Goal: Task Accomplishment & Management: Use online tool/utility

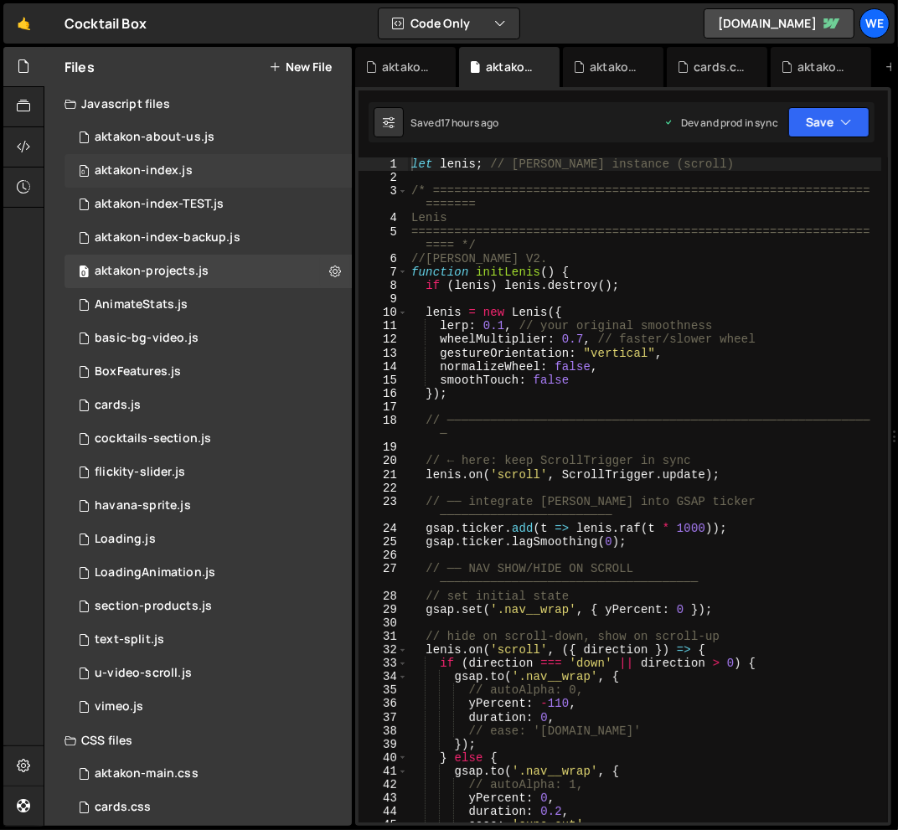
click at [188, 168] on div "aktakon-index.js" at bounding box center [144, 170] width 98 height 15
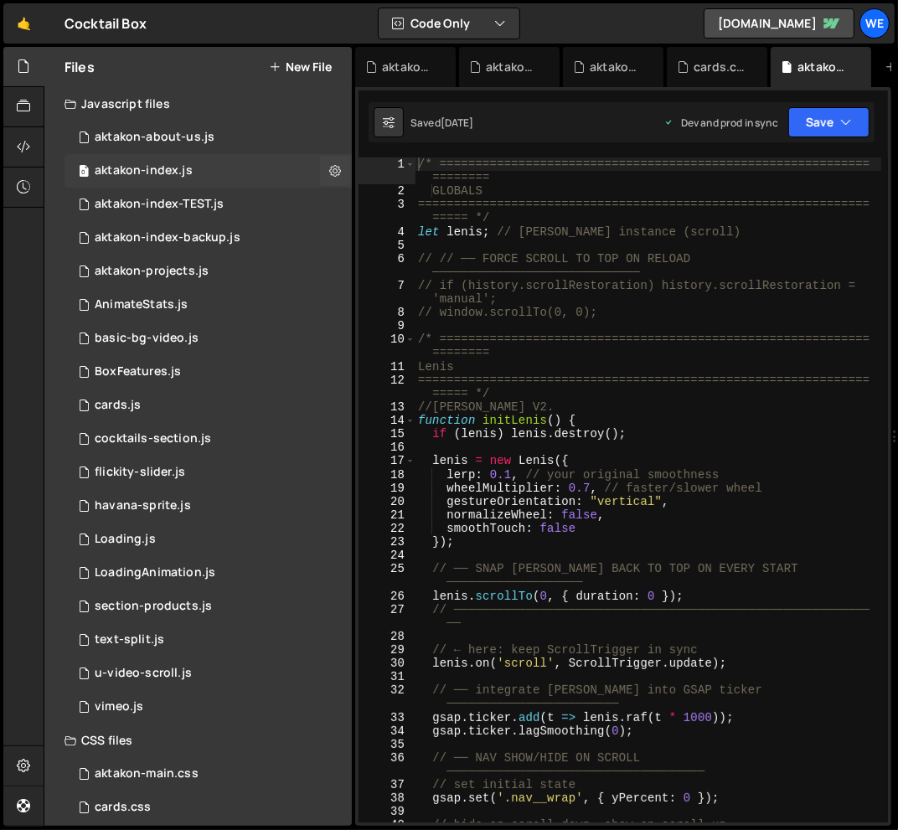
scroll to position [1136, 0]
click at [628, 384] on div "/* ============================================================ ======== GLOBAL…" at bounding box center [648, 509] width 467 height 705
type textarea "==================================================================== */"
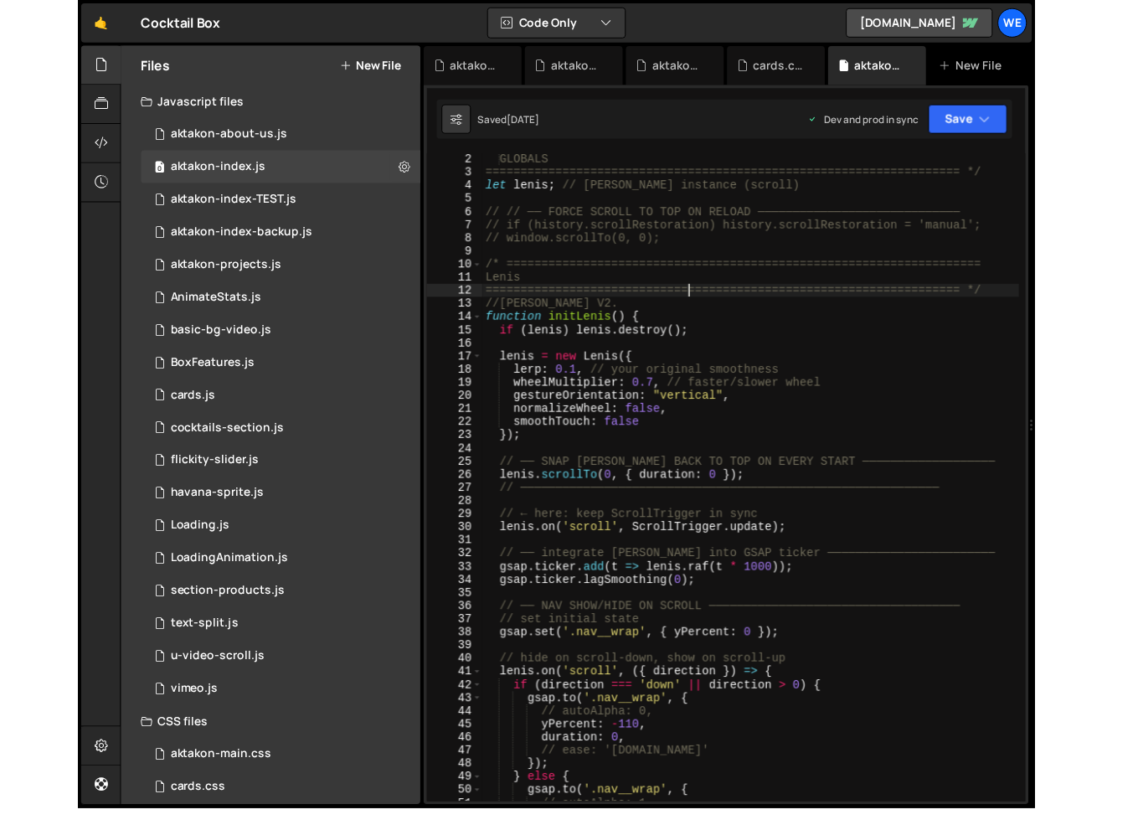
scroll to position [14, 0]
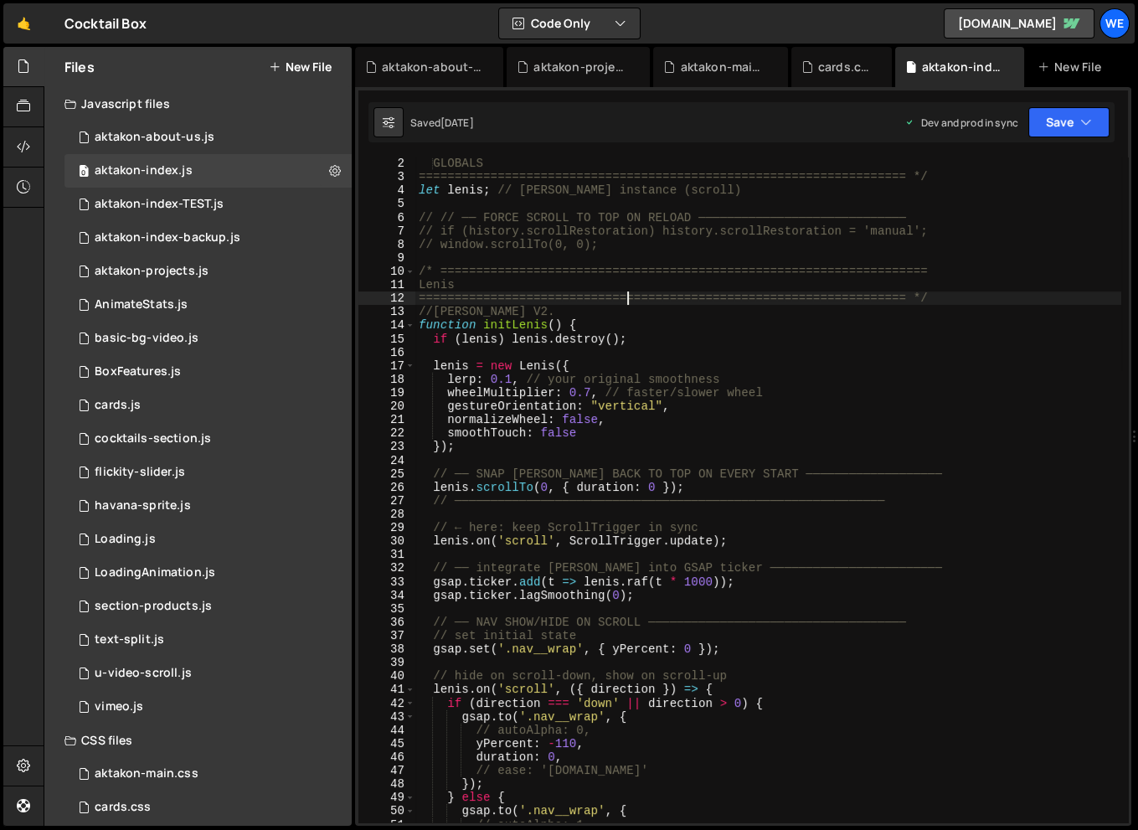
click at [495, 357] on div "GLOBALS ==================================================================== */…" at bounding box center [768, 503] width 706 height 692
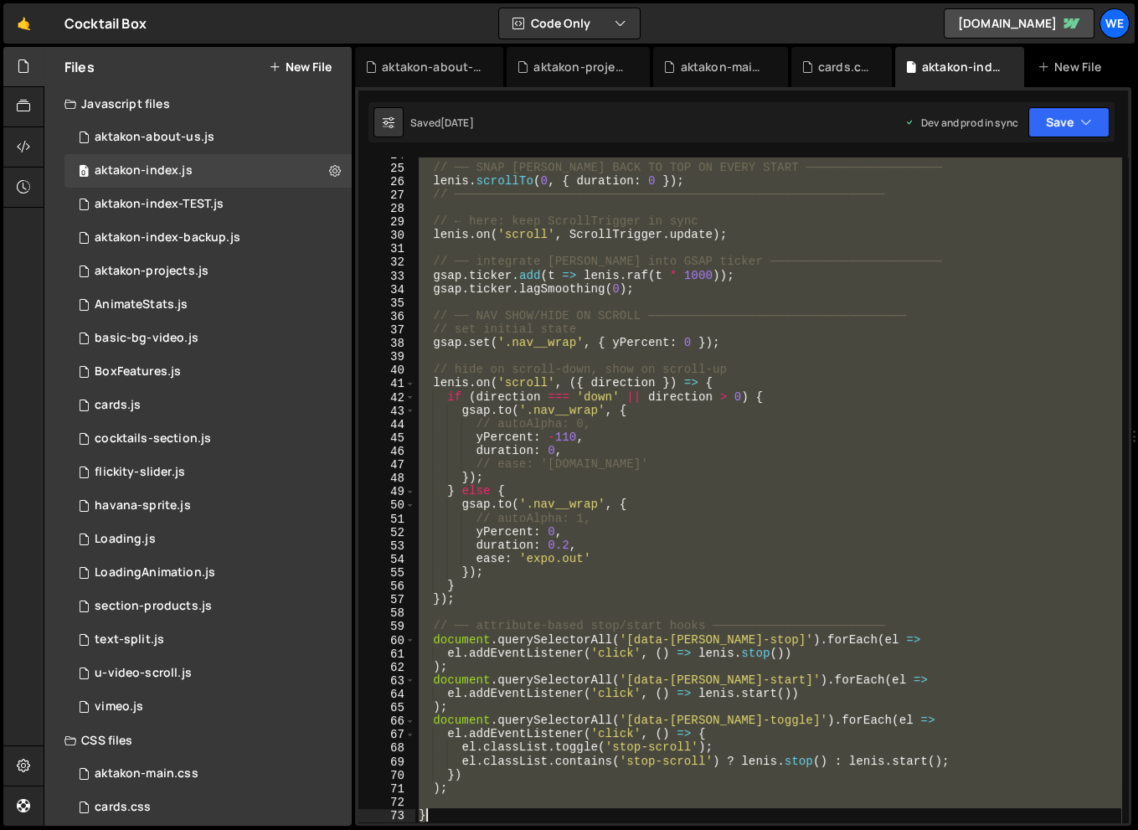
scroll to position [576, 0]
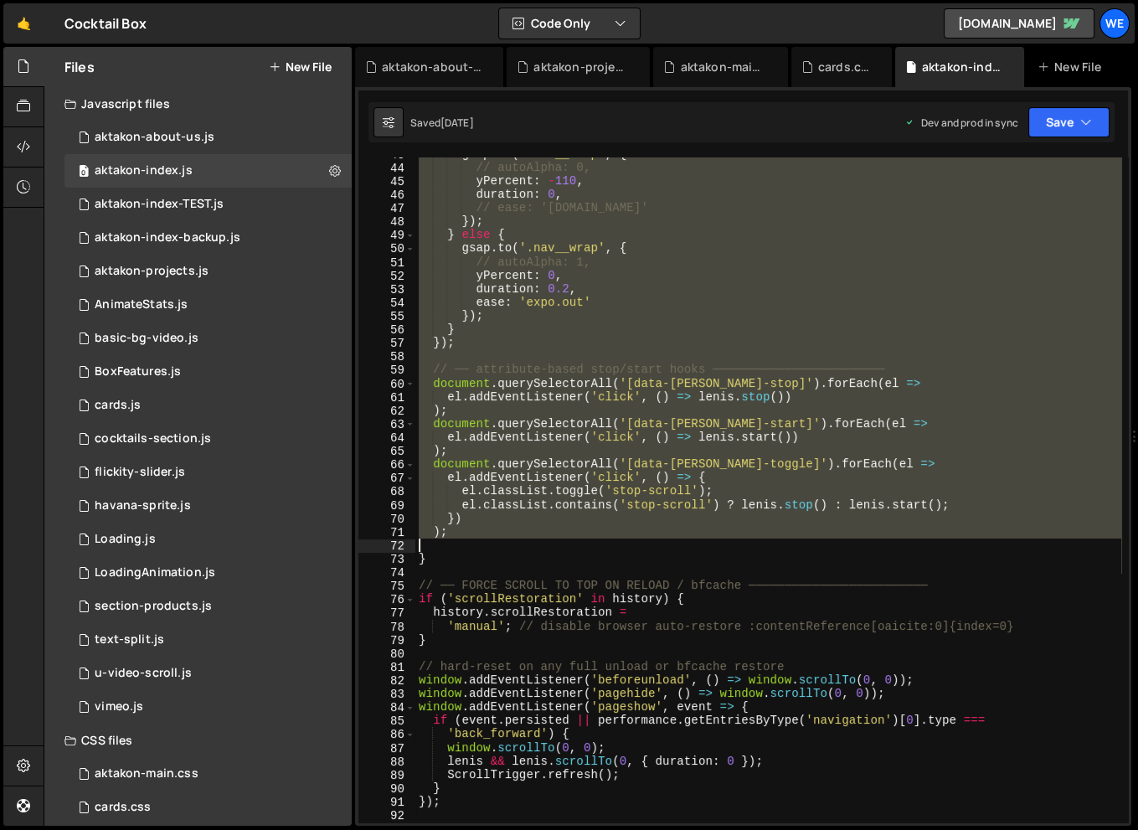
drag, startPoint x: 420, startPoint y: 159, endPoint x: 604, endPoint y: 548, distance: 429.7
click at [604, 548] on div "gsap . to ( '.nav__wrap' , { // autoAlpha: 0, yPercent : - 110 , duration : 0 ,…" at bounding box center [768, 493] width 706 height 692
type textarea ");"
click at [219, 137] on div "0 aktakon-about-us.js 0" at bounding box center [207, 138] width 287 height 34
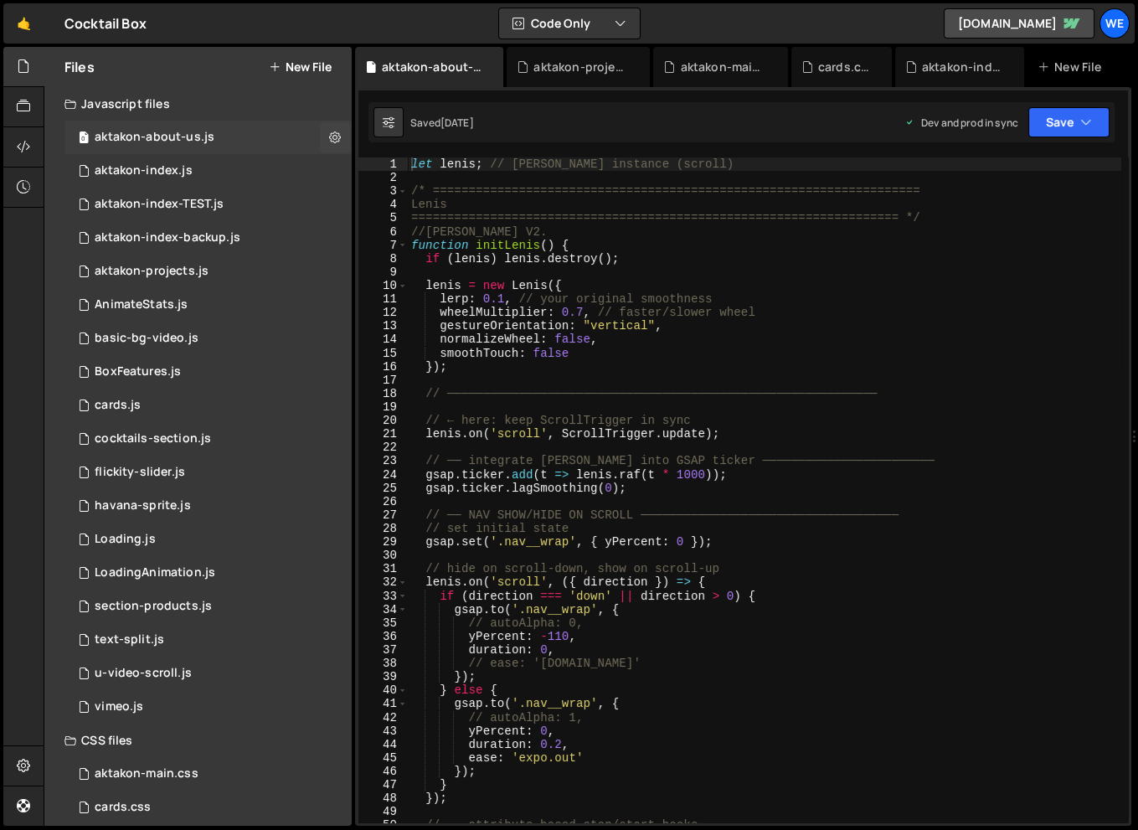
scroll to position [0, 0]
click at [647, 278] on div "let lenis ; // Lenis instance (scroll) /* =====================================…" at bounding box center [765, 503] width 714 height 692
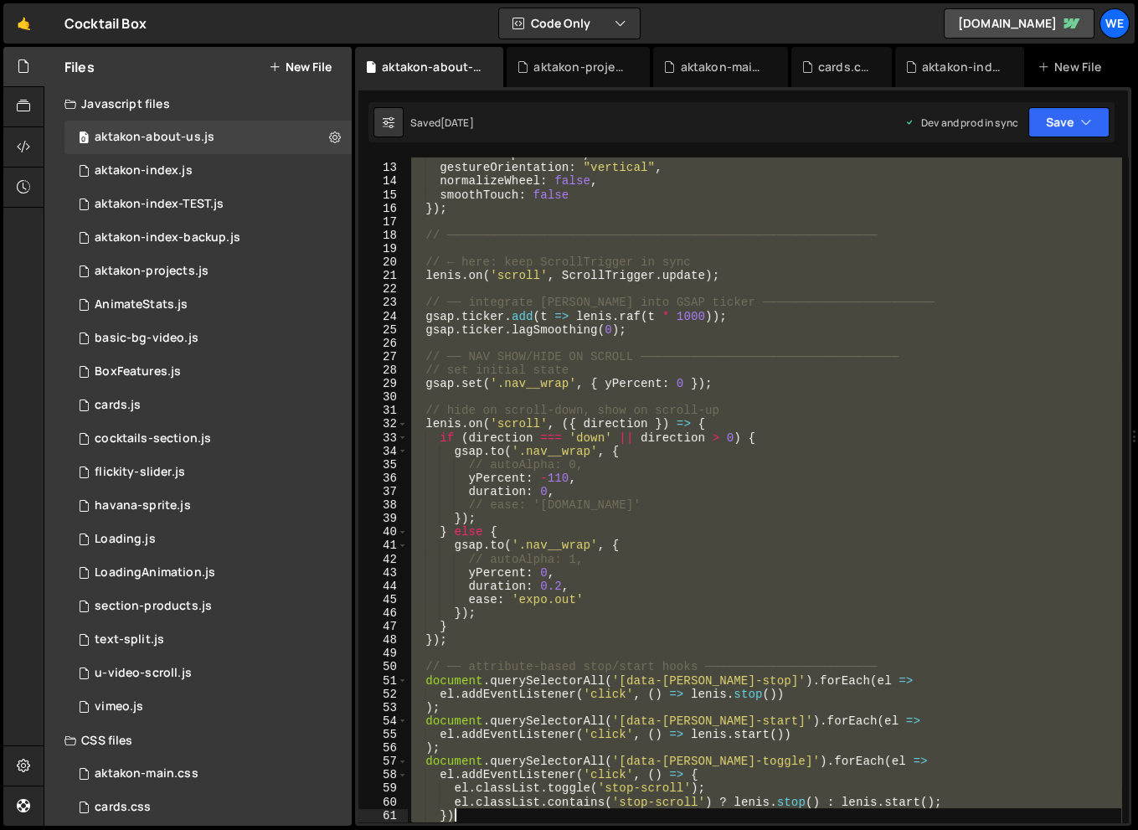
scroll to position [387, 0]
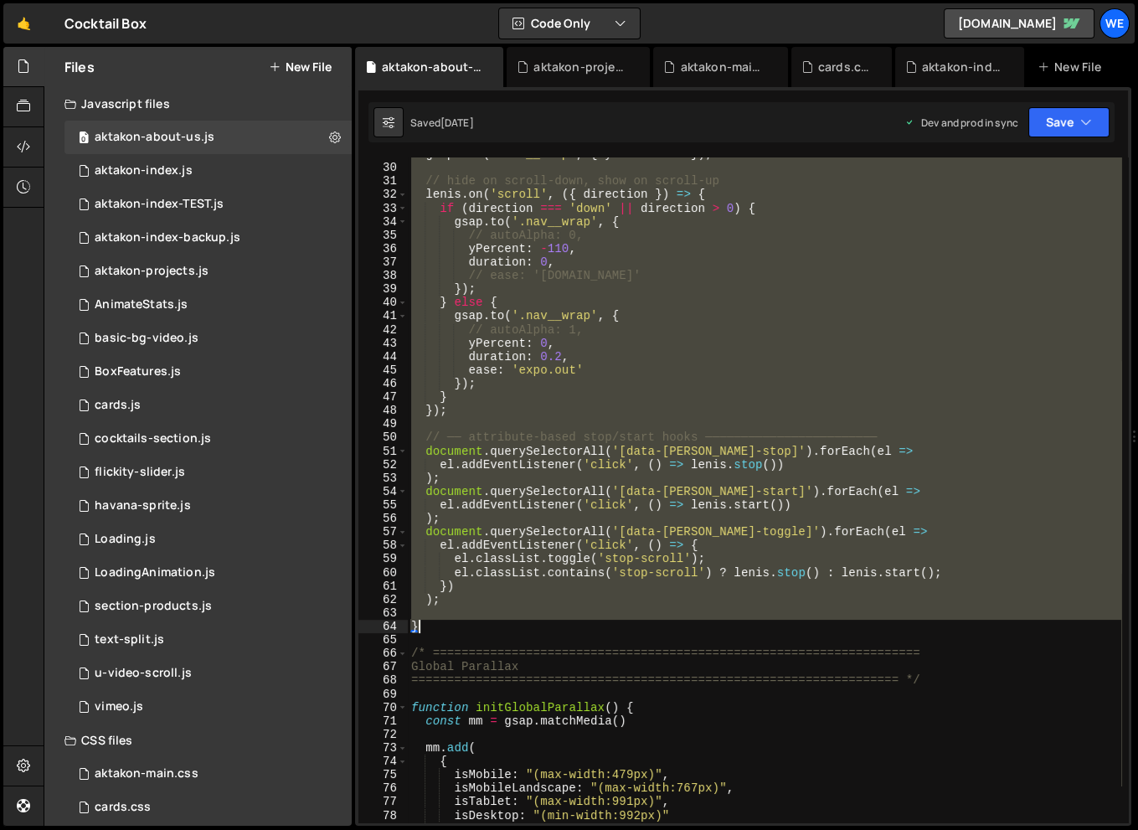
drag, startPoint x: 410, startPoint y: 160, endPoint x: 585, endPoint y: 625, distance: 497.0
click at [585, 625] on div "gsap . set ( '.nav__wrap' , { yPercent : 0 }) ; // hide on scroll‐down, show on…" at bounding box center [765, 493] width 714 height 692
click at [764, 303] on div "gsap . set ( '.nav__wrap' , { yPercent : 0 }) ; // hide on scroll‐down, show on…" at bounding box center [765, 493] width 714 height 692
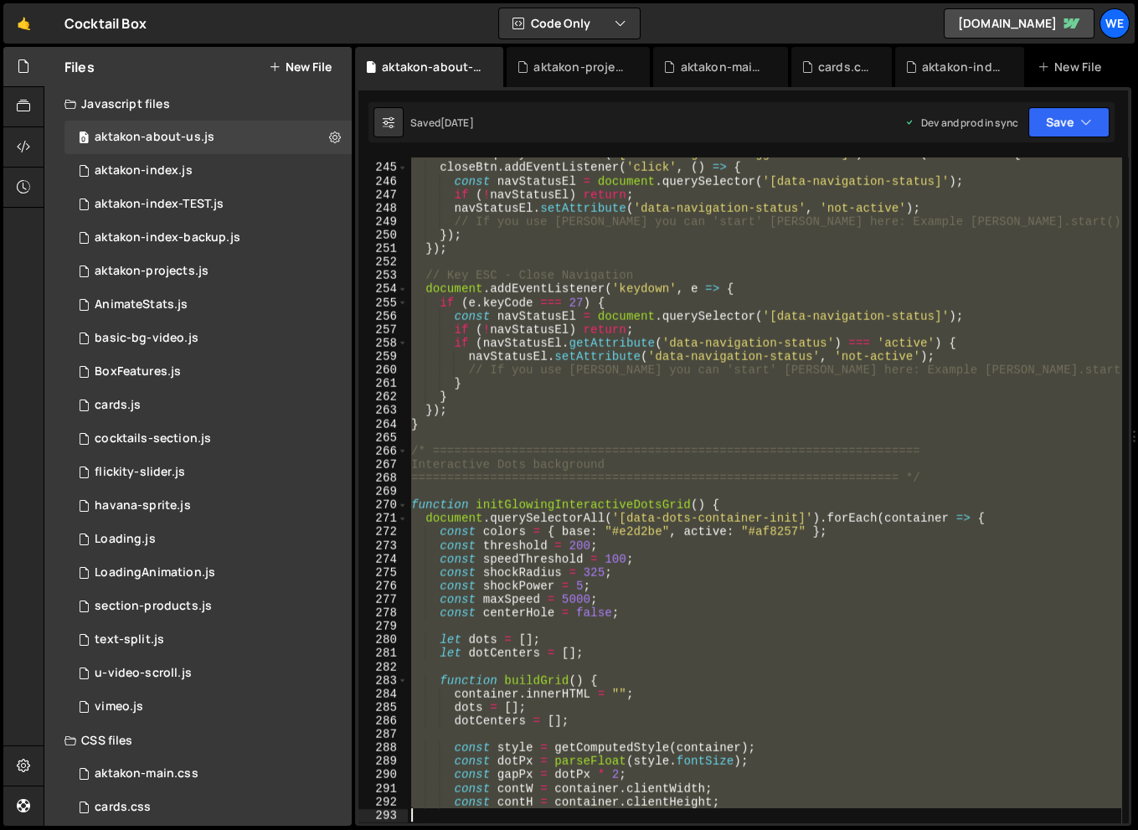
scroll to position [3423, 0]
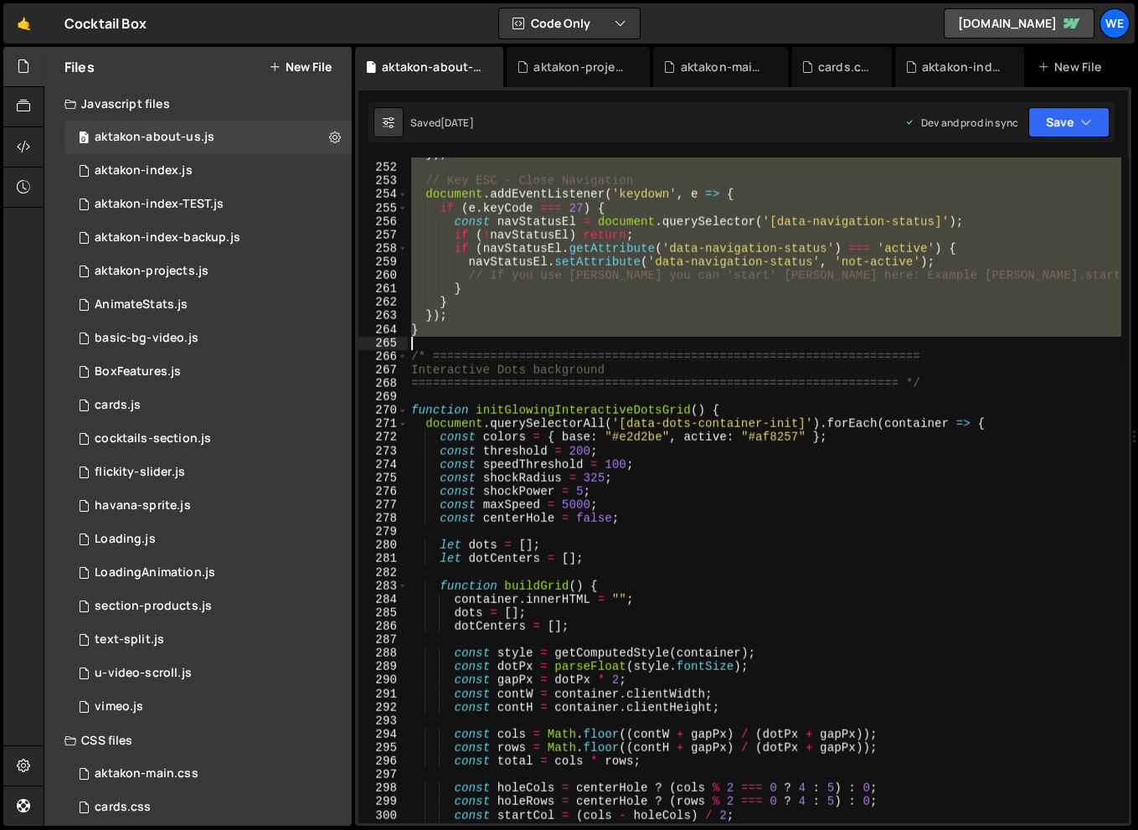
drag, startPoint x: 411, startPoint y: 191, endPoint x: 639, endPoint y: 347, distance: 276.0
click at [639, 347] on div "}) ; // Key ESC - Close Navigation document . addEventListener ( 'keydown' , e …" at bounding box center [765, 493] width 714 height 692
click at [662, 487] on div "}) ; // Key ESC - Close Navigation document . addEventListener ( 'keydown' , e …" at bounding box center [765, 493] width 714 height 692
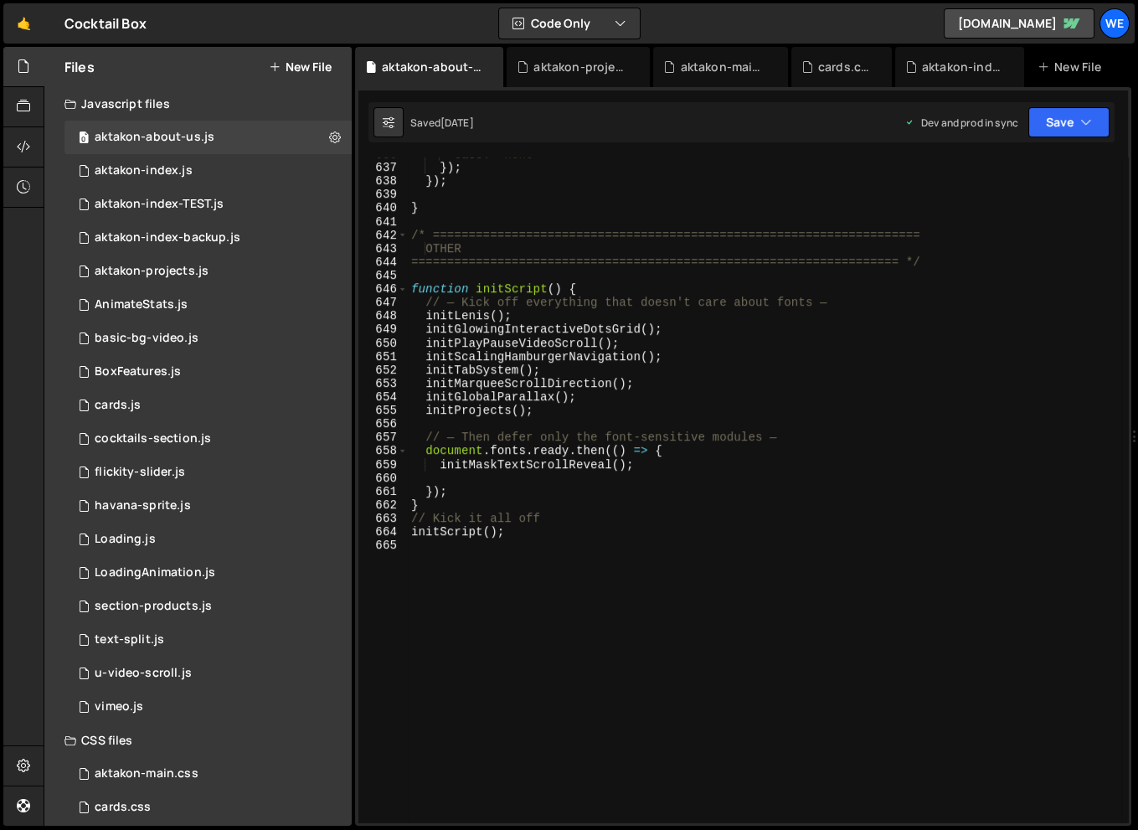
scroll to position [8613, 0]
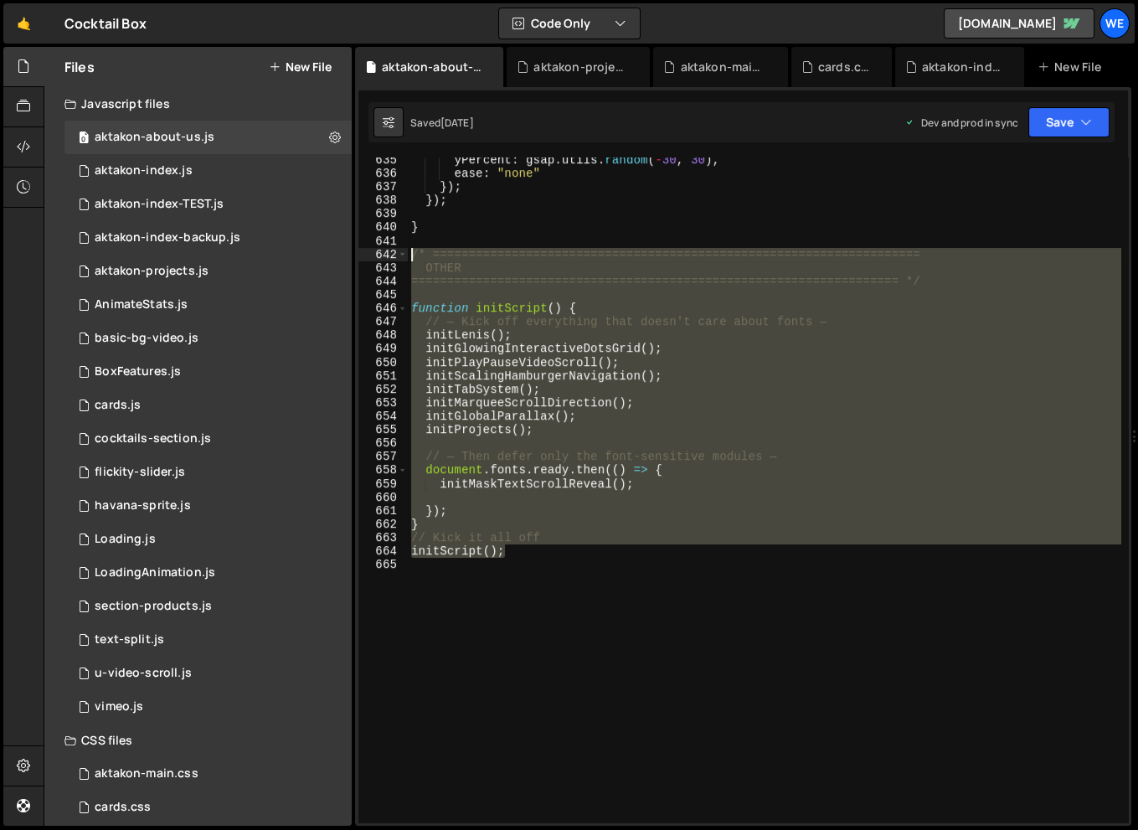
drag, startPoint x: 520, startPoint y: 551, endPoint x: 410, endPoint y: 255, distance: 316.1
click at [410, 255] on div "yPercent : gsap . utils . random ( - 30 , 30 ) , ease : "none" }) ; }) ; } /* =…" at bounding box center [765, 499] width 714 height 692
type textarea "/* ==================================================================== OTHER"
click at [856, 724] on div "yPercent : gsap . utils . random ( - 30 , 30 ) , ease : "none" }) ; }) ; } /* =…" at bounding box center [765, 499] width 714 height 692
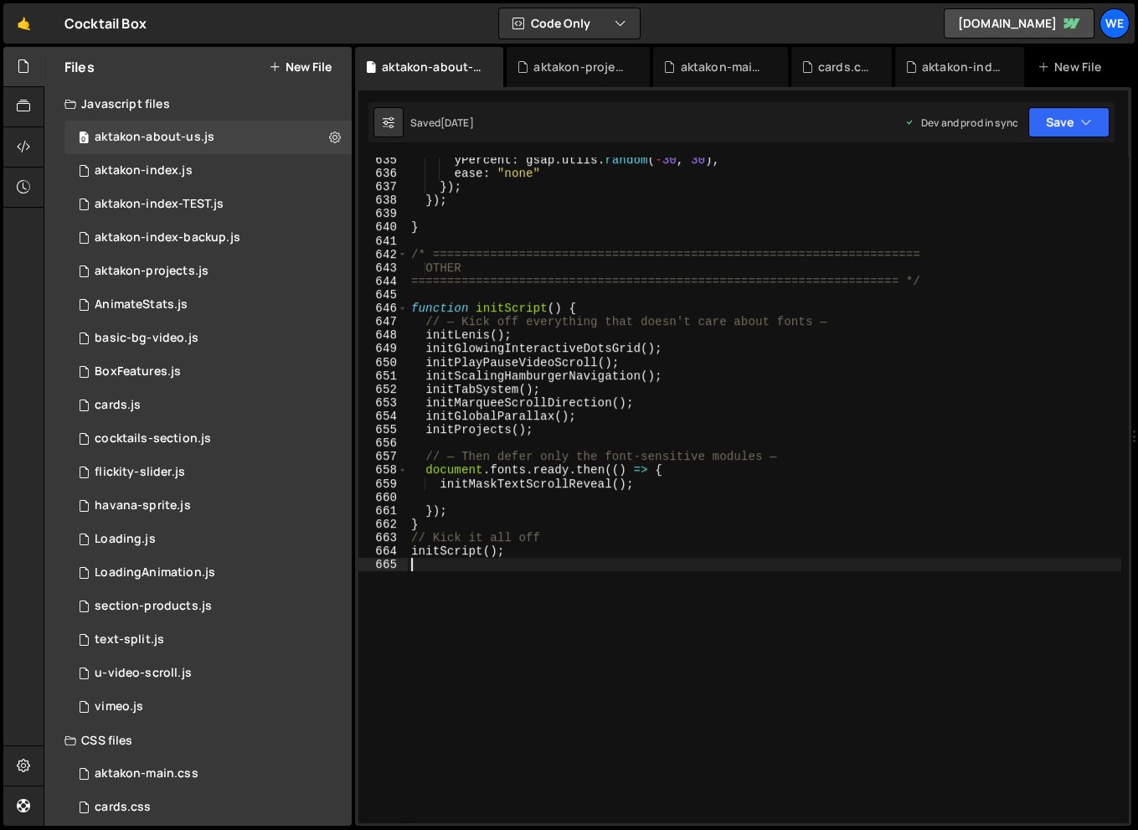
click at [302, 74] on button "New File" at bounding box center [300, 66] width 63 height 13
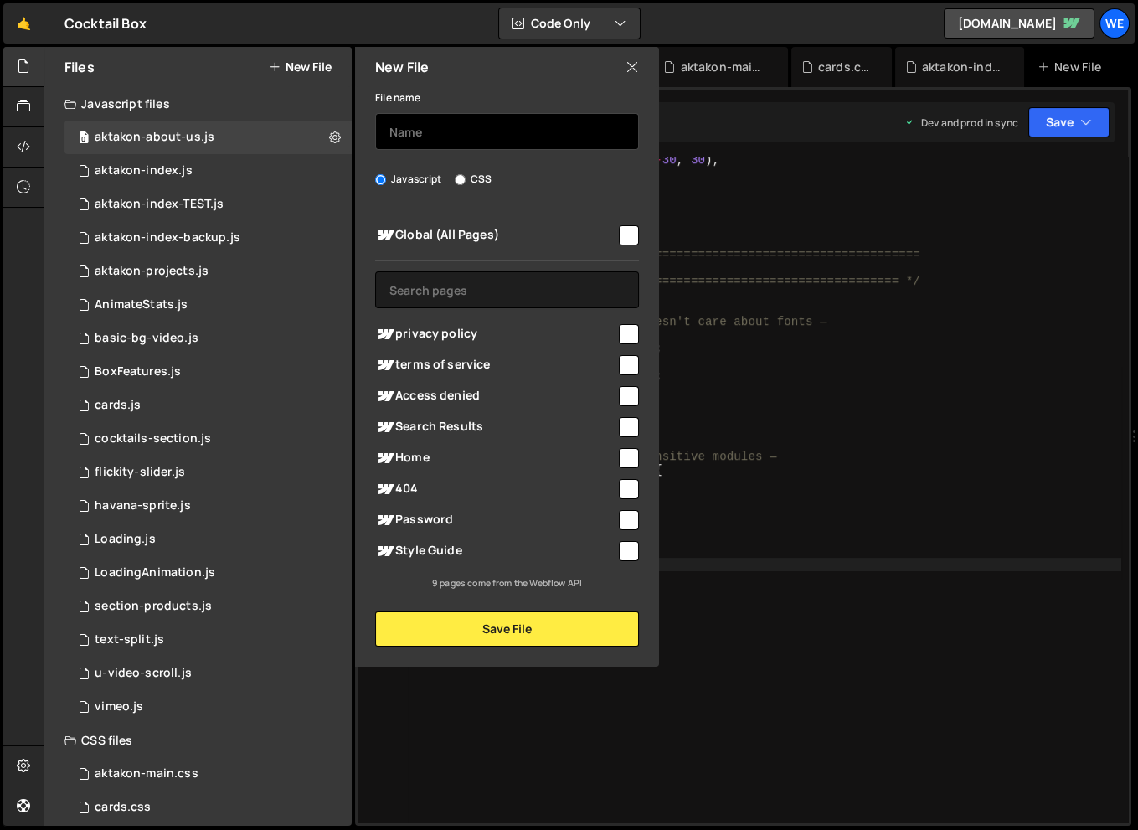
click at [449, 130] on input "text" at bounding box center [507, 131] width 264 height 37
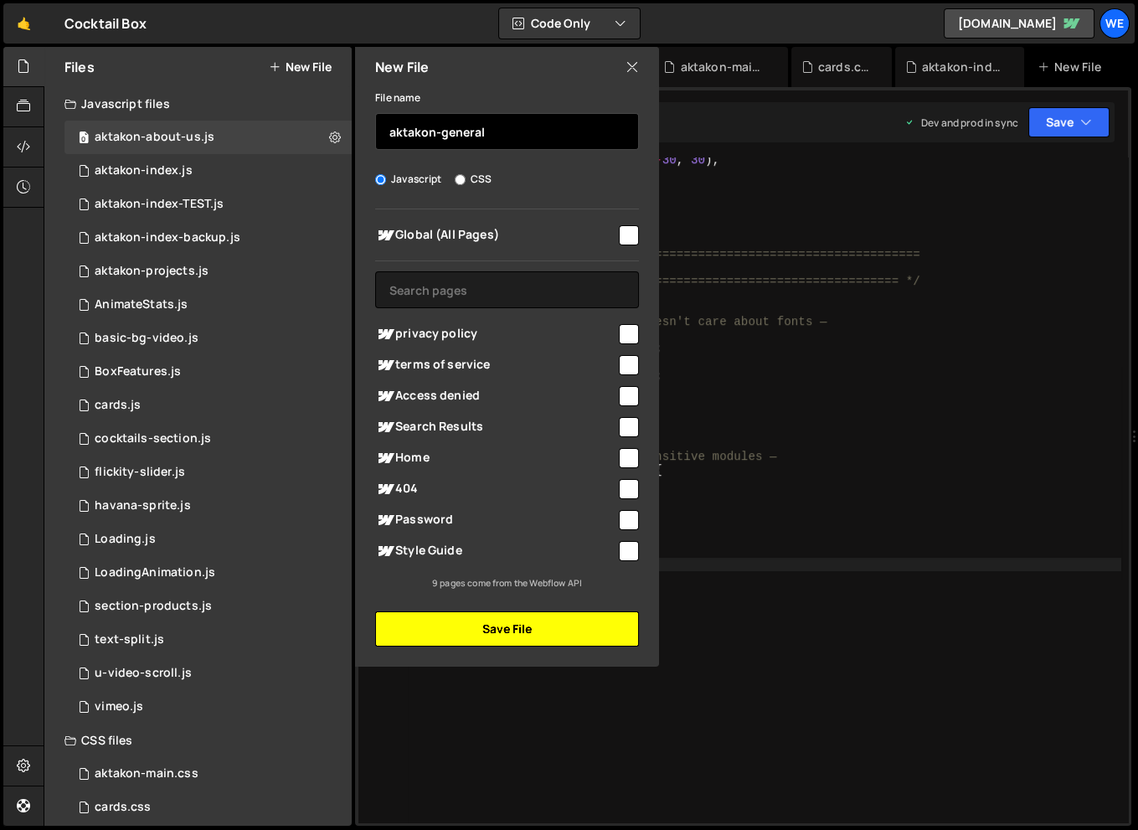
type input "aktakon-general"
click at [537, 631] on button "Save File" at bounding box center [507, 628] width 264 height 35
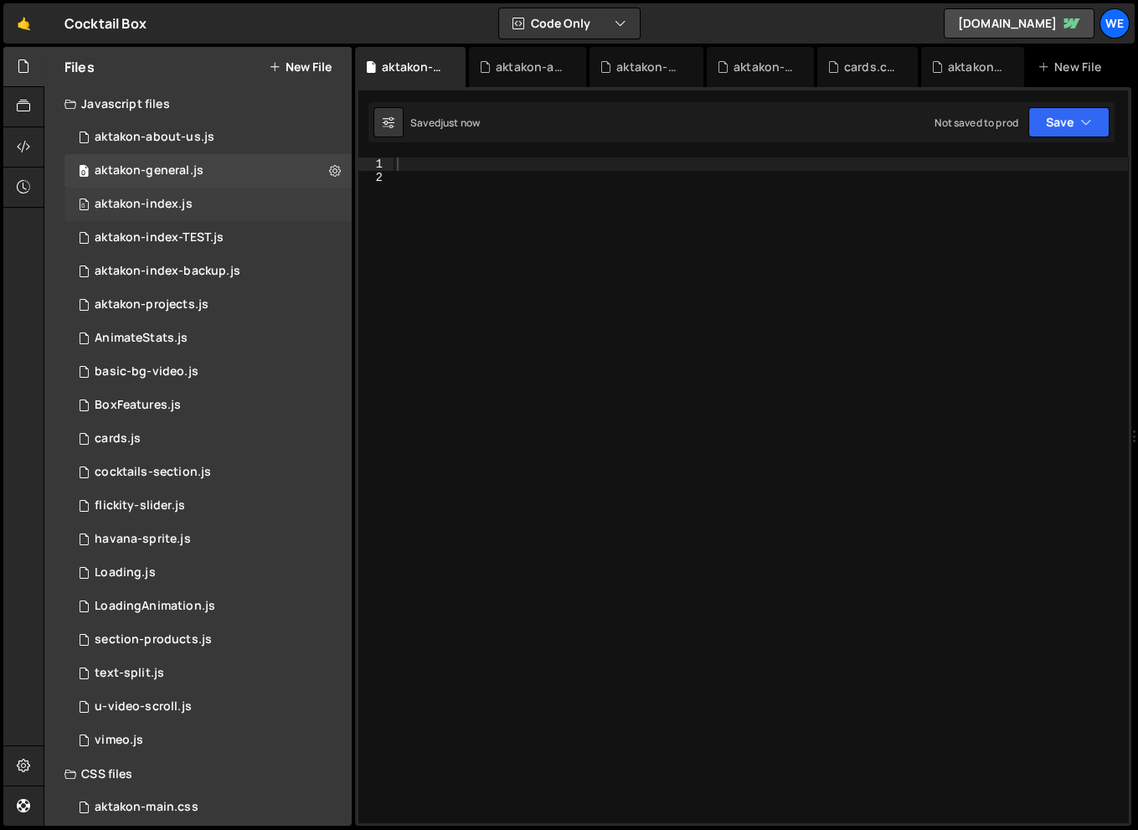
click at [202, 198] on div "0 aktakon-index.js 0" at bounding box center [207, 205] width 287 height 34
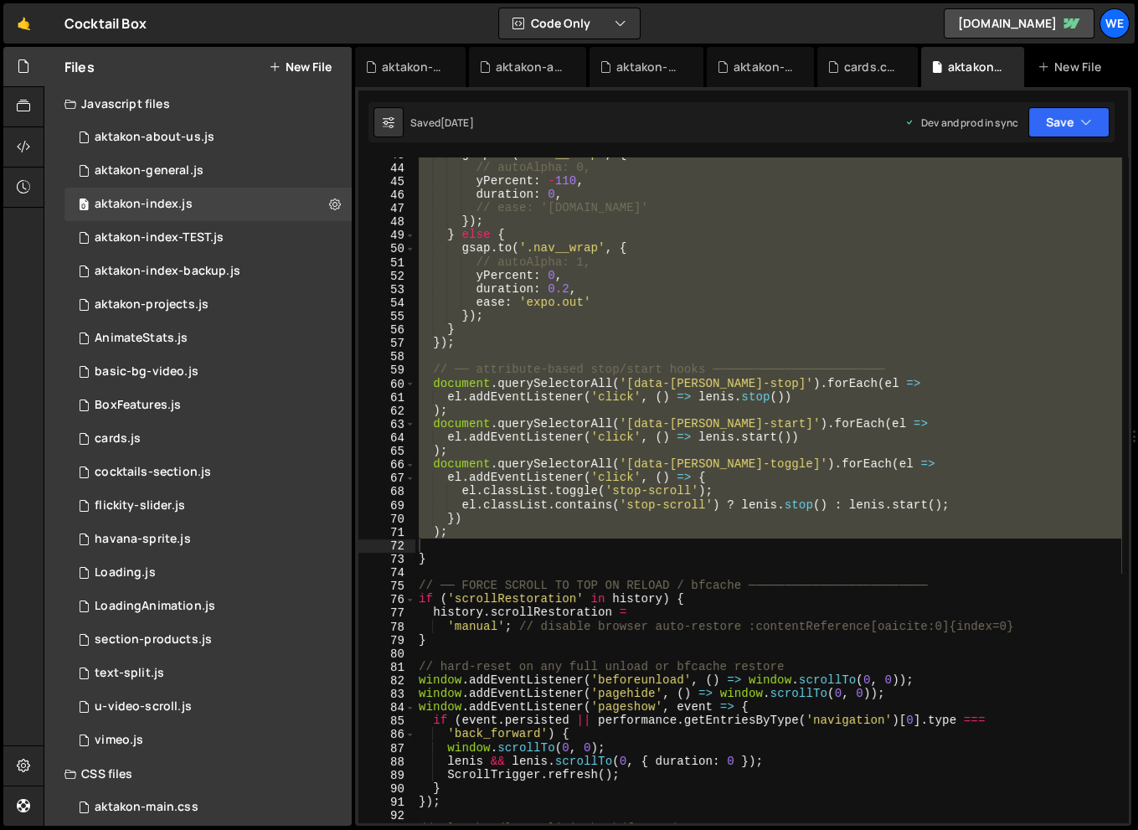
scroll to position [1136, 0]
click at [612, 345] on div "gsap . to ( '.nav__wrap' , { // autoAlpha: 0, yPercent : - 110 , duration : 0 ,…" at bounding box center [768, 493] width 706 height 692
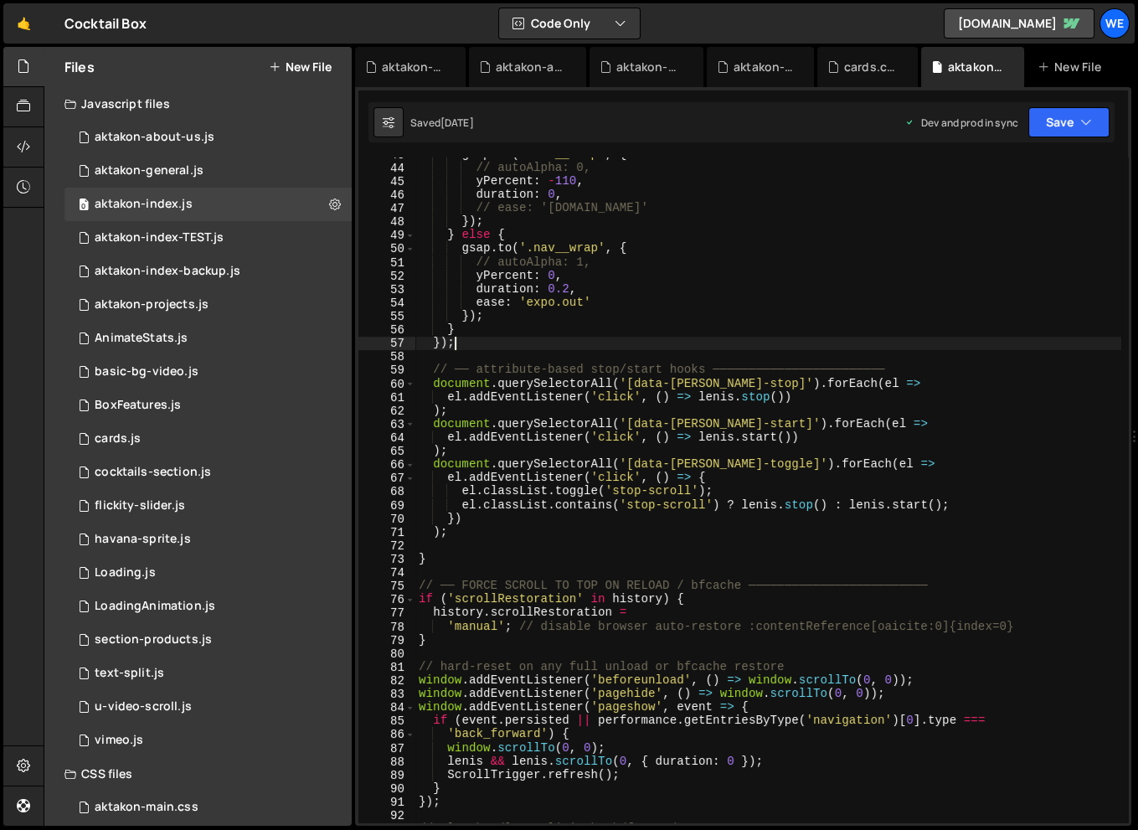
type textarea "initScript();"
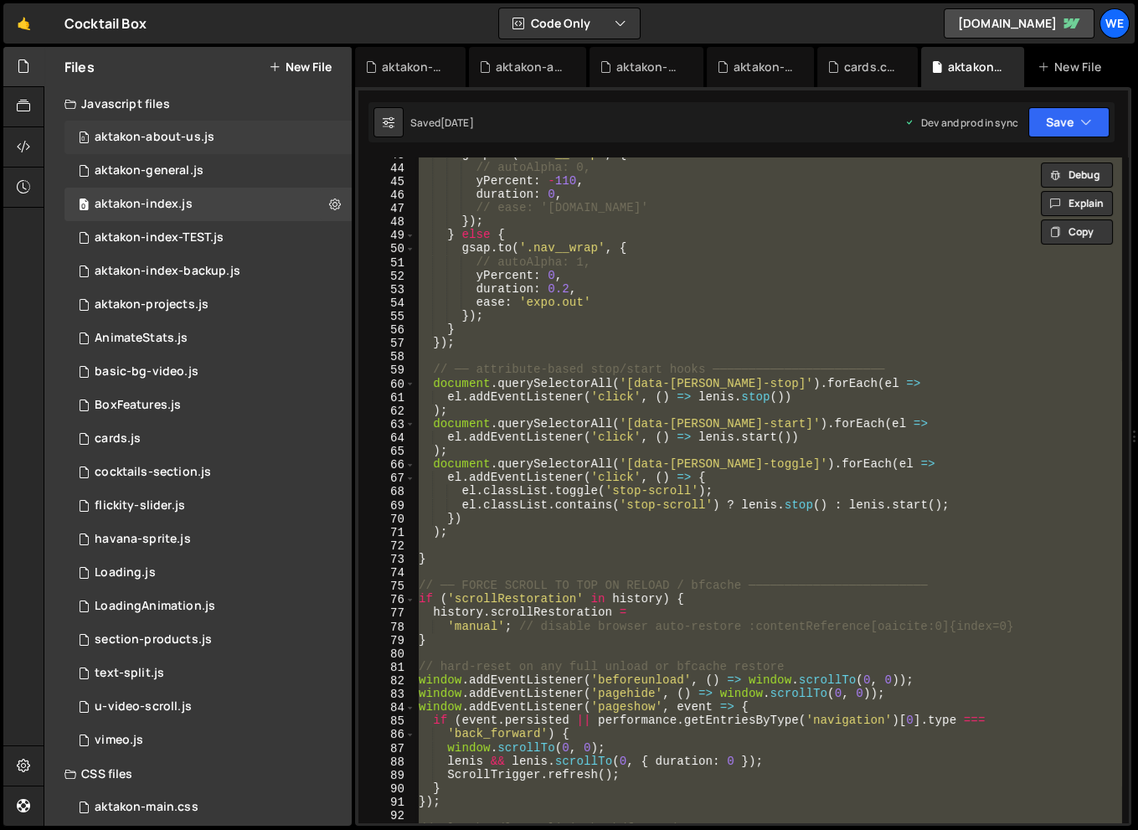
click at [198, 142] on div "aktakon-about-us.js" at bounding box center [155, 137] width 120 height 15
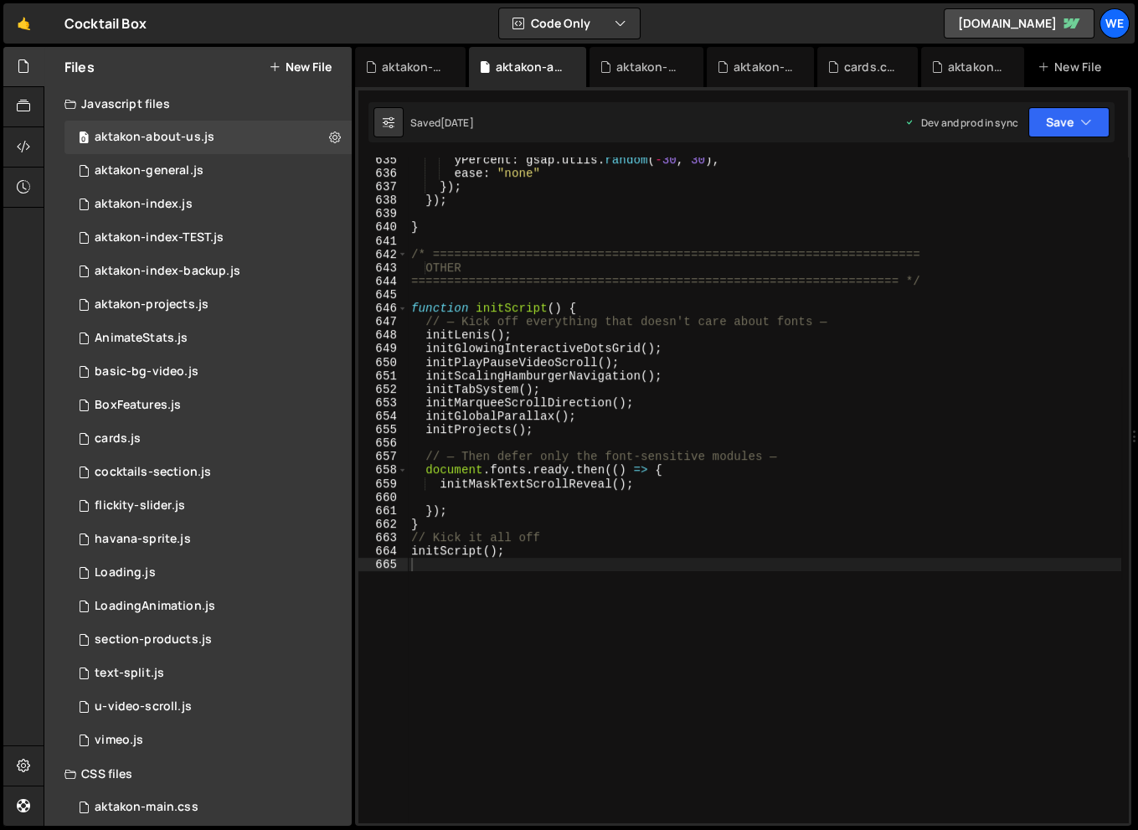
click at [729, 295] on div "yPercent : gsap . utils . random ( - 30 , 30 ) , ease : "none" }) ; }) ; } /* =…" at bounding box center [765, 499] width 714 height 692
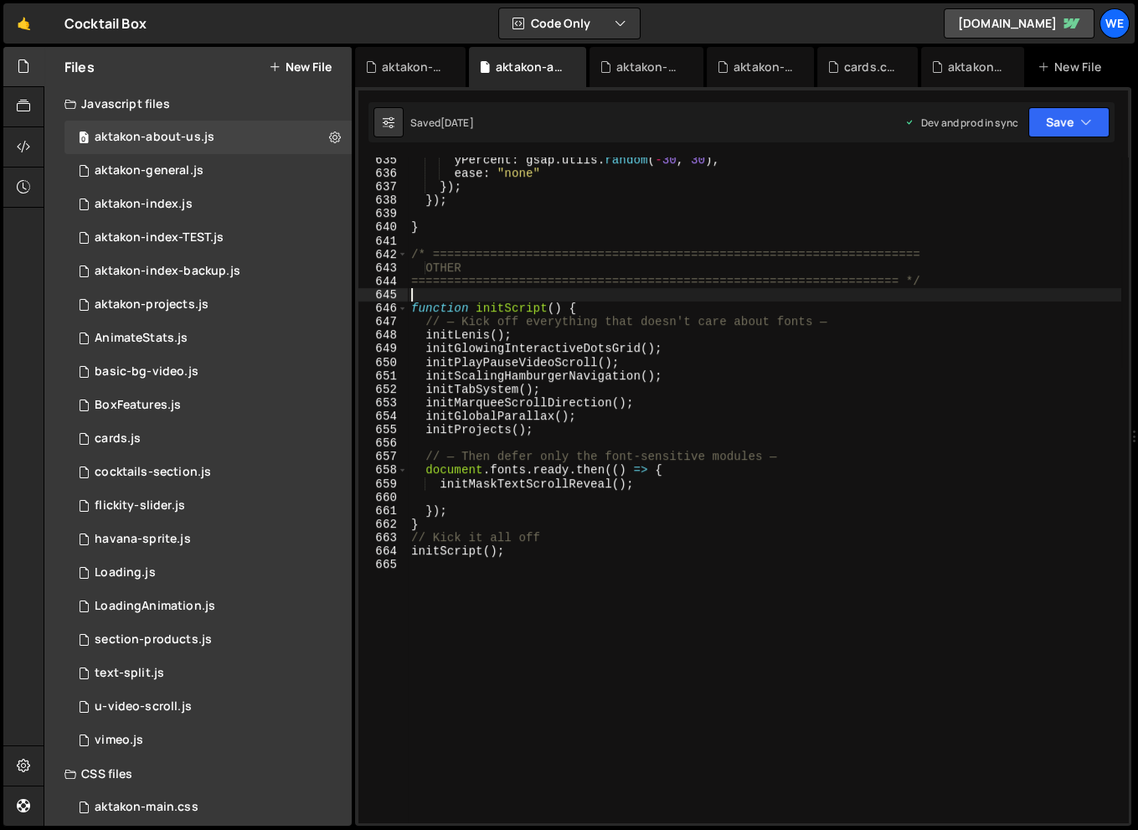
type textarea "initScript();"
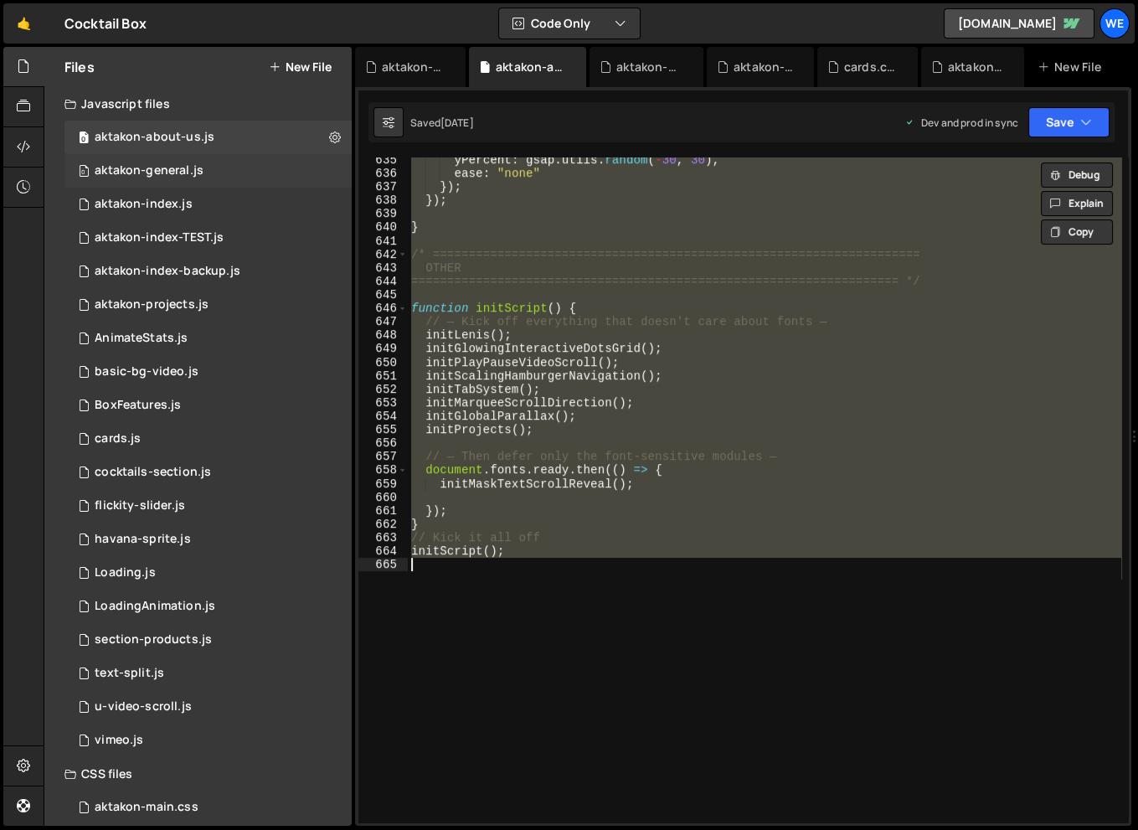
click at [198, 160] on div "0 aktakon-general.js 0" at bounding box center [207, 171] width 287 height 34
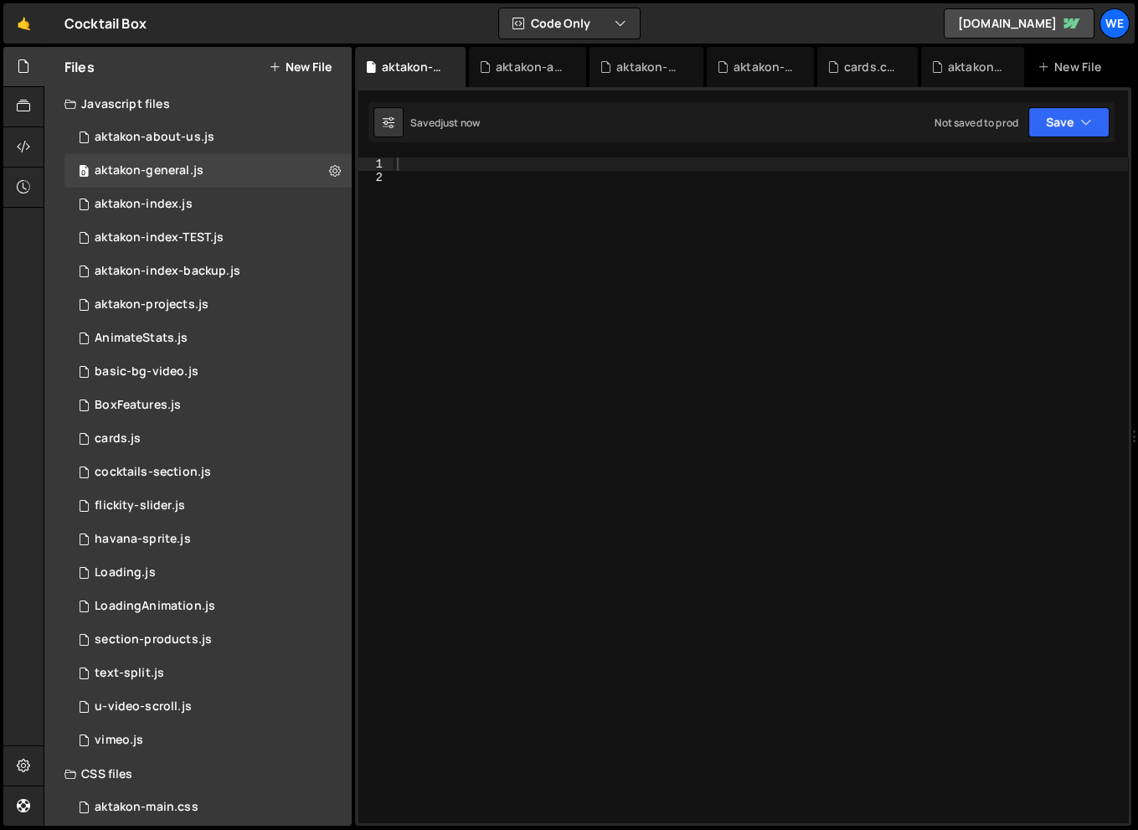
click at [676, 317] on div at bounding box center [761, 503] width 735 height 692
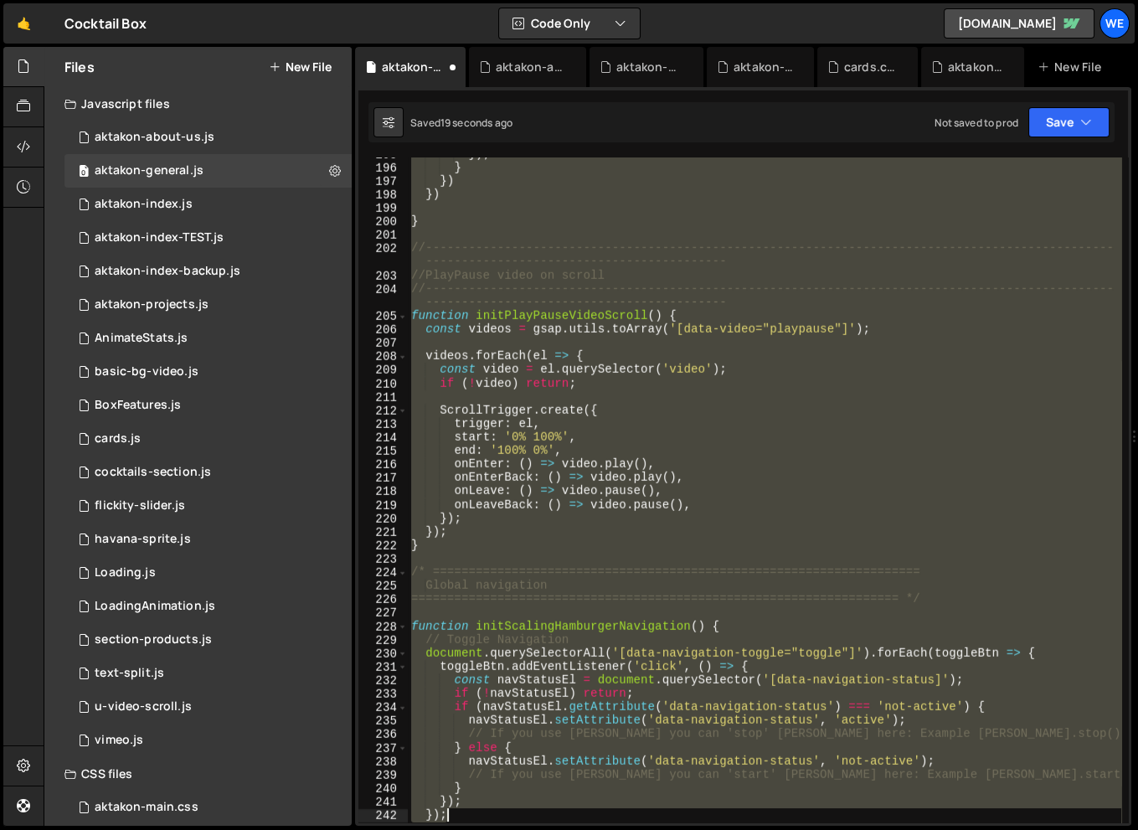
scroll to position [2641, 0]
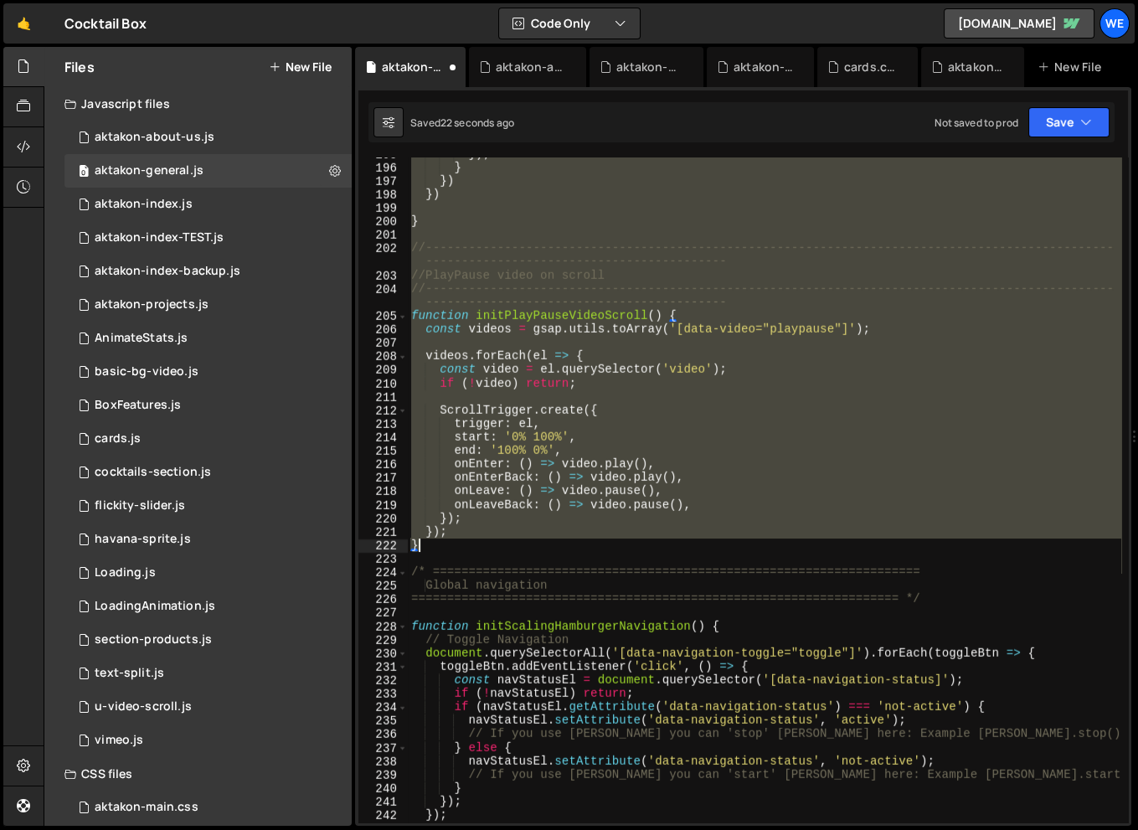
drag, startPoint x: 410, startPoint y: 358, endPoint x: 598, endPoint y: 548, distance: 266.5
click at [598, 548] on div "}) ; } }) }) } //--------------------------------------------------------------…" at bounding box center [765, 493] width 714 height 692
type textarea "}); }"
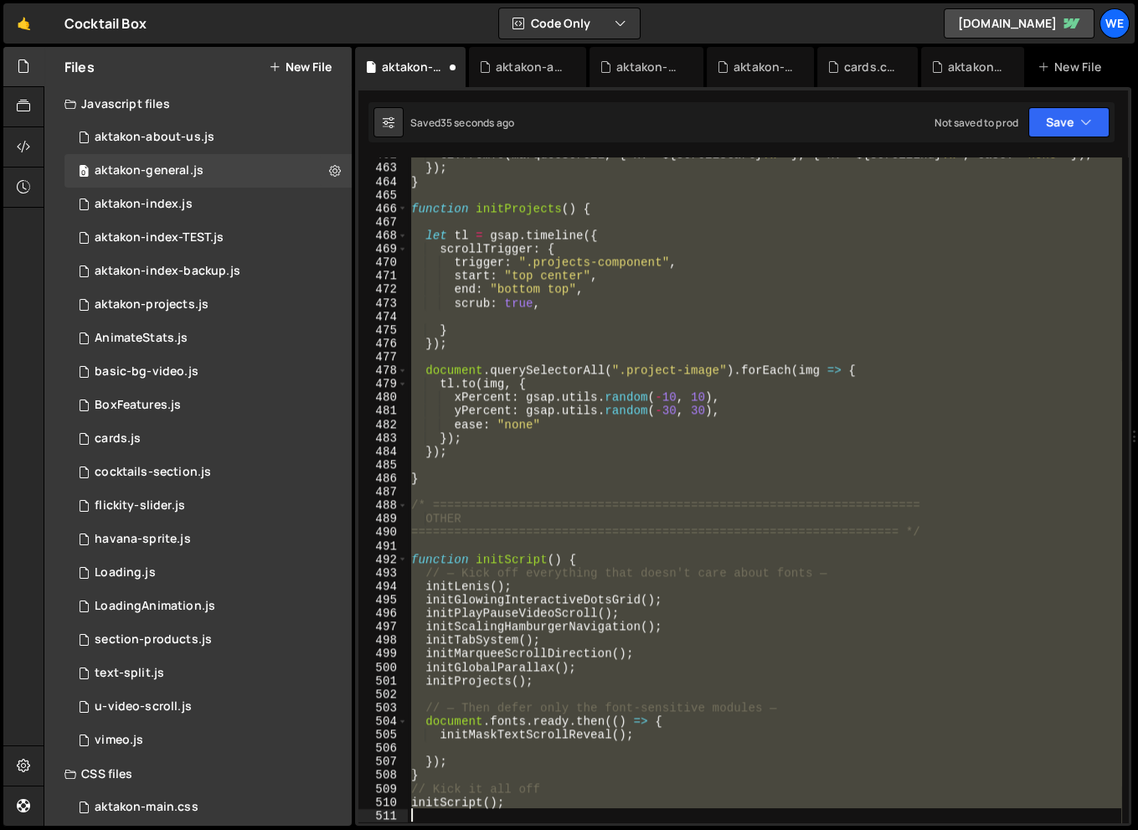
scroll to position [6244, 0]
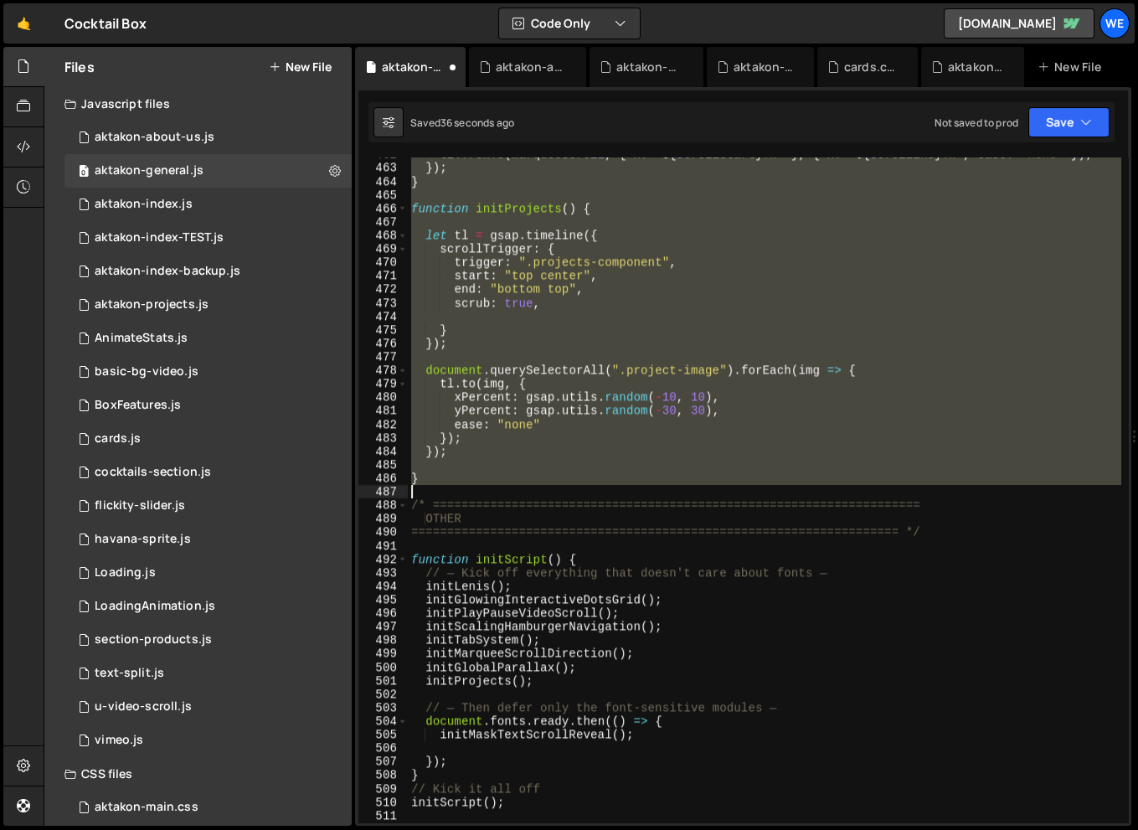
drag, startPoint x: 411, startPoint y: 480, endPoint x: 657, endPoint y: 496, distance: 246.7
click at [657, 496] on div "tl . fromTo ( marqueeScroll , { x : ` ${ scrollStart } vw ` } , { x : ` ${ scro…" at bounding box center [765, 493] width 714 height 692
type textarea "}"
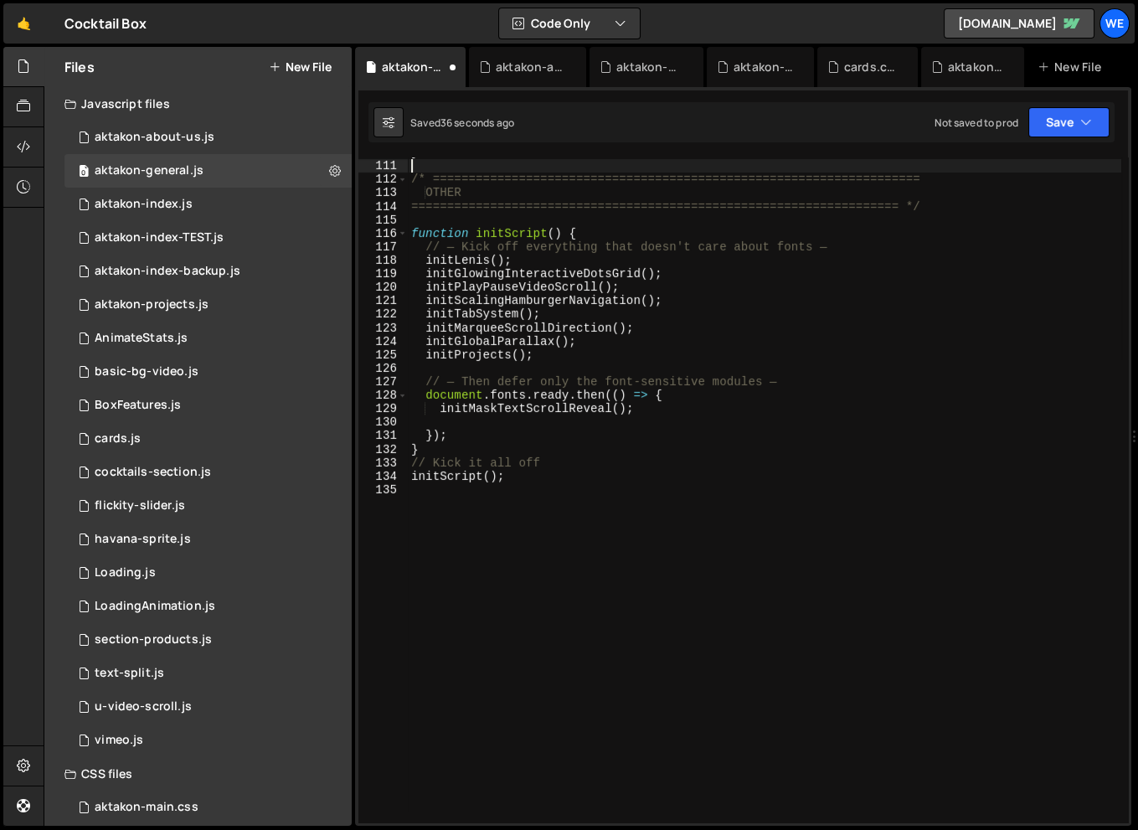
scroll to position [1482, 0]
click at [427, 448] on div "} /* ==================================================================== OTHER…" at bounding box center [765, 492] width 714 height 692
click at [676, 395] on div "} /* ==================================================================== OTHER…" at bounding box center [765, 492] width 714 height 692
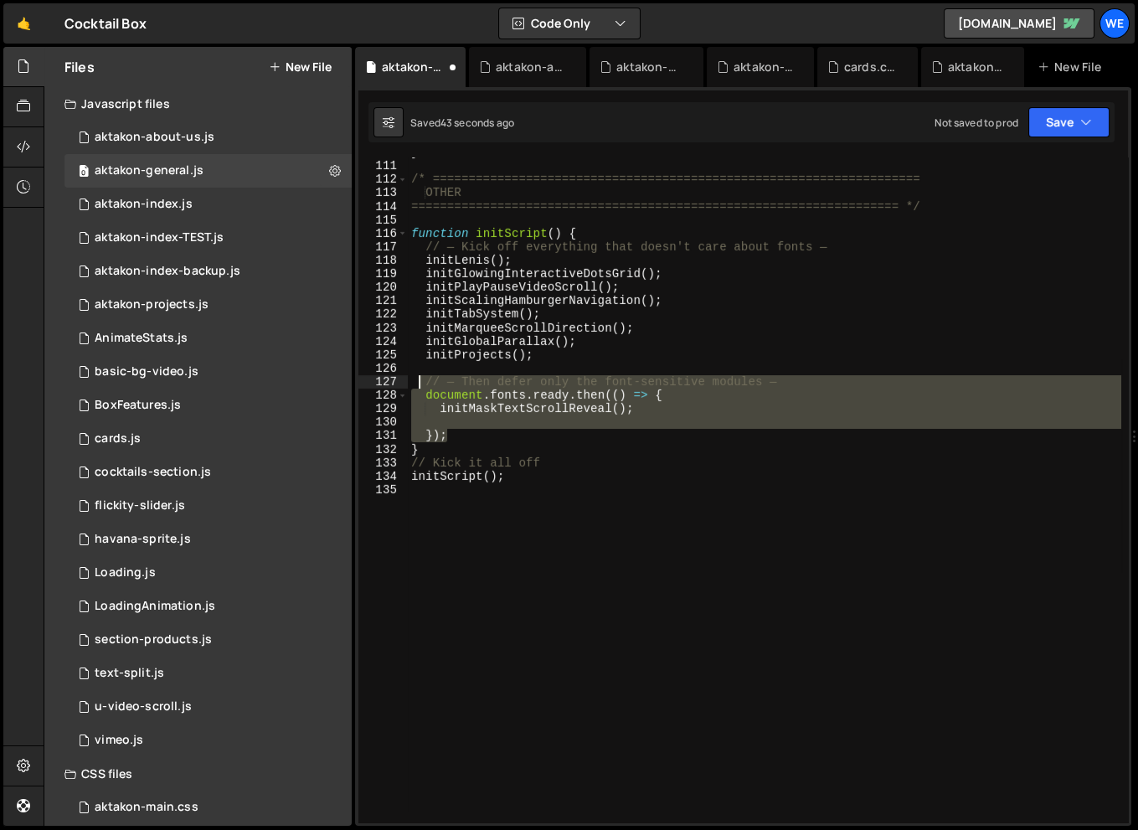
drag, startPoint x: 459, startPoint y: 436, endPoint x: 420, endPoint y: 380, distance: 67.4
click at [420, 380] on div "} /* ==================================================================== OTHER…" at bounding box center [765, 492] width 714 height 692
type textarea "// — Then defer only the font-sensitive modules — document.fonts.ready.then(() …"
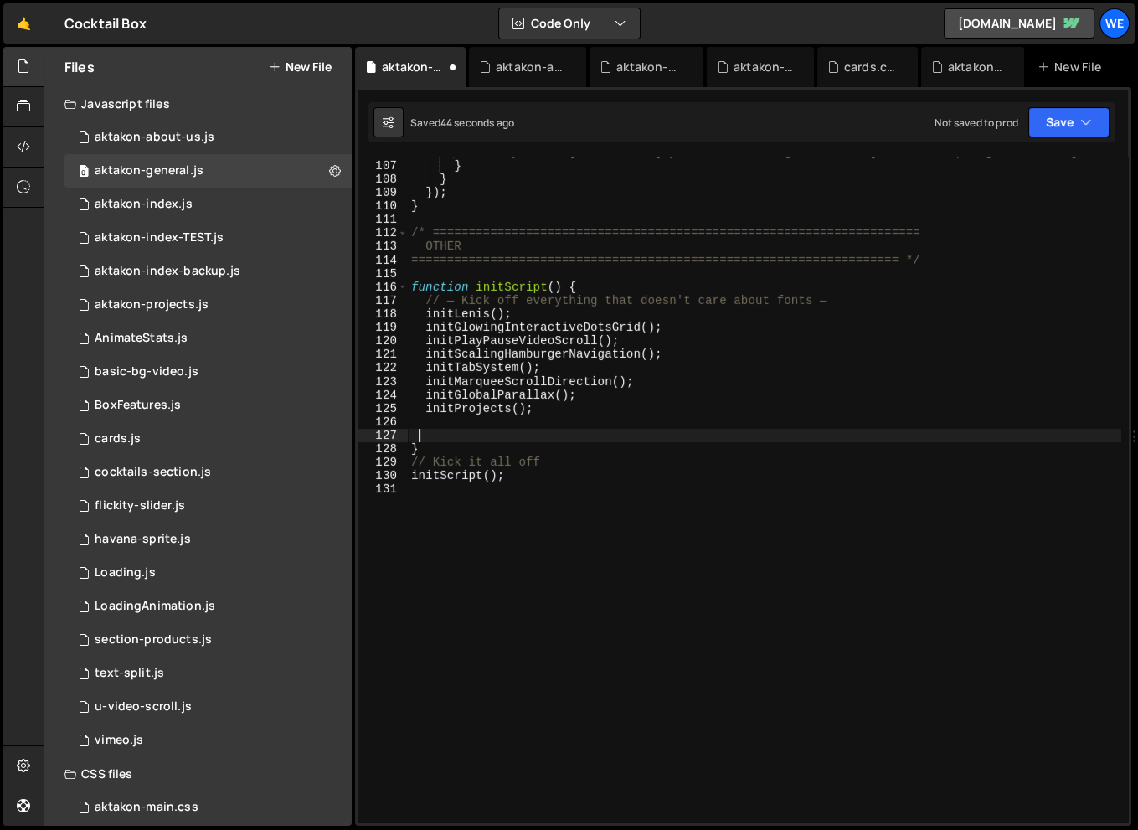
click at [576, 407] on div "// If you use Lenis you can 'start' Lenis here: Example Lenis.start(); } } }) ;…" at bounding box center [765, 492] width 714 height 692
type textarea "initProjects();"
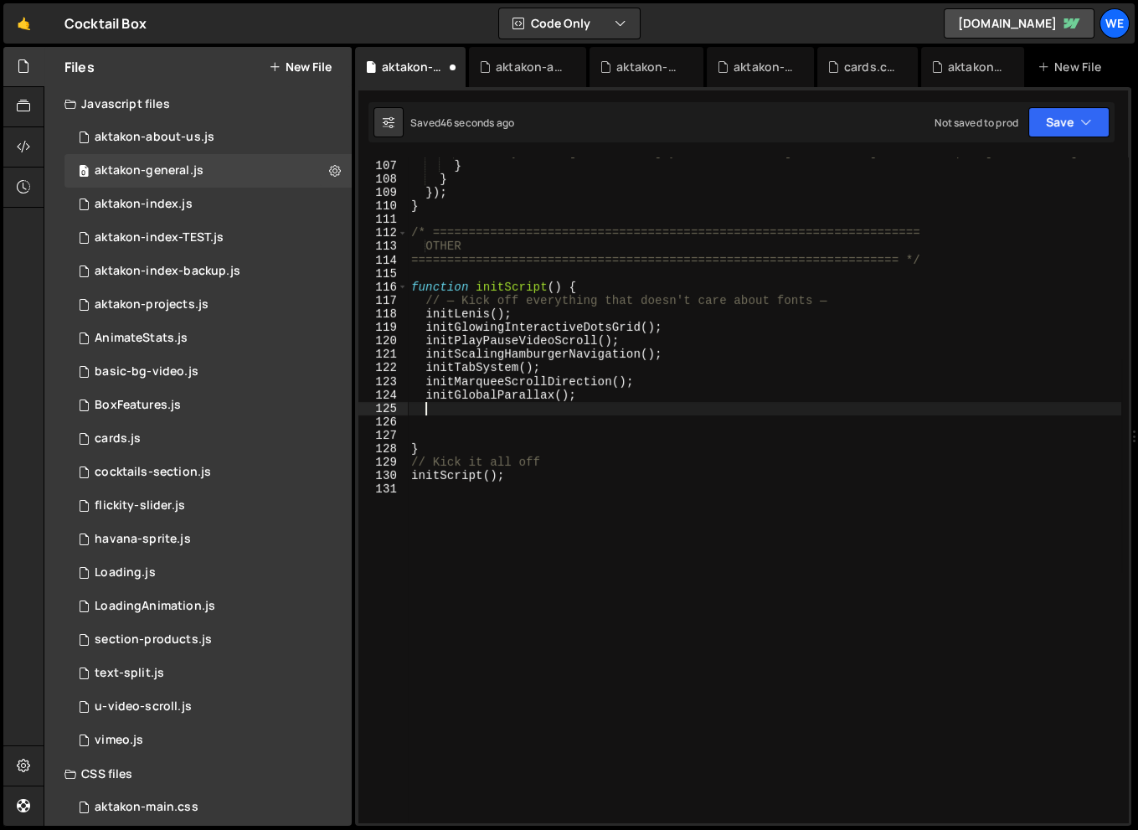
type textarea "initGlobalParallax();"
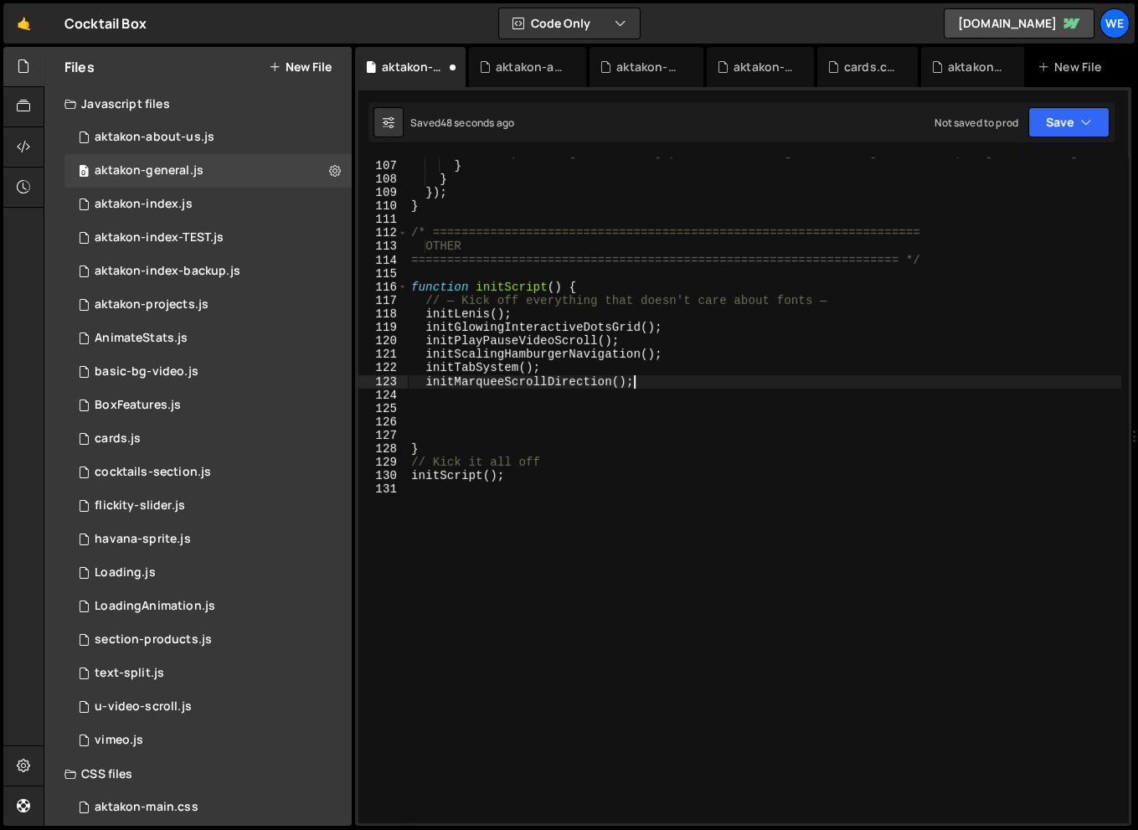
type textarea "initMarqueeScrollDirection()"
type textarea "initTabSystem();"
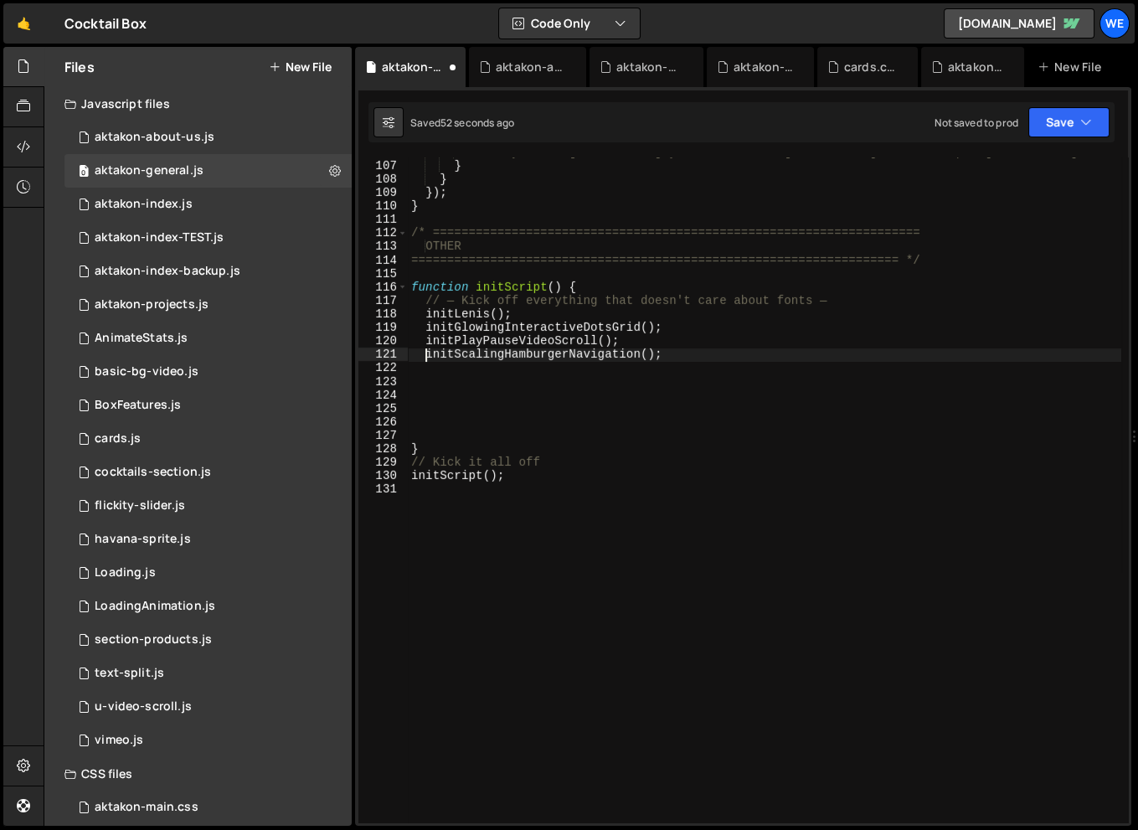
type textarea "initPlayPauseVideoScroll();"
type textarea "initGlowingInteractiveDotsGrid()"
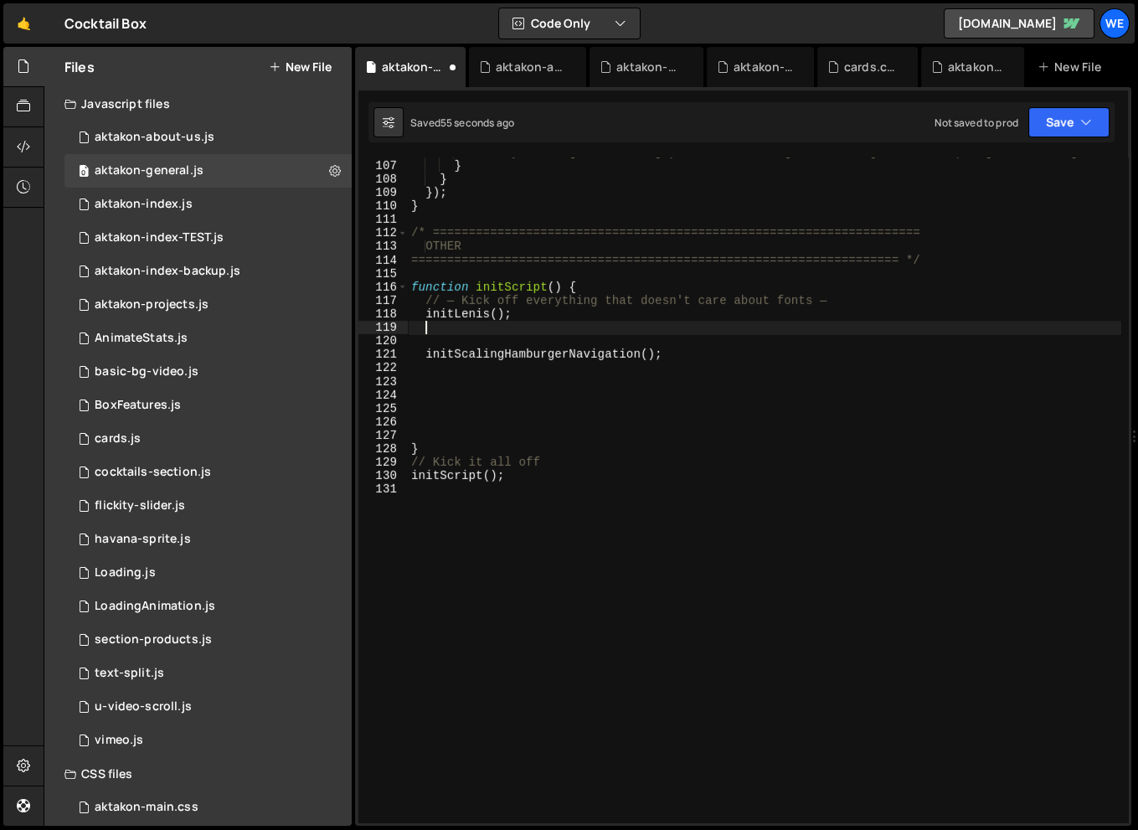
type textarea "}"
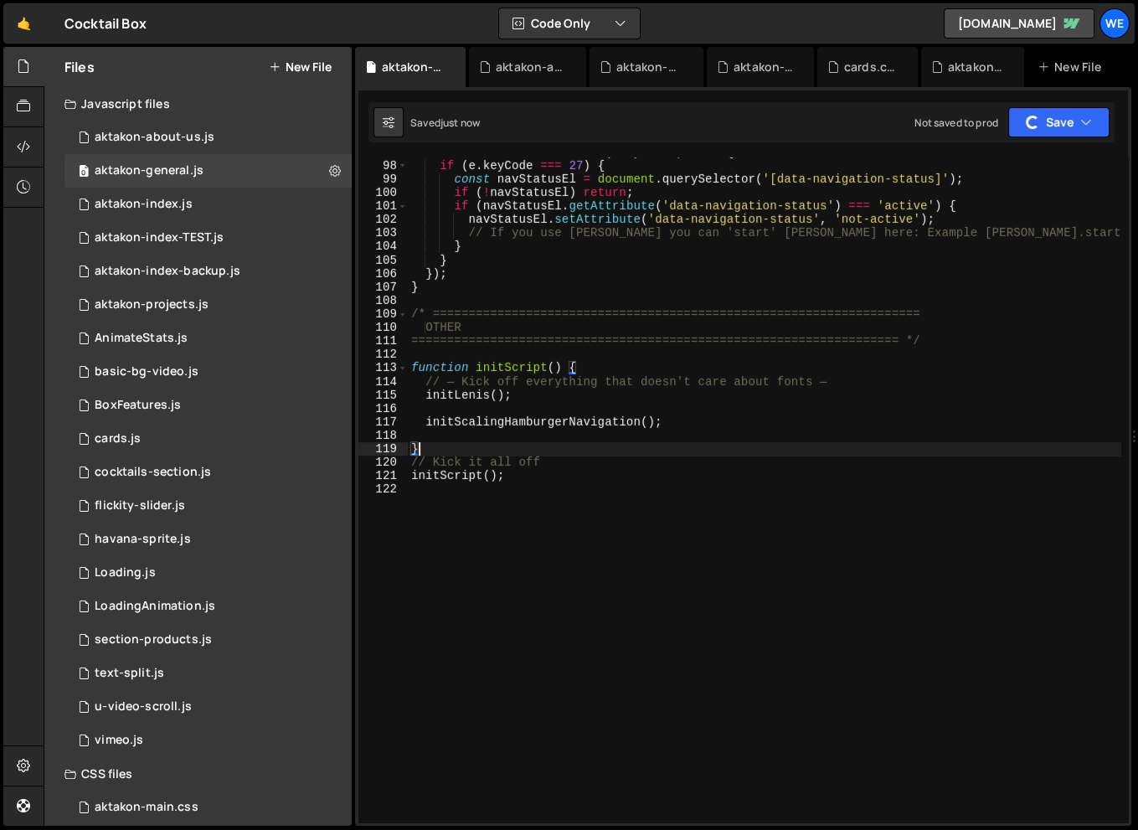
click at [572, 410] on div "document . addEventListener ( 'keydown' , e => { if ( e . keyCode === 27 ) { co…" at bounding box center [765, 492] width 714 height 692
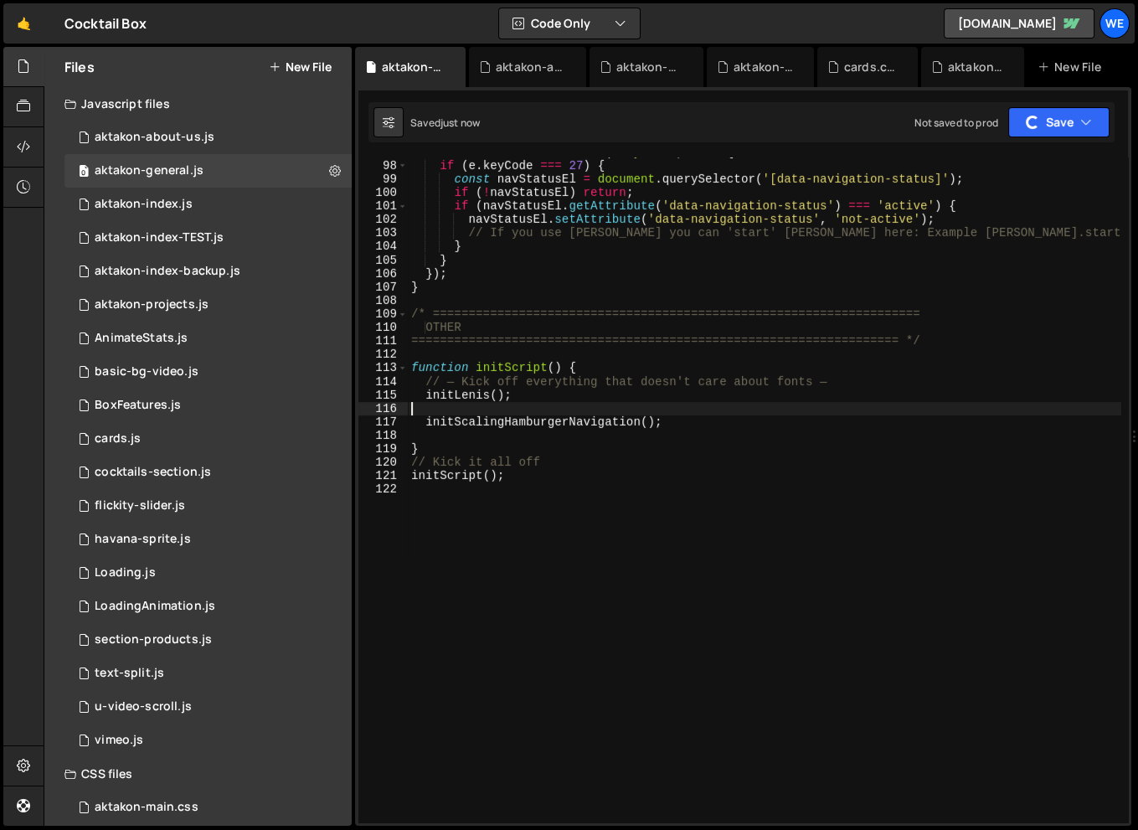
type textarea "initLenis();"
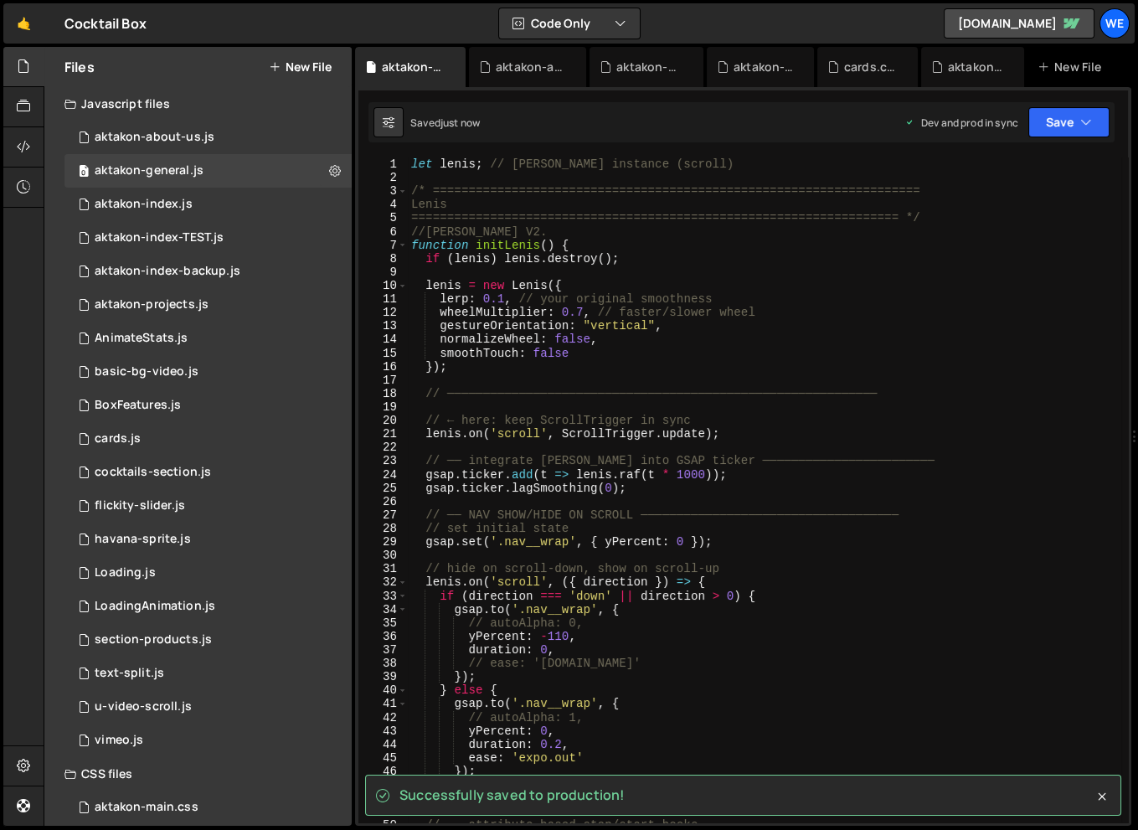
scroll to position [0, 0]
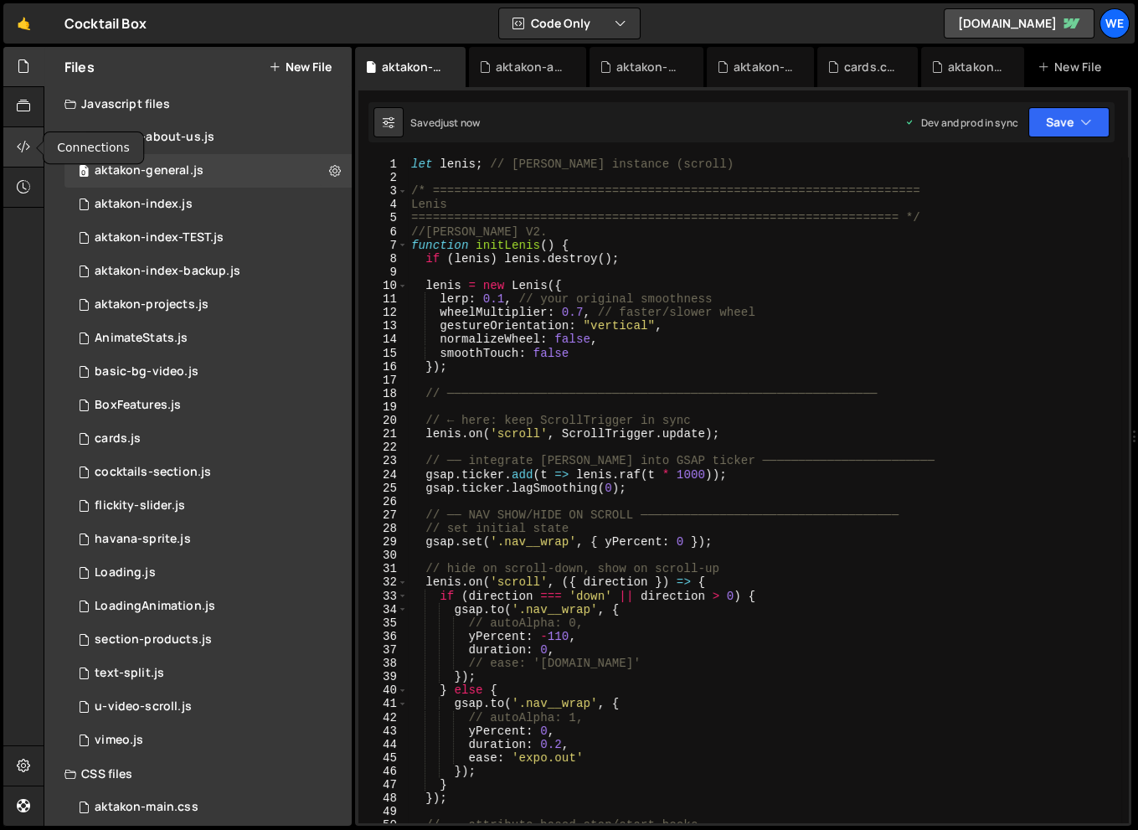
click at [23, 143] on icon at bounding box center [23, 146] width 13 height 18
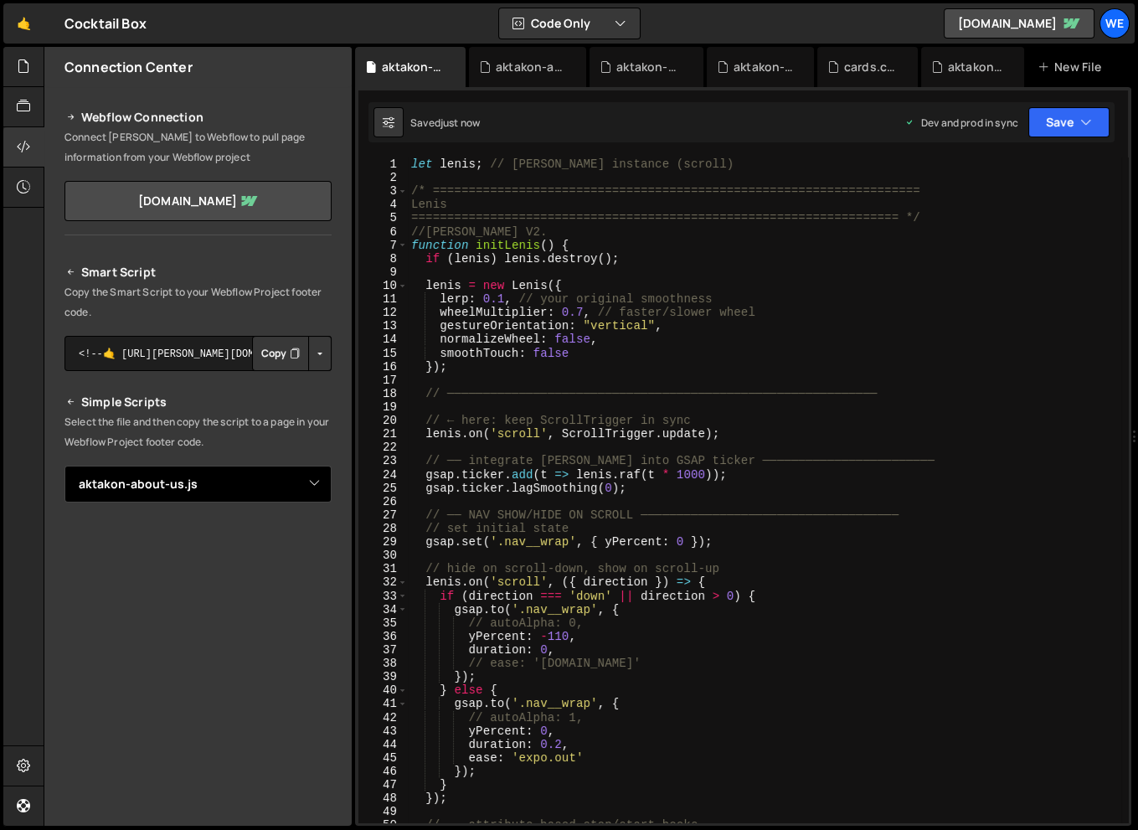
click at [313, 487] on select "Select File aktakon-about-us.js aktakon-index.js aktakon-index-TEST.js aktakon-…" at bounding box center [197, 484] width 267 height 37
select select "45380"
click at [64, 466] on select "Select File aktakon-about-us.js aktakon-index.js aktakon-index-TEST.js aktakon-…" at bounding box center [197, 484] width 267 height 37
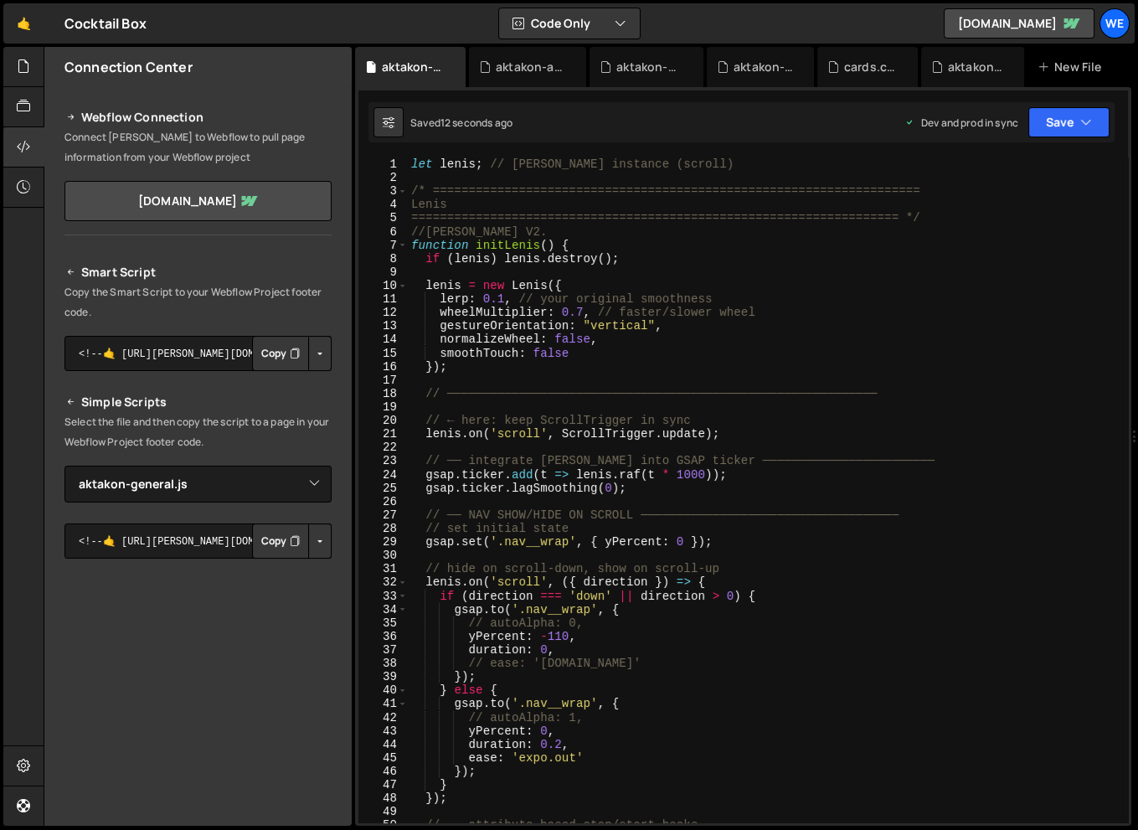
click at [308, 546] on button "Button group with nested dropdown" at bounding box center [319, 540] width 23 height 35
click at [270, 601] on link "Copy Production js" at bounding box center [261, 595] width 139 height 23
click at [888, 350] on div "let lenis ; // Lenis instance (scroll) /* =====================================…" at bounding box center [765, 503] width 714 height 692
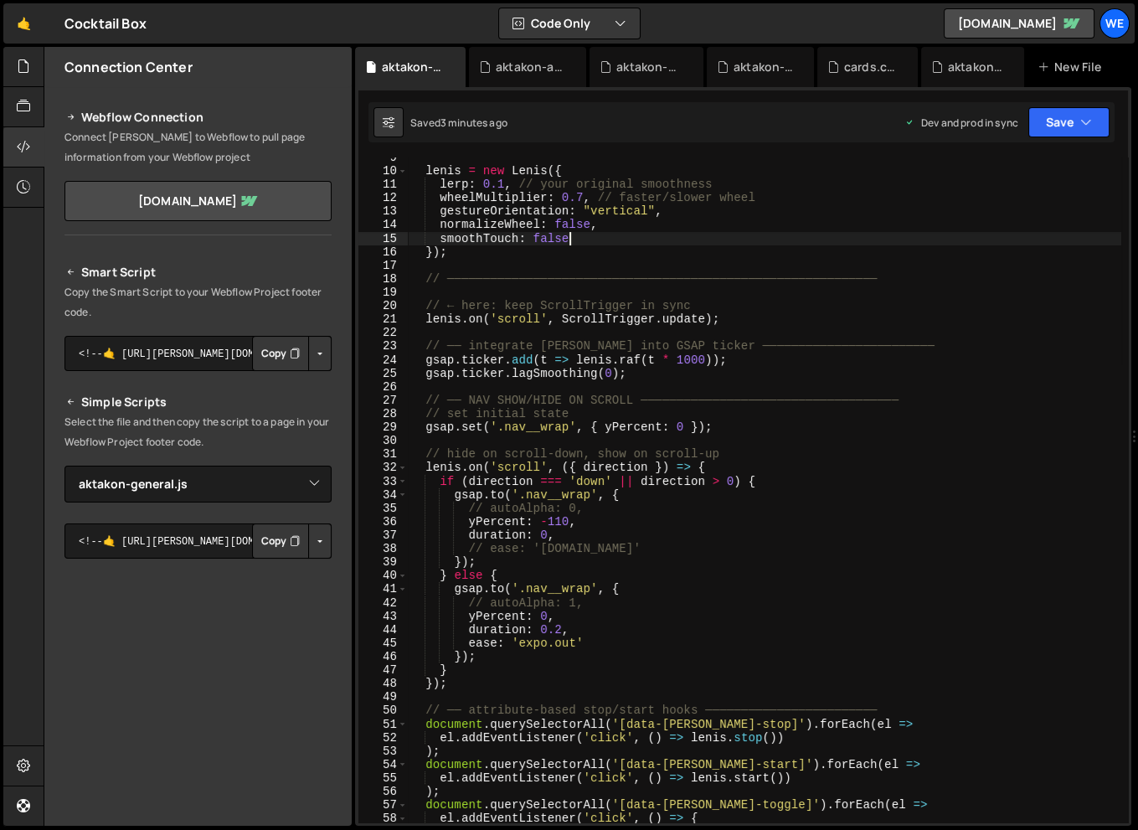
scroll to position [116, 0]
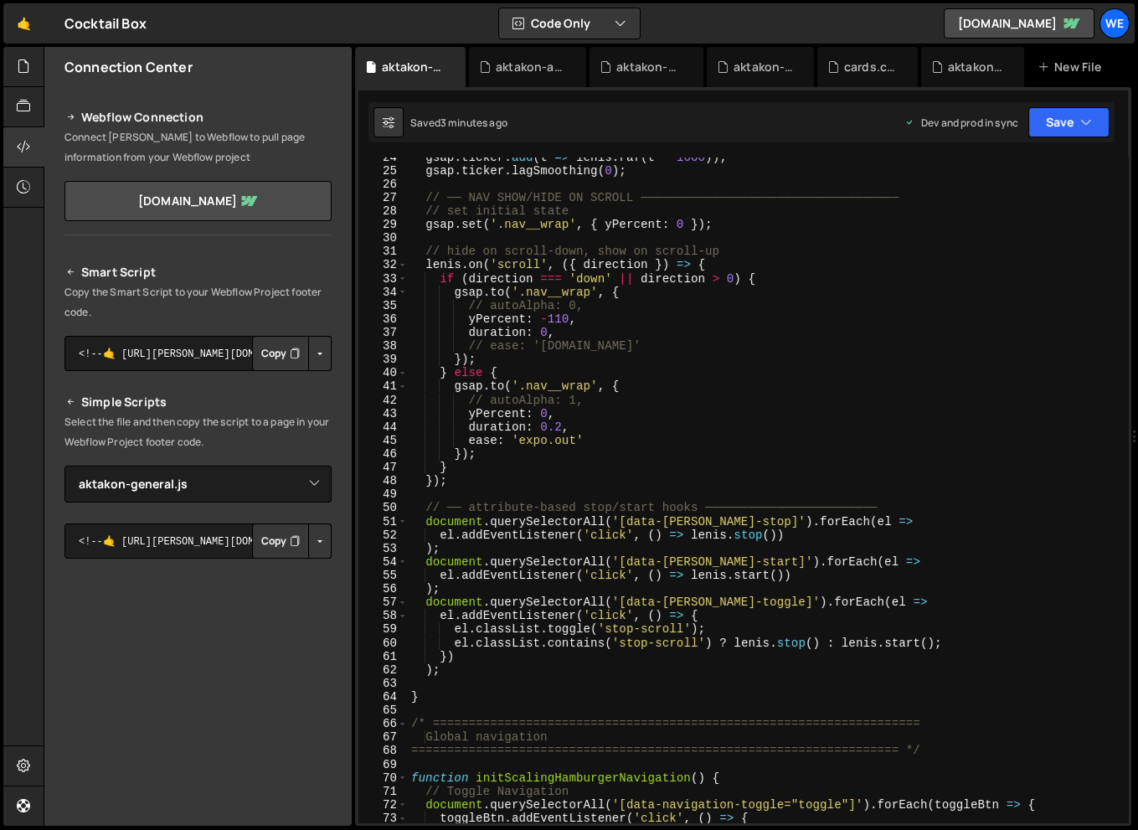
click at [809, 394] on div "gsap . ticker . add ( t => lenis . raf ( t * 1000 )) ; gsap . ticker . lagSmoot…" at bounding box center [765, 497] width 714 height 692
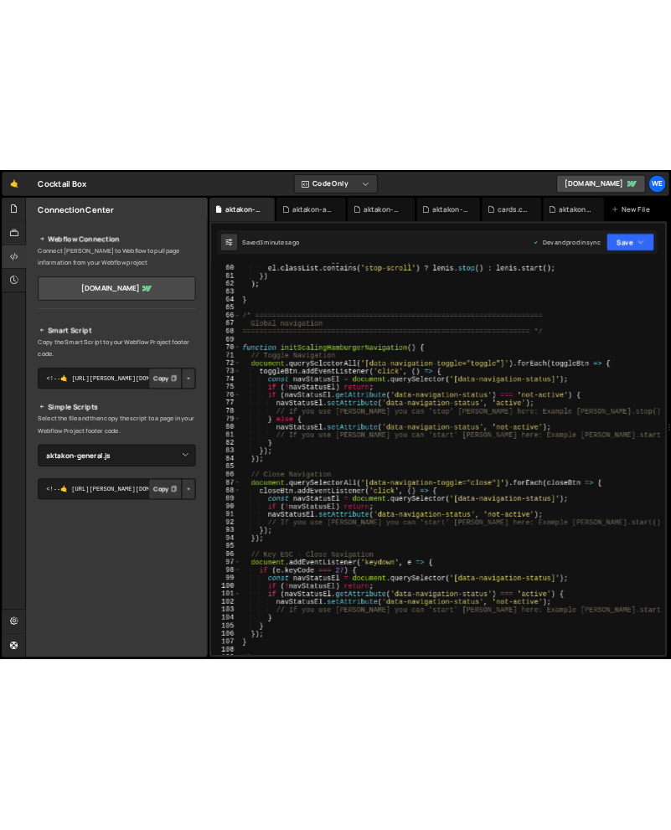
scroll to position [817, 0]
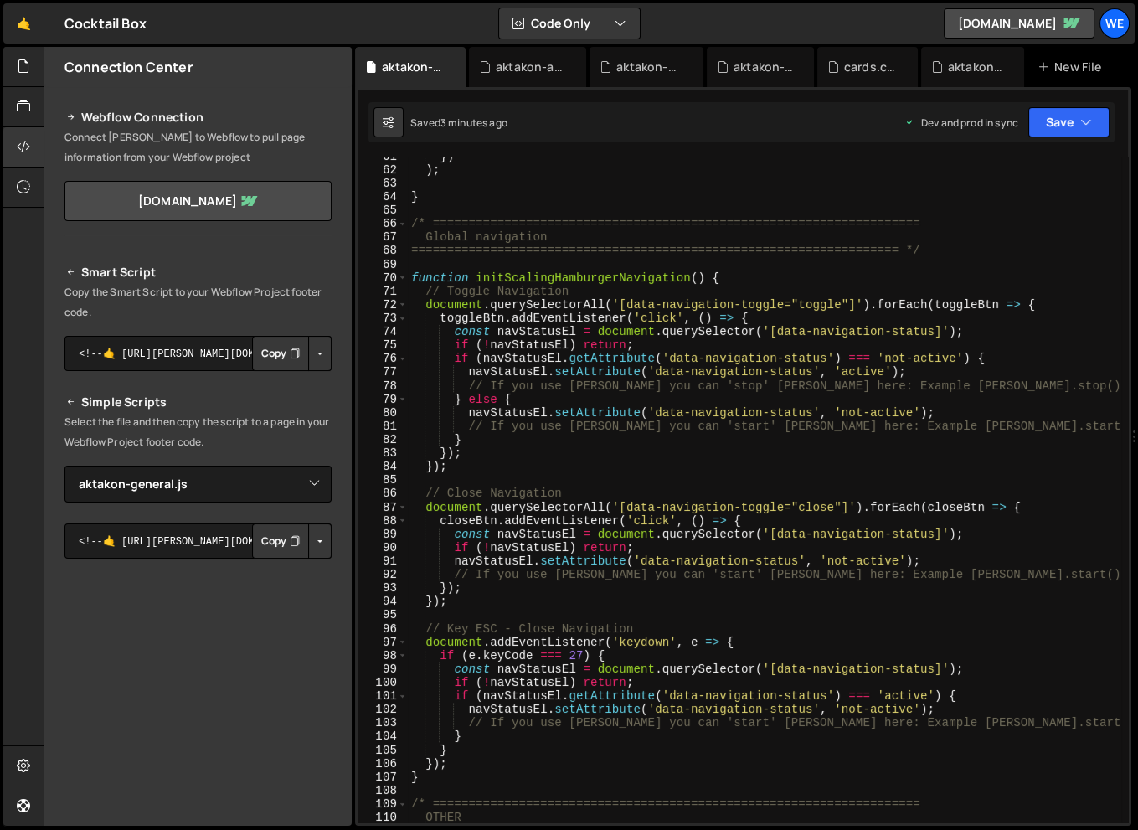
click at [713, 469] on div "}) ) ; } /* ===================================================================…" at bounding box center [765, 496] width 714 height 692
type textarea "});"
click at [15, 55] on div at bounding box center [23, 67] width 41 height 40
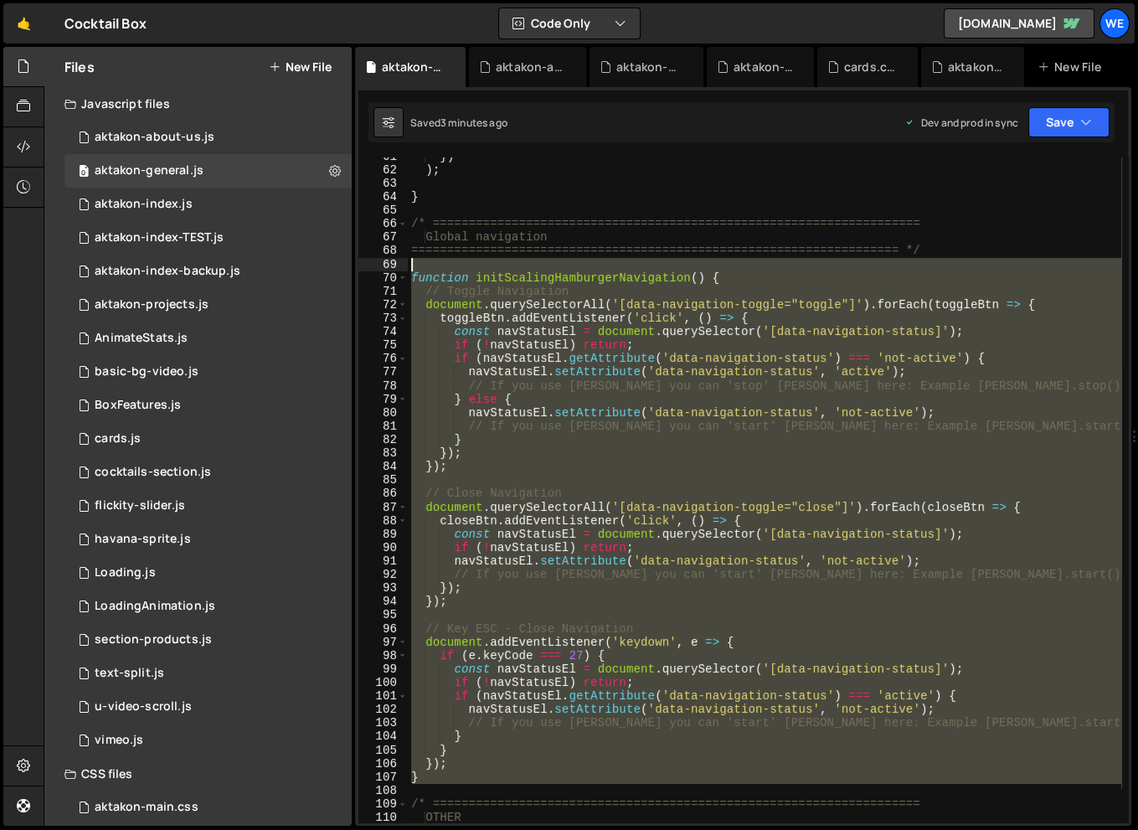
drag, startPoint x: 436, startPoint y: 792, endPoint x: 374, endPoint y: 267, distance: 528.9
click at [374, 267] on div "61 62 63 64 65 66 67 68 69 70 71 72 73 74 75 76 77 78 79 80 81 82 83 84 85 86 8…" at bounding box center [743, 489] width 770 height 665
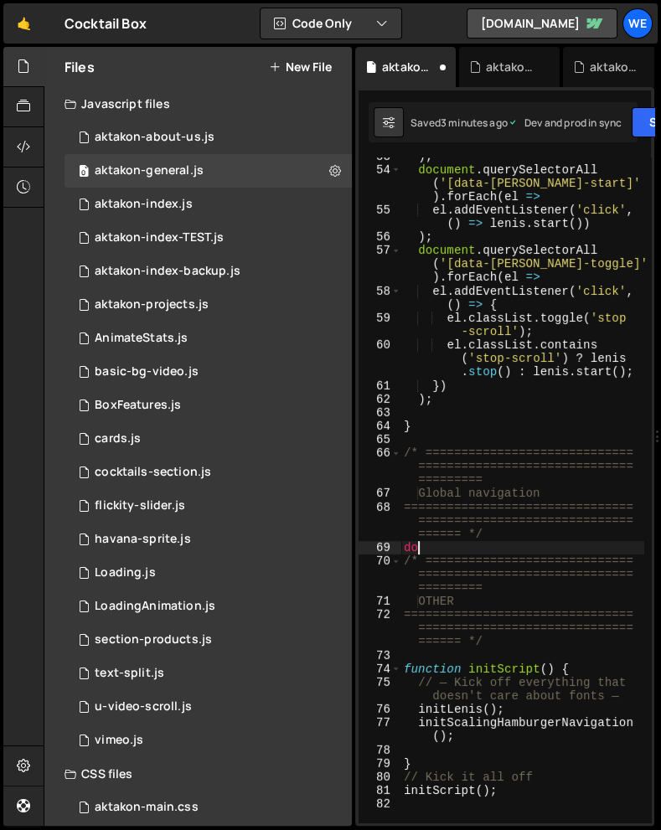
scroll to position [2258, 0]
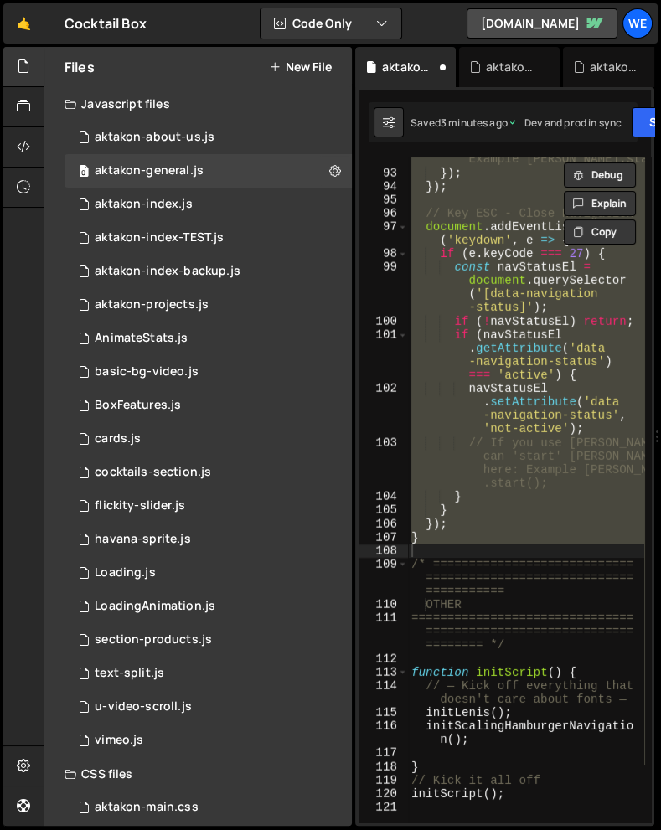
click at [528, 474] on div "// If you use Lenis you can 'start' Lenis here: Example Lenis.start(); }) ; }) …" at bounding box center [526, 489] width 236 height 665
type textarea "// If you use [PERSON_NAME] you can 'start' [PERSON_NAME] here: Example [PERSON…"
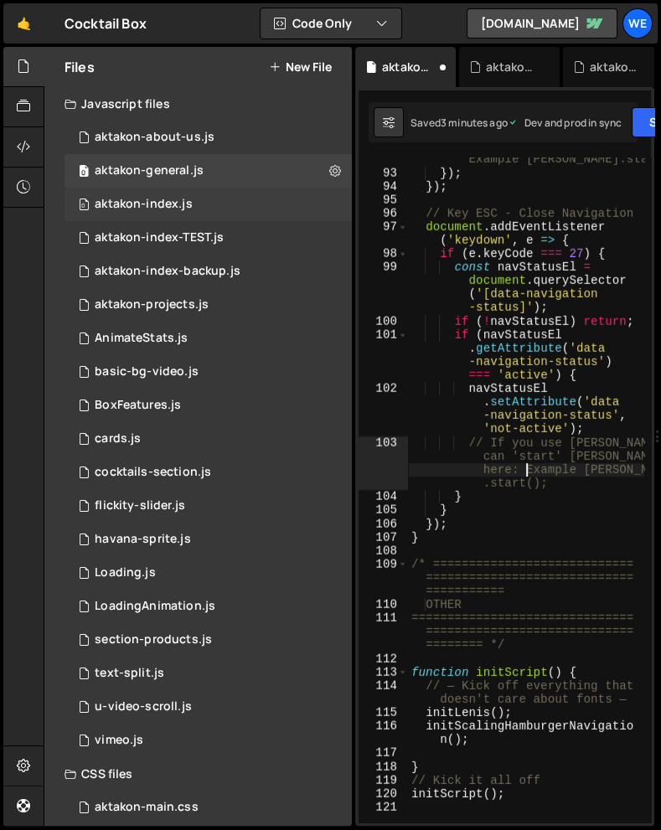
click at [203, 202] on div "0 aktakon-index.js 0" at bounding box center [207, 205] width 287 height 34
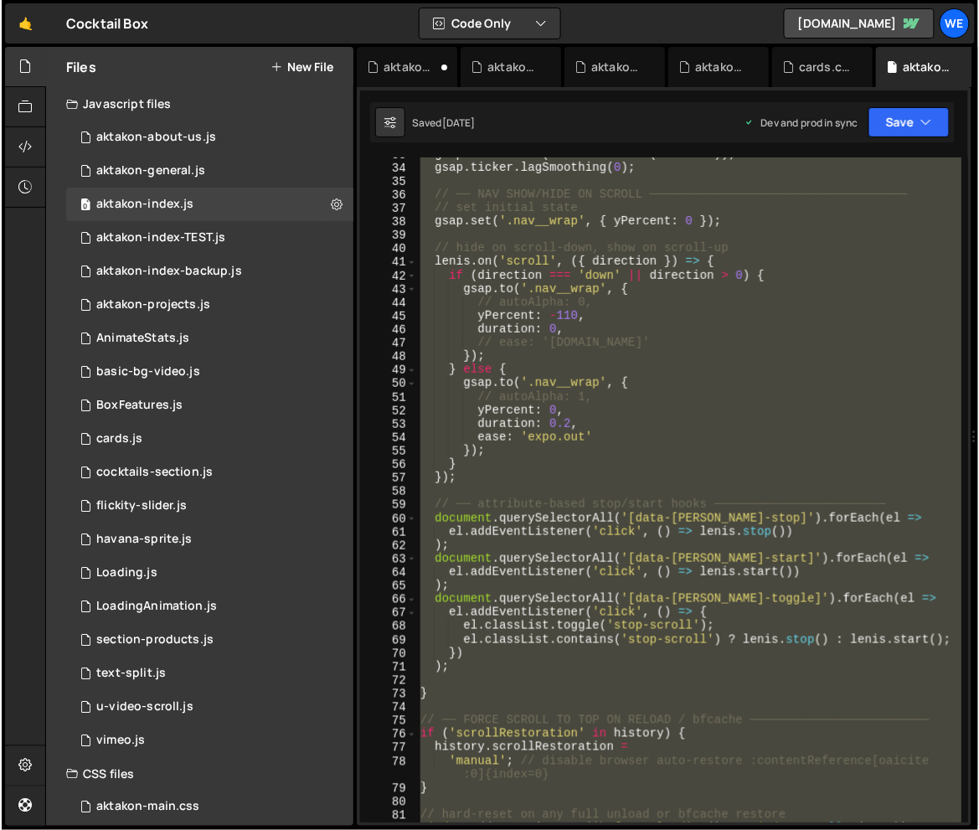
scroll to position [441, 0]
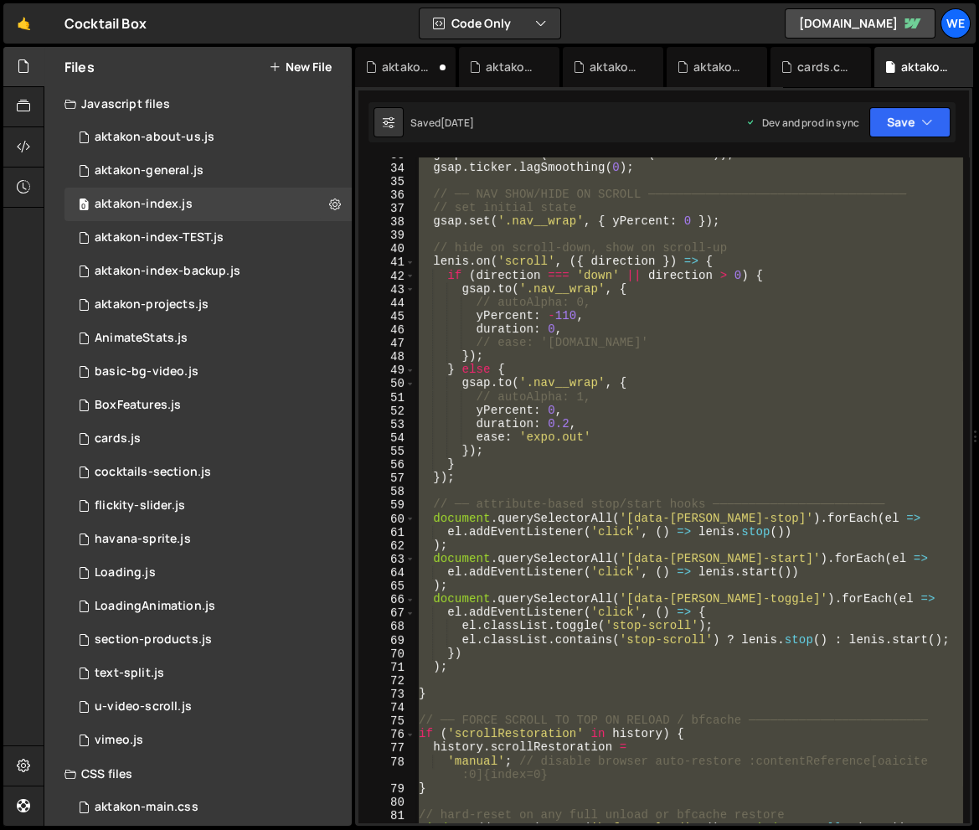
click at [771, 379] on div "gsap . ticker . add ( t => lenis . raf ( t * 1000 )) ; gsap . ticker . lagSmoot…" at bounding box center [688, 493] width 547 height 692
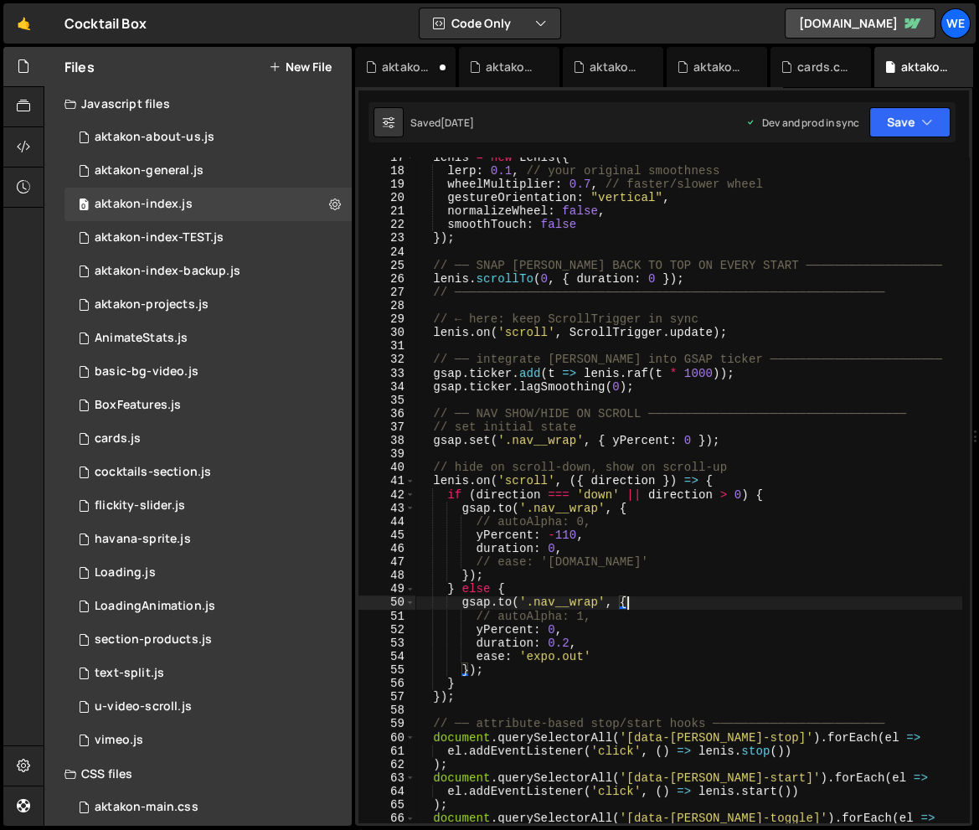
scroll to position [232, 0]
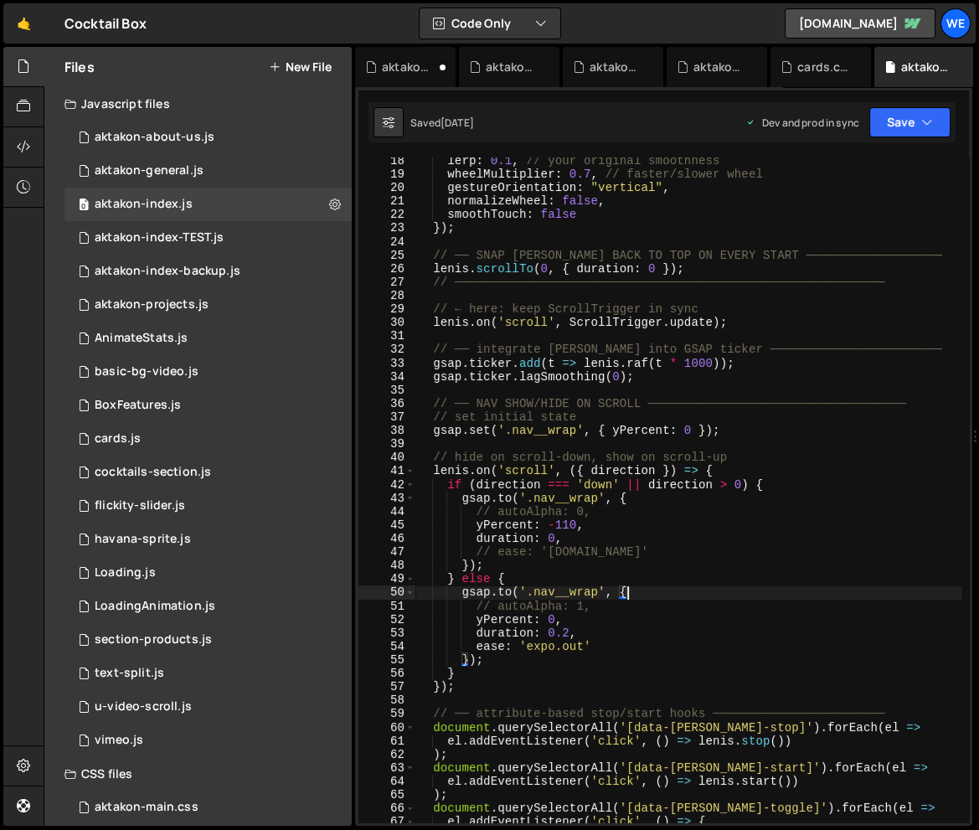
click at [550, 642] on div "lerp : 0.1 , // your original smoothness wheelMultiplier : 0.7 , // faster/slow…" at bounding box center [688, 500] width 547 height 692
type textarea "ease: 'expo.out'"
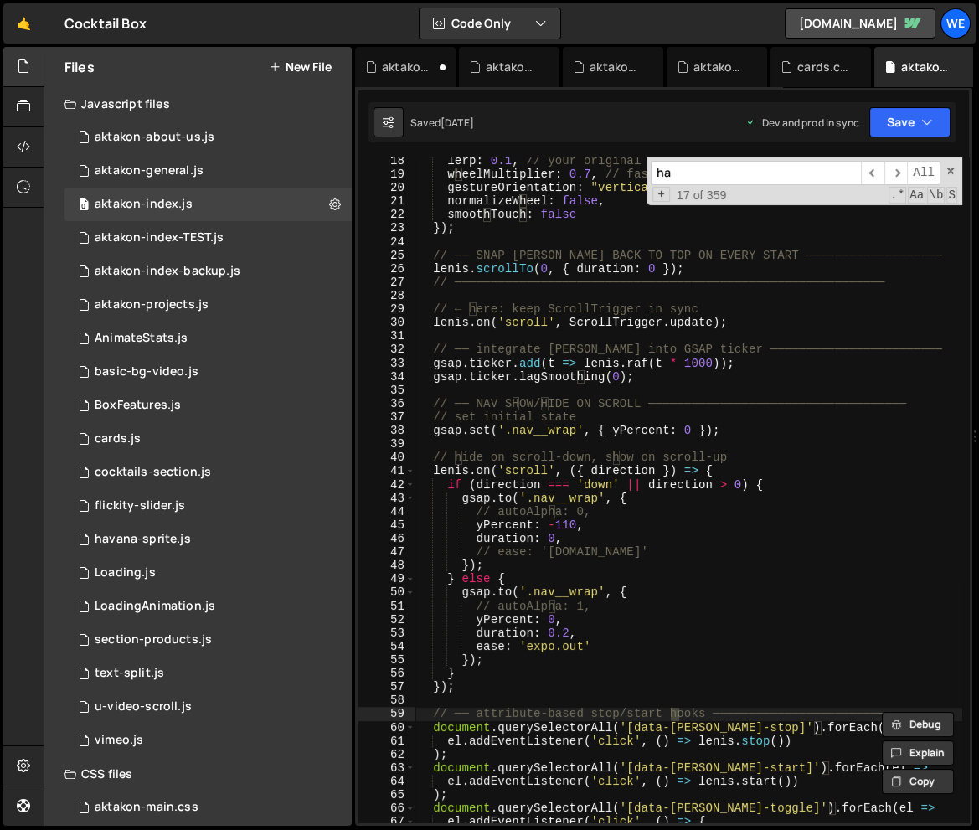
type input "ham"
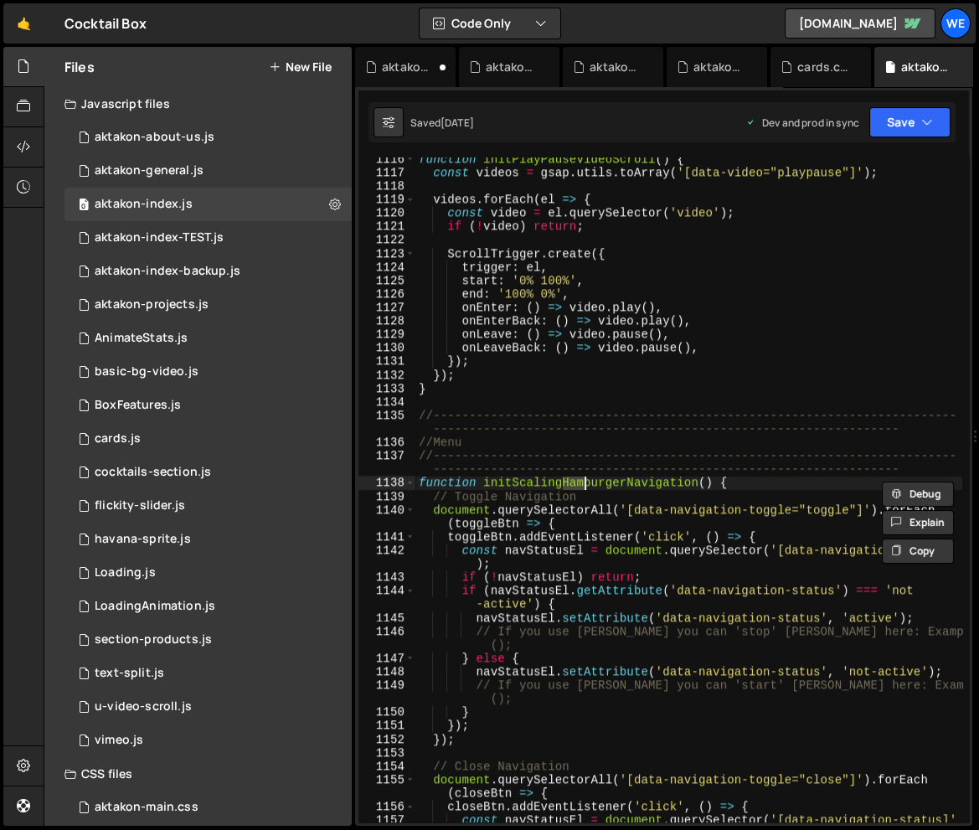
click at [564, 506] on div "function initPlayPauseVideoScroll ( ) { const videos = gsap . utils . toArray (…" at bounding box center [688, 504] width 547 height 705
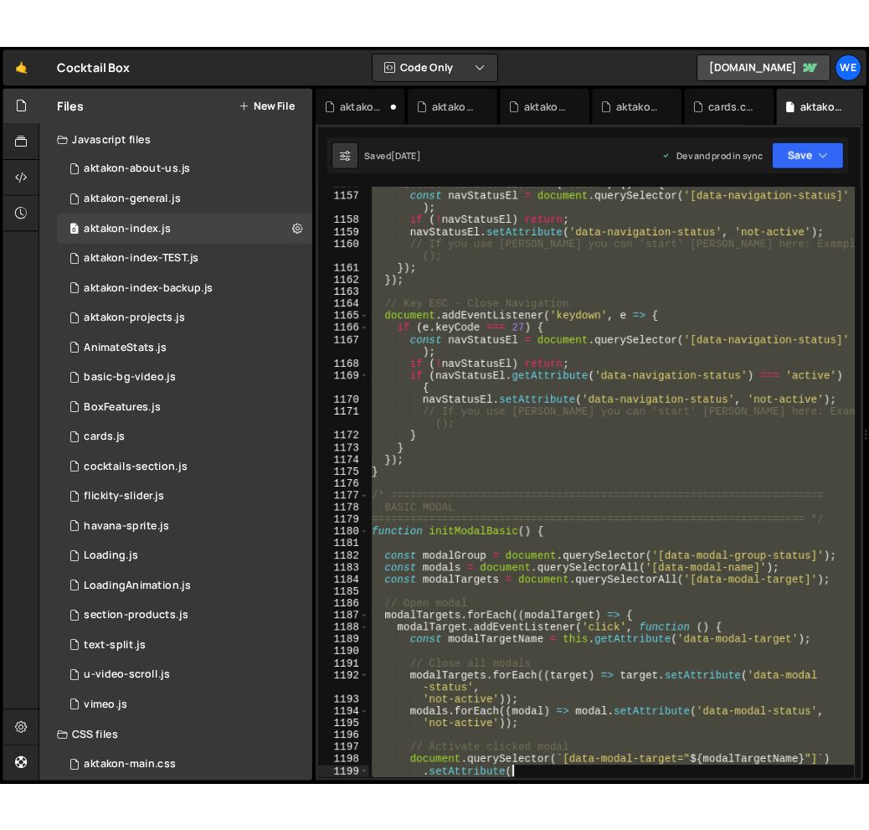
scroll to position [16458, 0]
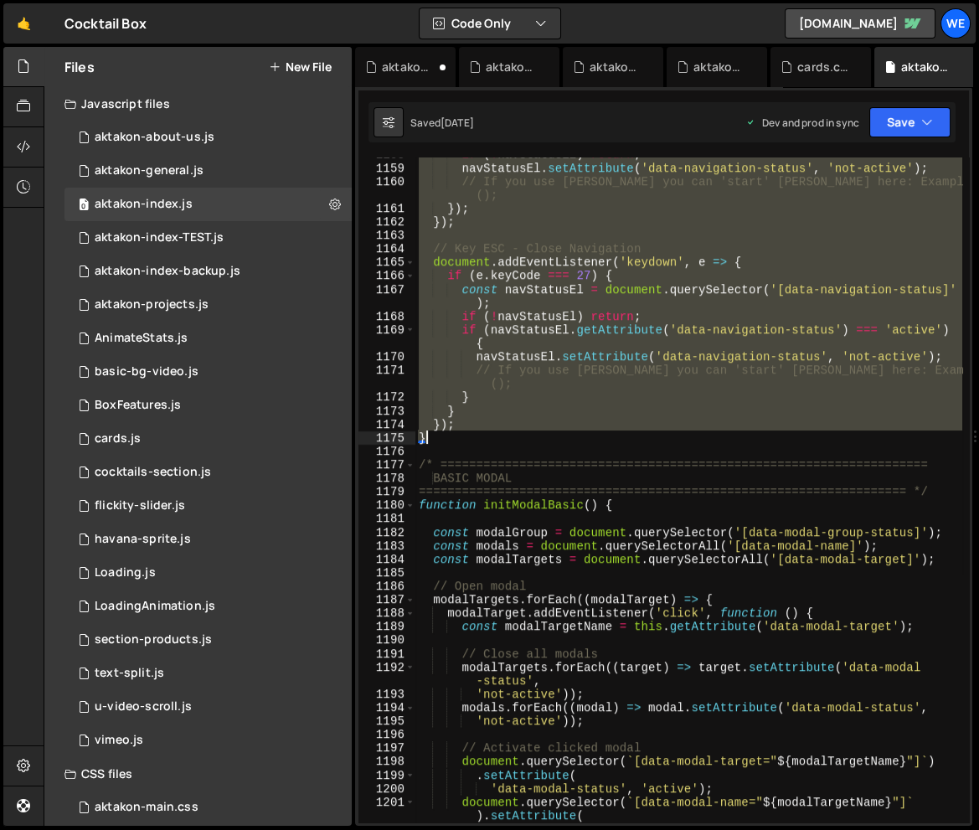
drag, startPoint x: 418, startPoint y: 480, endPoint x: 601, endPoint y: 442, distance: 186.4
click at [601, 442] on div "if ( ! navStatusEl ) return ; navStatusEl . setAttribute ( 'data-navigation-sta…" at bounding box center [688, 493] width 547 height 692
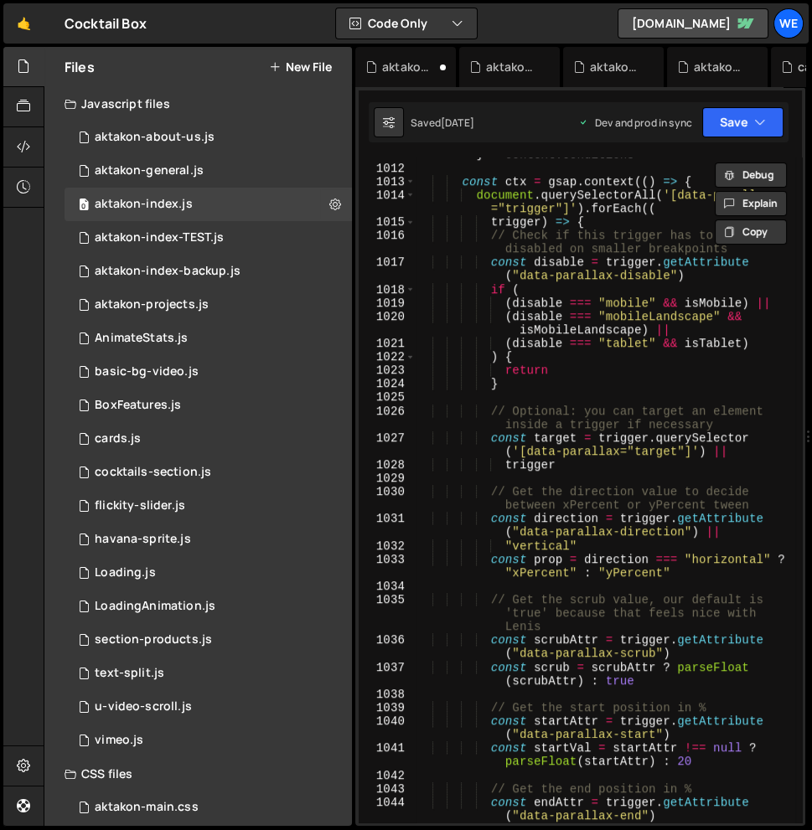
click at [606, 254] on div "const { isMobile , isMobileLandscape , isTablet } = context . conditions const …" at bounding box center [604, 493] width 379 height 719
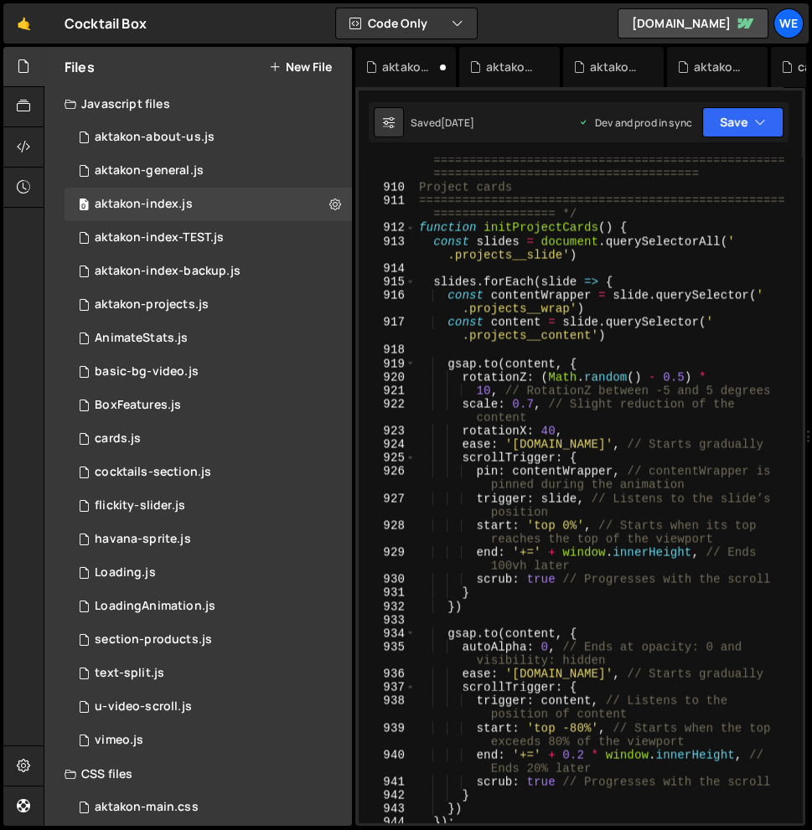
click at [606, 254] on div "/* ================================================ ===========================…" at bounding box center [604, 500] width 379 height 719
type textarea "const slides = document.querySelectorAll('.projects__slide')"
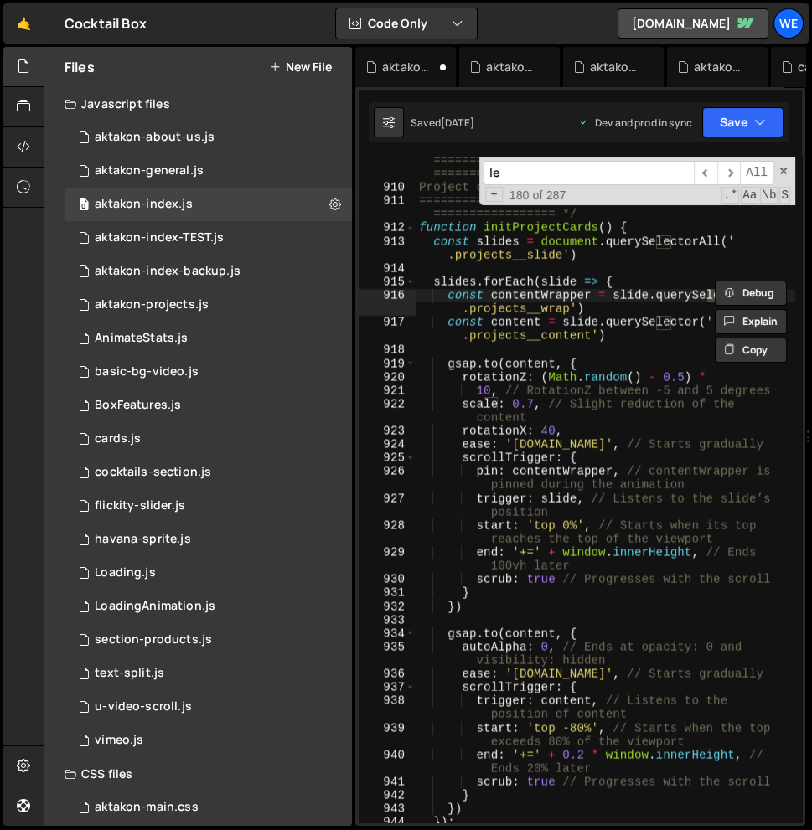
type input "len"
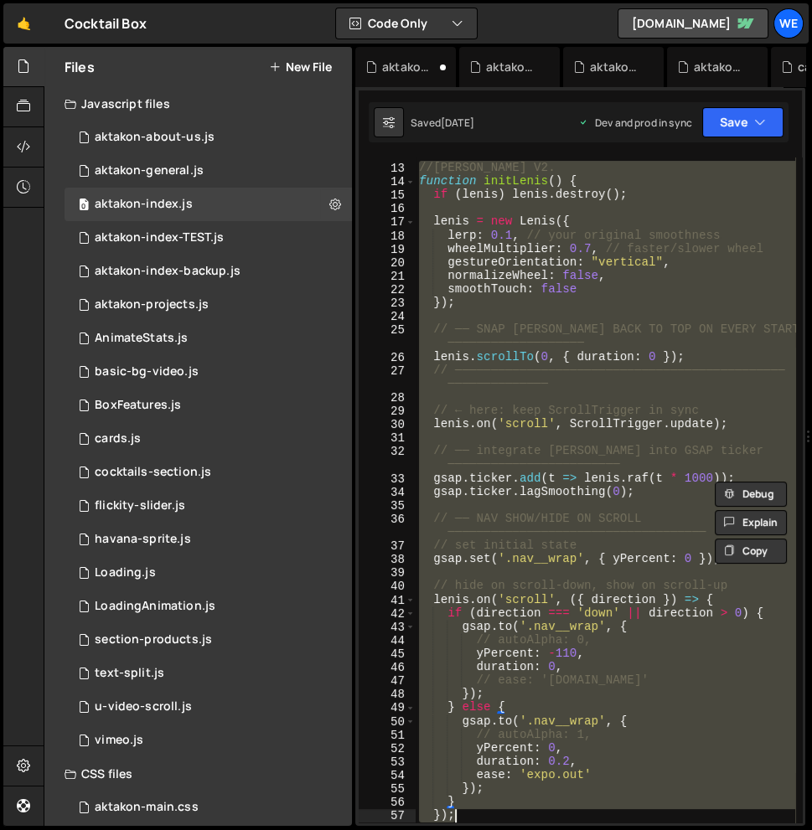
scroll to position [239, 0]
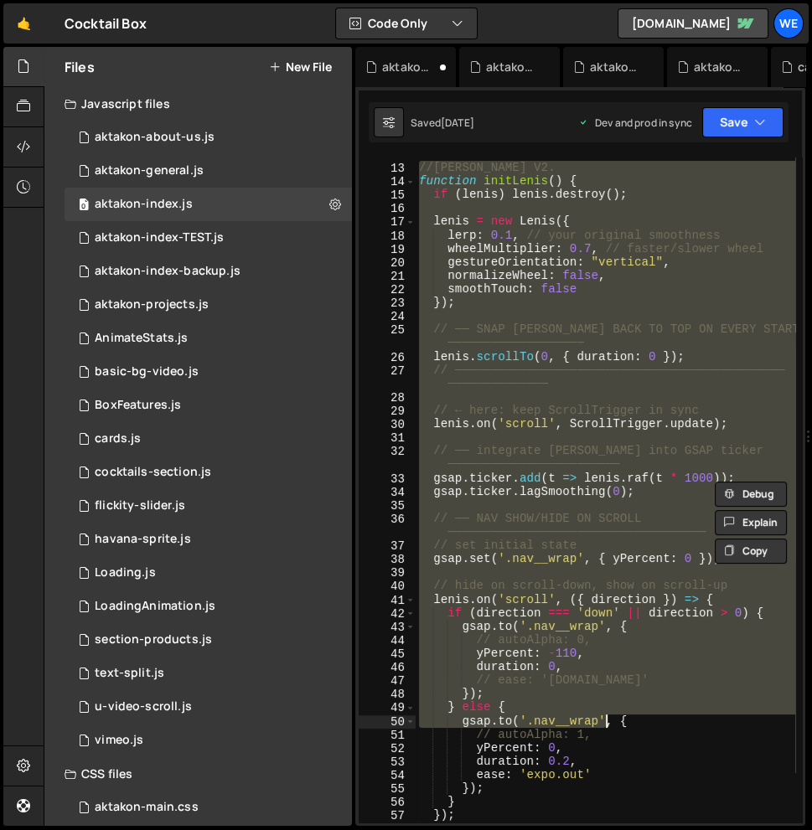
drag, startPoint x: 419, startPoint y: 405, endPoint x: 608, endPoint y: 728, distance: 373.9
click at [608, 728] on div "=================================================== ================= */ //LENI…" at bounding box center [604, 486] width 379 height 705
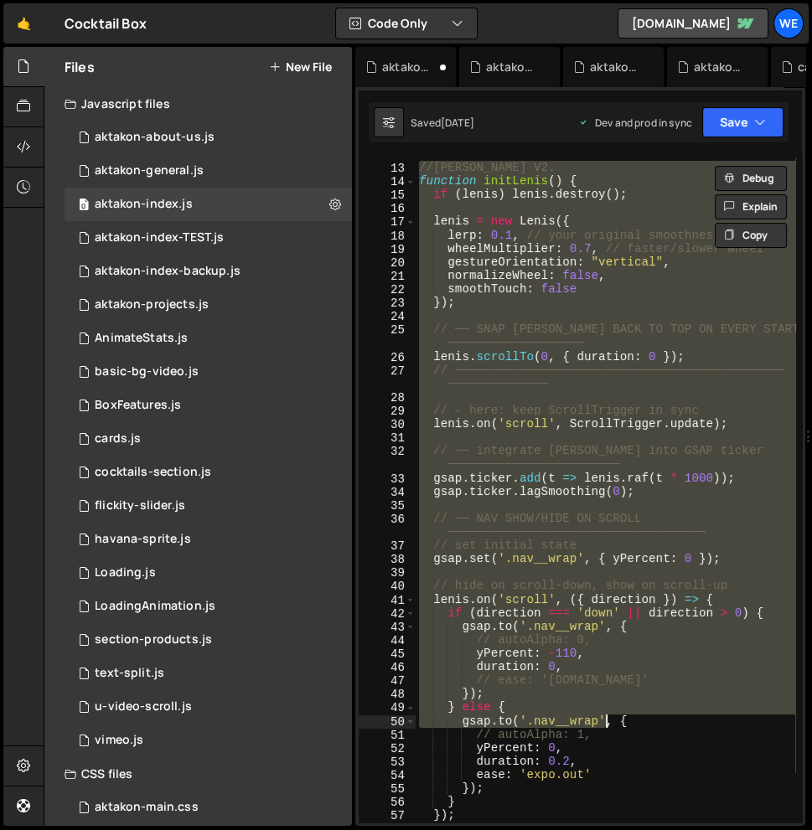
click at [617, 676] on div "=================================================== ================= */ //LENI…" at bounding box center [604, 486] width 379 height 705
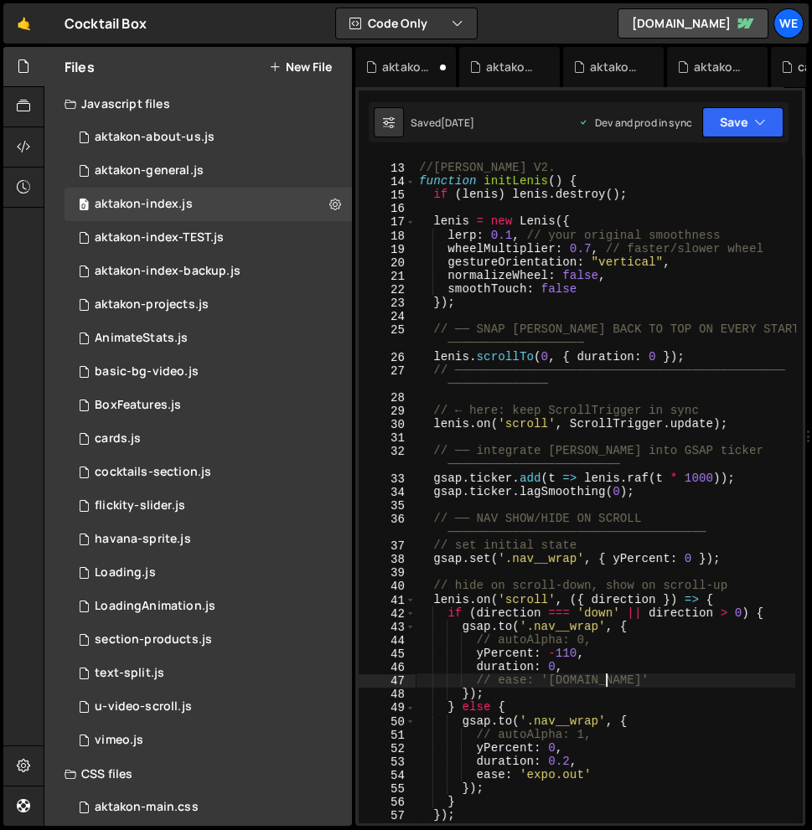
type textarea "initScript();"
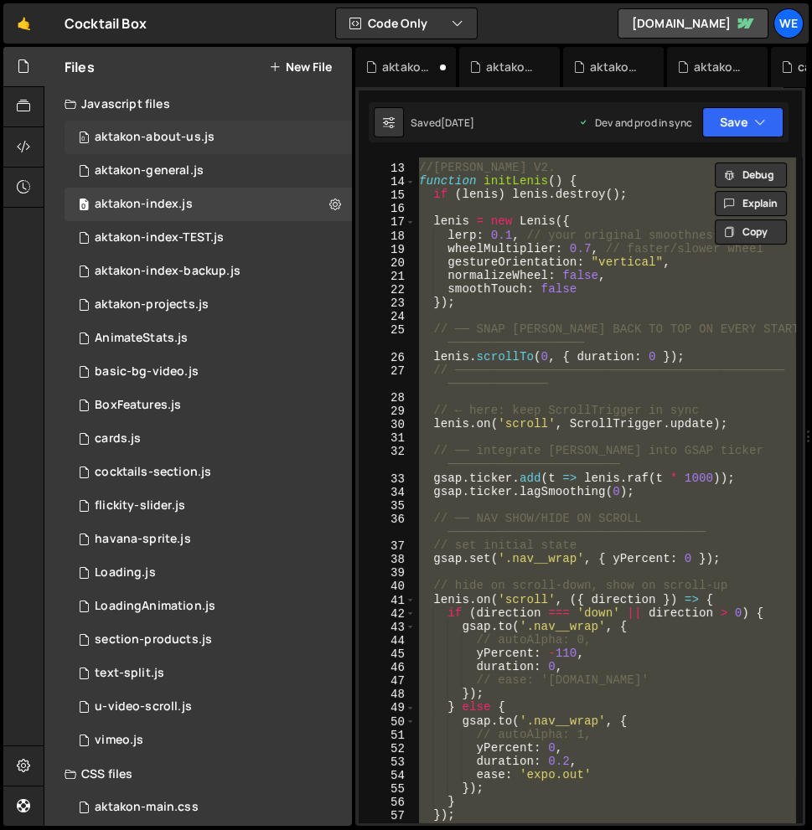
click at [184, 143] on div "aktakon-about-us.js" at bounding box center [155, 137] width 120 height 15
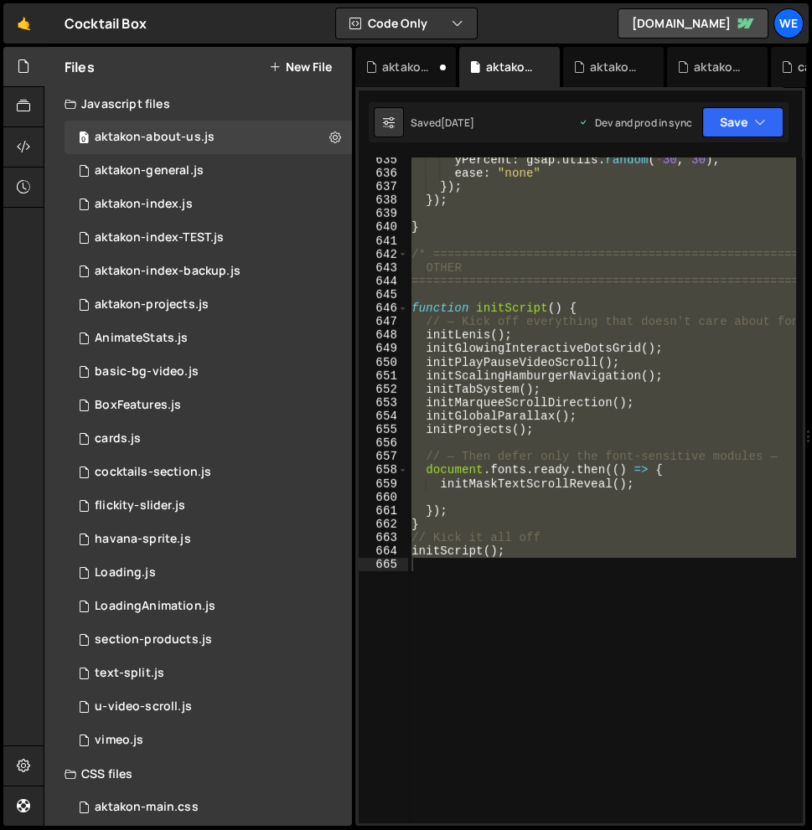
click at [606, 364] on div "yPercent : gsap . utils . random ( - 30 , 30 ) , ease : "none" }) ; }) ; } /* =…" at bounding box center [765, 499] width 714 height 692
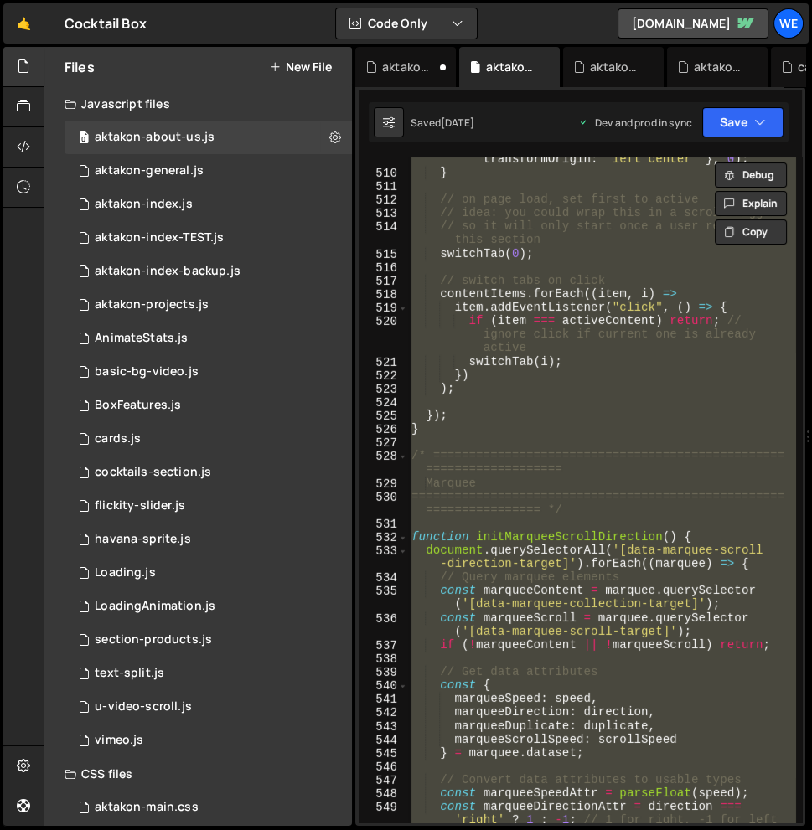
click at [413, 464] on div ". set ( incomingBar , { scaleX : 0 , transformOrigin : "left center" } , 0 ) ; …" at bounding box center [601, 489] width 387 height 665
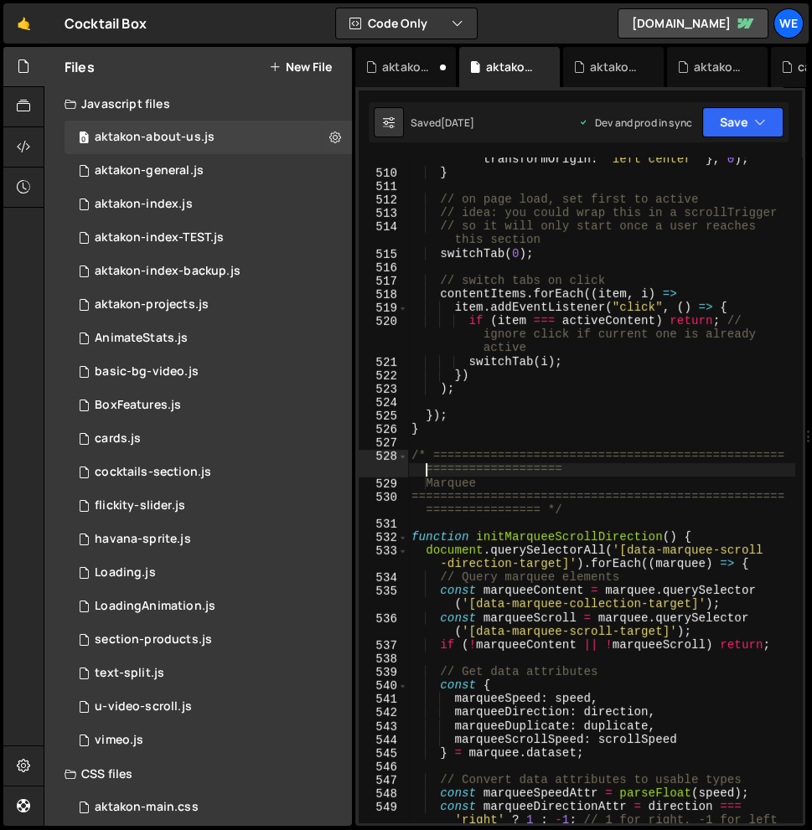
click at [598, 501] on div ". set ( incomingBar , { scaleX : 0 , transformOrigin : "left center" } , 0 ) ; …" at bounding box center [601, 498] width 387 height 719
type textarea "==================================================================== */"
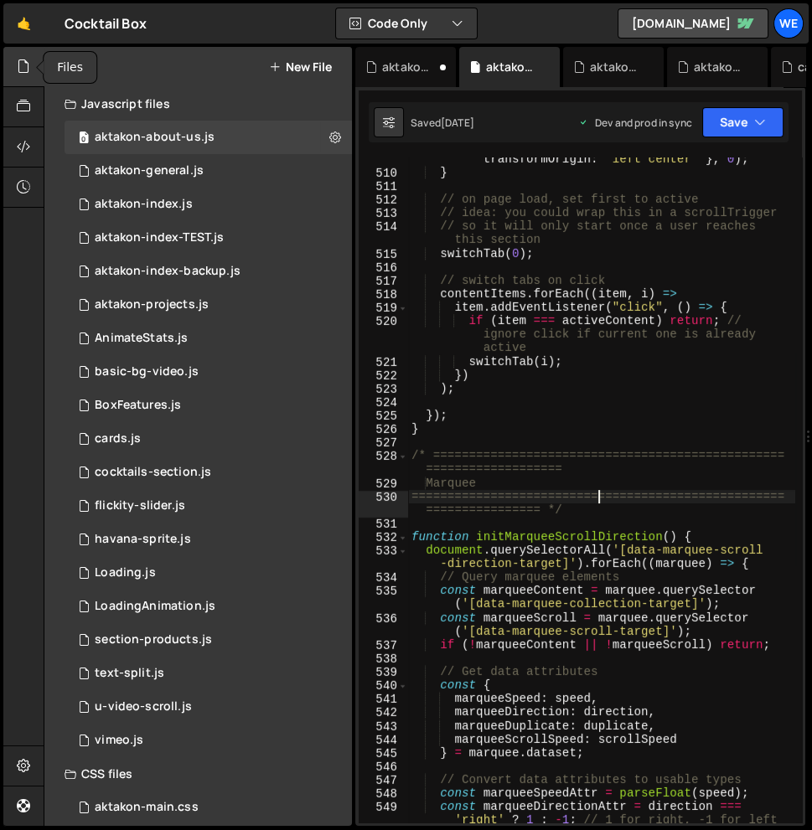
click at [18, 64] on icon at bounding box center [23, 66] width 13 height 18
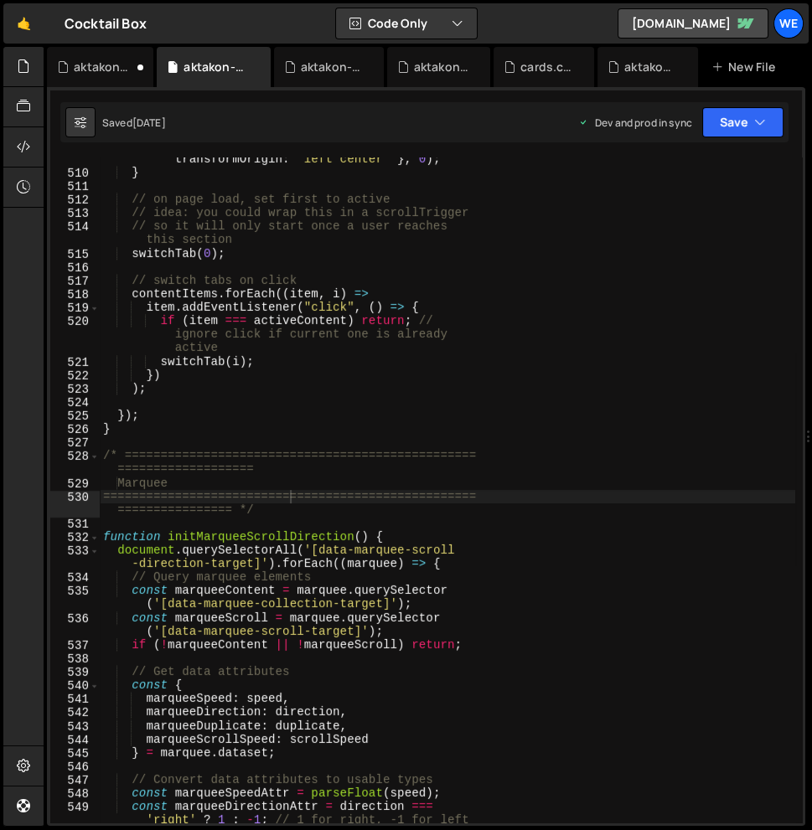
click at [470, 442] on div ". set ( incomingBar , { scaleX : 0 , transformOrigin : "left center" } , 0 ) ; …" at bounding box center [447, 498] width 695 height 719
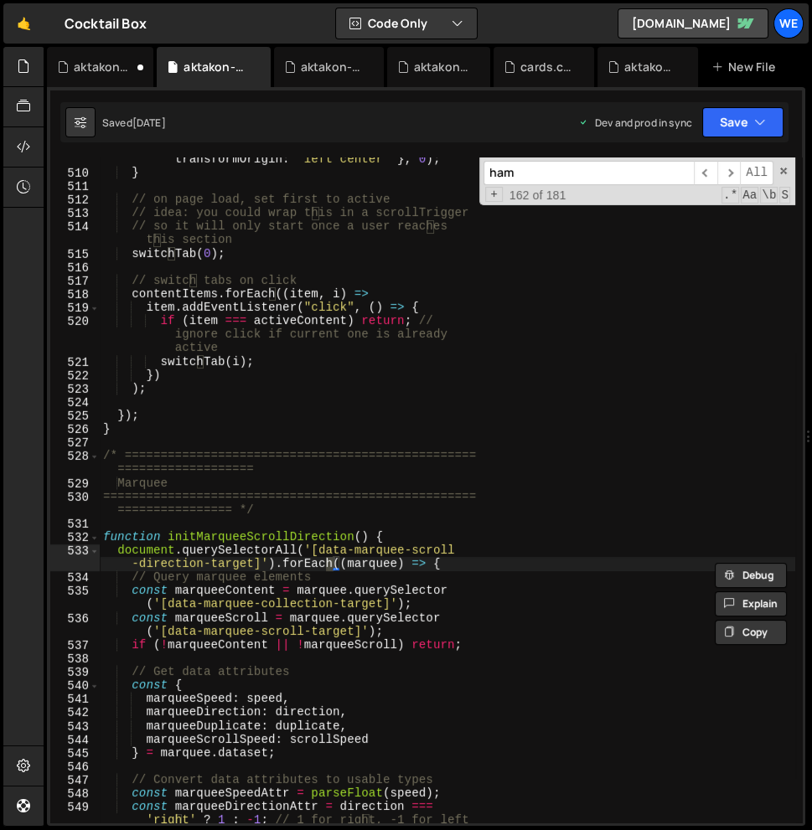
scroll to position [10556, 0]
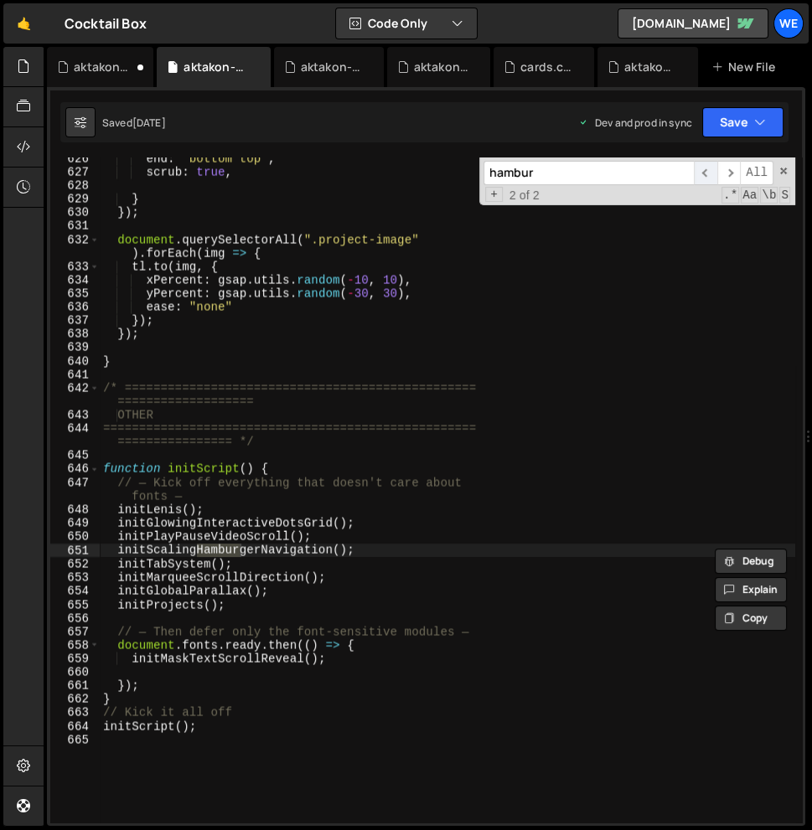
type input "hambur"
click at [704, 169] on span "​" at bounding box center [704, 173] width 23 height 24
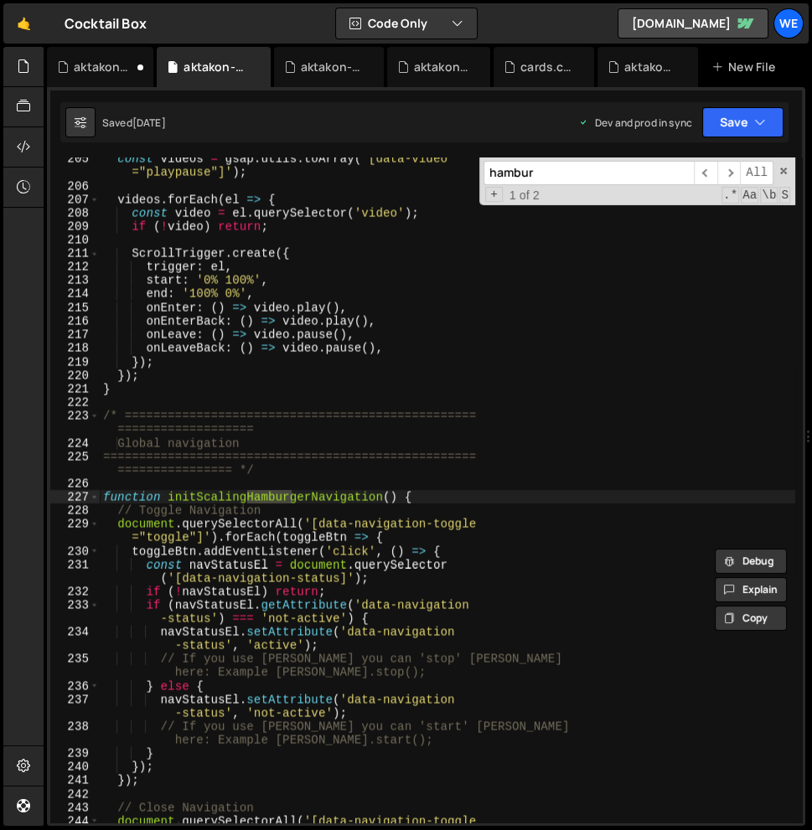
click at [118, 490] on div "const videos = gsap . utils . toArray ( '[data-video ="playpause"]' ) ; videos …" at bounding box center [447, 511] width 695 height 719
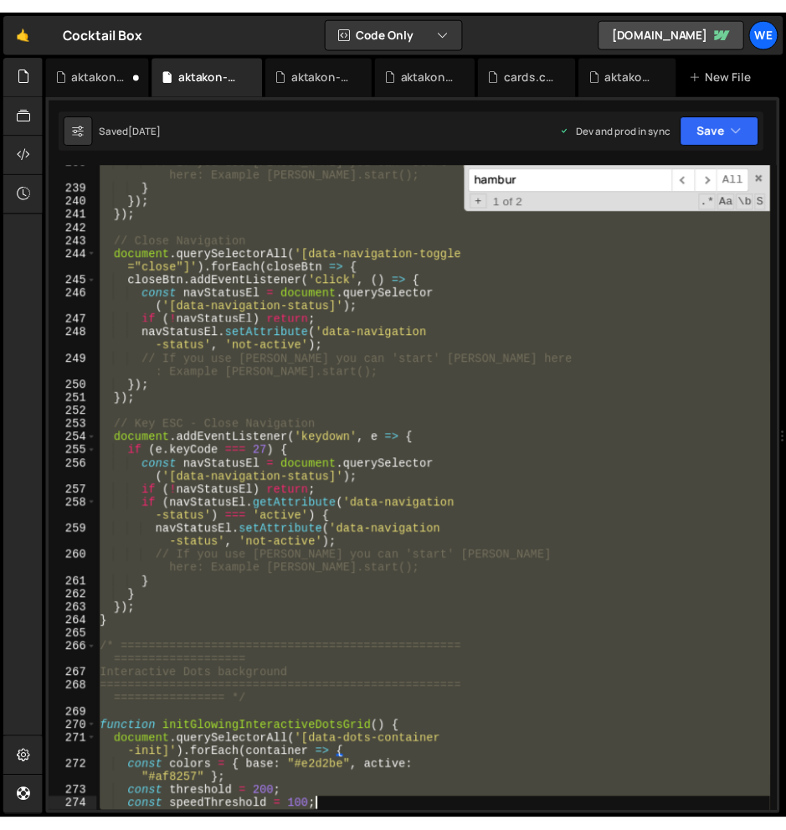
scroll to position [4193, 0]
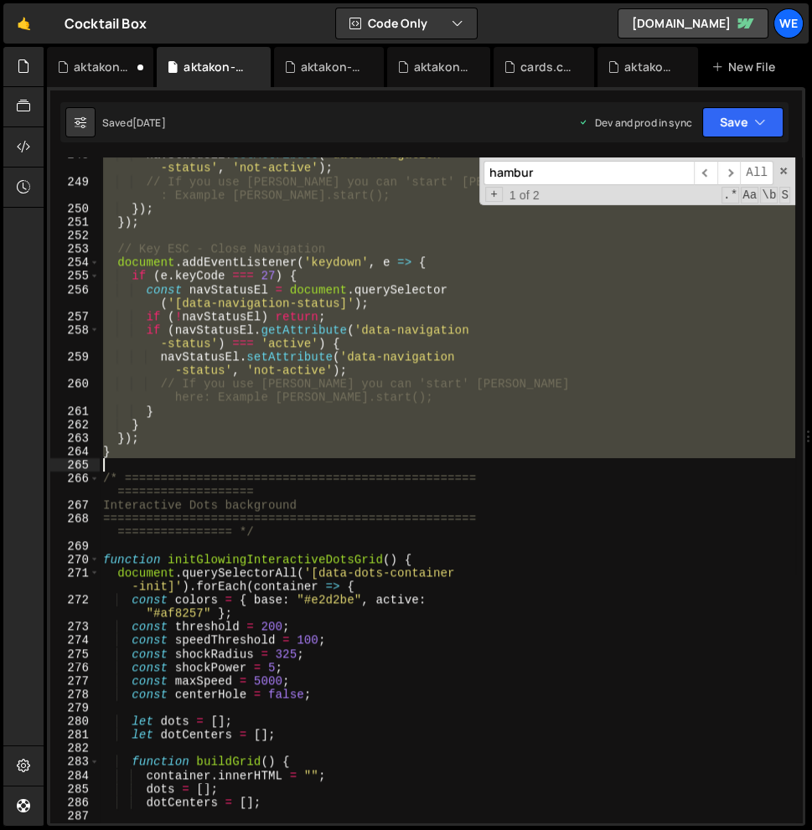
drag, startPoint x: 104, startPoint y: 494, endPoint x: 344, endPoint y: 462, distance: 242.5
click at [344, 462] on div "navStatusEl . setAttribute ( 'data-navigation -status' , 'not-active' ) ; // If…" at bounding box center [447, 499] width 695 height 705
click at [521, 344] on div "navStatusEl . setAttribute ( 'data-navigation -status' , 'not-active' ) ; // If…" at bounding box center [447, 489] width 695 height 665
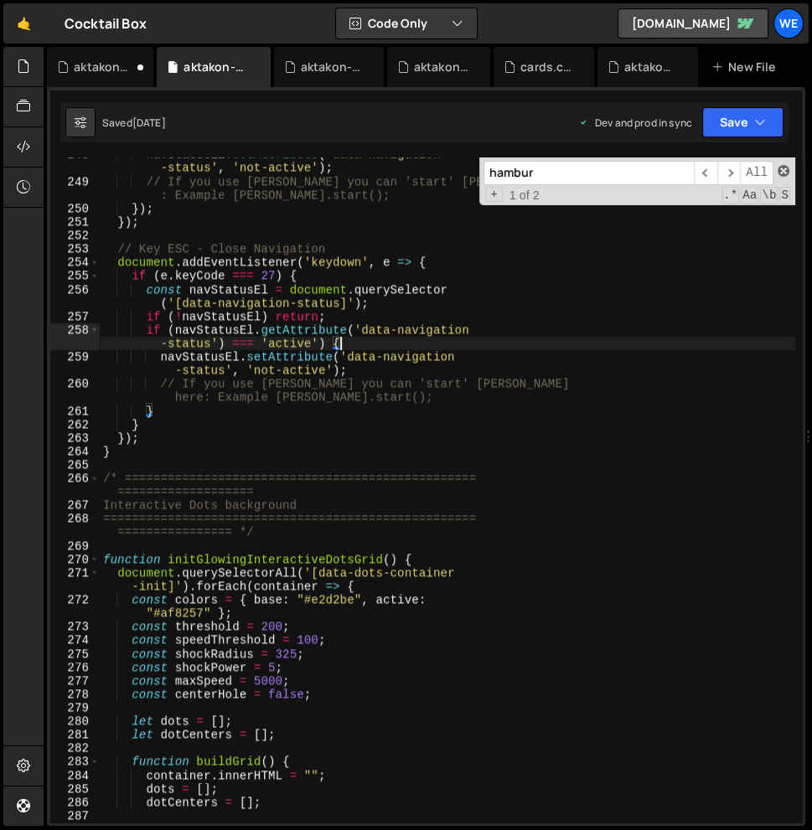
click at [786, 172] on span at bounding box center [783, 171] width 12 height 12
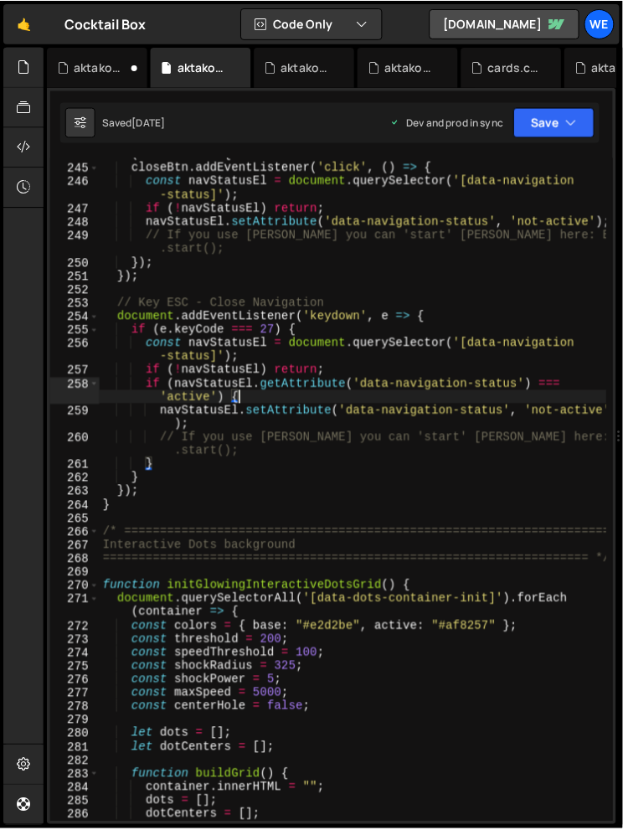
scroll to position [3747, 0]
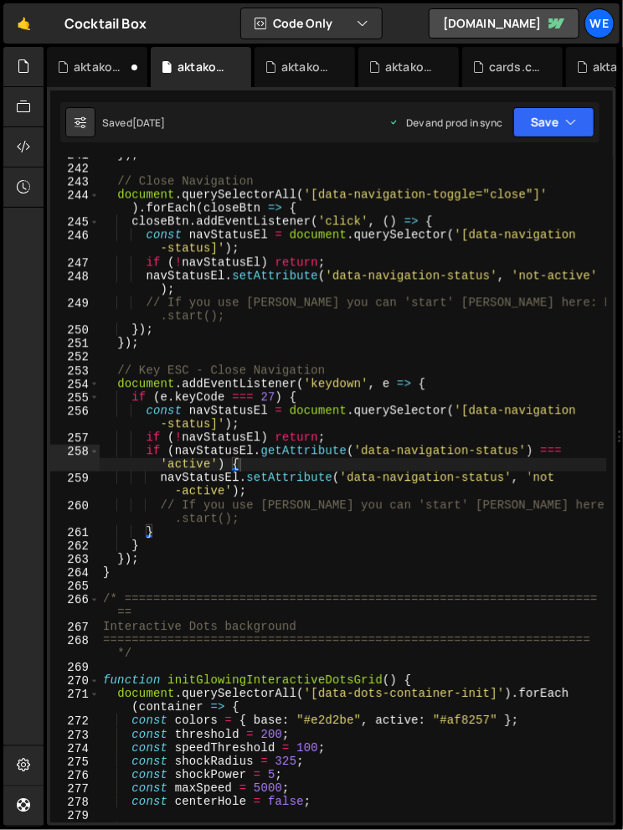
click at [477, 378] on div "}) ; // Close Navigation document . querySelectorAll ( '[data-navigation-toggle…" at bounding box center [354, 493] width 508 height 692
type textarea "document.addEventListener('keydown', e => {"
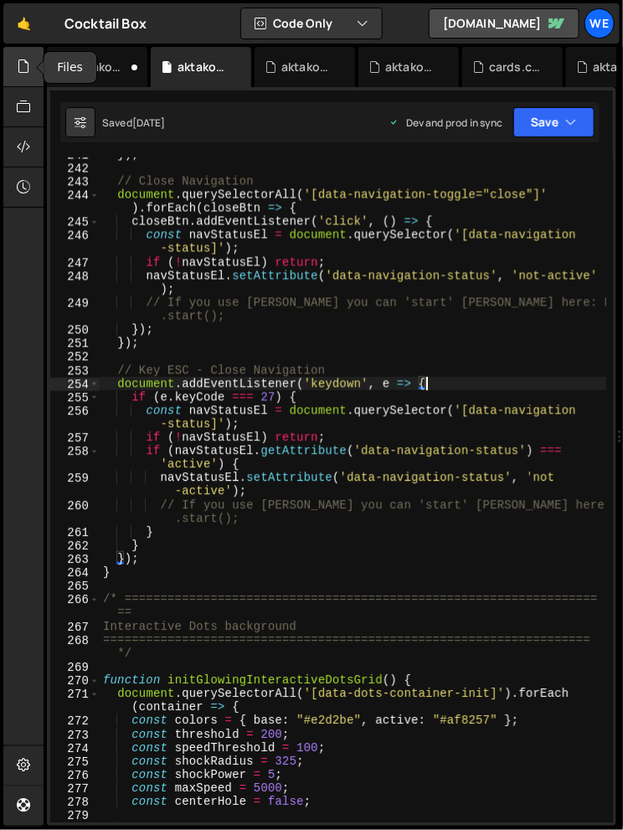
click at [29, 62] on icon at bounding box center [23, 66] width 13 height 18
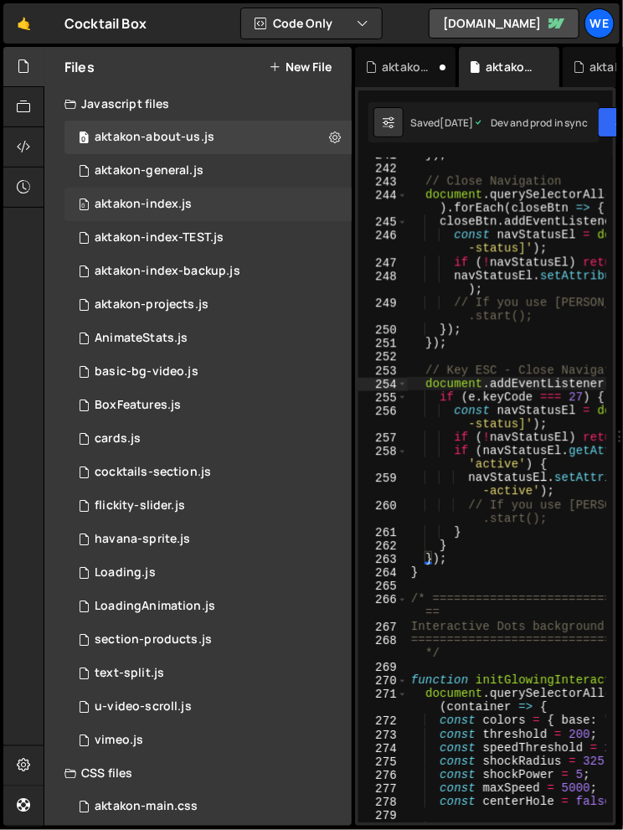
click at [177, 215] on div "0 aktakon-index.js 0" at bounding box center [207, 205] width 287 height 34
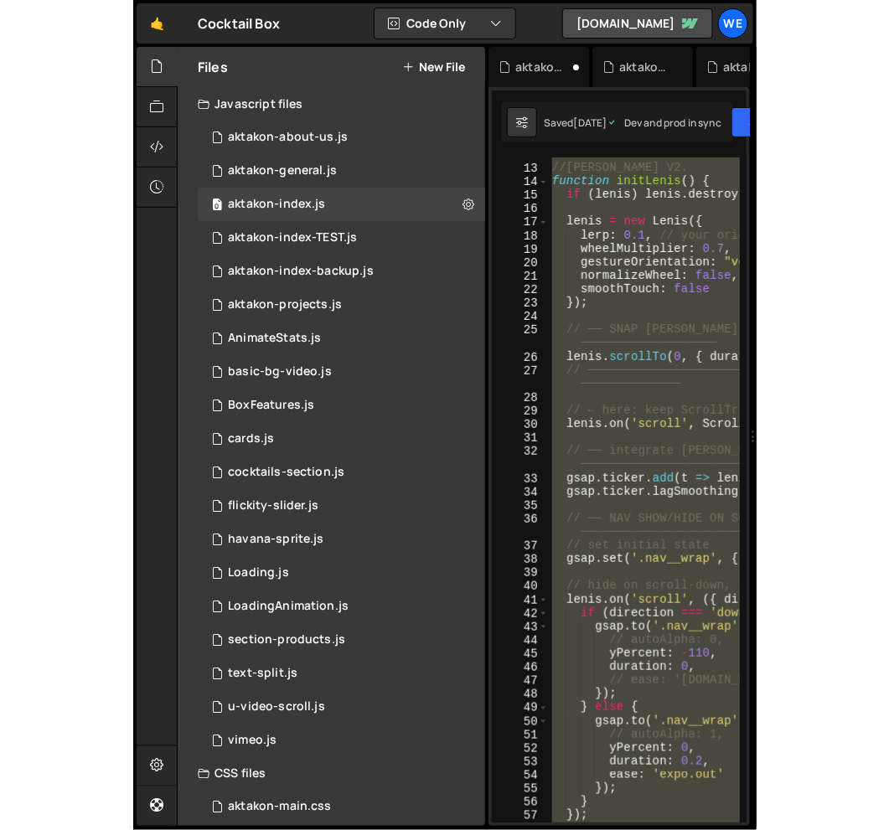
scroll to position [1136, 0]
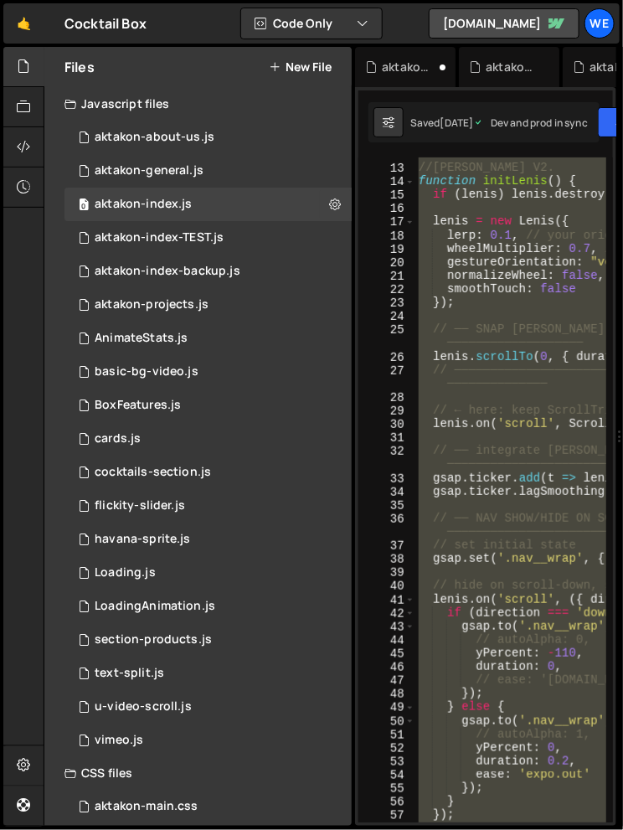
click at [508, 363] on div "=================================================== ================= */ //LENI…" at bounding box center [604, 486] width 379 height 705
type textarea "lenis.scrollTo(0, { duration: 0 });"
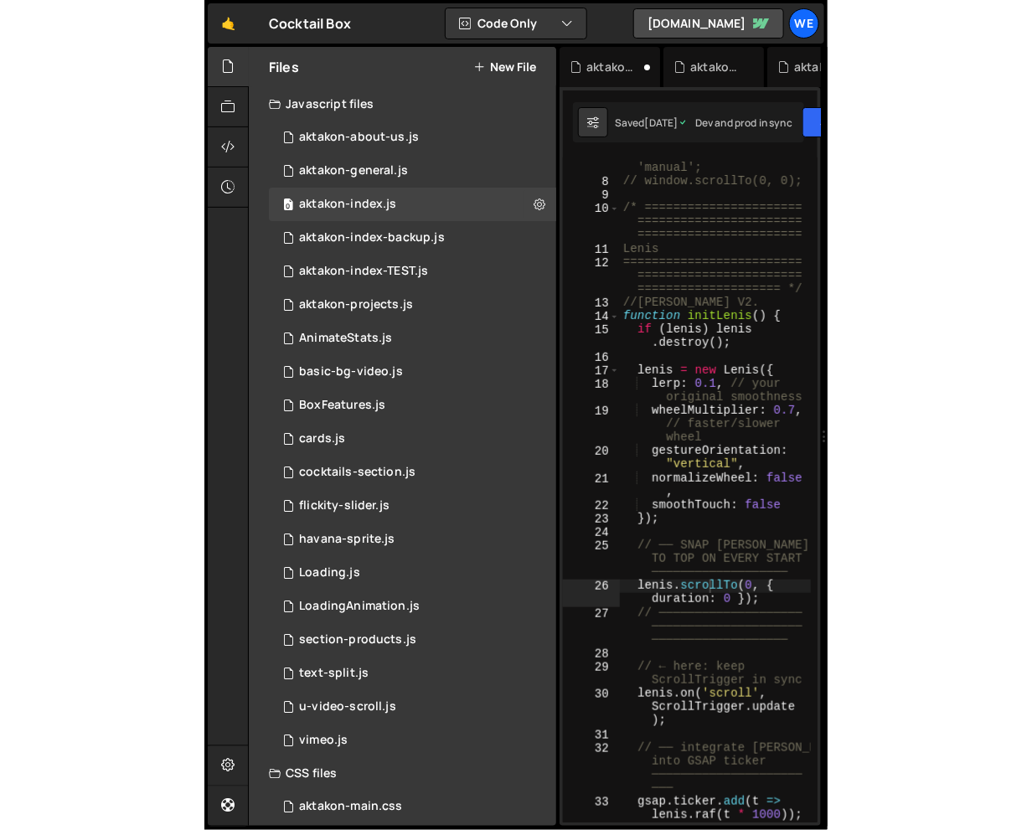
scroll to position [239, 0]
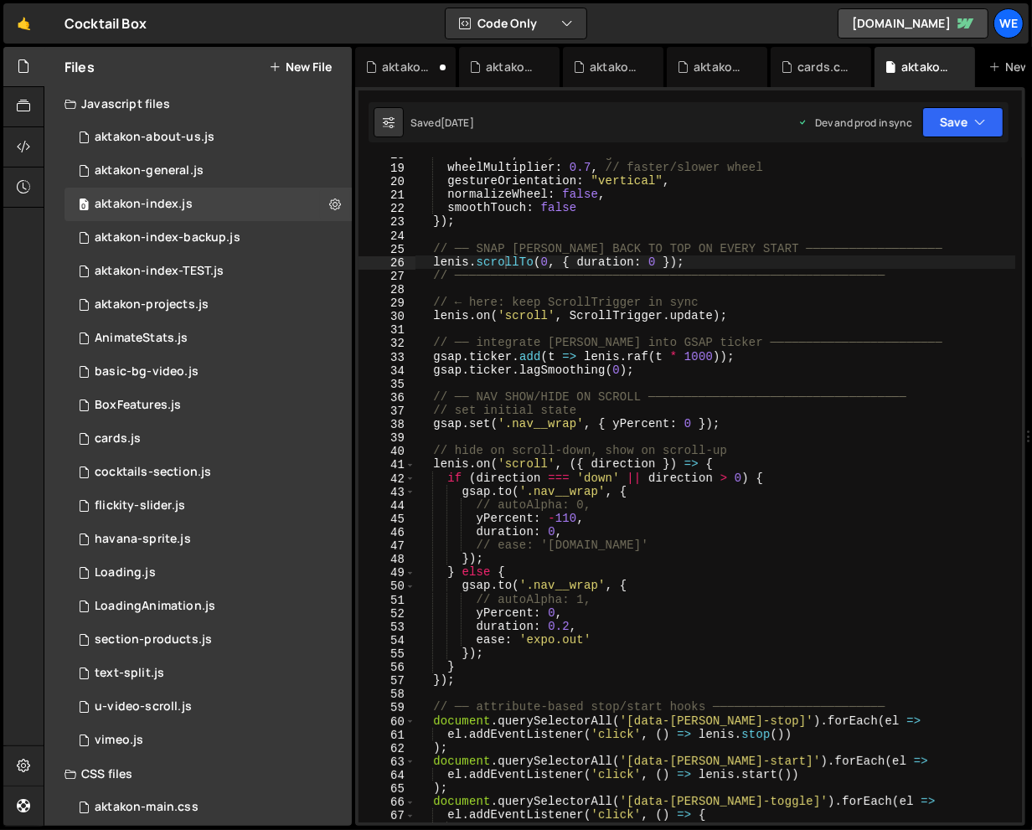
click at [528, 327] on div "lerp : 0.1 , // your original smoothness wheelMultiplier : 0.7 , // faster/slow…" at bounding box center [715, 493] width 600 height 692
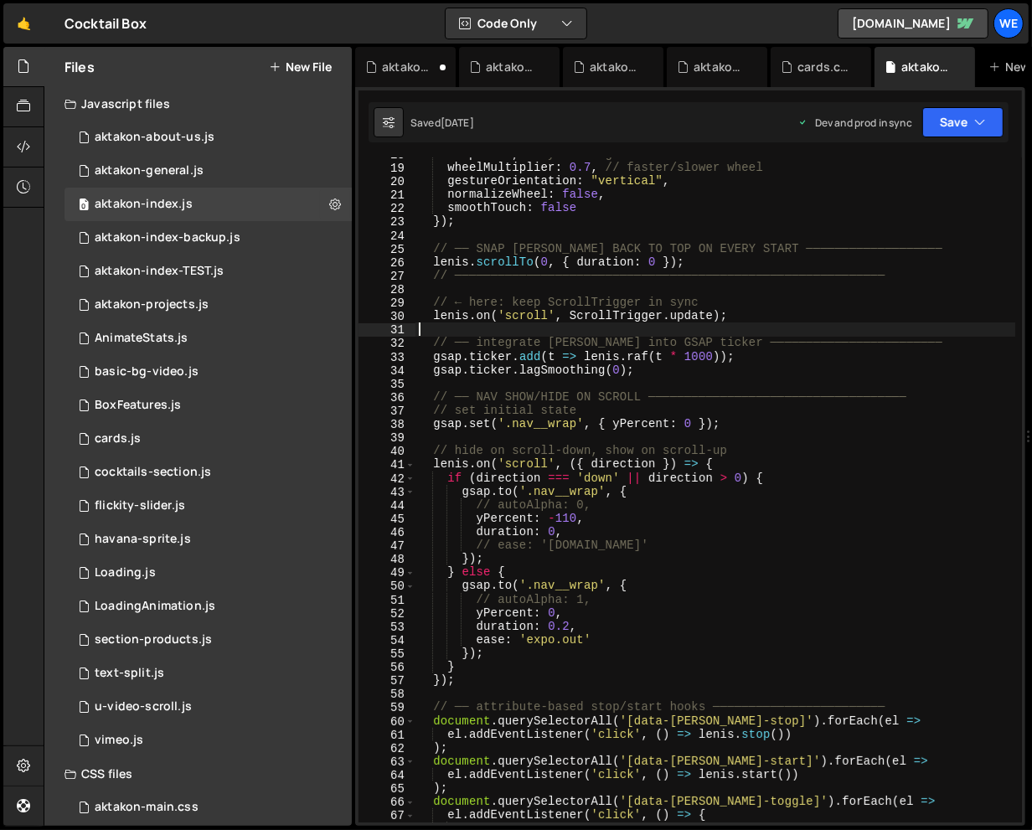
type textarea "initScript();"
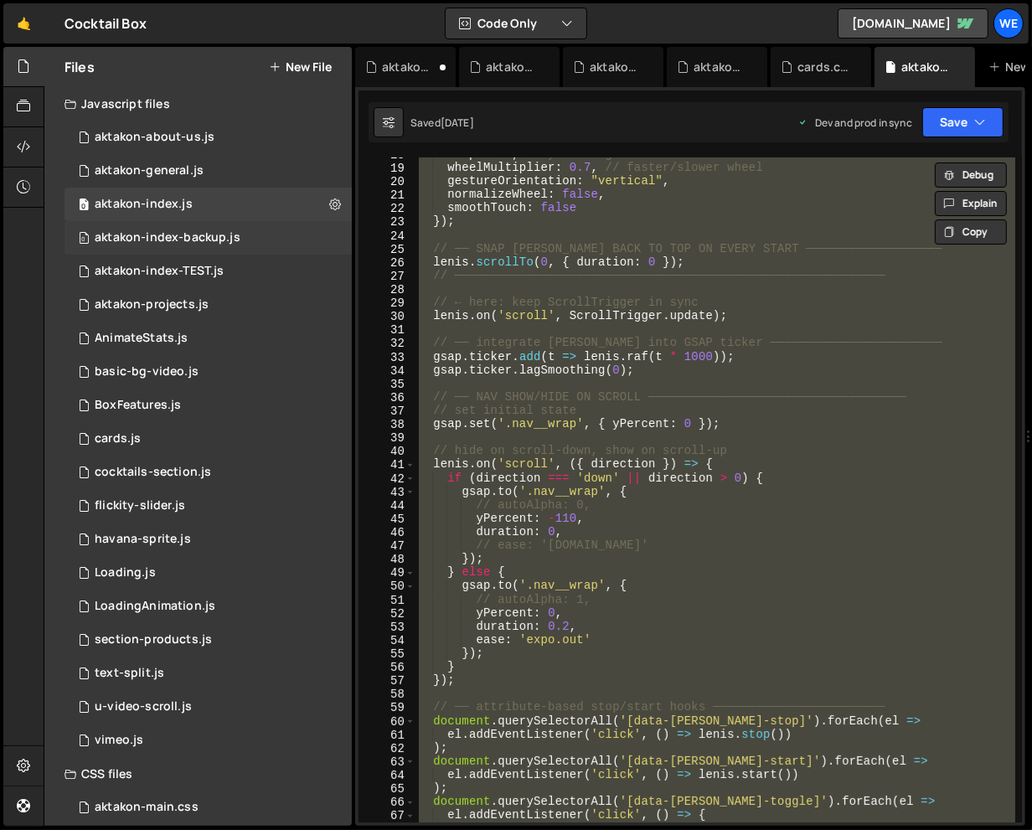
click at [268, 244] on div "0 aktakon-index-backup.js 0" at bounding box center [207, 238] width 287 height 34
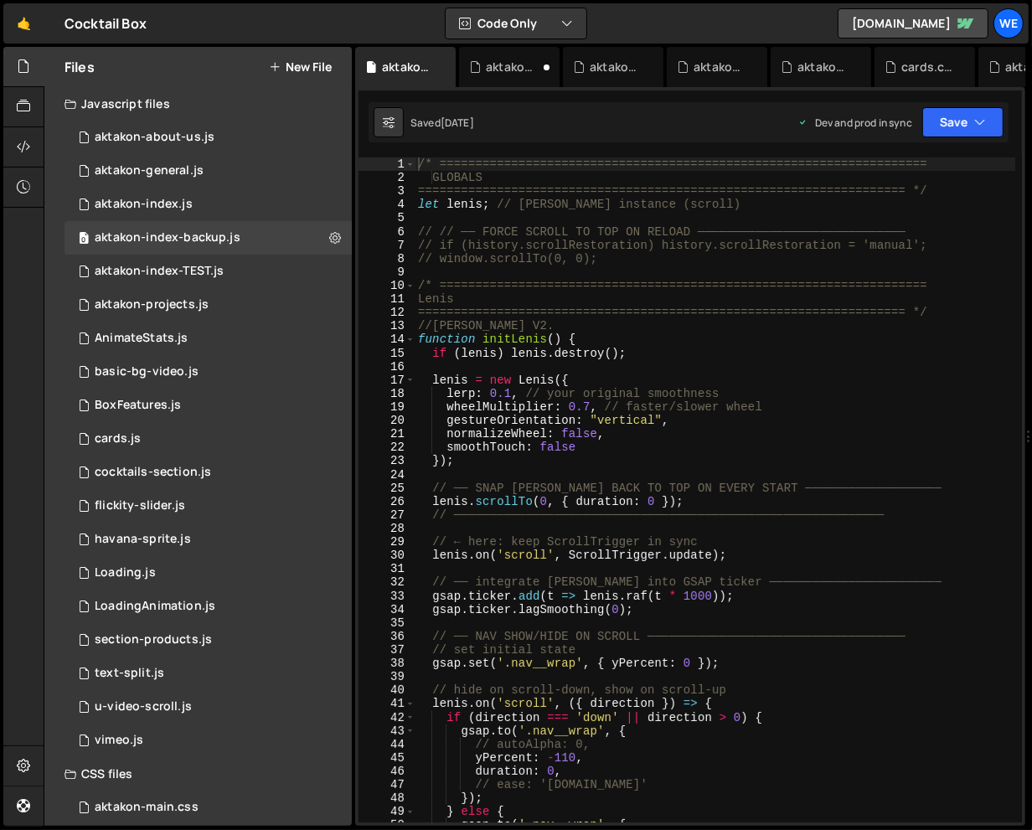
scroll to position [0, 0]
click at [631, 352] on div "/* ==================================================================== GLOBALS…" at bounding box center [715, 503] width 601 height 692
type textarea "initScript();"
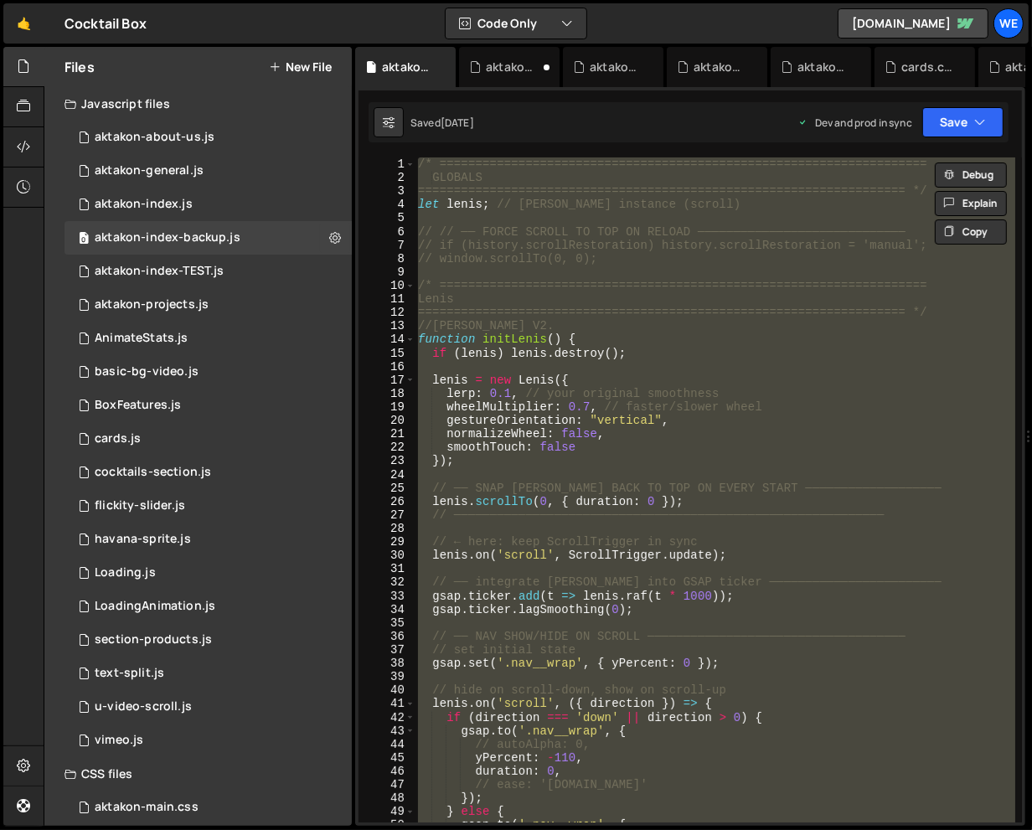
paste textarea
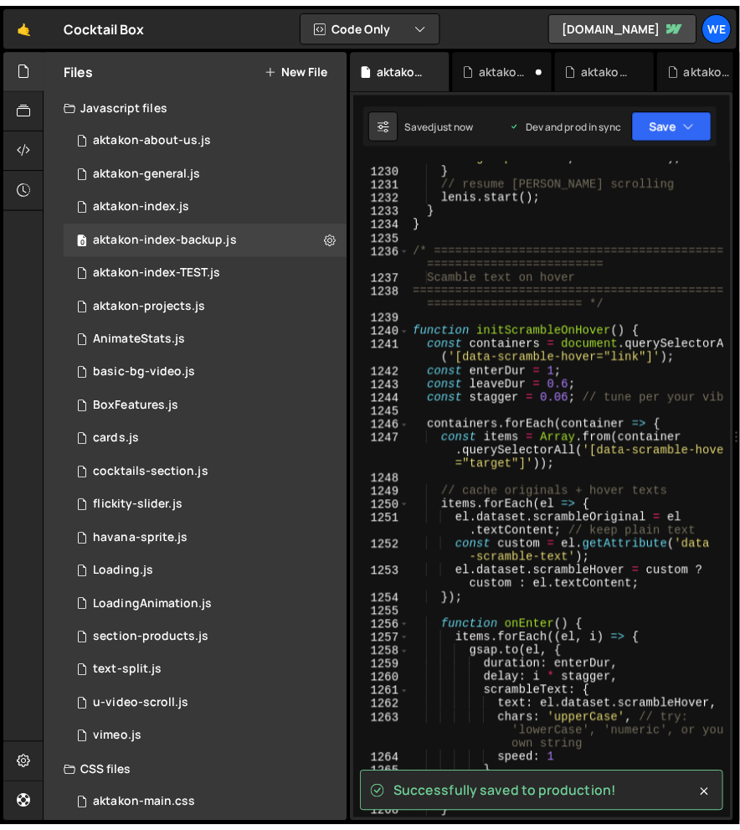
scroll to position [21586, 0]
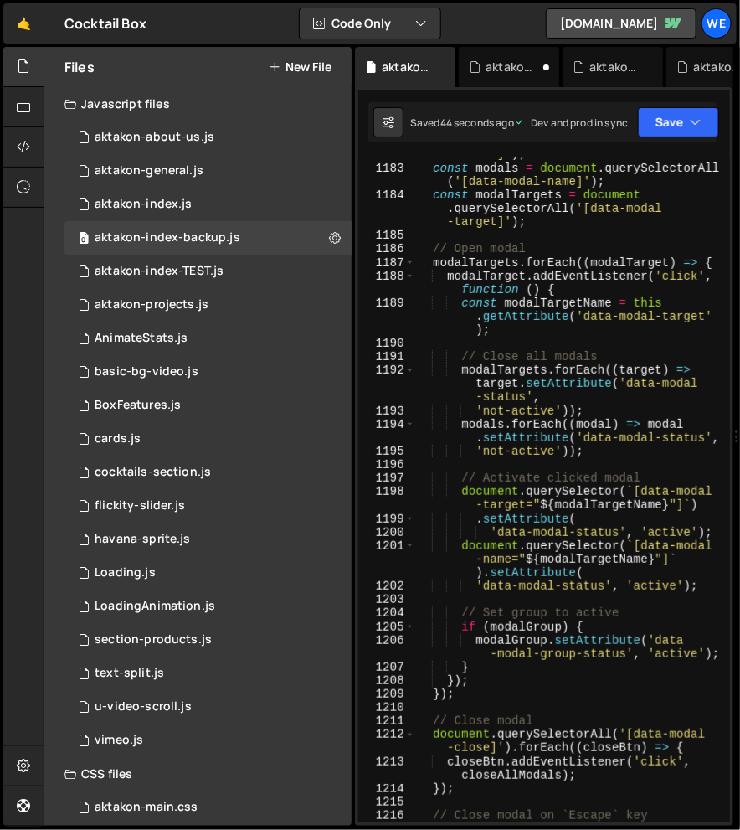
click at [564, 443] on div "const modalGroup = document . querySelector ( '[data-modal-group -status]' ) ; …" at bounding box center [569, 487] width 309 height 733
type textarea "modals.forEach((modal) => modal.setAttribute('data-modal-status',"
click at [189, 207] on div "0 aktakon-index.js 0" at bounding box center [207, 205] width 287 height 34
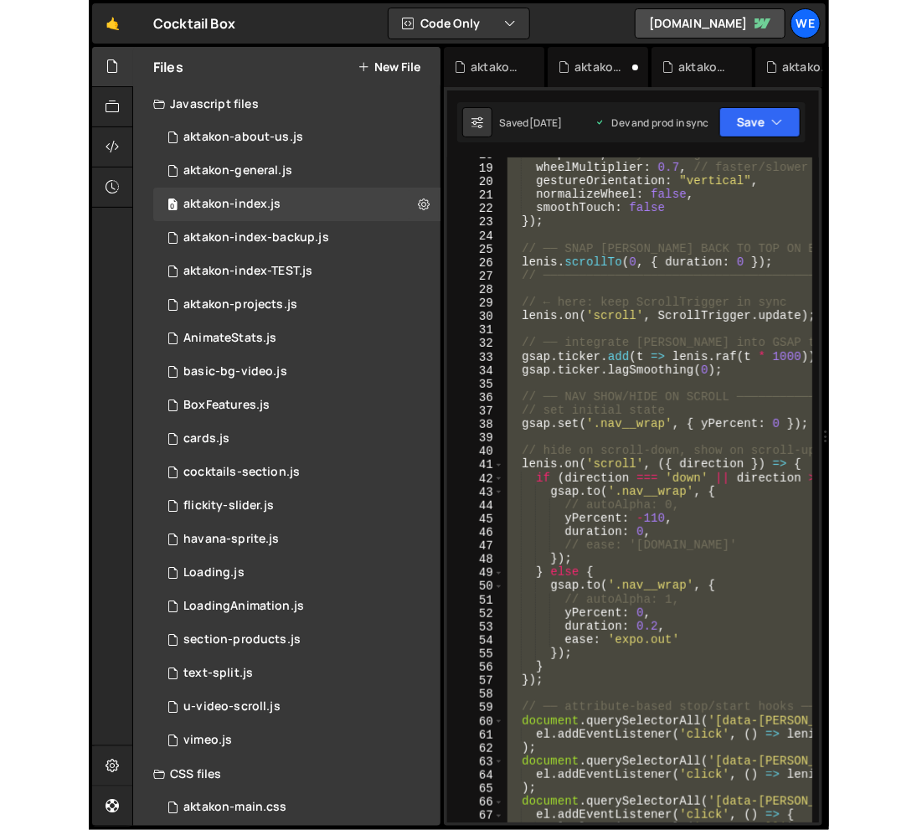
scroll to position [1136, 0]
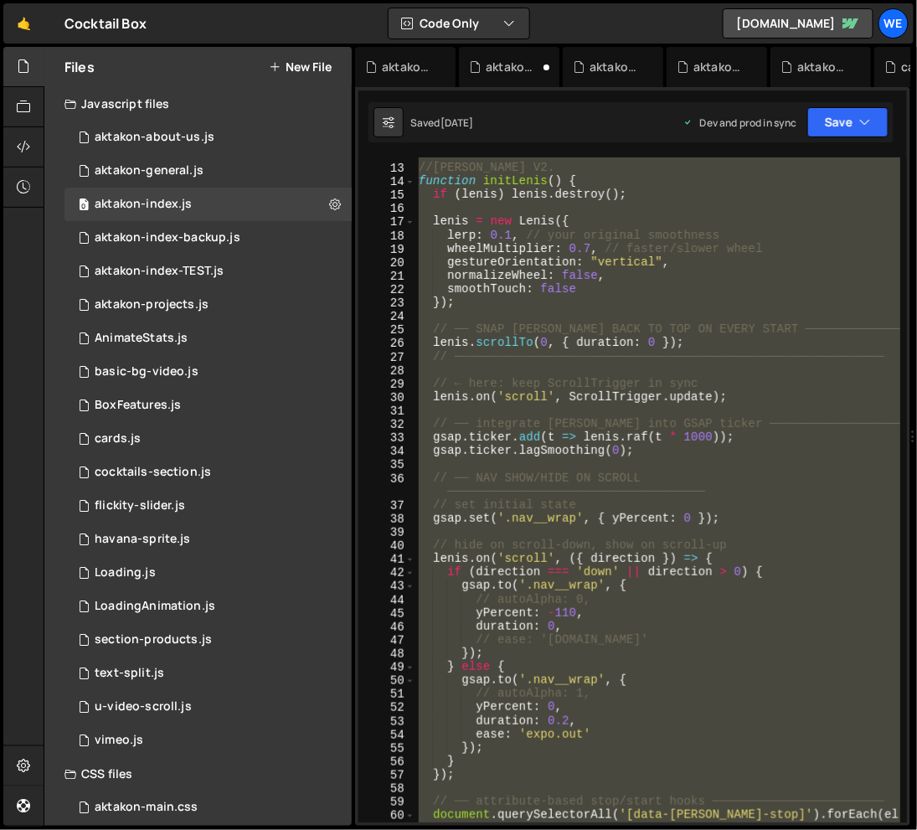
click at [739, 454] on div "================================================================== == */ //LENI…" at bounding box center [658, 486] width 486 height 705
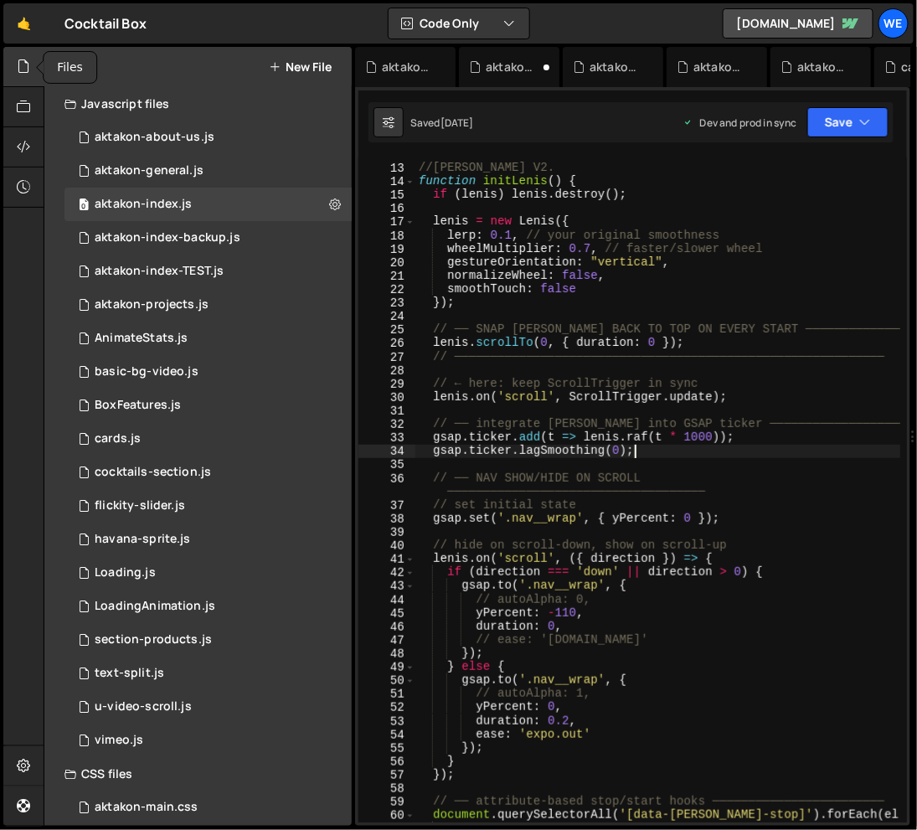
click at [24, 66] on icon at bounding box center [23, 66] width 13 height 18
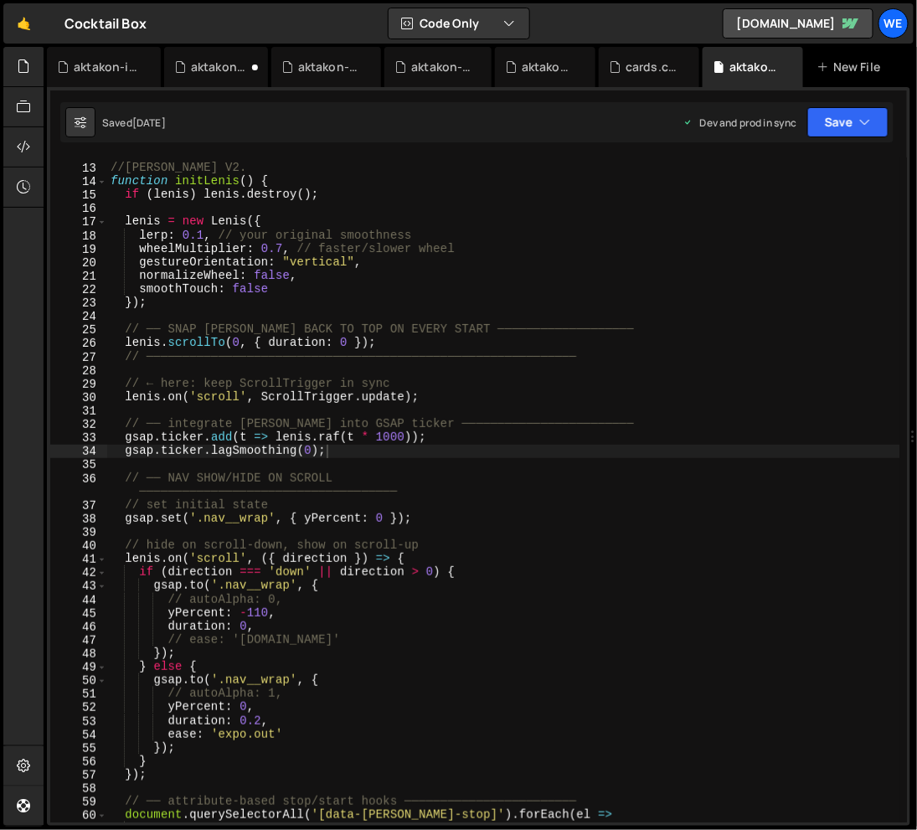
click at [445, 354] on div "================================================================== == */ //LENI…" at bounding box center [503, 486] width 793 height 705
type textarea "// ────────────────────────────────────────────────────────────"
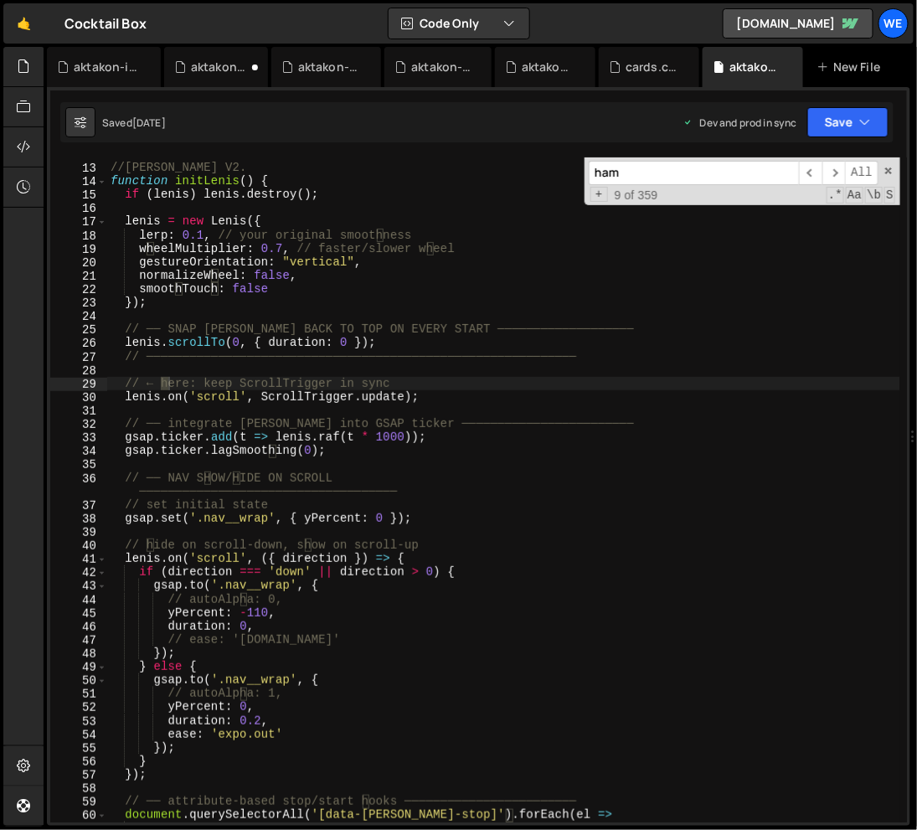
scroll to position [16939, 0]
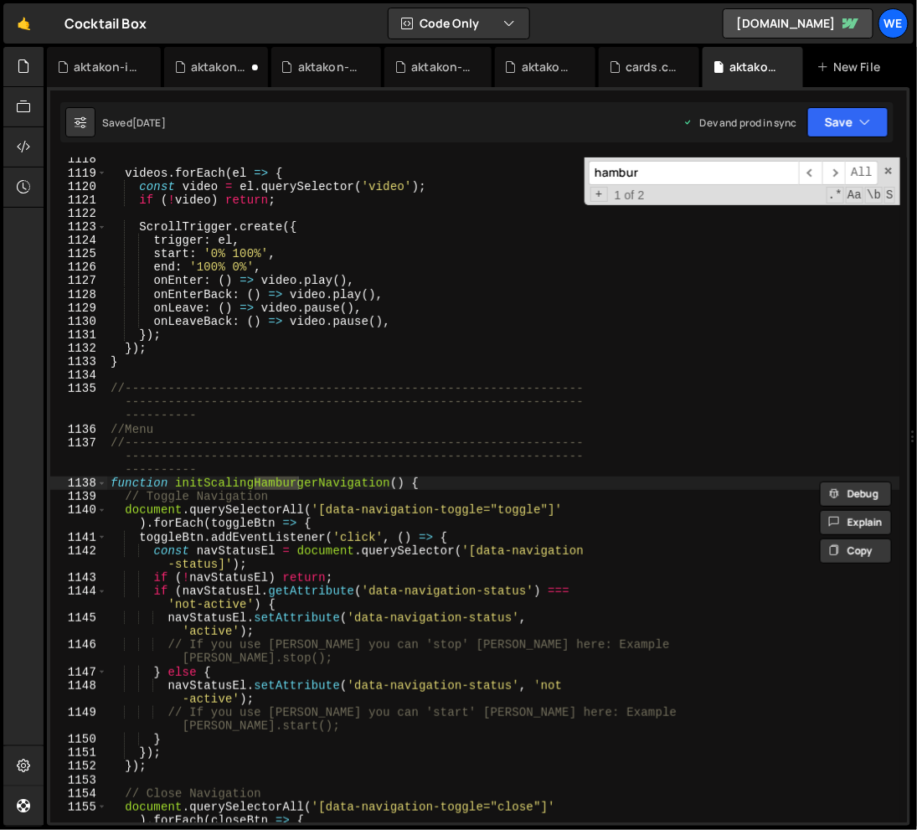
type input "hambur"
click at [379, 501] on div "videos . forEach ( el => { const video = el . querySelector ( 'video' ) ; if ( …" at bounding box center [503, 498] width 793 height 692
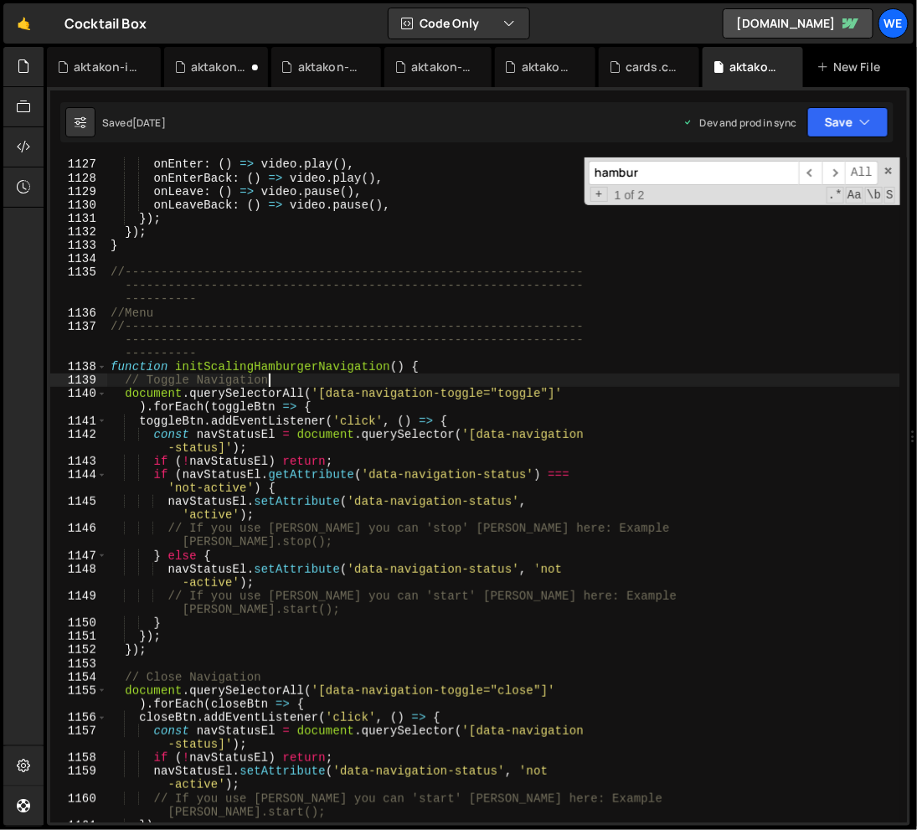
scroll to position [17091, 0]
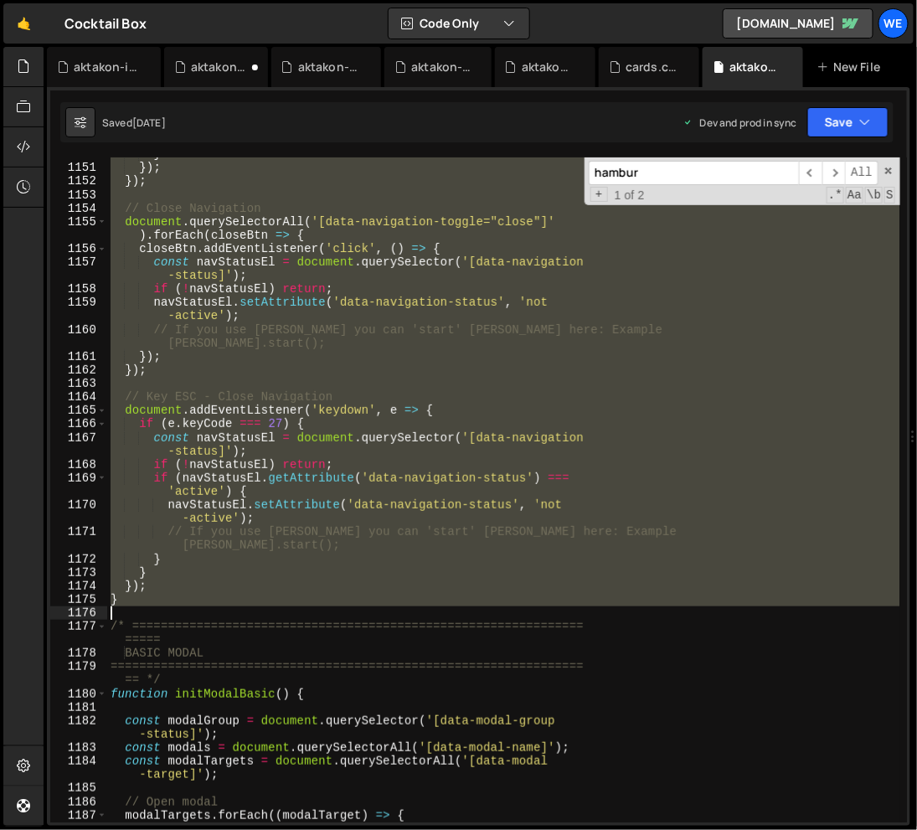
drag, startPoint x: 112, startPoint y: 327, endPoint x: 175, endPoint y: 612, distance: 291.6
click at [175, 612] on div "} }) ; }) ; // Close Navigation document . querySelectorAll ( '[data-navigation…" at bounding box center [503, 493] width 793 height 692
type textarea "}"
paste textarea
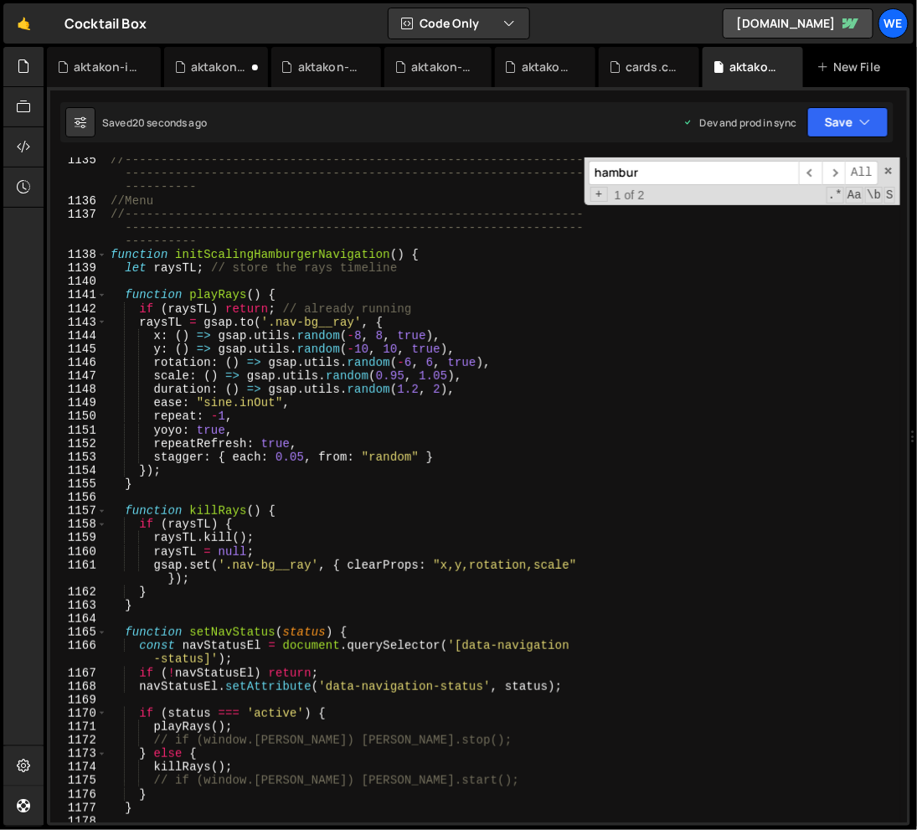
scroll to position [17167, 0]
click at [588, 413] on div "//---------------------------------------------------------------- ------------…" at bounding box center [503, 512] width 793 height 719
click at [887, 168] on span at bounding box center [889, 171] width 12 height 12
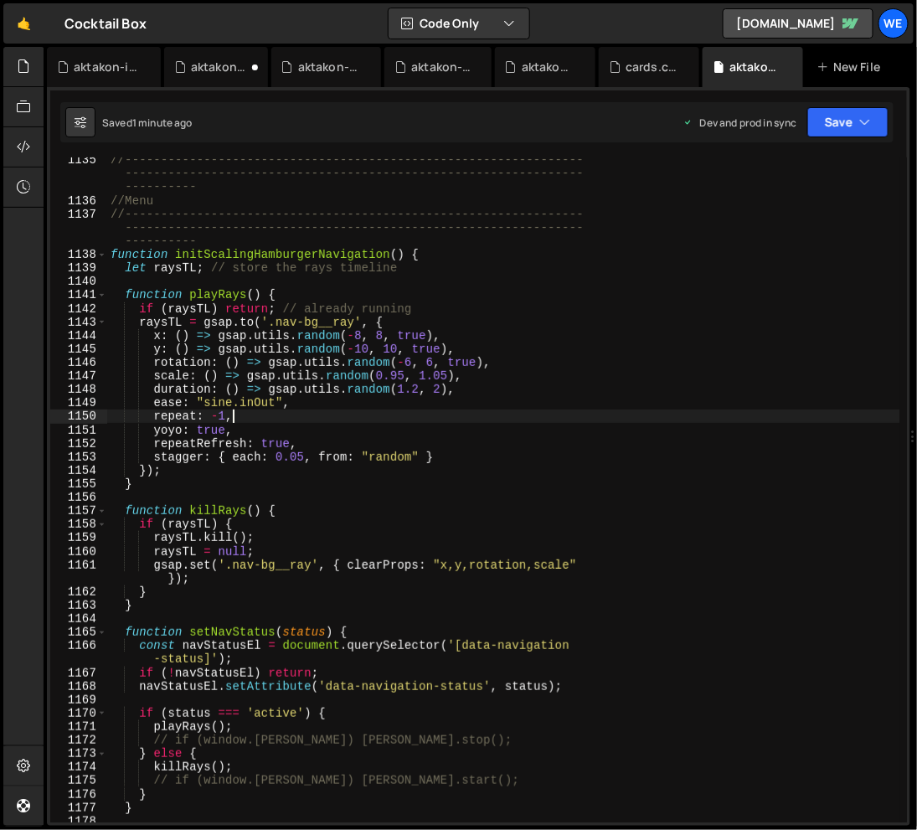
click at [541, 337] on div "//---------------------------------------------------------------- ------------…" at bounding box center [503, 512] width 793 height 719
type textarea "x: () => gsap.utils.random(-8, 8, true),"
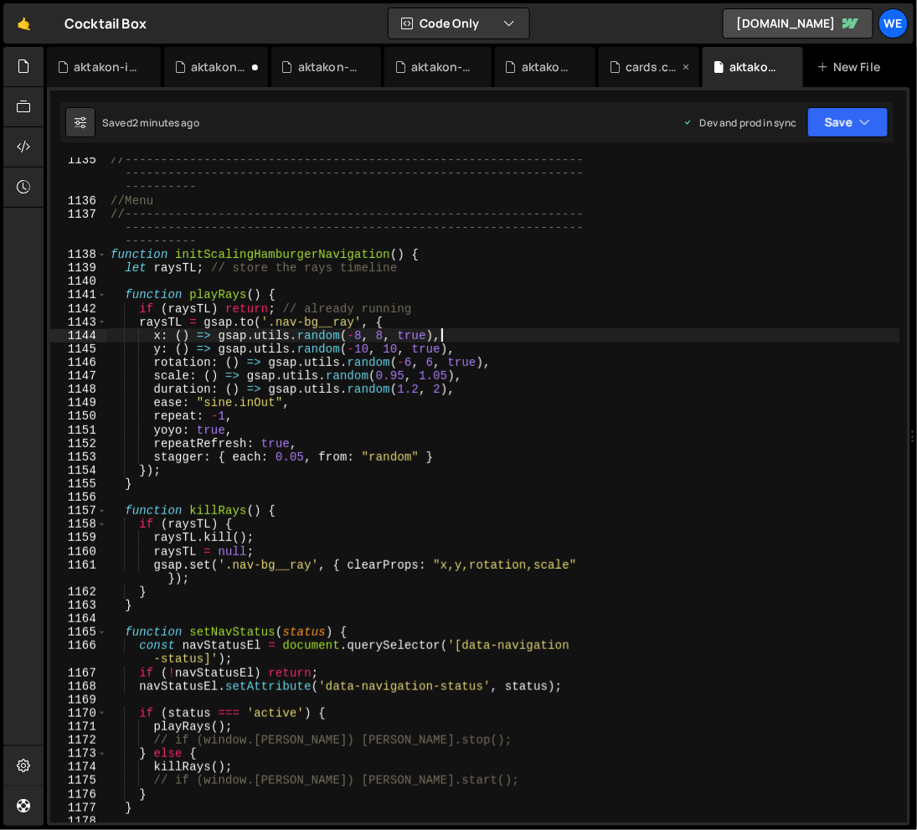
click at [683, 62] on icon at bounding box center [687, 67] width 12 height 17
click at [116, 59] on div "aktakon-index-backup.js" at bounding box center [117, 67] width 86 height 17
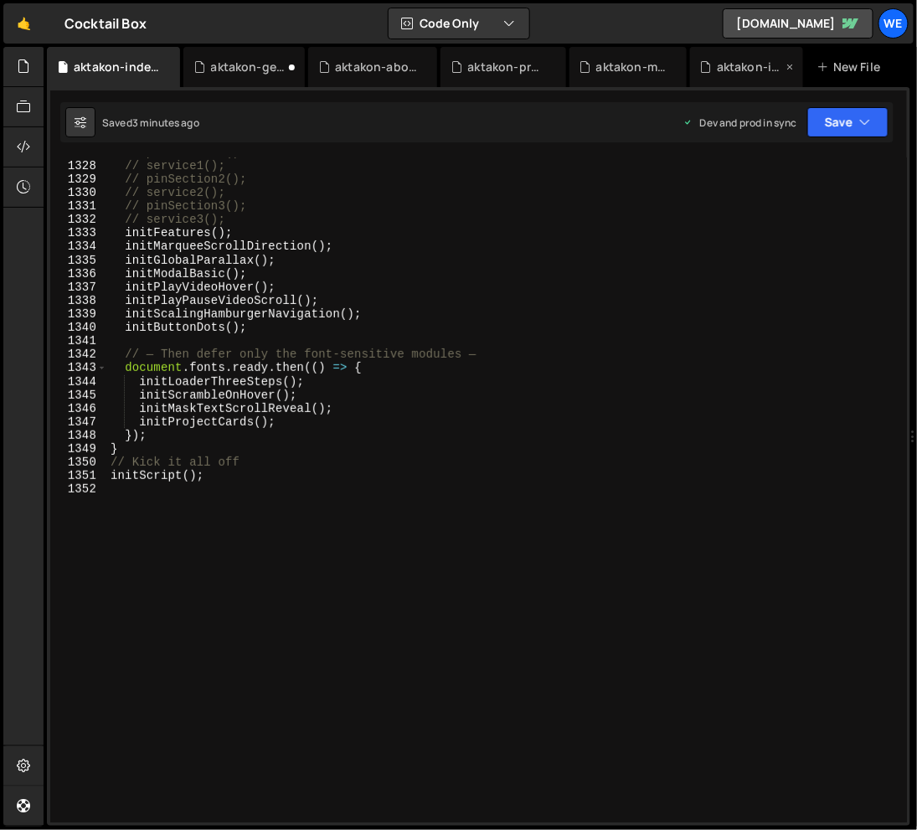
click at [734, 68] on div "aktakon-index.js" at bounding box center [750, 67] width 66 height 17
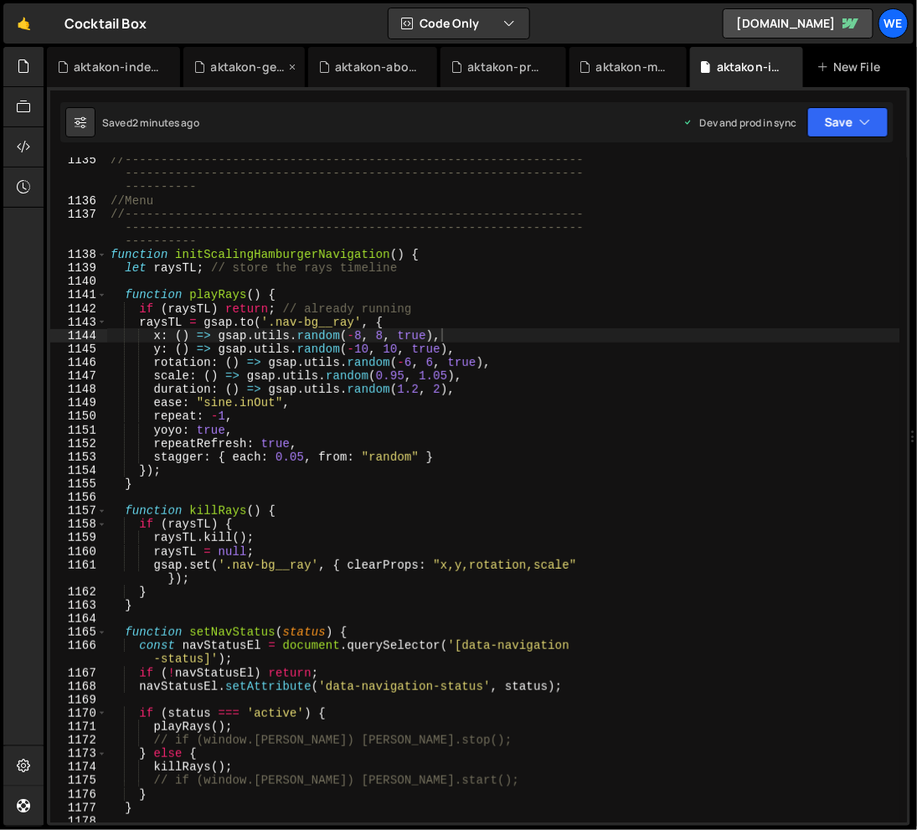
scroll to position [1136, 0]
click at [295, 64] on icon at bounding box center [292, 67] width 12 height 17
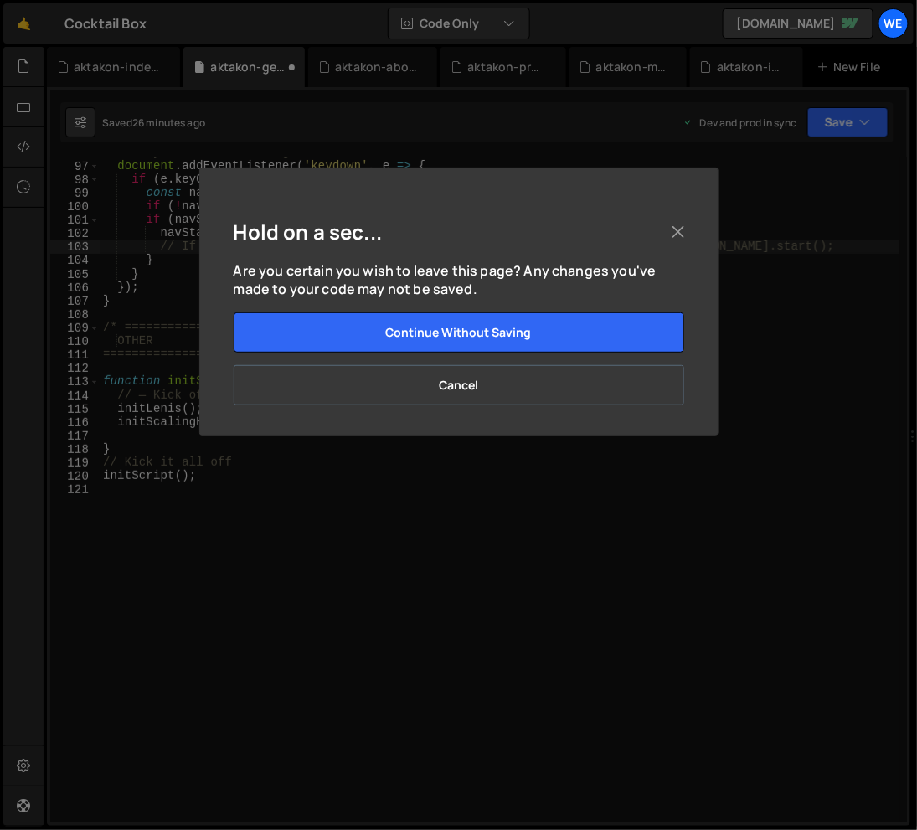
click at [548, 380] on button "Cancel" at bounding box center [459, 385] width 451 height 40
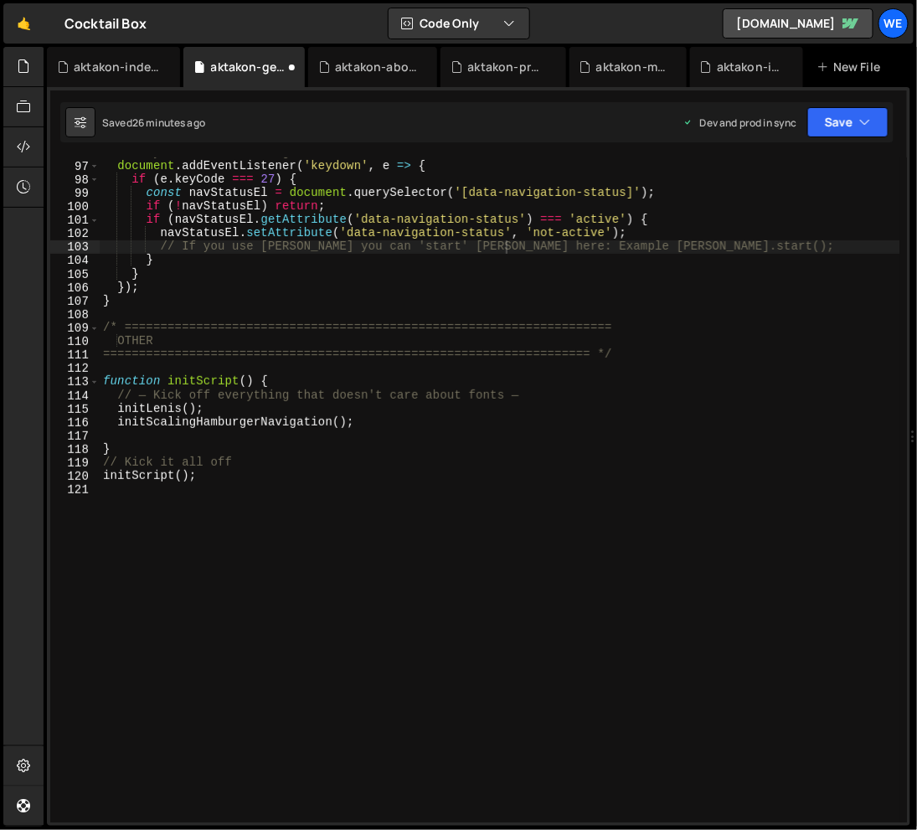
click at [283, 252] on div "// Key ESC - Close Navigation document . addEventListener ( 'keydown' , e => { …" at bounding box center [501, 492] width 802 height 692
click at [245, 63] on div "aktakon-general.js" at bounding box center [248, 67] width 75 height 17
click at [394, 64] on div "aktakon-about-us.js" at bounding box center [376, 67] width 82 height 17
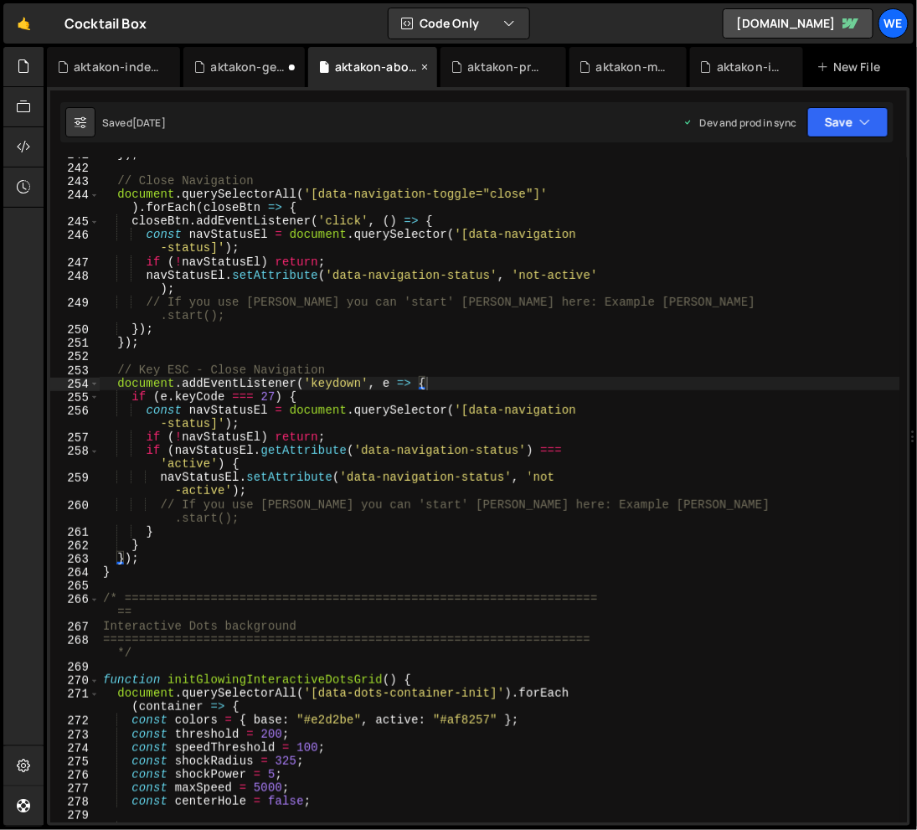
click at [425, 65] on icon at bounding box center [425, 67] width 12 height 17
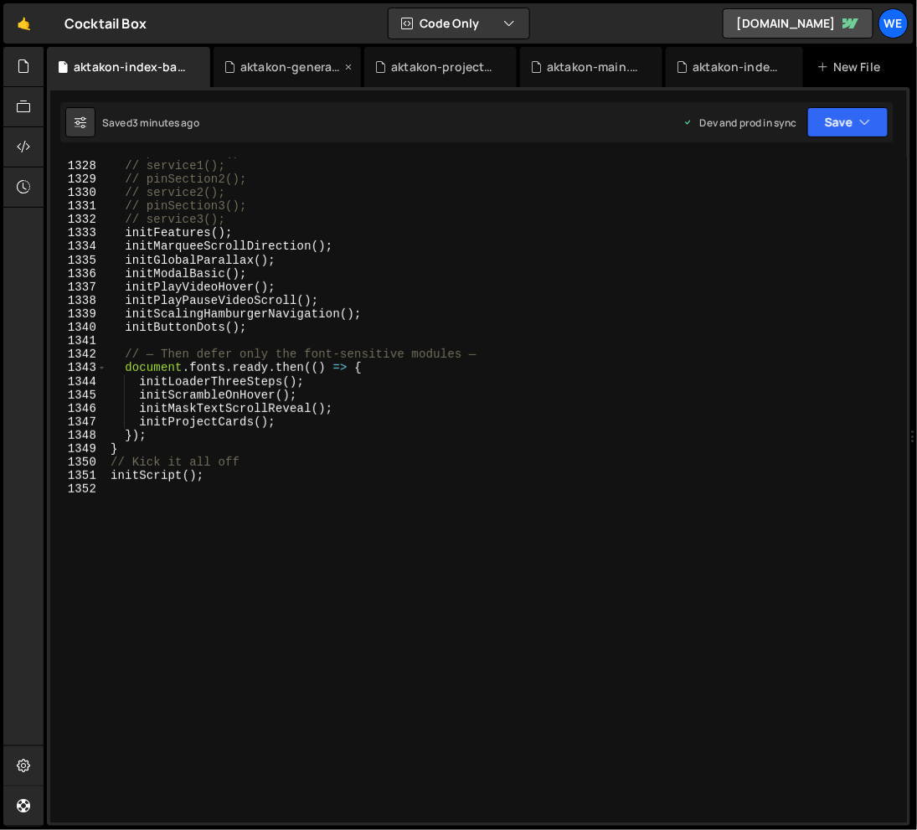
click at [320, 67] on div "aktakon-general.js" at bounding box center [290, 67] width 101 height 17
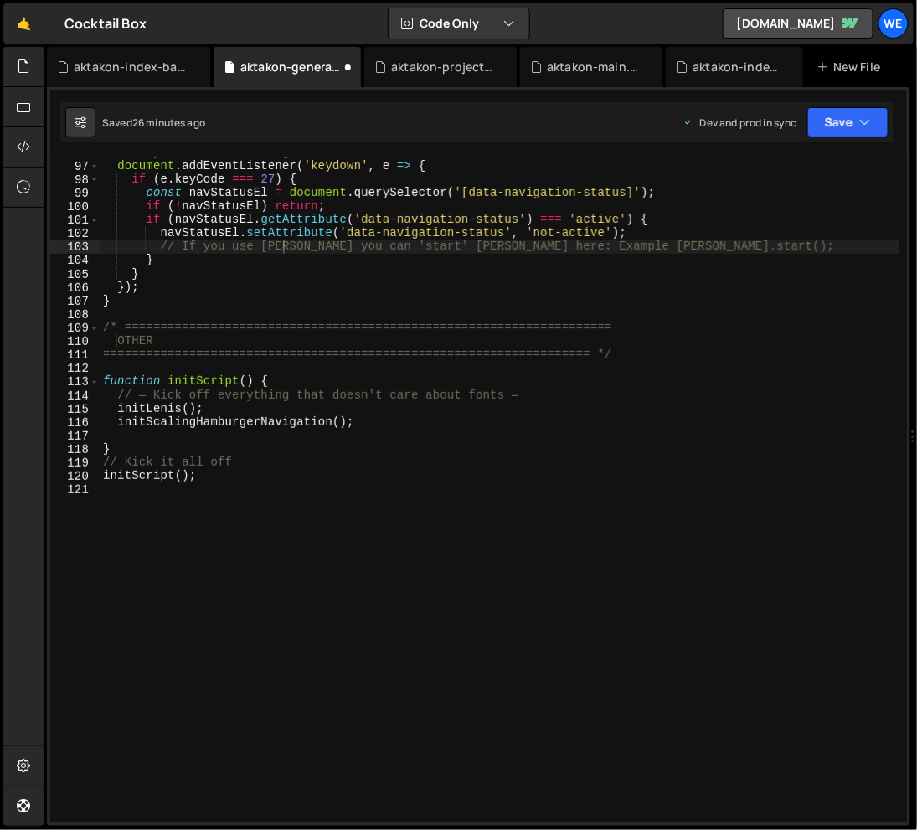
click at [359, 212] on div "// Key ESC - Close Navigation document . addEventListener ( 'keydown' , e => { …" at bounding box center [501, 492] width 802 height 692
type textarea "if (!navStatusEl) return;"
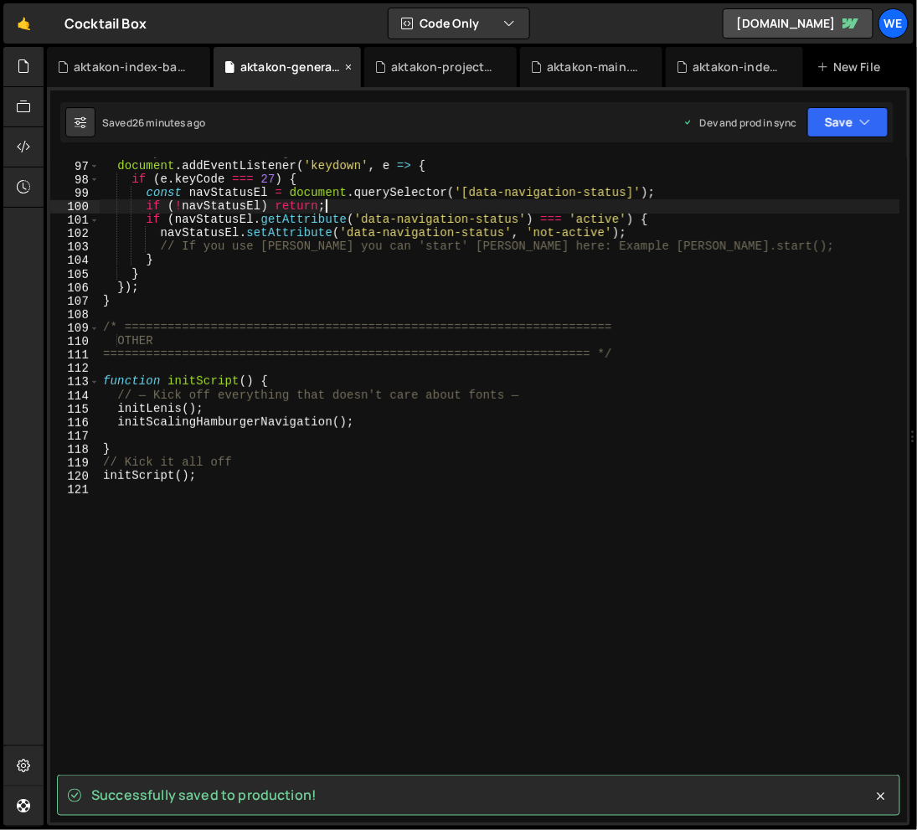
click at [350, 65] on icon at bounding box center [349, 67] width 12 height 17
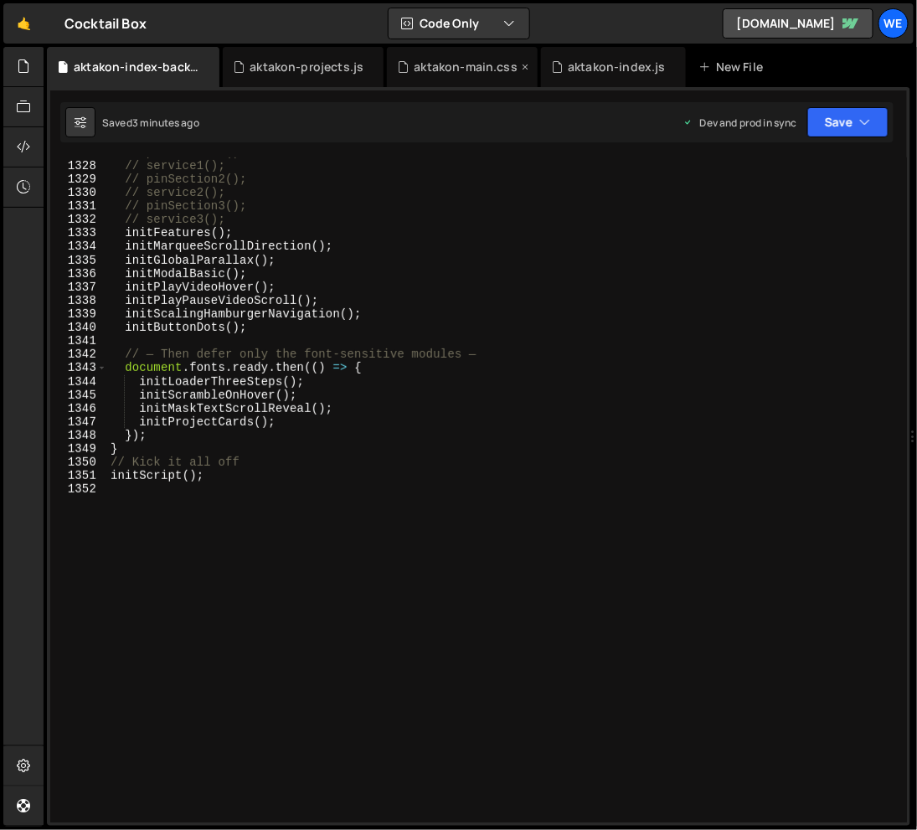
click at [480, 61] on div "aktakon-main.css" at bounding box center [467, 67] width 104 height 17
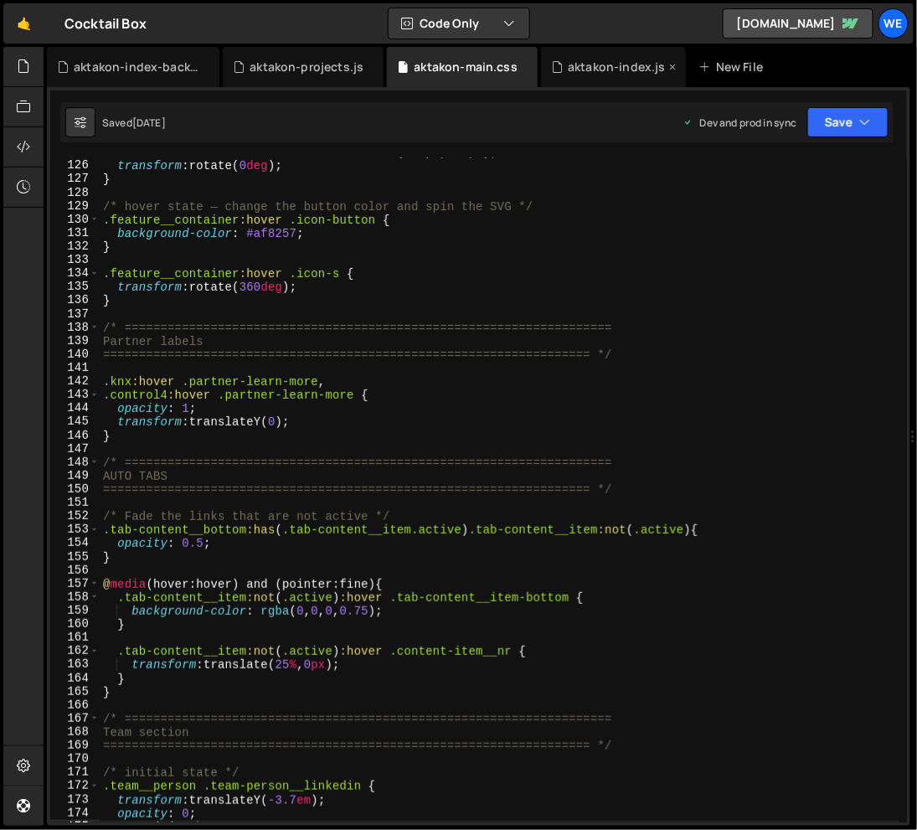
click at [616, 64] on div "aktakon-index.js" at bounding box center [617, 67] width 98 height 17
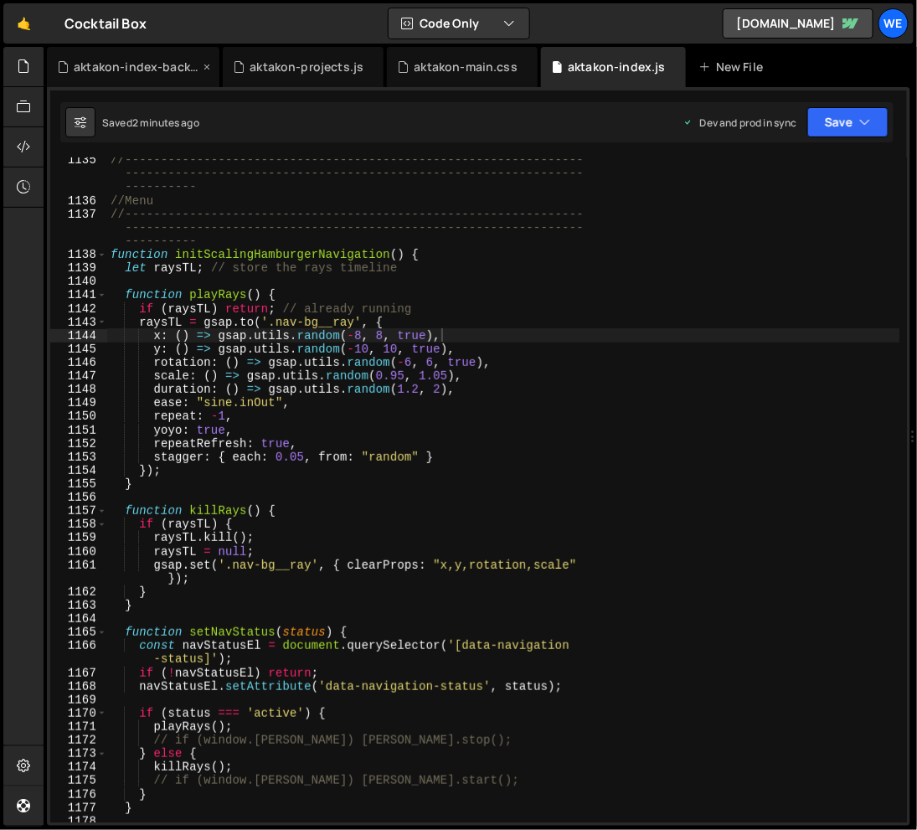
scroll to position [1136, 0]
click at [117, 62] on div "aktakon-index-backup.js" at bounding box center [137, 67] width 126 height 17
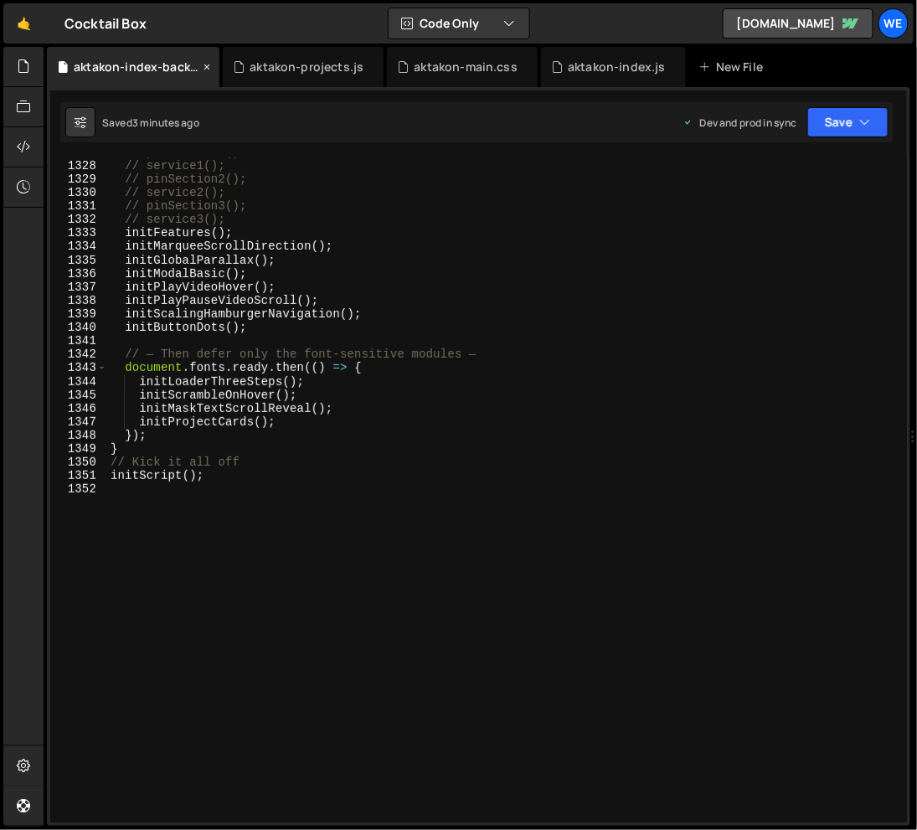
click at [207, 63] on icon at bounding box center [207, 67] width 12 height 17
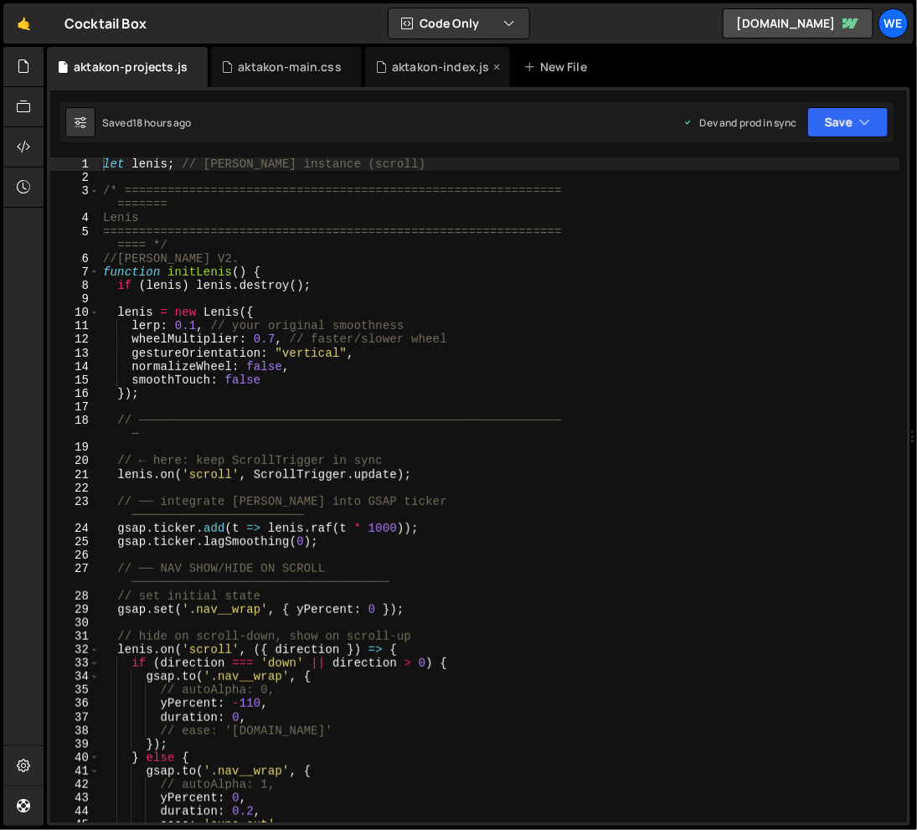
click at [442, 68] on div "aktakon-index.js" at bounding box center [441, 67] width 98 height 17
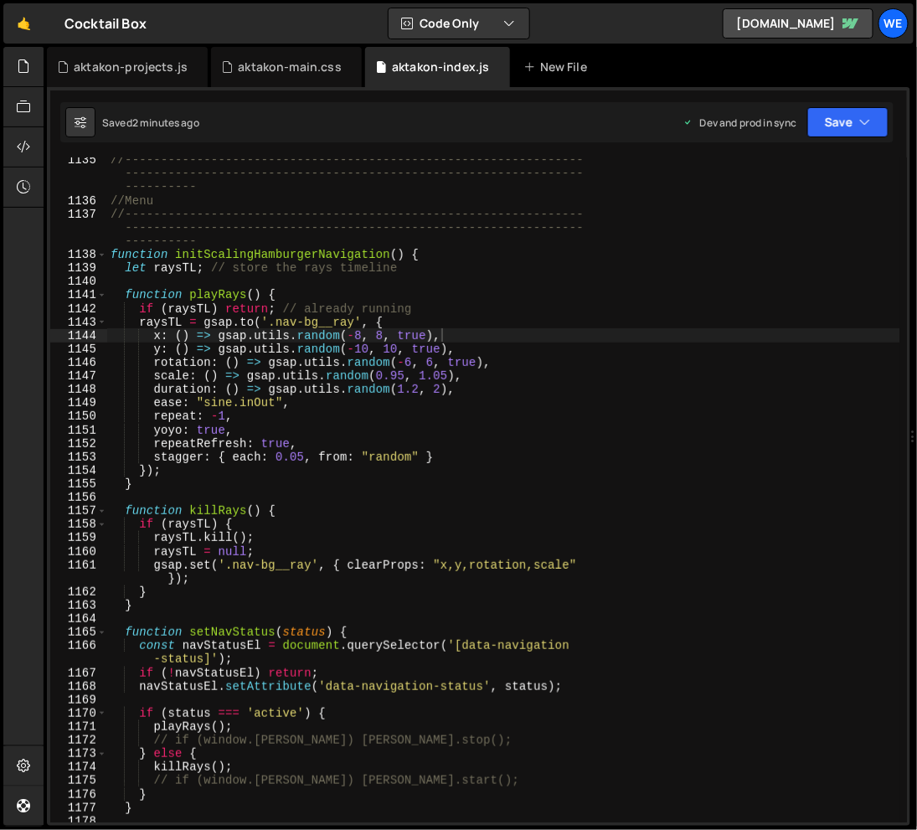
scroll to position [1136, 0]
click at [420, 392] on div "//---------------------------------------------------------------- ------------…" at bounding box center [503, 512] width 793 height 719
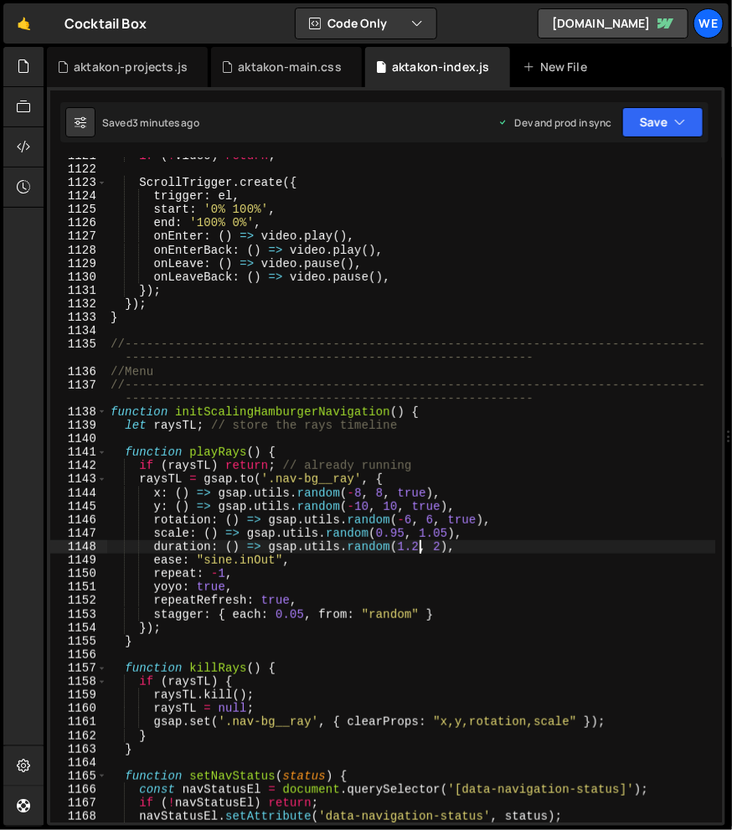
scroll to position [15526, 0]
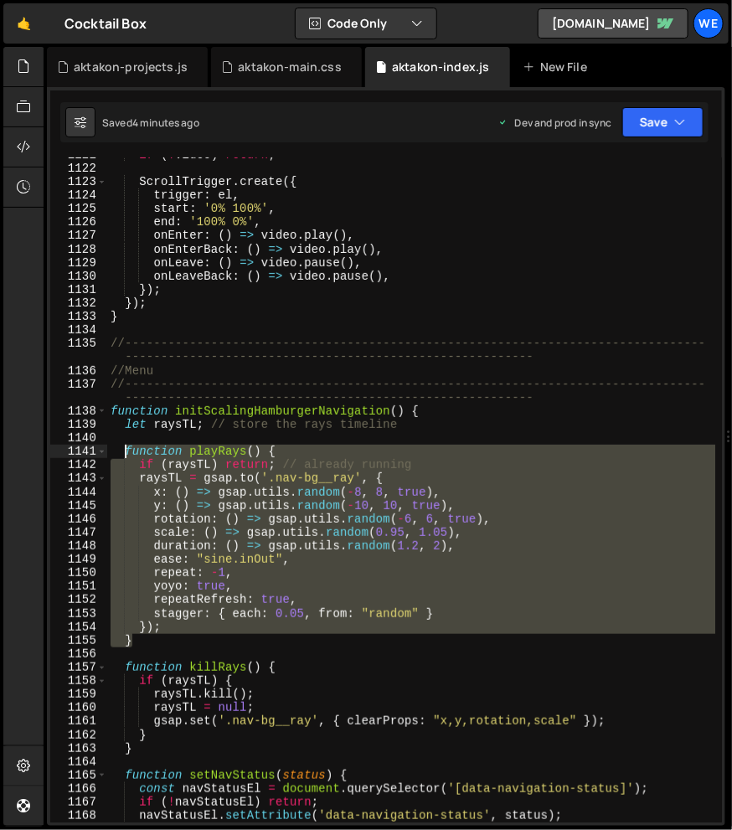
drag, startPoint x: 171, startPoint y: 636, endPoint x: 125, endPoint y: 452, distance: 189.1
click at [125, 452] on div "if ( ! video ) return ; ScrollTrigger . create ({ trigger : el , start : '0% 10…" at bounding box center [411, 494] width 609 height 692
click at [158, 642] on div "if ( ! video ) return ; ScrollTrigger . create ({ trigger : el , start : '0% 10…" at bounding box center [411, 489] width 608 height 665
drag, startPoint x: 158, startPoint y: 642, endPoint x: 126, endPoint y: 447, distance: 197.7
click at [126, 447] on div "if ( ! video ) return ; ScrollTrigger . create ({ trigger : el , start : '0% 10…" at bounding box center [411, 494] width 609 height 692
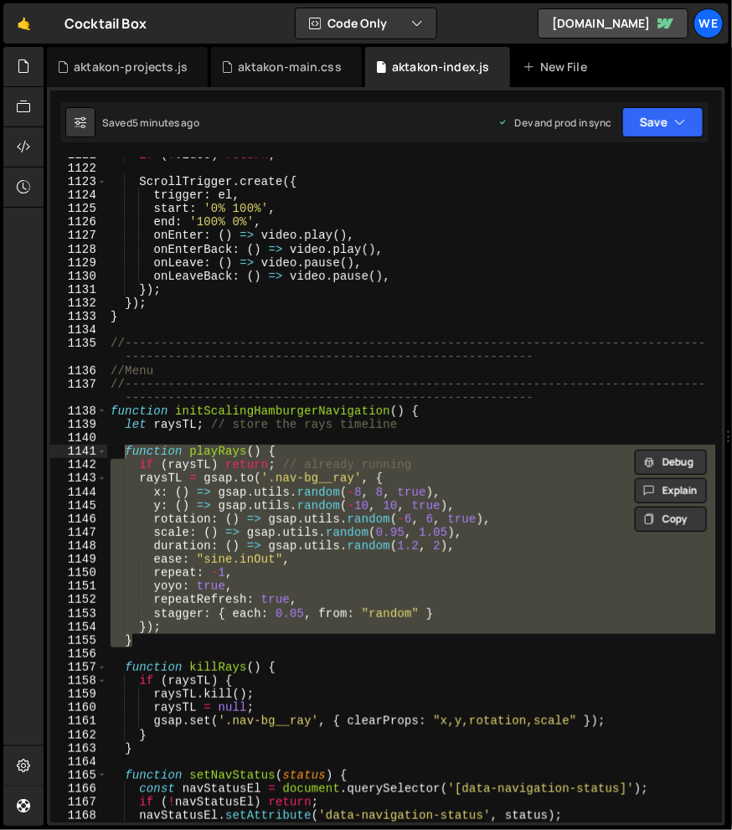
click at [142, 636] on div "if ( ! video ) return ; ScrollTrigger . create ({ trigger : el , start : '0% 10…" at bounding box center [411, 489] width 608 height 665
drag, startPoint x: 142, startPoint y: 636, endPoint x: 124, endPoint y: 451, distance: 185.1
click at [124, 451] on div "if ( ! video ) return ; ScrollTrigger . create ({ trigger : el , start : '0% 10…" at bounding box center [411, 494] width 609 height 692
type textarea "function playRays() { if (raysTL) return; // already running"
paste textarea
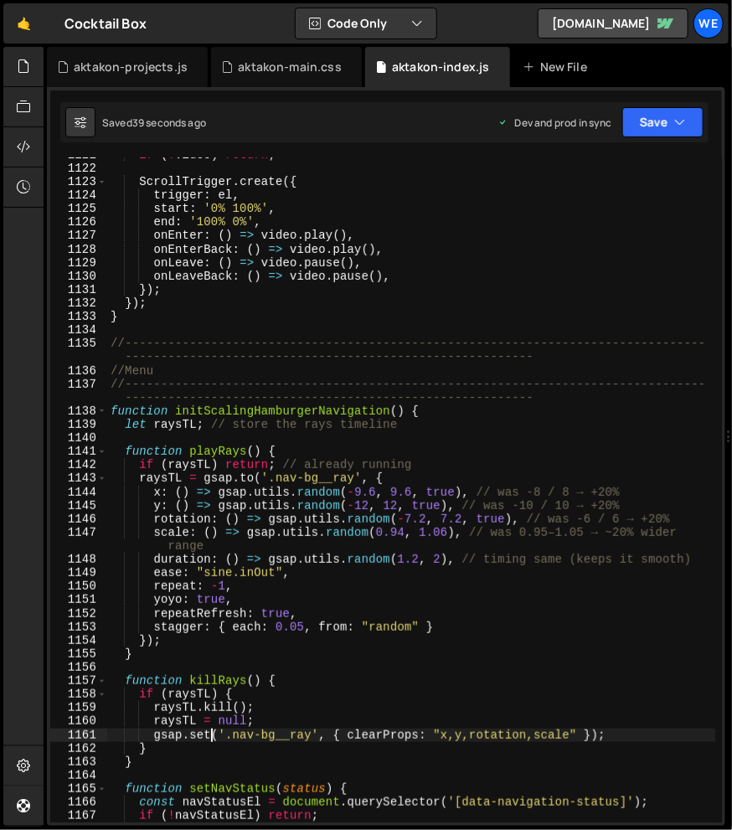
click at [213, 729] on div "if ( ! video ) return ; ScrollTrigger . create ({ trigger : el , start : '0% 10…" at bounding box center [411, 494] width 609 height 692
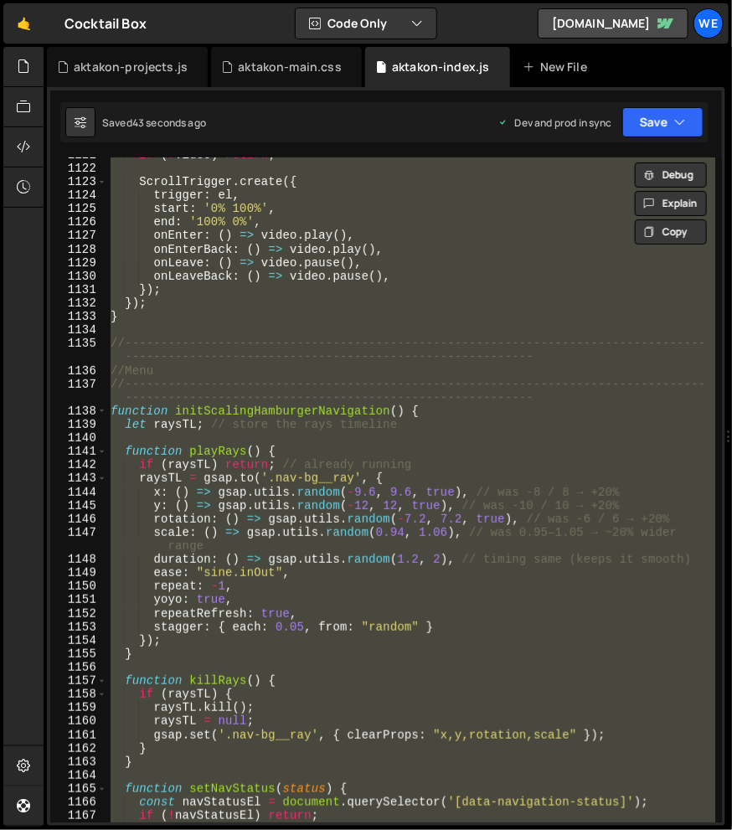
click at [384, 632] on div "if ( ! video ) return ; ScrollTrigger . create ({ trigger : el , start : '0% 10…" at bounding box center [411, 489] width 608 height 665
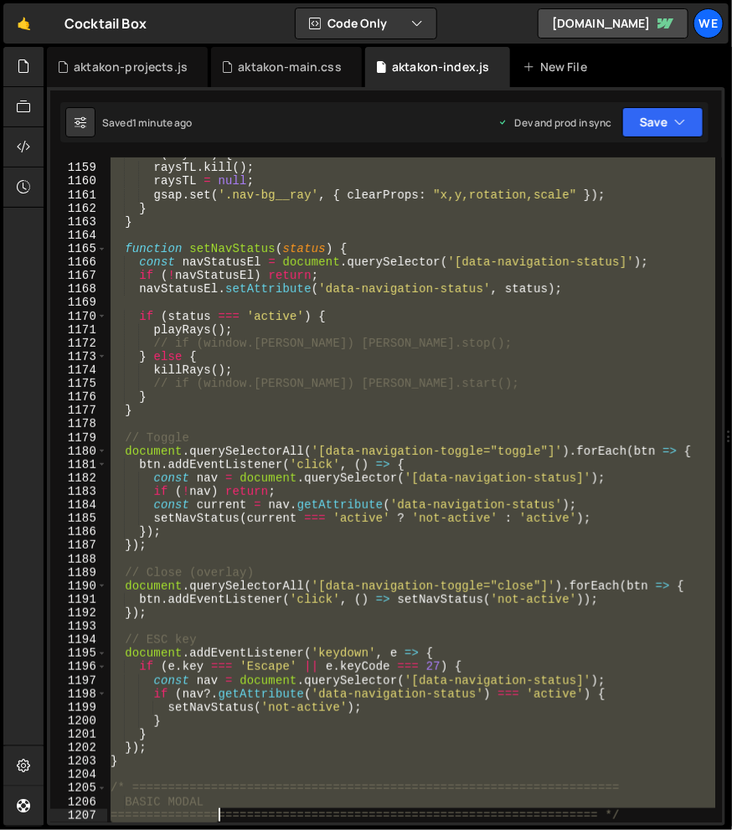
scroll to position [16215, 0]
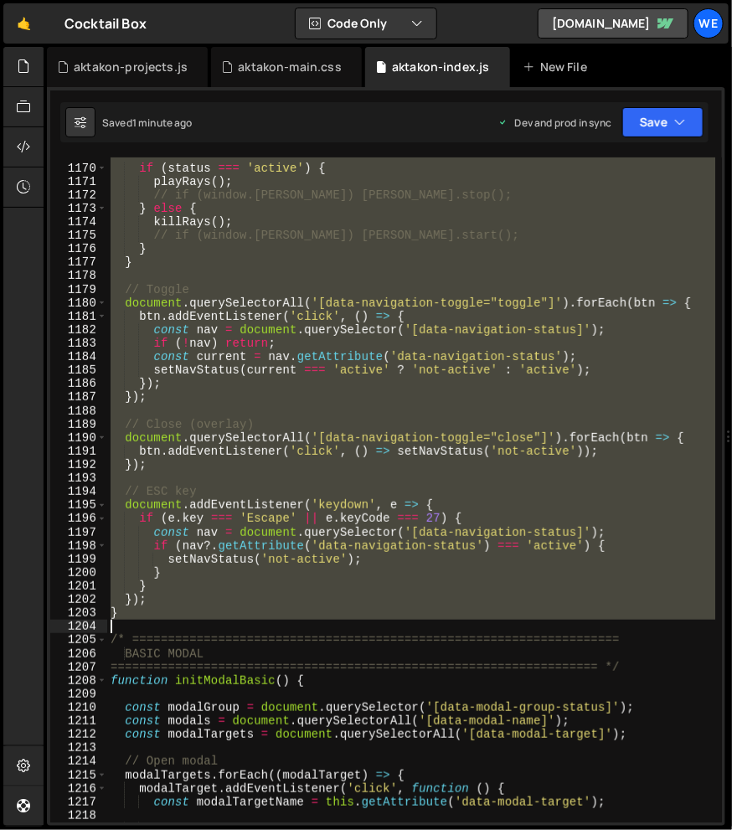
drag, startPoint x: 115, startPoint y: 363, endPoint x: 183, endPoint y: 630, distance: 274.8
click at [183, 629] on div "if ( status === 'active' ) { playRays ( ) ; // if (window.lenis) lenis.stop(); …" at bounding box center [411, 493] width 609 height 692
type textarea "}"
paste textarea
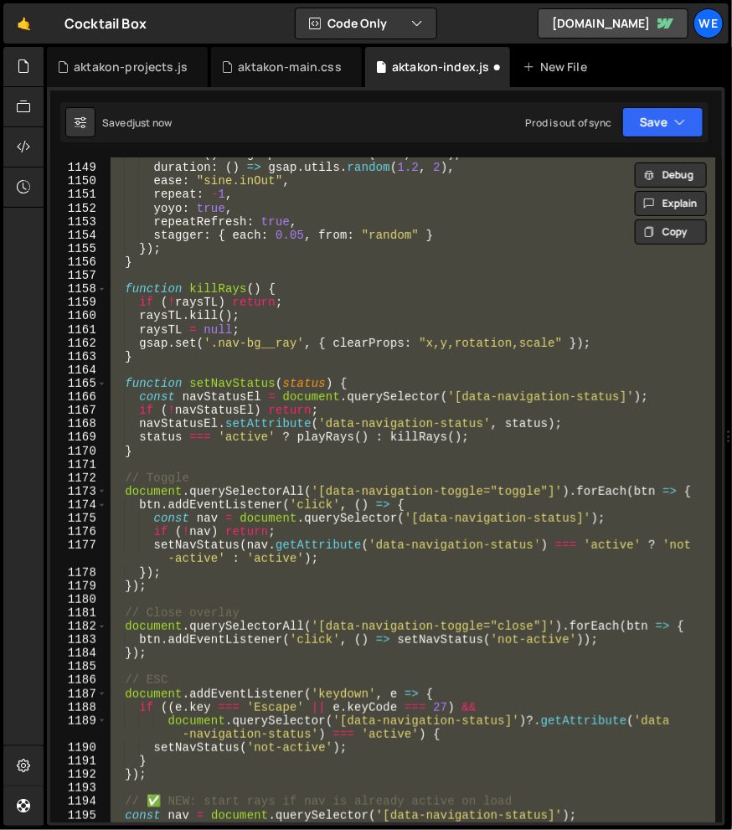
scroll to position [15917, 0]
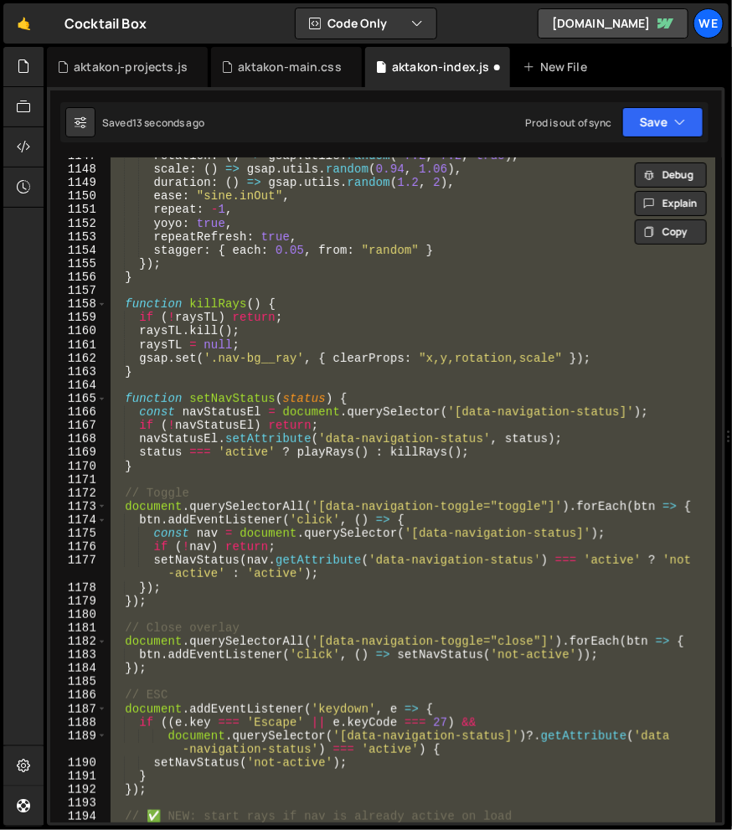
click at [261, 281] on div "rotation : ( ) => gsap . utils . random ( - 7.2 , 7.2 , true ) , scale : ( ) =>…" at bounding box center [411, 489] width 608 height 665
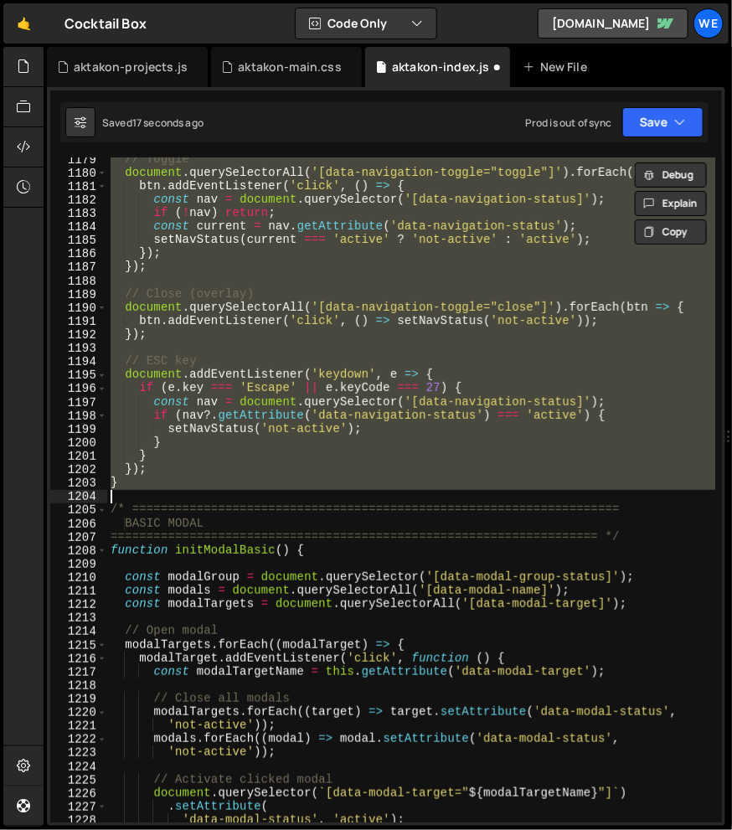
scroll to position [18781, 0]
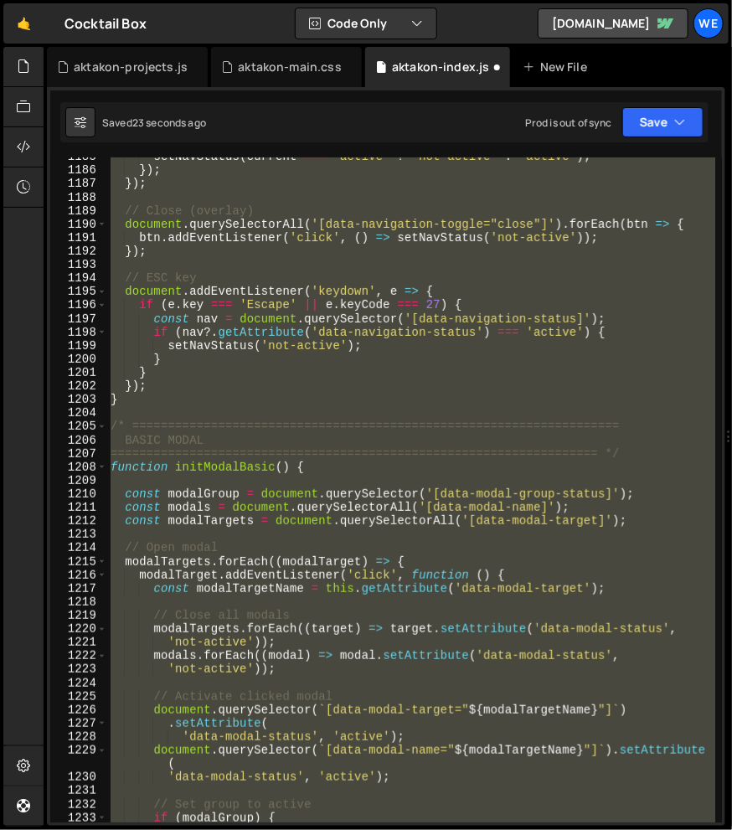
type textarea "}"
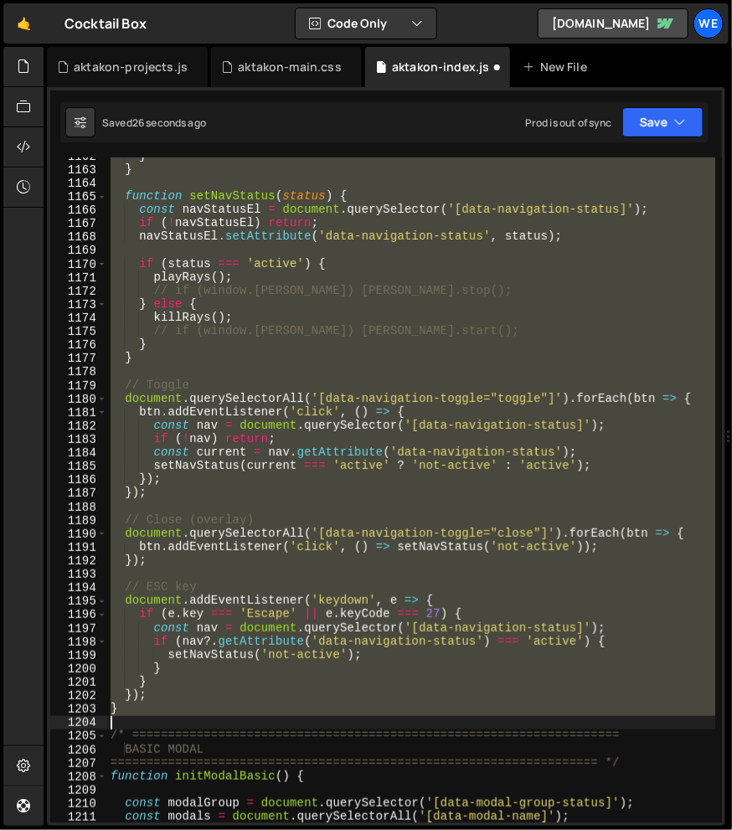
scroll to position [16119, 0]
click at [165, 718] on div "} } function setNavStatus ( status ) { const navStatusEl = document . querySele…" at bounding box center [411, 495] width 609 height 692
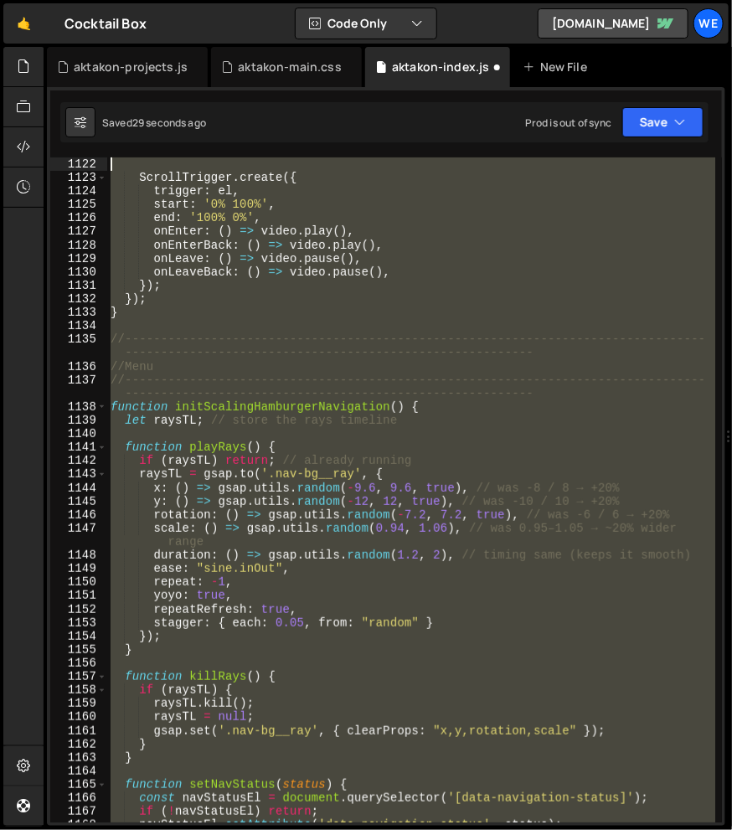
scroll to position [15437, 0]
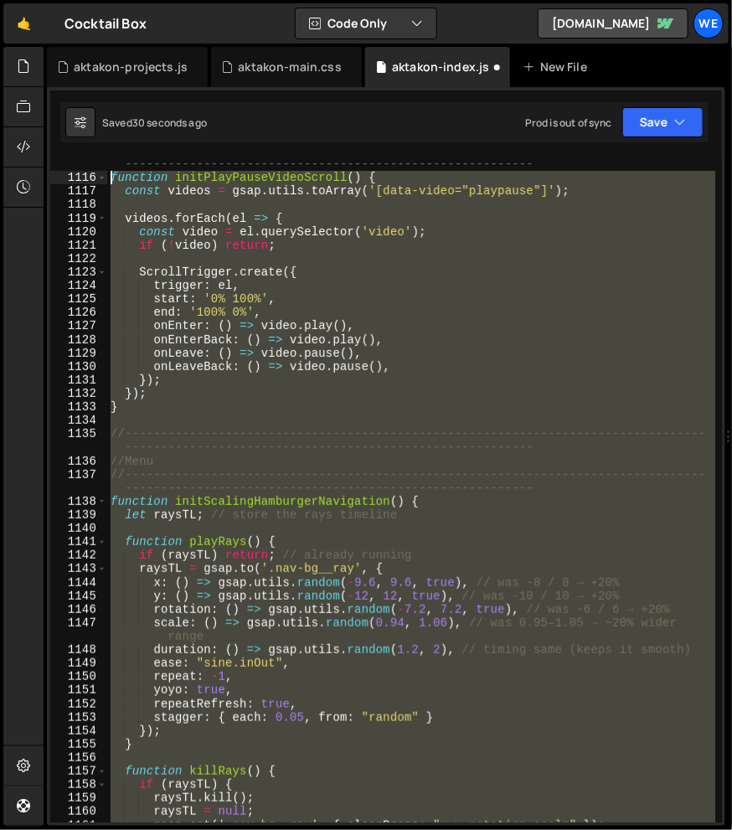
drag, startPoint x: 126, startPoint y: 718, endPoint x: 74, endPoint y: 173, distance: 546.9
click at [74, 173] on div "1115 1116 1117 1118 1119 1120 1121 1122 1123 1124 1125 1126 1127 1128 1129 1130…" at bounding box center [386, 489] width 672 height 665
type textarea "function initPlayPauseVideoScroll() { const videos = gsap.utils.toArray('[data-…"
paste textarea
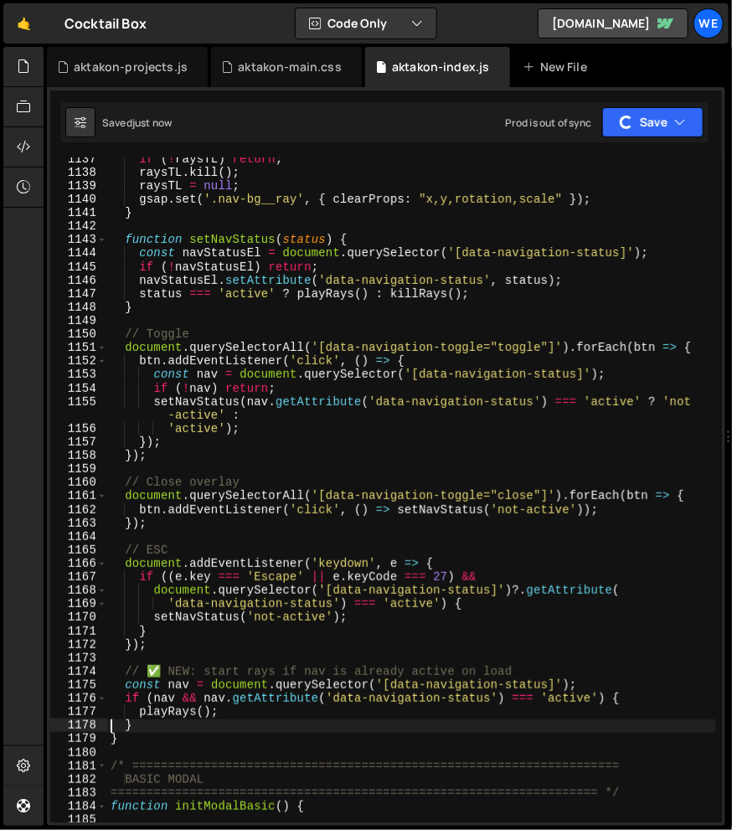
scroll to position [15751, 0]
click at [192, 64] on icon at bounding box center [195, 67] width 12 height 17
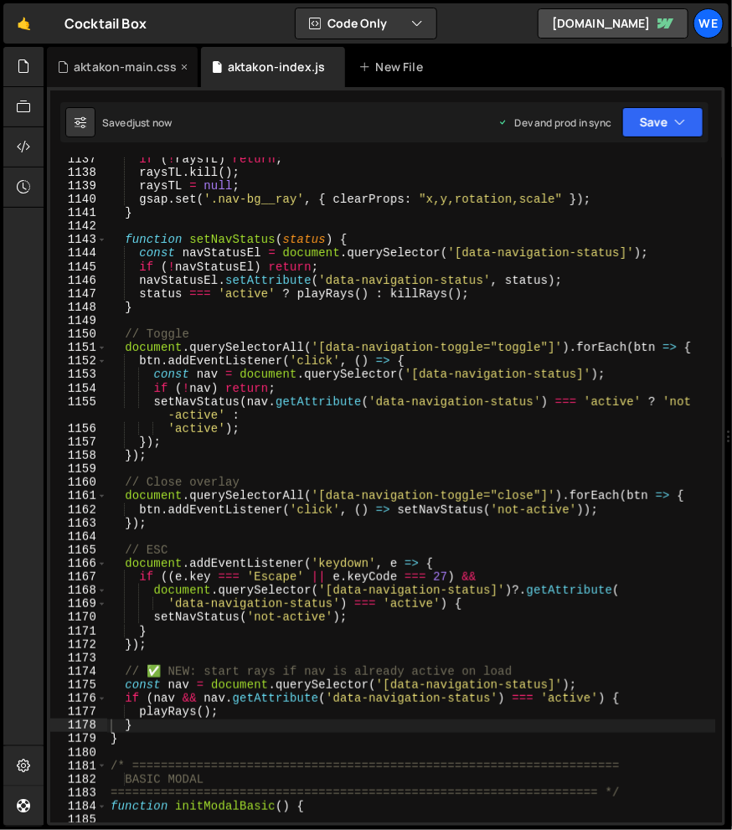
click at [183, 65] on icon at bounding box center [185, 67] width 12 height 17
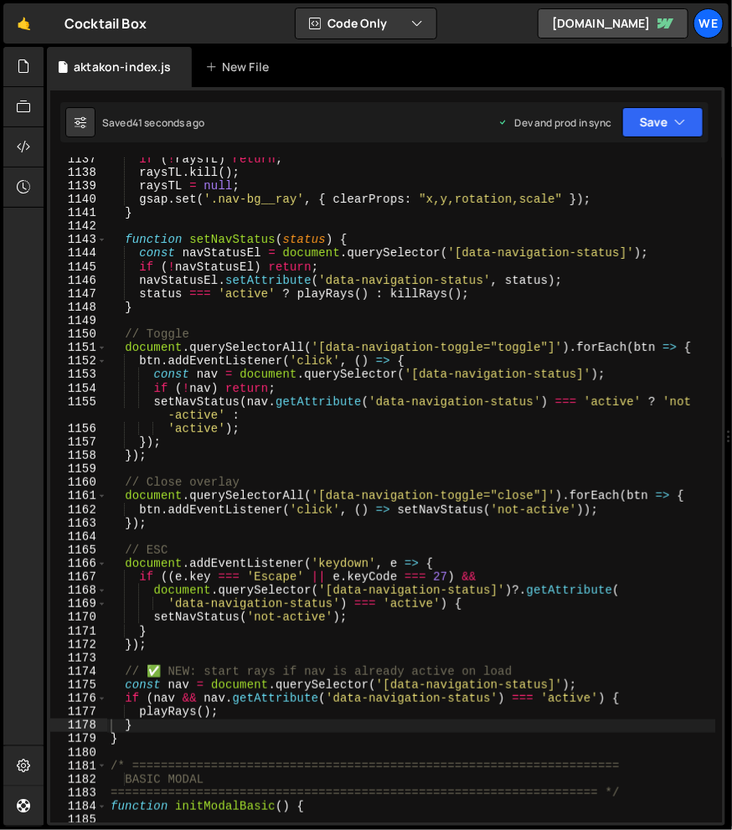
click at [317, 526] on div "if ( ! raysTL ) return ; raysTL . kill ( ) ; raysTL = null ; gsap . set ( '.nav…" at bounding box center [411, 498] width 609 height 692
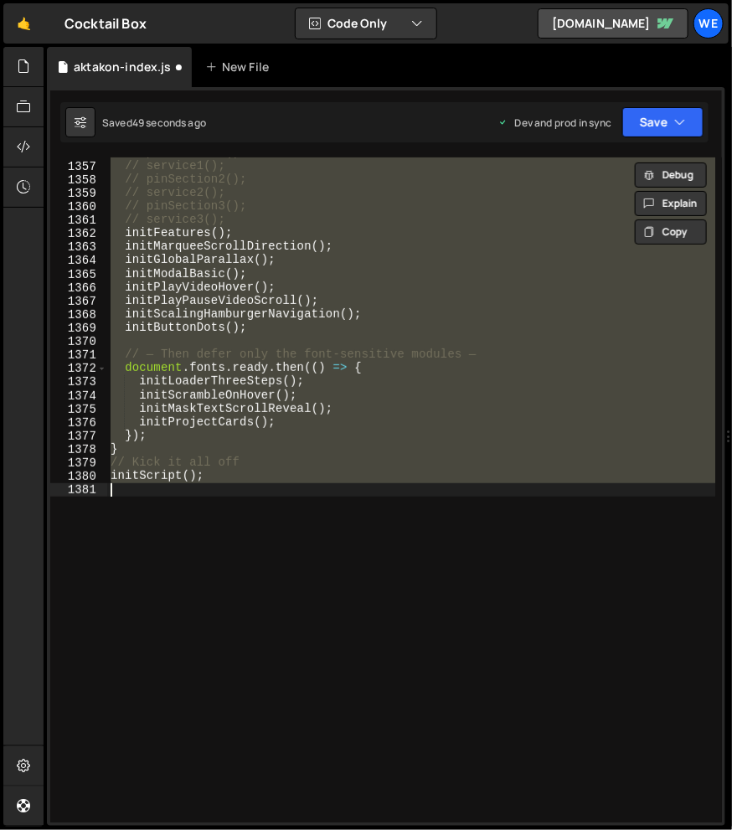
scroll to position [15670, 0]
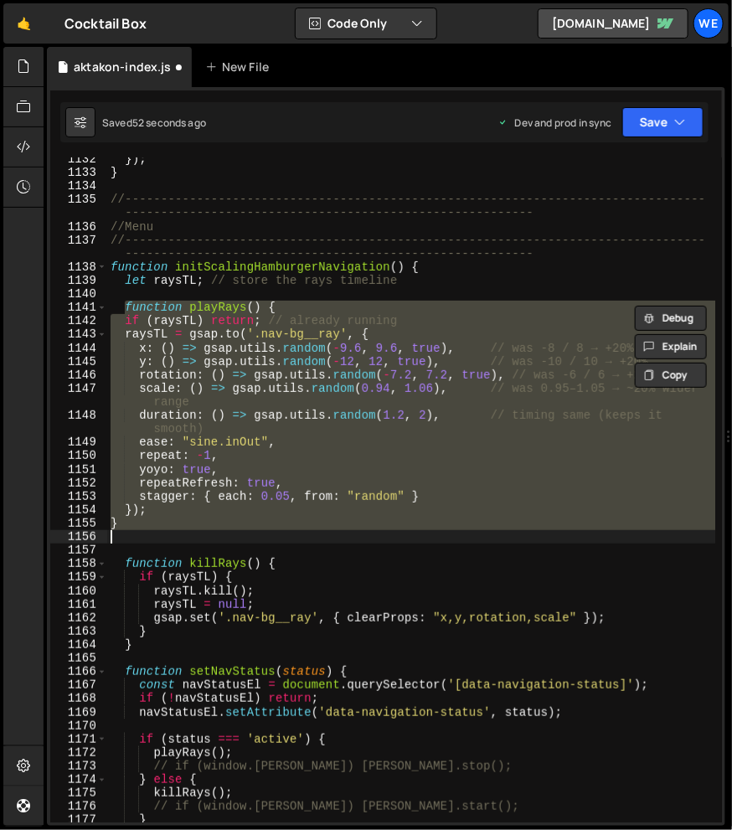
click at [317, 526] on div "}) ; } //----------------------------------------------------------------------…" at bounding box center [411, 498] width 609 height 692
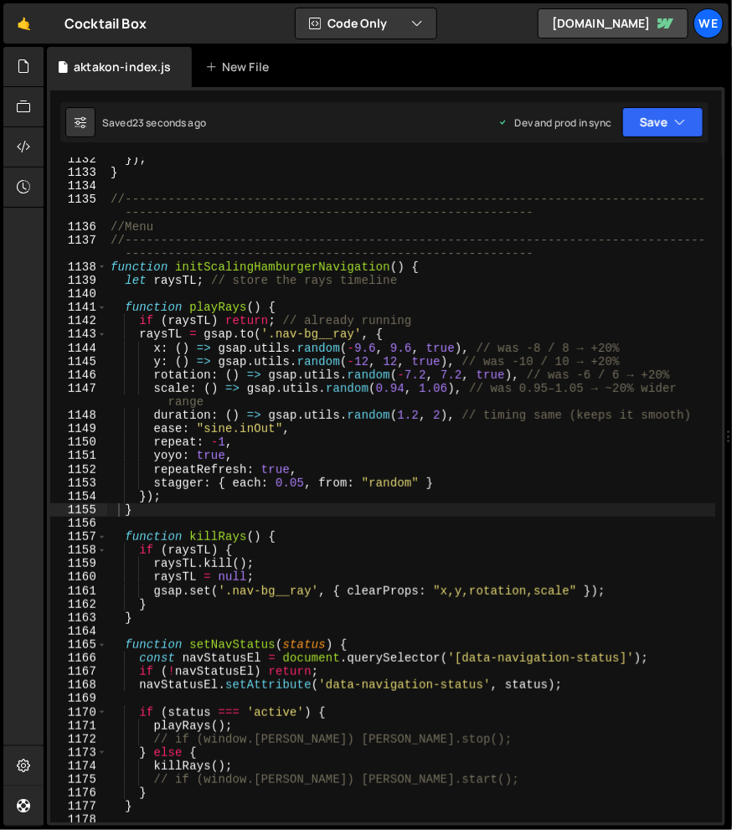
click at [365, 588] on div "}) ; } //----------------------------------------------------------------------…" at bounding box center [411, 498] width 609 height 692
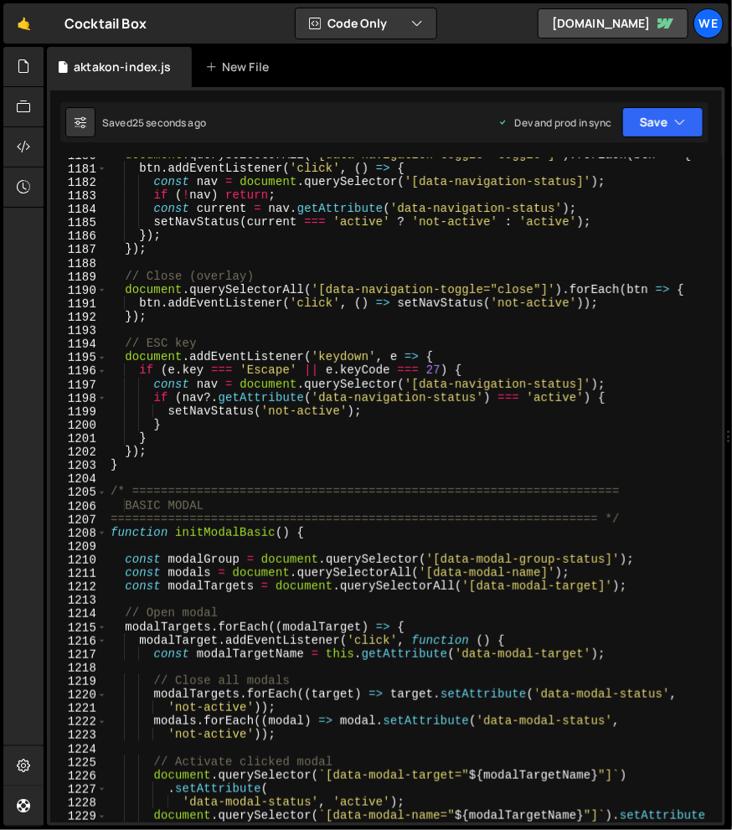
scroll to position [16363, 0]
click at [169, 448] on div "document . querySelectorAll ( '[data-navigation-toggle="toggle"]' ) . forEach (…" at bounding box center [411, 500] width 609 height 705
type textarea "});"
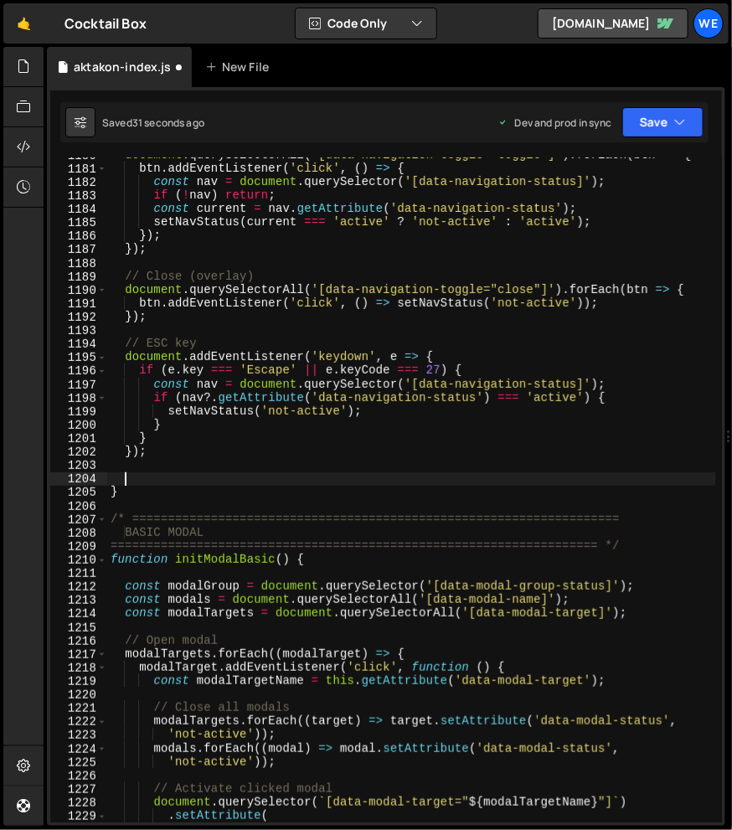
paste textarea "}"
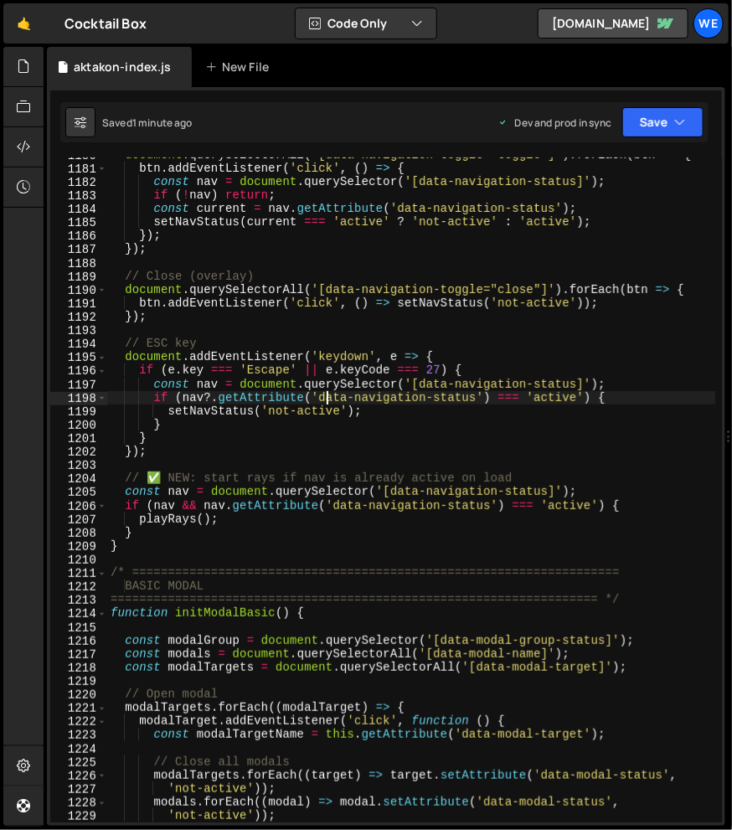
click at [326, 400] on div "document . querySelectorAll ( '[data-navigation-toggle="toggle"]' ) . forEach (…" at bounding box center [411, 494] width 609 height 692
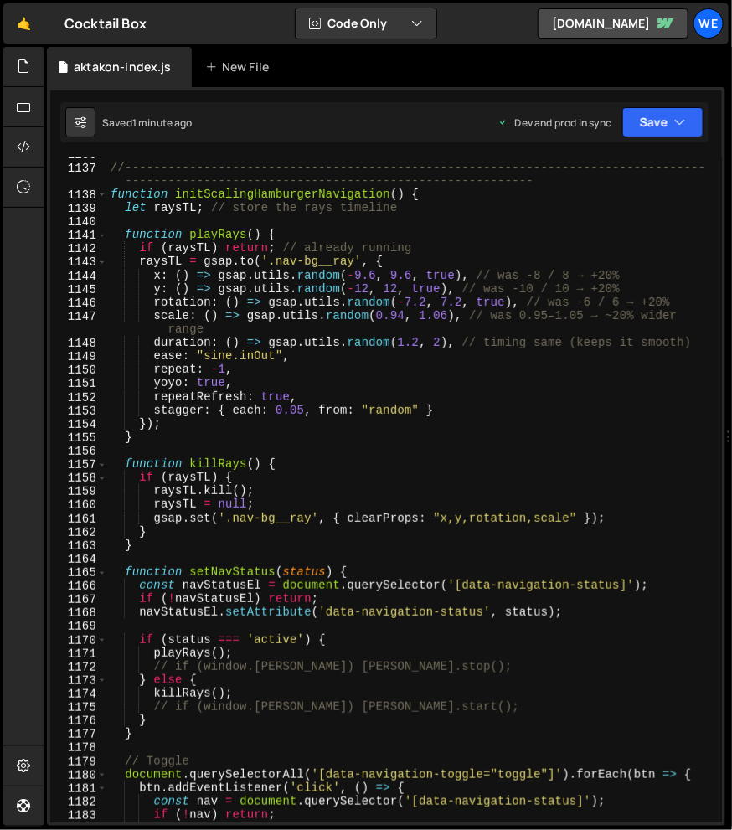
scroll to position [15771, 0]
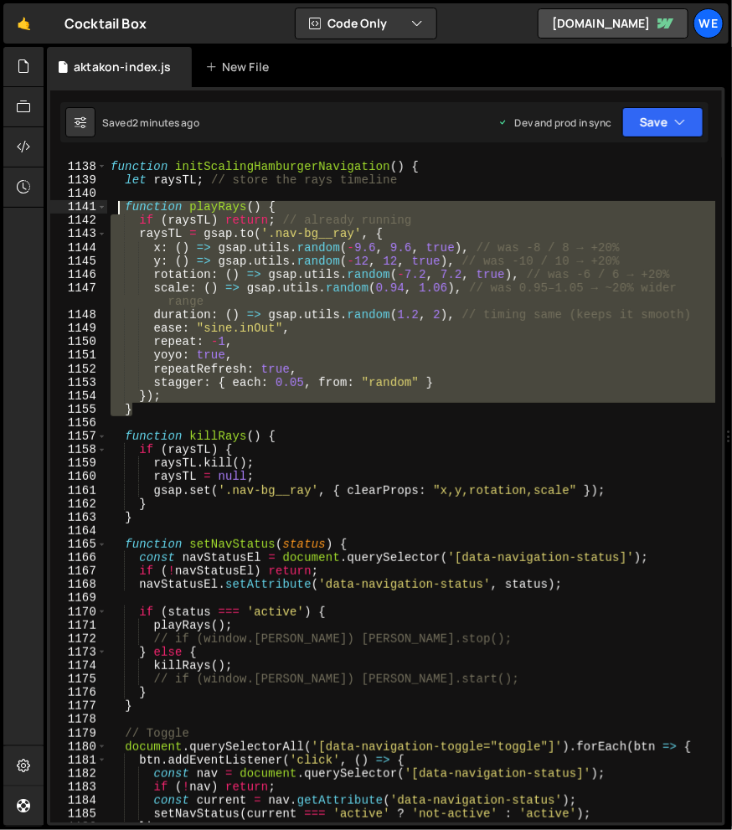
drag, startPoint x: 144, startPoint y: 405, endPoint x: 120, endPoint y: 206, distance: 200.8
click at [120, 206] on div "//-----------------------------------------------------------------------------…" at bounding box center [411, 485] width 609 height 705
paste textarea "https://slater.app/projects/cocktail-box/editor2#"
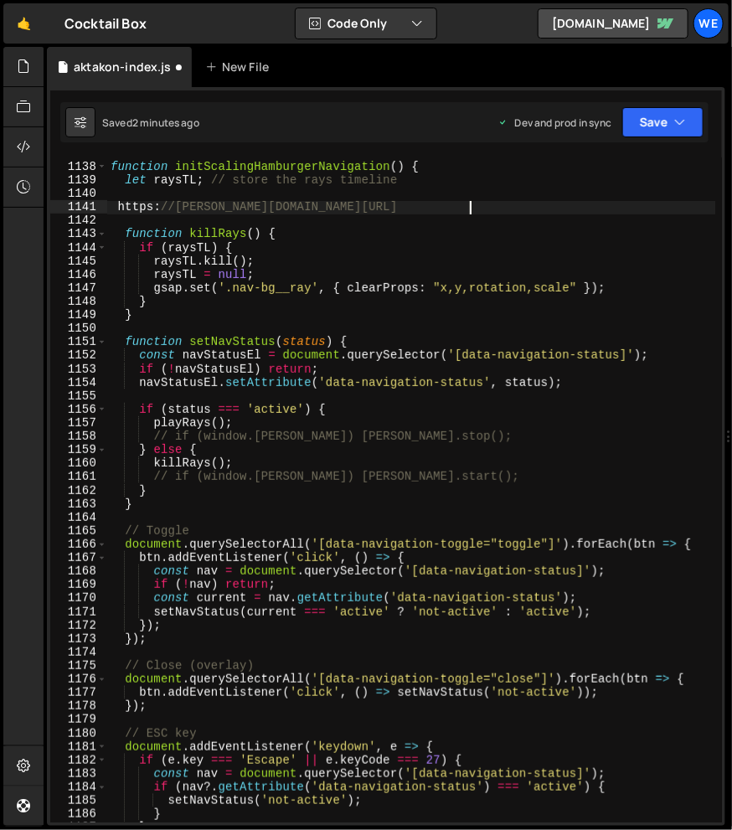
type textarea "}); }"
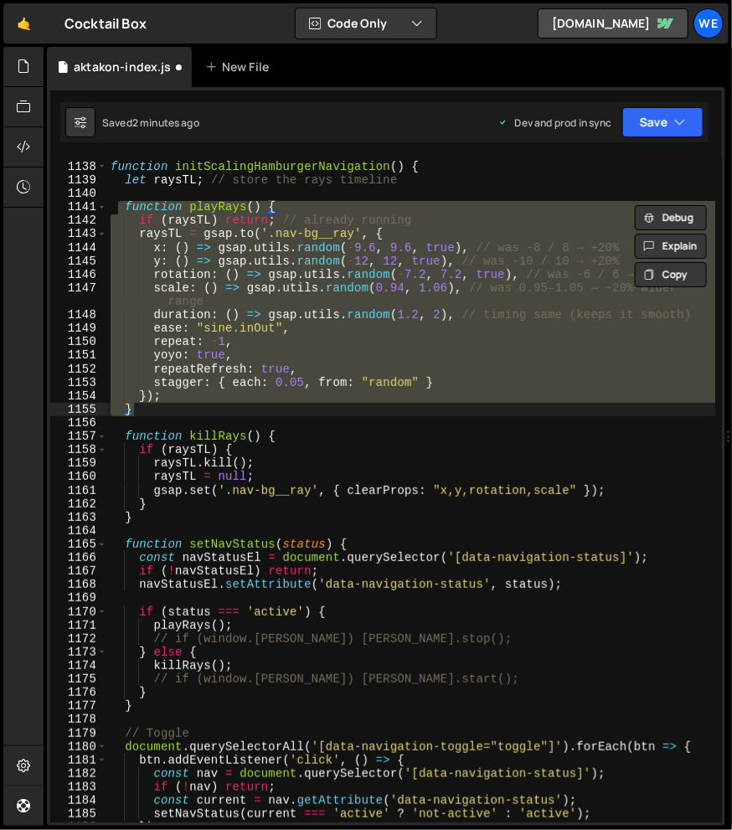
click at [127, 200] on div "//-----------------------------------------------------------------------------…" at bounding box center [411, 485] width 609 height 705
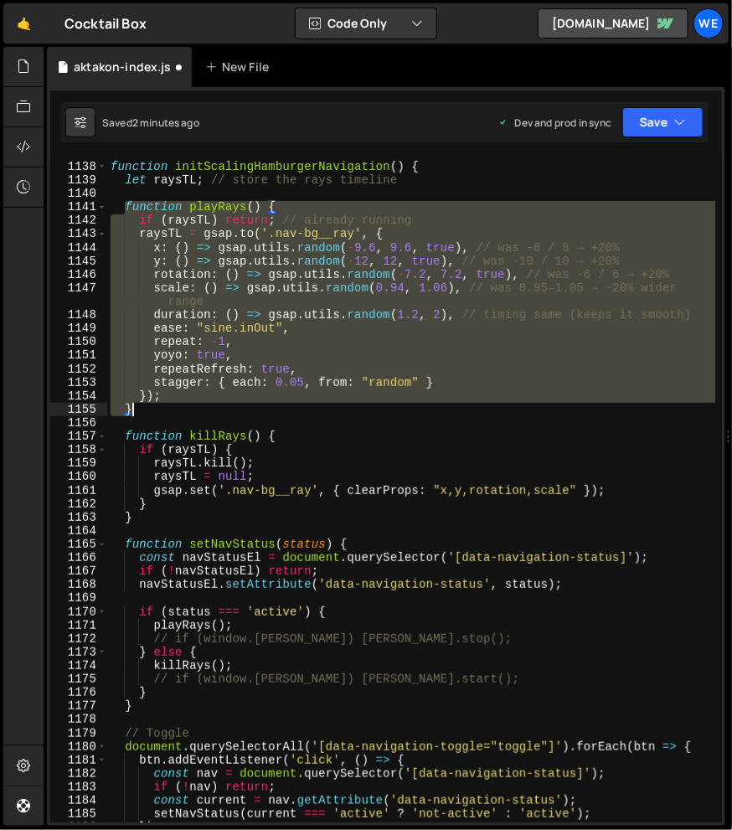
drag, startPoint x: 125, startPoint y: 207, endPoint x: 158, endPoint y: 410, distance: 205.4
click at [158, 410] on div "//-----------------------------------------------------------------------------…" at bounding box center [411, 485] width 609 height 705
type textarea "}); }"
paste textarea
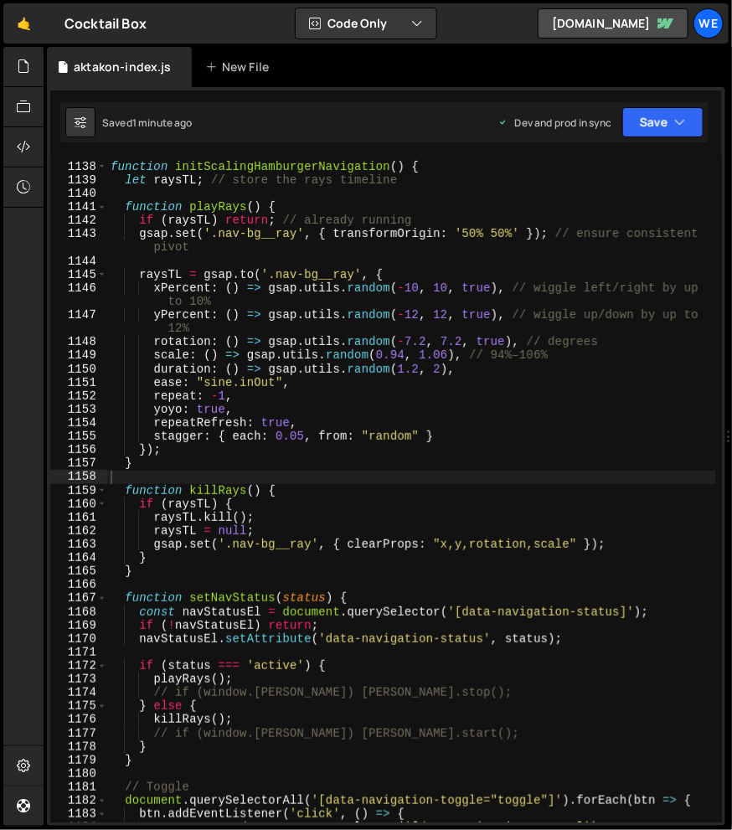
click at [417, 607] on div "//-----------------------------------------------------------------------------…" at bounding box center [411, 485] width 609 height 705
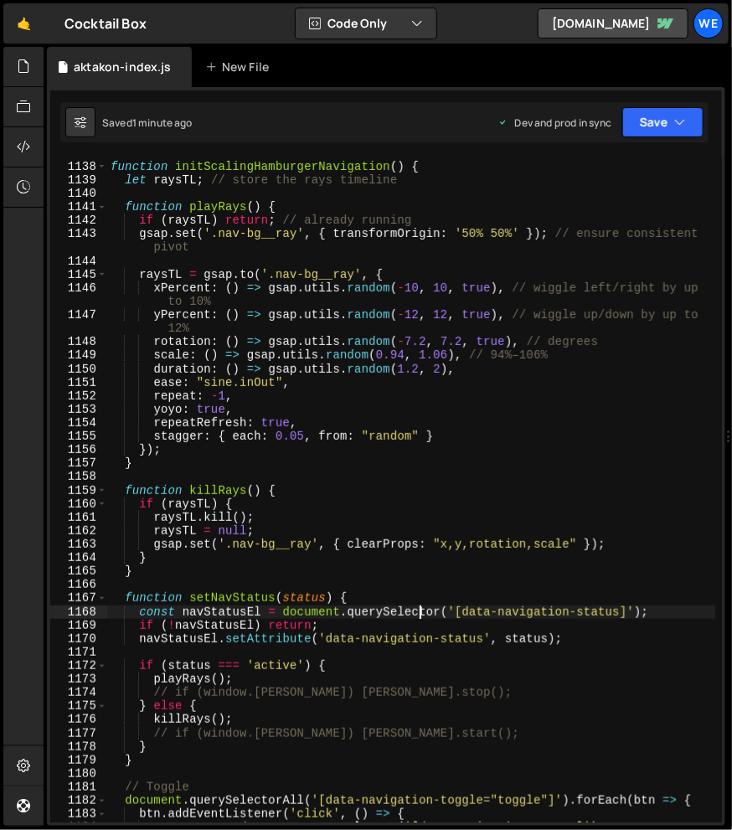
click at [417, 514] on div "//-----------------------------------------------------------------------------…" at bounding box center [411, 485] width 609 height 705
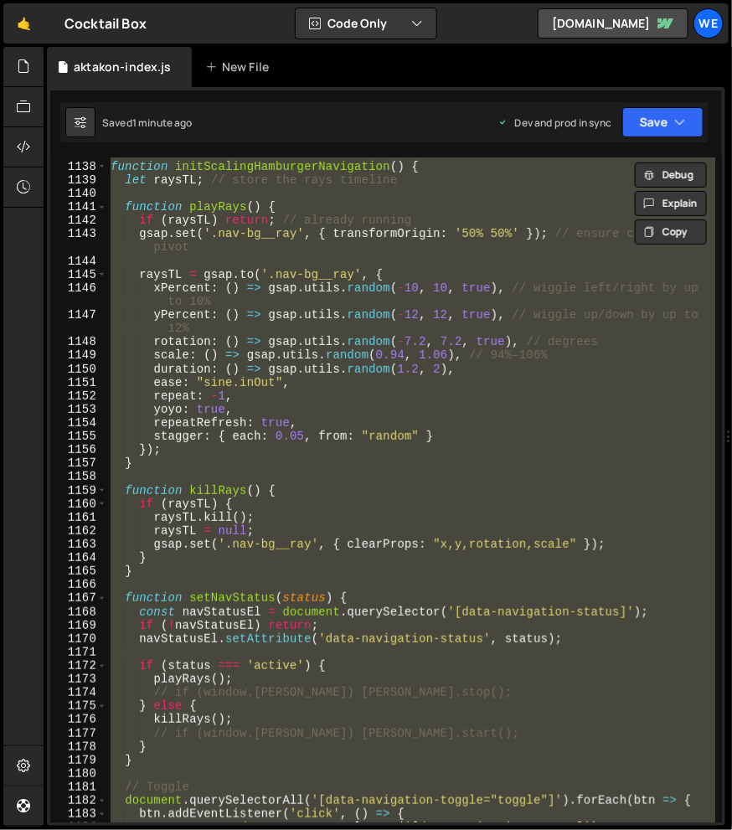
click at [272, 432] on div "//-----------------------------------------------------------------------------…" at bounding box center [411, 489] width 608 height 665
click at [369, 497] on div "//-----------------------------------------------------------------------------…" at bounding box center [411, 489] width 608 height 665
type textarea "function killRays() {"
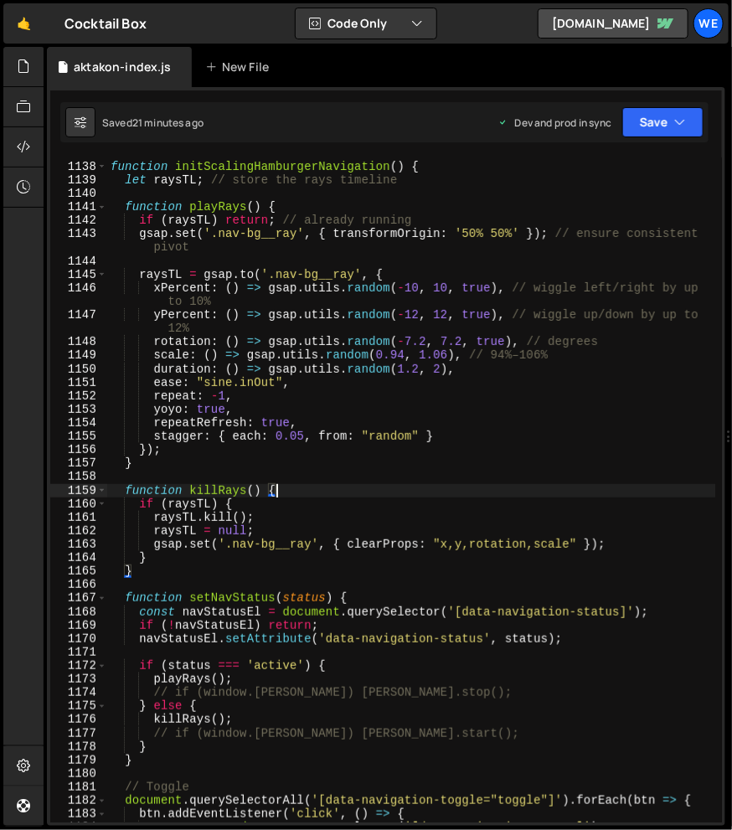
click at [340, 482] on div "//-----------------------------------------------------------------------------…" at bounding box center [411, 485] width 609 height 705
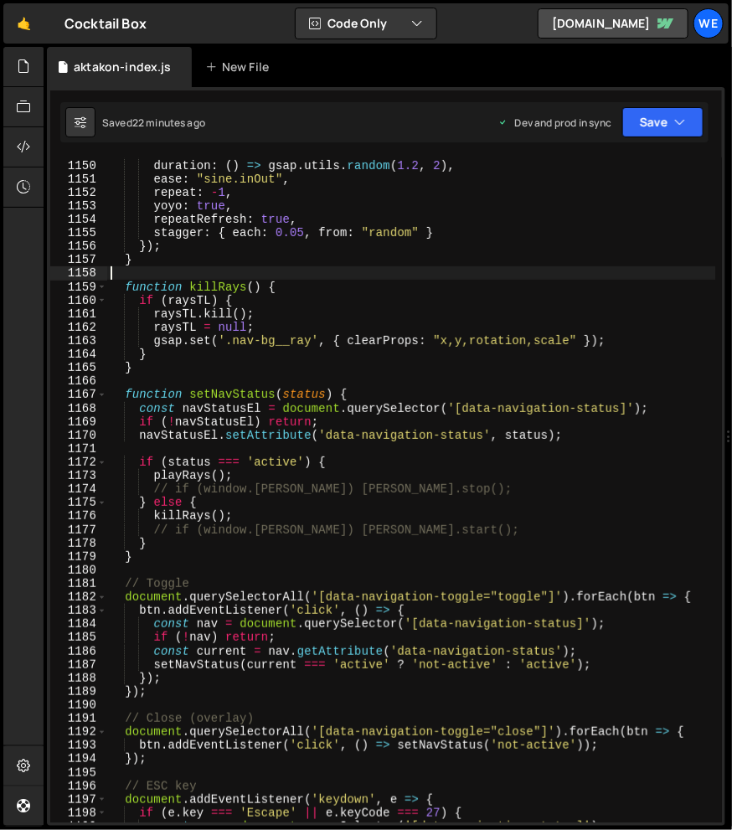
scroll to position [15974, 0]
click at [214, 384] on div "scale : ( ) => gsap . utils . random ( 0.94 , 1.06 ) , // 94%–106% duration : (…" at bounding box center [411, 491] width 609 height 692
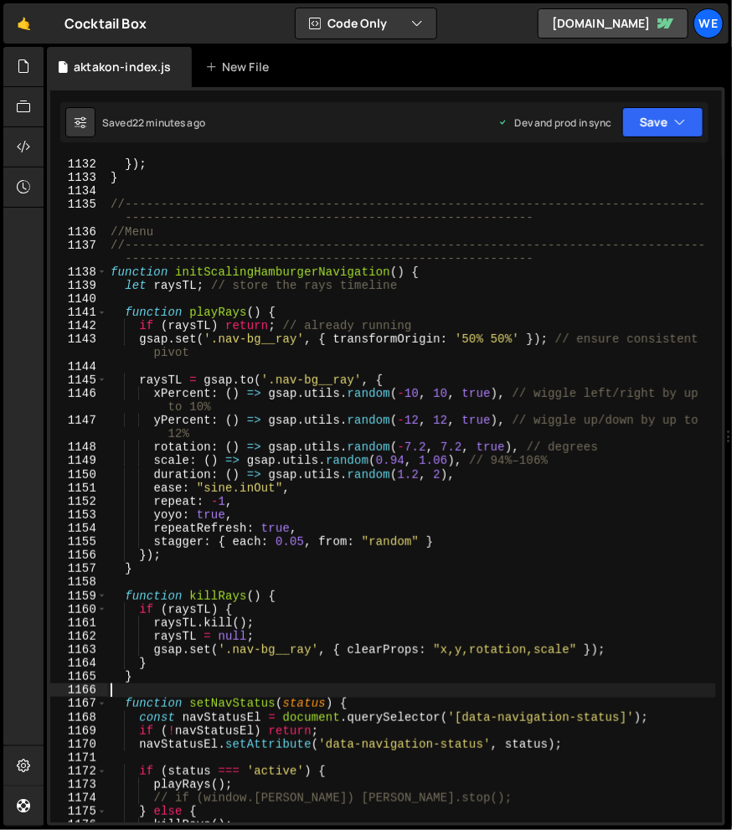
scroll to position [15664, 0]
click at [137, 302] on div "}) ; }) ; } //-----------------------------------------------------------------…" at bounding box center [411, 491] width 609 height 692
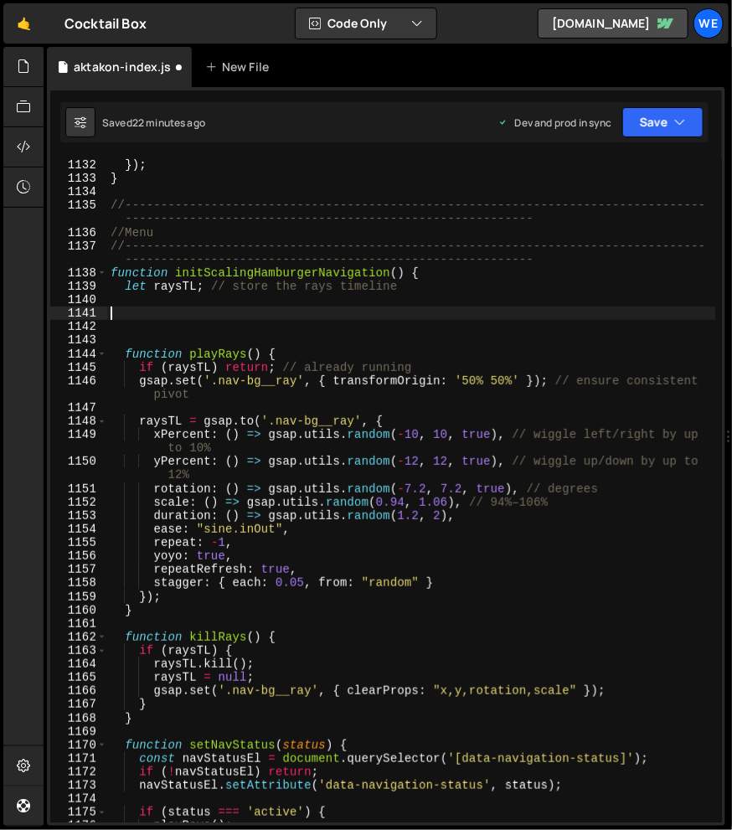
paste textarea "});"
type textarea "});"
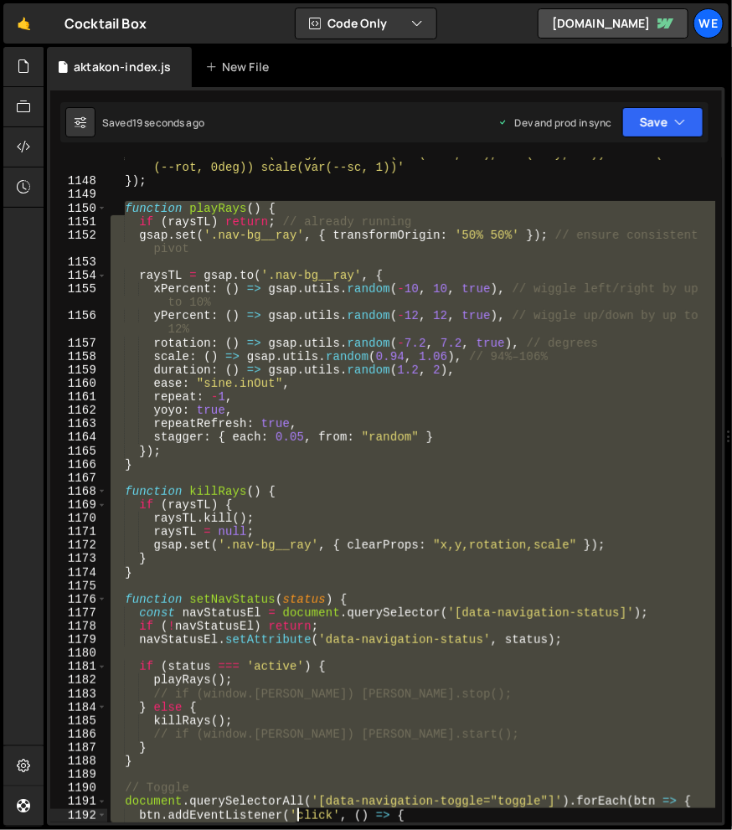
scroll to position [16134, 0]
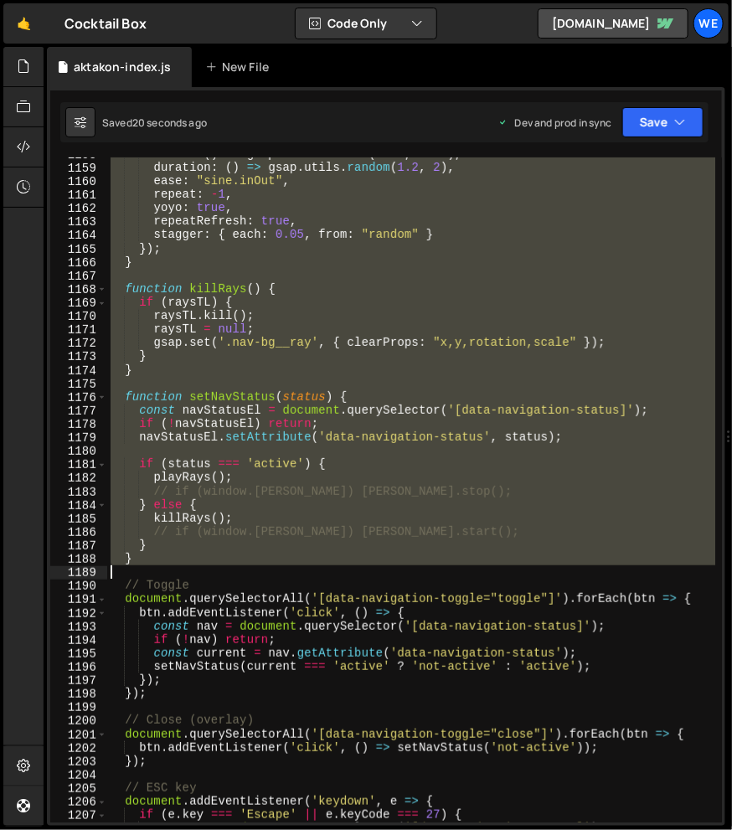
drag, startPoint x: 126, startPoint y: 268, endPoint x: 193, endPoint y: 570, distance: 309.7
click at [193, 570] on div "scale : ( ) => gsap . utils . random ( 0.94 , 1.06 ) , // 94%–106% duration : (…" at bounding box center [411, 493] width 609 height 692
type textarea "}"
paste textarea
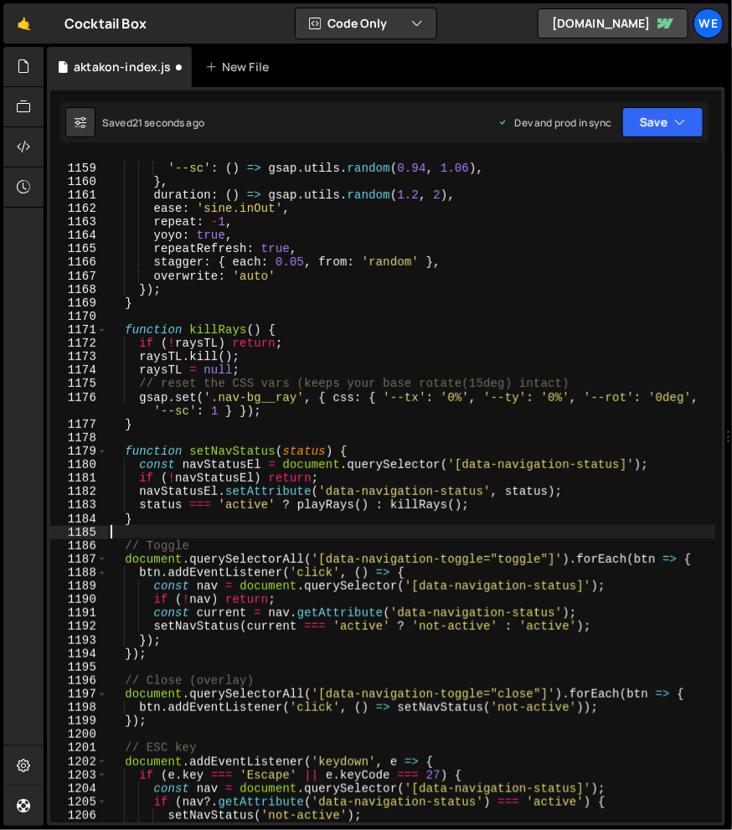
scroll to position [16107, 0]
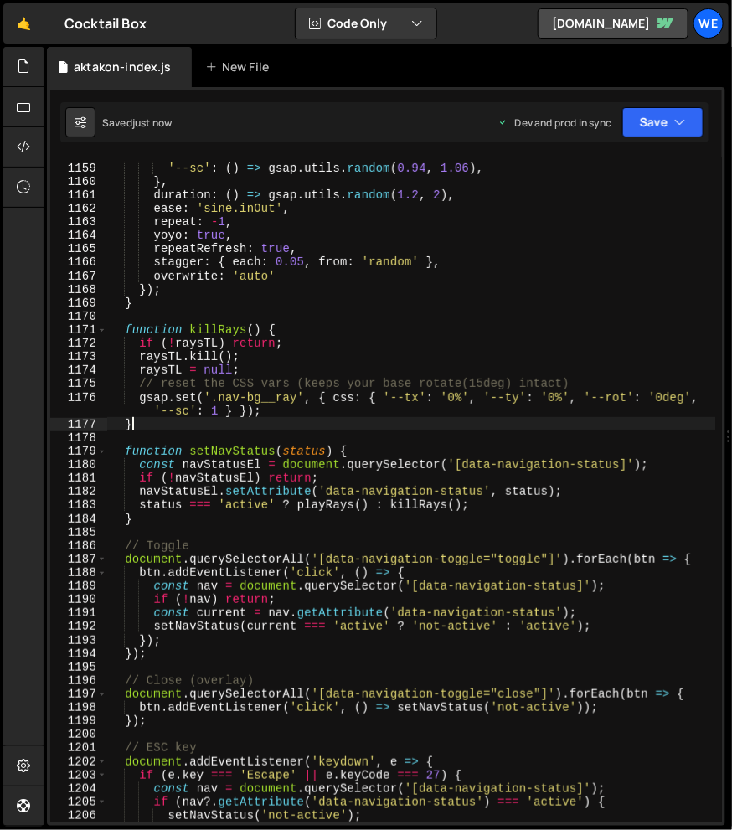
click at [564, 421] on div "'--rot' : ( ) => ` ${ gsap . utils . random ( - 8.6 , 8.6 , true ) } deg ` , //…" at bounding box center [411, 486] width 609 height 705
type textarea "}"
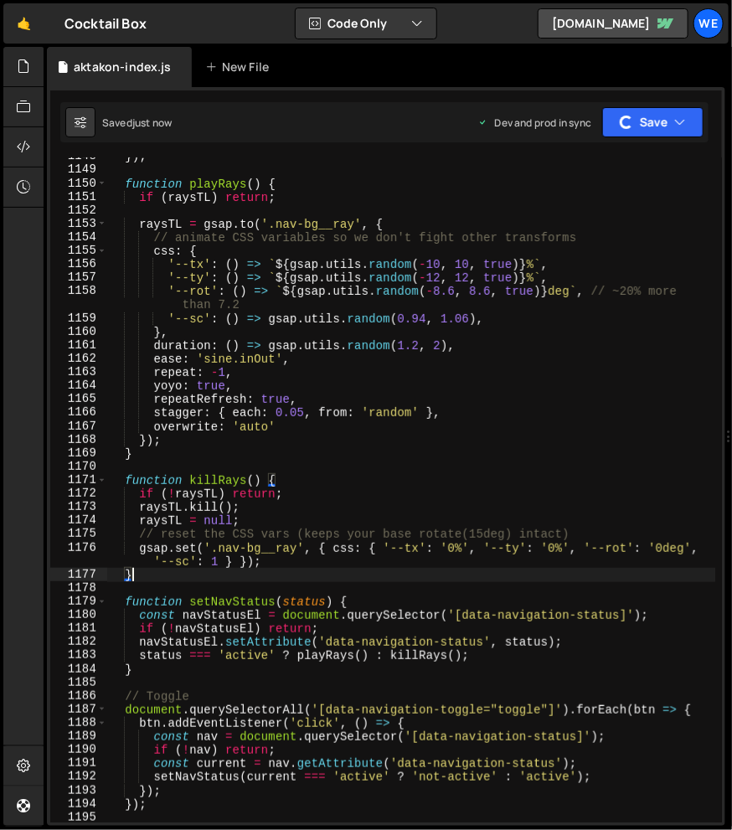
scroll to position [15955, 0]
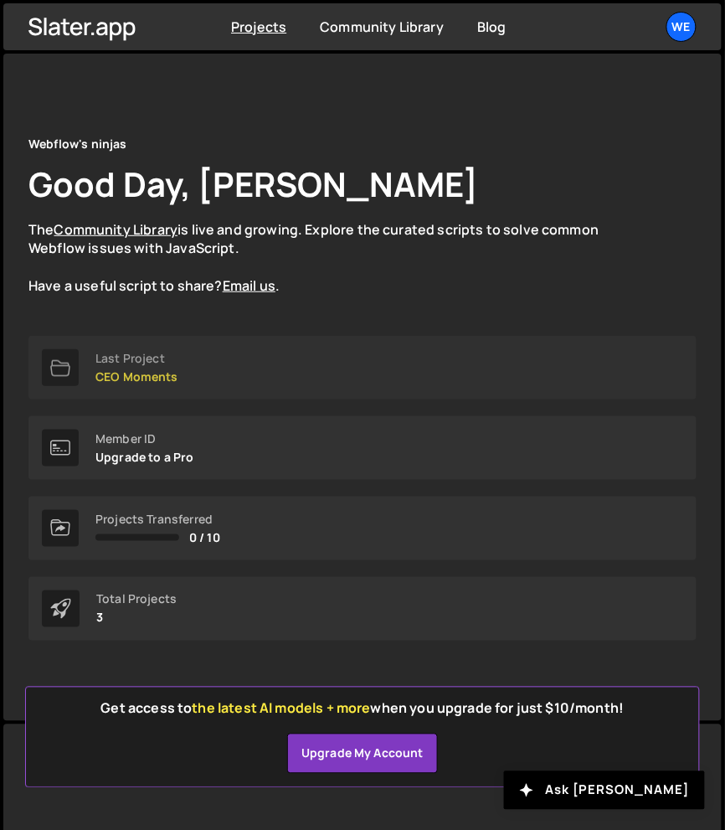
click at [141, 370] on p "CEO Moments" at bounding box center [136, 376] width 83 height 13
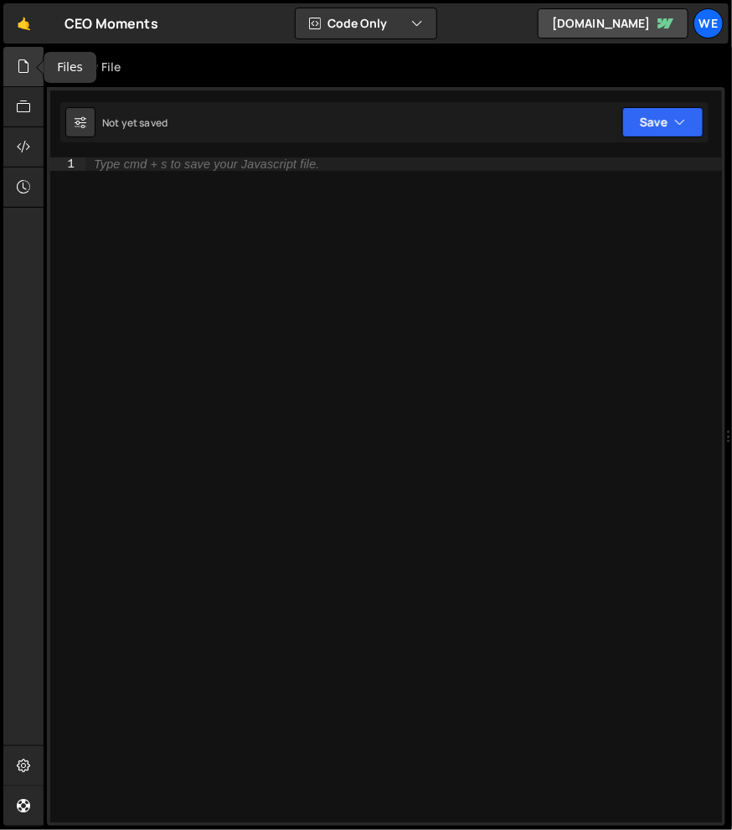
click at [24, 69] on icon at bounding box center [23, 66] width 13 height 18
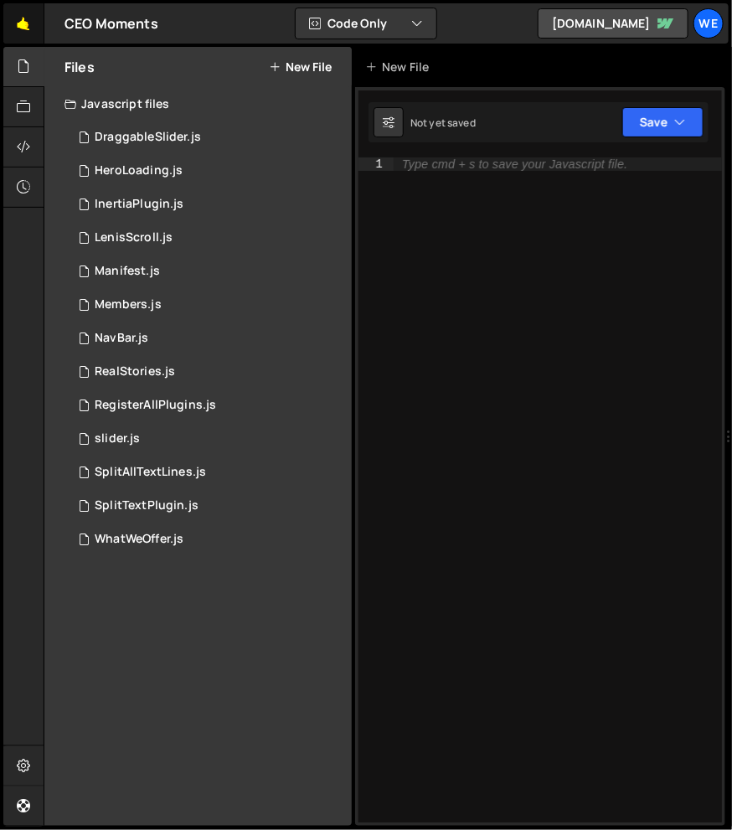
click at [22, 23] on link "🤙" at bounding box center [23, 23] width 41 height 40
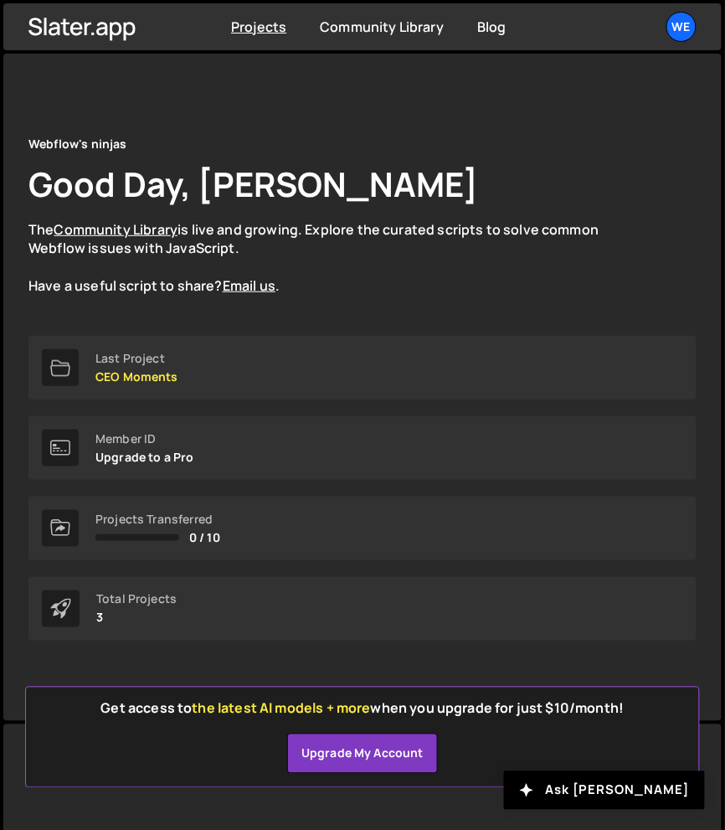
click at [123, 633] on div "Total Projects 3" at bounding box center [362, 609] width 668 height 64
click at [101, 599] on div "Total Projects" at bounding box center [136, 599] width 80 height 13
click at [254, 27] on link "Projects" at bounding box center [258, 27] width 55 height 18
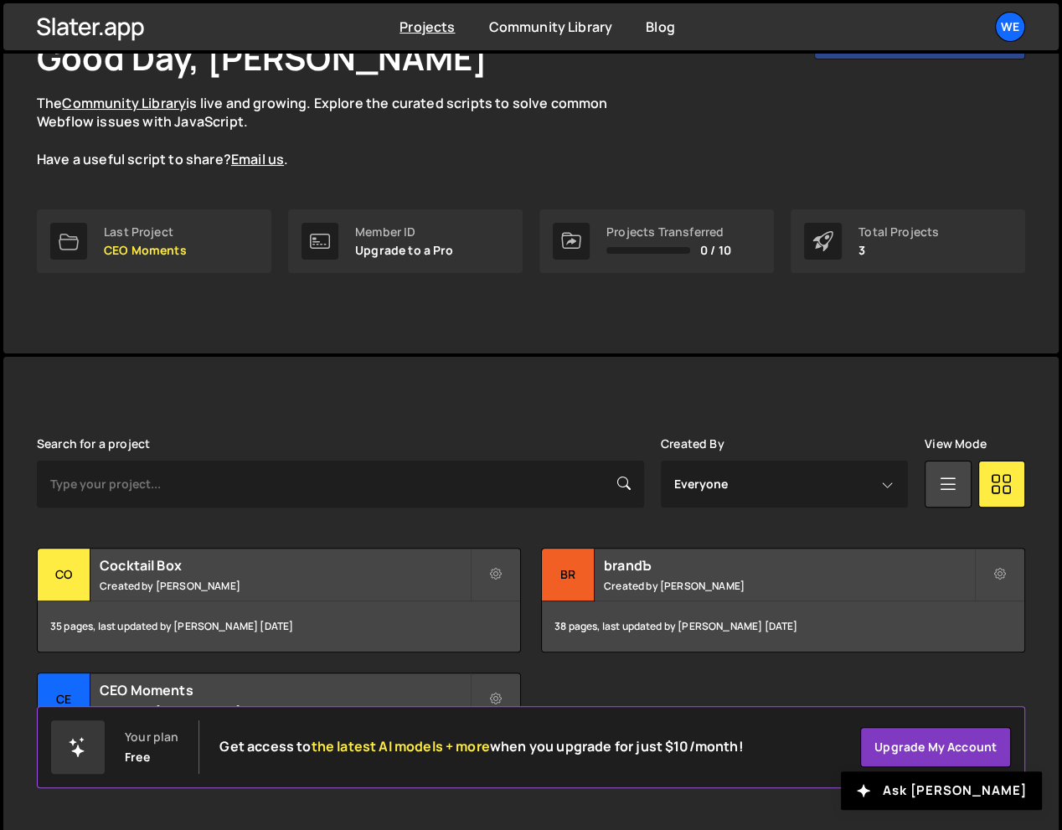
scroll to position [155, 0]
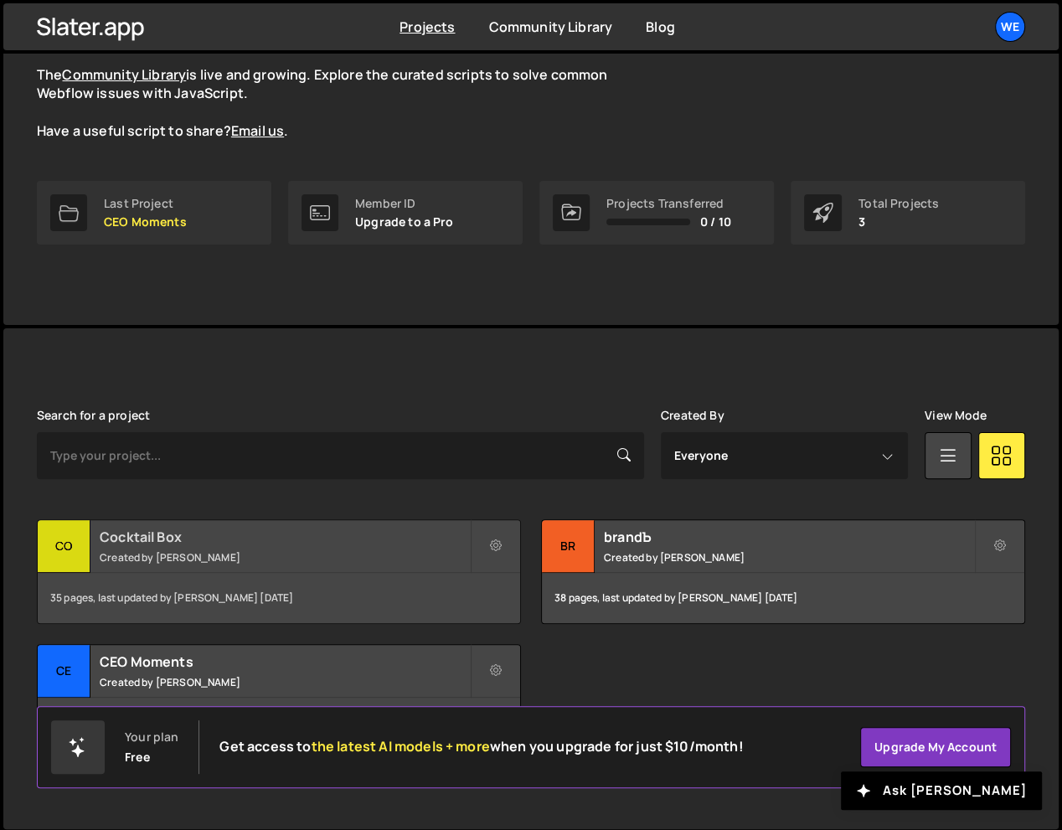
click at [171, 550] on small "Created by Georgi Tsonev" at bounding box center [285, 557] width 370 height 14
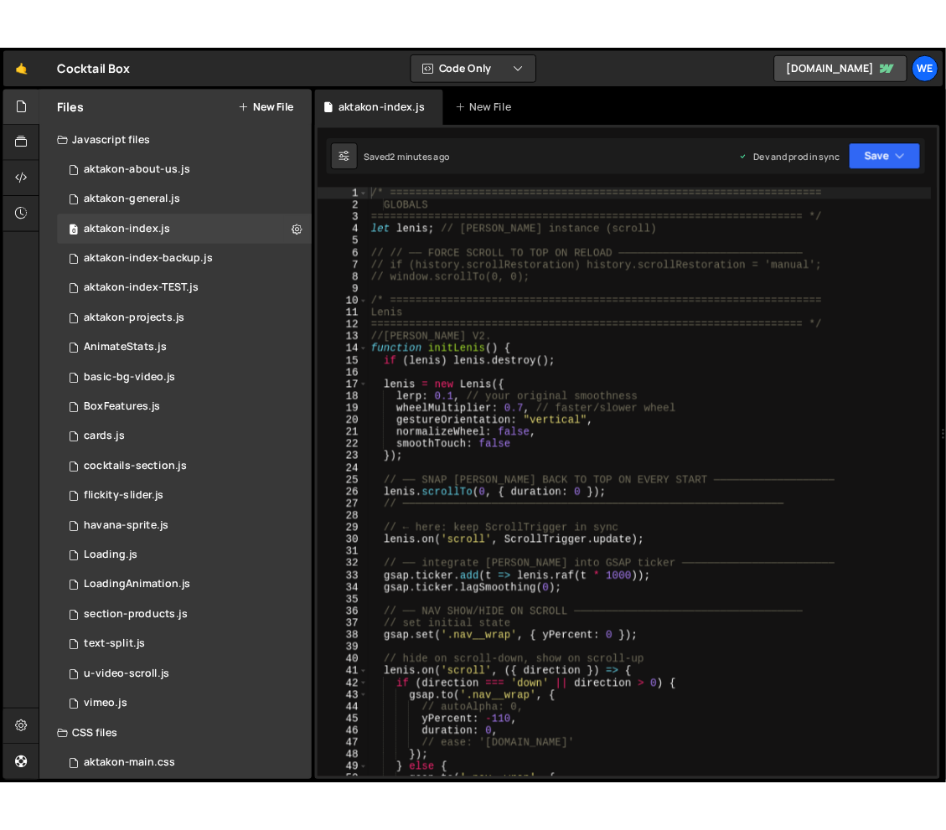
scroll to position [1136, 0]
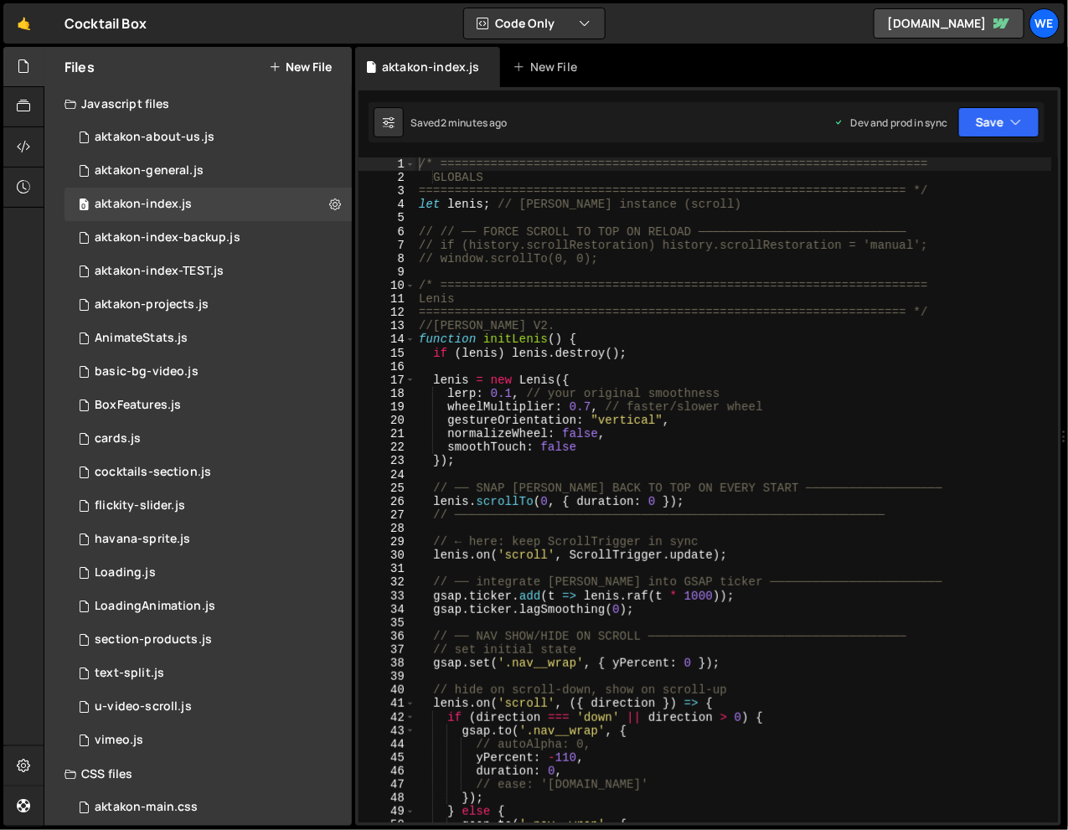
click at [628, 201] on div "/* ==================================================================== GLOBALS…" at bounding box center [733, 503] width 637 height 692
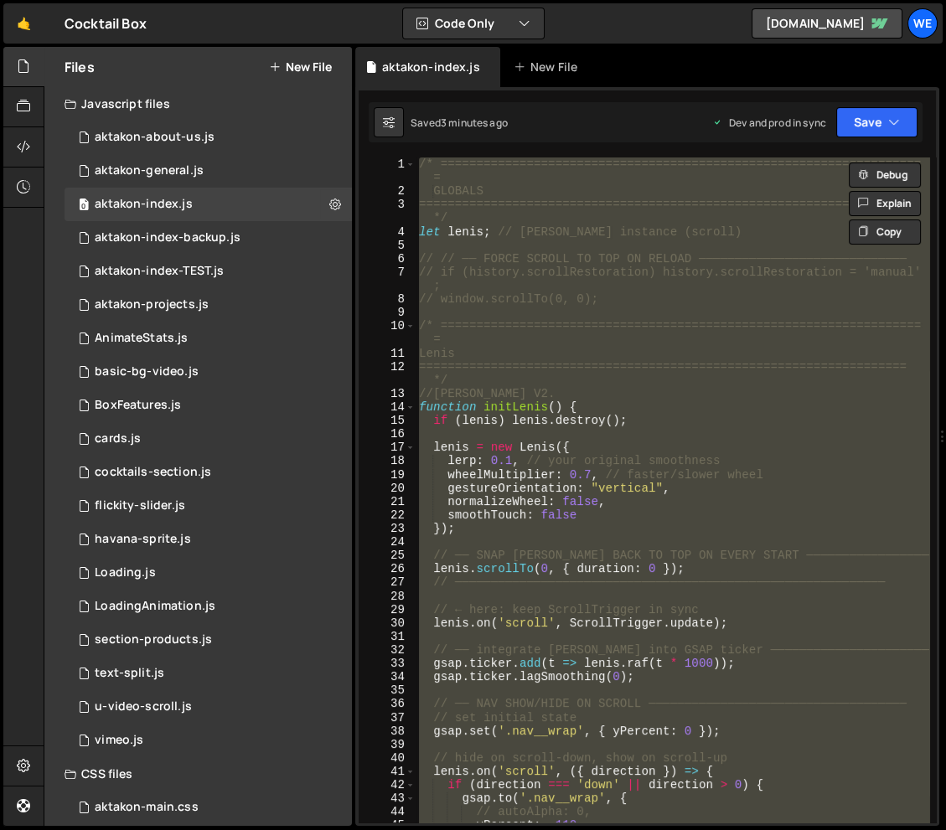
click at [682, 472] on div "/* =================================================================== = GLOBAL…" at bounding box center [671, 489] width 513 height 665
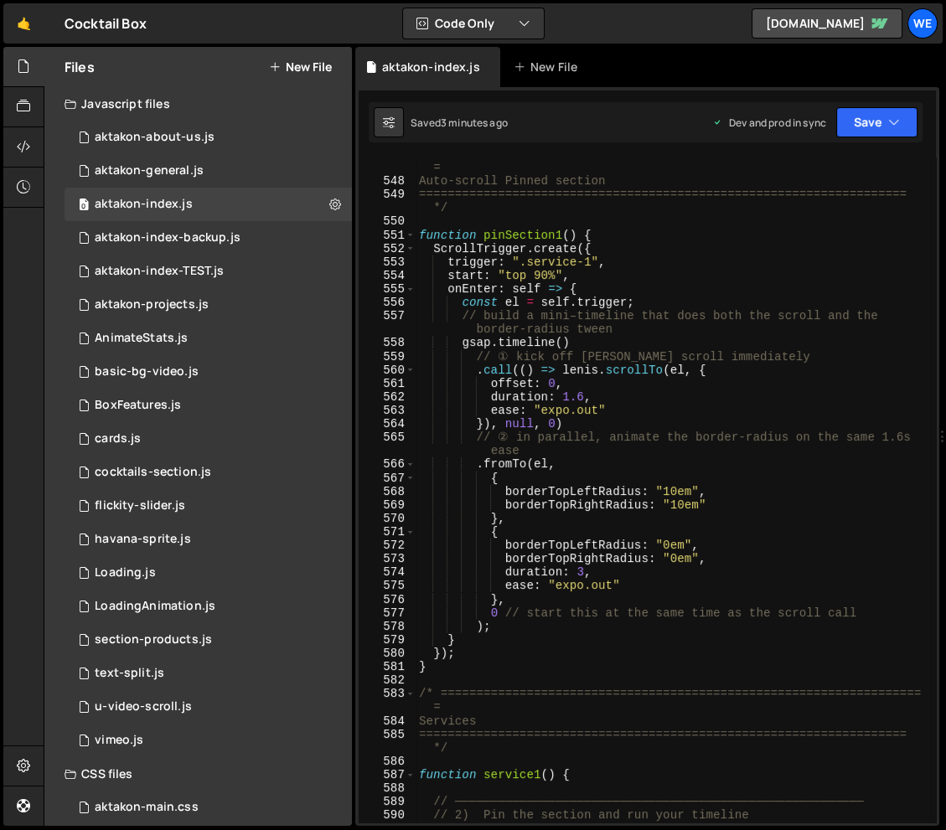
scroll to position [7897, 0]
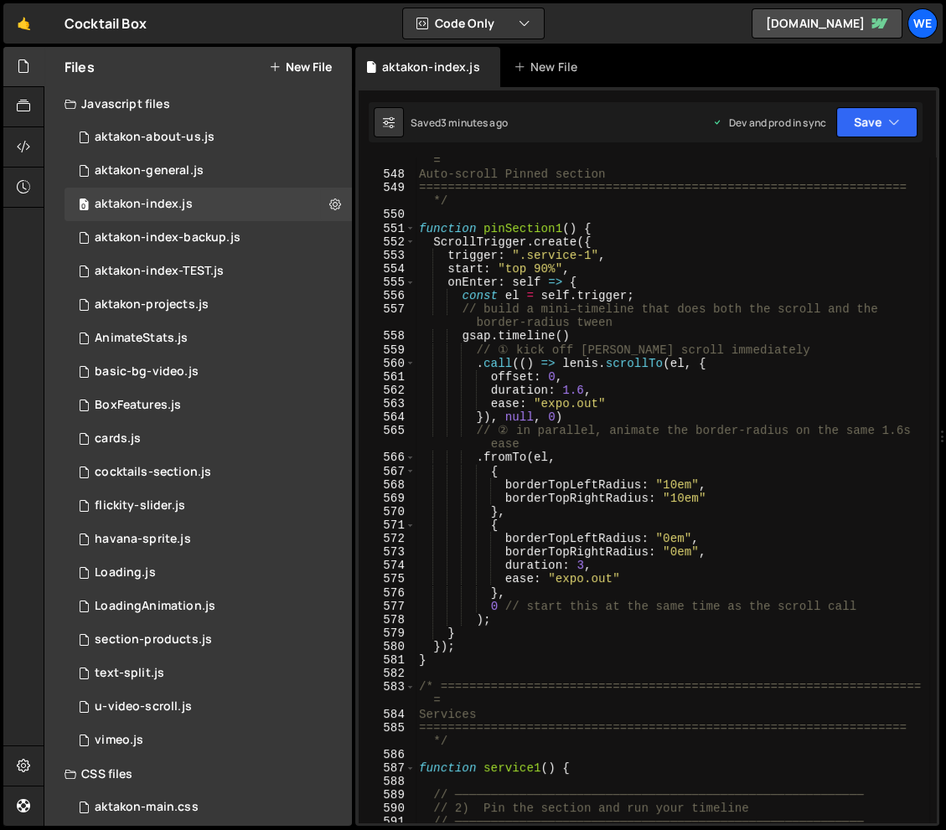
click at [682, 472] on div "/* =================================================================== = Auto-s…" at bounding box center [671, 493] width 513 height 705
type textarea "{"
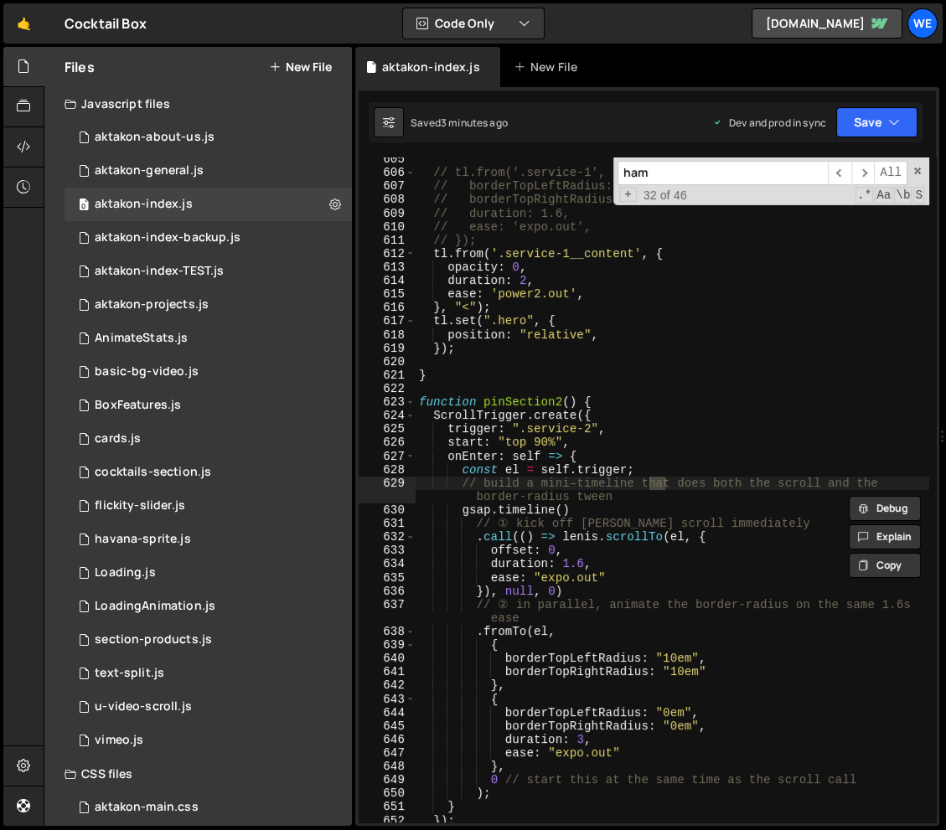
scroll to position [16493, 0]
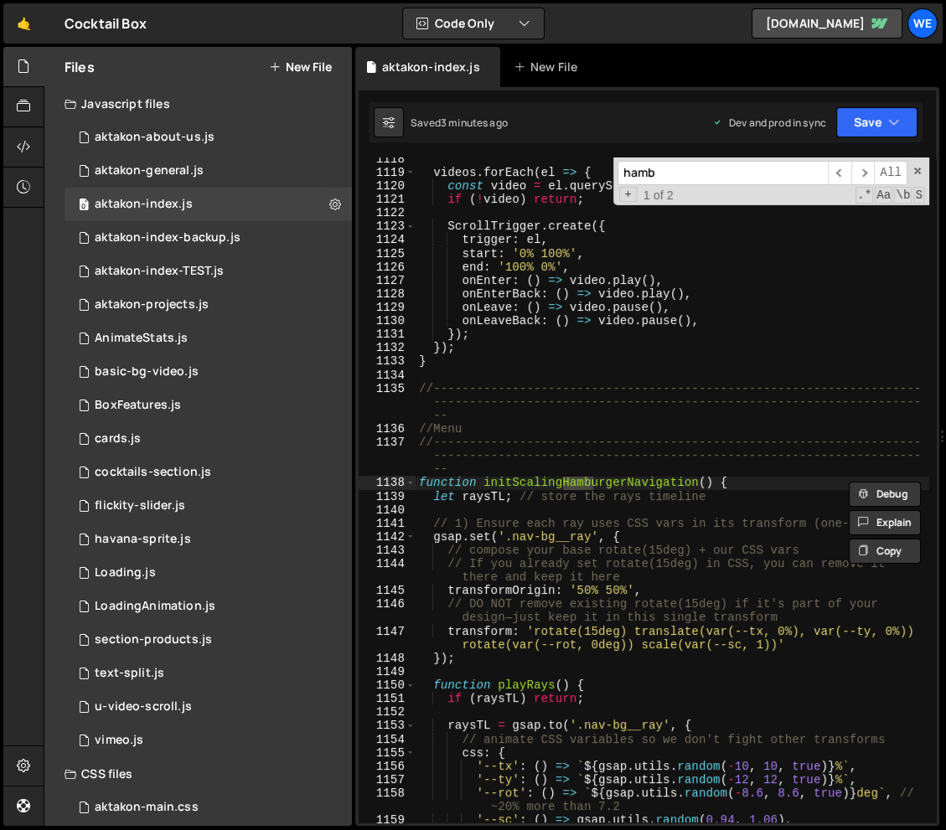
type input "hamb"
click at [621, 488] on div "videos . forEach ( el => { const video = el . querySelector ( 'video' ) ; if ( …" at bounding box center [671, 498] width 513 height 692
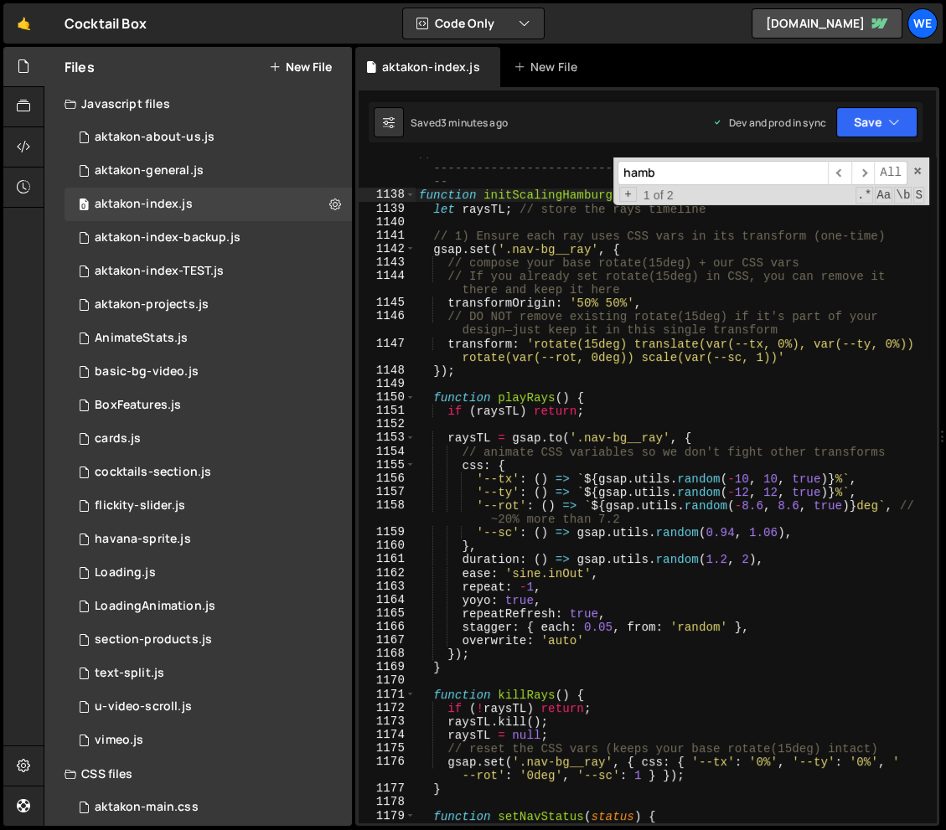
scroll to position [16785, 0]
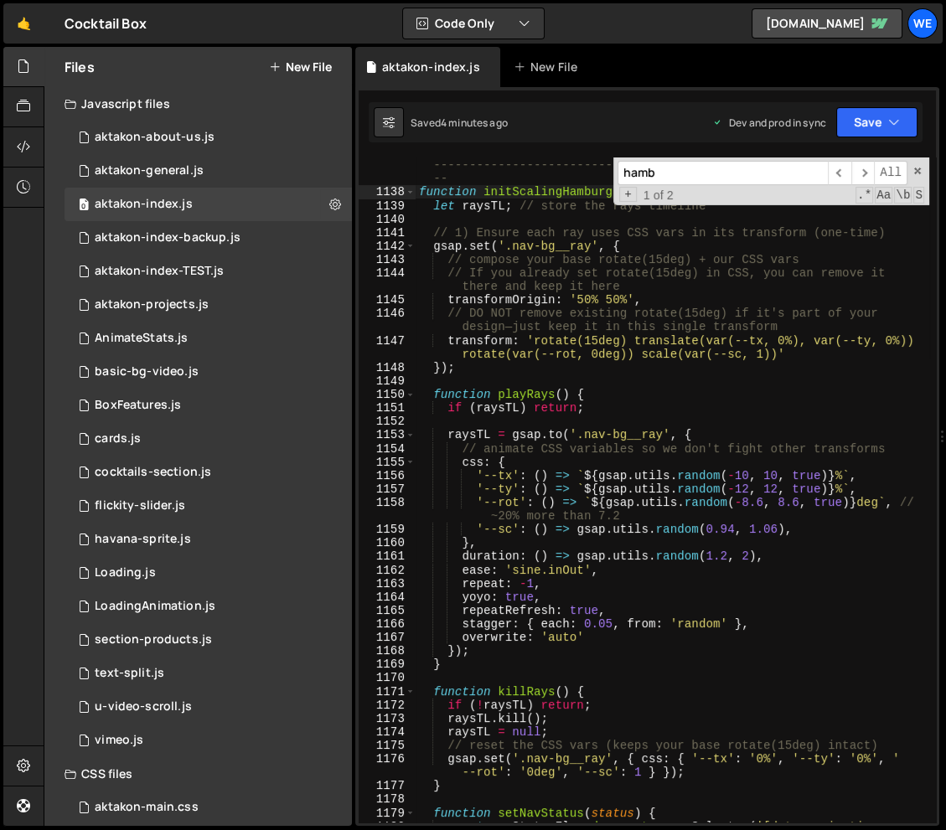
click at [597, 408] on div "//-------------------------------------------------------------------- --------…" at bounding box center [671, 511] width 513 height 733
type textarea "if (raysTL) return;"
click at [219, 240] on div "aktakon-index-backup.js" at bounding box center [168, 237] width 146 height 15
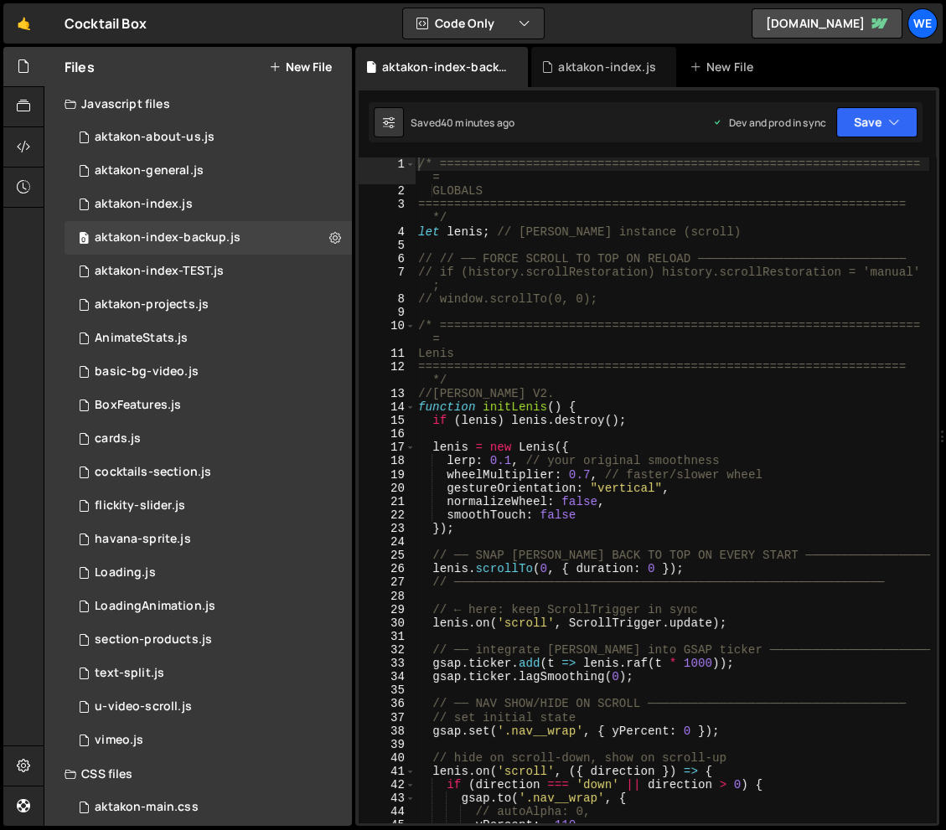
scroll to position [0, 0]
click at [601, 353] on div "/* =================================================================== = GLOBAL…" at bounding box center [672, 509] width 514 height 705
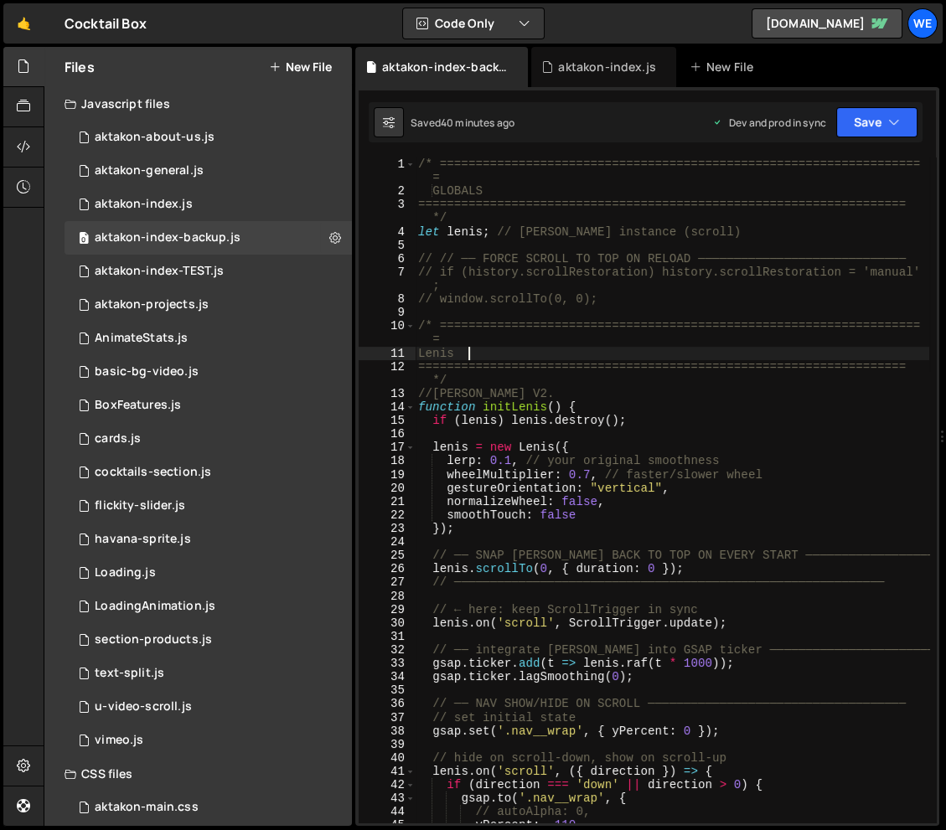
type textarea "initScript();"
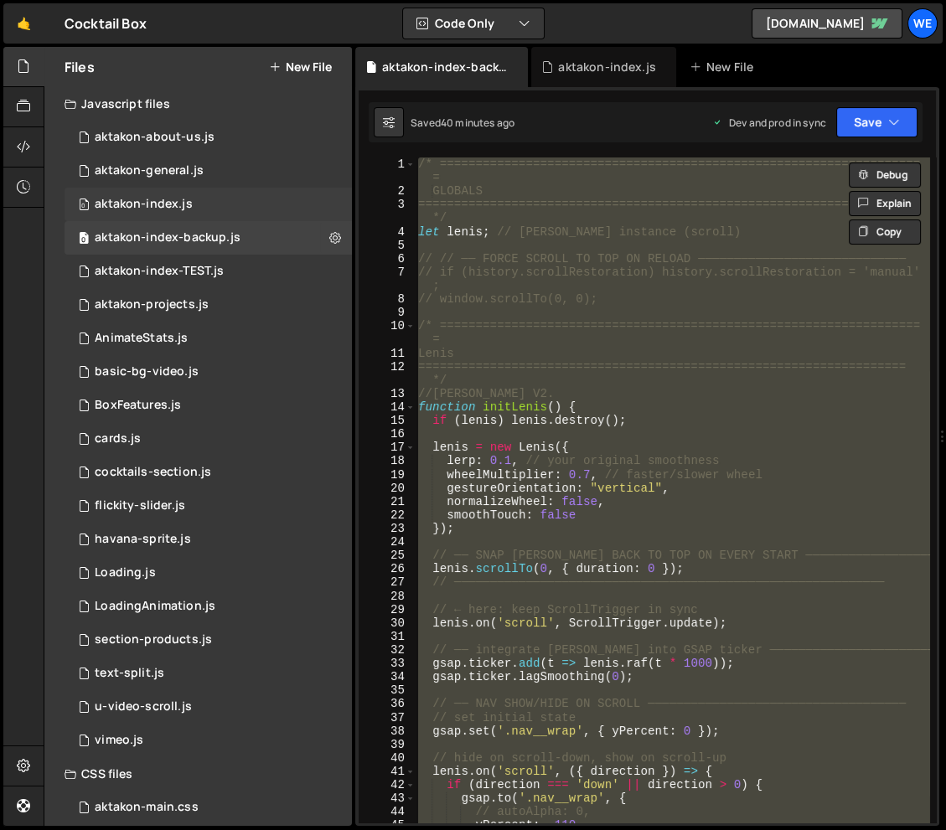
click at [229, 203] on div "0 aktakon-index.js 0" at bounding box center [207, 205] width 287 height 34
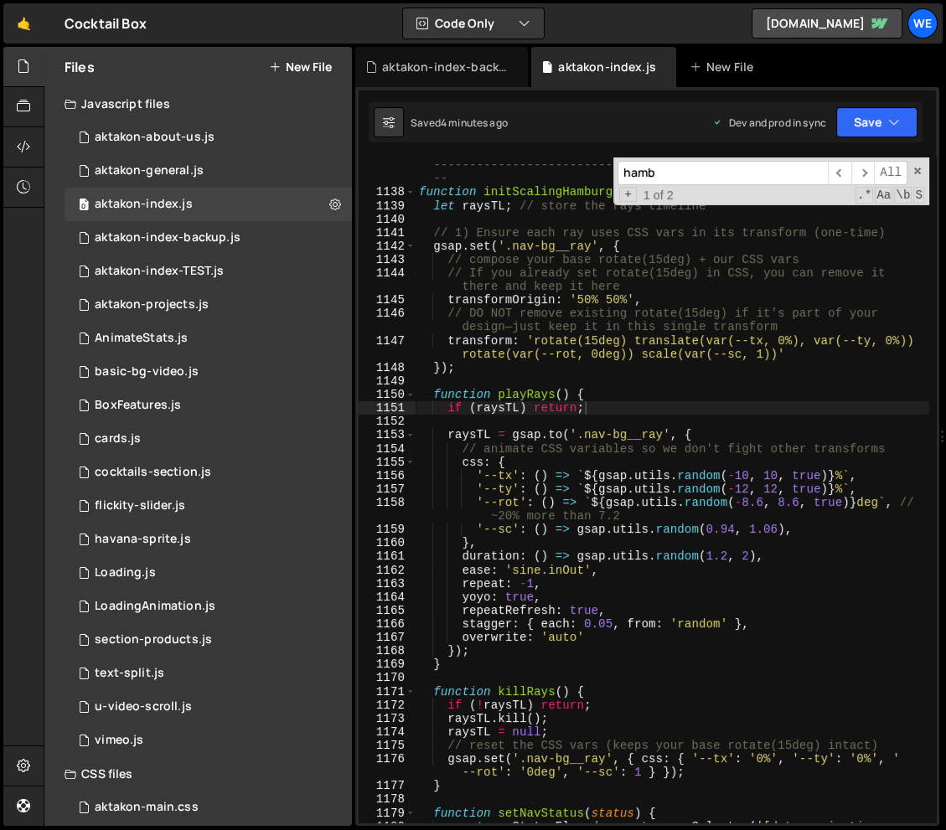
scroll to position [1136, 0]
click at [559, 276] on div "//-------------------------------------------------------------------- --------…" at bounding box center [671, 511] width 513 height 733
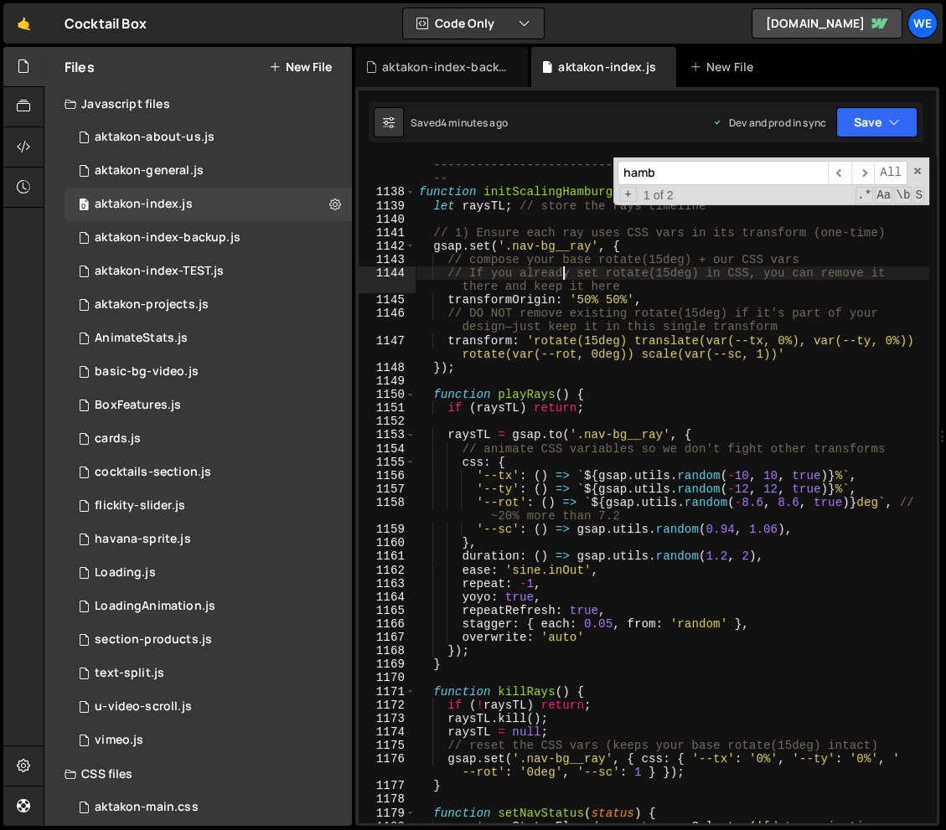
type textarea "initScript();"
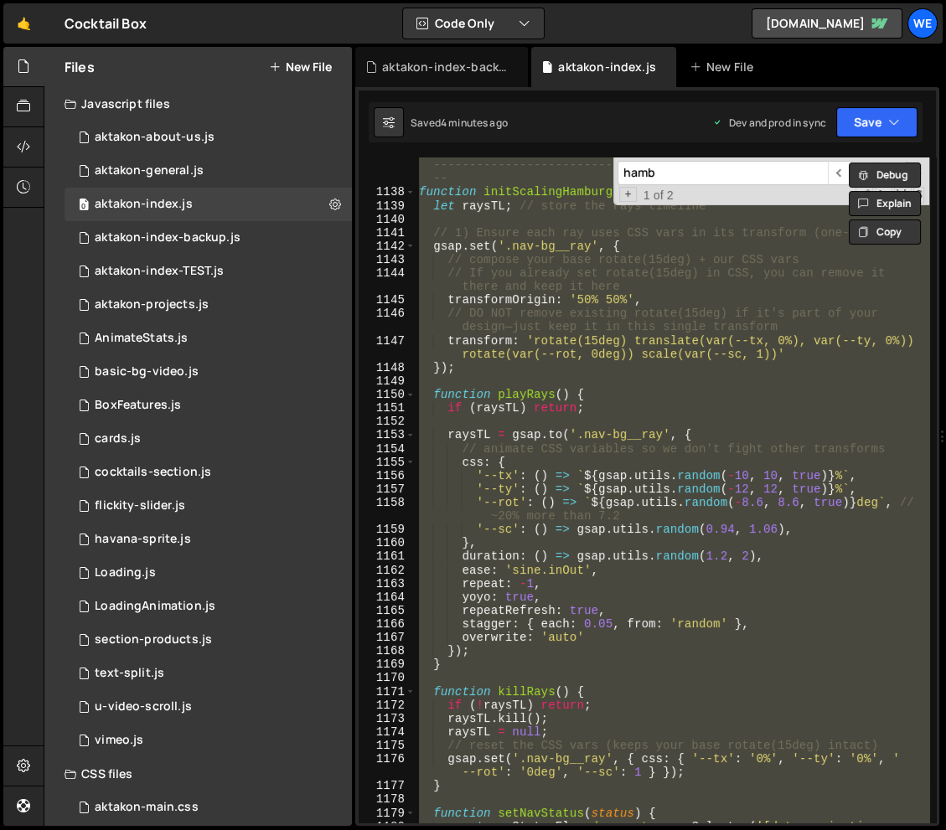
paste textarea
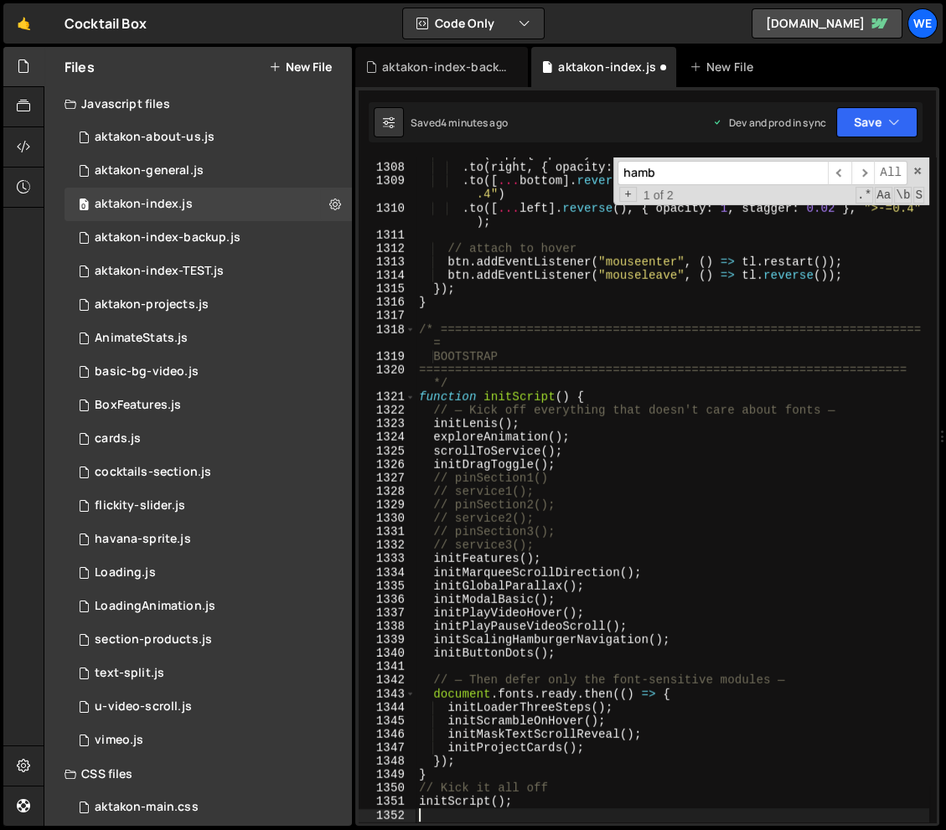
scroll to position [19575, 0]
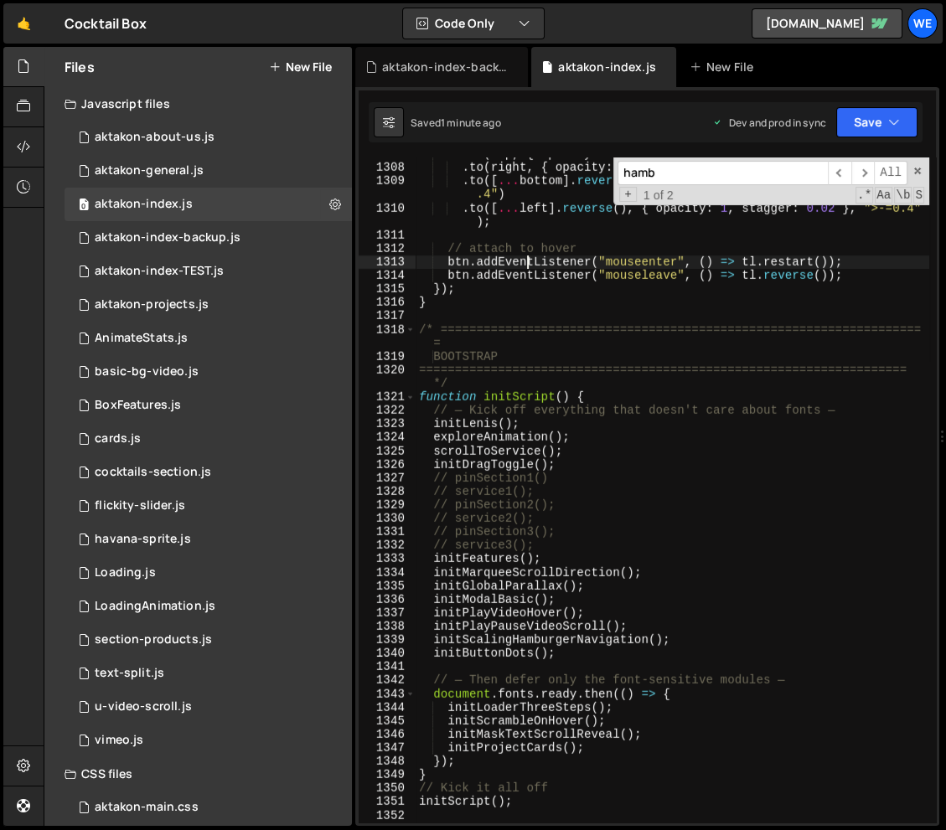
click at [529, 265] on div "tl . to ( top , { opacity : 1 , stagger : 0.02 }) . to ( right , { opacity : 1 …" at bounding box center [671, 493] width 513 height 692
click at [917, 167] on span at bounding box center [917, 171] width 12 height 12
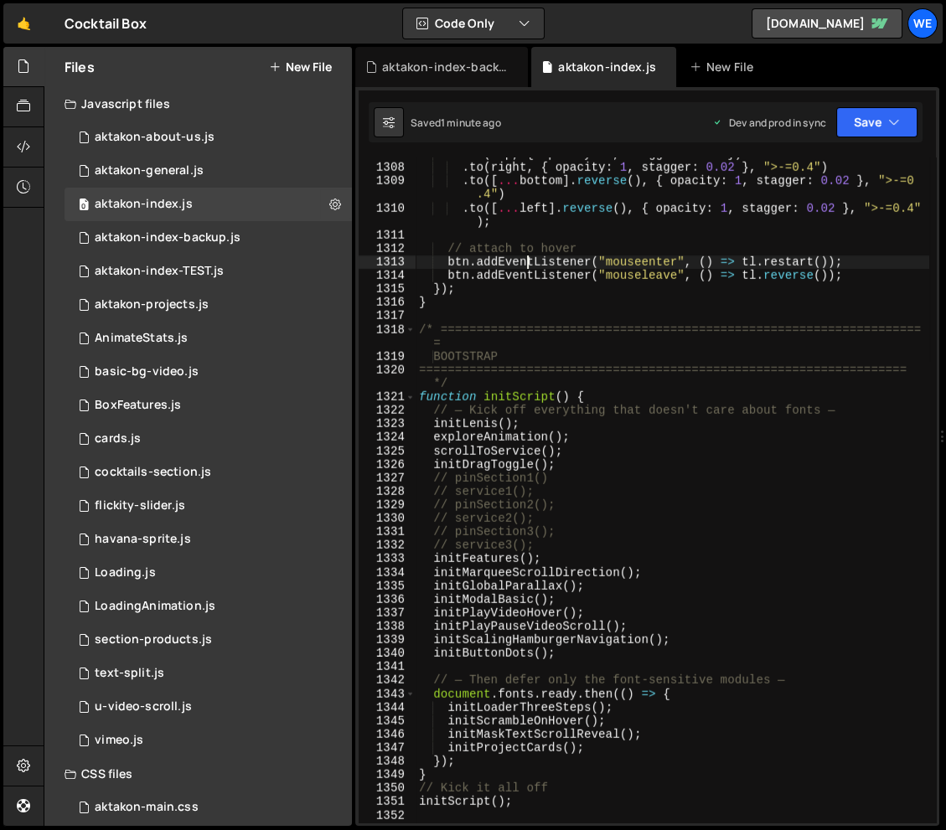
click at [700, 205] on div "tl . to ( top , { opacity : 1 , stagger : 0.02 }) . to ( right , { opacity : 1 …" at bounding box center [671, 493] width 513 height 692
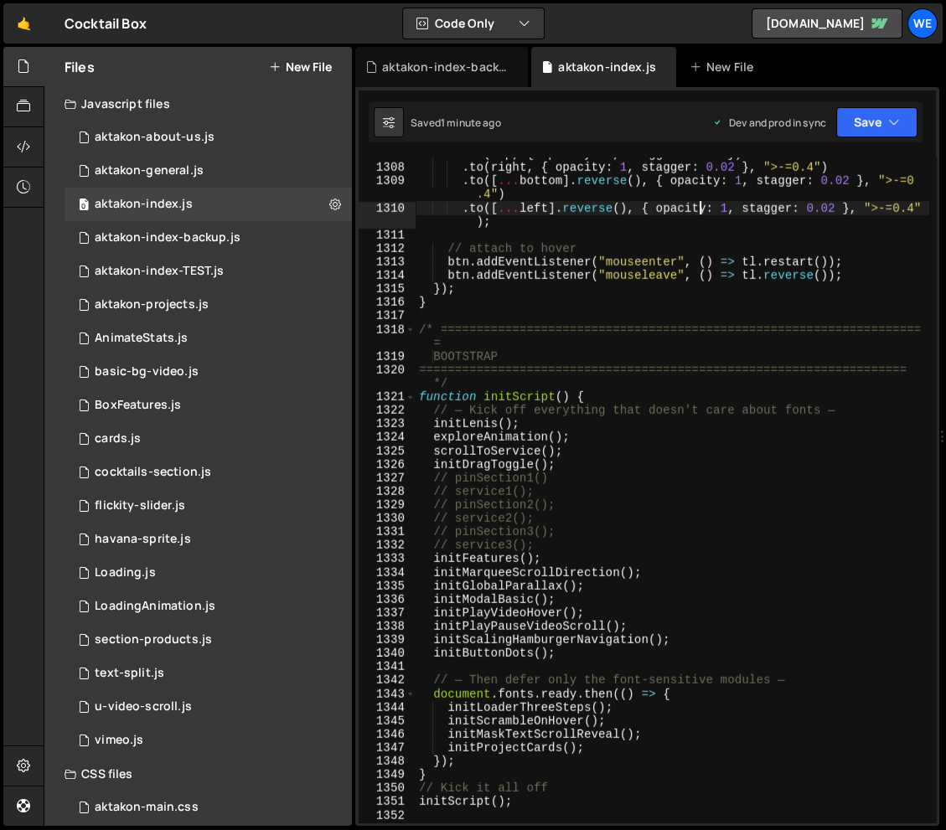
click at [515, 224] on div "tl . to ( top , { opacity : 1 , stagger : 0.02 }) . to ( right , { opacity : 1 …" at bounding box center [671, 493] width 513 height 692
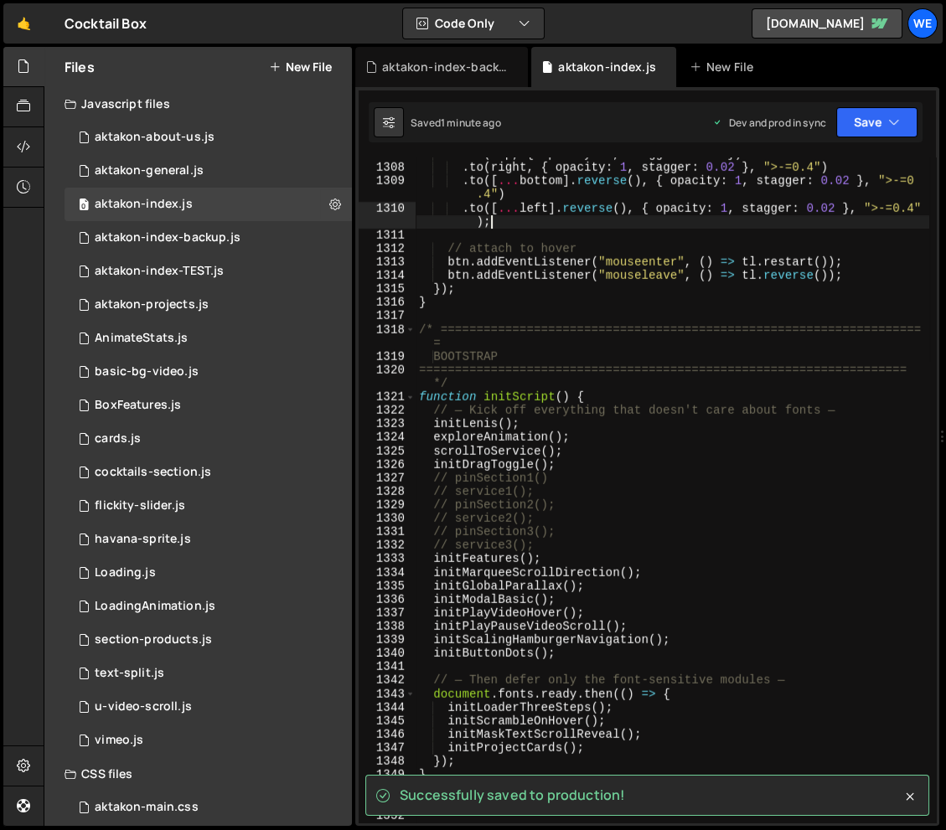
click at [585, 526] on div "tl . to ( top , { opacity : 1 , stagger : 0.02 }) . to ( right , { opacity : 1 …" at bounding box center [671, 493] width 513 height 692
type textarea "// pinSection3();"
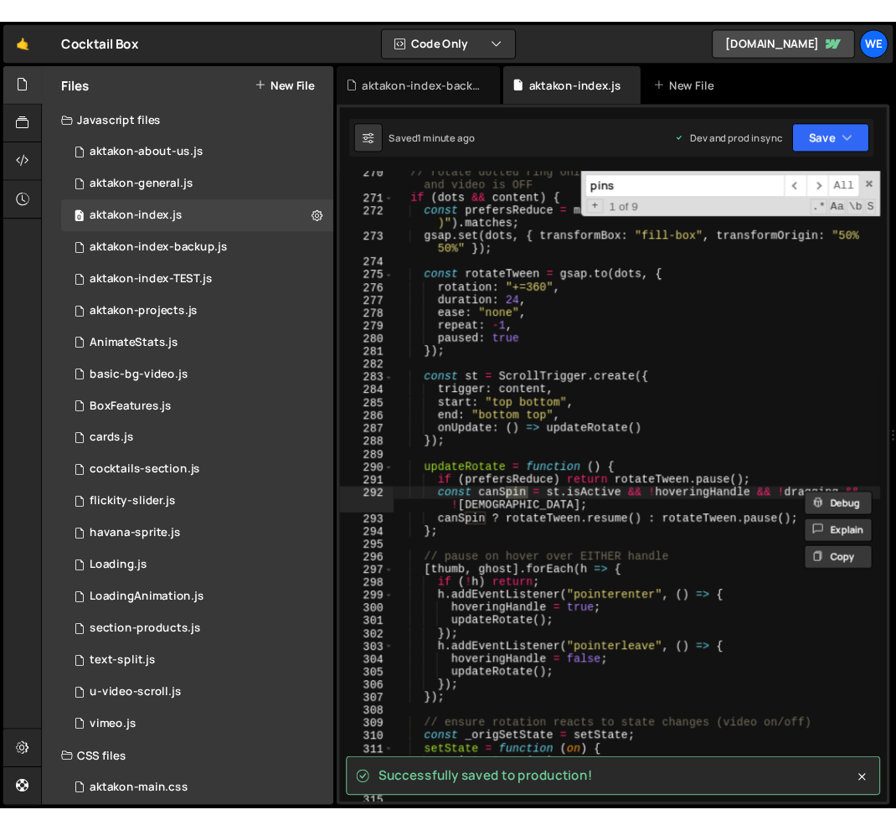
scroll to position [7642, 0]
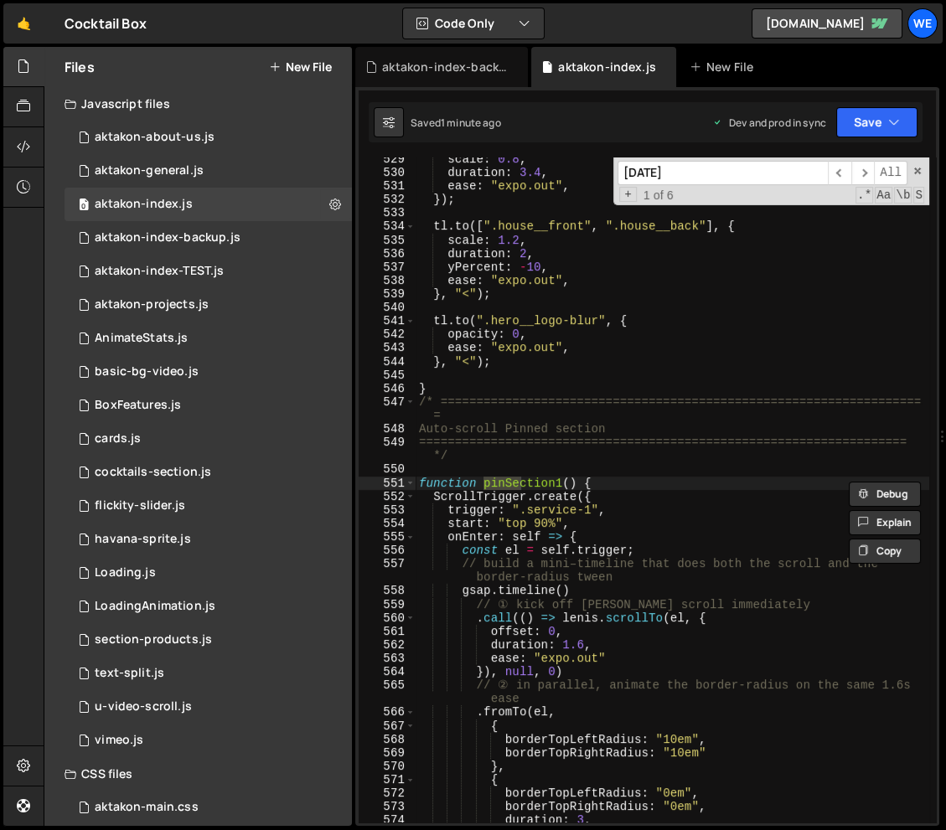
type input "pinse"
click at [498, 517] on div "scale : 0.8 , duration : 3.4 , ease : "expo.out" , }) ; tl . to ([ ".house__fro…" at bounding box center [671, 498] width 513 height 692
type textarea "trigger: ".service-1","
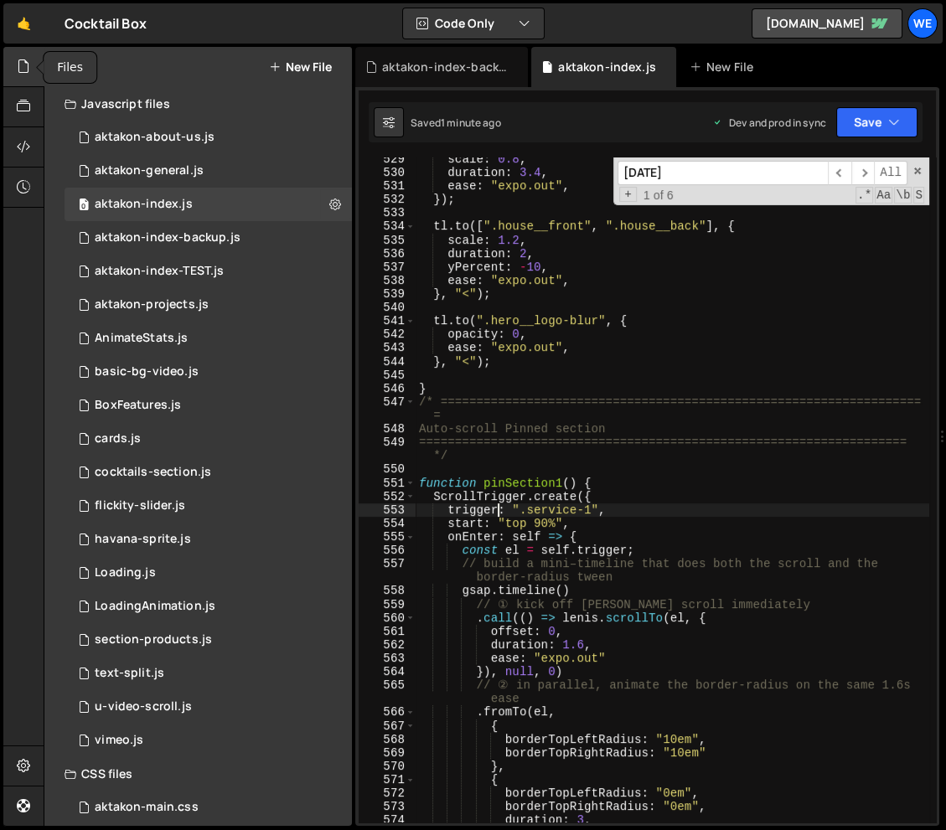
click at [24, 69] on icon at bounding box center [23, 66] width 13 height 18
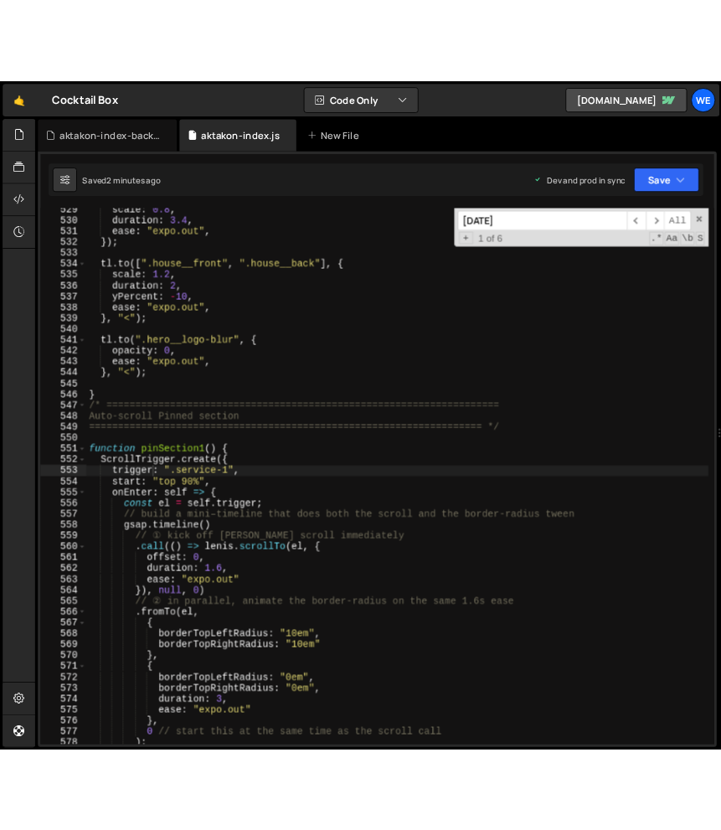
scroll to position [7251, 0]
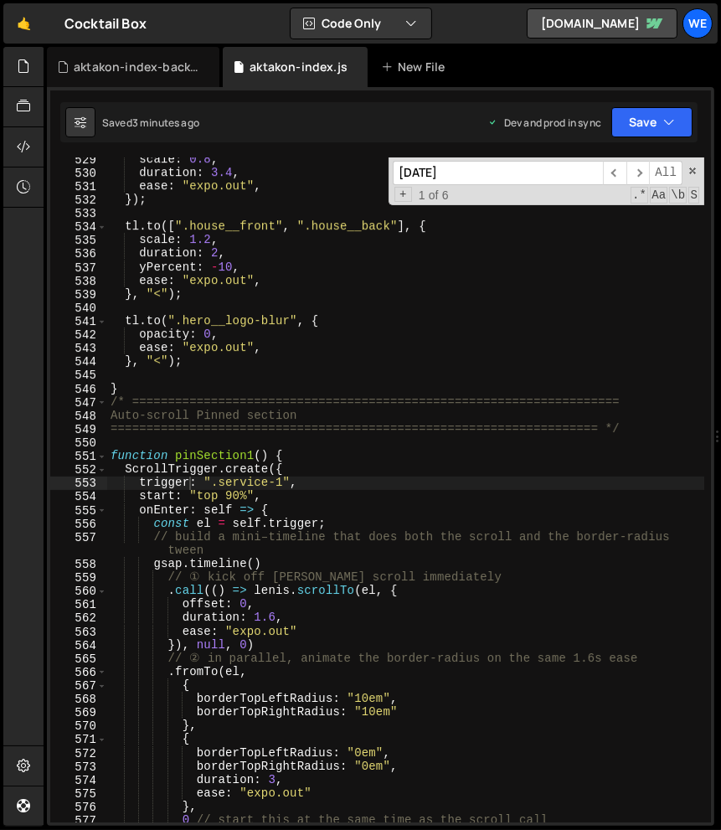
click at [223, 310] on div "scale : 0.8 , duration : 3.4 , ease : "expo.out" , }) ; tl . to ([ ".house__fro…" at bounding box center [405, 498] width 597 height 692
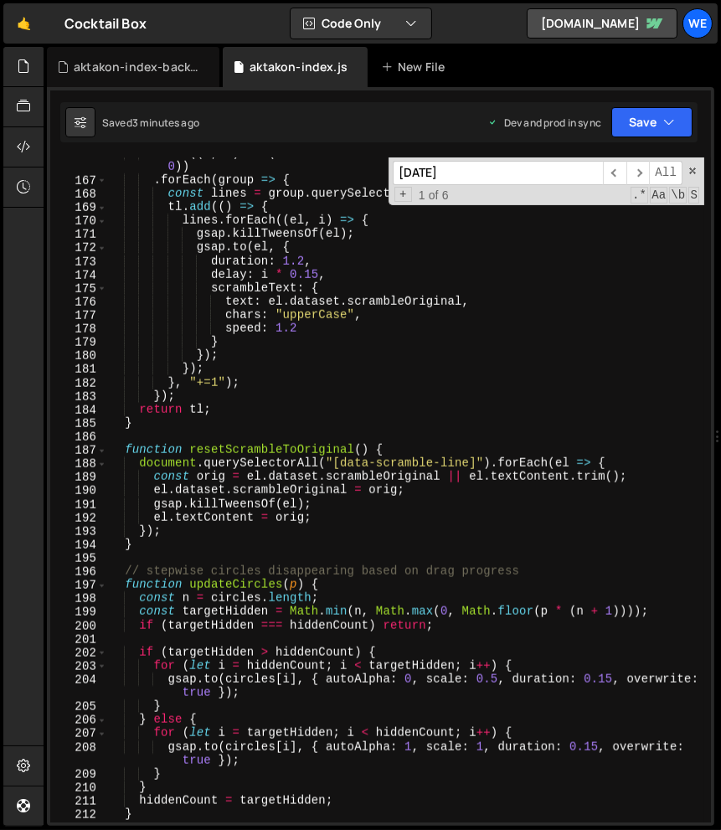
scroll to position [1797, 0]
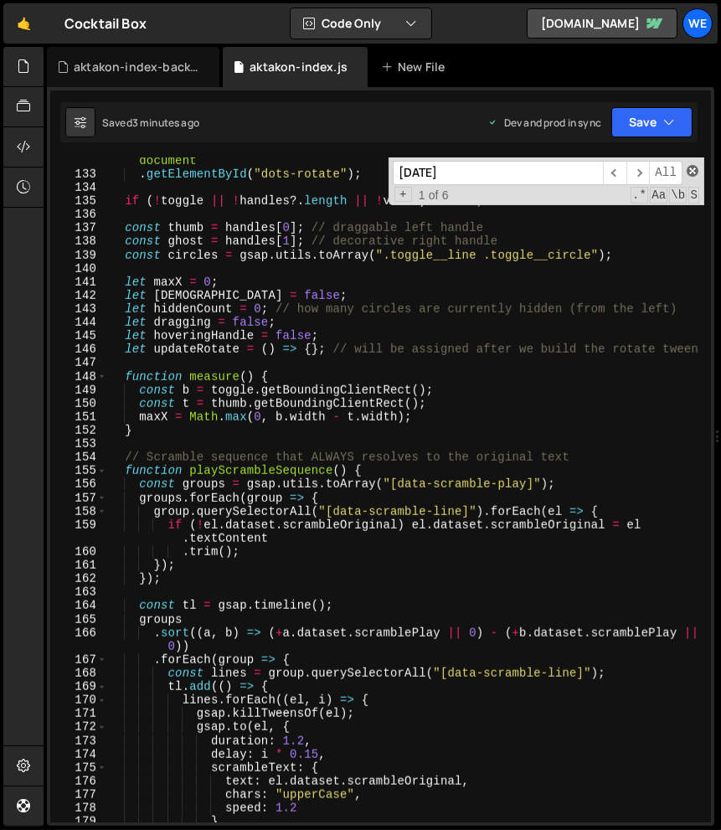
click at [693, 171] on span at bounding box center [693, 171] width 12 height 12
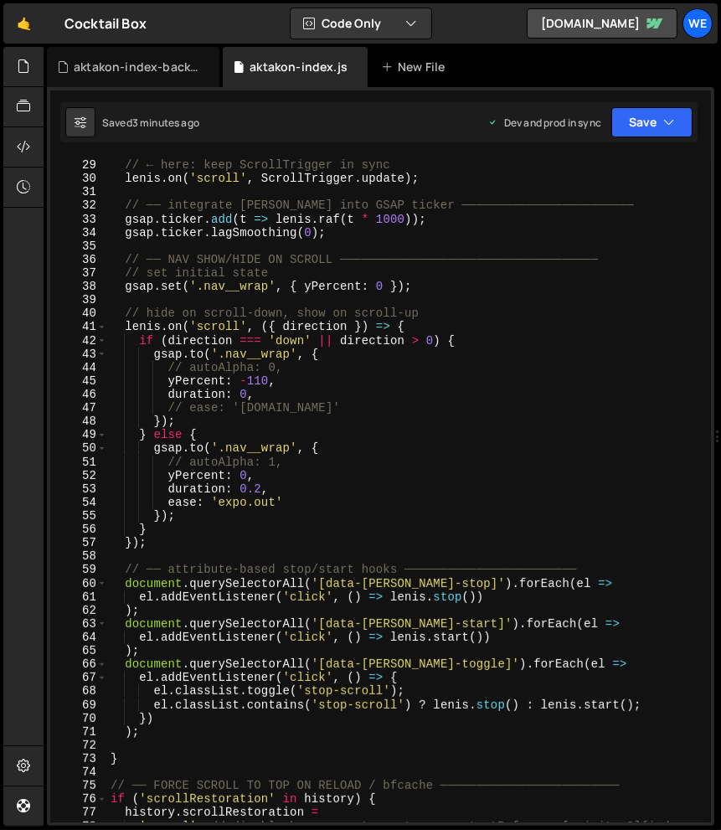
scroll to position [0, 0]
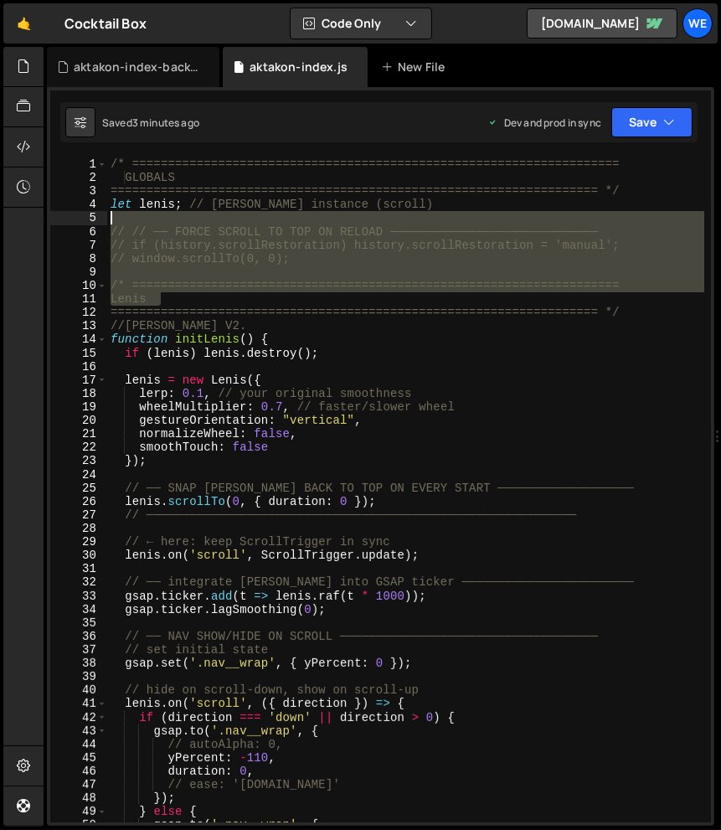
drag, startPoint x: 631, startPoint y: 292, endPoint x: 98, endPoint y: 220, distance: 538.3
click at [98, 220] on div "1 2 3 4 5 6 7 8 9 10 11 12 13 14 15 16 17 18 19 20 21 22 23 24 25 26 27 28 29 3…" at bounding box center [380, 489] width 661 height 665
type textarea "// // ── FORCE SCROLL TO TOP ON RELOAD ─────────────────────────────"
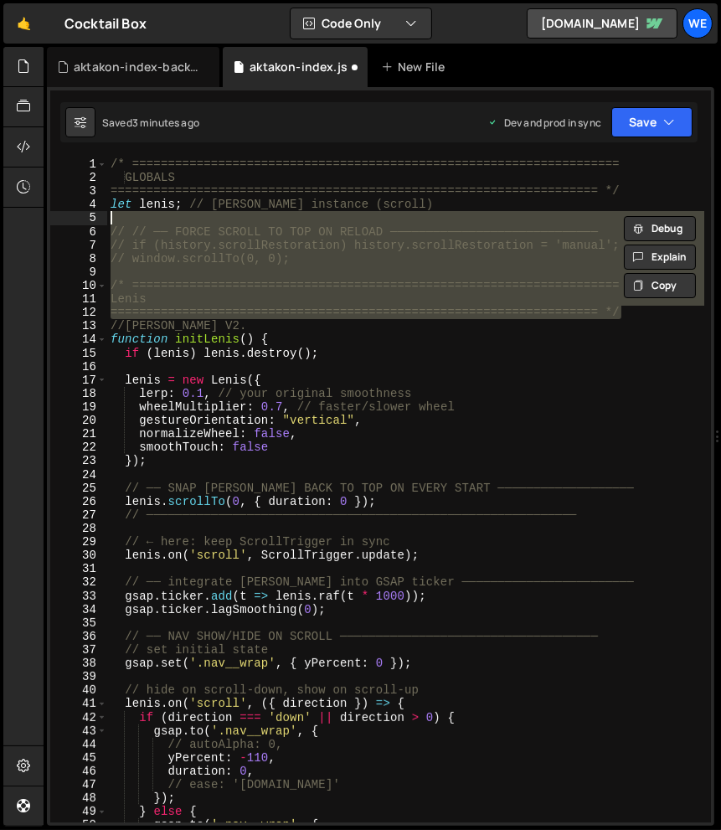
drag, startPoint x: 642, startPoint y: 314, endPoint x: 109, endPoint y: 220, distance: 540.9
click at [109, 220] on div "/* ==================================================================== GLOBALS…" at bounding box center [405, 503] width 597 height 692
type textarea "// // ── FORCE SCROLL TO TOP ON RELOAD ─────────────────────────────"
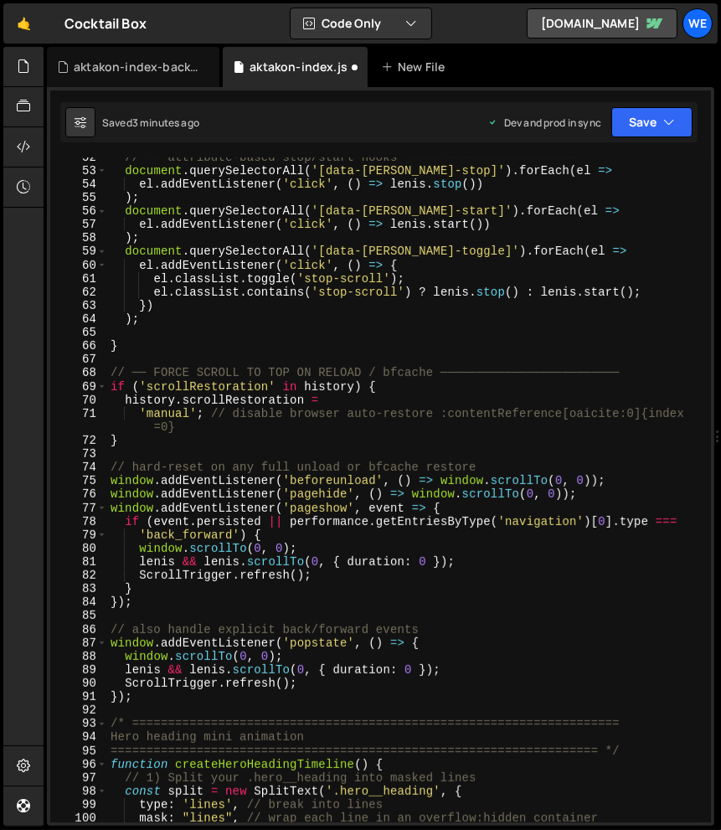
scroll to position [783, 0]
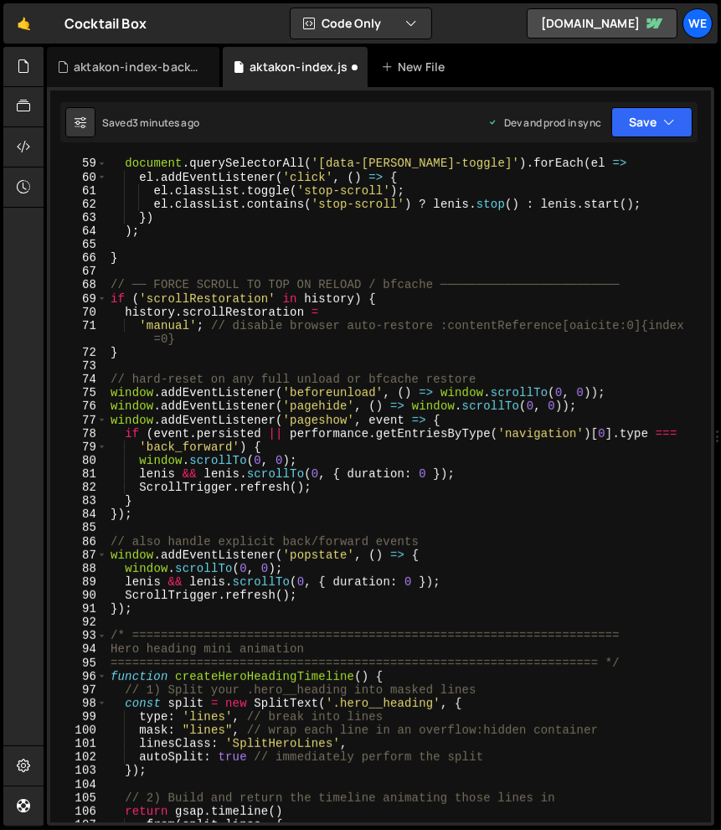
click at [158, 616] on div "document . querySelectorAll ( '[data-lenis-toggle]' ) . forEach ( el => el . ad…" at bounding box center [405, 503] width 597 height 692
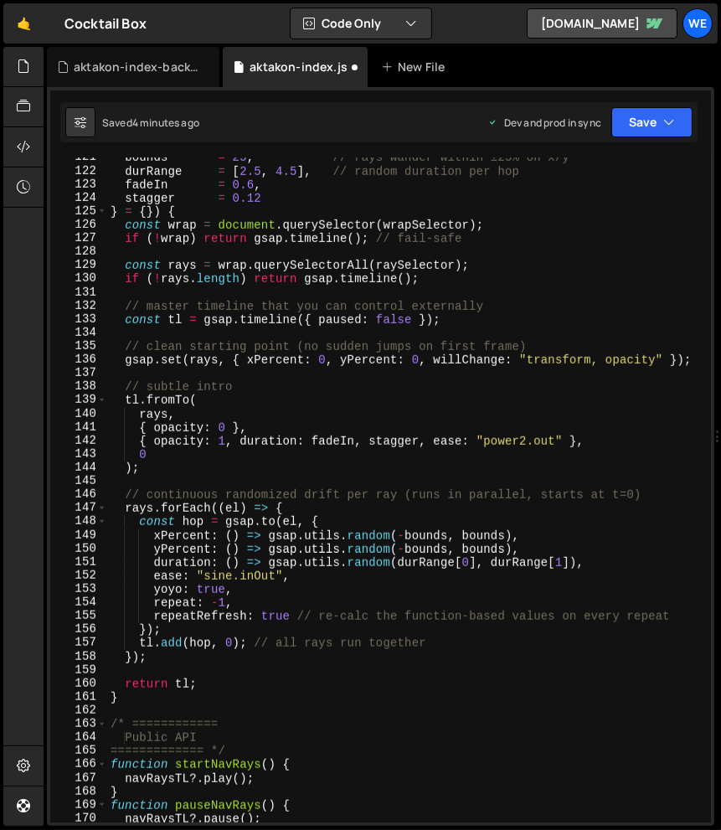
scroll to position [1639, 0]
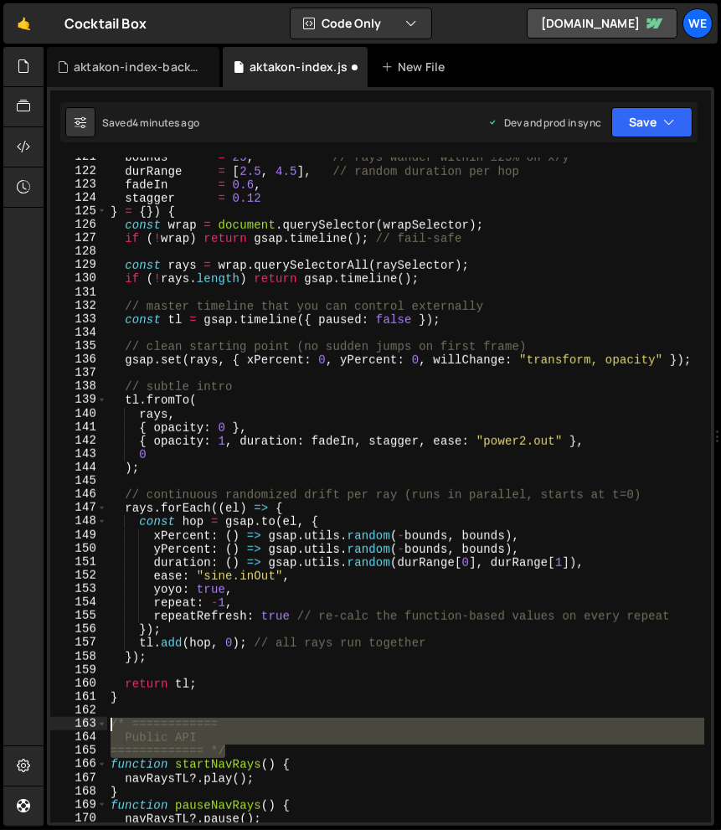
drag, startPoint x: 230, startPoint y: 748, endPoint x: 107, endPoint y: 721, distance: 126.0
click at [107, 721] on div "bounds = 25 , // rays wander within ±25% on x/y durRange = [ 2.5 , 4.5 ] , // r…" at bounding box center [405, 497] width 597 height 692
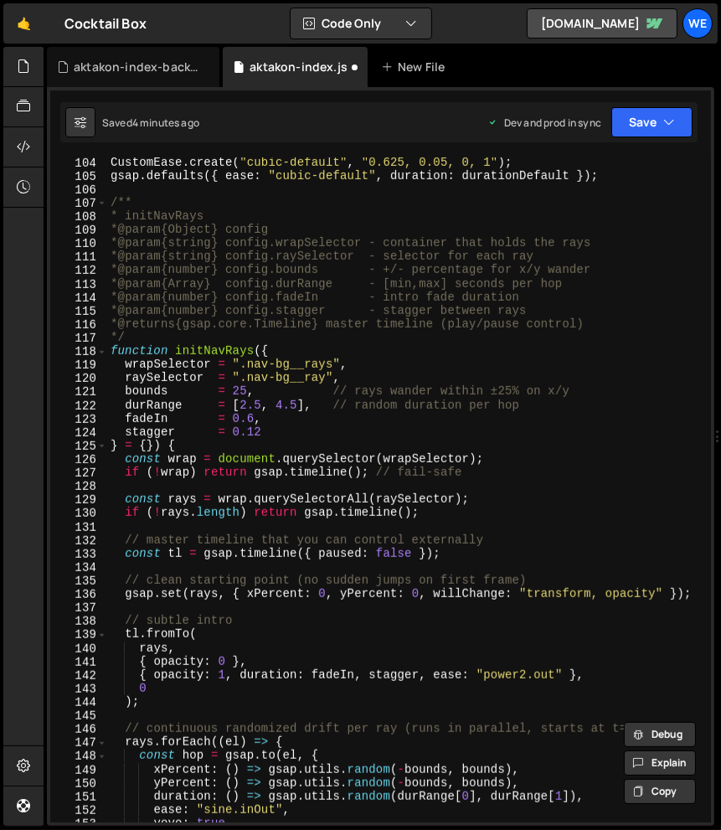
scroll to position [1379, 0]
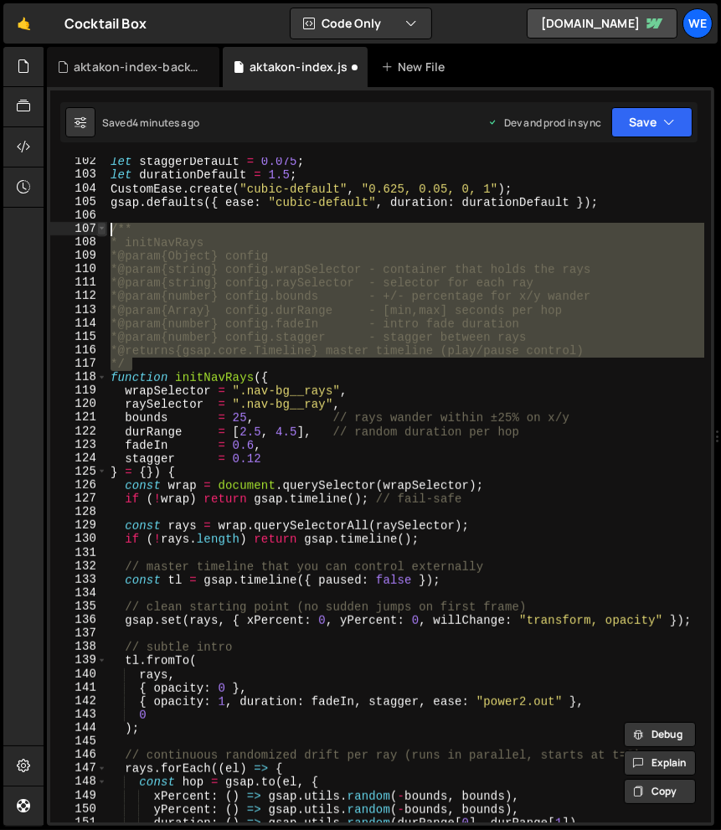
drag, startPoint x: 147, startPoint y: 366, endPoint x: 103, endPoint y: 230, distance: 142.8
click at [103, 230] on div "/* ============ Public API 102 103 104 105 106 107 108 109 110 111 112 113 114 …" at bounding box center [380, 489] width 661 height 665
type textarea "/** * initNavRays"
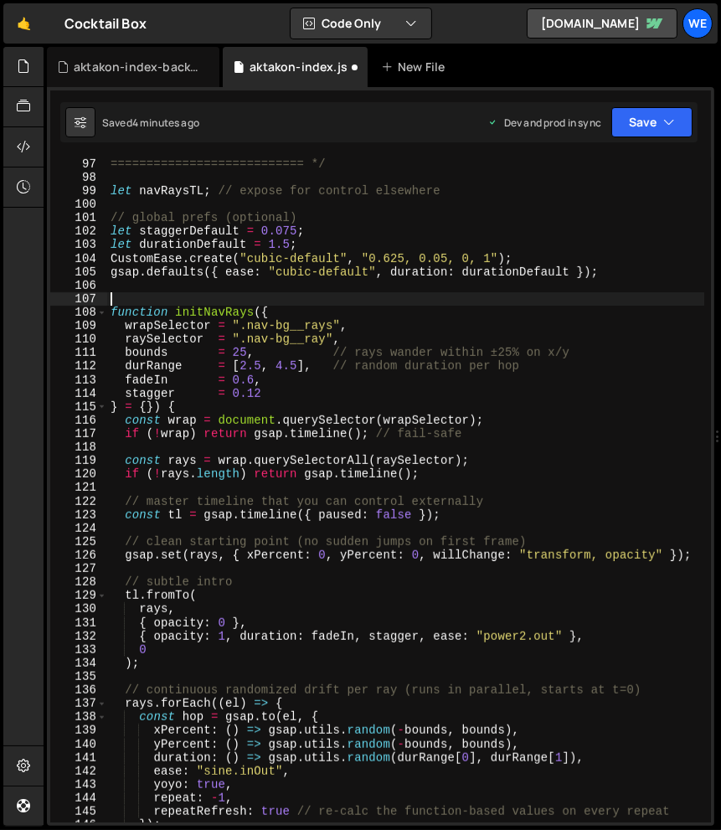
scroll to position [1304, 0]
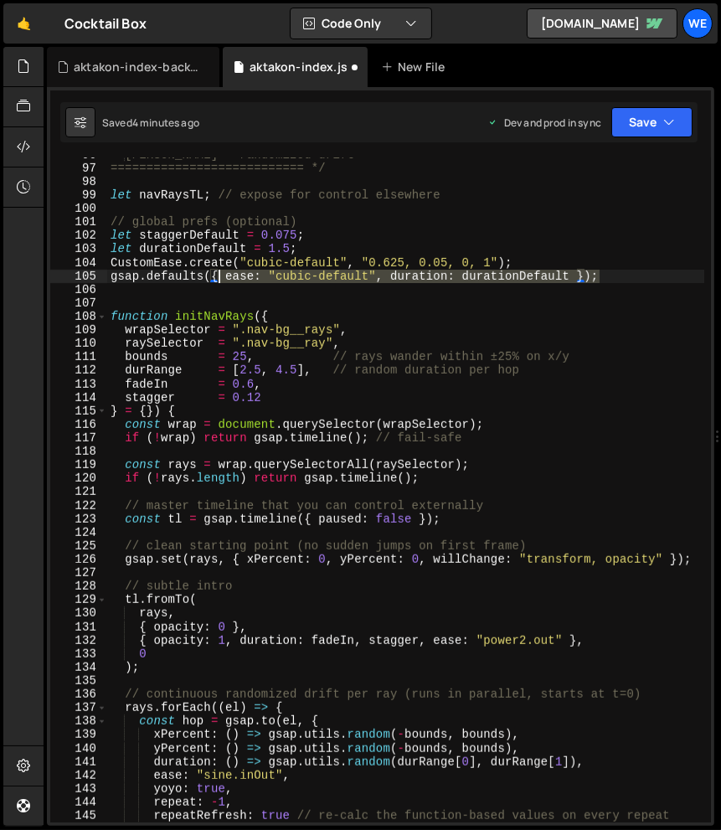
drag, startPoint x: 611, startPoint y: 280, endPoint x: 193, endPoint y: 240, distance: 419.9
click at [193, 240] on div "Nav Rays — randomized drift =========================== */ let navRaysTL ; // e…" at bounding box center [405, 494] width 597 height 692
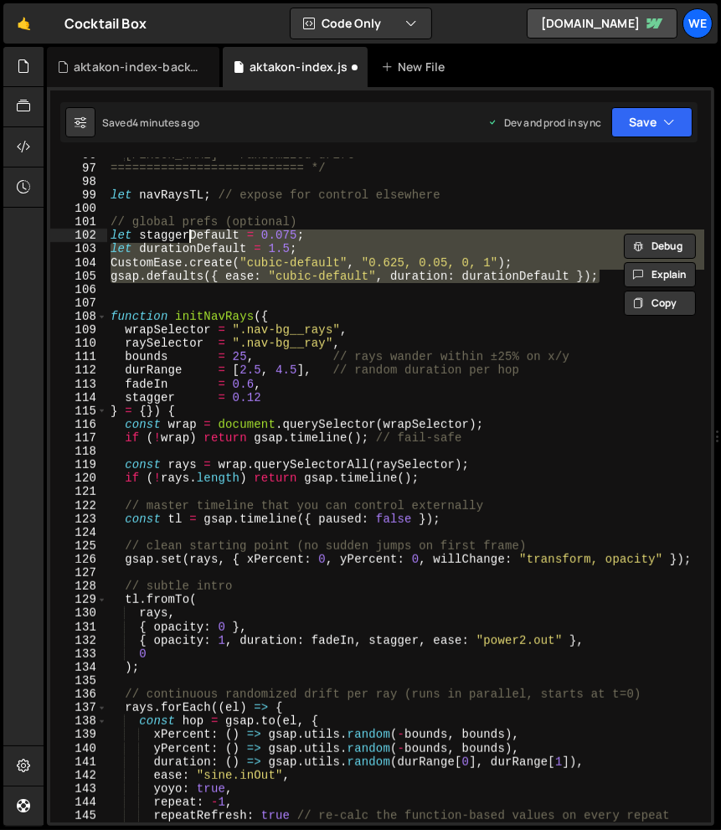
click at [179, 235] on div "Nav Rays — randomized drift =========================== */ let navRaysTL ; // e…" at bounding box center [405, 494] width 597 height 692
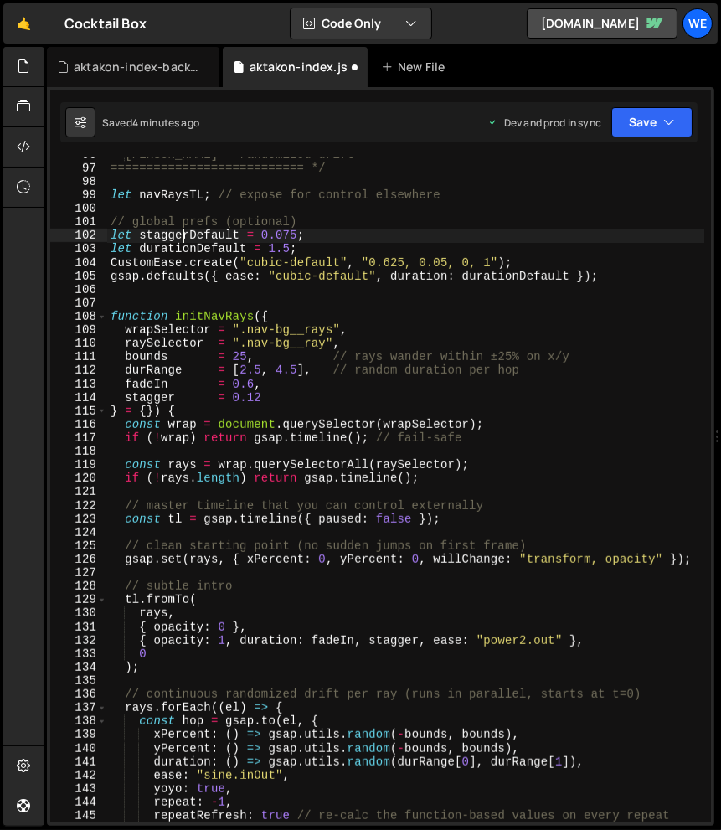
click at [179, 235] on div "Nav Rays — randomized drift =========================== */ let navRaysTL ; // e…" at bounding box center [405, 494] width 597 height 692
type textarea "let staggerDefault = 0.075;"
type input "staggerDefault"
click at [412, 306] on div "Nav Rays — randomized drift =========================== */ let navRaysTL ; // e…" at bounding box center [405, 494] width 597 height 692
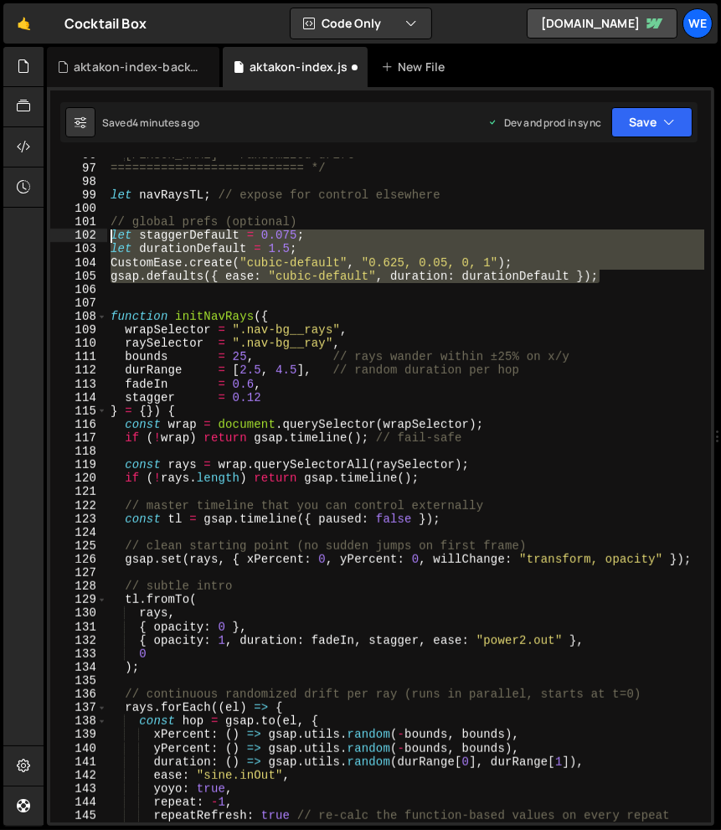
drag, startPoint x: 630, startPoint y: 281, endPoint x: 98, endPoint y: 235, distance: 533.8
click at [98, 235] on div "96 97 98 99 100 101 102 103 104 105 106 107 108 109 110 111 112 113 114 115 116…" at bounding box center [380, 489] width 661 height 665
type textarea "let staggerDefault = 0.075; let durationDefault = 1.5;"
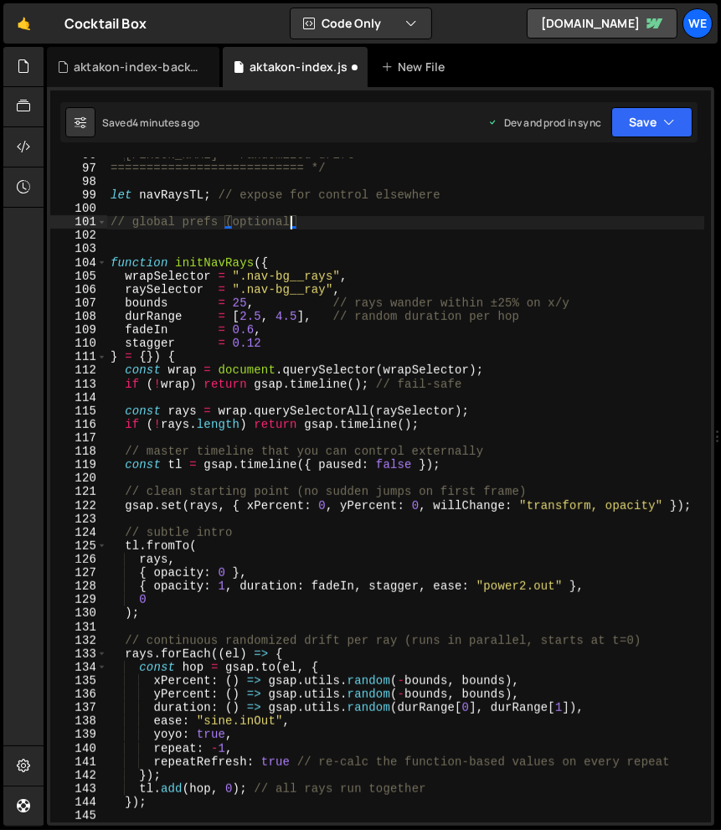
type textarea "// global prefs (optiona"
paste textarea "============= */"
type textarea "============= */"
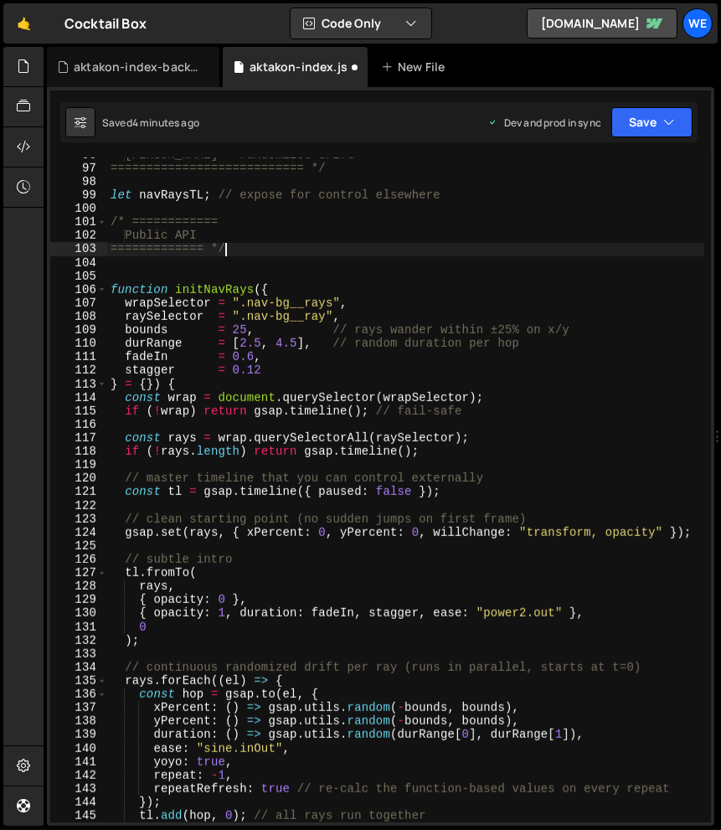
click at [186, 263] on div "Nav Rays — randomized drift =========================== */ let navRaysTL ; // e…" at bounding box center [405, 494] width 597 height 692
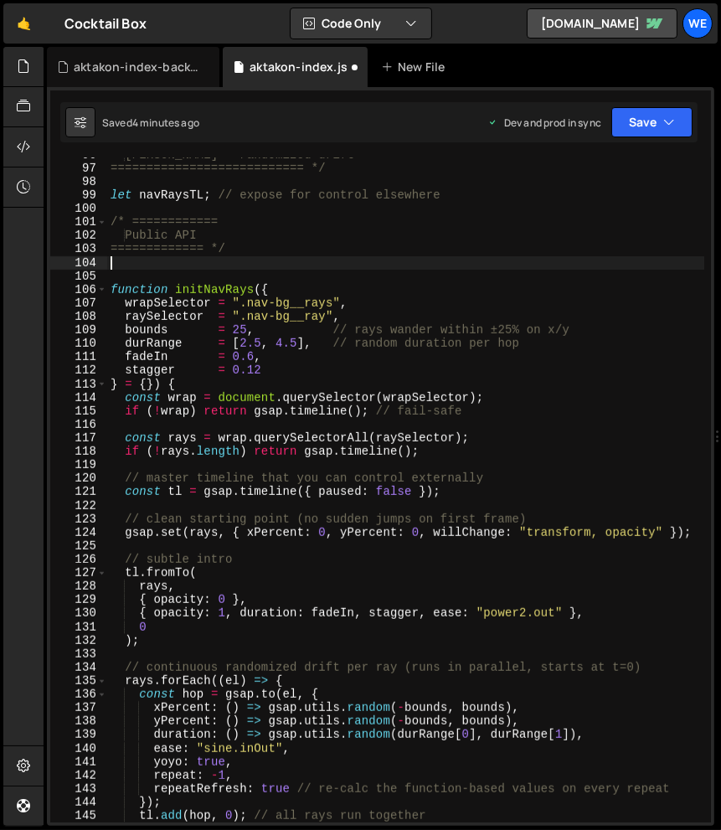
click at [178, 235] on div "Nav Rays — randomized drift =========================== */ let navRaysTL ; // e…" at bounding box center [405, 494] width 597 height 692
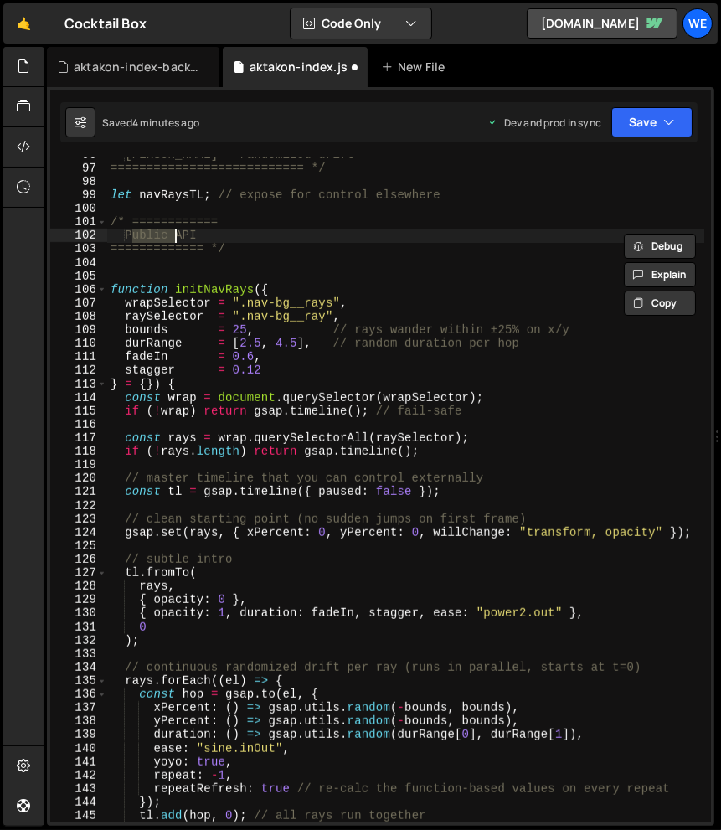
click at [178, 235] on div "Nav Rays — randomized drift =========================== */ let navRaysTL ; // e…" at bounding box center [405, 494] width 597 height 692
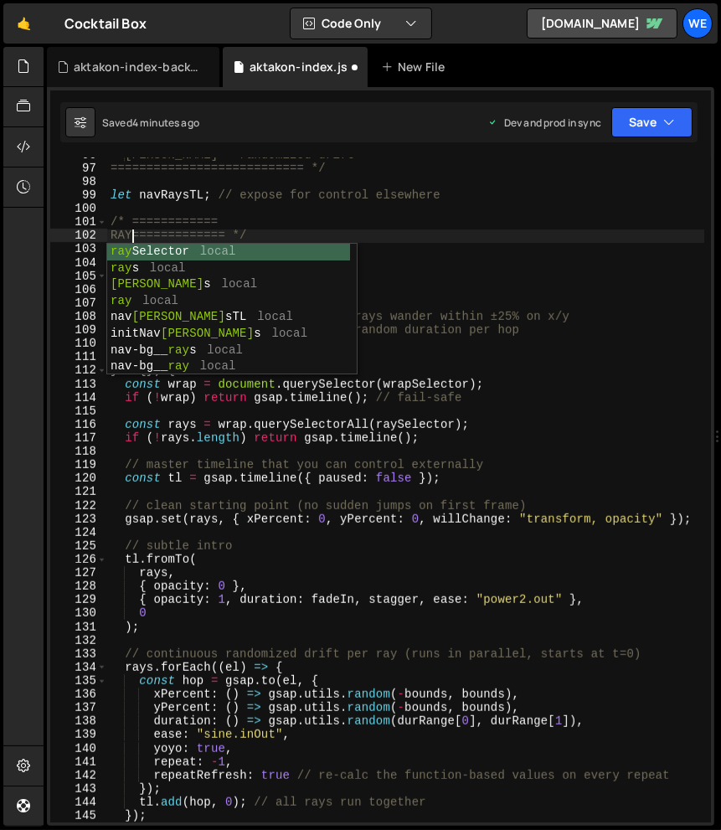
scroll to position [0, 2]
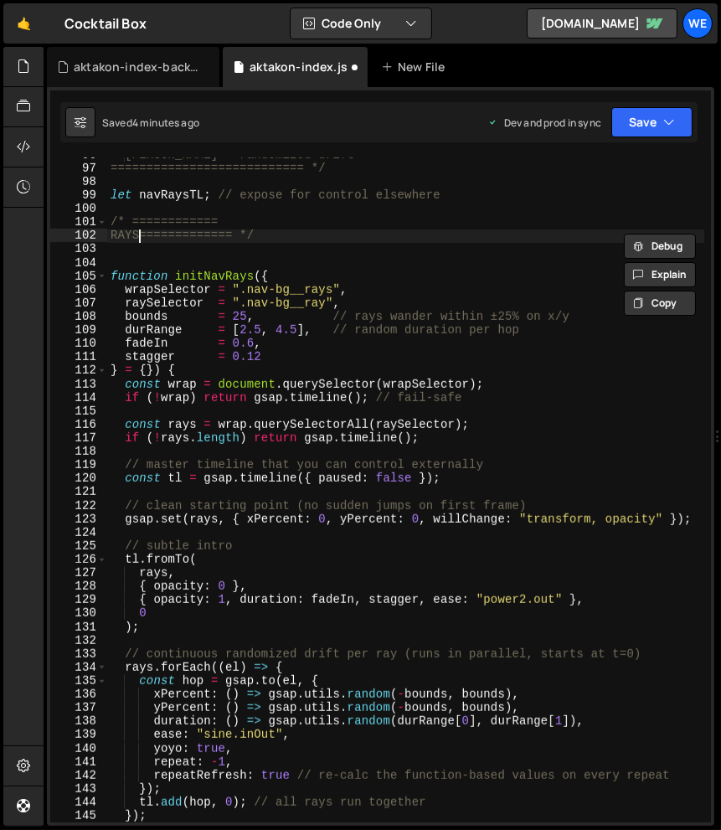
type textarea "============= */"
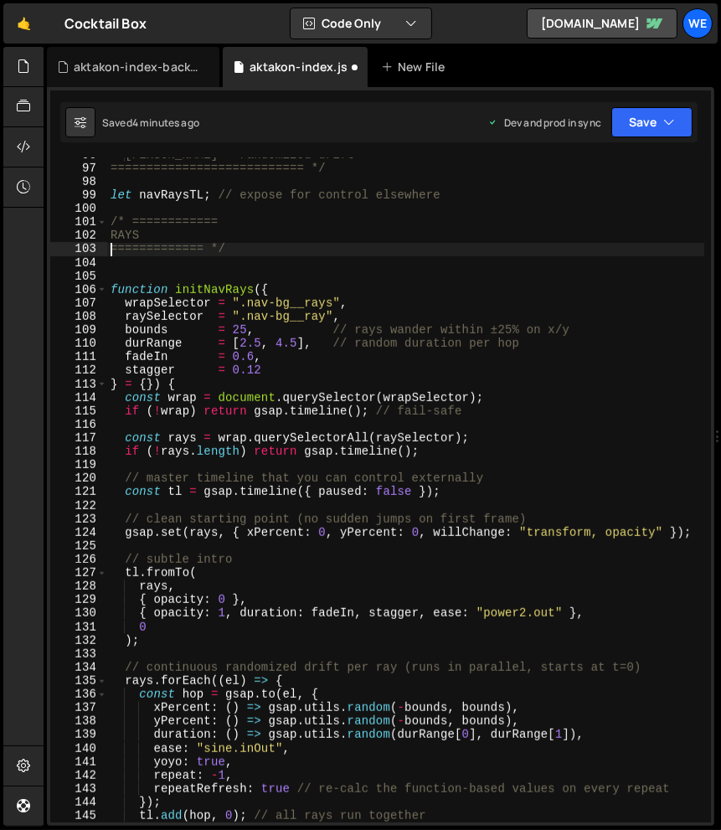
click at [184, 271] on div "Nav Rays — randomized drift =========================== */ let navRaysTL ; // e…" at bounding box center [405, 494] width 597 height 692
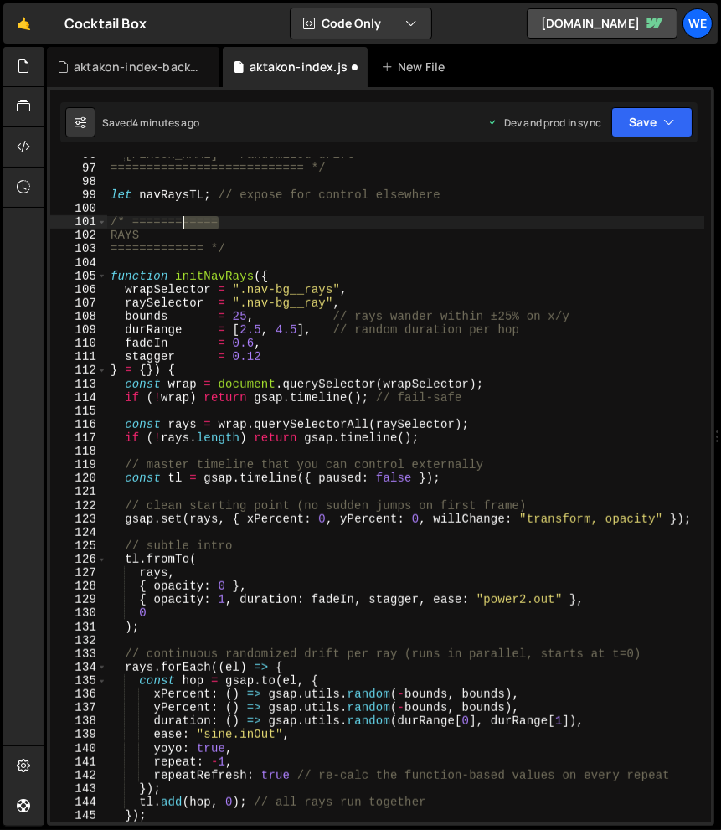
drag, startPoint x: 249, startPoint y: 224, endPoint x: 176, endPoint y: 224, distance: 72.9
click at [176, 224] on div "Nav Rays — randomized drift =========================== */ let navRaysTL ; // e…" at bounding box center [405, 494] width 597 height 692
click at [241, 220] on div "Nav Rays — randomized drift =========================== */ let navRaysTL ; // e…" at bounding box center [405, 494] width 597 height 692
paste textarea "======"
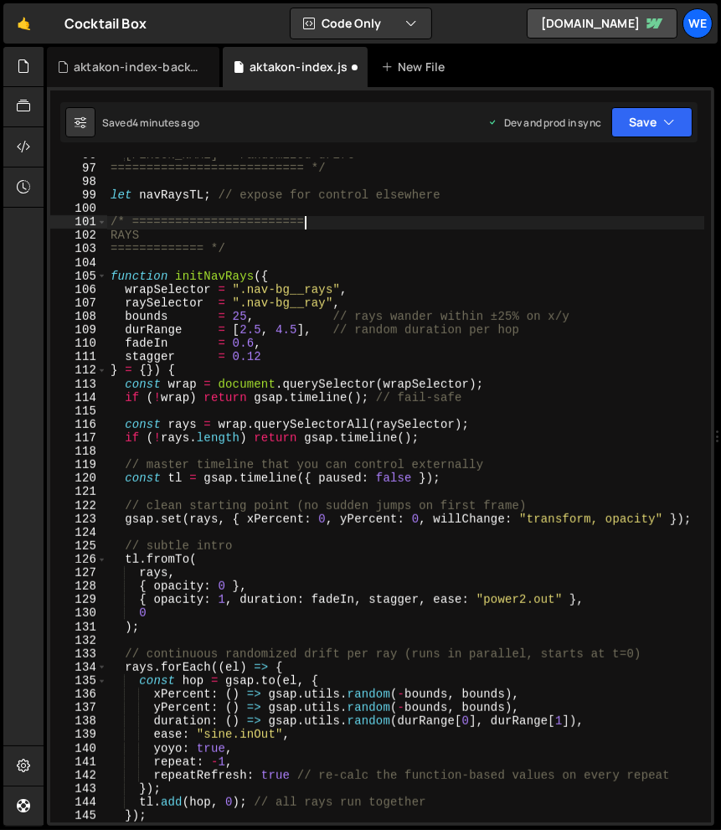
paste textarea "======"
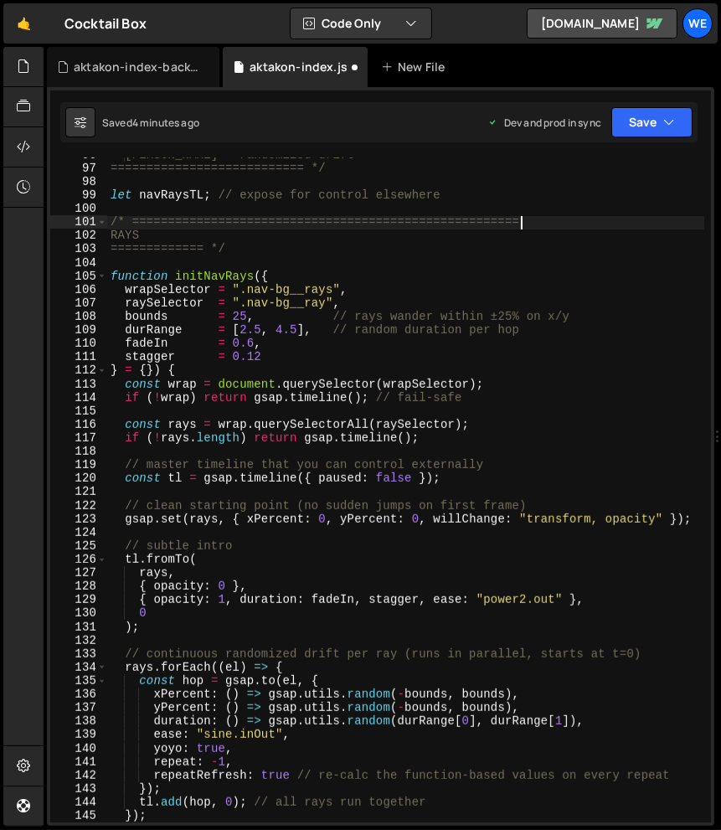
paste textarea "======"
click at [286, 243] on div "Nav Rays — randomized drift =========================== */ let navRaysTL ; // e…" at bounding box center [405, 494] width 597 height 692
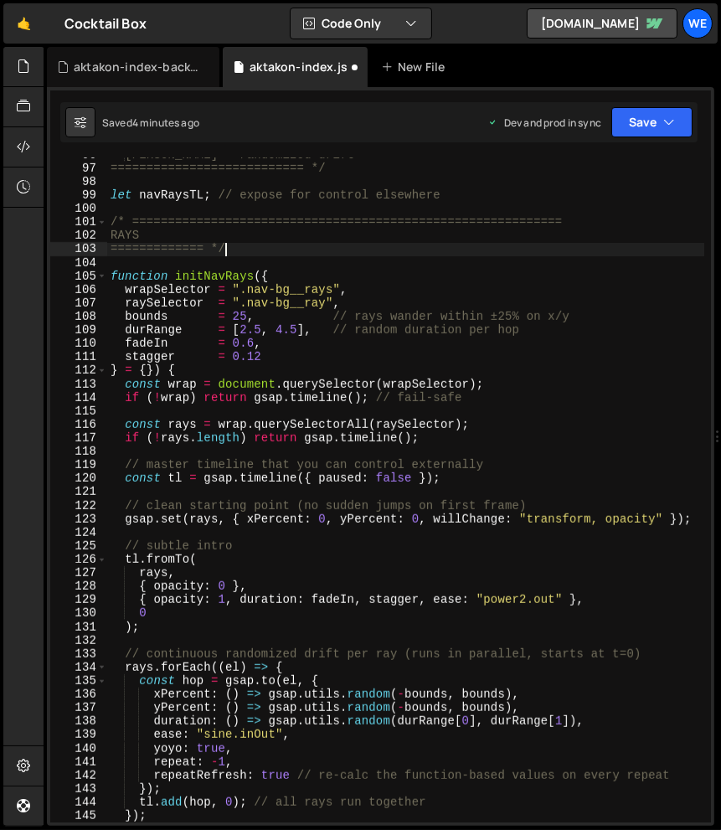
click at [208, 247] on div "Nav Rays — randomized drift =========================== */ let navRaysTL ; // e…" at bounding box center [405, 494] width 597 height 692
paste textarea "======"
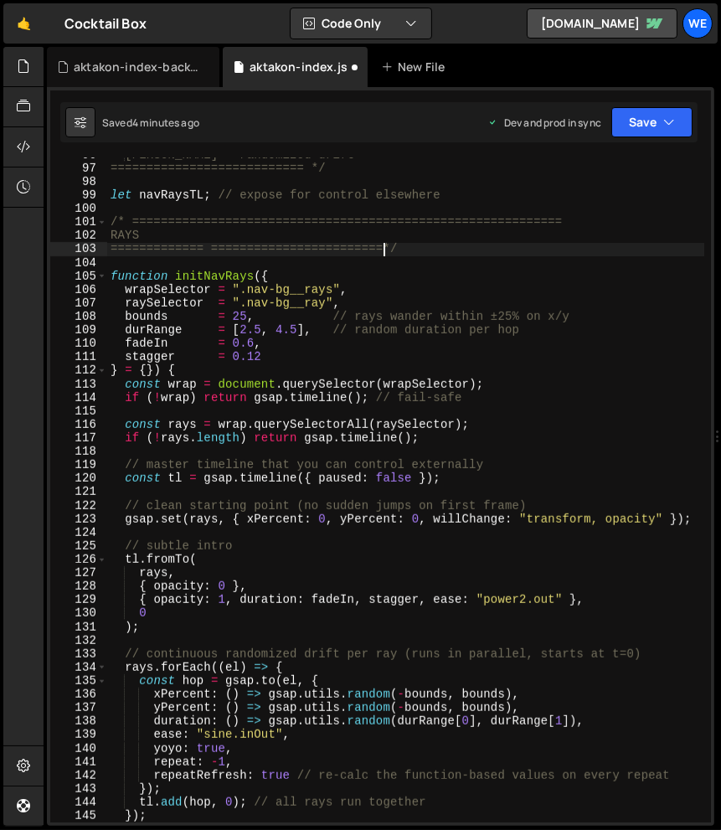
click at [253, 245] on div "Nav Rays — randomized drift =========================== */ let navRaysTL ; // e…" at bounding box center [405, 494] width 597 height 692
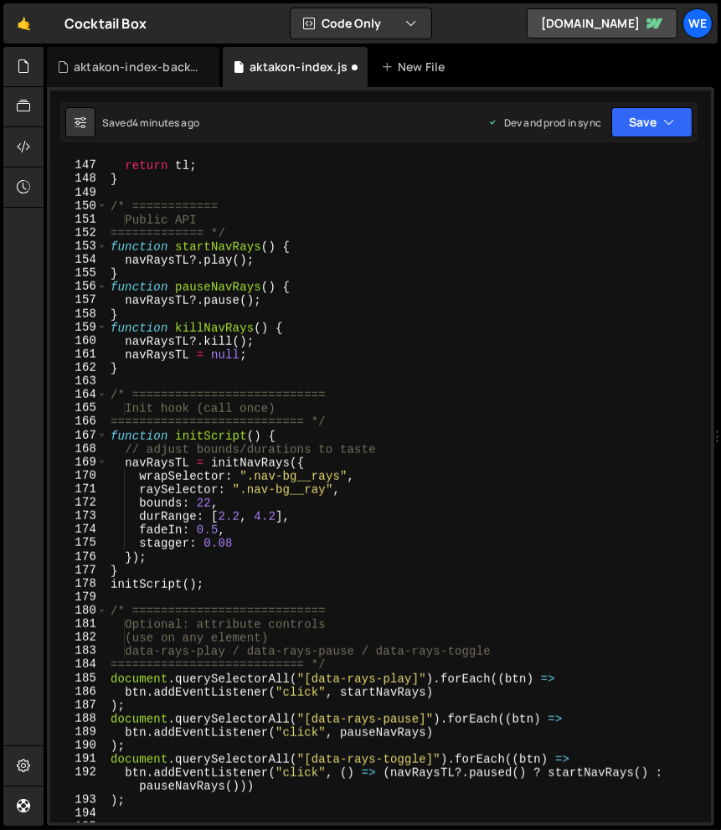
scroll to position [1990, 0]
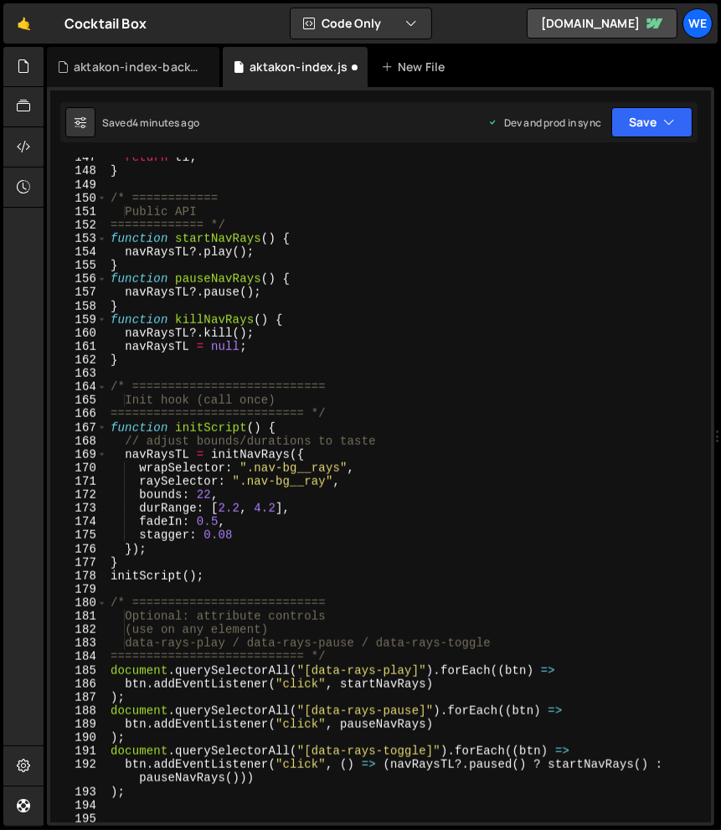
click at [126, 563] on div "return tl ; } /* ============ Public API ============= */ function startNavRays…" at bounding box center [405, 497] width 597 height 692
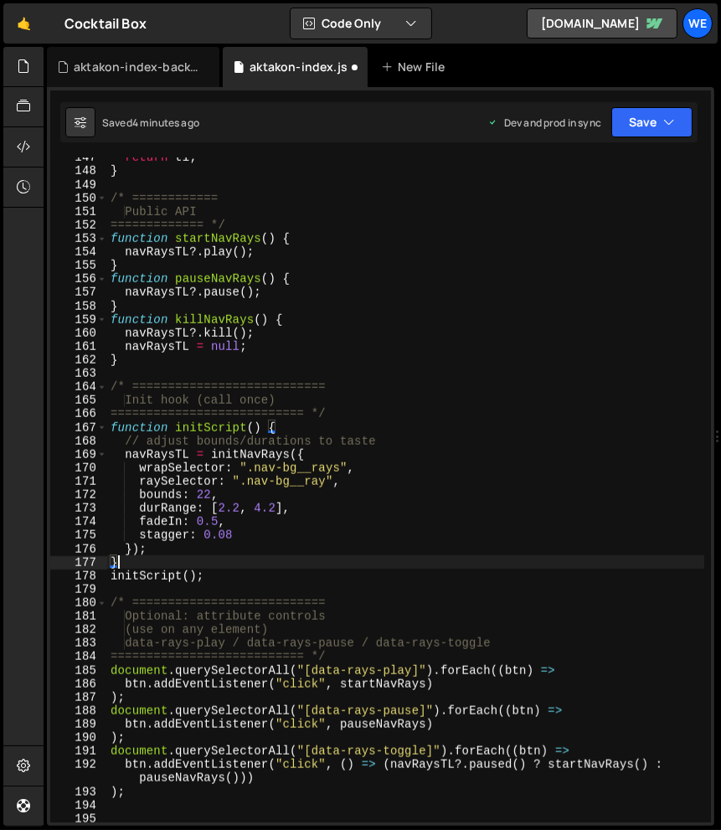
click at [261, 442] on div "return tl ; } /* ============ Public API ============= */ function startNavRays…" at bounding box center [405, 497] width 597 height 692
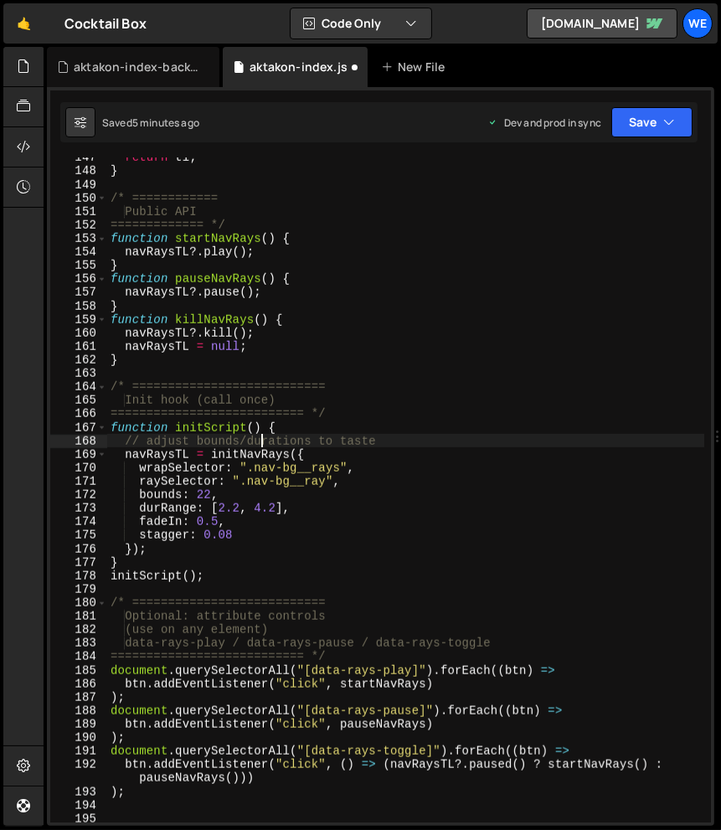
click at [420, 481] on div "return tl ; } /* ============ Public API ============= */ function startNavRays…" at bounding box center [405, 497] width 597 height 692
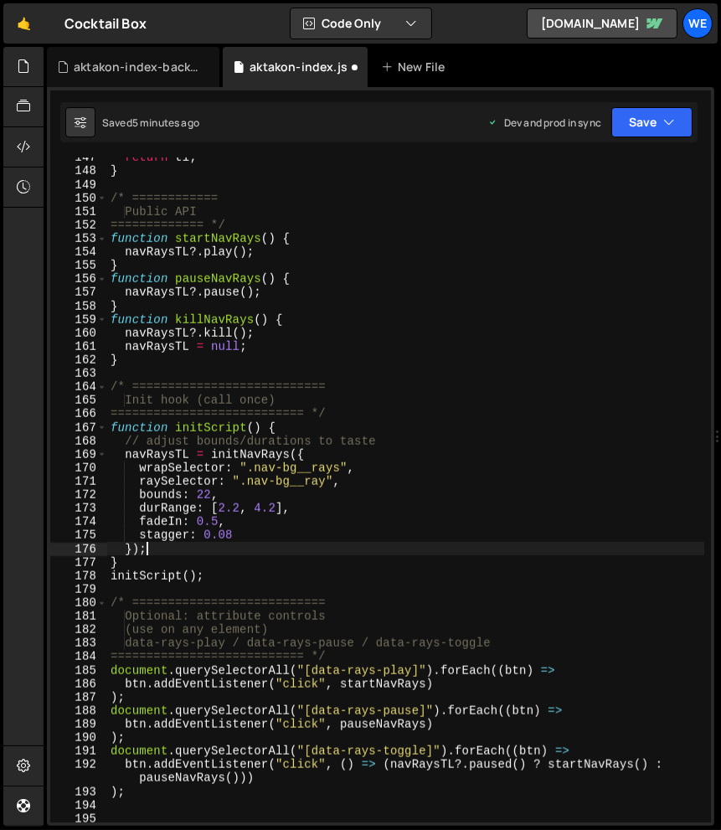
click at [234, 555] on div "return tl ; } /* ============ Public API ============= */ function startNavRays…" at bounding box center [405, 497] width 597 height 692
click at [296, 420] on div "return tl ; } /* ============ Public API ============= */ function startNavRays…" at bounding box center [405, 497] width 597 height 692
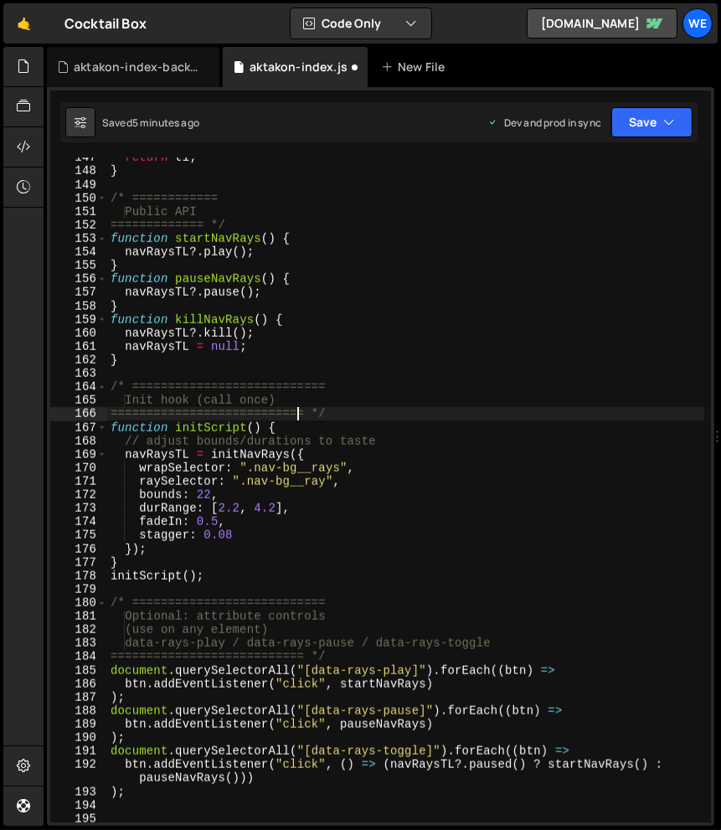
click at [276, 432] on div "return tl ; } /* ============ Public API ============= */ function startNavRays…" at bounding box center [405, 497] width 597 height 692
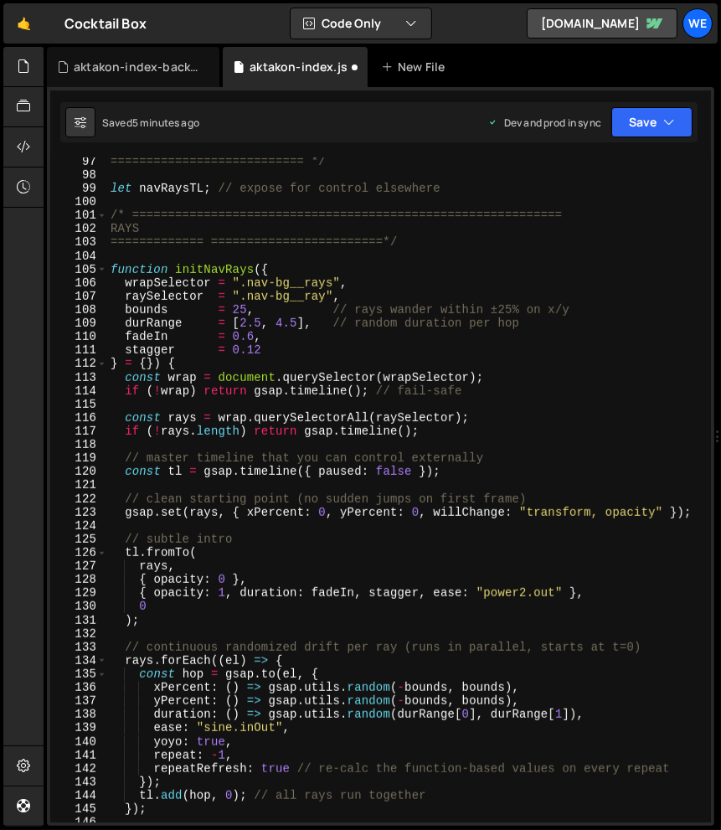
scroll to position [1307, 0]
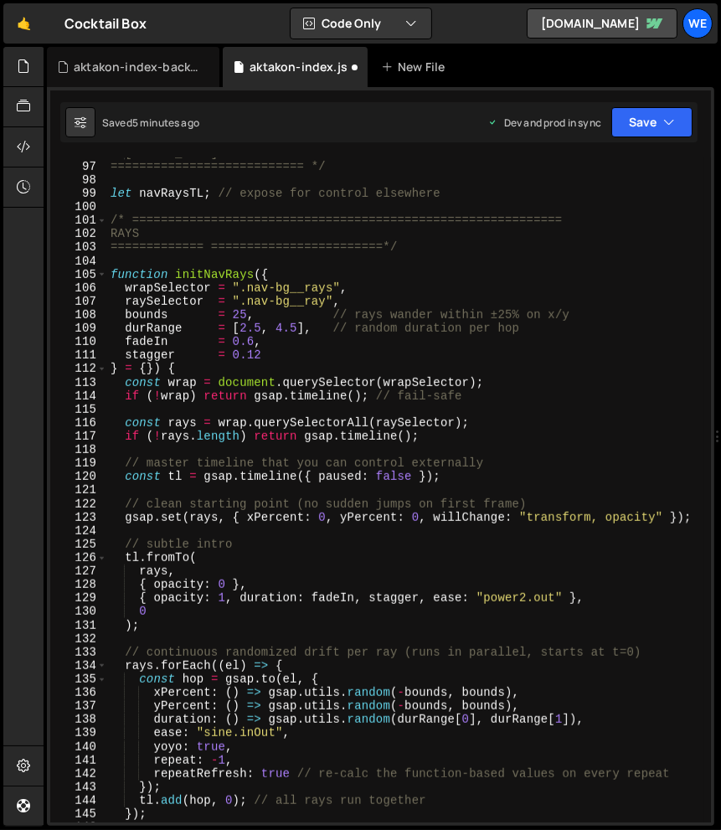
click at [289, 268] on div "Nav Rays — randomized drift =========================== */ let navRaysTL ; // e…" at bounding box center [405, 493] width 597 height 692
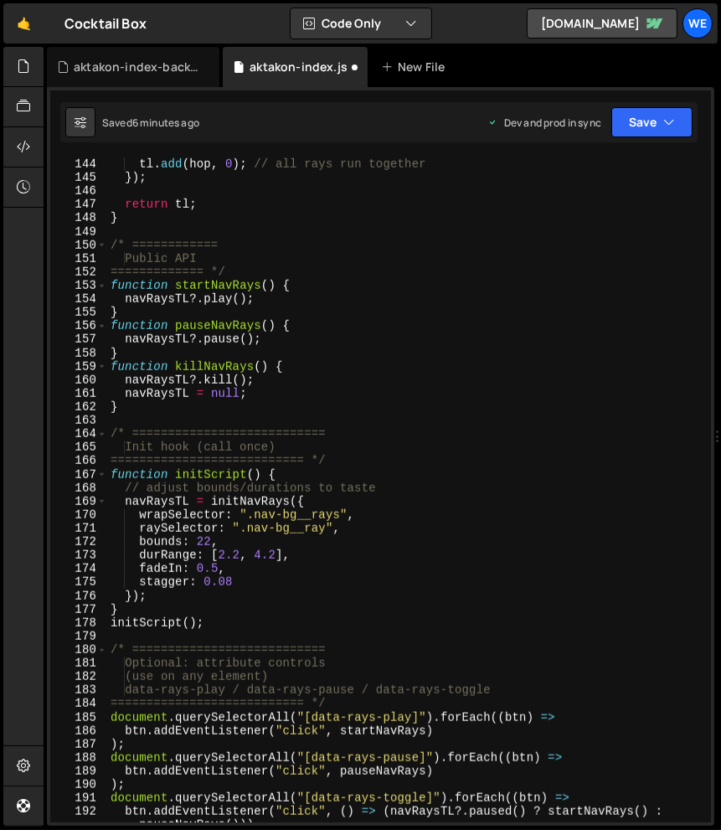
scroll to position [1944, 0]
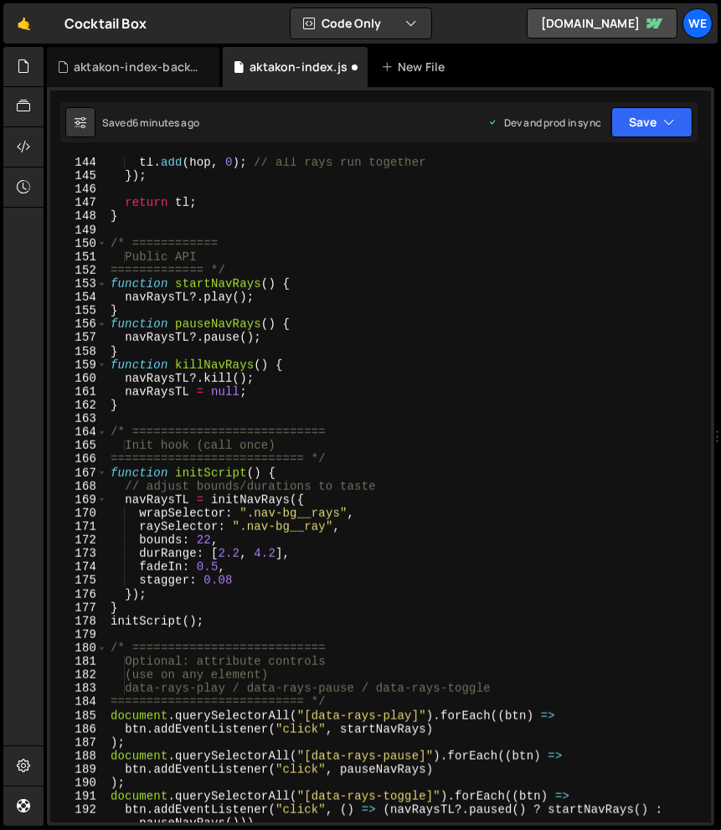
click at [359, 395] on div "tl . add ( hop , 0 ) ; // all rays run together }) ; return tl ; } /* =========…" at bounding box center [405, 502] width 597 height 692
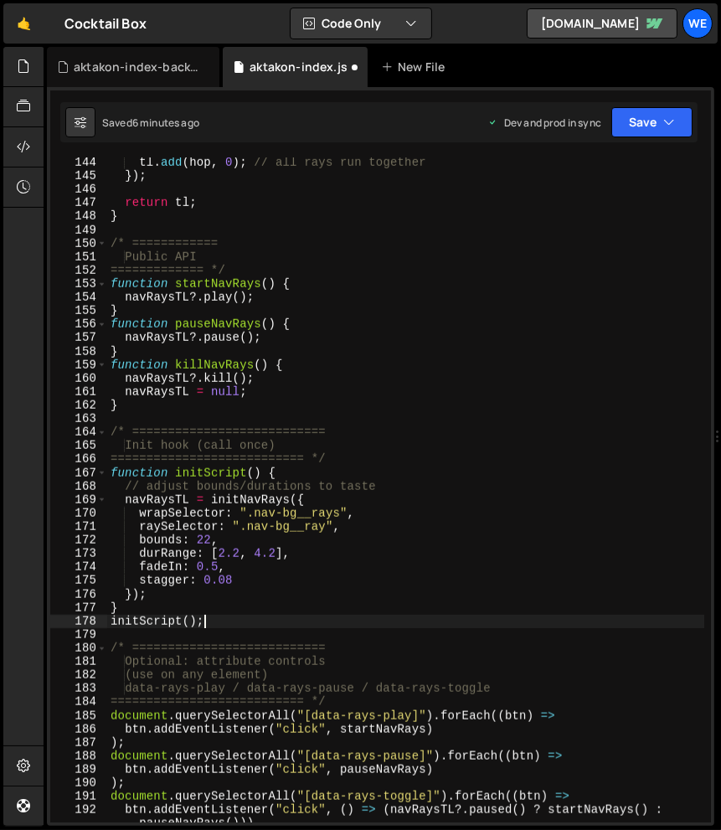
click at [233, 619] on div "tl . add ( hop , 0 ) ; // all rays run together }) ; return tl ; } /* =========…" at bounding box center [405, 502] width 597 height 692
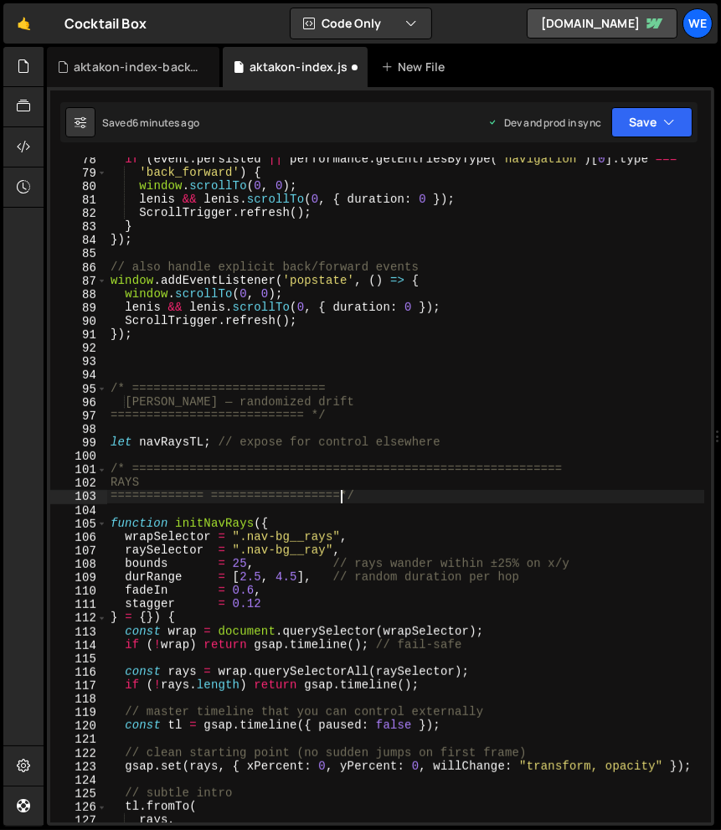
scroll to position [1057, 0]
type textarea "============= ========================*/"
click at [404, 451] on div "if ( event . persisted || performance . getEntriesByType ( 'navigation' ) [ 0 ]…" at bounding box center [405, 498] width 597 height 692
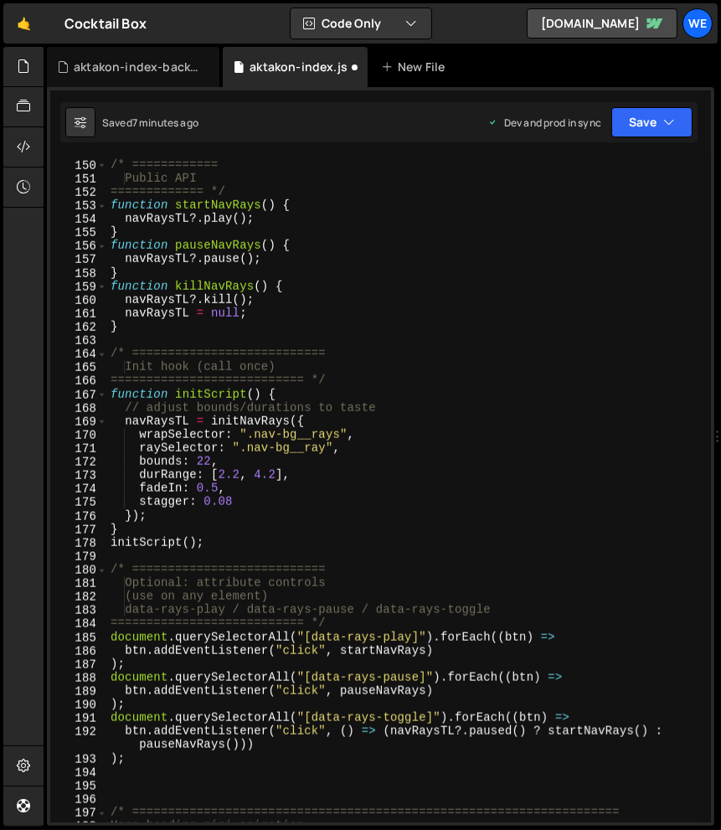
scroll to position [2029, 0]
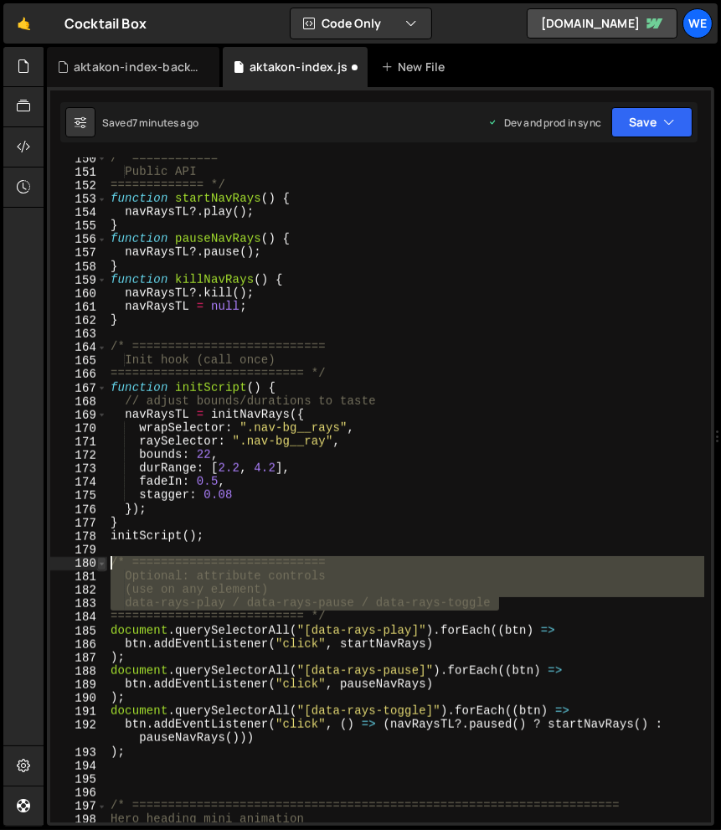
drag, startPoint x: 521, startPoint y: 601, endPoint x: 100, endPoint y: 564, distance: 422.9
click at [100, 564] on div "150 151 152 153 154 155 156 157 158 159 160 161 162 163 164 165 166 167 168 169…" at bounding box center [380, 489] width 661 height 665
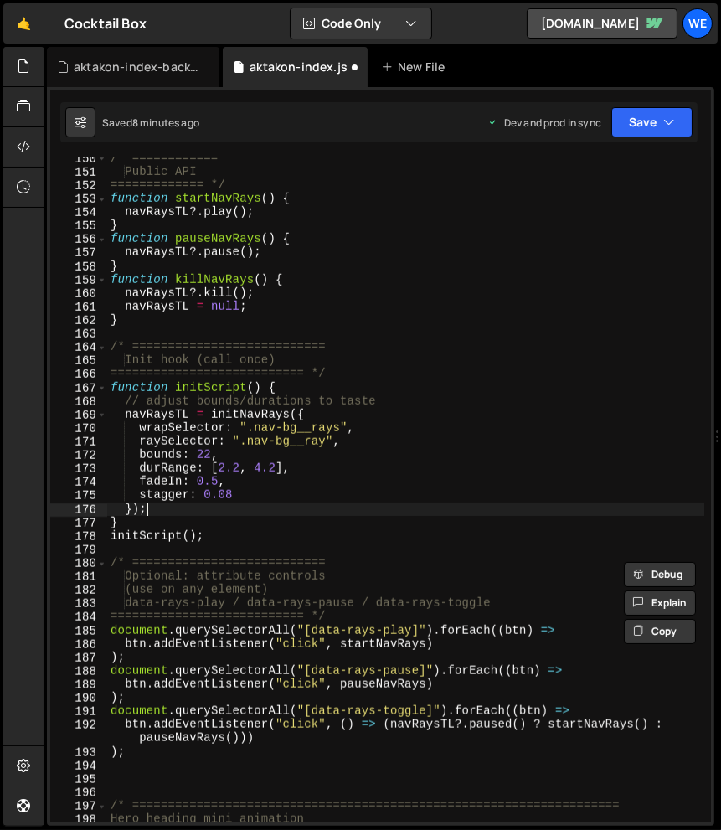
click at [468, 512] on div "/* ============ Public API ============= */ function startNavRays ( ) { navRays…" at bounding box center [405, 498] width 597 height 692
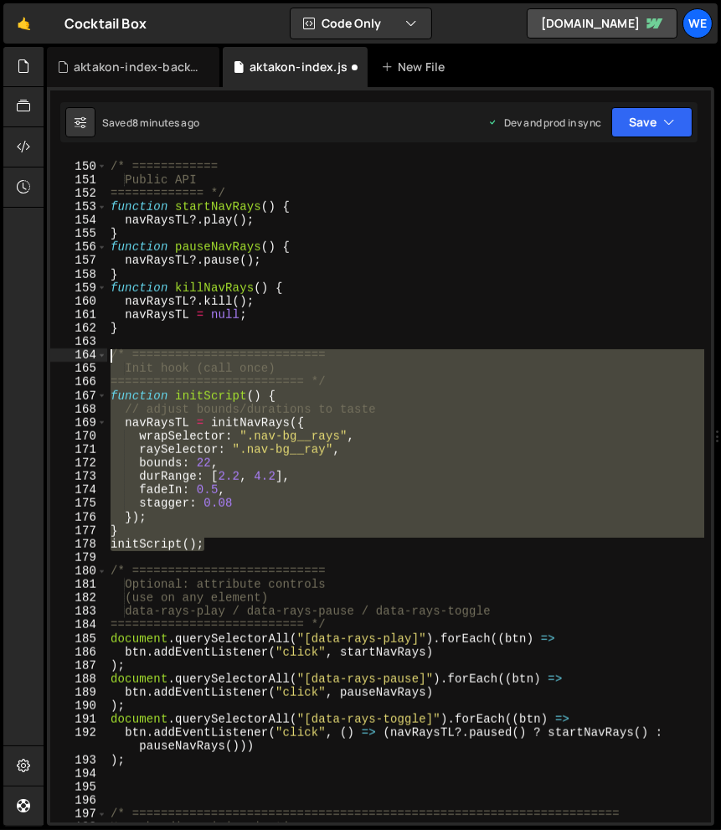
drag, startPoint x: 209, startPoint y: 550, endPoint x: 109, endPoint y: 359, distance: 215.8
click at [109, 359] on div "/* ============ Public API ============= */ function startNavRays ( ) { navRays…" at bounding box center [405, 493] width 597 height 692
type textarea "/* =========================== Init hook (call once)"
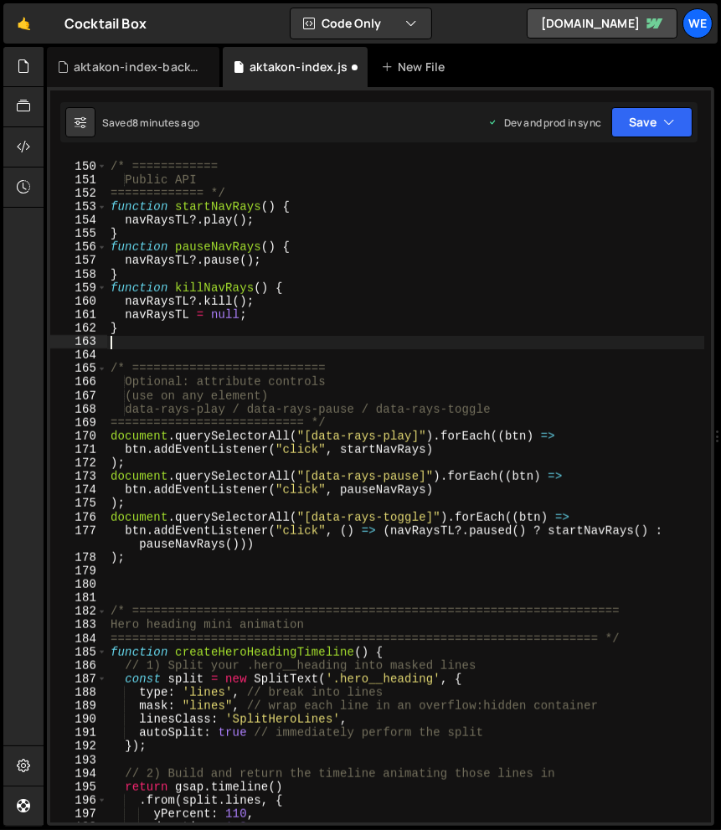
click at [142, 564] on div "/* ============ Public API ============= */ function startNavRays ( ) { navRays…" at bounding box center [405, 493] width 597 height 692
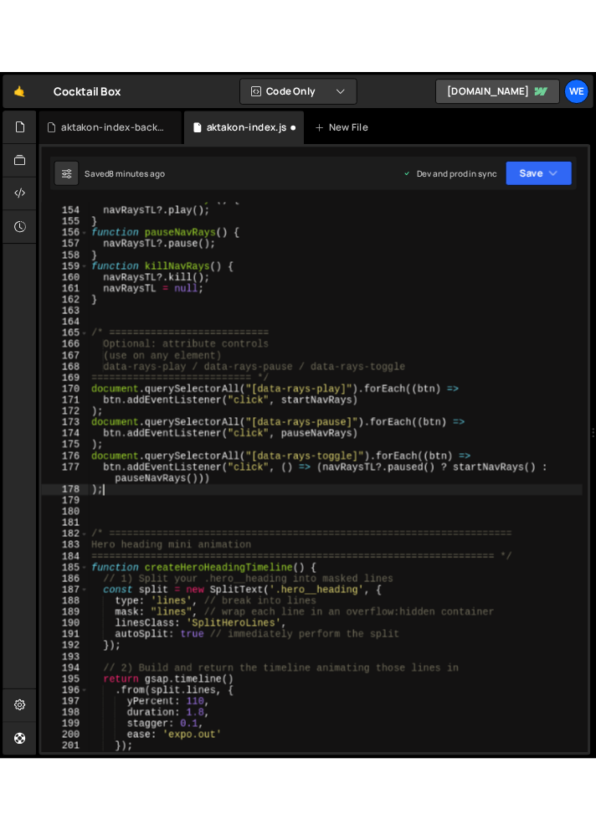
scroll to position [2114, 0]
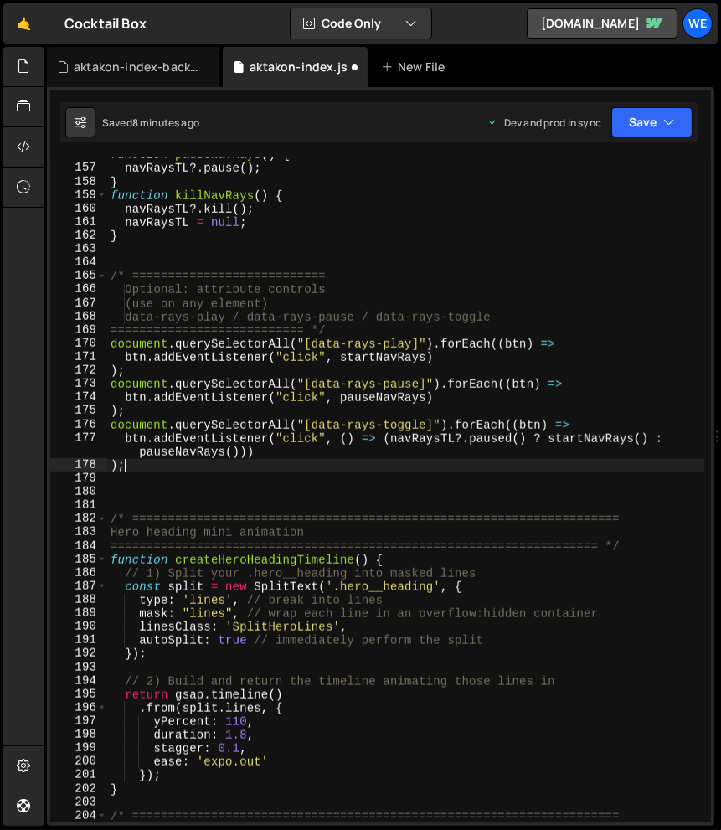
click at [363, 309] on div "function pauseNavRays ( ) { navRaysTL ?. pause ( ) ; } function killNavRays ( )…" at bounding box center [405, 494] width 597 height 692
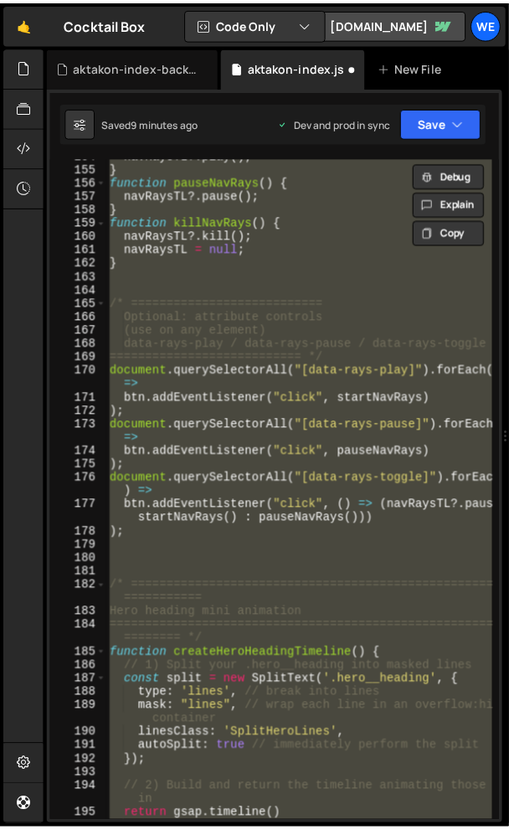
scroll to position [2451, 0]
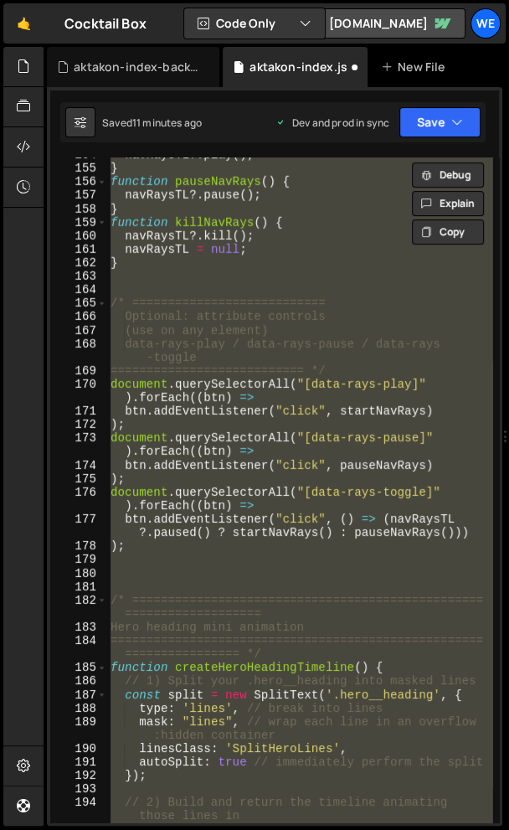
click at [392, 323] on div "navRaysTL ?. play ( ) ; } function pauseNavRays ( ) { navRaysTL ?. pause ( ) ; …" at bounding box center [299, 489] width 385 height 665
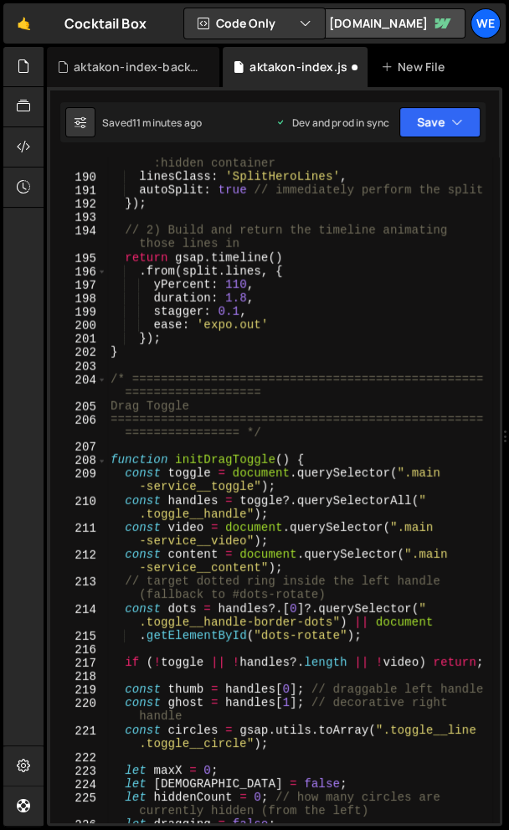
scroll to position [3029, 0]
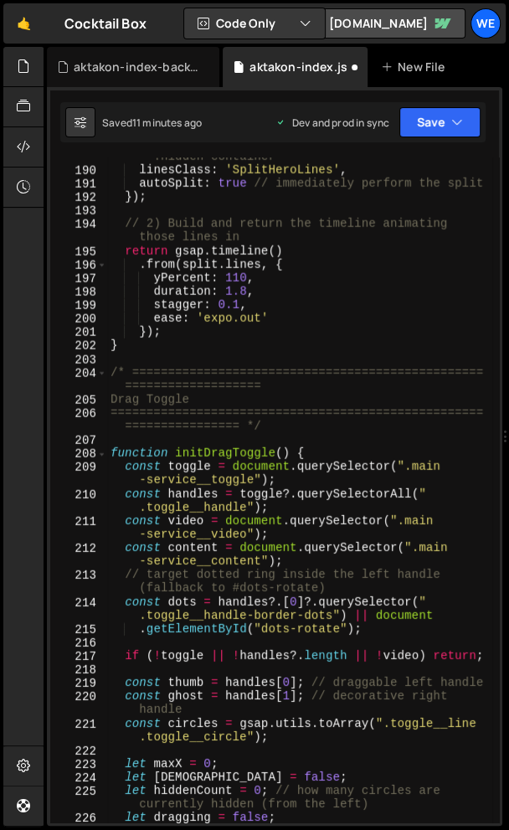
click at [323, 508] on div "mask : "lines" , // wrap each line in an overflow :hidden container linesClass …" at bounding box center [299, 489] width 385 height 705
type textarea "const handles = toggle?.querySelectorAll(".toggle__handle");"
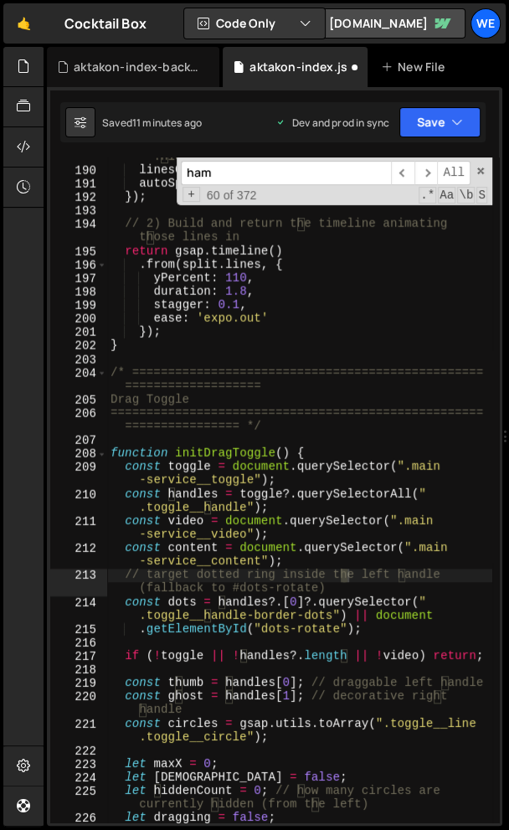
scroll to position [19422, 0]
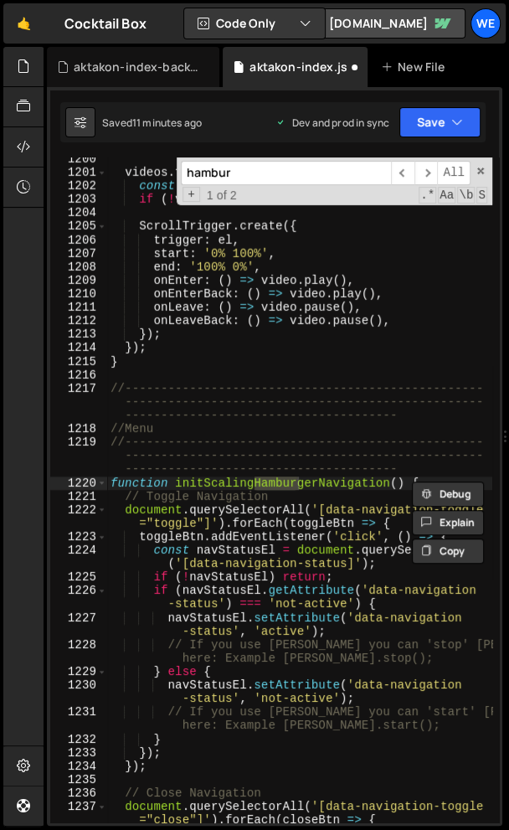
type input "hambur"
click at [377, 346] on div "videos . forEach ( el => { const video = el . querySelector ( 'video' ) ; if ( …" at bounding box center [299, 498] width 385 height 692
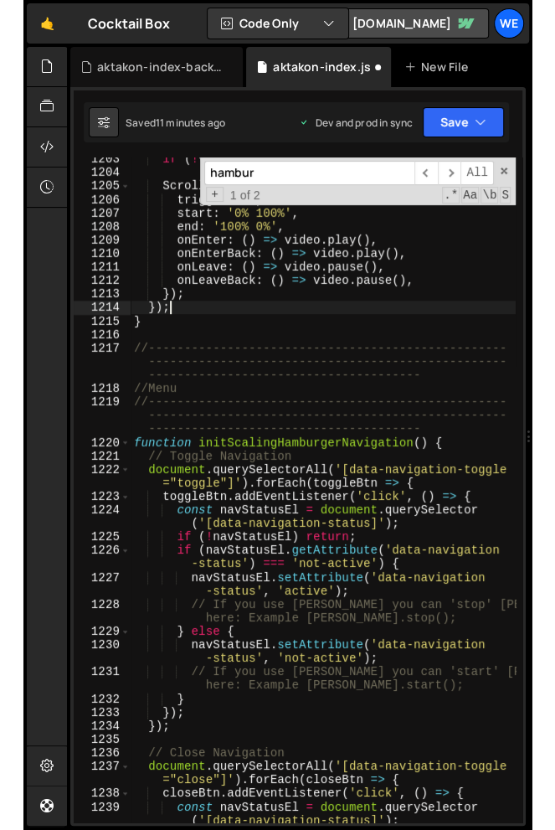
scroll to position [19470, 0]
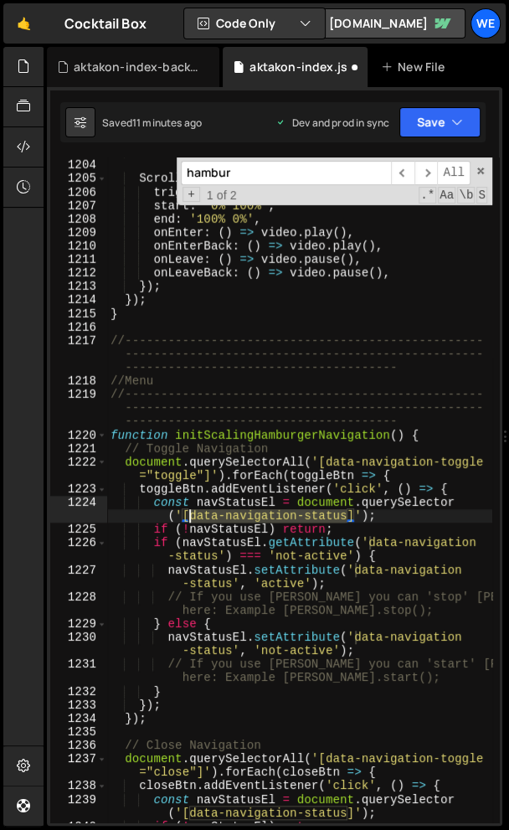
drag, startPoint x: 348, startPoint y: 518, endPoint x: 191, endPoint y: 516, distance: 157.5
click at [191, 516] on div "if ( ! video ) return ; ScrollTrigger . create ({ trigger : el , start : '0% 10…" at bounding box center [299, 491] width 385 height 692
click at [332, 613] on div "if ( ! video ) return ; ScrollTrigger . create ({ trigger : el , start : '0% 10…" at bounding box center [299, 491] width 385 height 692
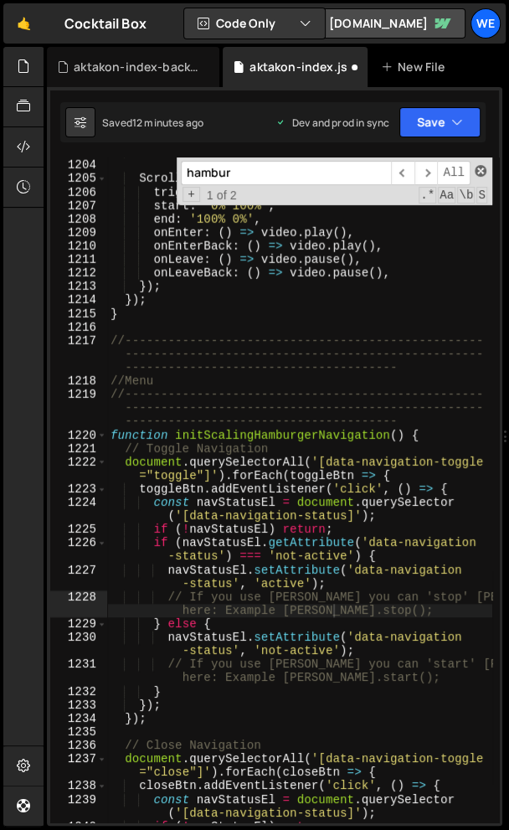
click at [477, 170] on span at bounding box center [481, 171] width 12 height 12
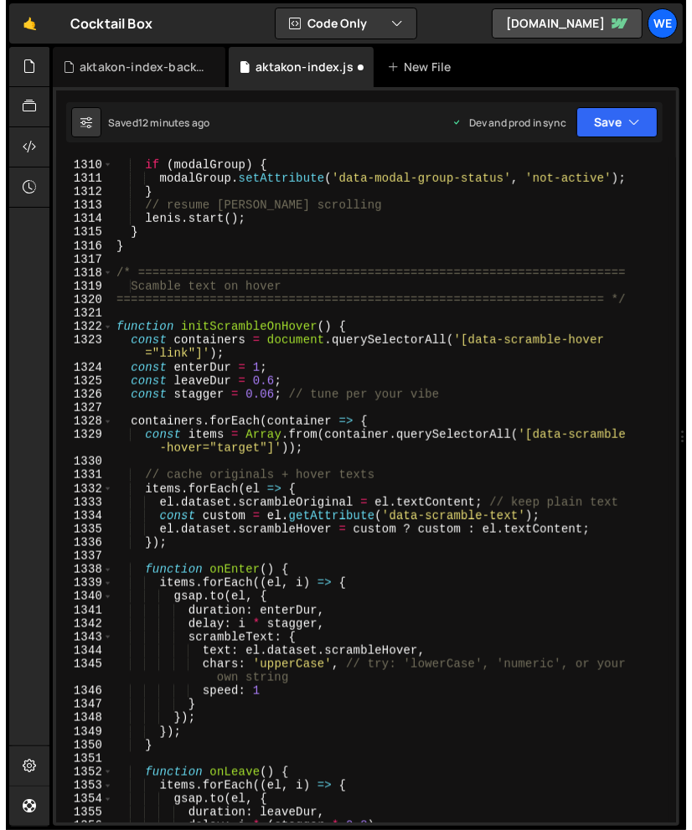
scroll to position [18660, 0]
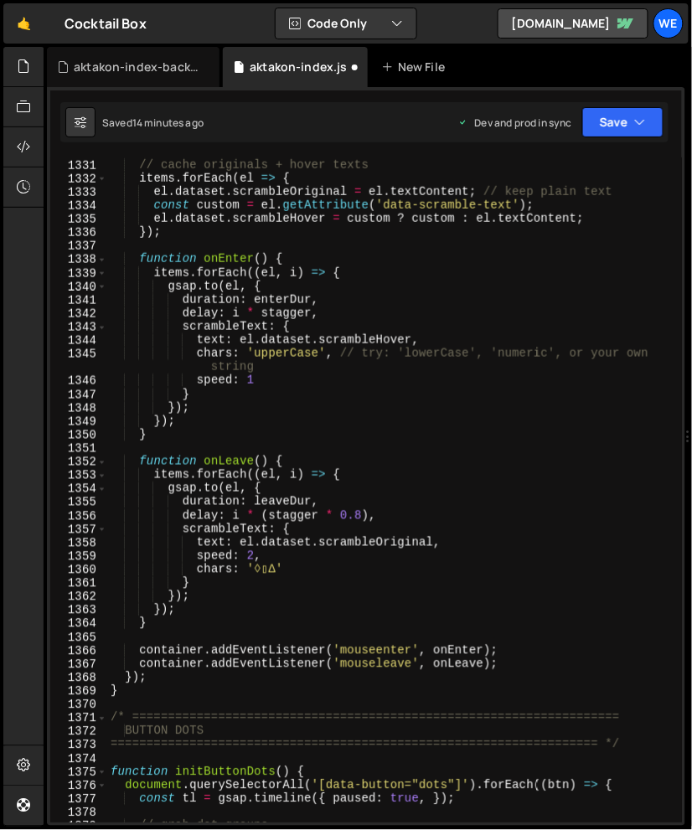
click at [395, 495] on div "// cache originals + hover texts items . forEach ( el => { el . dataset . scram…" at bounding box center [391, 491] width 569 height 692
type textarea "gsap.to(el, {"
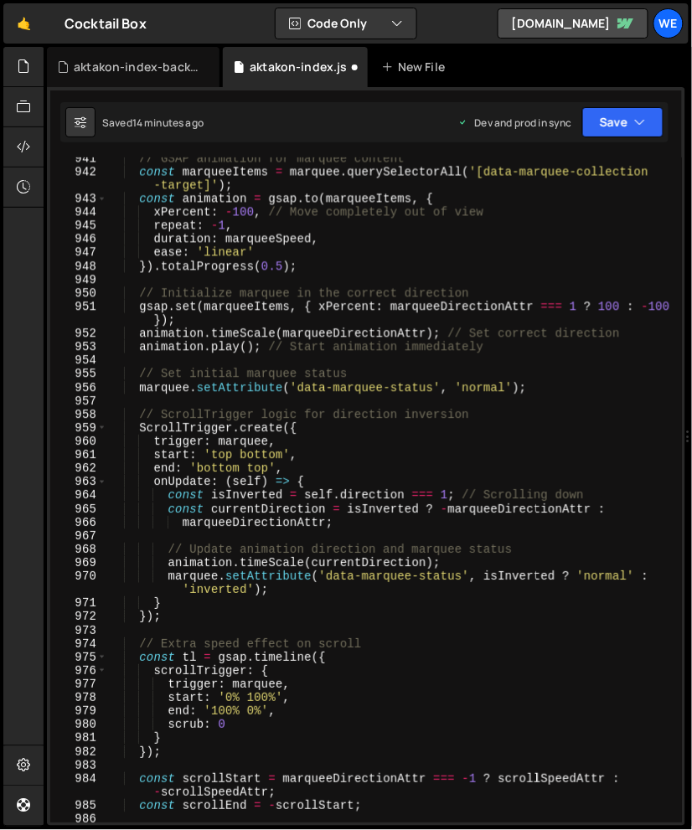
scroll to position [13008, 0]
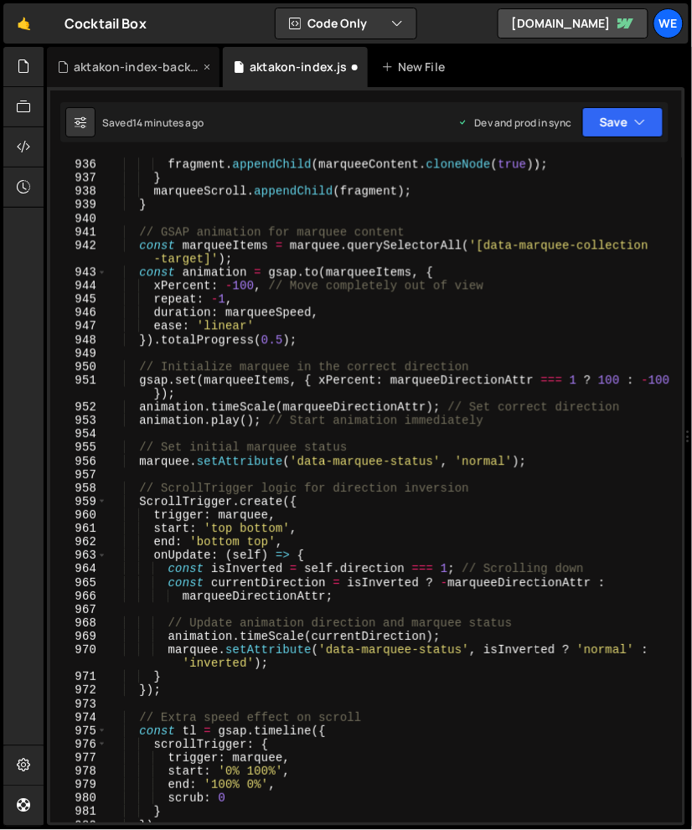
click at [123, 62] on div "aktakon-index-backup.js" at bounding box center [137, 67] width 126 height 17
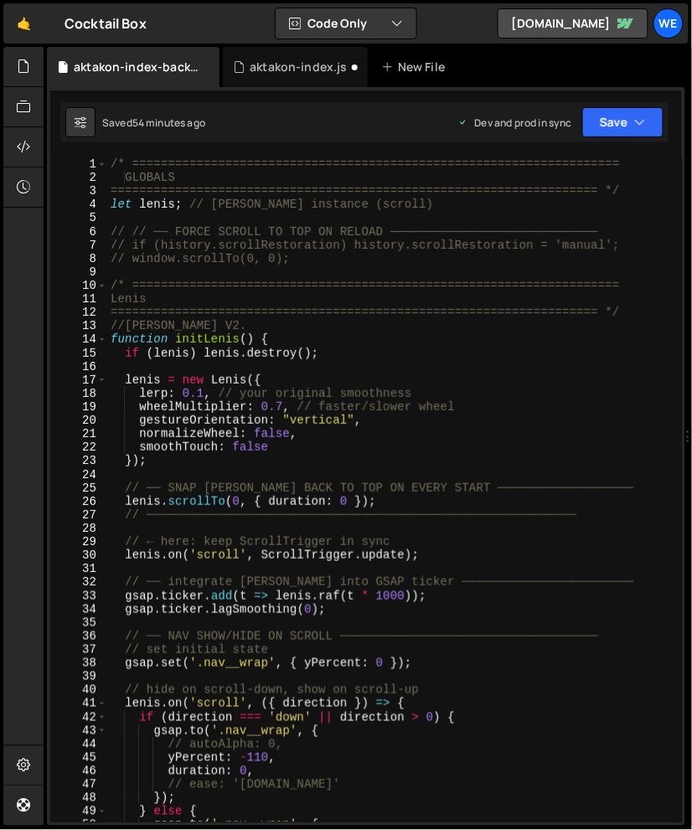
click at [260, 229] on div "/* ==================================================================== GLOBALS…" at bounding box center [391, 503] width 569 height 692
type textarea "initScript();"
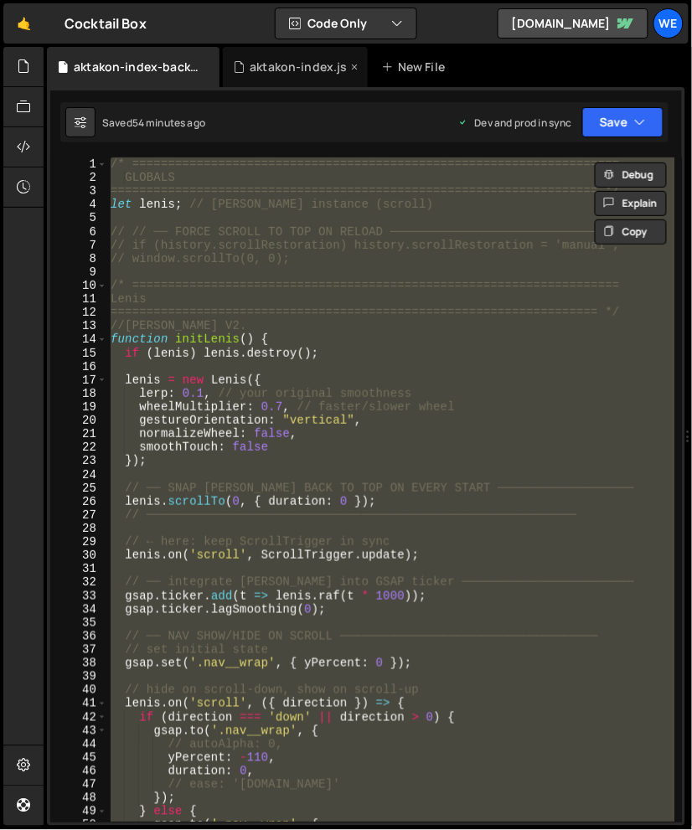
click at [291, 70] on div "aktakon-index.js" at bounding box center [299, 67] width 98 height 17
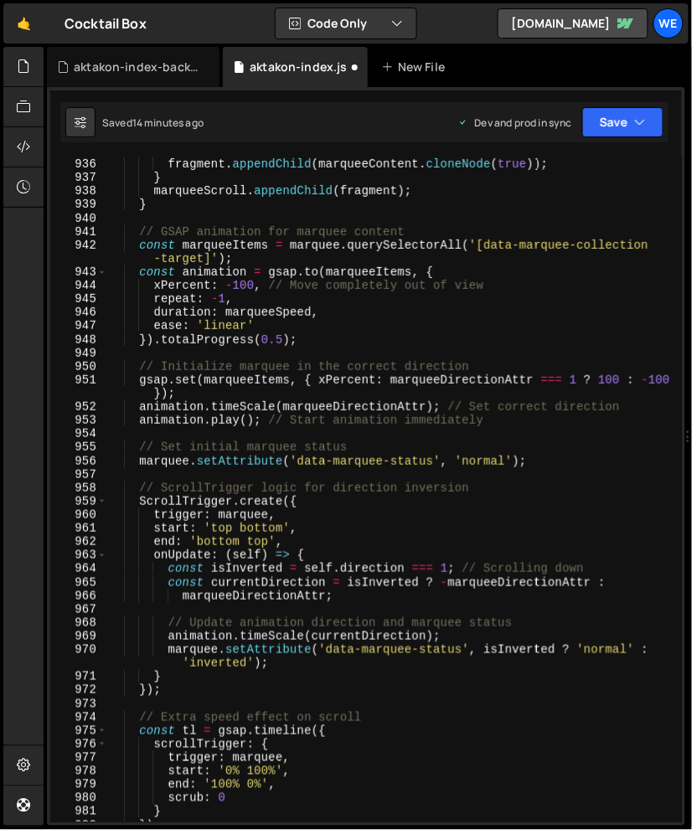
click at [286, 311] on div "for ( let i = 0 ; i < duplicateAmount ; i ++ ) { fragment . appendChild ( marqu…" at bounding box center [391, 490] width 569 height 692
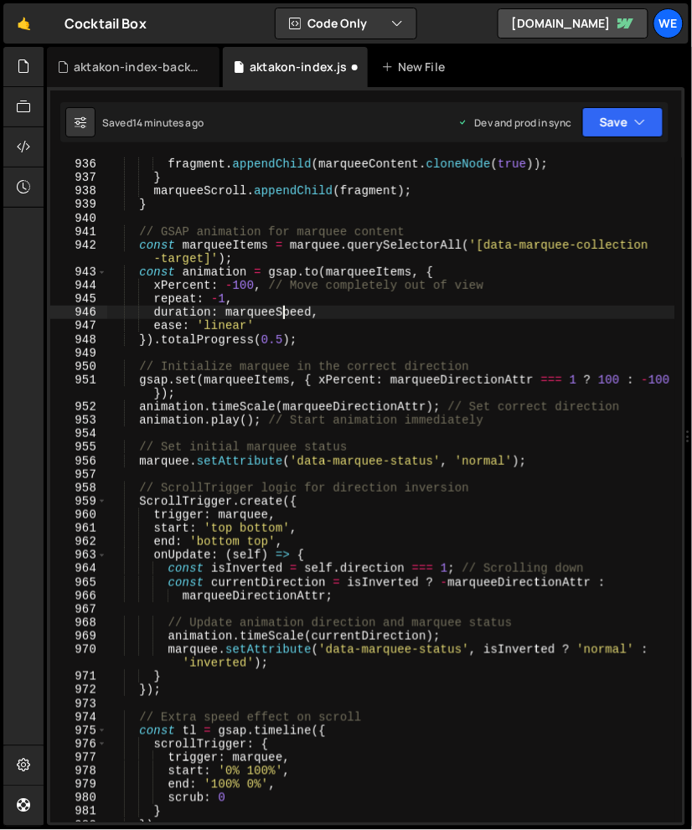
scroll to position [1136, 0]
type textarea "initScript();"
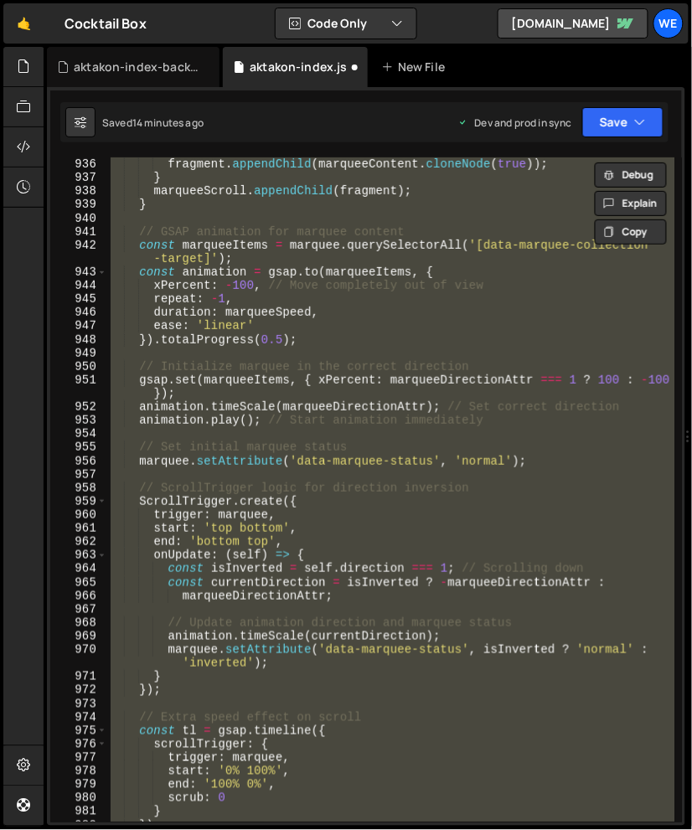
paste textarea
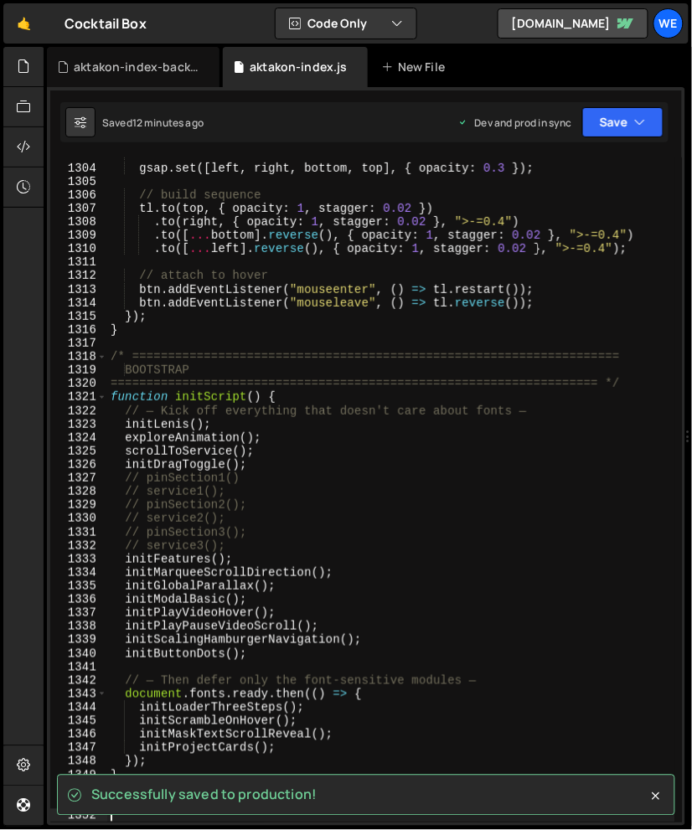
scroll to position [0, 0]
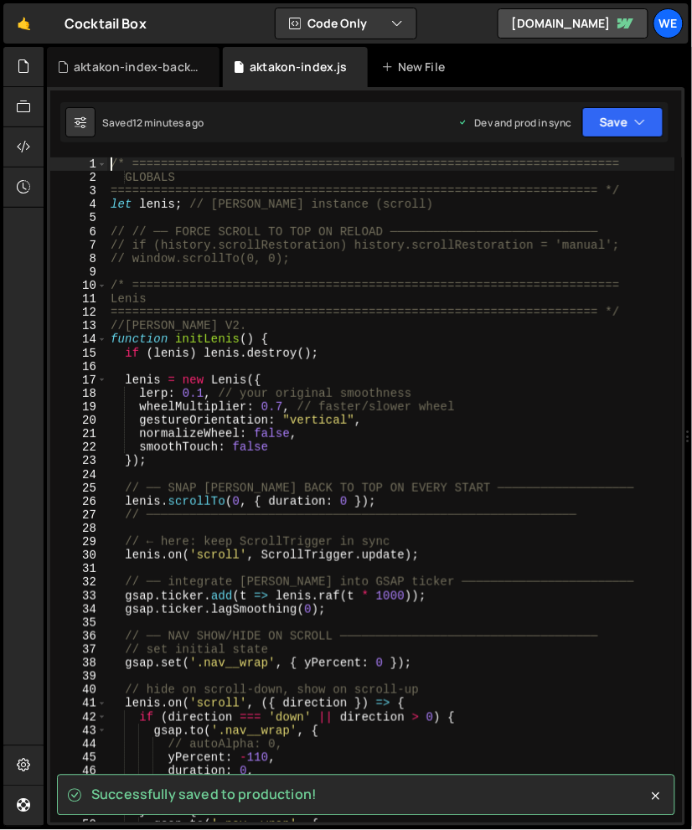
click at [291, 318] on div "/* ==================================================================== GLOBALS…" at bounding box center [391, 503] width 569 height 692
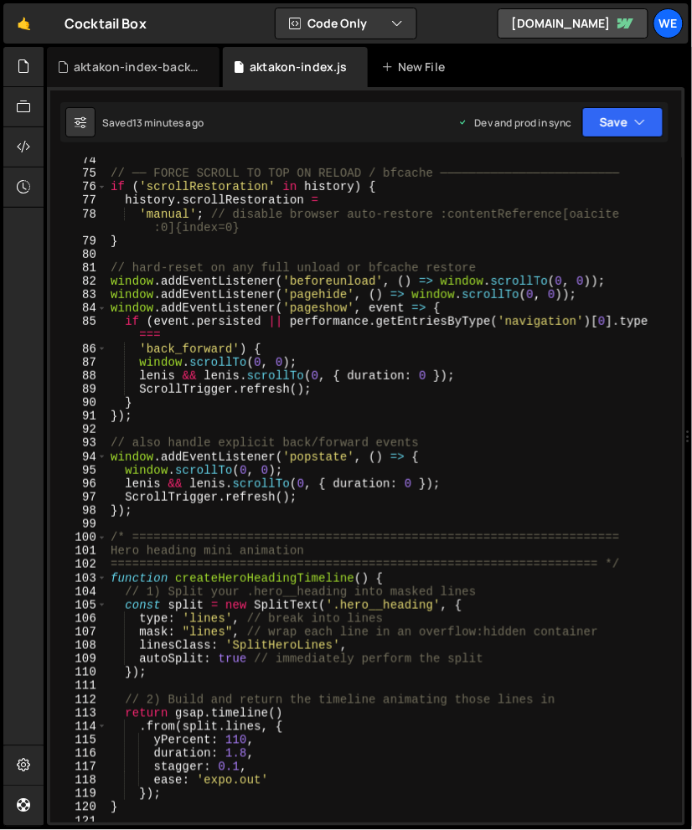
scroll to position [1003, 0]
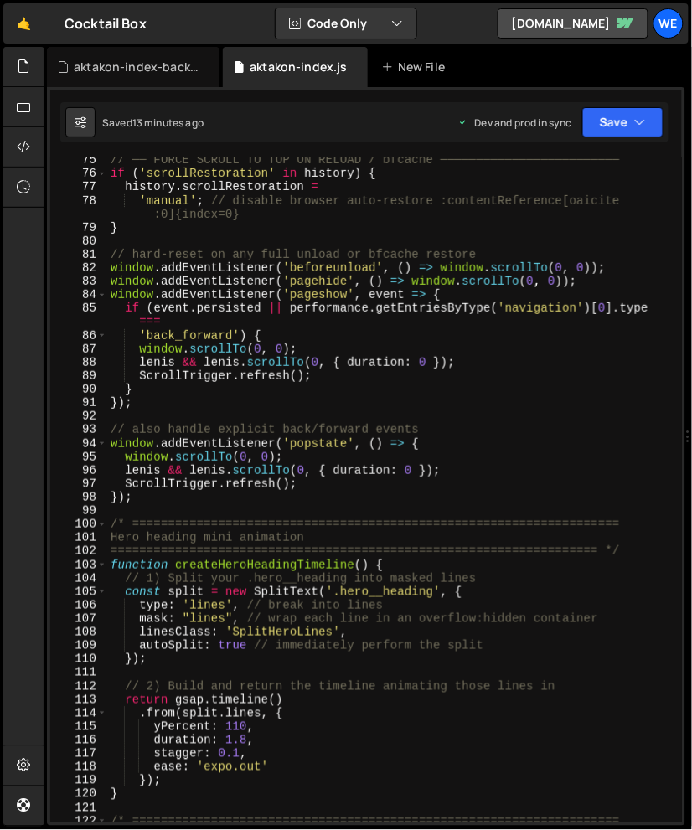
click at [341, 500] on div "// ── FORCE SCROLL TO TOP ON RELOAD / bfcache ───────────────────────── if ( 's…" at bounding box center [391, 499] width 569 height 692
type textarea "});"
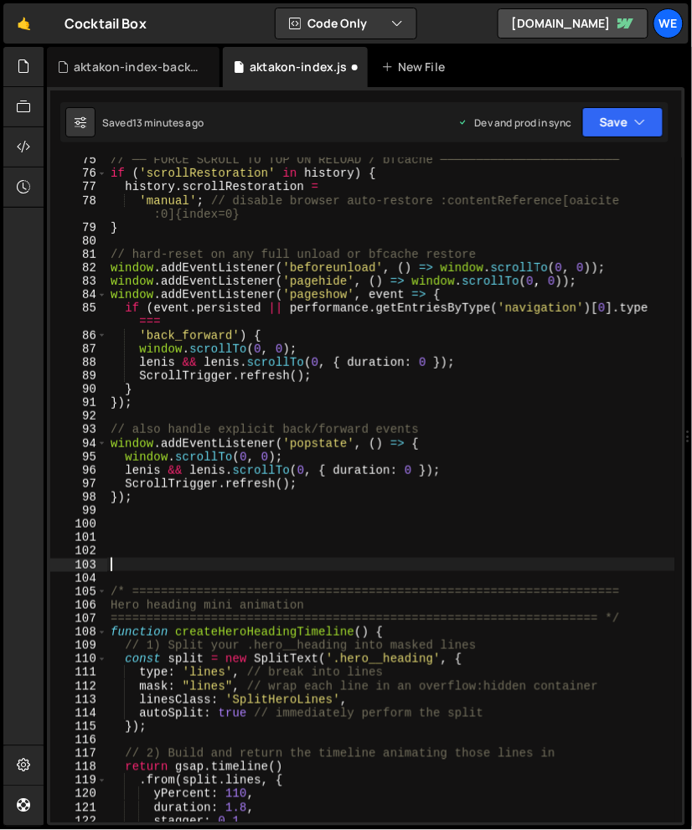
scroll to position [1183, 0]
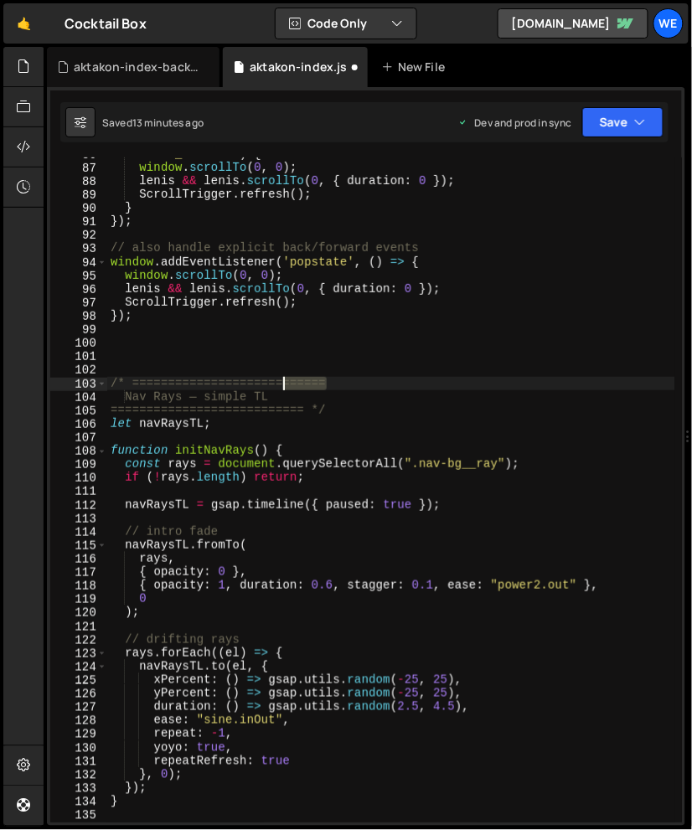
drag, startPoint x: 355, startPoint y: 385, endPoint x: 281, endPoint y: 385, distance: 73.7
click at [281, 385] on div "'back_forward' ) { window . scrollTo ( 0 , 0 ) ; lenis && lenis . scrollTo ( 0 …" at bounding box center [391, 493] width 569 height 692
click at [377, 381] on div "'back_forward' ) { window . scrollTo ( 0 , 0 ) ; lenis && lenis . scrollTo ( 0 …" at bounding box center [391, 493] width 569 height 692
paste textarea "======"
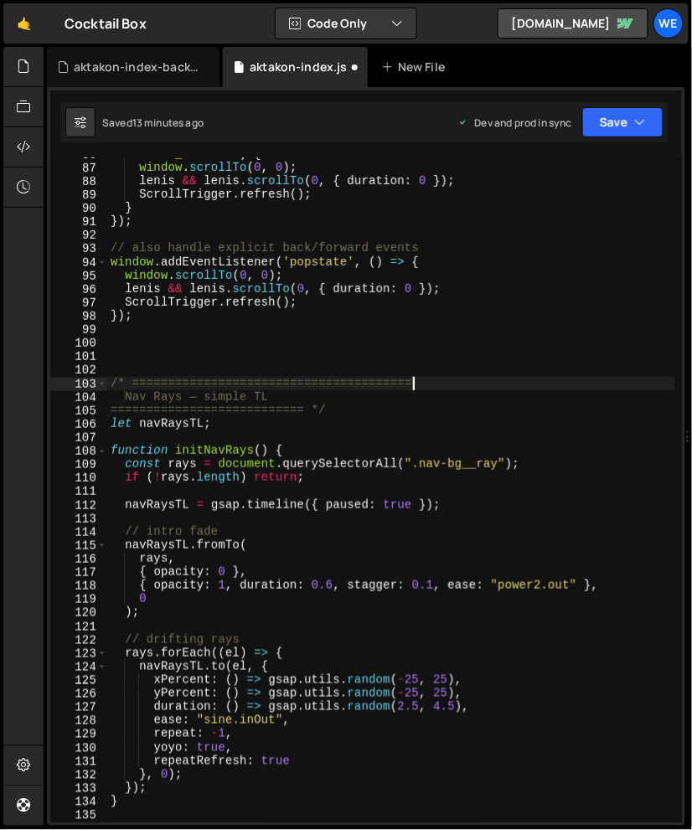
paste textarea "======"
click at [307, 405] on div "'back_forward' ) { window . scrollTo ( 0 , 0 ) ; lenis && lenis . scrollTo ( 0 …" at bounding box center [391, 493] width 569 height 692
paste textarea "======"
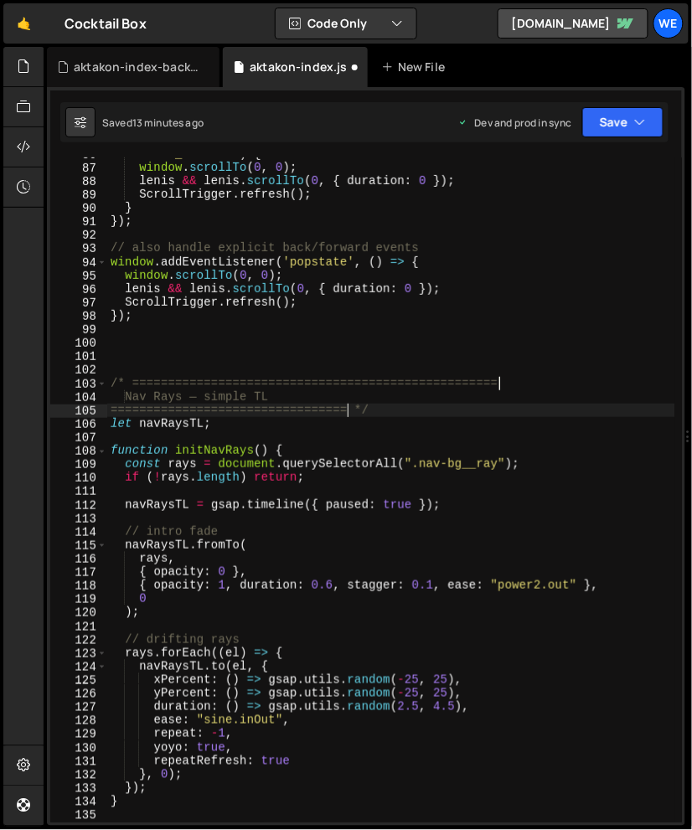
paste textarea "======"
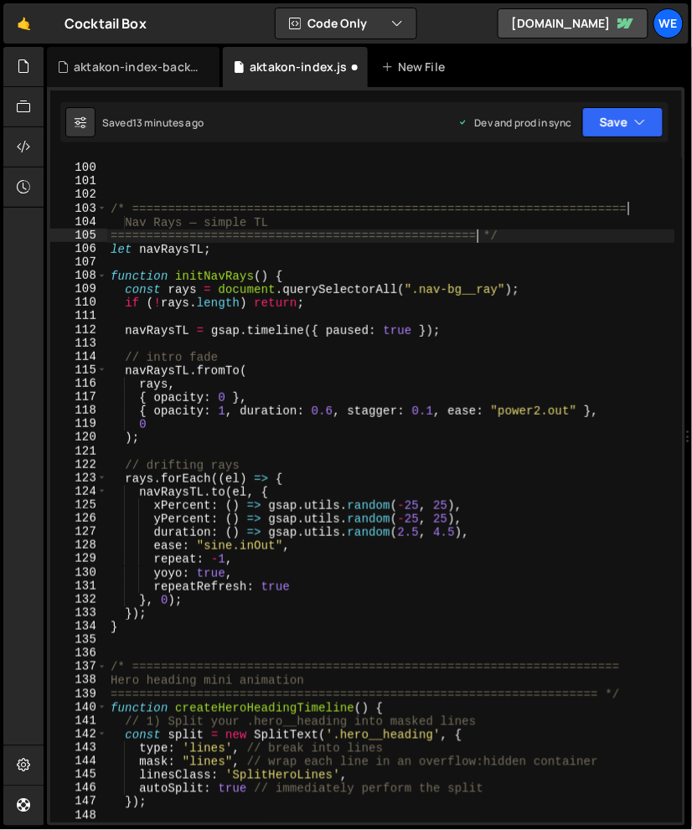
scroll to position [1358, 0]
click at [308, 562] on div "/* ===================================================================== Nav Ra…" at bounding box center [391, 494] width 569 height 692
type textarea "repeat: -1,"
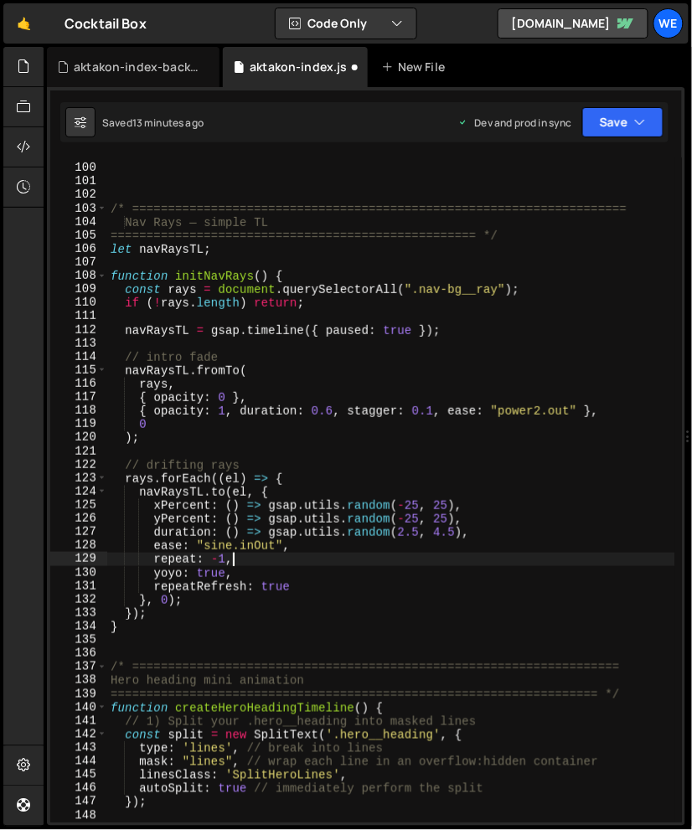
click at [211, 640] on div "/* ===================================================================== Nav Ra…" at bounding box center [391, 494] width 569 height 692
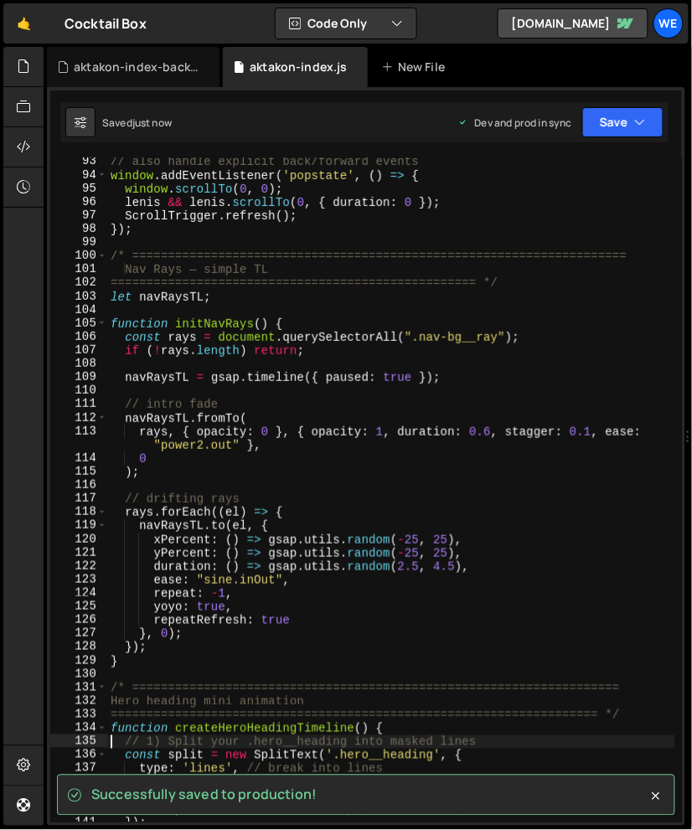
scroll to position [1271, 0]
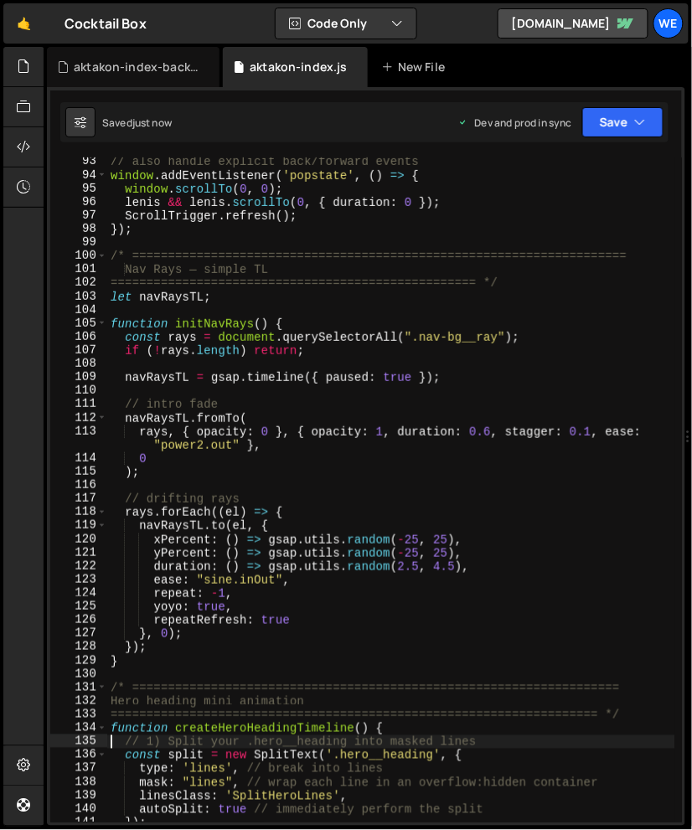
click at [245, 542] on div "// also handle explicit back/forward events window . addEventListener ( 'popsta…" at bounding box center [391, 501] width 569 height 692
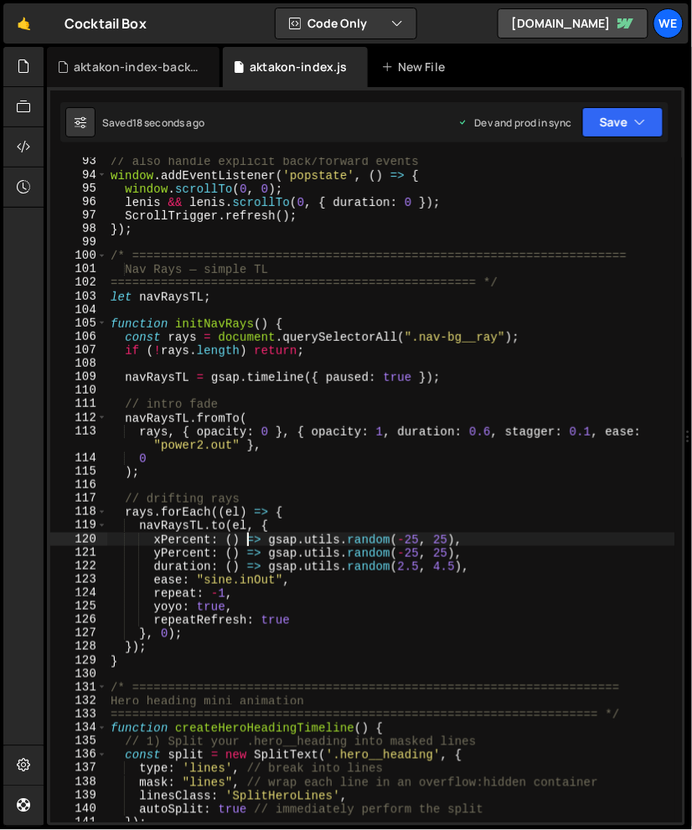
click at [254, 511] on div "// also handle explicit back/forward events window . addEventListener ( 'popsta…" at bounding box center [391, 501] width 569 height 692
type textarea "rays.forEach((el) => {"
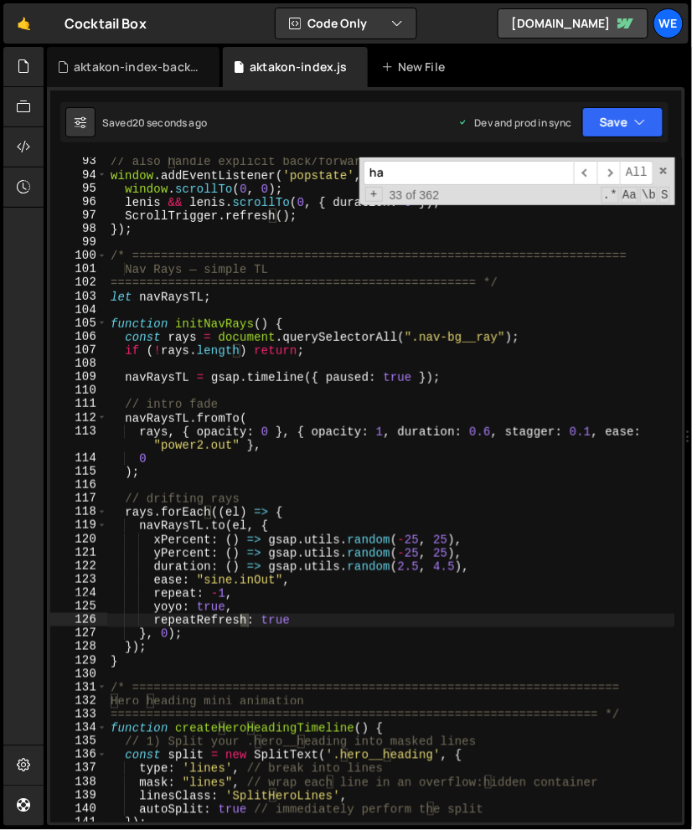
scroll to position [16048, 0]
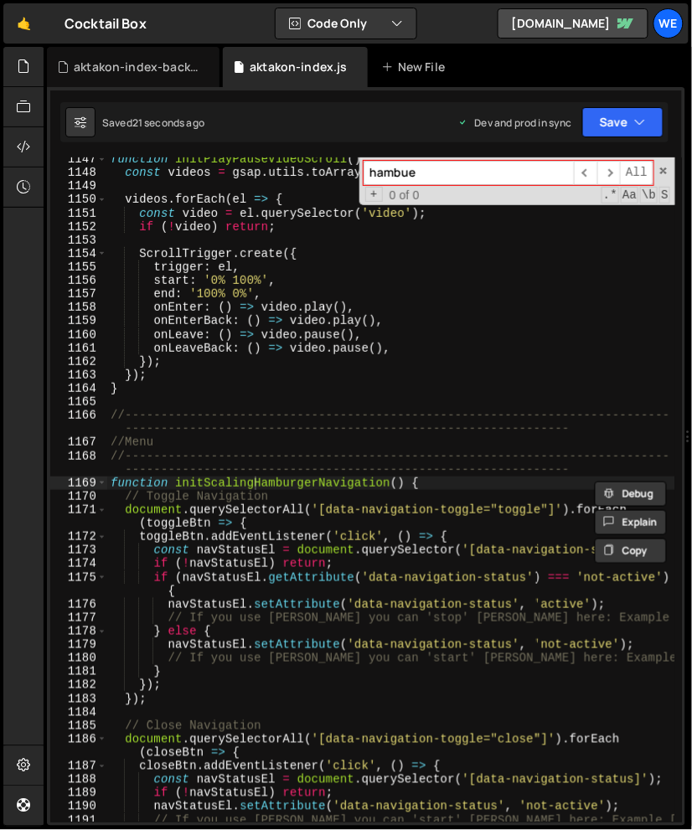
type input "hambue"
click at [315, 581] on div "function initPlayPauseVideoScroll ( ) { const videos = gsap . utils . toArray (…" at bounding box center [391, 498] width 569 height 692
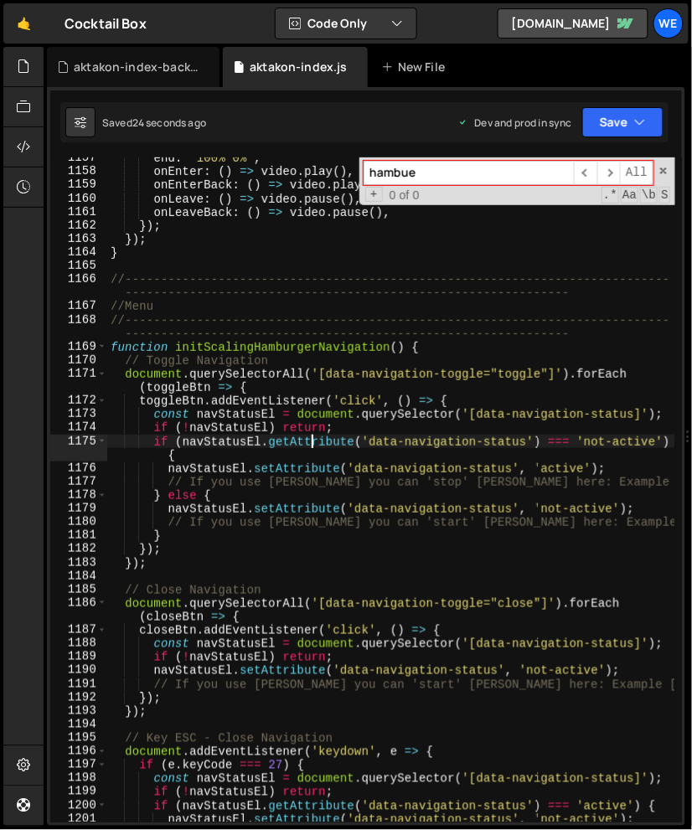
scroll to position [16186, 0]
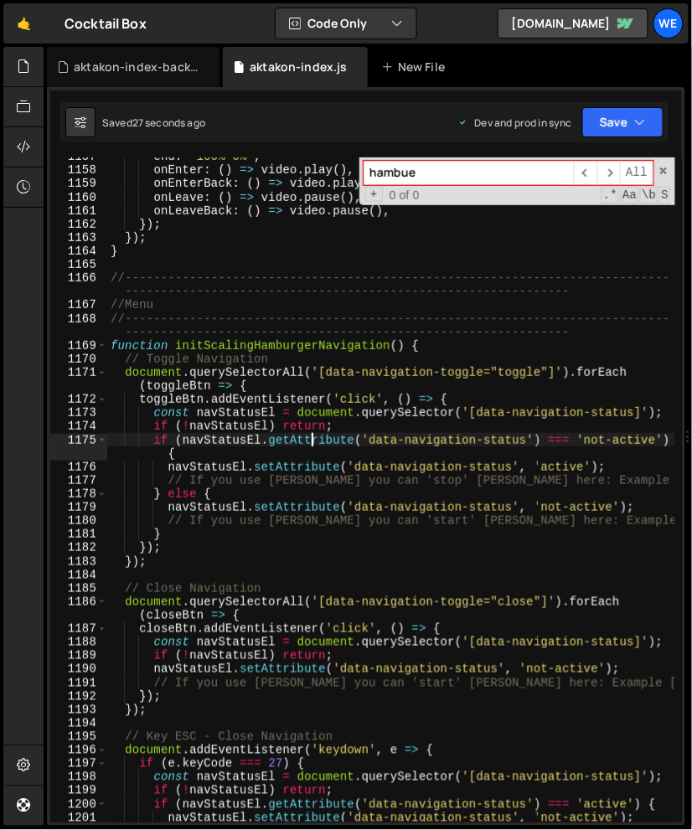
click at [453, 400] on div "end : '100% 0%' , onEnter : ( ) => video . play ( ) , onEnterBack : ( ) => vide…" at bounding box center [391, 496] width 569 height 692
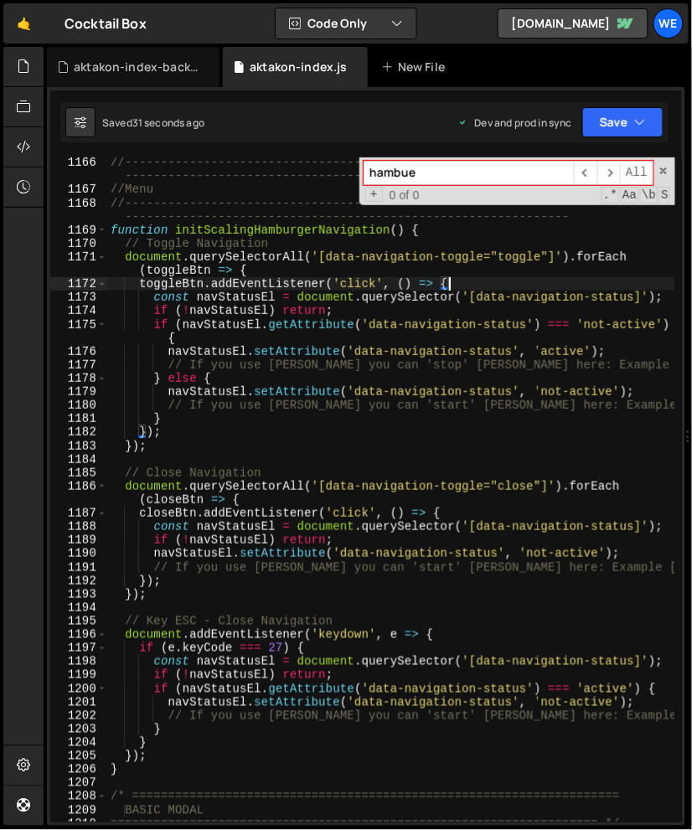
scroll to position [16313, 0]
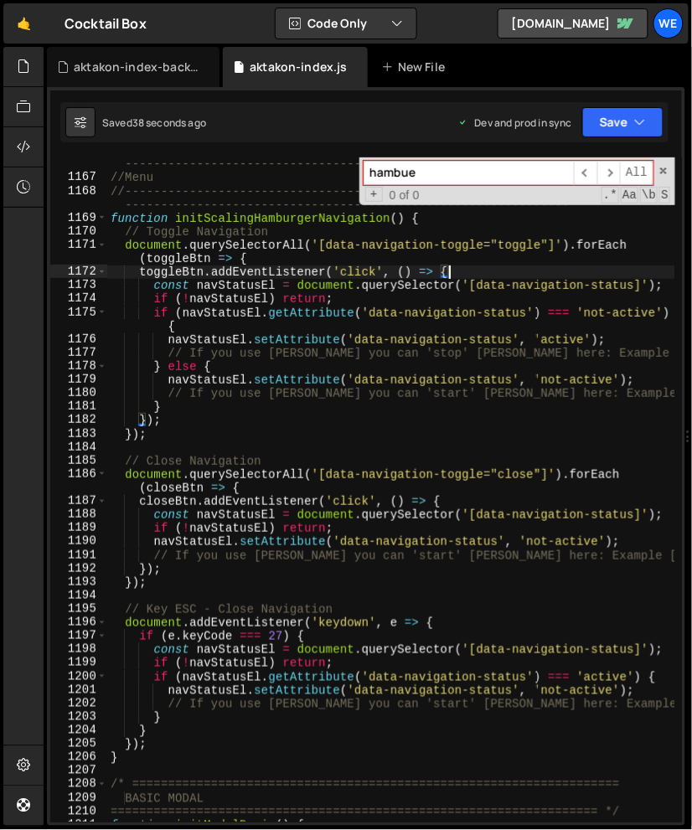
click at [292, 754] on div "//---------------------------------------------------------------------------- …" at bounding box center [391, 496] width 569 height 705
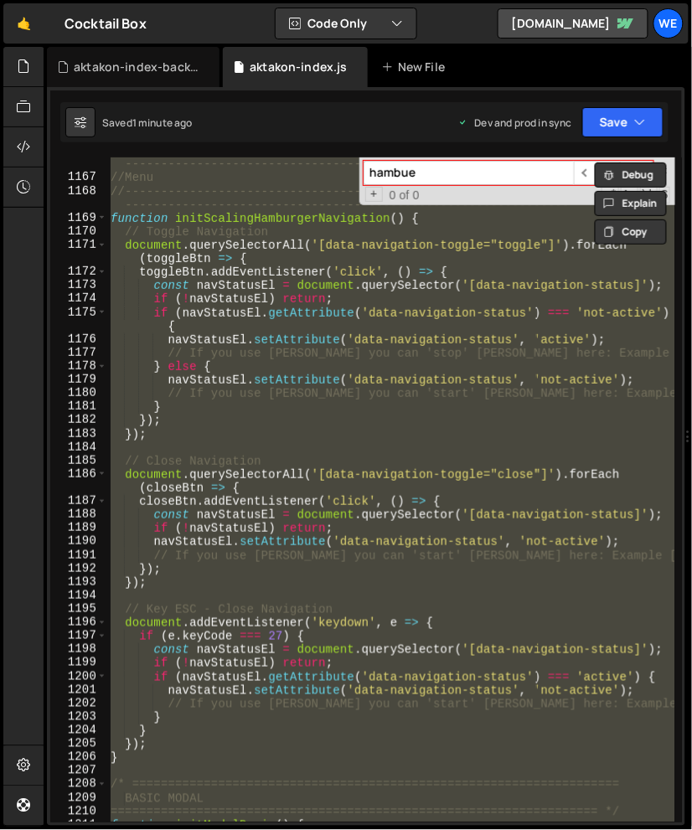
click at [477, 393] on div "//---------------------------------------------------------------------------- …" at bounding box center [391, 489] width 568 height 665
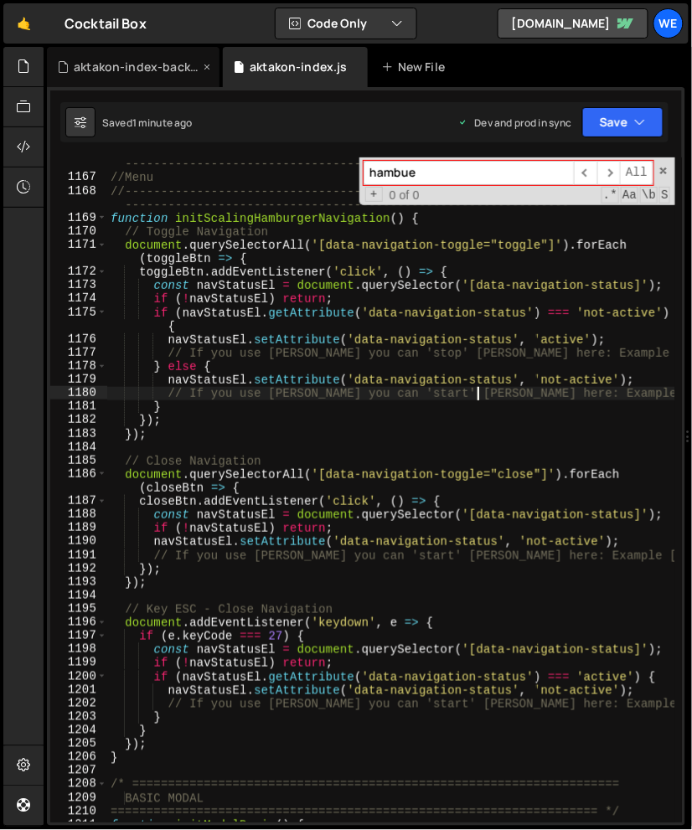
click at [207, 68] on icon at bounding box center [207, 67] width 12 height 17
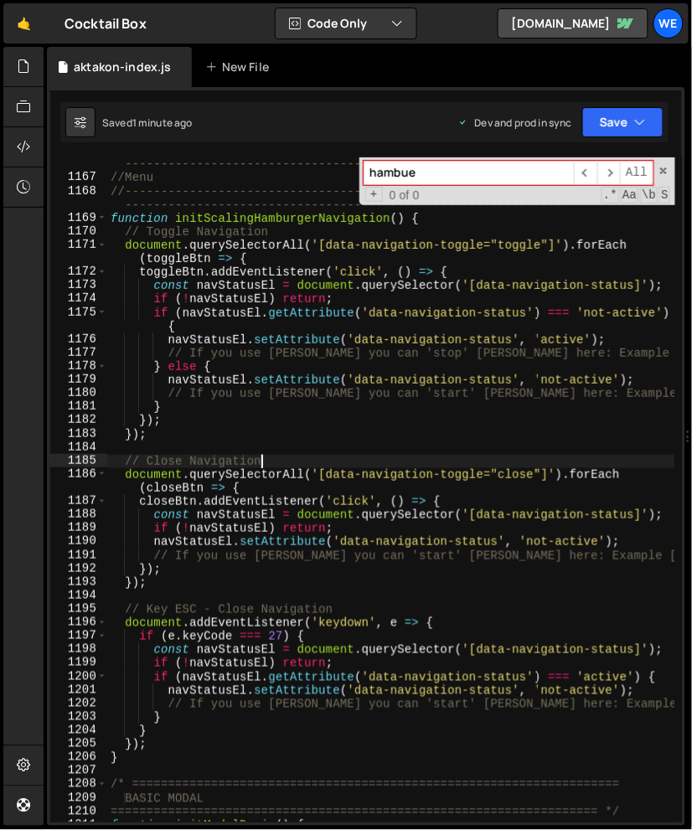
click at [338, 467] on div "//---------------------------------------------------------------------------- …" at bounding box center [391, 496] width 569 height 705
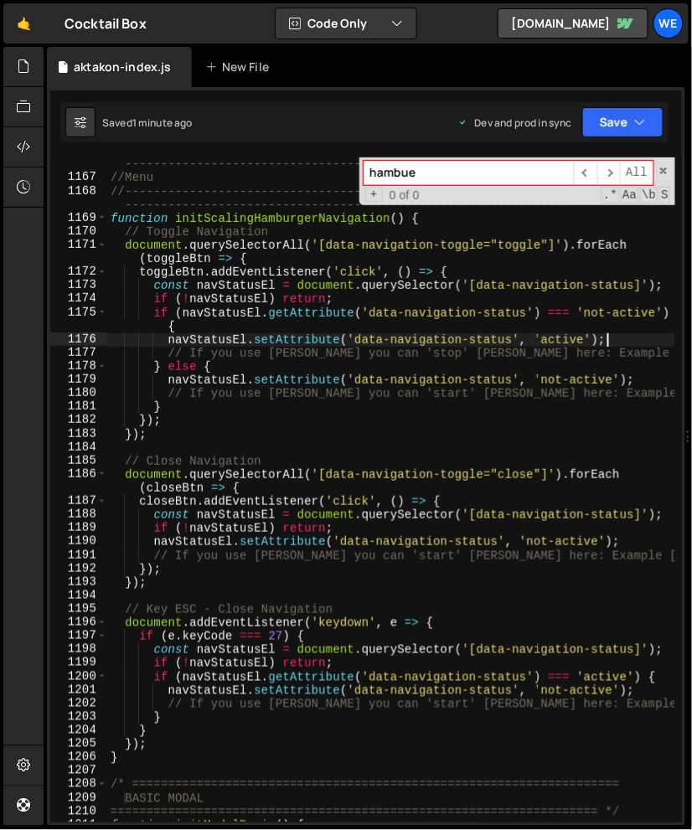
click at [615, 345] on div "//---------------------------------------------------------------------------- …" at bounding box center [391, 496] width 569 height 705
type textarea "navStatusEl.setAttribute('data-navigation-status', 'active');"
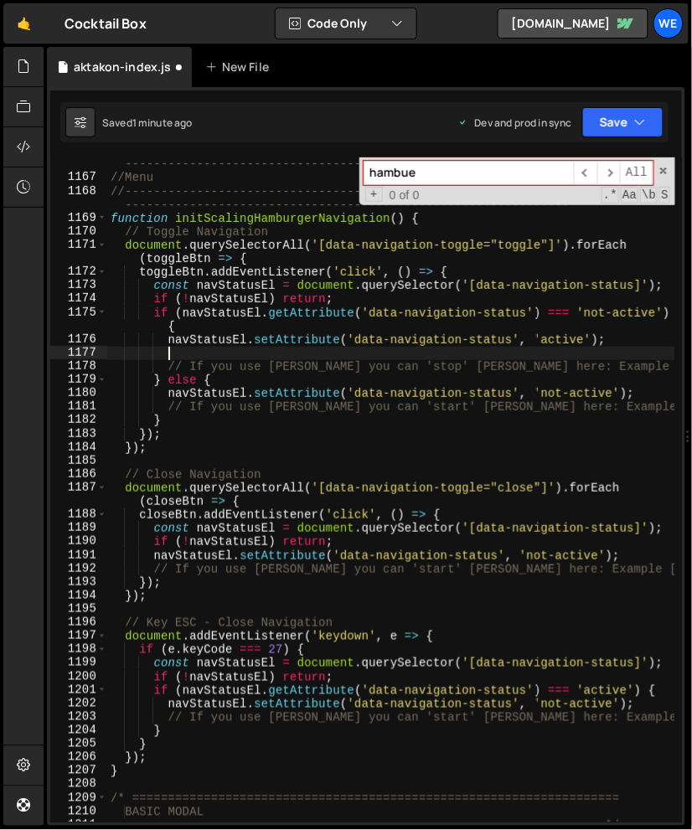
paste textarea "lenis?.stop();"
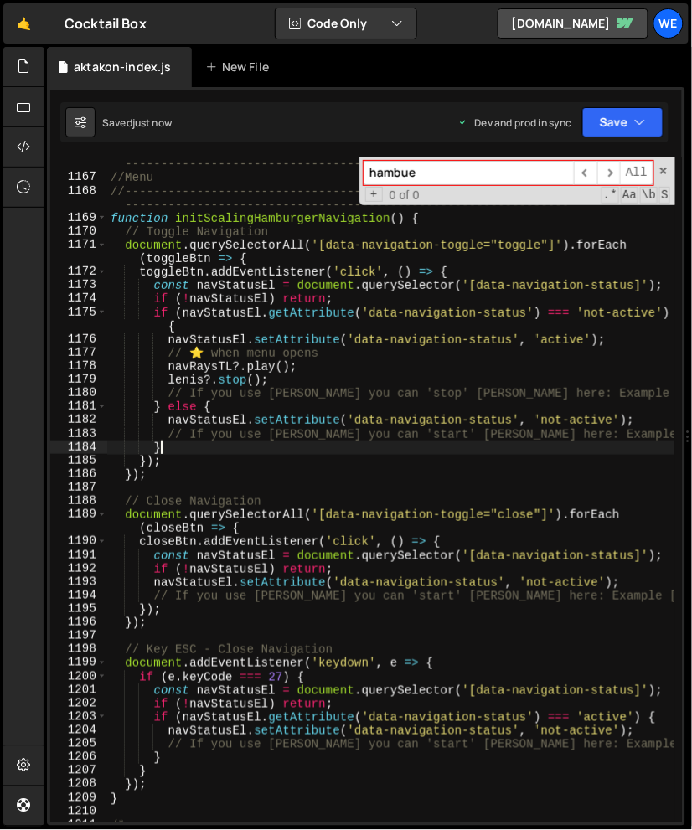
click at [369, 448] on div "//---------------------------------------------------------------------------- …" at bounding box center [391, 496] width 569 height 705
click at [657, 415] on div "//---------------------------------------------------------------------------- …" at bounding box center [391, 496] width 569 height 705
type textarea "navStatusEl.setAttribute('data-navigation-status', 'not-active');"
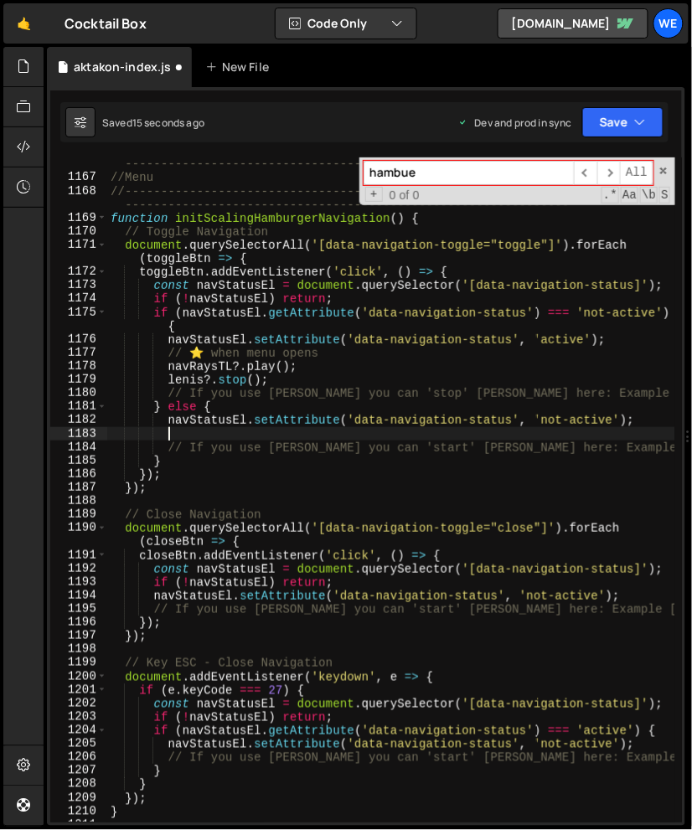
scroll to position [0, 3]
paste textarea "lenis?.start();"
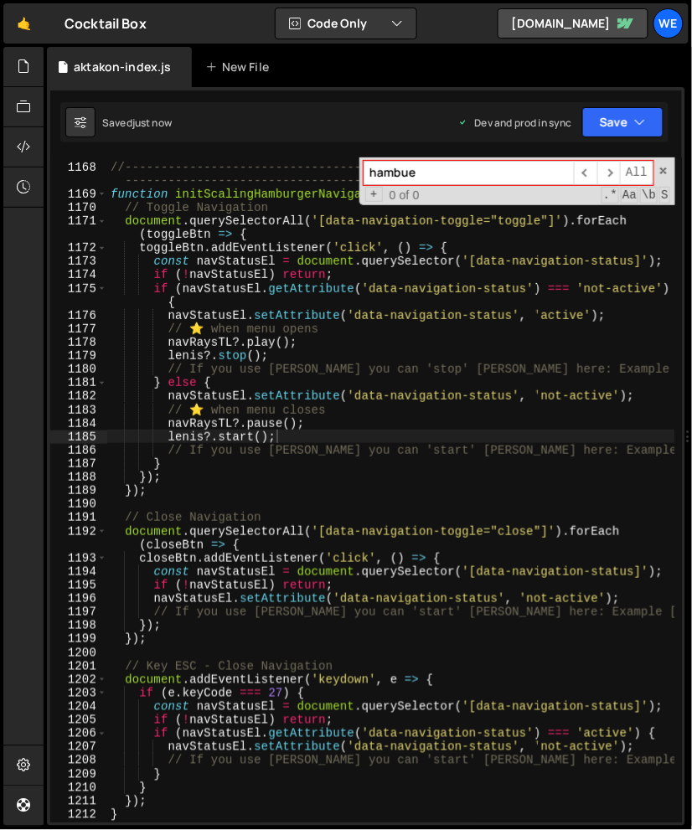
scroll to position [16341, 0]
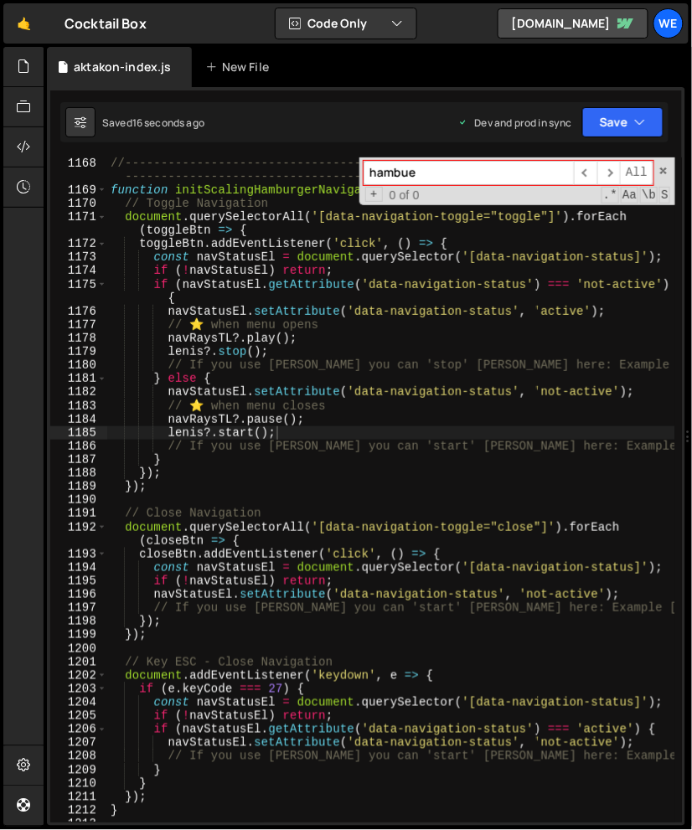
click at [626, 594] on div "//---------------------------------------------------------------------------- …" at bounding box center [391, 509] width 569 height 705
type textarea "navStatusEl.setAttribute('data-navigation-status', 'not-active');"
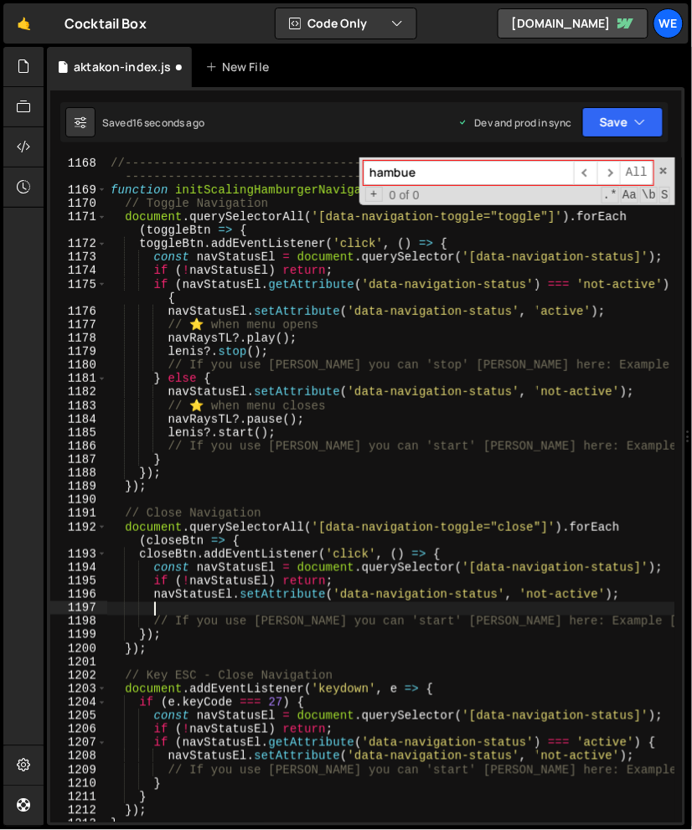
scroll to position [0, 2]
paste textarea "lenis?.start();"
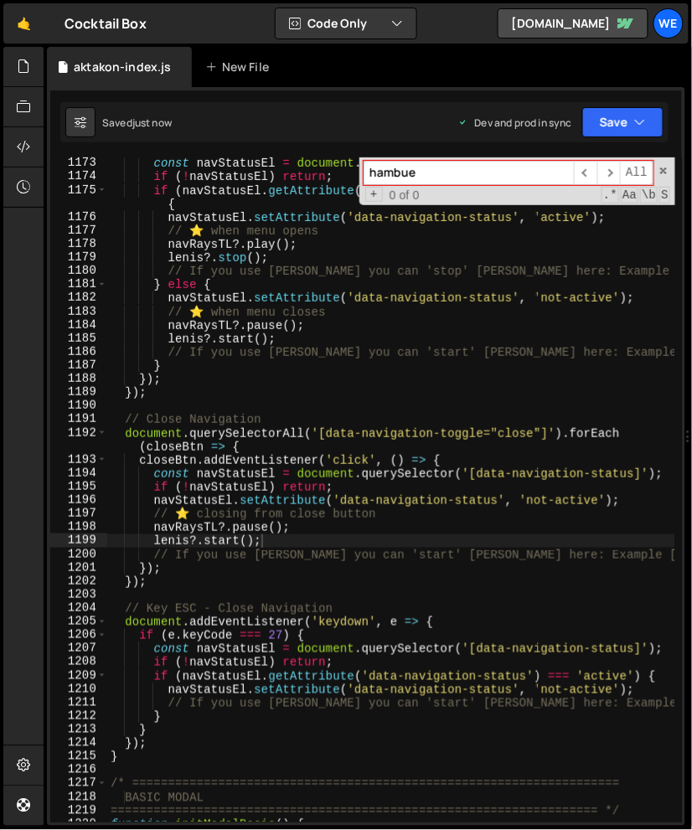
scroll to position [16445, 0]
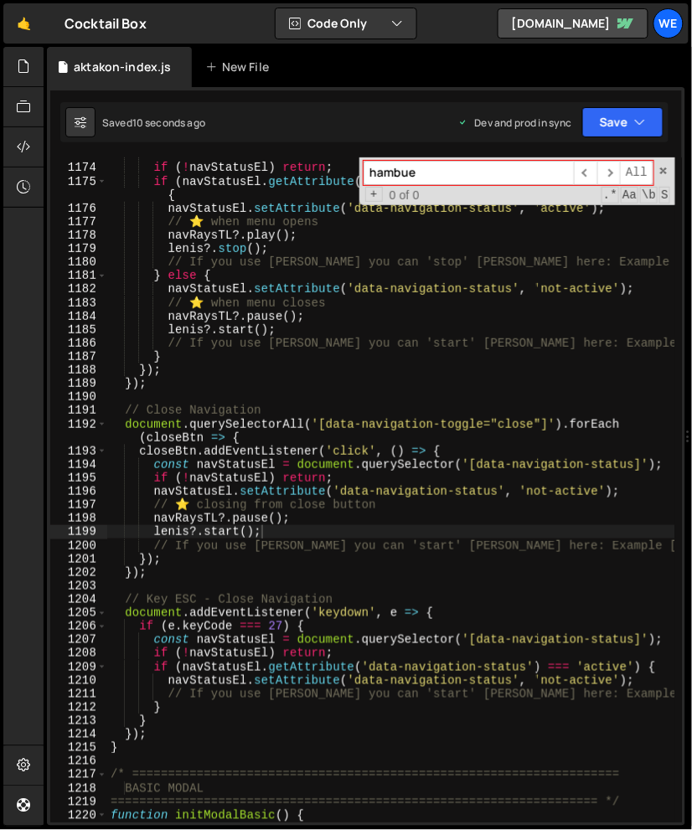
click at [641, 683] on div "const navStatusEl = document . querySelector ( '[data-navigation-status]' ) ; i…" at bounding box center [391, 493] width 569 height 692
type textarea "navStatusEl.setAttribute('data-navigation-status', 'not-active');"
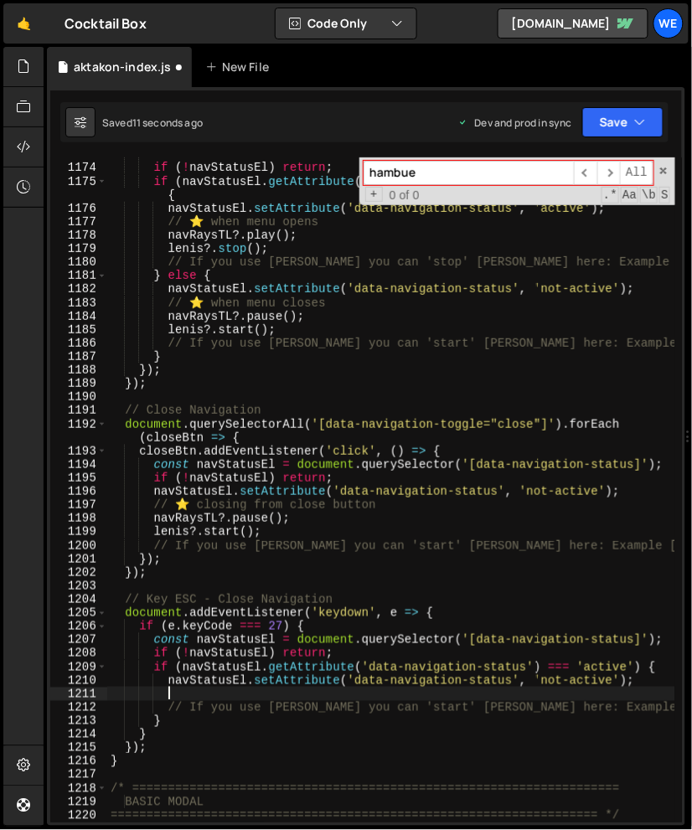
scroll to position [0, 3]
paste textarea "lenis?.start();"
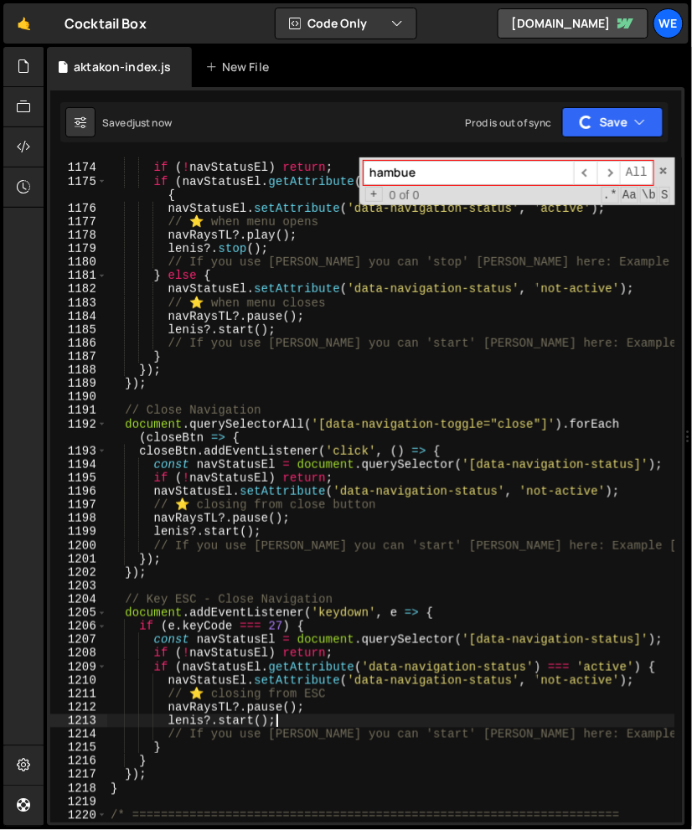
click at [441, 606] on div "const navStatusEl = document . querySelector ( '[data-navigation-status]' ) ; i…" at bounding box center [391, 493] width 569 height 692
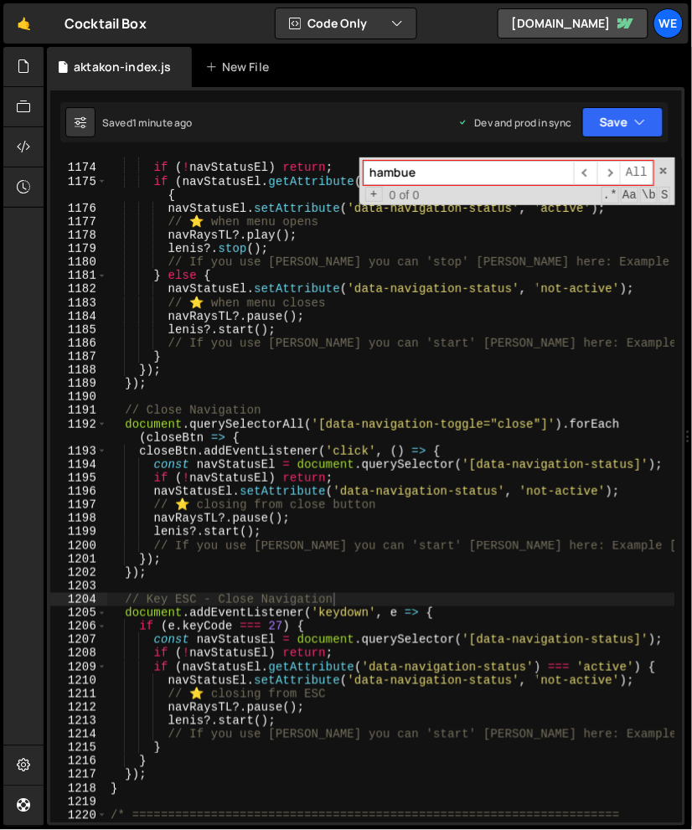
click at [557, 466] on div "const navStatusEl = document . querySelector ( '[data-navigation-status]' ) ; i…" at bounding box center [391, 493] width 569 height 692
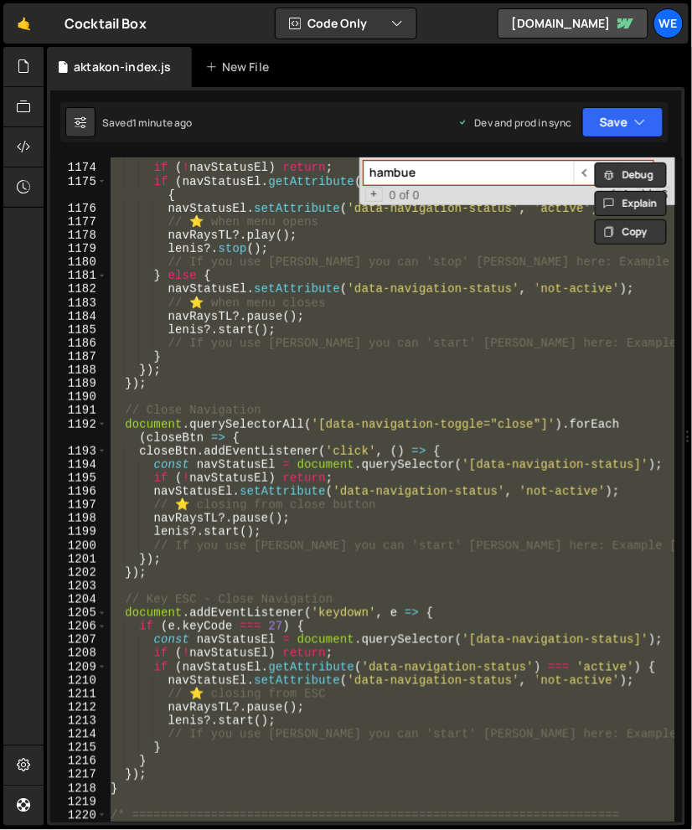
click at [377, 544] on div "const navStatusEl = document . querySelector ( '[data-navigation-status]' ) ; i…" at bounding box center [391, 489] width 568 height 665
type textarea "// If you use [PERSON_NAME] you can 'start' [PERSON_NAME] here: Example [PERSON…"
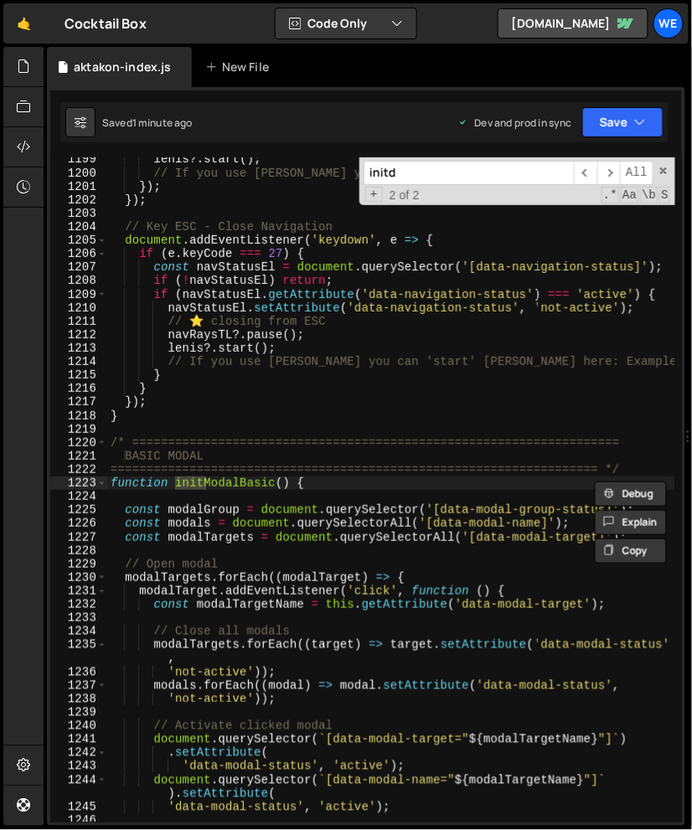
scroll to position [18854, 0]
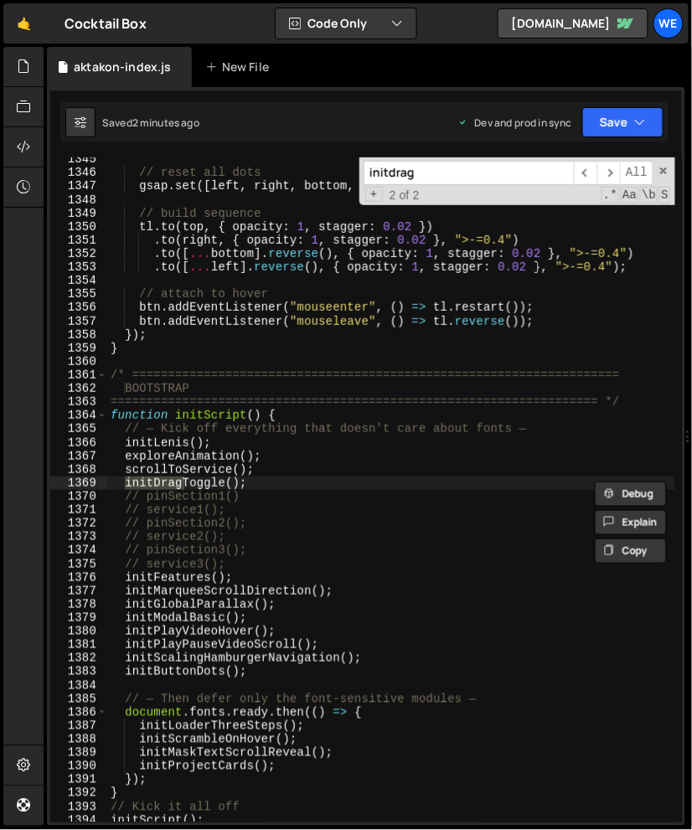
type input "initdrag"
click at [269, 482] on div "// reset all dots gsap . set ([ left , right , bottom , top ] , { opacity : 0.3…" at bounding box center [391, 498] width 569 height 692
type textarea "initDragToggle();"
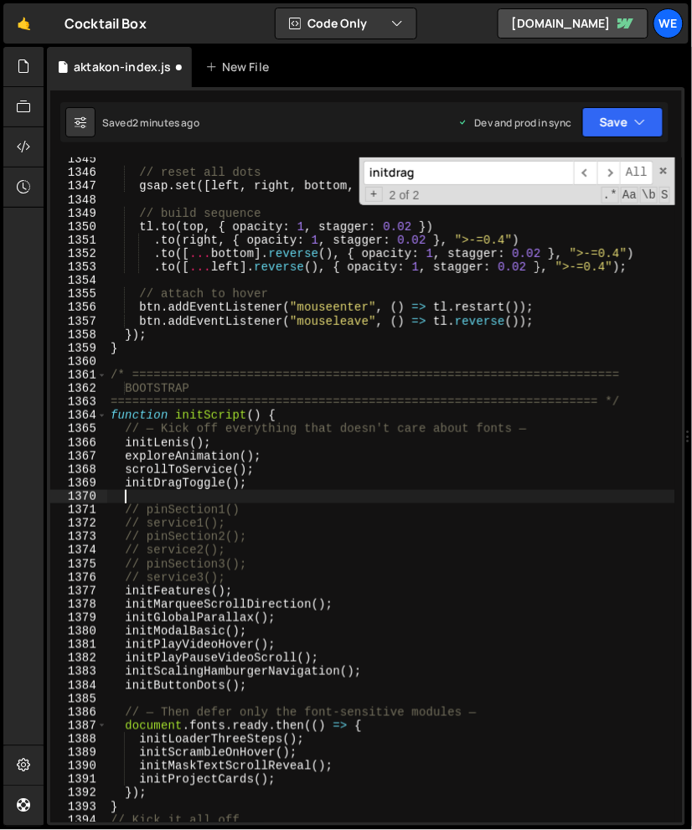
scroll to position [0, 0]
paste textarea "initNavRays();"
click at [243, 509] on div "// reset all dots gsap . set ([ left , right , bottom , top ] , { opacity : 0.3…" at bounding box center [391, 498] width 569 height 692
type textarea "// pinSection1()"
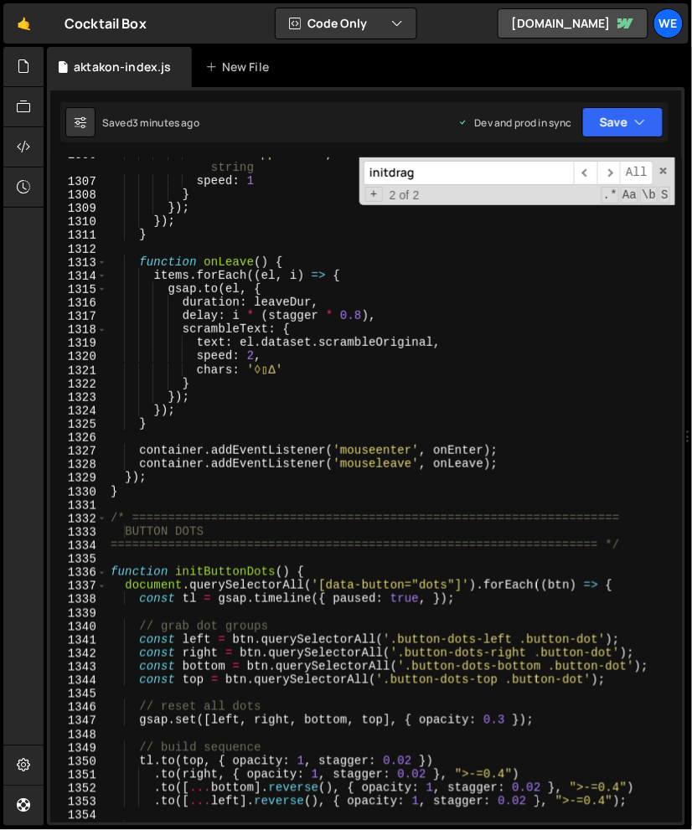
scroll to position [18229, 0]
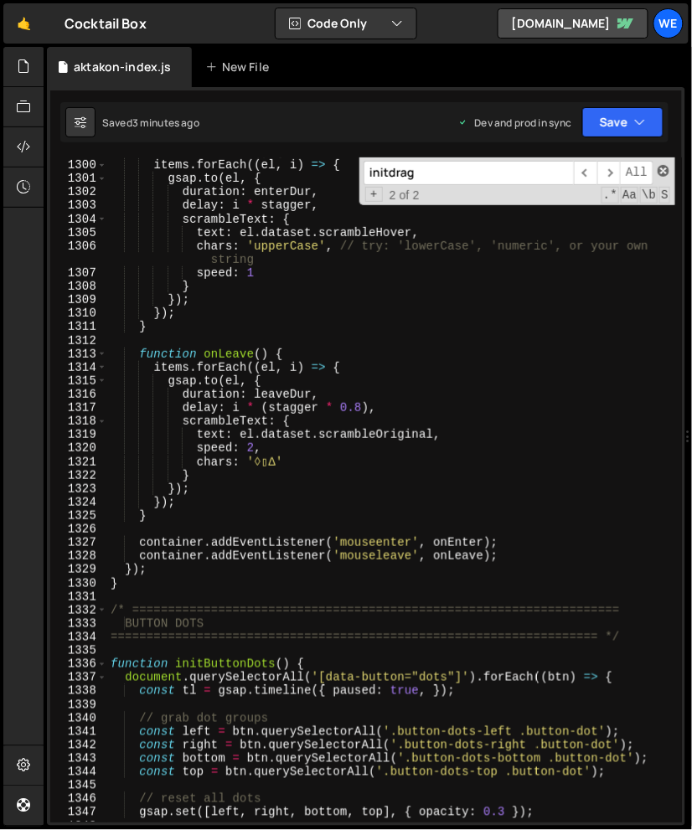
click at [661, 169] on span at bounding box center [663, 171] width 12 height 12
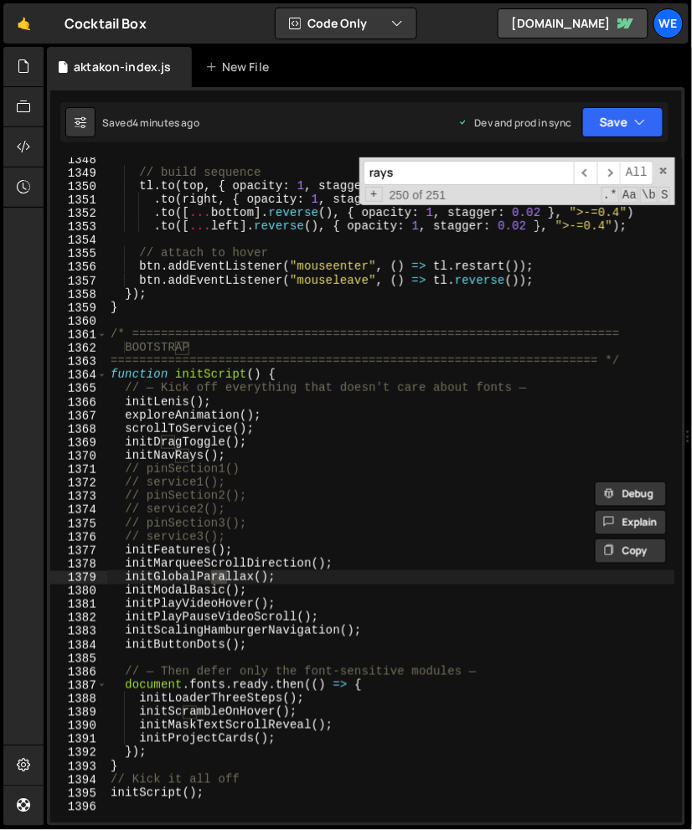
scroll to position [1044, 0]
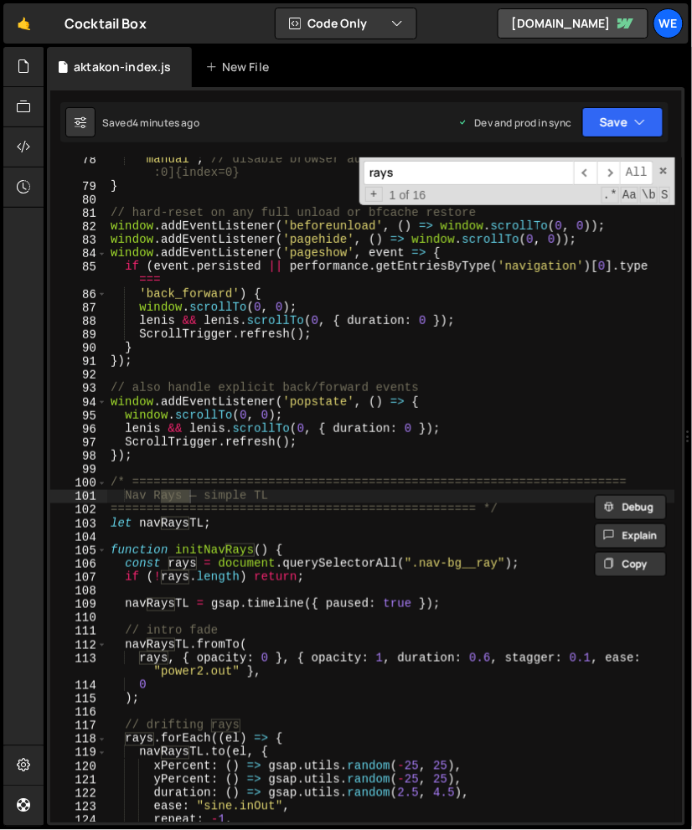
type input "rays"
click at [481, 424] on div "'manual' ; // disable browser auto-restore :contentReference[oaicite :0]{index=…" at bounding box center [391, 504] width 569 height 705
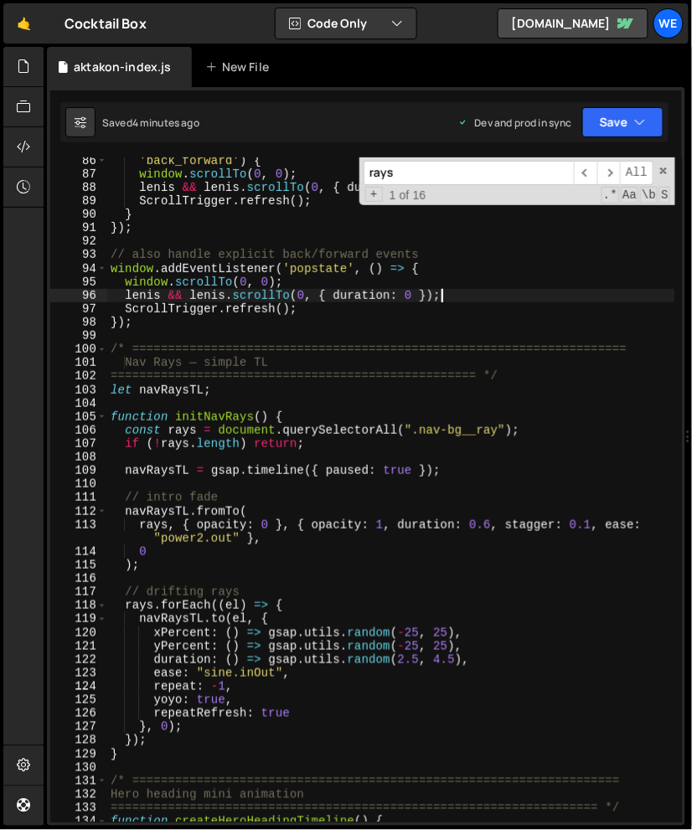
scroll to position [1178, 0]
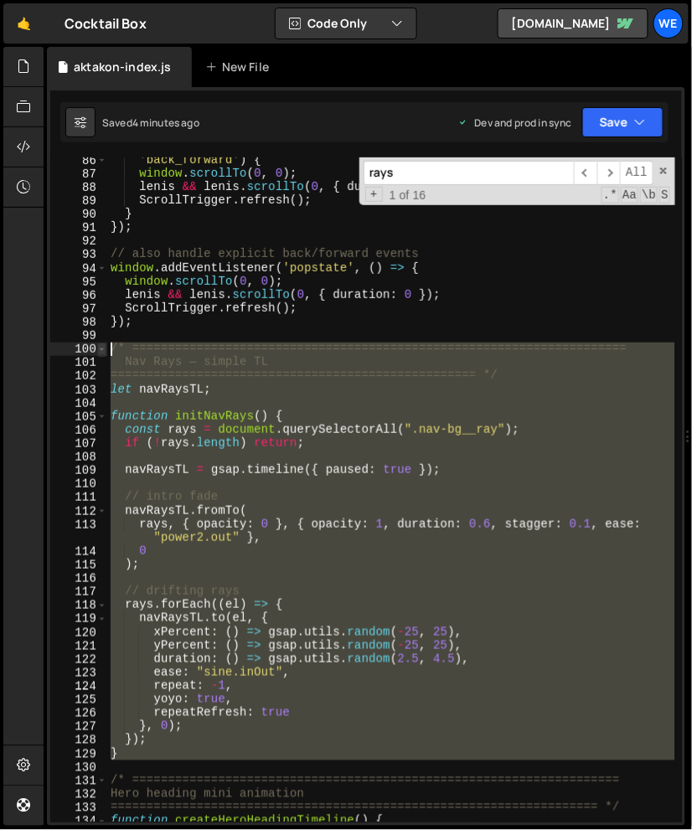
drag, startPoint x: 130, startPoint y: 764, endPoint x: 99, endPoint y: 353, distance: 412.4
click at [99, 353] on div "lenis && lenis.scrollTo(0, { duration: 0 }); 86 87 88 89 90 91 92 93 94 95 96 9…" at bounding box center [365, 489] width 631 height 665
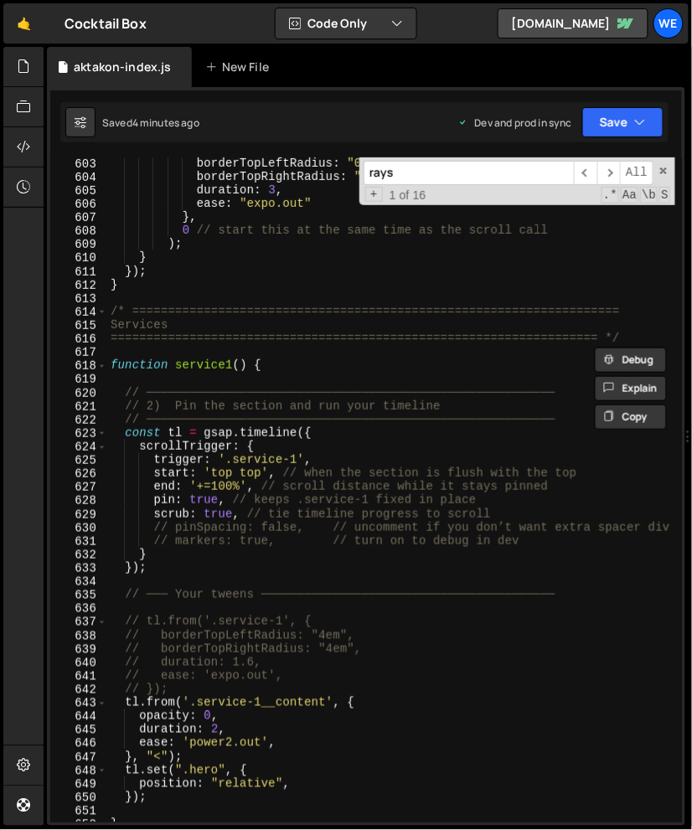
scroll to position [8342, 0]
click at [298, 498] on div "borderTopLeftRadius : "0em" , borderTopRightRadius : "0em" , duration : 3 , eas…" at bounding box center [391, 501] width 569 height 692
type textarea "pin: true, // keeps .service-1 fixed in place"
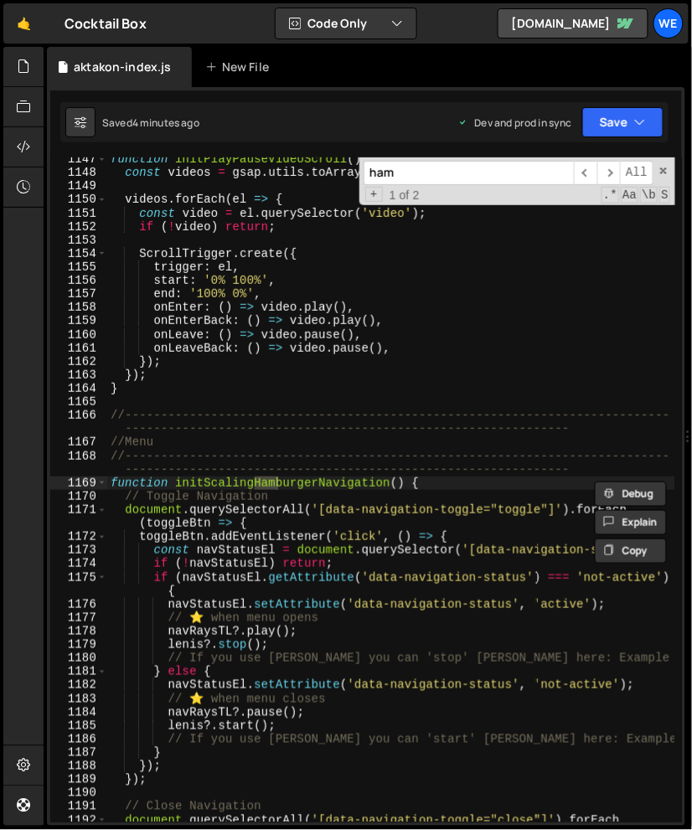
scroll to position [16048, 0]
type input "hamb"
click at [162, 484] on div "function initPlayPauseVideoScroll ( ) { const videos = gsap . utils . toArray (…" at bounding box center [391, 504] width 569 height 705
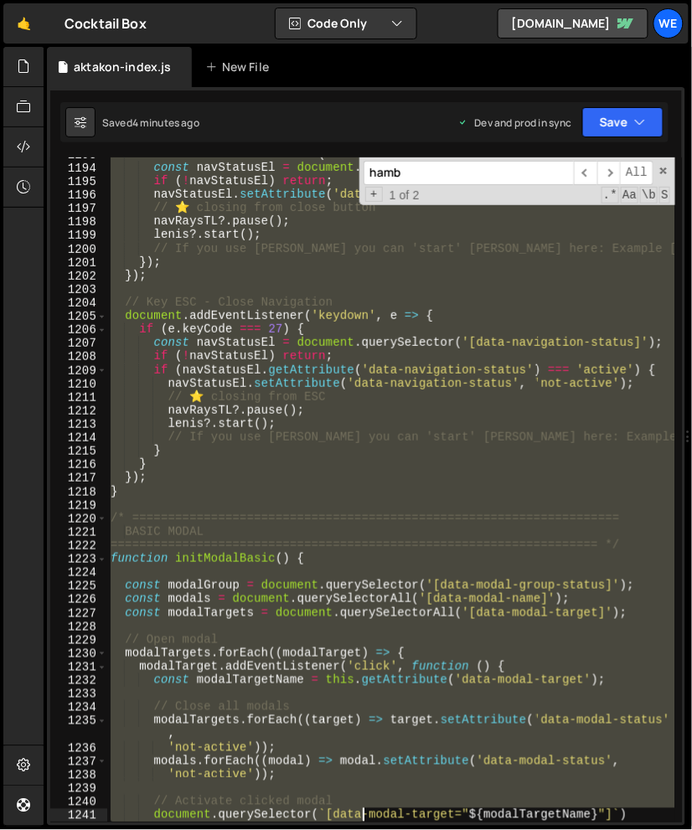
scroll to position [16768, 0]
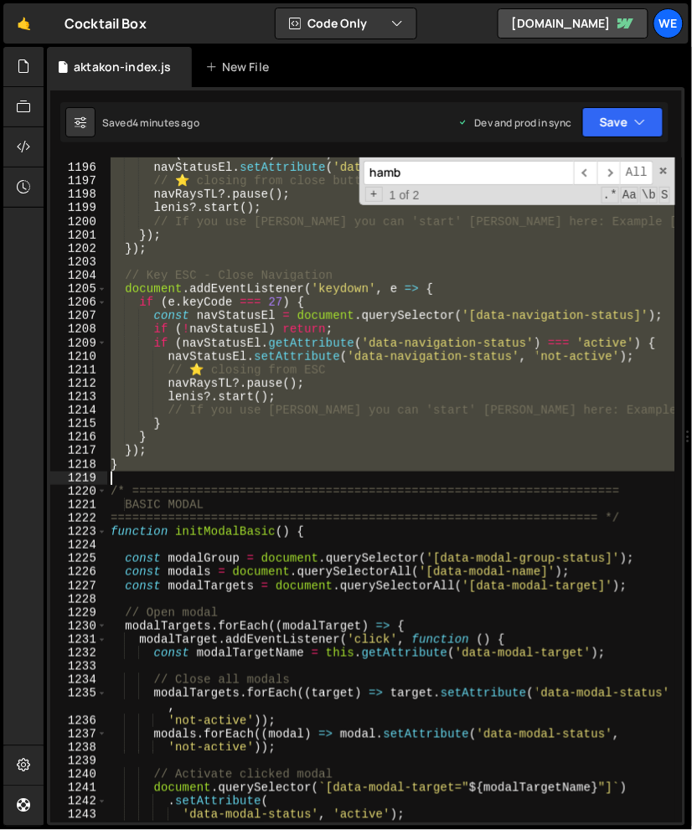
drag, startPoint x: 111, startPoint y: 416, endPoint x: 255, endPoint y: 477, distance: 155.7
click at [255, 477] on div "if ( ! navStatusEl ) return ; navStatusEl . setAttribute ( 'data-navigation-sta…" at bounding box center [391, 499] width 569 height 705
type textarea "}"
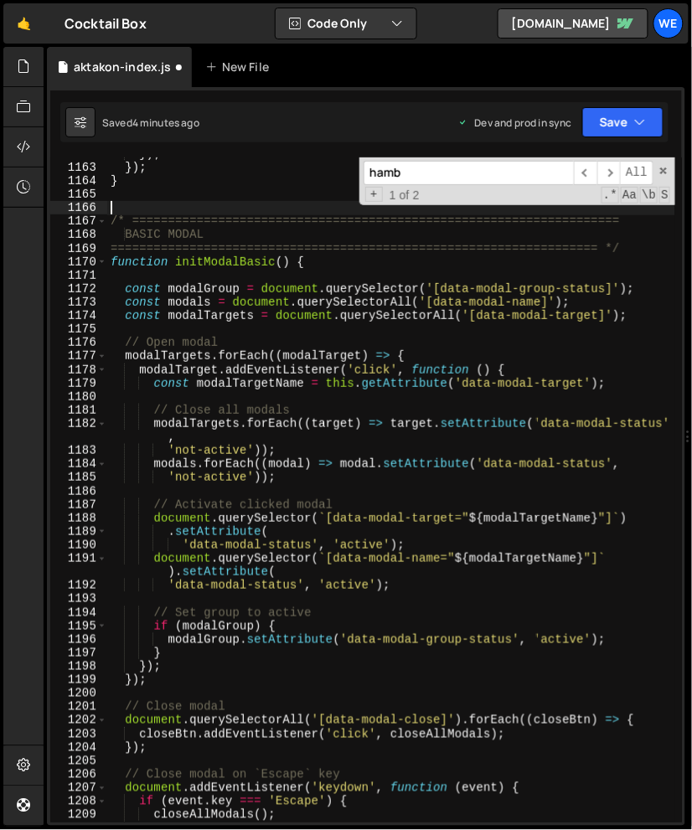
scroll to position [16185, 0]
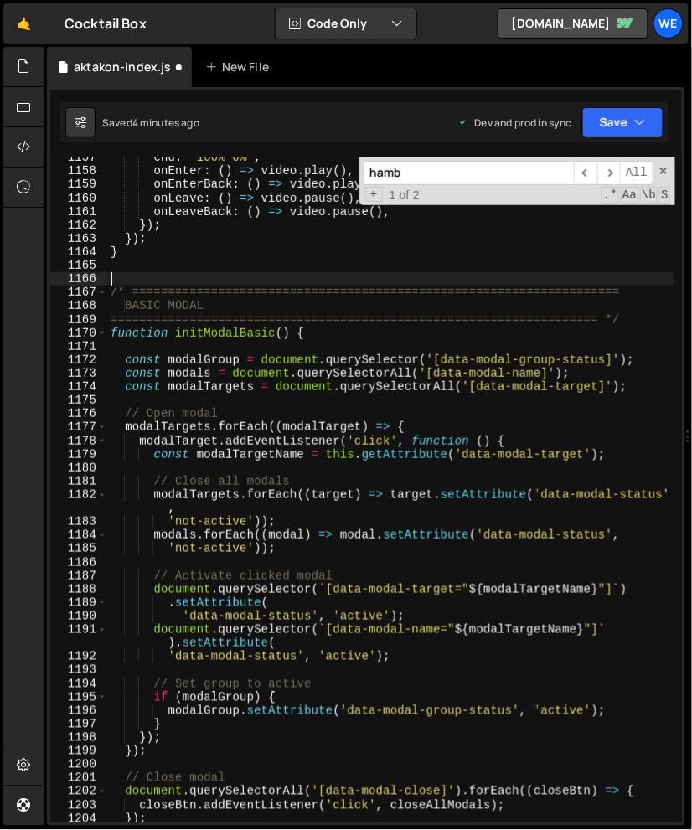
type textarea "/* ===================================================================="
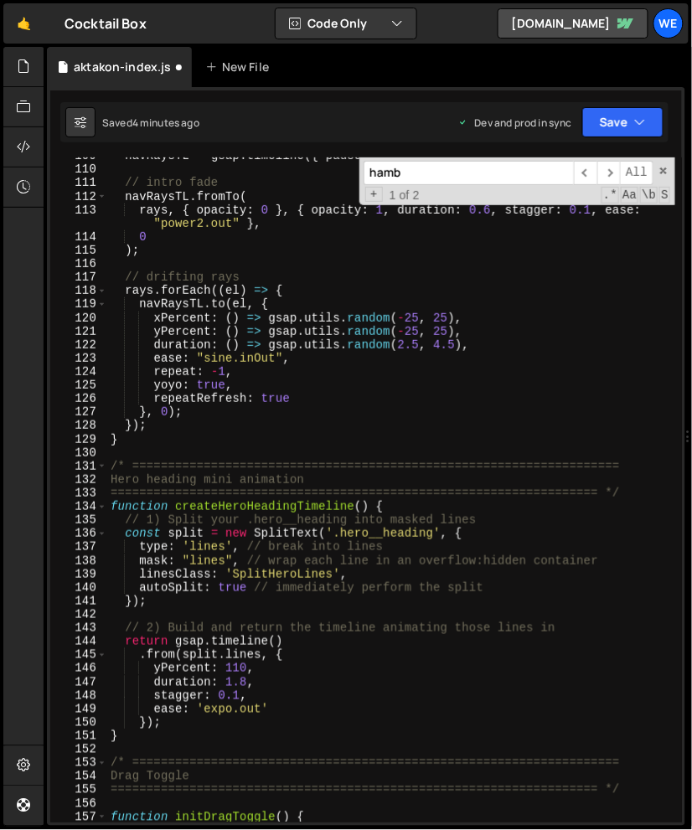
scroll to position [1492, 0]
click at [212, 447] on div "navRaysTL = gsap . timeline ({ paused : true }) ; // intro fade navRaysTL . fro…" at bounding box center [391, 495] width 569 height 692
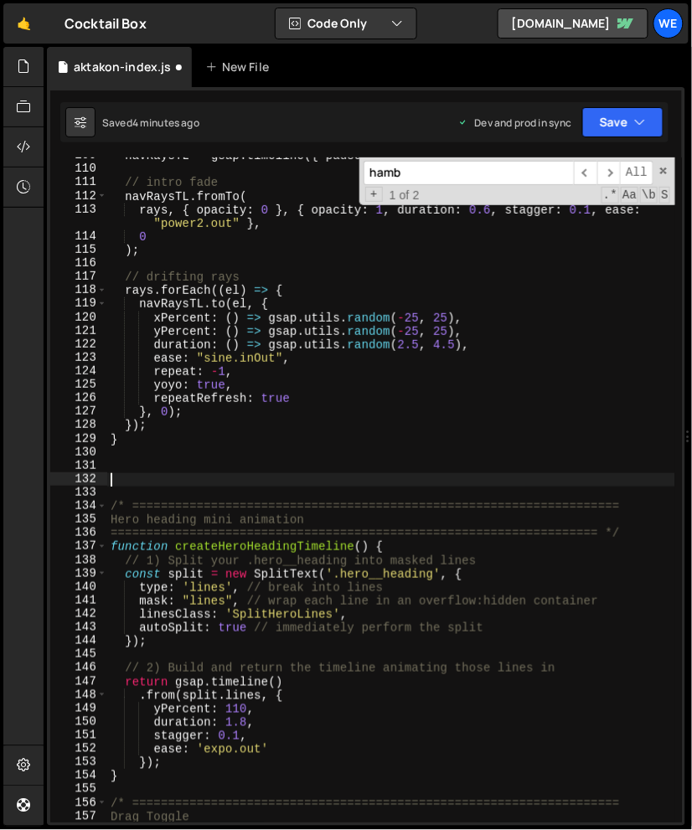
paste textarea "/* ===================================================================="
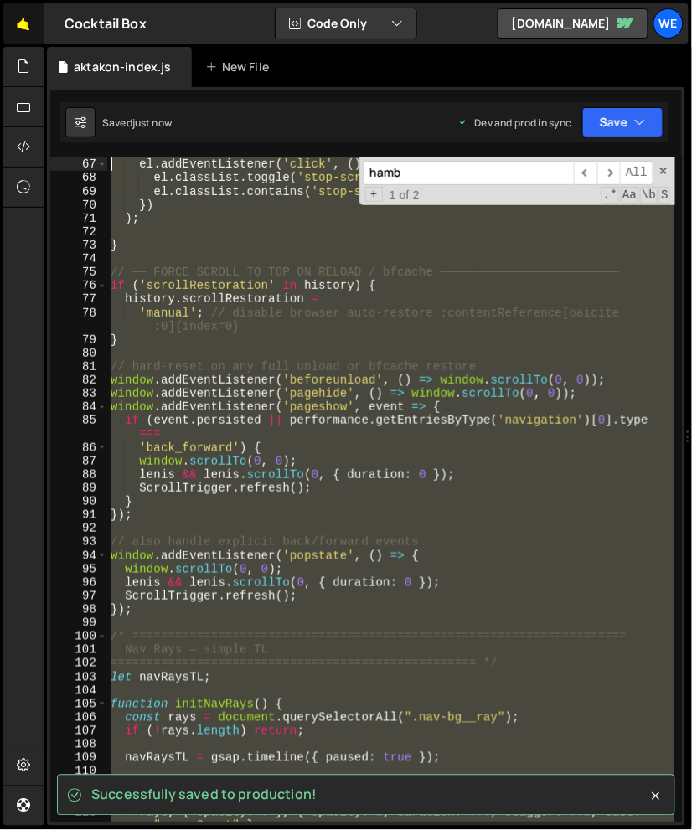
scroll to position [0, 0]
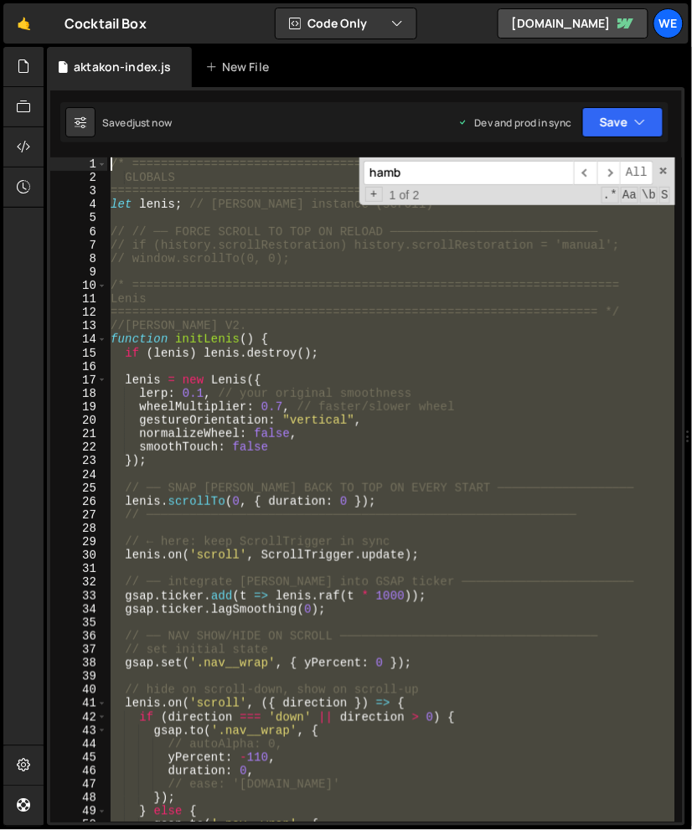
drag, startPoint x: 137, startPoint y: 655, endPoint x: 88, endPoint y: 162, distance: 494.9
click at [88, 162] on div "/* ==================================================================== 1 2 3 4…" at bounding box center [365, 489] width 631 height 665
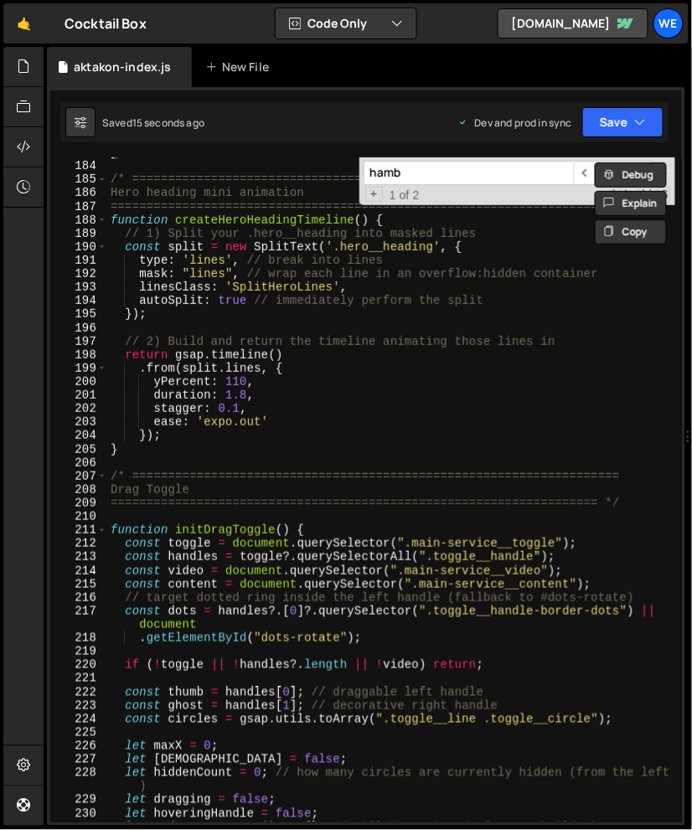
scroll to position [2585, 0]
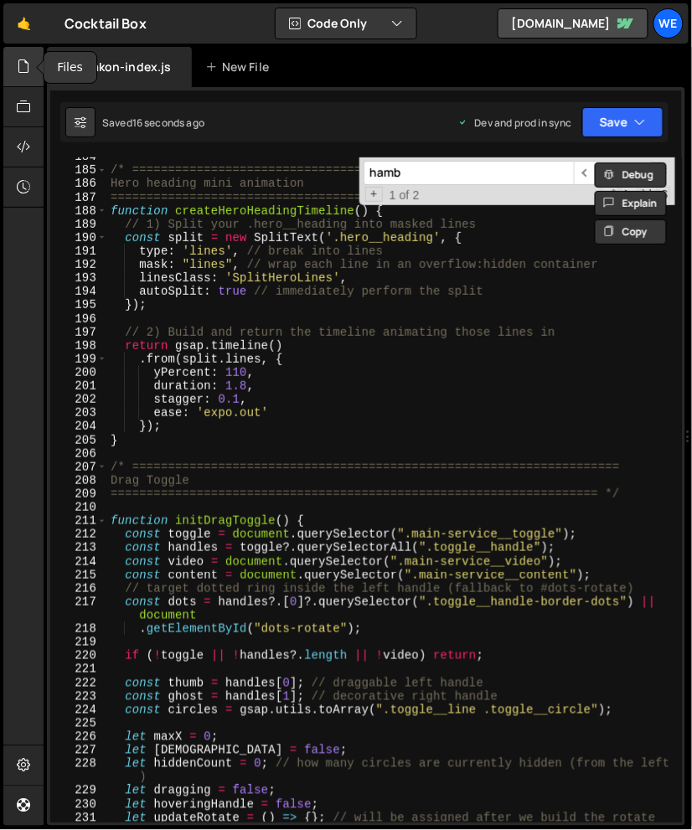
type textarea "/* ==================================================================== GLOBALS"
click at [22, 59] on icon at bounding box center [23, 66] width 13 height 18
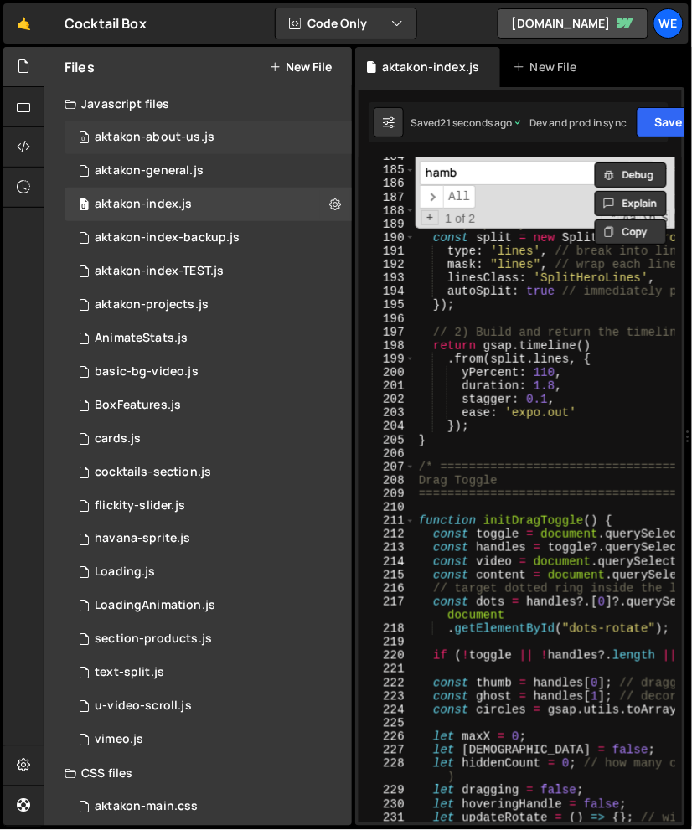
click at [235, 128] on div "0 aktakon-about-us.js 0" at bounding box center [207, 138] width 287 height 34
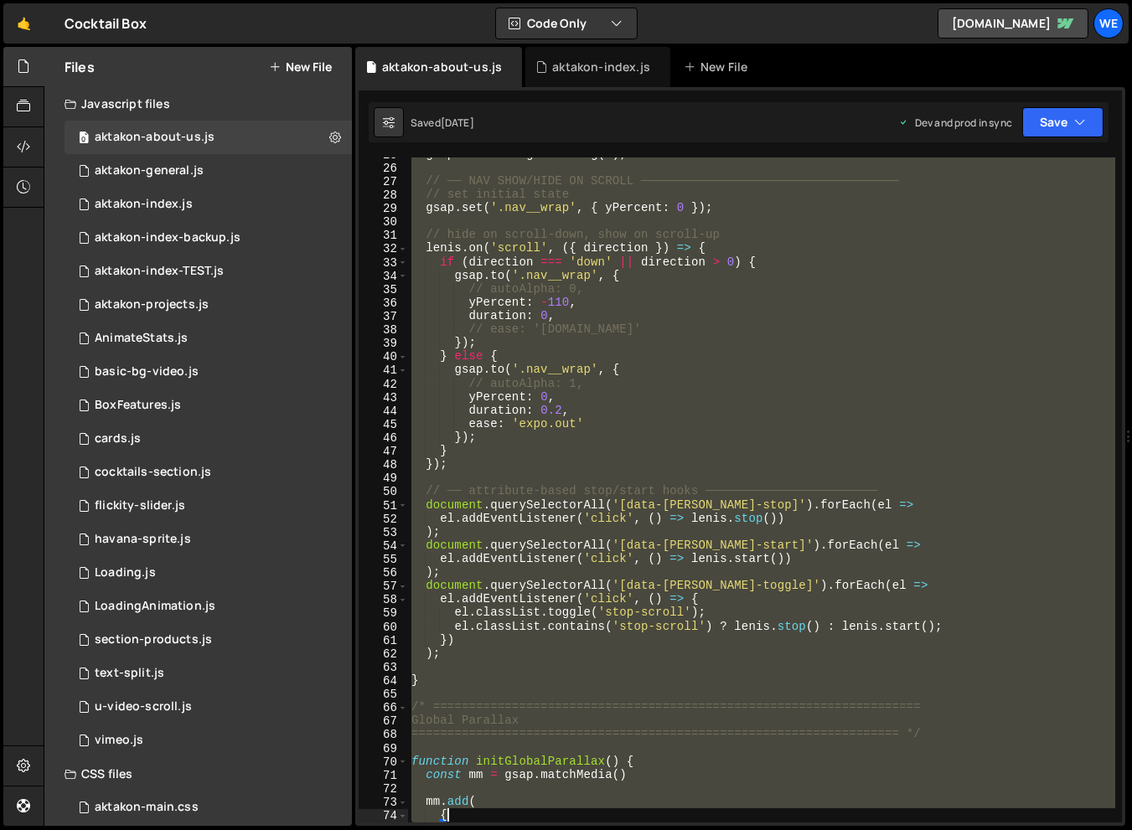
scroll to position [347, 0]
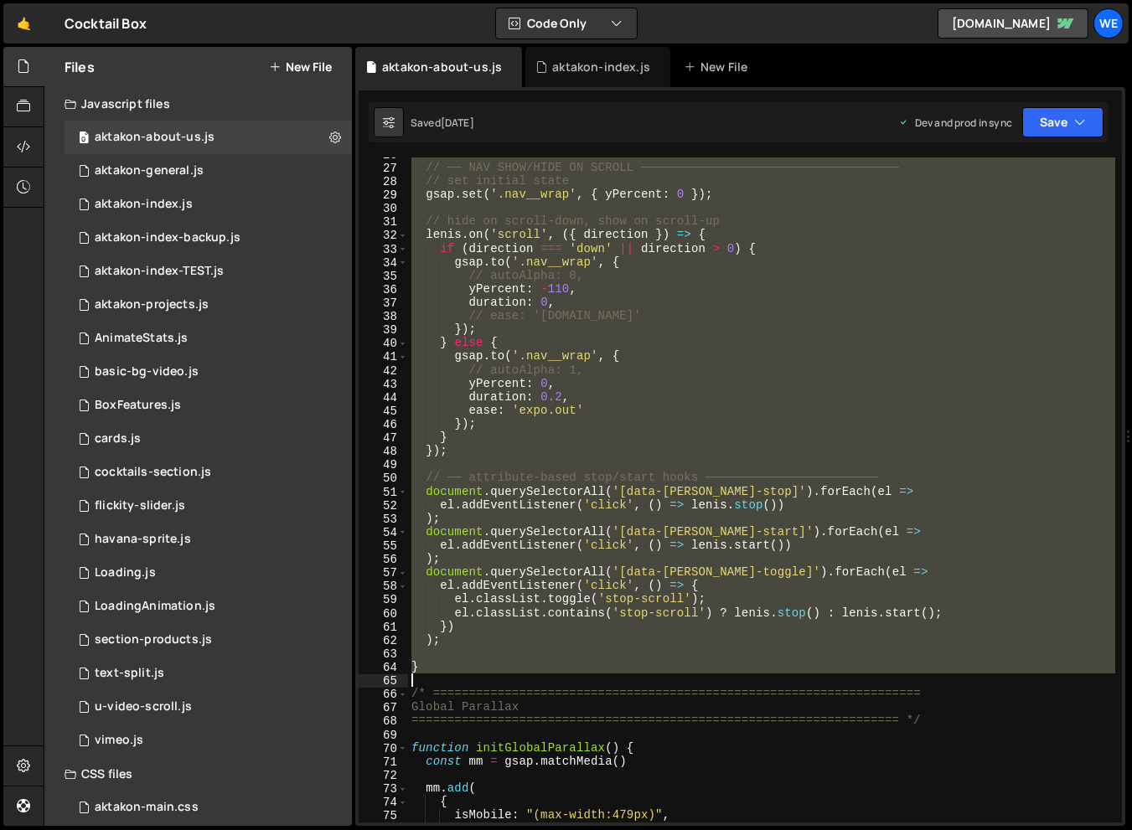
drag, startPoint x: 410, startPoint y: 159, endPoint x: 601, endPoint y: 678, distance: 553.3
click at [601, 678] on div "// ── NAV SHOW/HIDE ON SCROLL ──────────────────────────────────── // set initi…" at bounding box center [761, 493] width 707 height 692
type textarea "}"
click at [636, 655] on div "// ── NAV SHOW/HIDE ON SCROLL ──────────────────────────────────── // set initi…" at bounding box center [761, 493] width 707 height 692
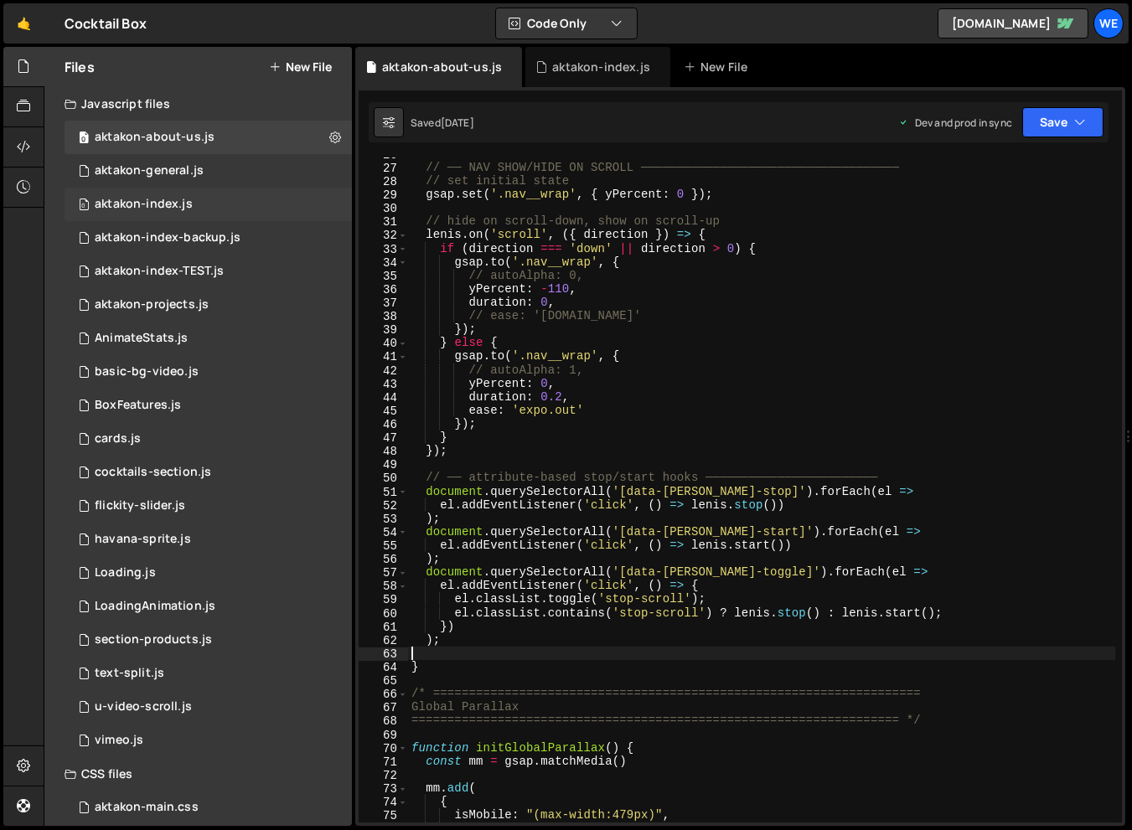
click at [219, 193] on div "0 aktakon-index.js 0" at bounding box center [207, 205] width 287 height 34
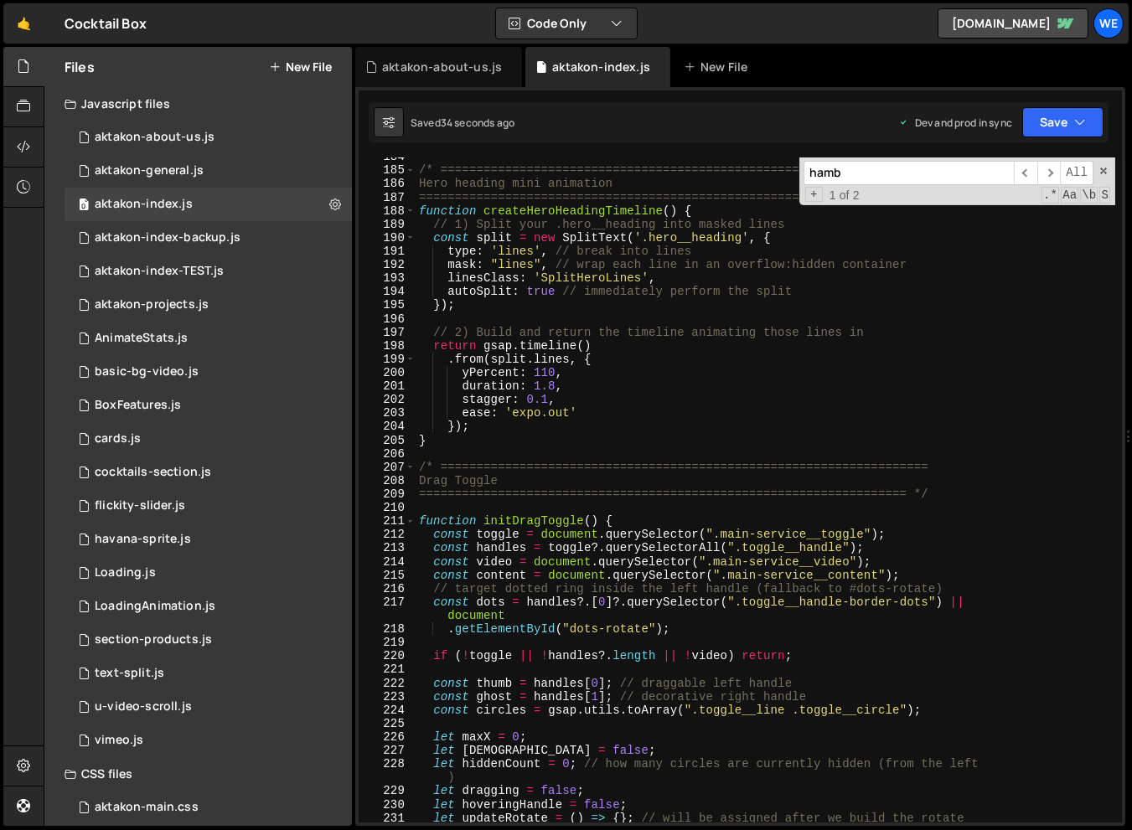
scroll to position [1136, 0]
click at [874, 494] on div "/* ==================================================================== Hero he…" at bounding box center [764, 502] width 699 height 705
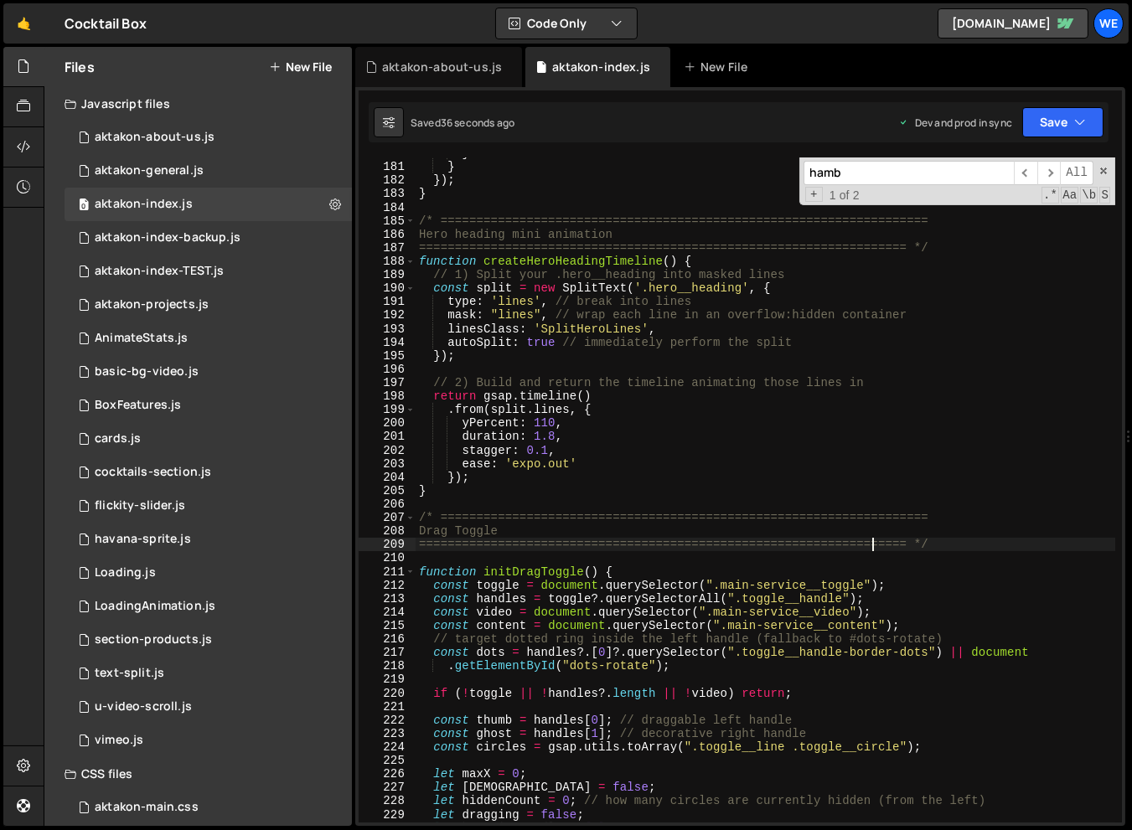
scroll to position [2453, 0]
click at [1067, 174] on span at bounding box center [1103, 171] width 12 height 12
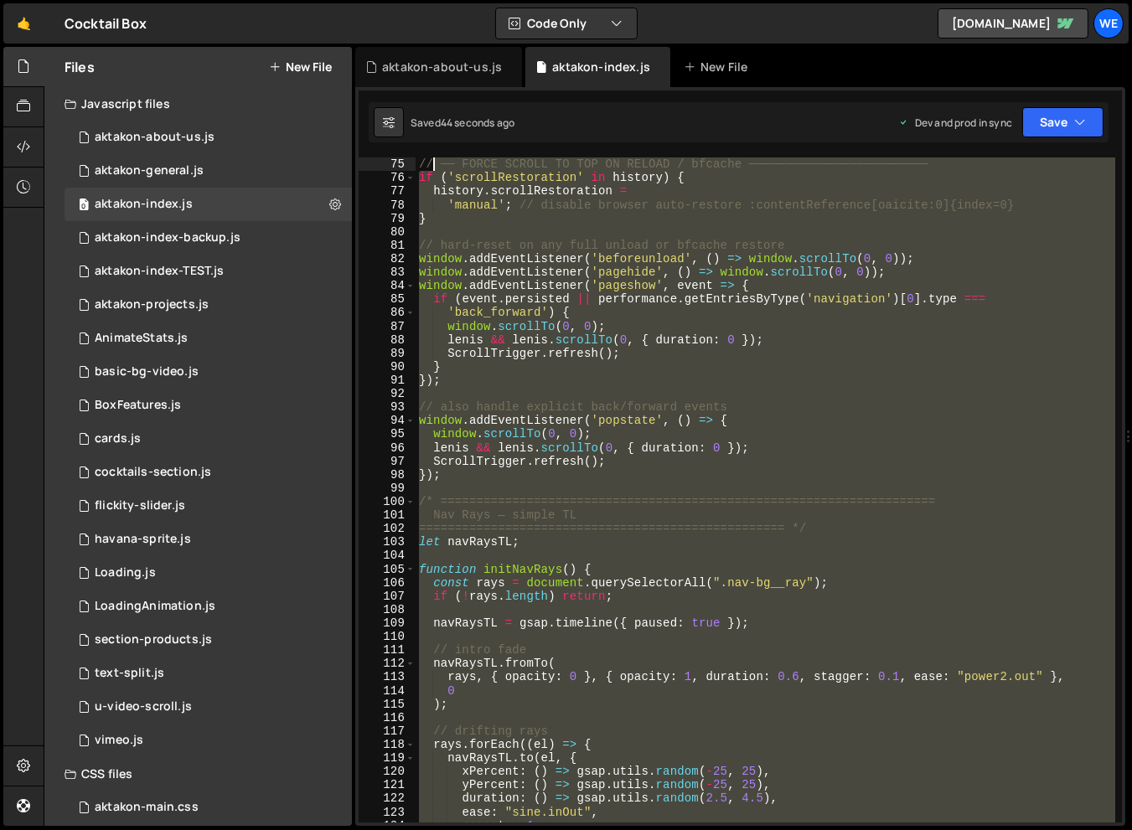
scroll to position [998, 0]
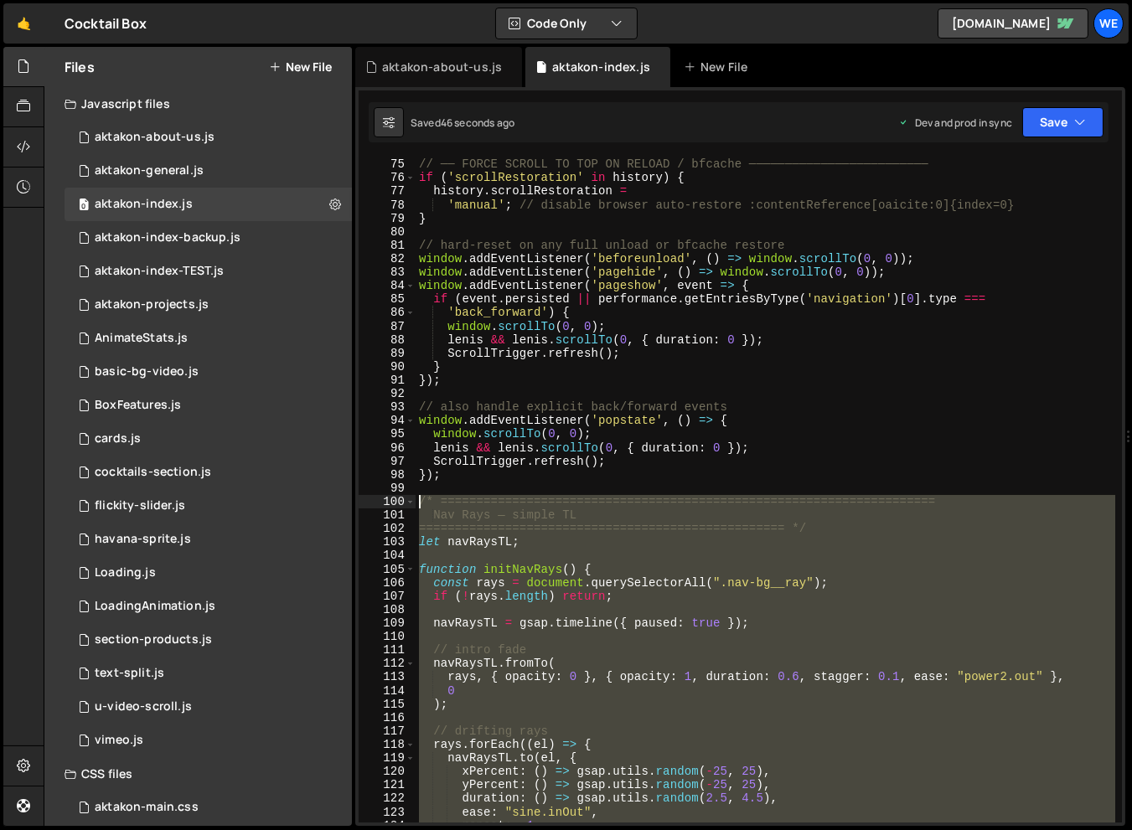
drag, startPoint x: 450, startPoint y: 673, endPoint x: 415, endPoint y: 503, distance: 172.8
click at [415, 503] on div "==================================================================== */ 75 76 7…" at bounding box center [739, 489] width 763 height 665
type textarea "/* ===================================================================== Nav Ra…"
click at [195, 135] on div "aktakon-about-us.js" at bounding box center [155, 137] width 120 height 15
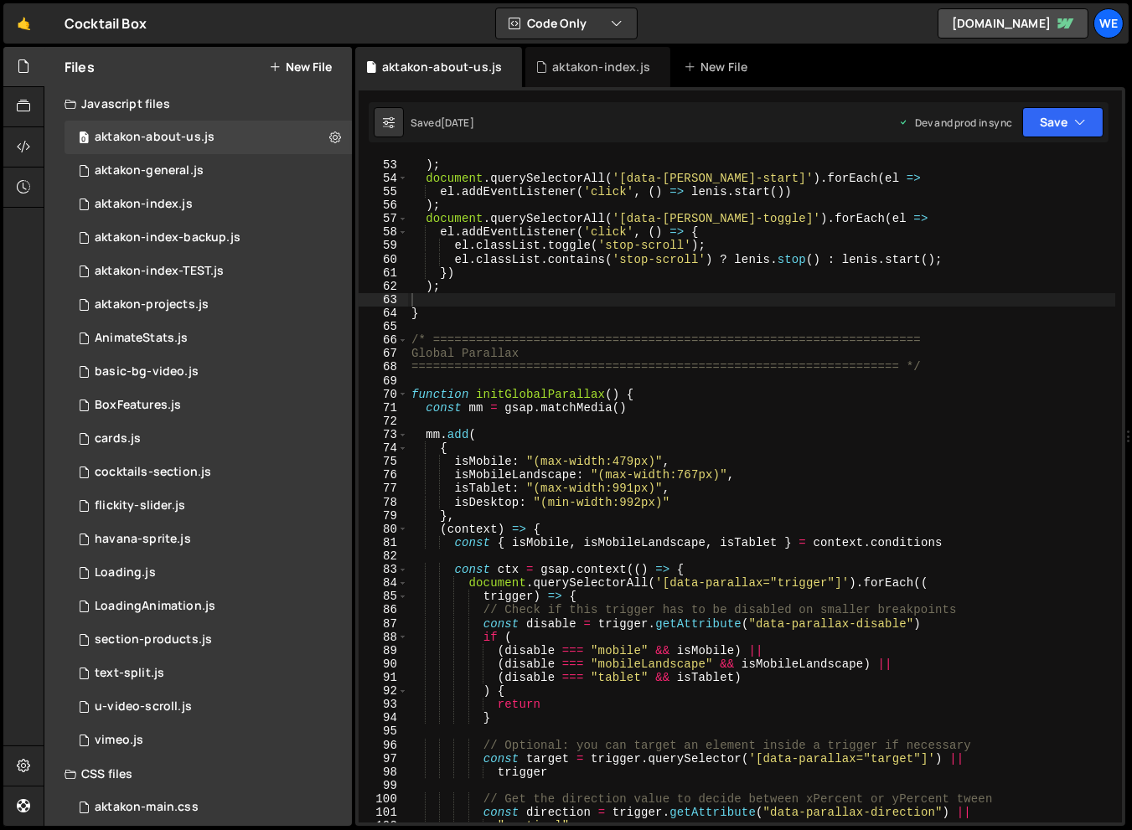
scroll to position [709, 0]
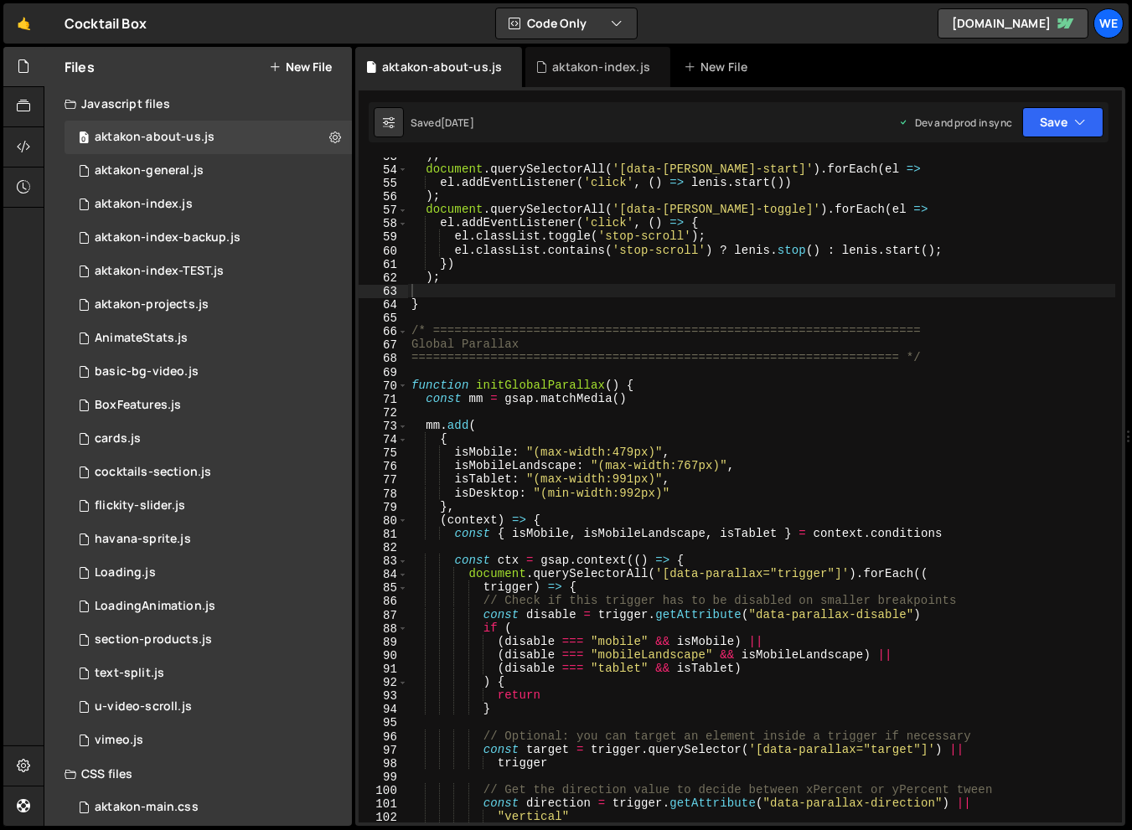
click at [565, 654] on div ") ; document . querySelectorAll ( '[data-lenis-start]' ) . forEach ( el => el .…" at bounding box center [761, 495] width 707 height 692
type textarea "(disable === "mobileLandscape" && isMobileLandscape) ||"
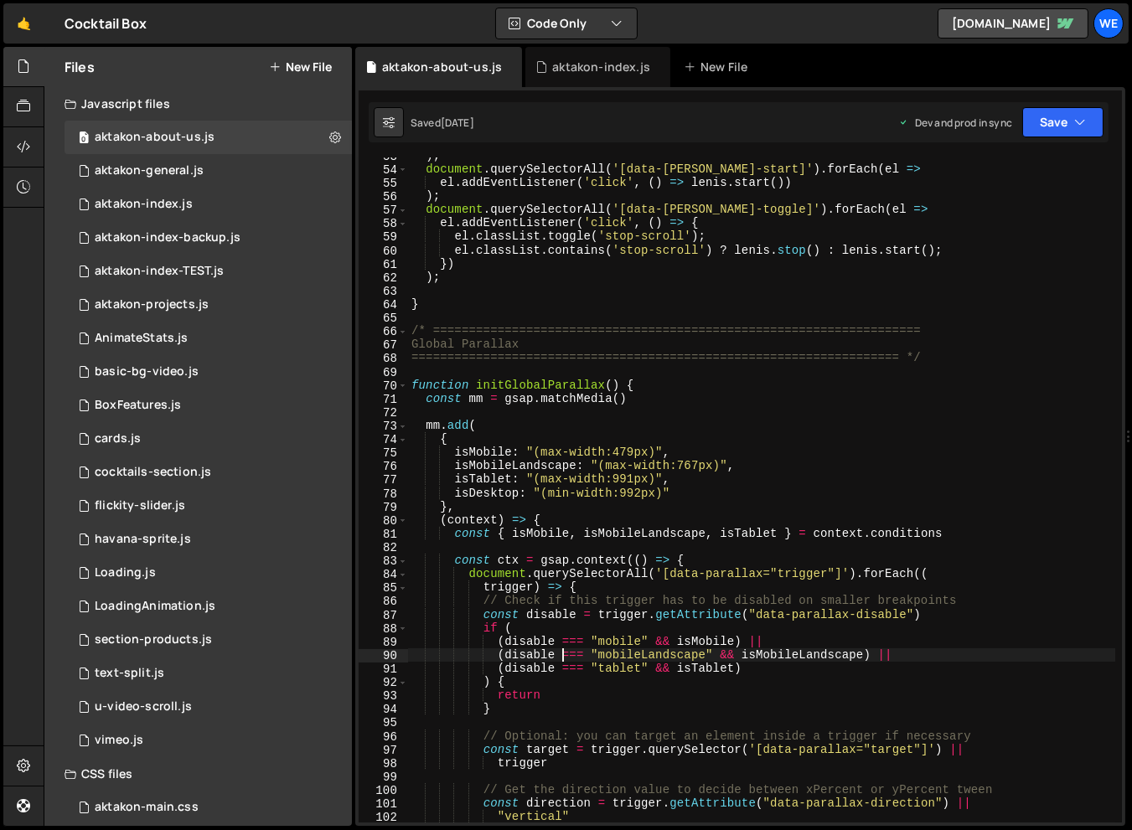
click at [446, 319] on div ") ; document . querySelectorAll ( '[data-lenis-start]' ) . forEach ( el => el .…" at bounding box center [761, 495] width 707 height 692
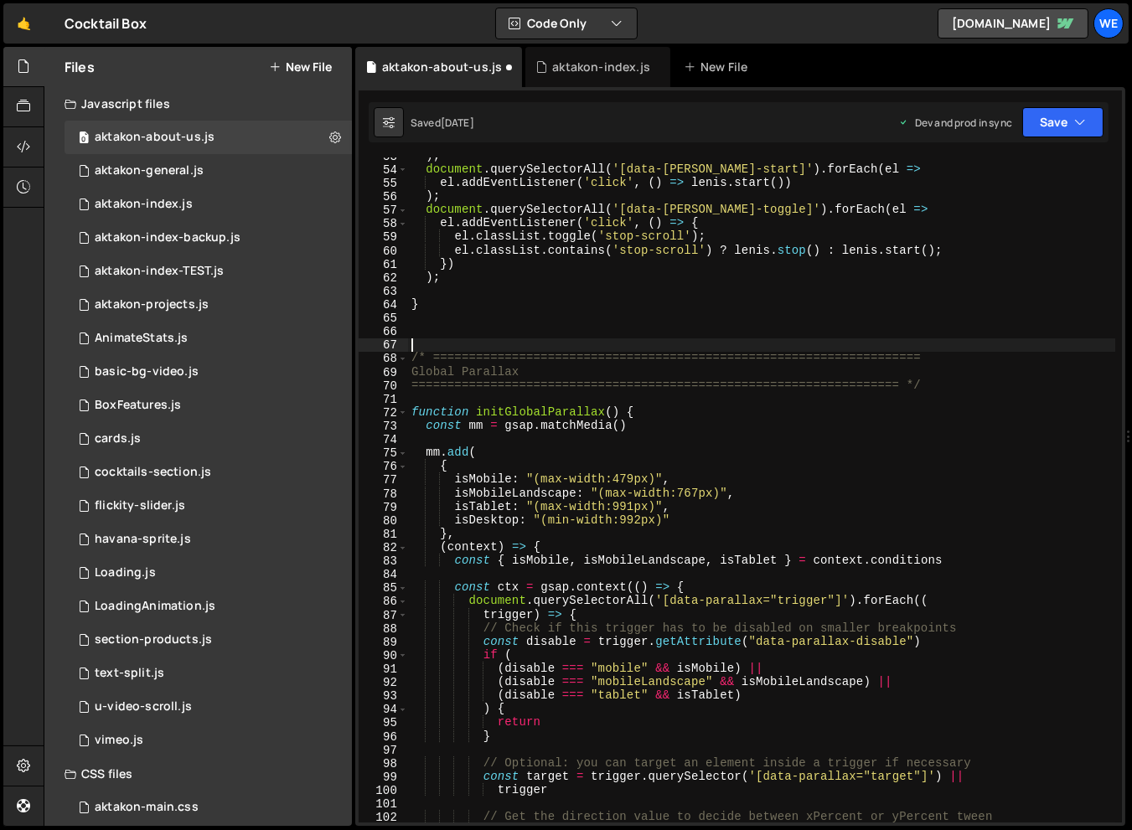
paste textarea "}"
type textarea "}"
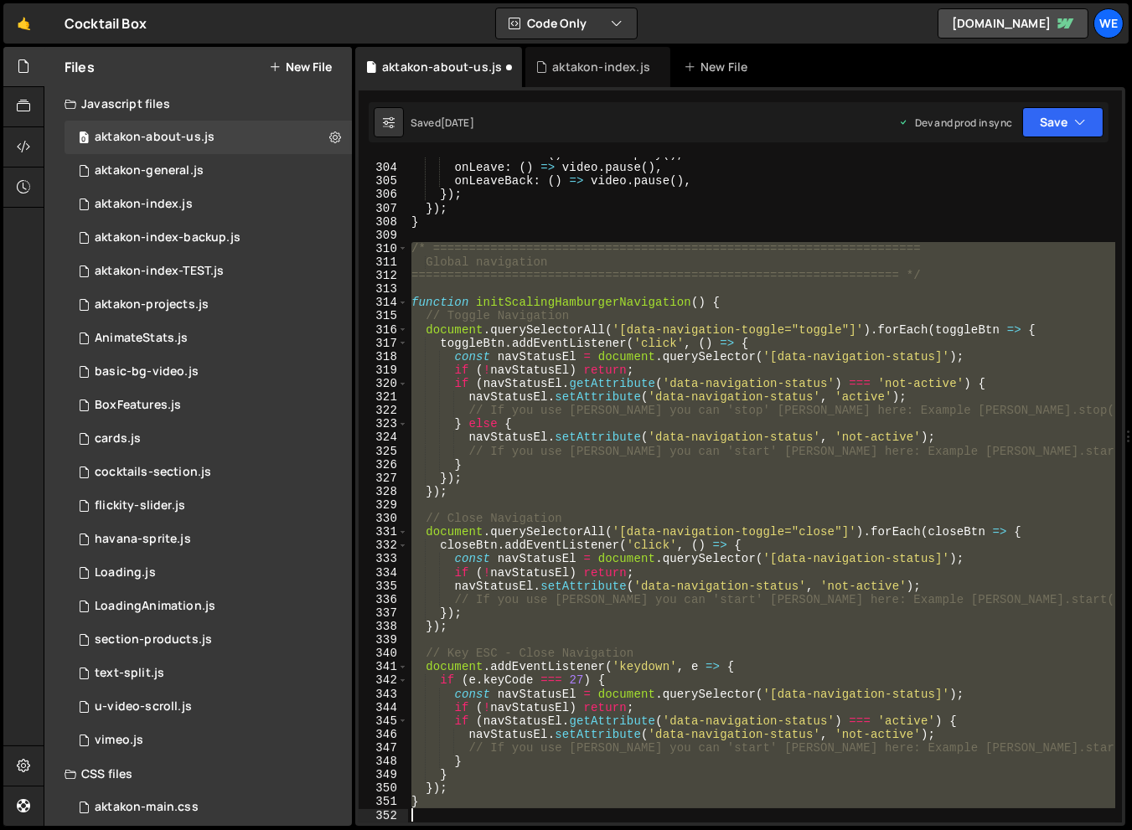
scroll to position [4436, 0]
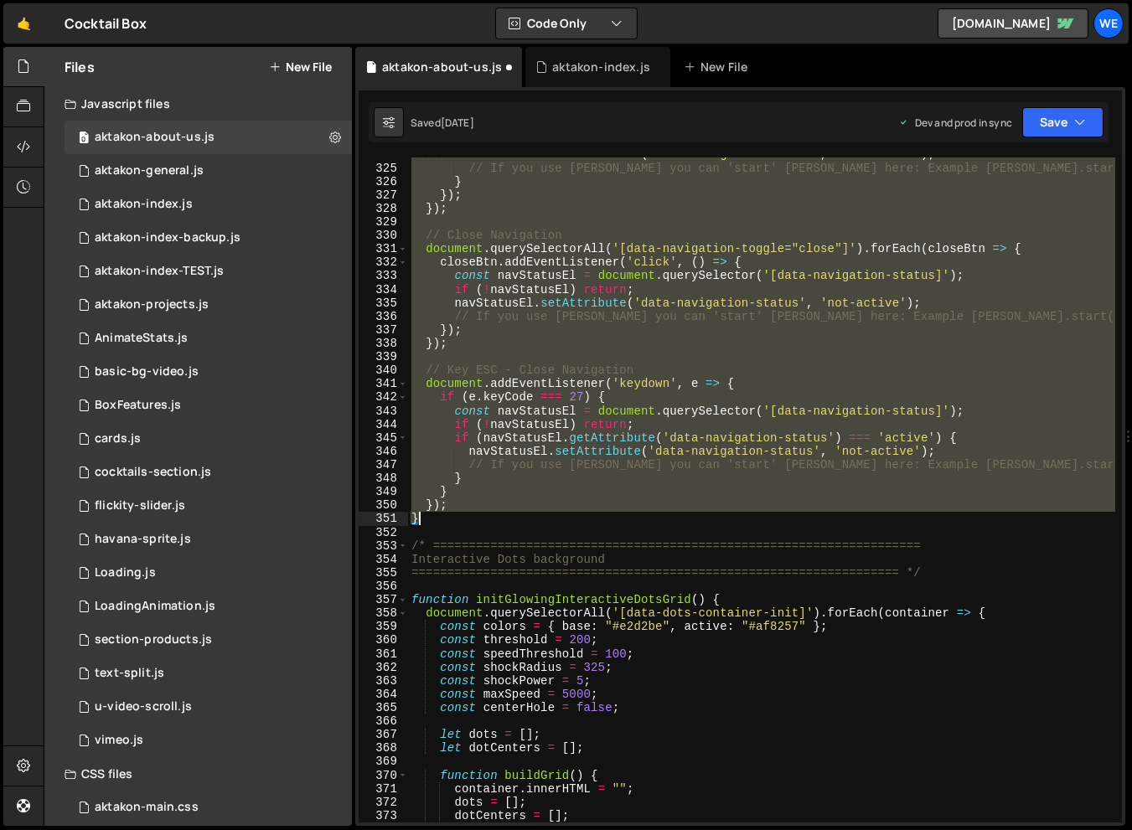
drag, startPoint x: 410, startPoint y: 382, endPoint x: 635, endPoint y: 522, distance: 265.2
click at [635, 522] on div "navStatusEl . setAttribute ( 'data-navigation-status' , 'not-active' ) ; // If …" at bounding box center [761, 493] width 707 height 692
type textarea "}); }"
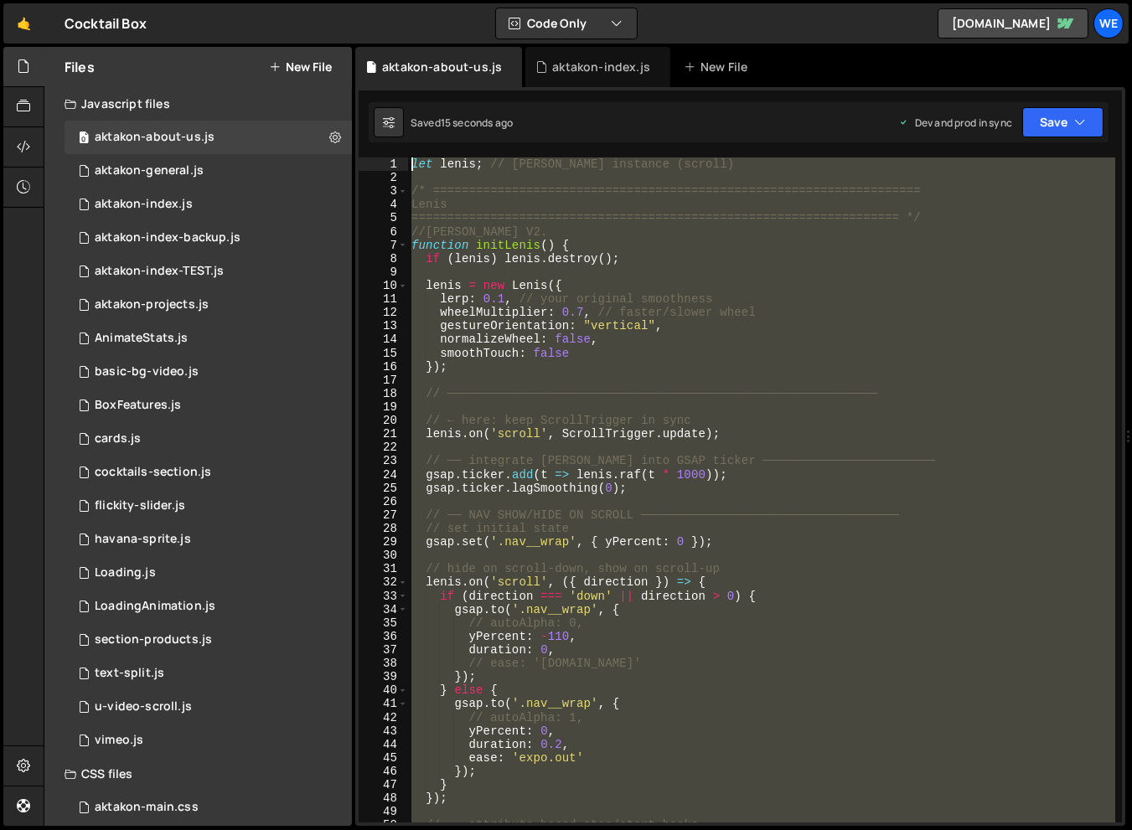
scroll to position [0, 0]
drag, startPoint x: 439, startPoint y: 650, endPoint x: 396, endPoint y: 152, distance: 499.3
click at [396, 152] on div "/* ===================================================================== Nav Ra…" at bounding box center [740, 456] width 770 height 739
type textarea "let lenis; // Lenis instance (scroll)"
click at [242, 165] on div "0 aktakon-general.js 0" at bounding box center [207, 171] width 287 height 34
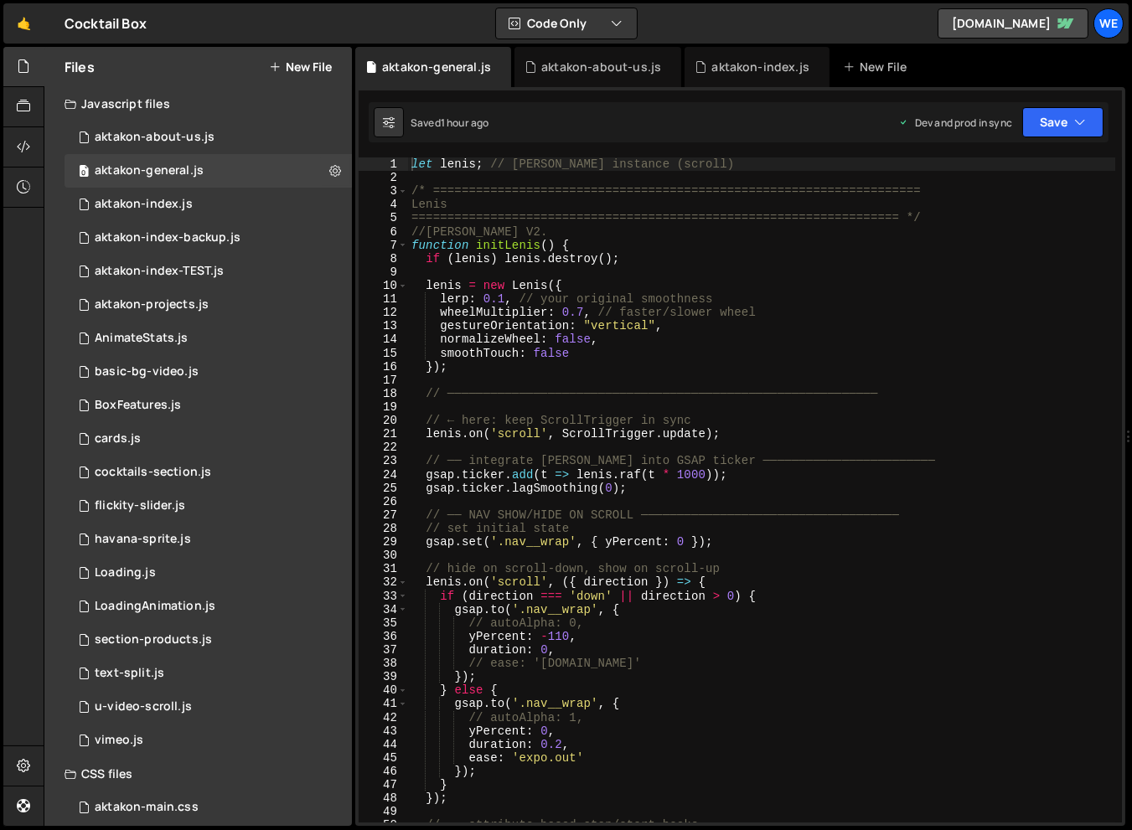
click at [597, 245] on div "let lenis ; // Lenis instance (scroll) /* =====================================…" at bounding box center [761, 503] width 707 height 692
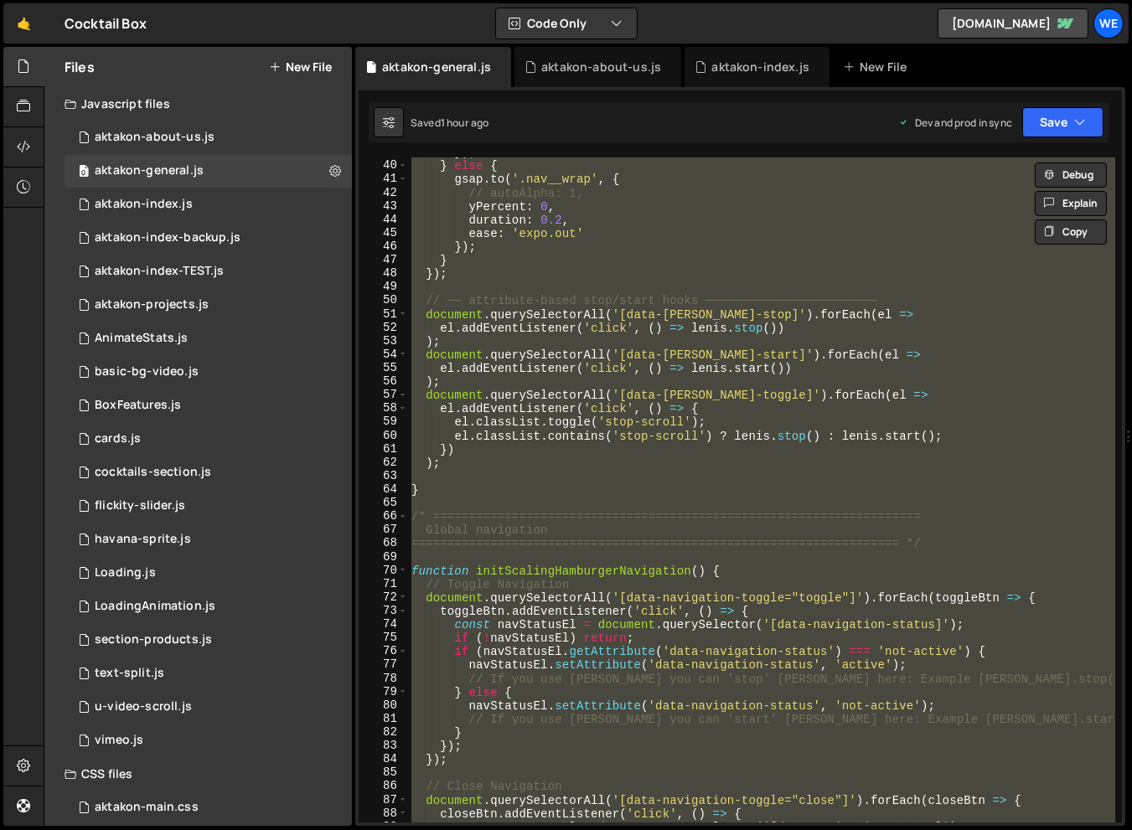
click at [597, 245] on div "}) ; } else { gsap . to ( '.nav__wrap' , { // autoAlpha: 1, yPercent : 0 , dura…" at bounding box center [761, 492] width 707 height 692
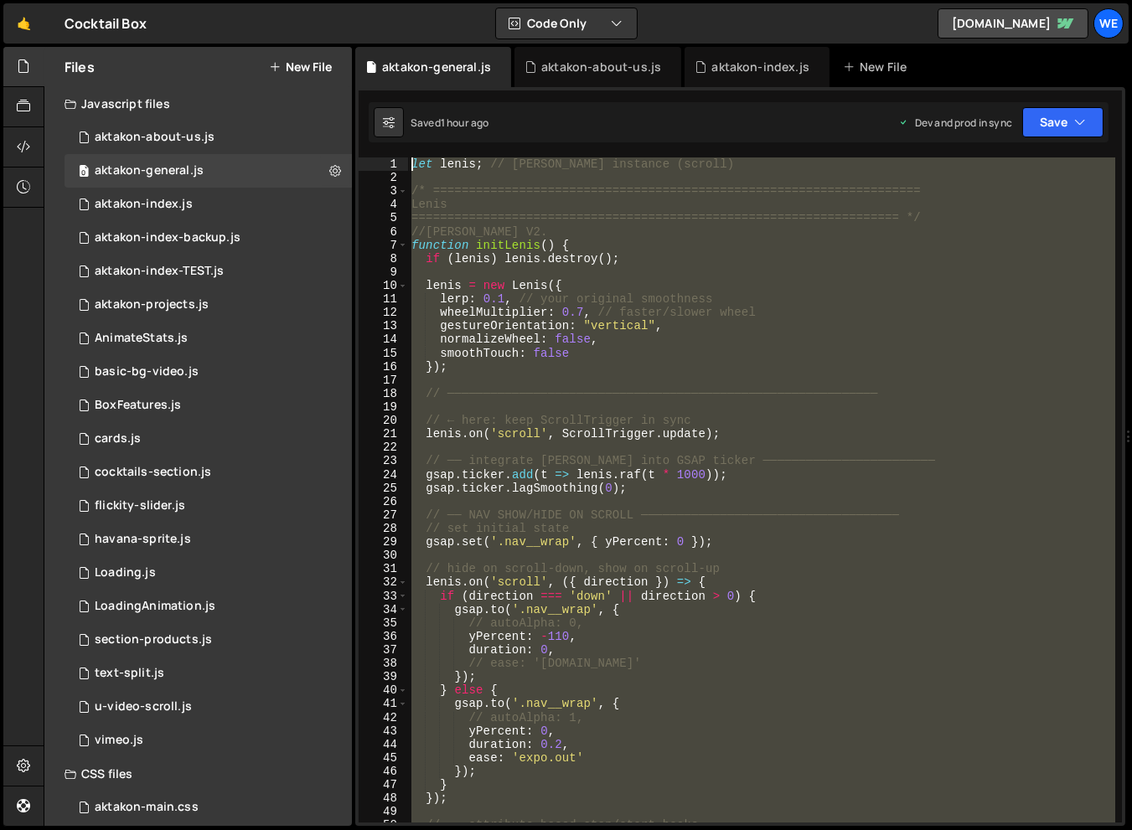
drag, startPoint x: 445, startPoint y: 539, endPoint x: 380, endPoint y: -75, distance: 617.3
click at [380, 0] on html "Projects Community Library Blog We Projects Your Teams Account Upgrade Logout" at bounding box center [566, 415] width 1132 height 830
type textarea "let lenis; // Lenis instance (scroll)"
paste textarea
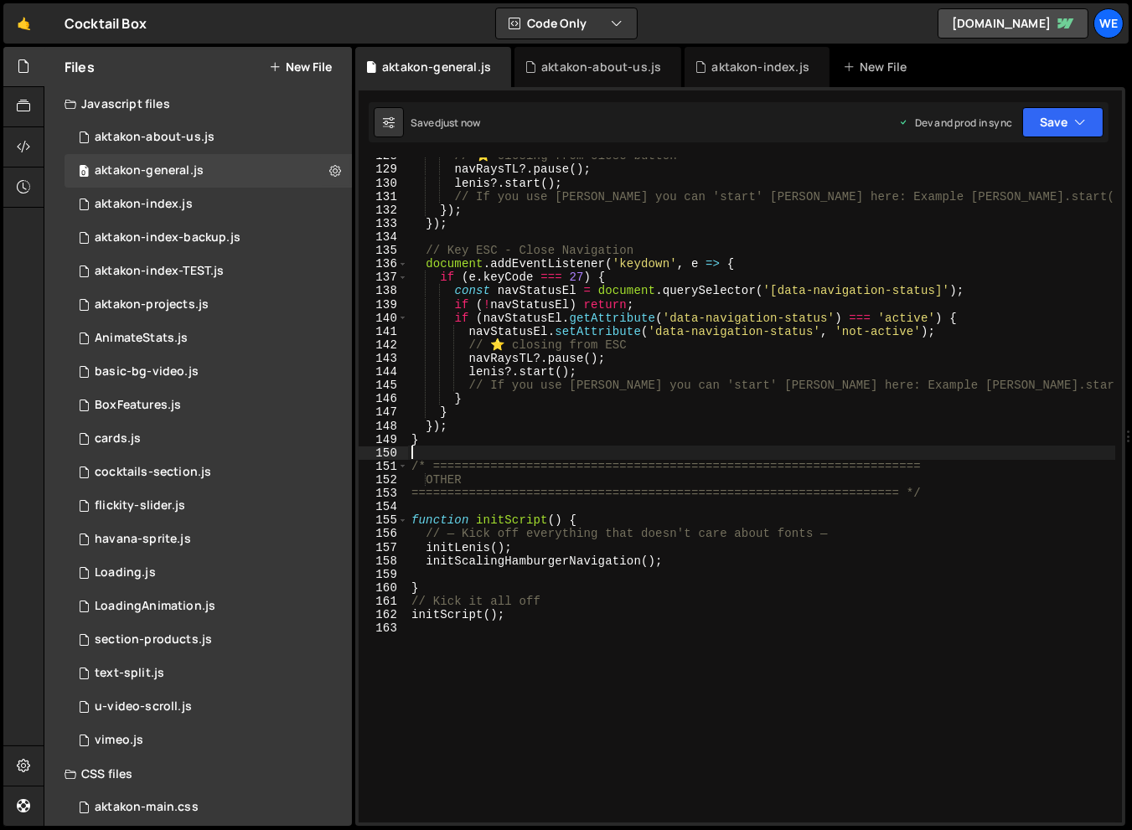
scroll to position [1750, 0]
click at [219, 312] on div "0 aktakon-projects.js 0" at bounding box center [207, 305] width 287 height 34
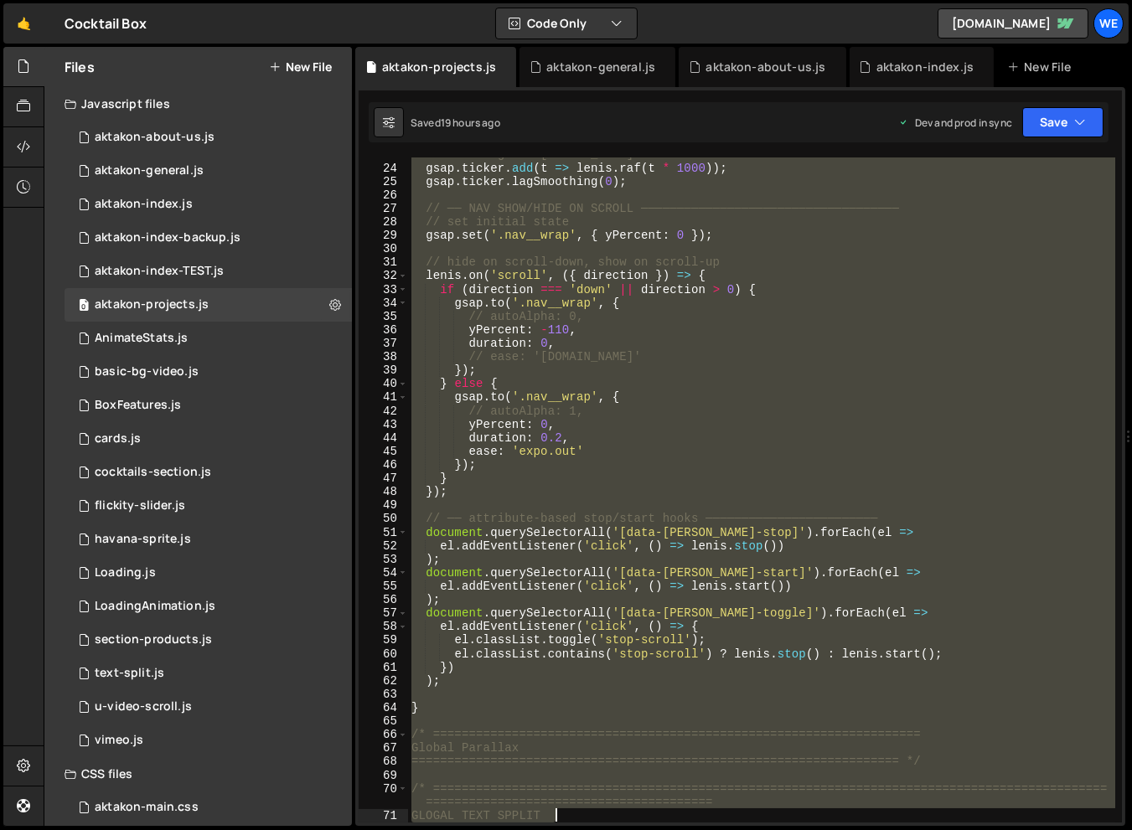
scroll to position [428, 0]
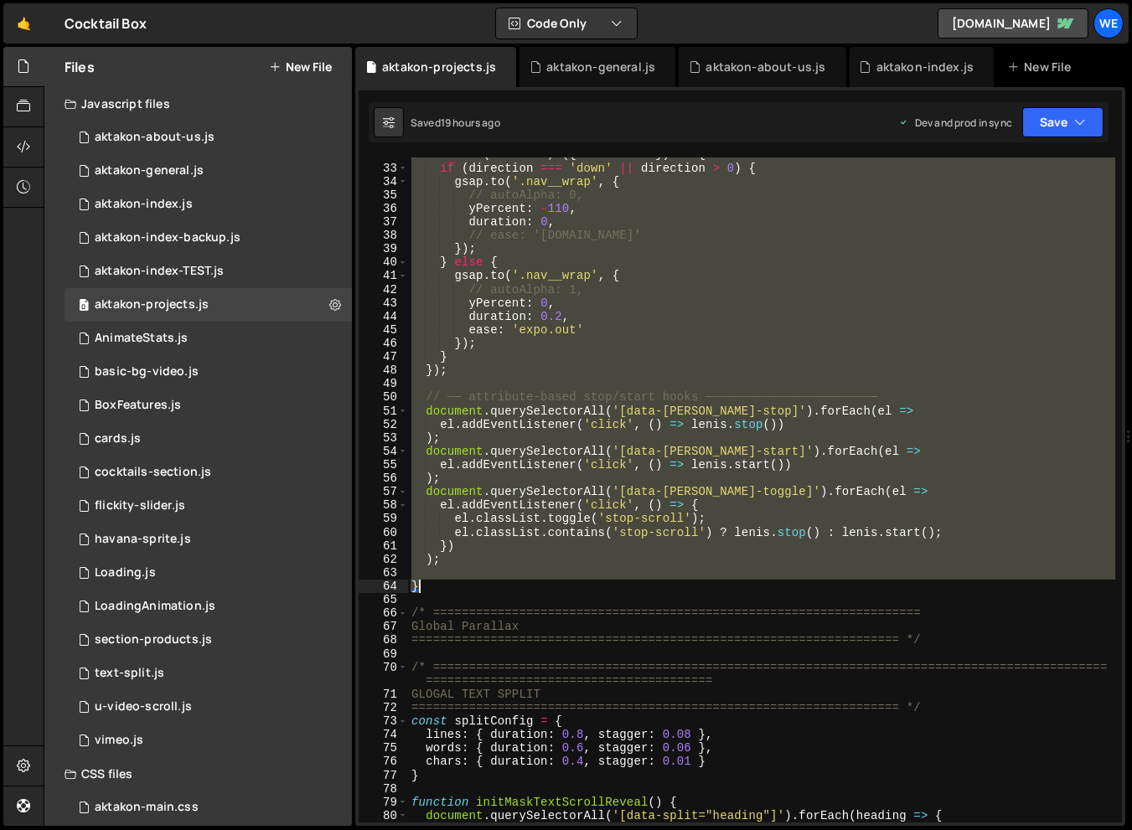
drag, startPoint x: 412, startPoint y: 161, endPoint x: 650, endPoint y: 581, distance: 483.1
click at [650, 581] on div "lenis . on ( 'scroll' , ({ direction }) => { if ( direction === 'down' || direc…" at bounding box center [761, 493] width 707 height 692
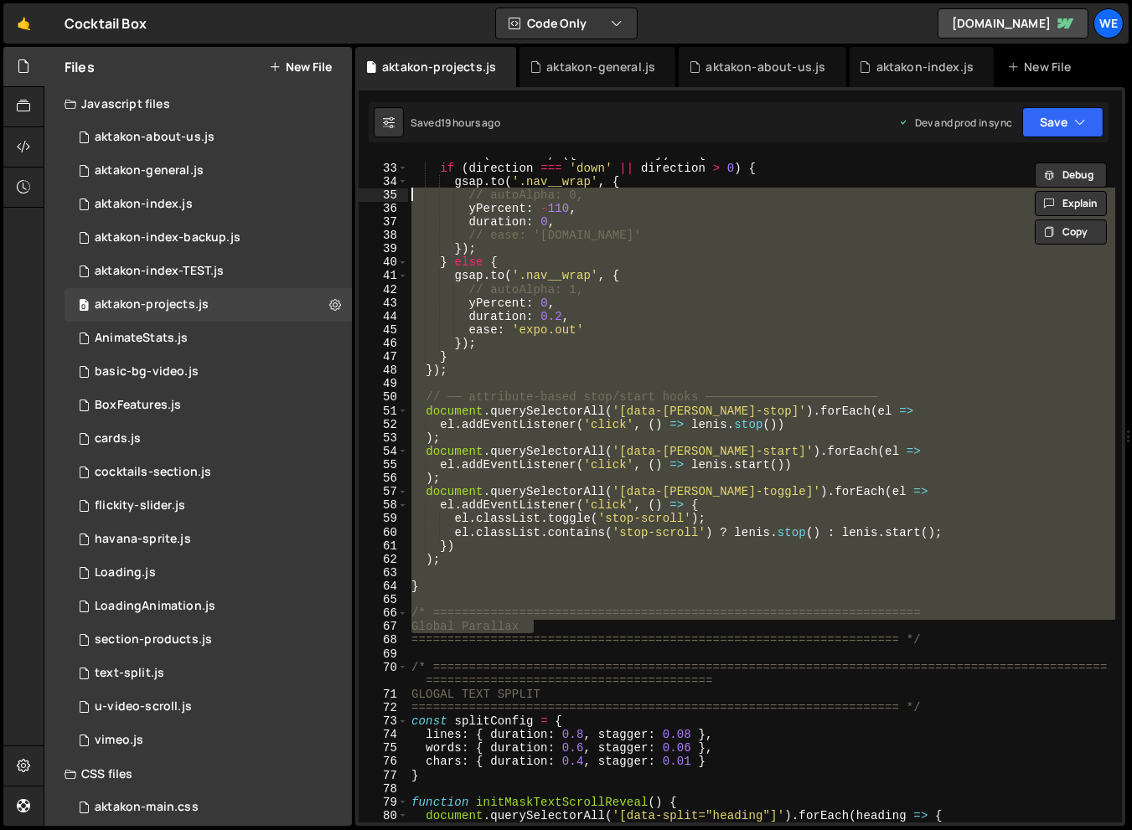
scroll to position [0, 0]
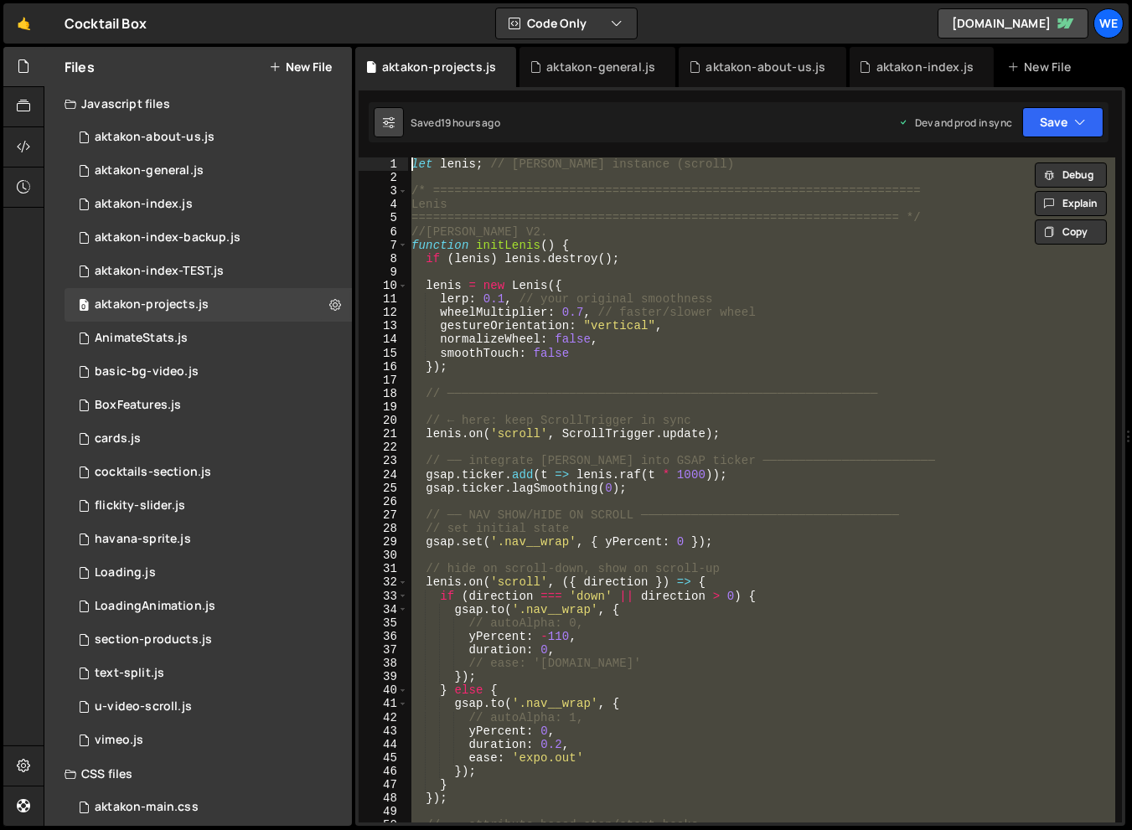
drag, startPoint x: 930, startPoint y: 633, endPoint x: 397, endPoint y: 135, distance: 729.4
click at [397, 135] on div "Debug Explain Copy aktakon-projects.js aktakon-general.js aktakon-about-us.js a…" at bounding box center [740, 437] width 770 height 780
type textarea "let lenis; // Lenis instance (scroll)"
paste textarea
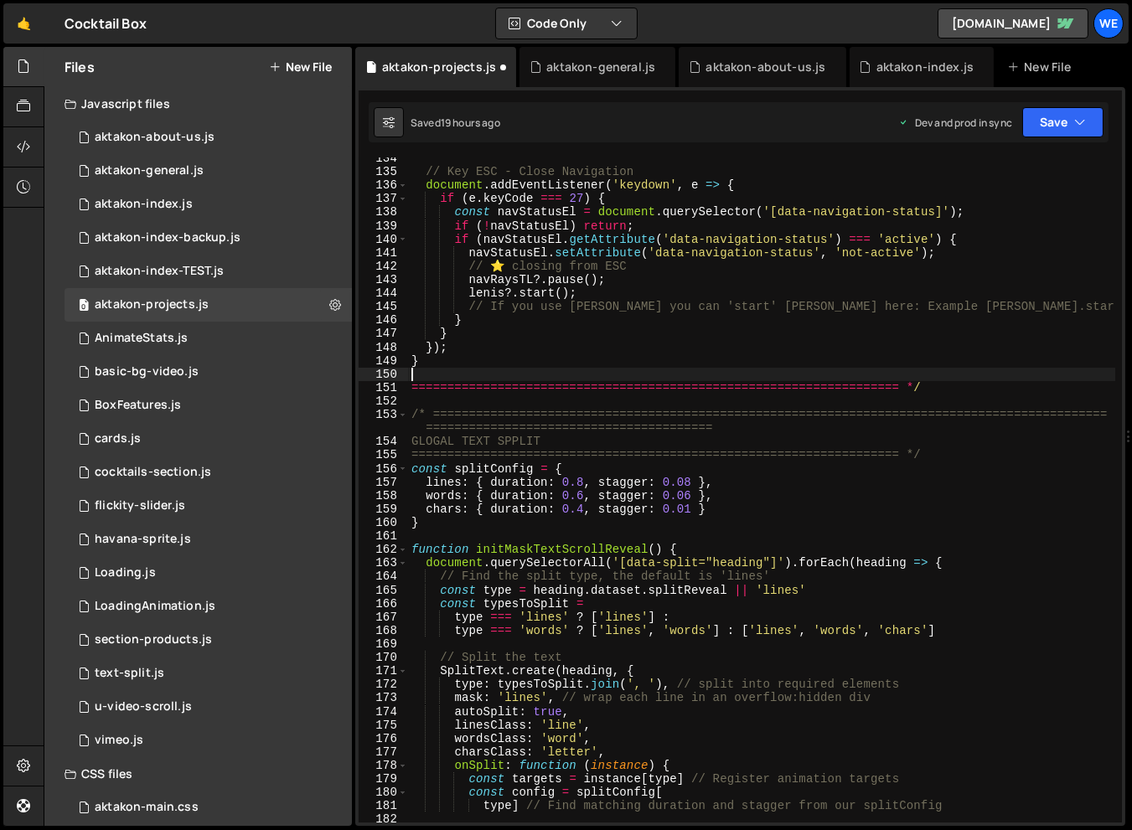
scroll to position [1829, 0]
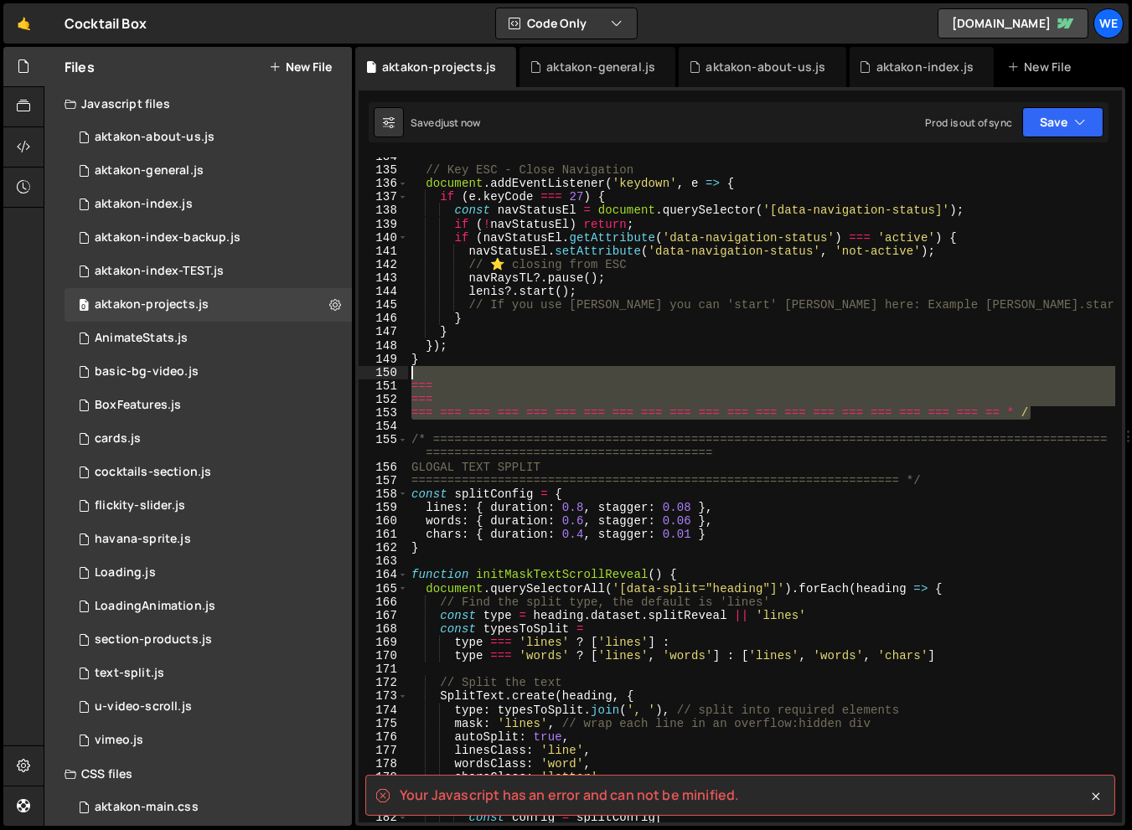
drag, startPoint x: 1053, startPoint y: 410, endPoint x: 410, endPoint y: 375, distance: 643.3
click at [410, 375] on div "// Key ESC - Close Navigation document . addEventListener ( 'keydown' , e => { …" at bounding box center [761, 496] width 707 height 692
type textarea "==="
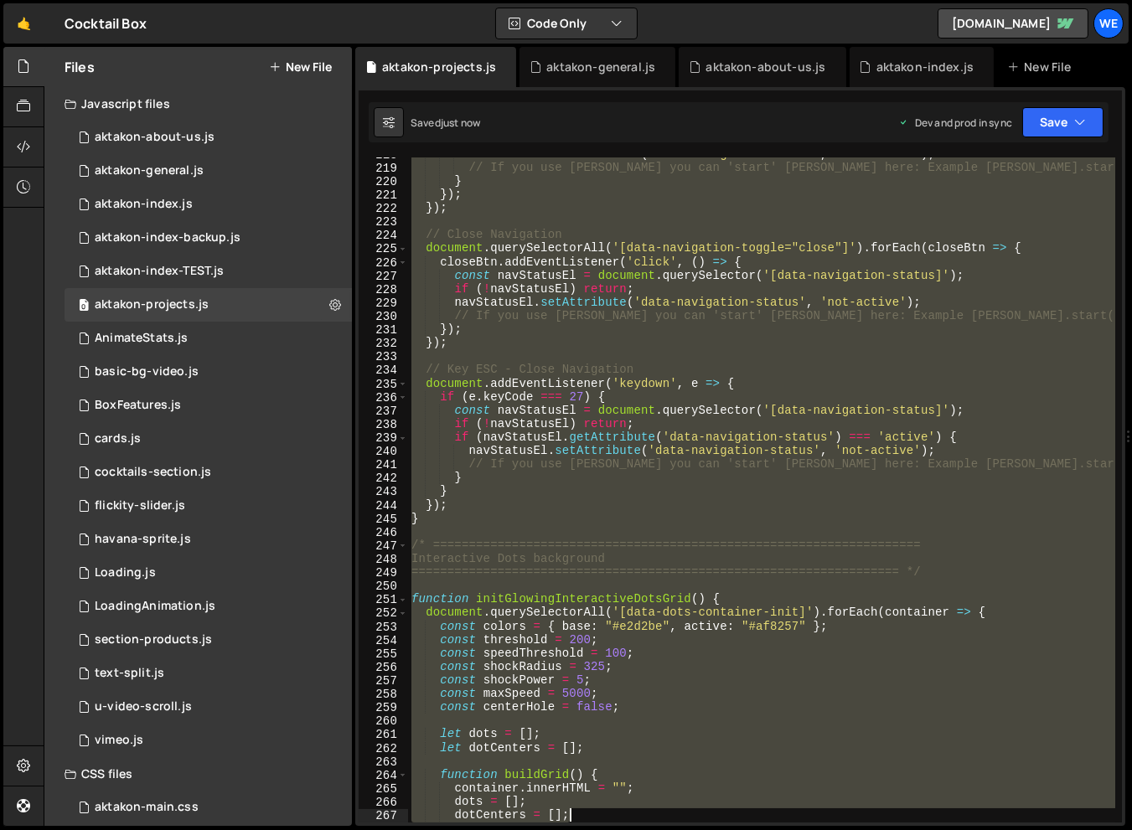
scroll to position [3018, 0]
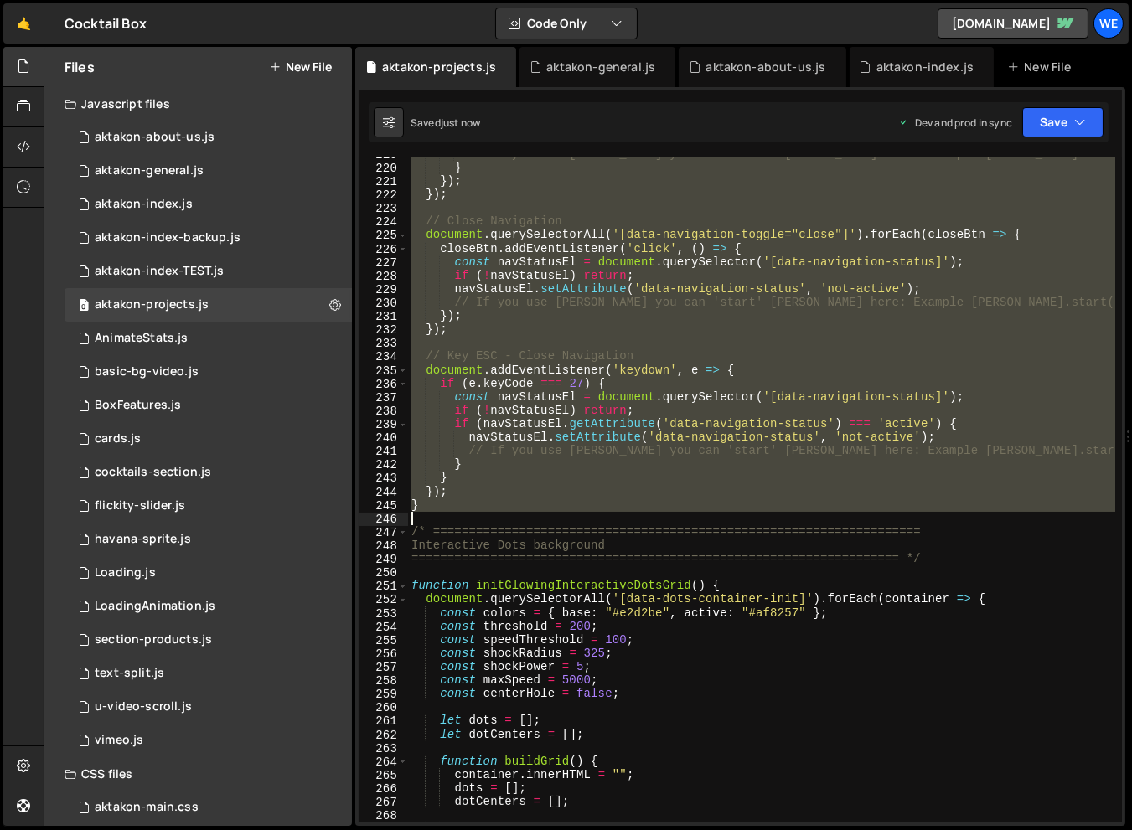
drag, startPoint x: 410, startPoint y: 278, endPoint x: 578, endPoint y: 514, distance: 289.6
click at [578, 514] on div "// If you use Lenis you can 'start' Lenis here: Example Lenis.start(); } }) ; }…" at bounding box center [761, 493] width 707 height 692
type textarea "}"
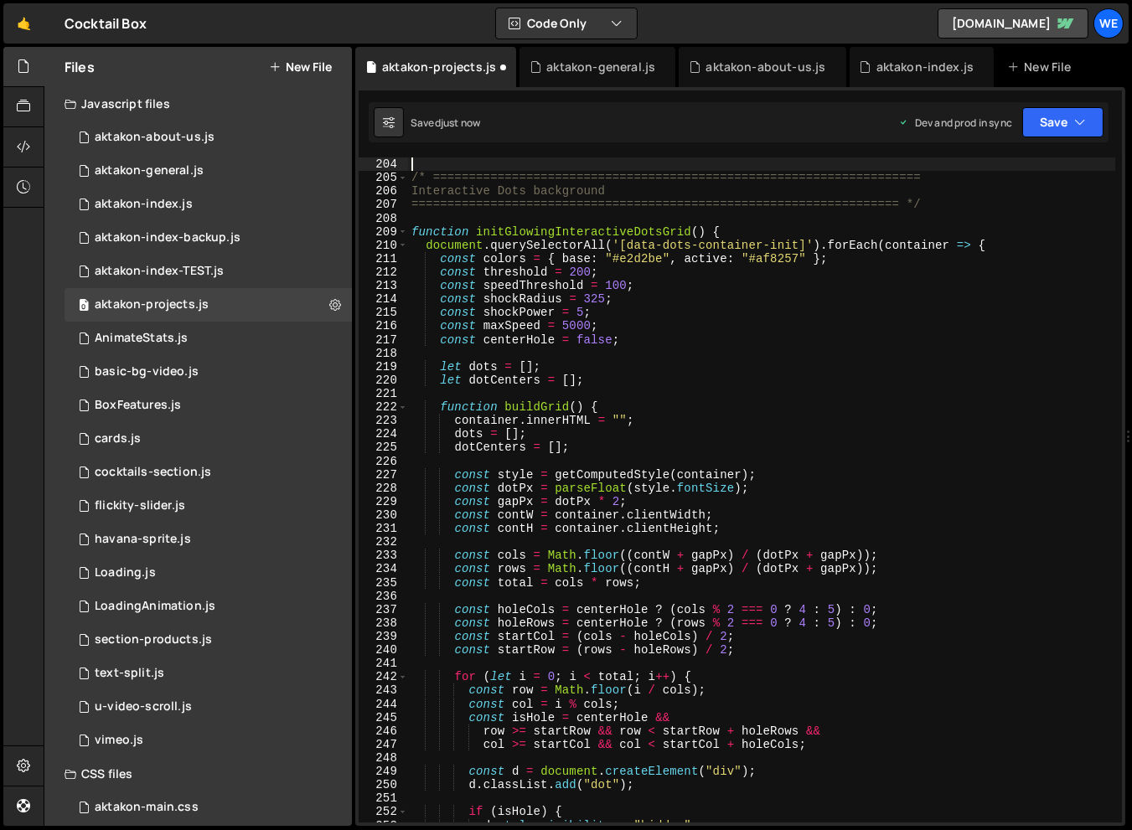
type textarea "/* ===================================================================="
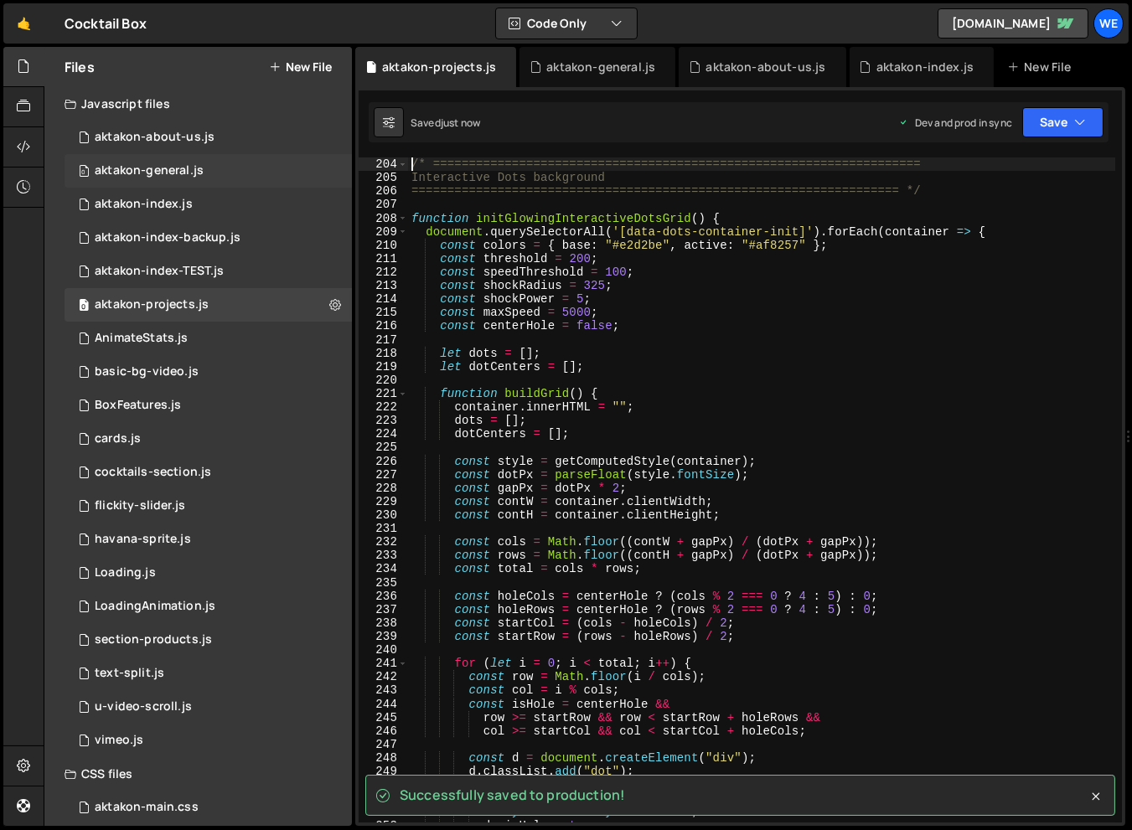
click at [193, 163] on div "aktakon-general.js" at bounding box center [149, 170] width 109 height 15
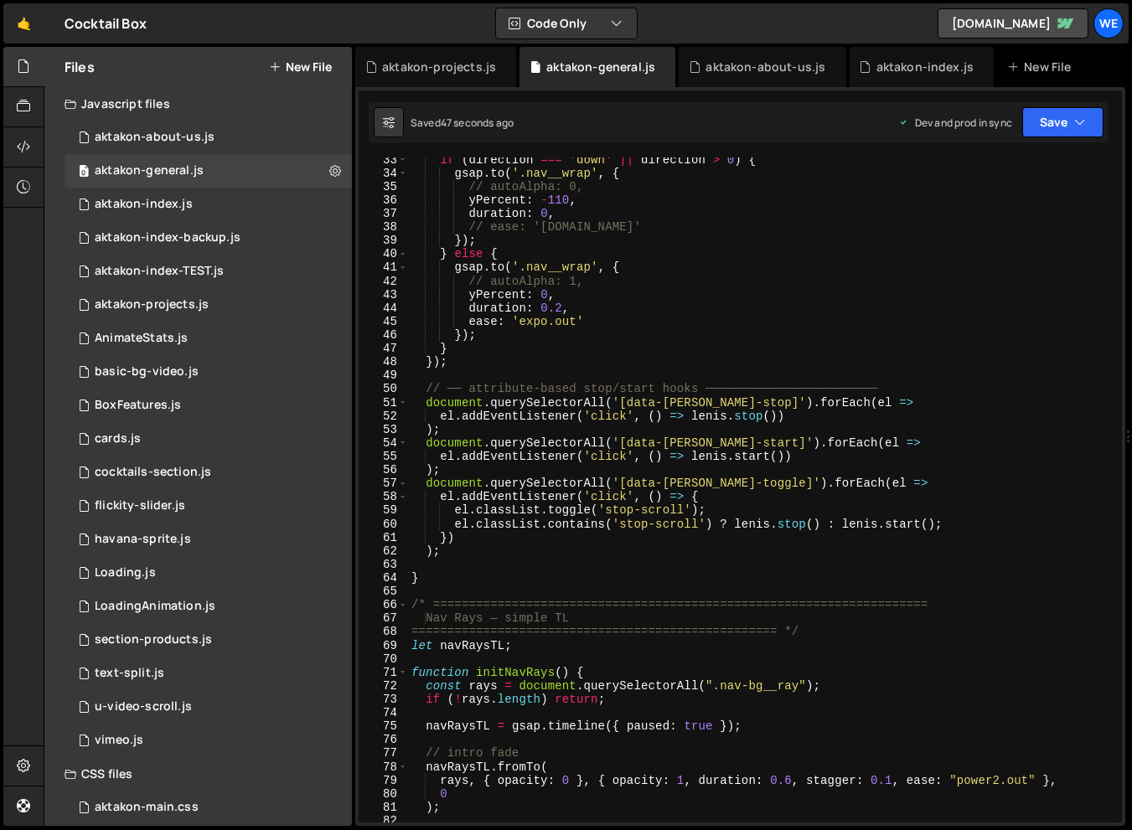
scroll to position [436, 0]
click at [168, 203] on div "aktakon-index.js" at bounding box center [144, 204] width 98 height 15
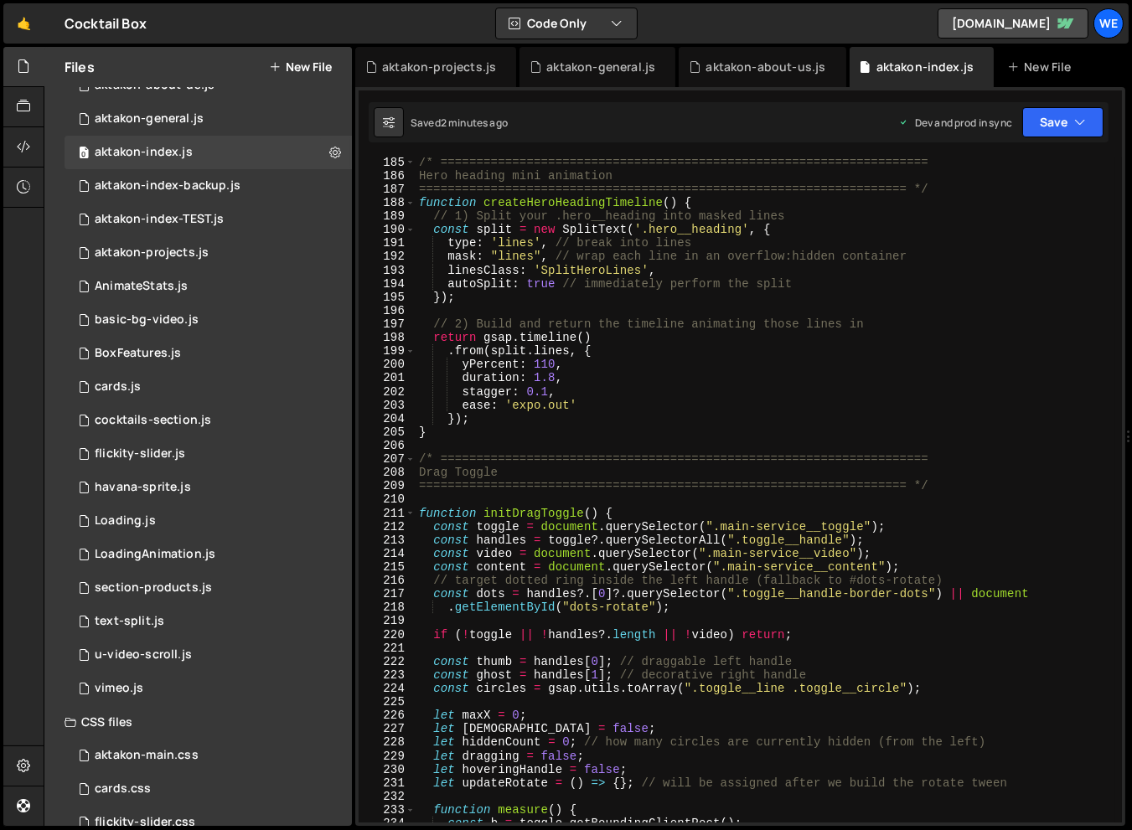
scroll to position [81, 0]
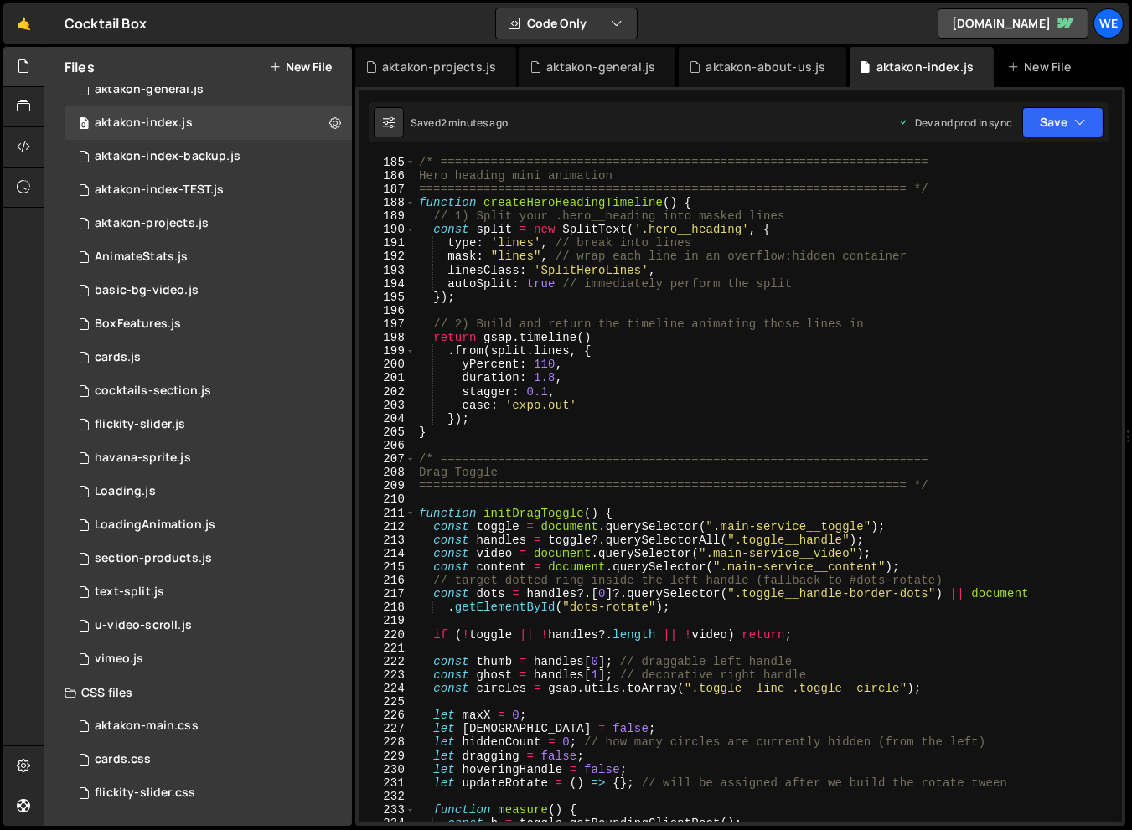
click at [748, 399] on div "/* ==================================================================== Hero he…" at bounding box center [764, 502] width 699 height 692
type textarea "ease: 'expo.out'"
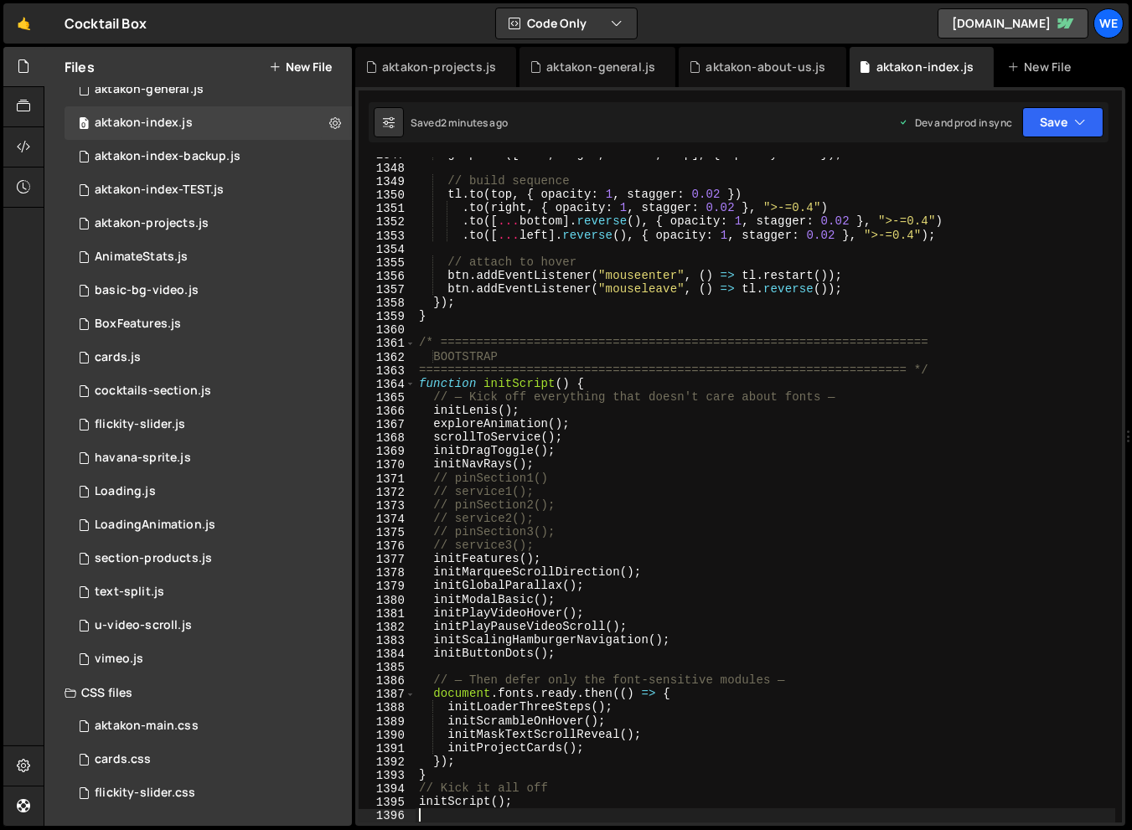
click at [545, 466] on div "gsap . set ([ left , right , bottom , top ] , { opacity : 0.3 }) ; // build seq…" at bounding box center [764, 493] width 699 height 692
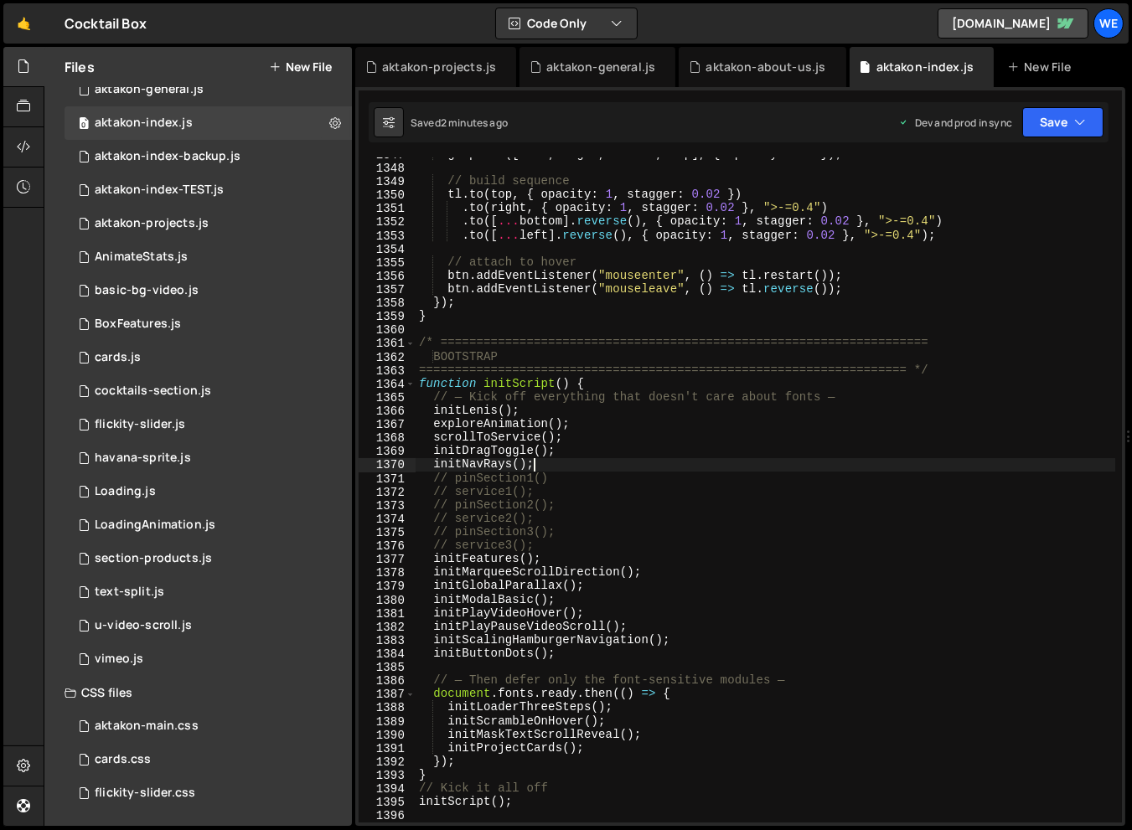
click at [545, 466] on div "gsap . set ([ left , right , bottom , top ] , { opacity : 0.3 }) ; // build seq…" at bounding box center [764, 493] width 699 height 692
type textarea "initNavRays(); // pinSection1()"
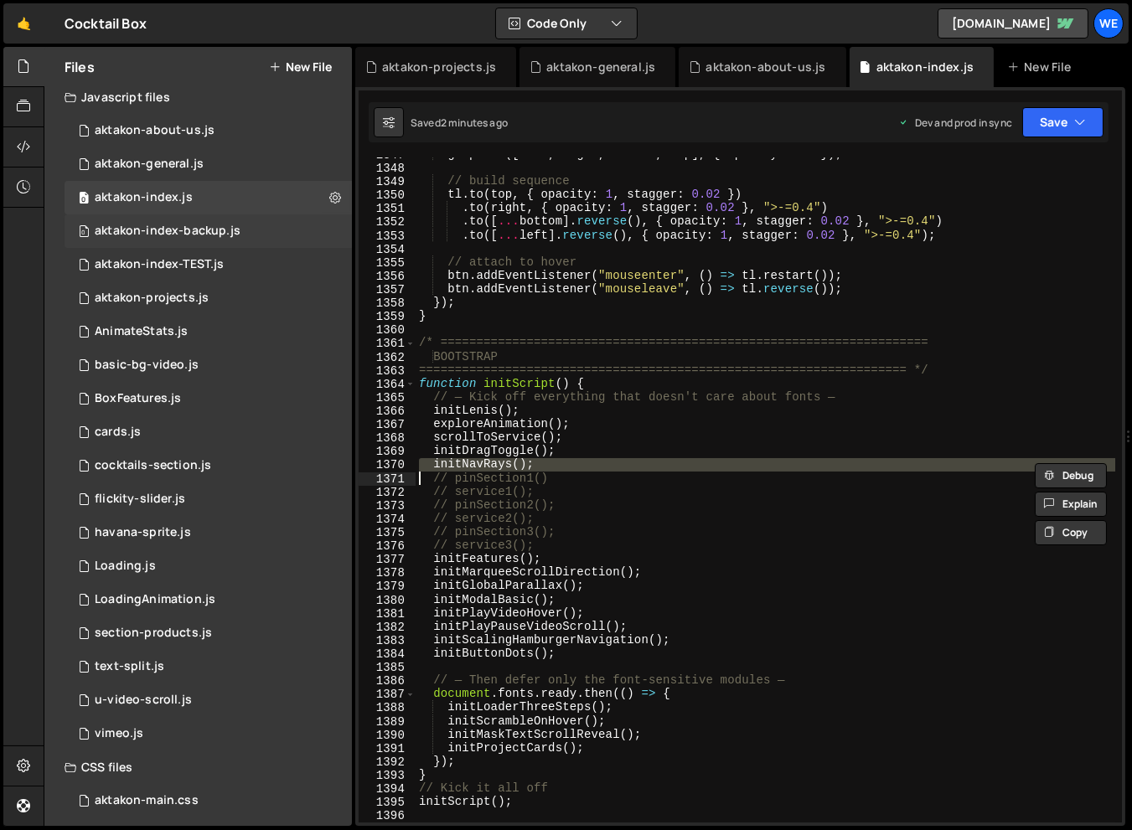
scroll to position [0, 0]
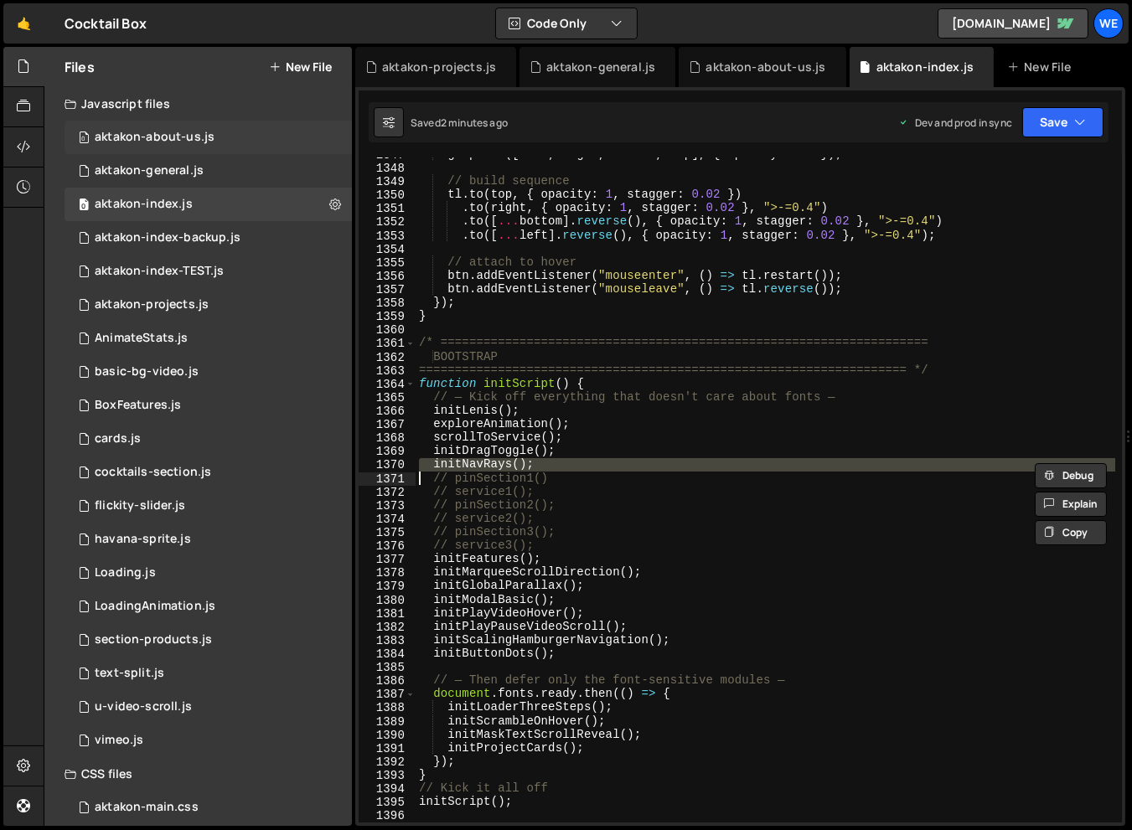
click at [190, 145] on div "0 aktakon-about-us.js 0" at bounding box center [207, 138] width 287 height 34
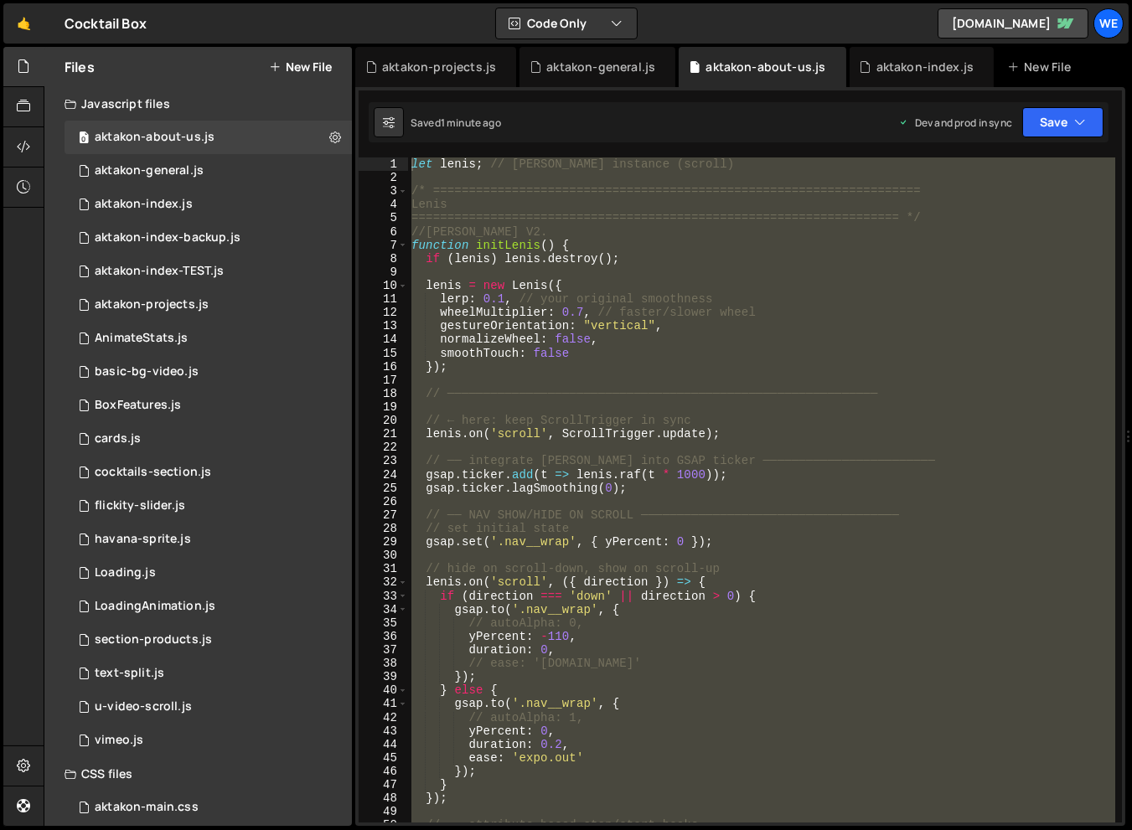
click at [647, 517] on div "let lenis ; // Lenis instance (scroll) /* =====================================…" at bounding box center [761, 503] width 707 height 692
type textarea "// ── NAV SHOW/HIDE ON SCROLL ────────────────────────────────────"
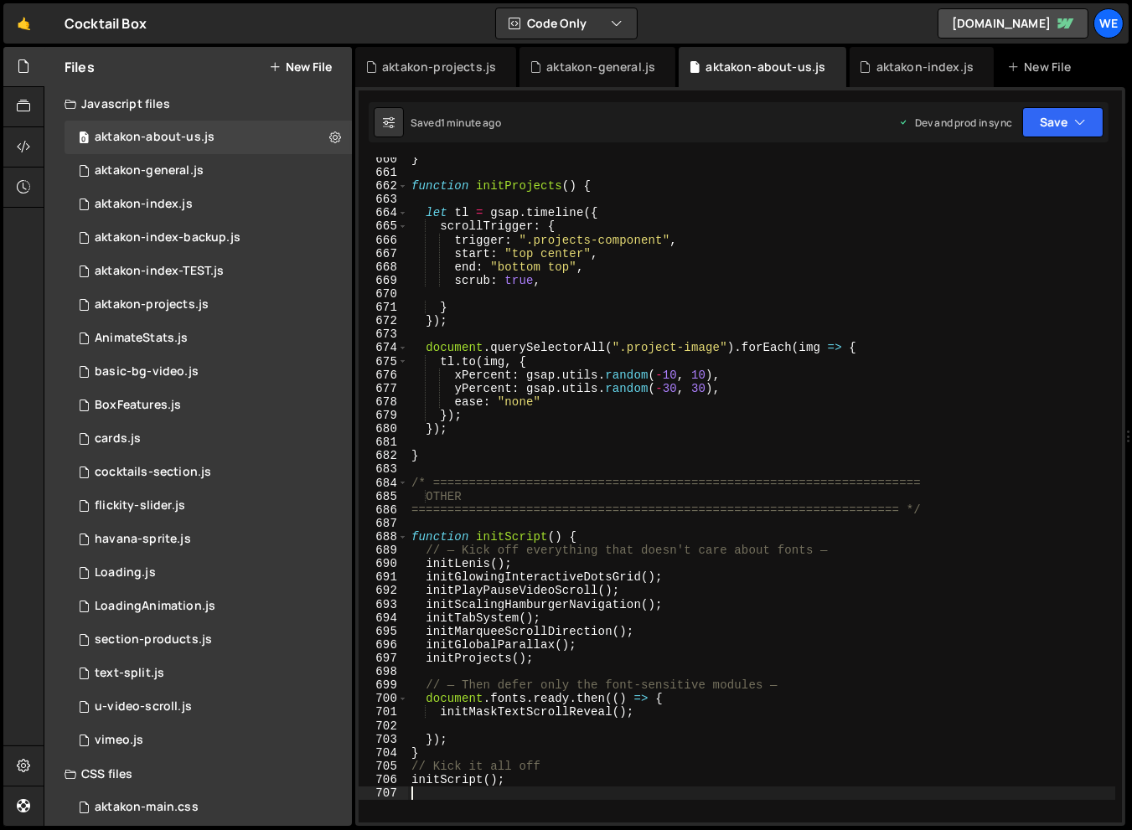
scroll to position [8980, 0]
click at [541, 559] on div "} function initProjects ( ) { let tl = gsap . timeline ({ scrollTrigger : { tri…" at bounding box center [761, 496] width 707 height 692
type textarea "initLenis();"
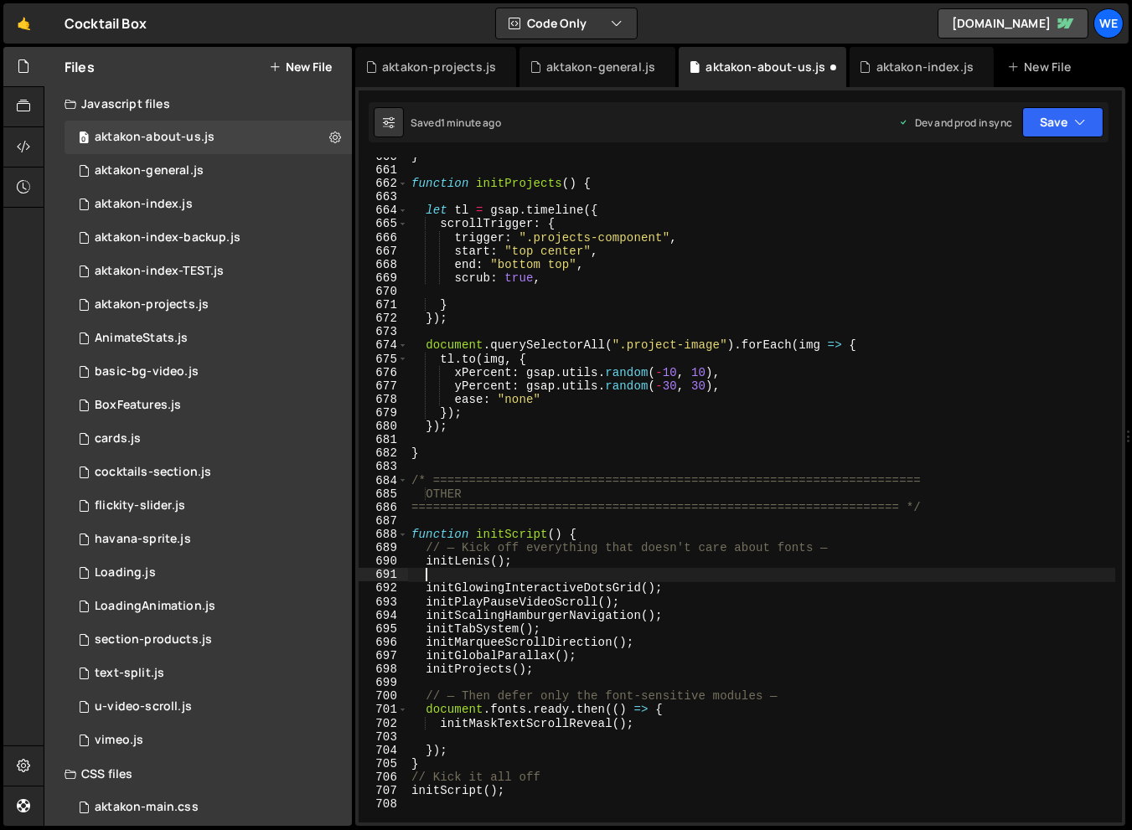
paste textarea
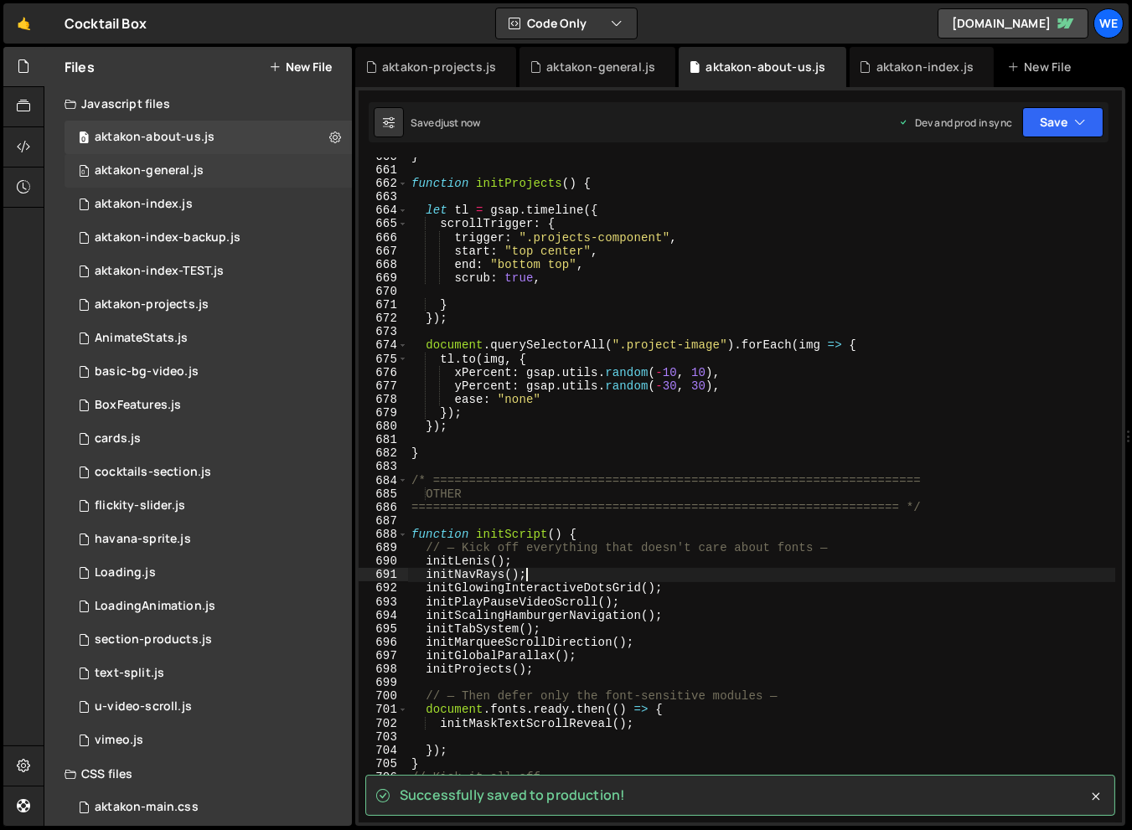
type textarea "initNavRays();"
click at [211, 172] on div "0 aktakon-general.js 0" at bounding box center [207, 171] width 287 height 34
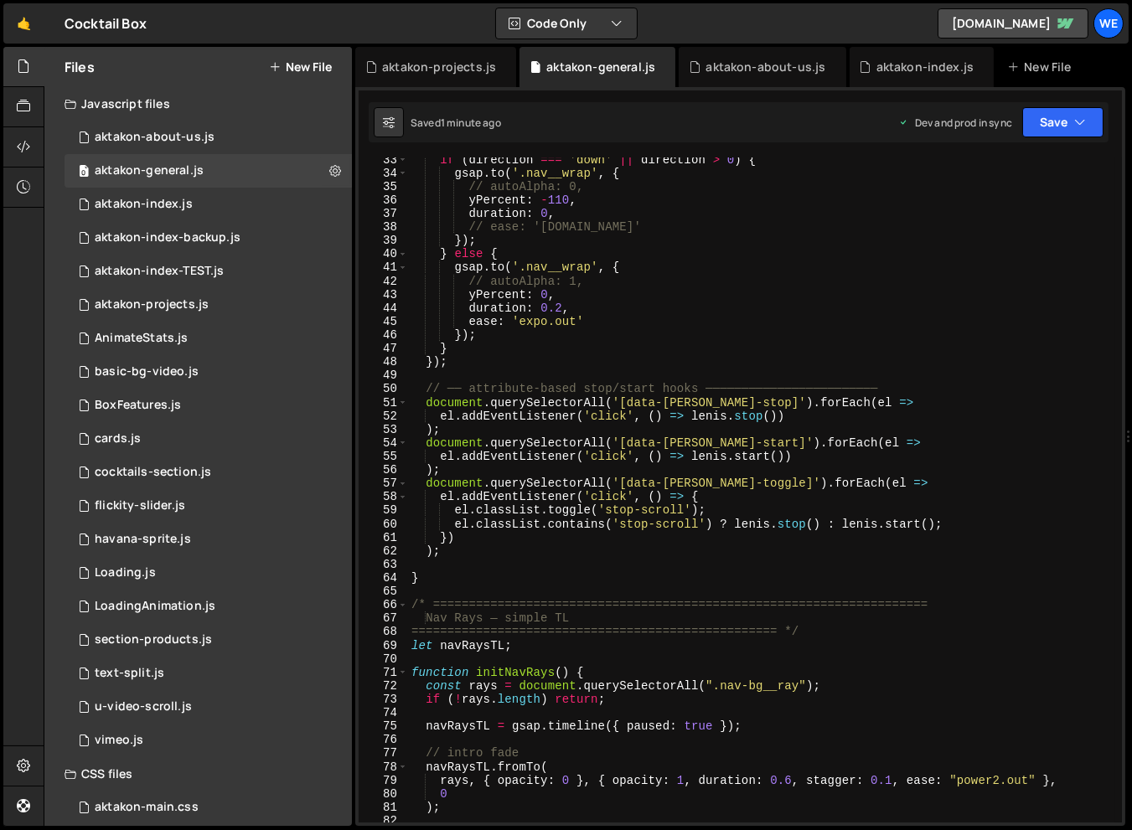
click at [587, 436] on div "if ( direction === 'down' || direction > 0 ) { gsap . to ( '.nav__wrap' , { // …" at bounding box center [761, 499] width 707 height 692
type textarea ");"
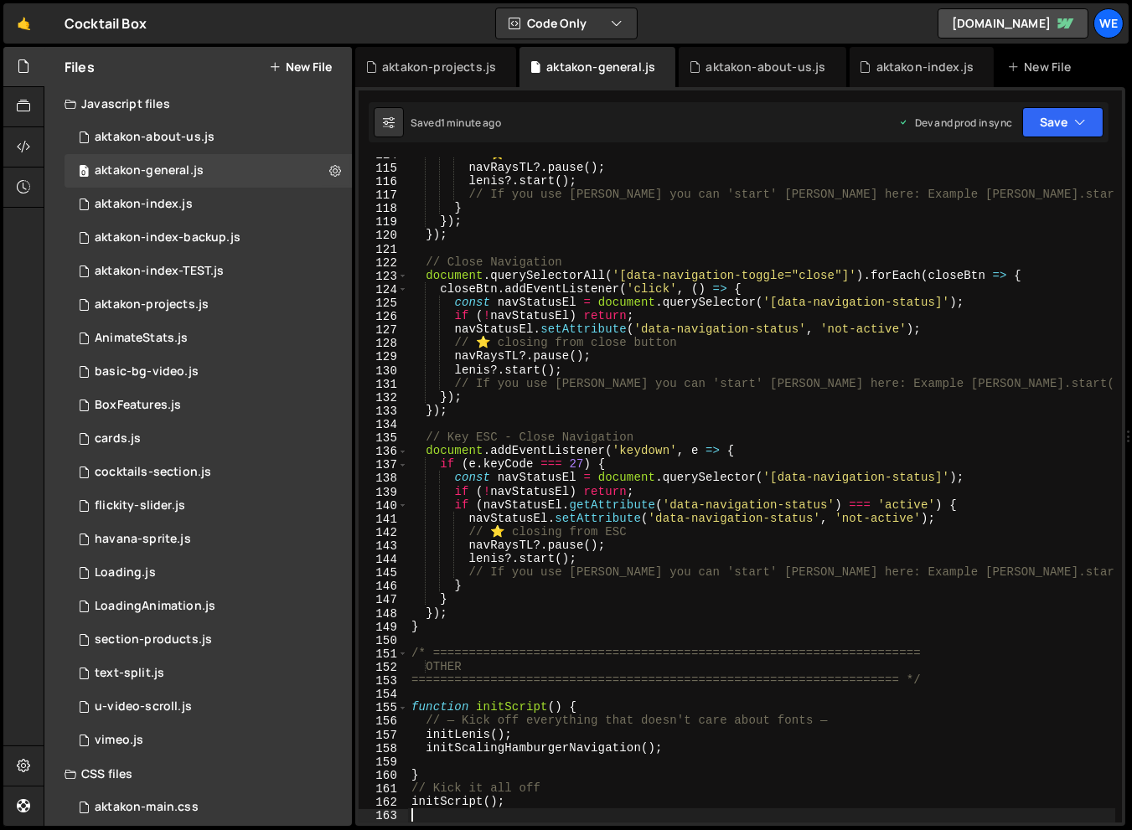
click at [544, 735] on div "// ⭐ when menu closes navRaysTL ?. pause ( ) ; lenis ?. start ( ) ; // If you u…" at bounding box center [761, 493] width 707 height 692
type textarea "initLenis();"
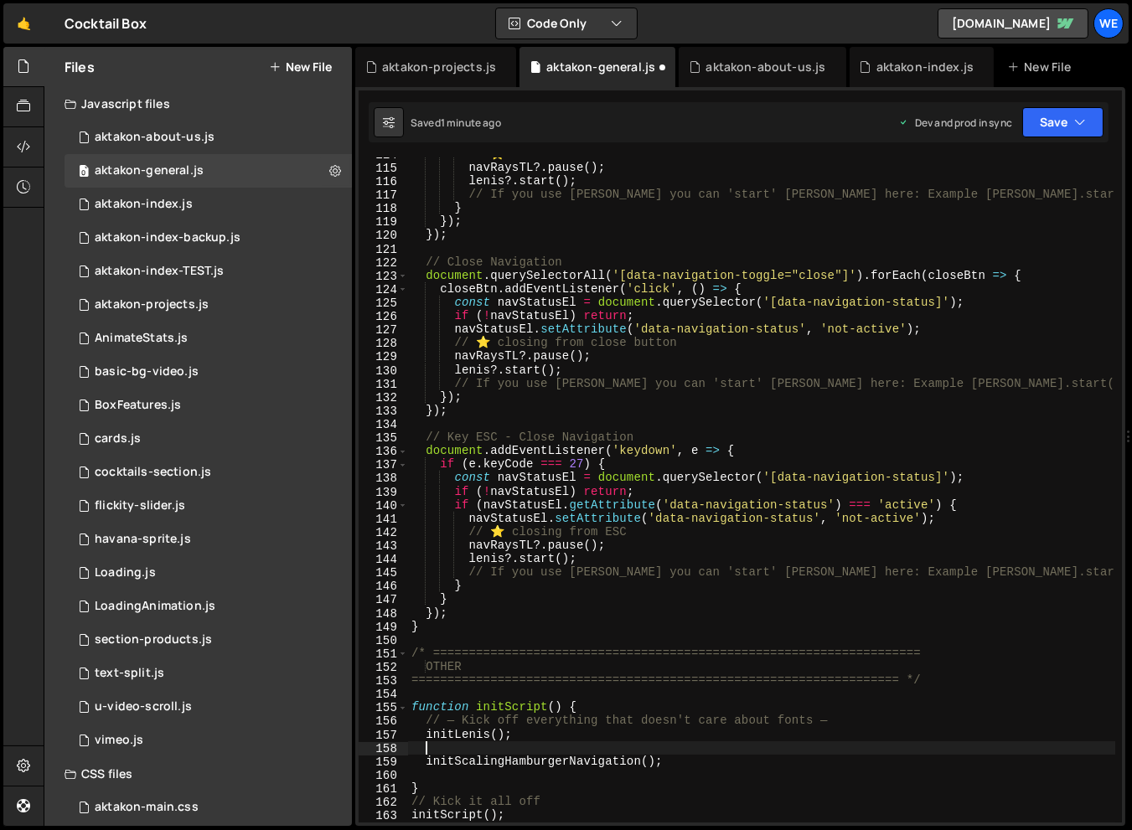
paste textarea
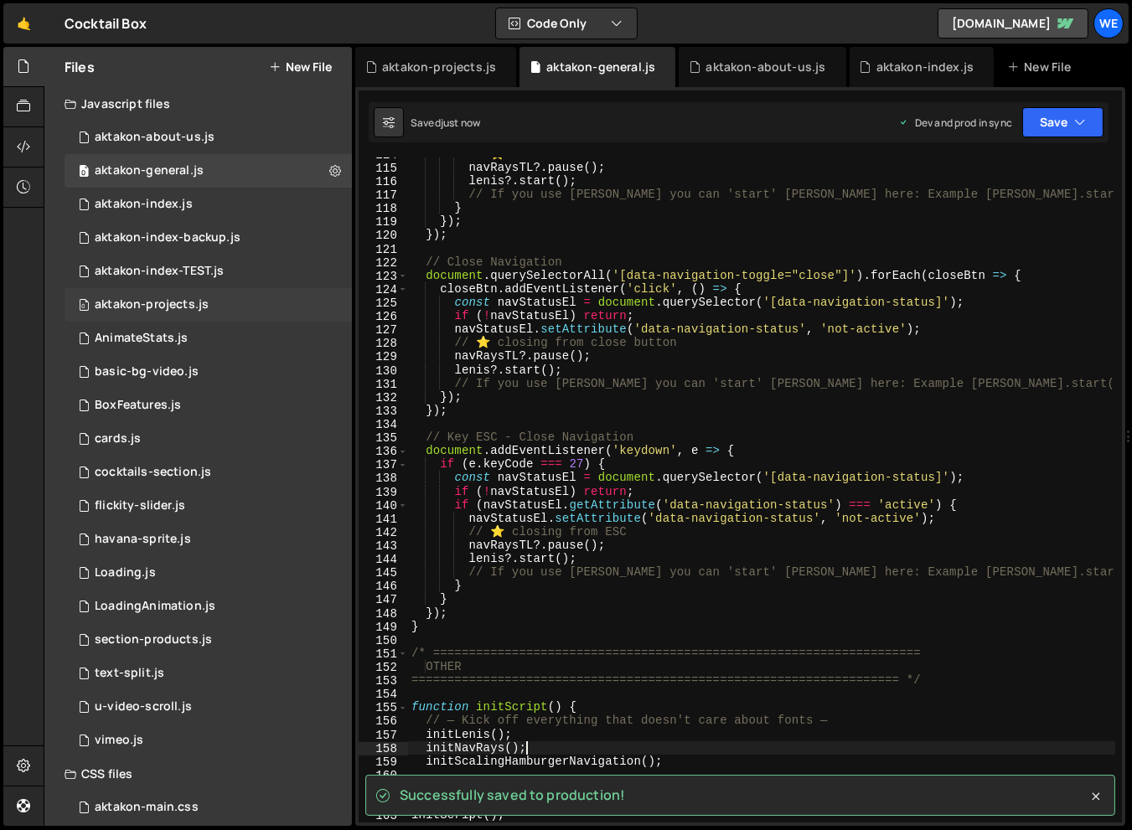
type textarea "initNavRays();"
click at [231, 305] on div "0 aktakon-projects.js 0" at bounding box center [207, 305] width 287 height 34
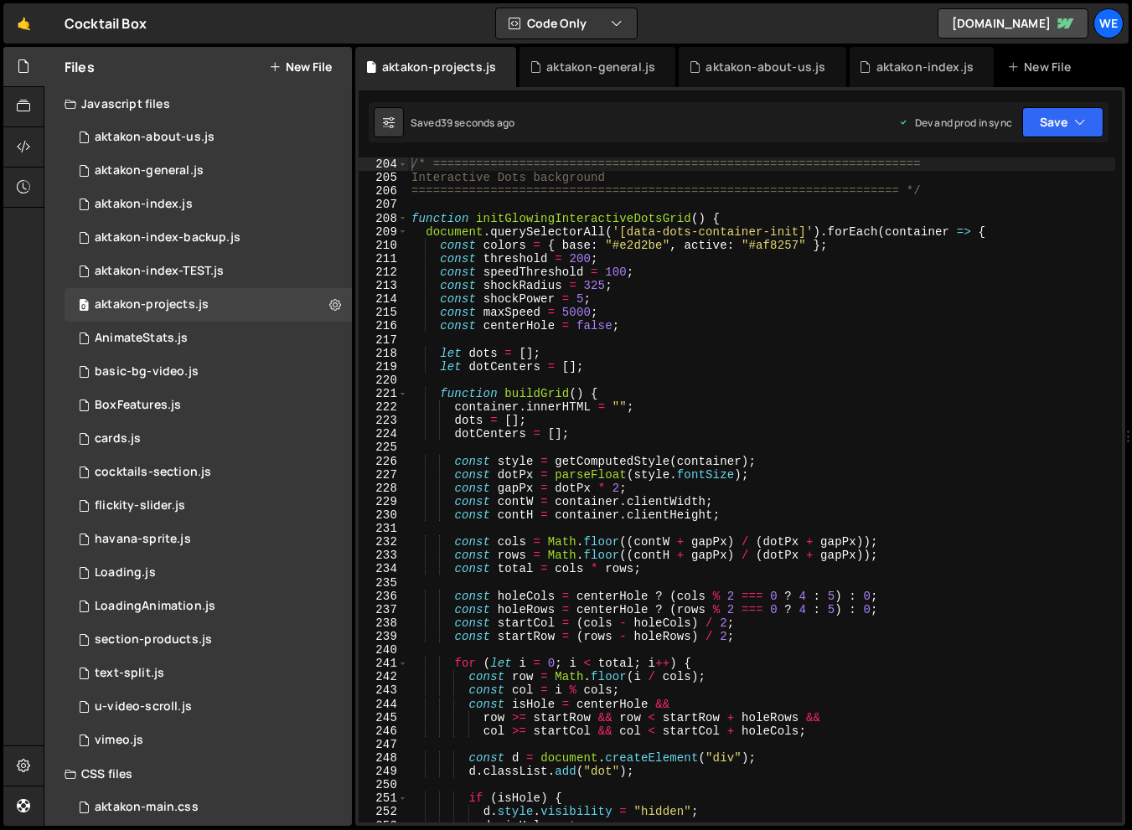
click at [596, 544] on div "/* ==================================================================== Interac…" at bounding box center [761, 503] width 707 height 692
type textarea "const cols = Math.floor((contW + gapPx) / (dotPx + gapPx));"
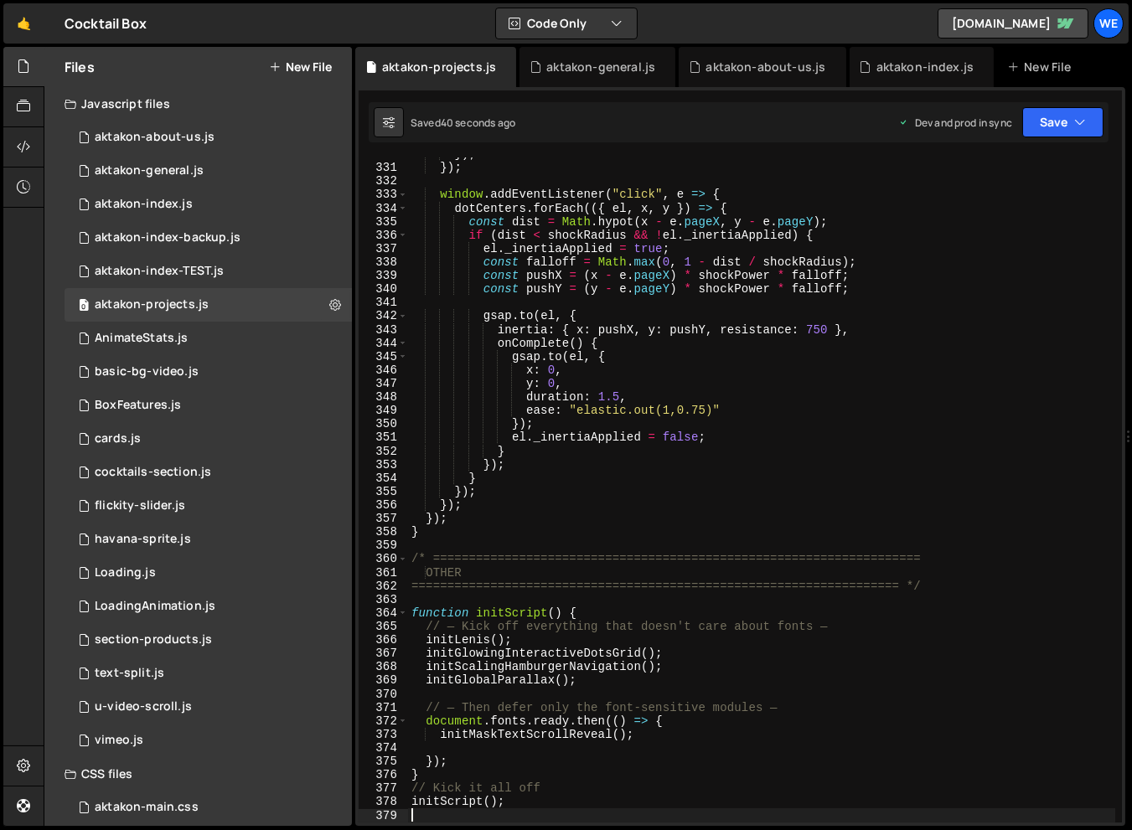
scroll to position [4516, 0]
click at [535, 642] on div "}) ; }) ; window . addEventListener ( "click" , e => { dotCenters . forEach (({…" at bounding box center [761, 493] width 707 height 692
type textarea "initLenis();"
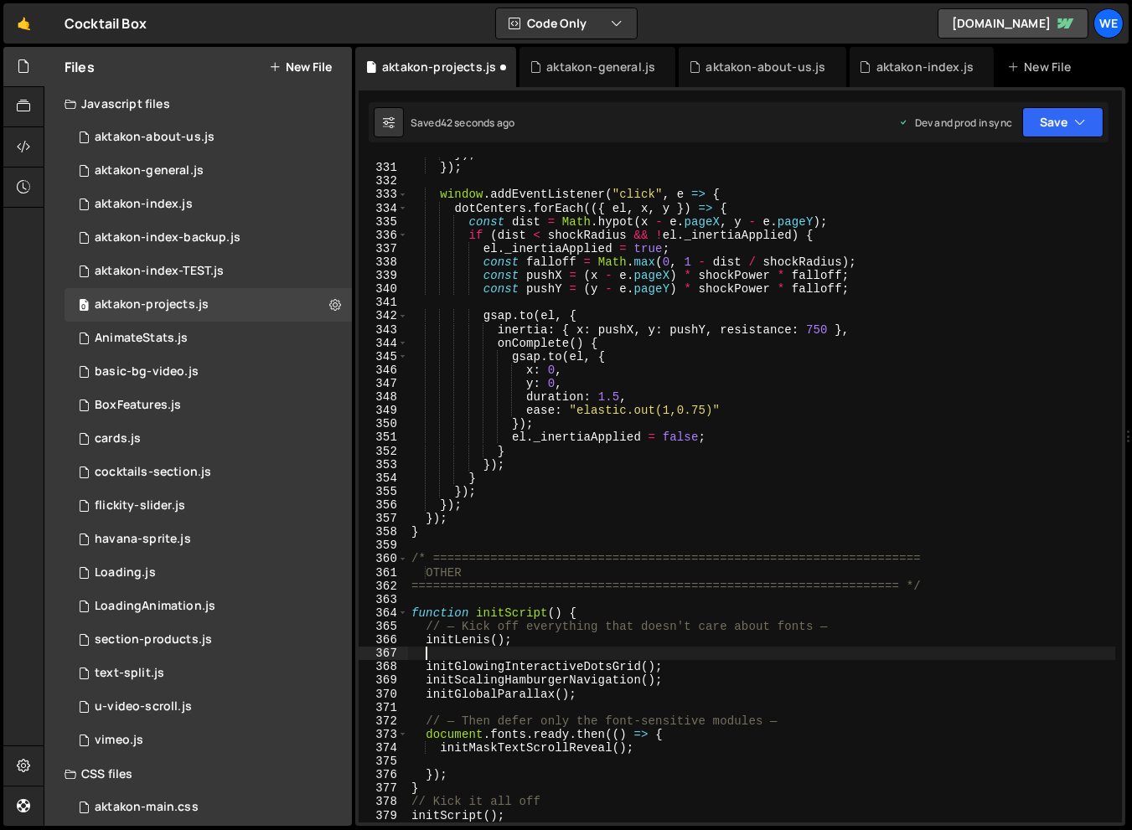
paste textarea
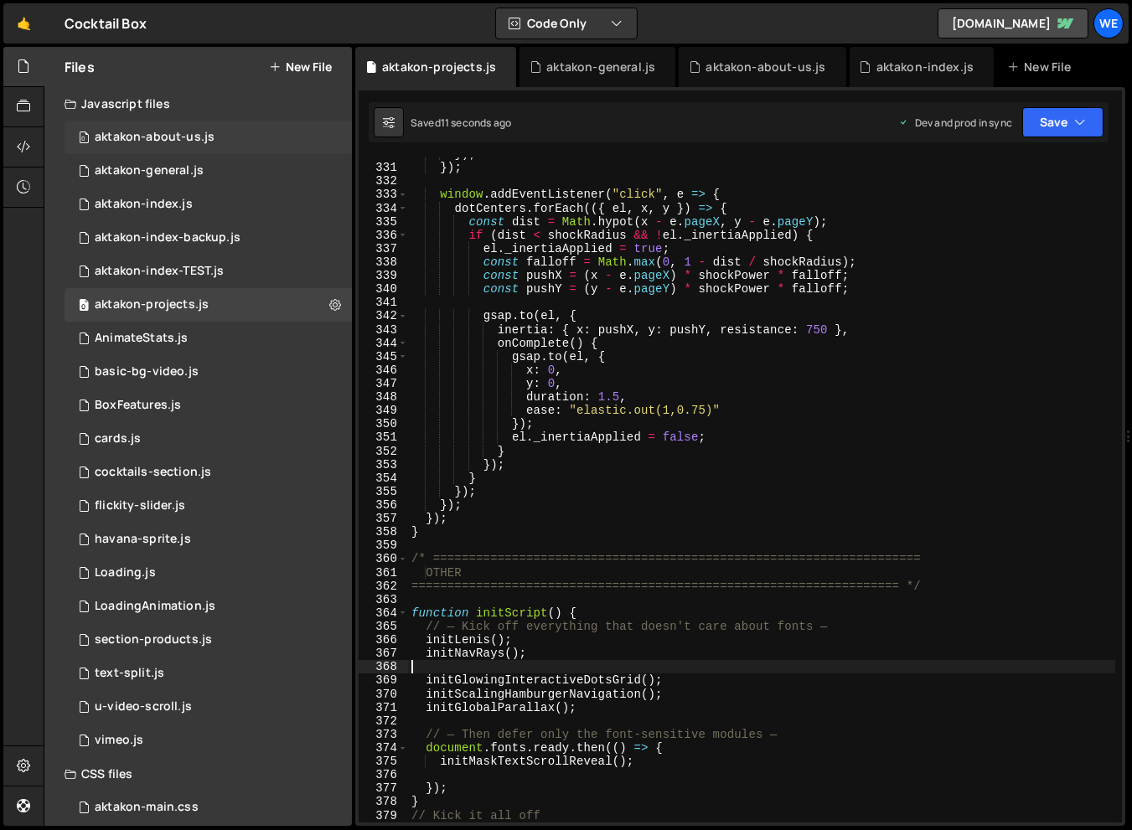
click at [143, 126] on div "0 aktakon-about-us.js 0" at bounding box center [207, 138] width 287 height 34
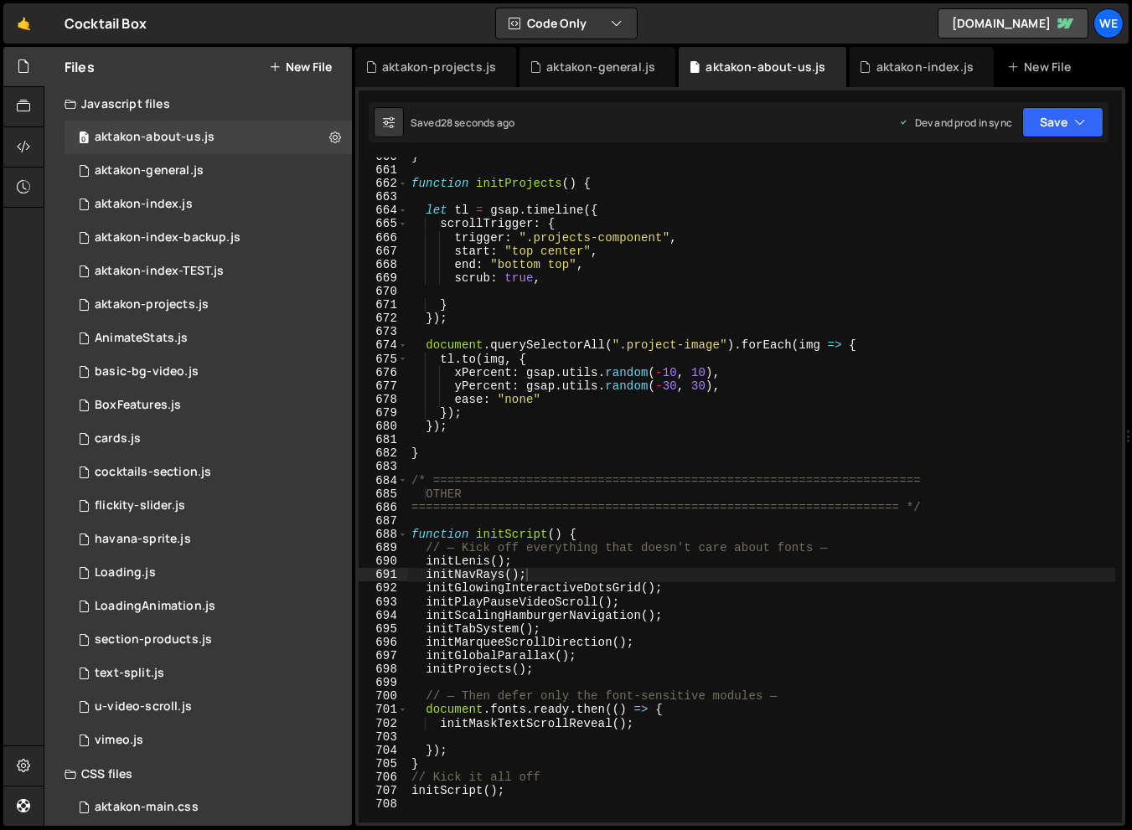
click at [796, 321] on div "} function initProjects ( ) { let tl = gsap . timeline ({ scrollTrigger : { tri…" at bounding box center [761, 496] width 707 height 692
type textarea "});"
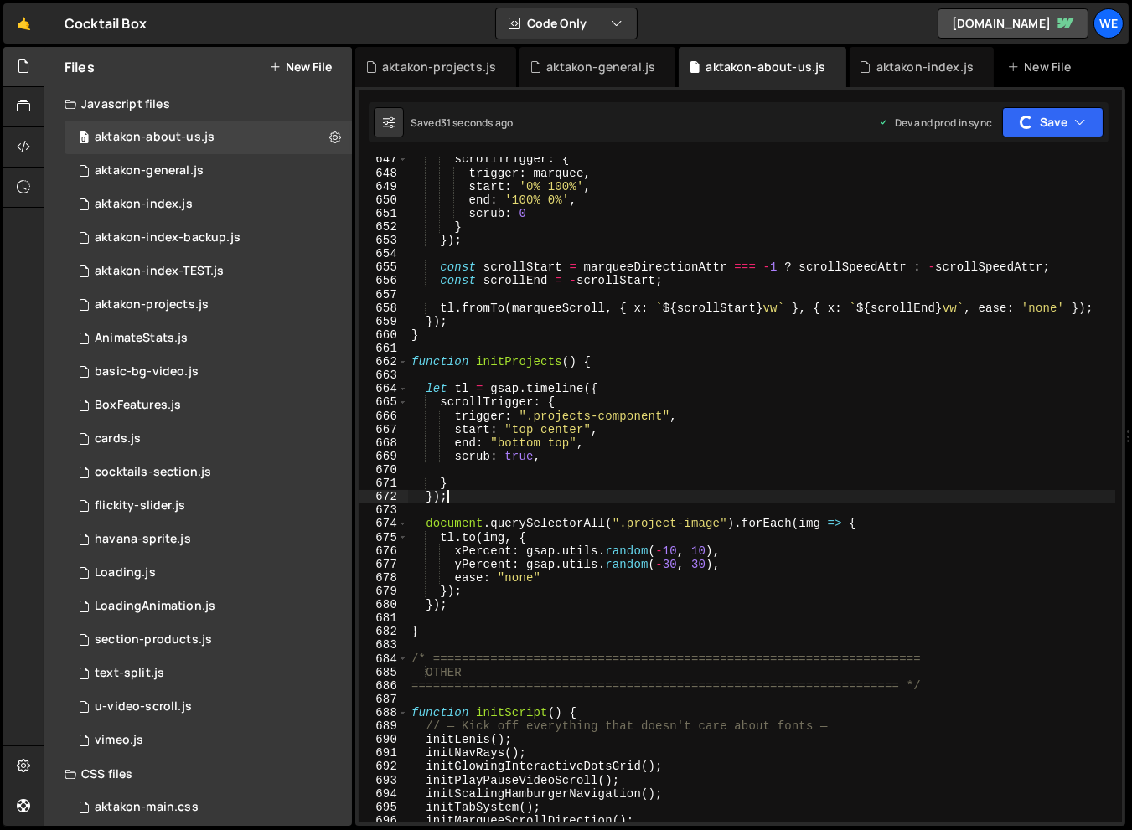
scroll to position [9295, 0]
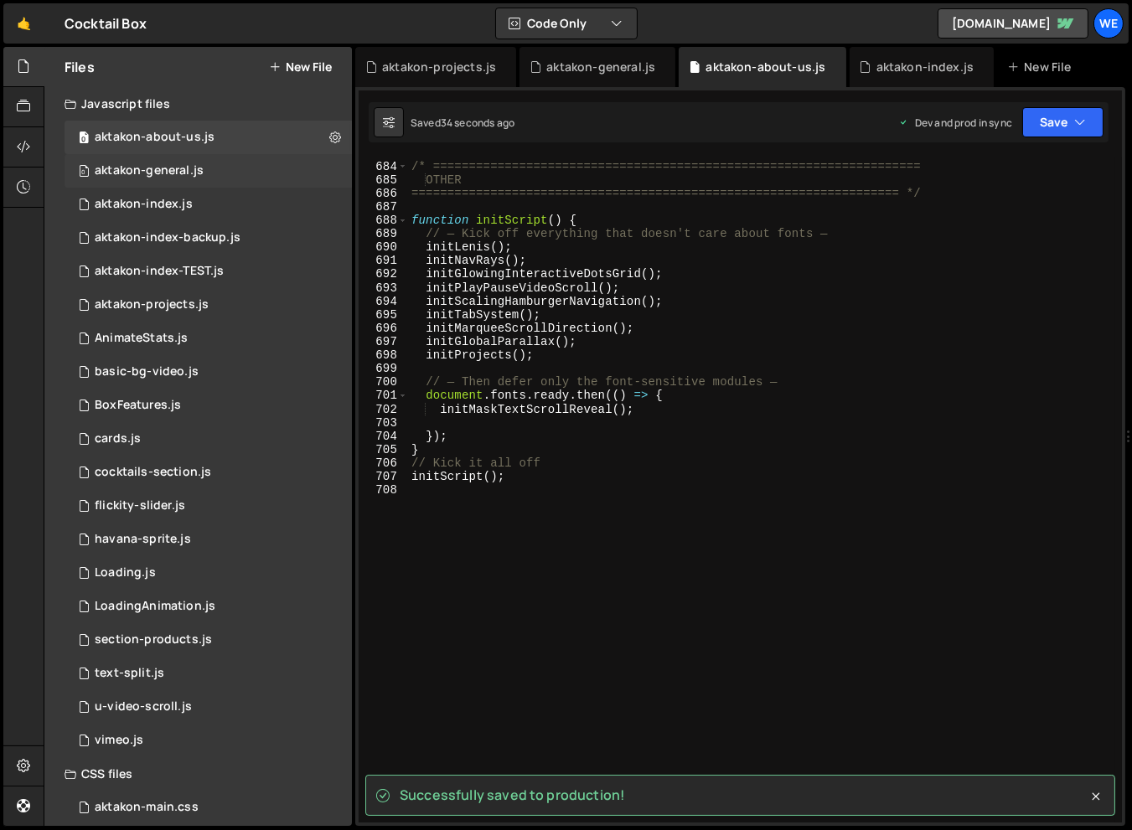
click at [156, 163] on div "aktakon-general.js" at bounding box center [149, 170] width 109 height 15
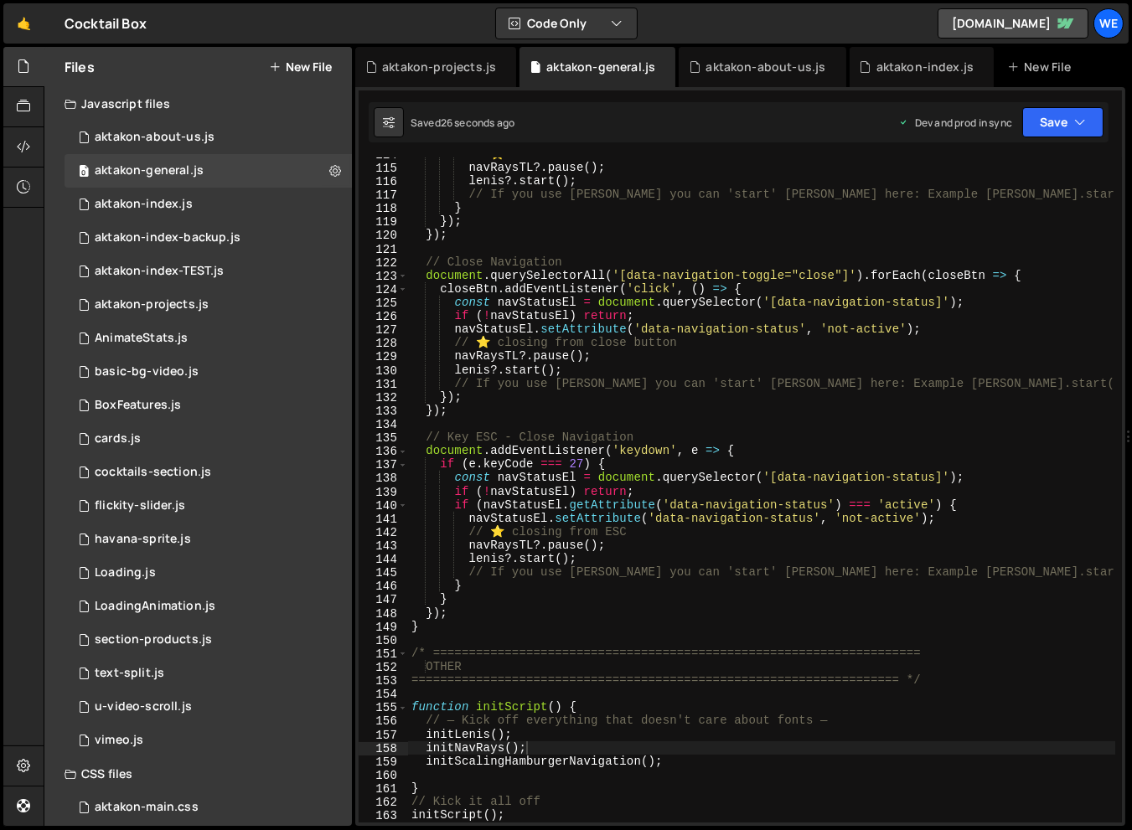
click at [612, 325] on div "// ⭐ when menu closes navRaysTL ?. pause ( ) ; lenis ?. start ( ) ; // If you u…" at bounding box center [761, 493] width 707 height 692
type textarea "navStatusEl.setAttribute('data-navigation-status', 'not-active');"
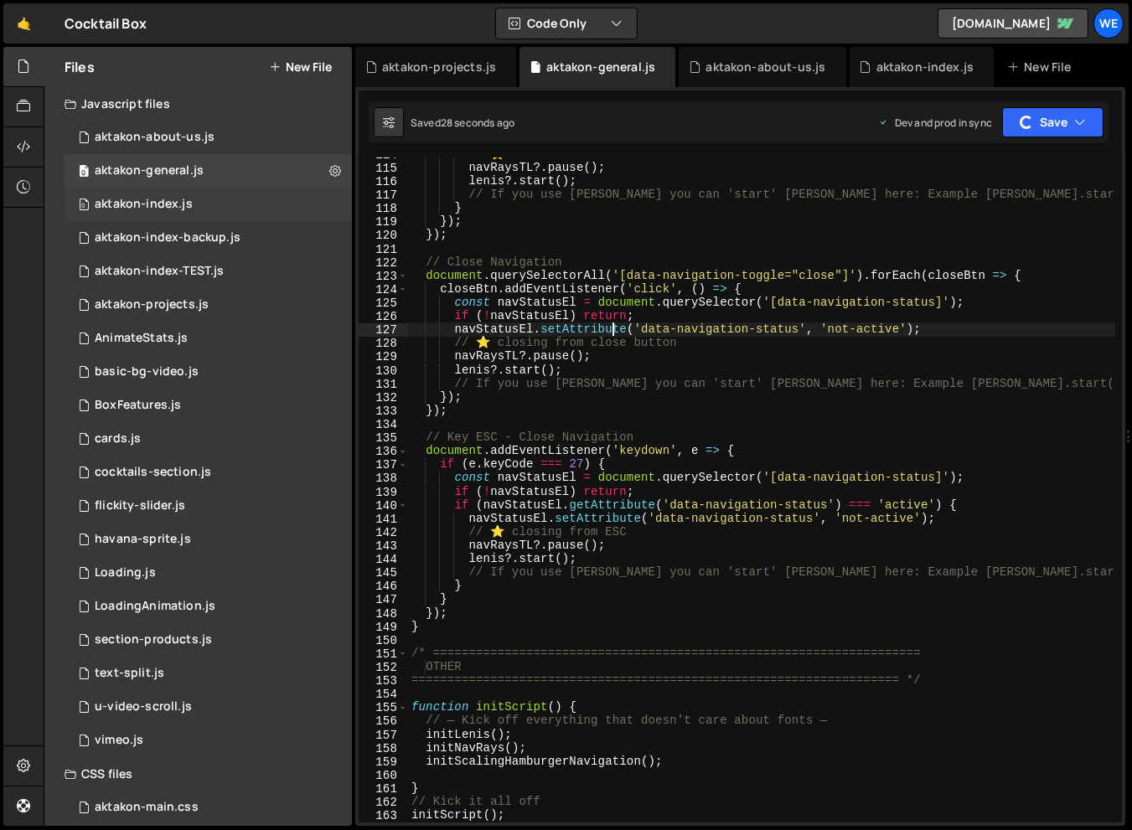
click at [163, 197] on div "aktakon-index.js" at bounding box center [144, 204] width 98 height 15
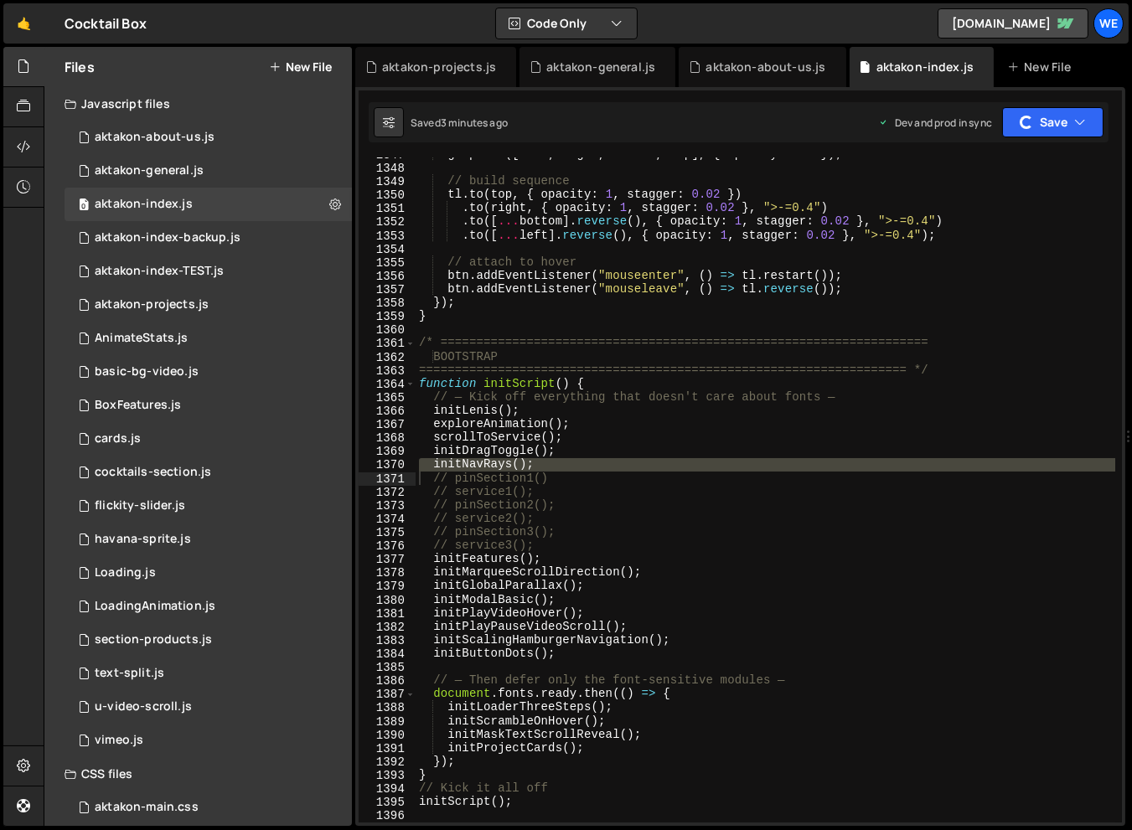
scroll to position [1136, 0]
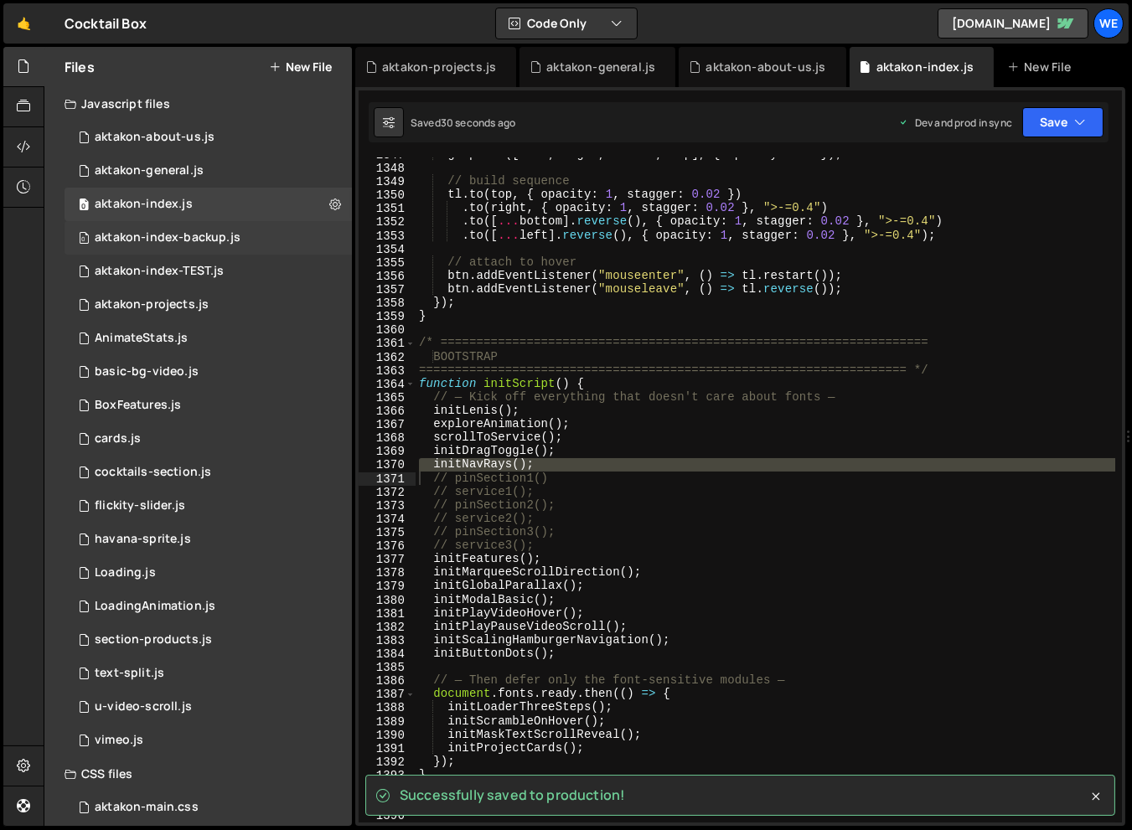
click at [202, 235] on div "aktakon-index-backup.js" at bounding box center [168, 237] width 146 height 15
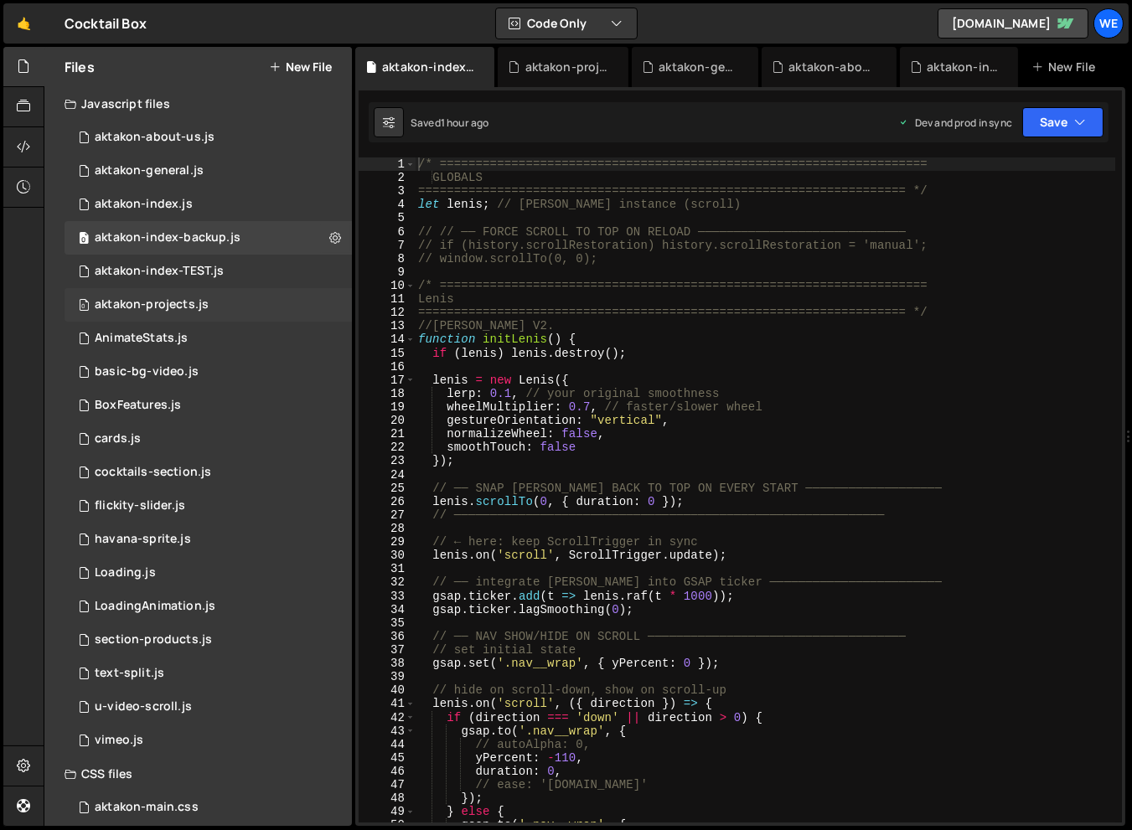
click at [184, 294] on div "0 aktakon-projects.js 0" at bounding box center [207, 305] width 287 height 34
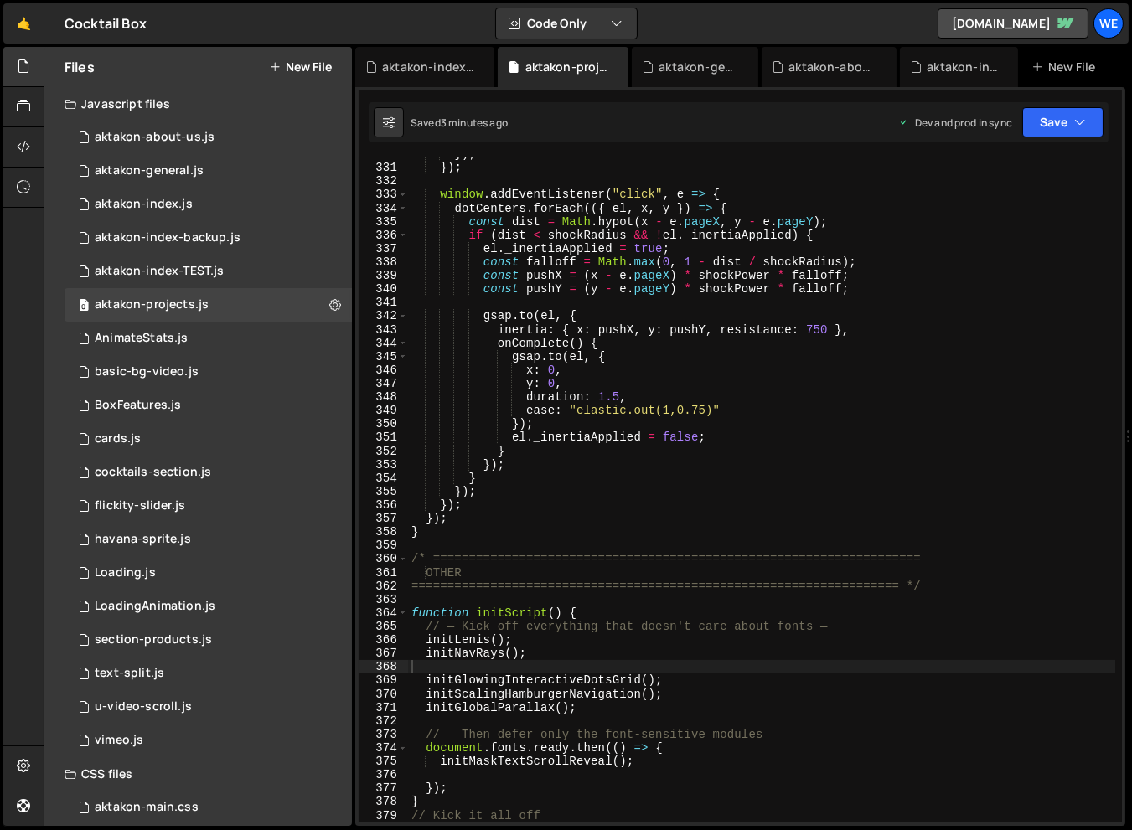
click at [817, 341] on div "}) ; }) ; window . addEventListener ( "click" , e => { dotCenters . forEach (({…" at bounding box center [761, 493] width 707 height 692
type textarea "onComplete() {"
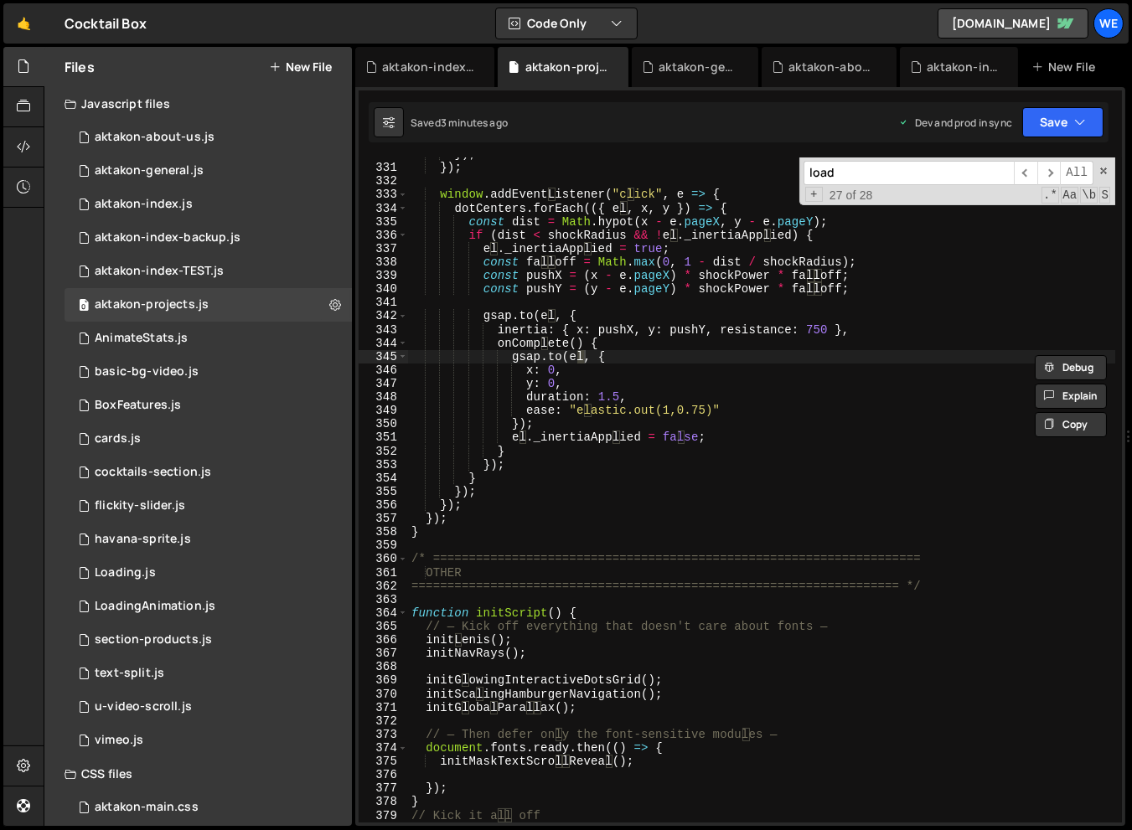
scroll to position [2784, 0]
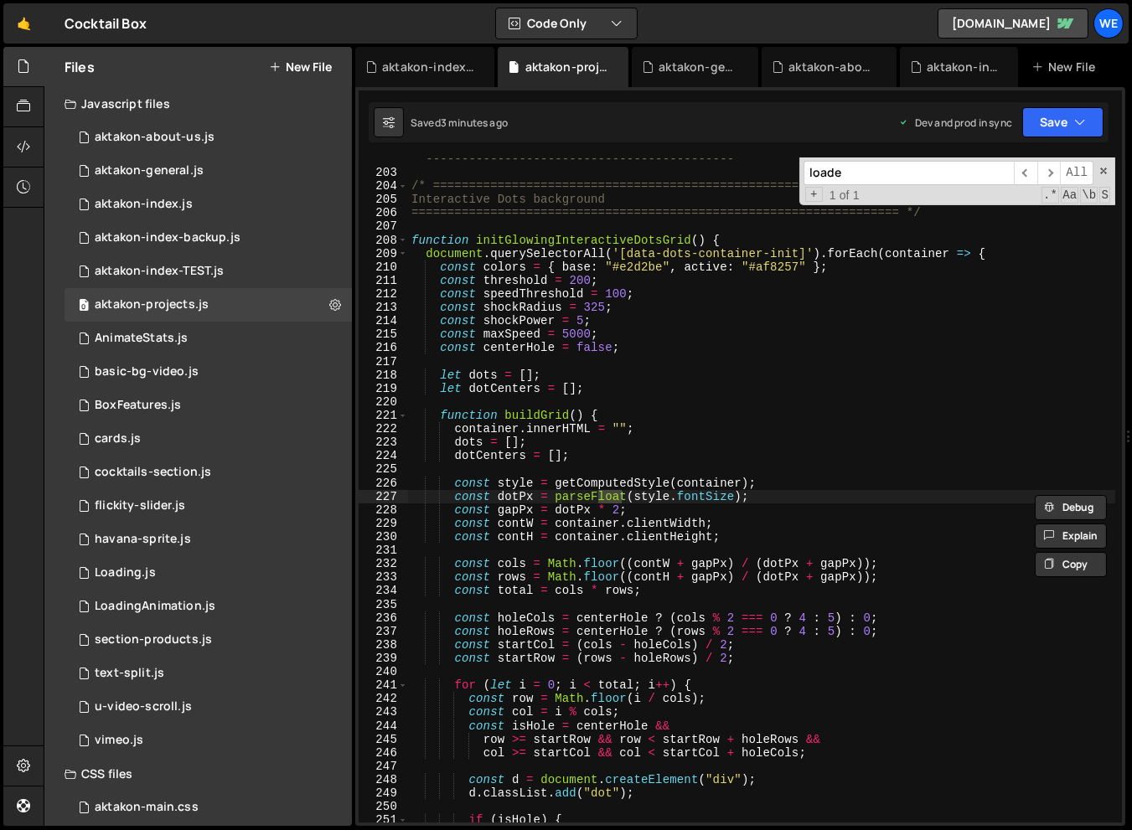
type input "loader"
click at [1067, 165] on span at bounding box center [1103, 171] width 12 height 12
type textarea "const dotPx = parseFloat(style.fontSize);"
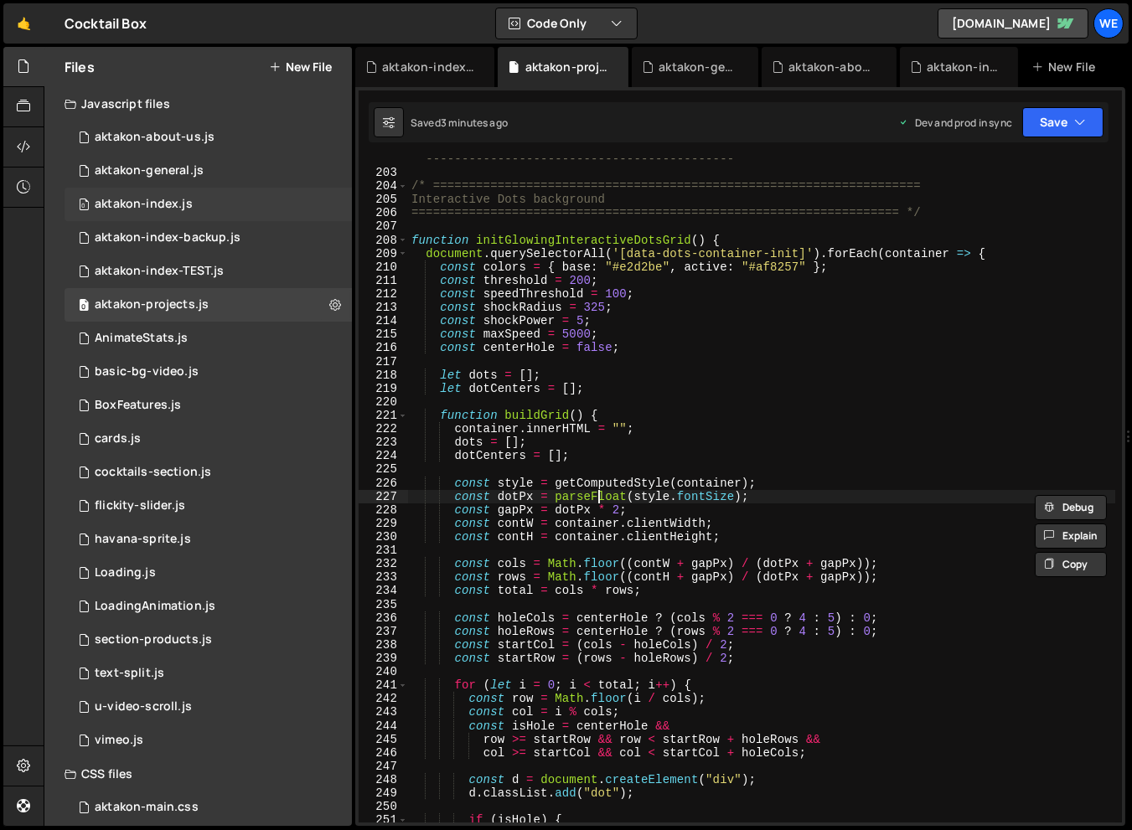
click at [163, 193] on div "0 aktakon-index.js 0" at bounding box center [207, 205] width 287 height 34
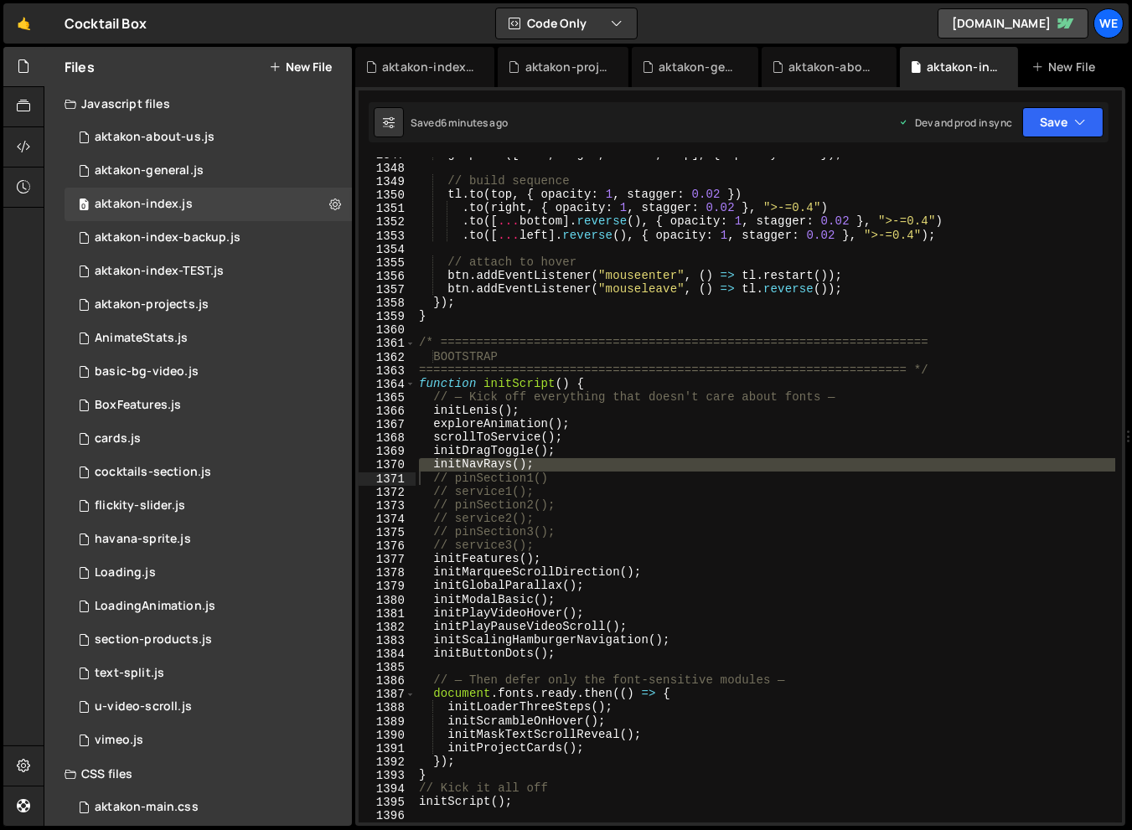
click at [889, 441] on div "gsap . set ([ left , right , bottom , top ] , { opacity : 0.3 }) ; // build seq…" at bounding box center [764, 493] width 699 height 692
type textarea "scrollToService();"
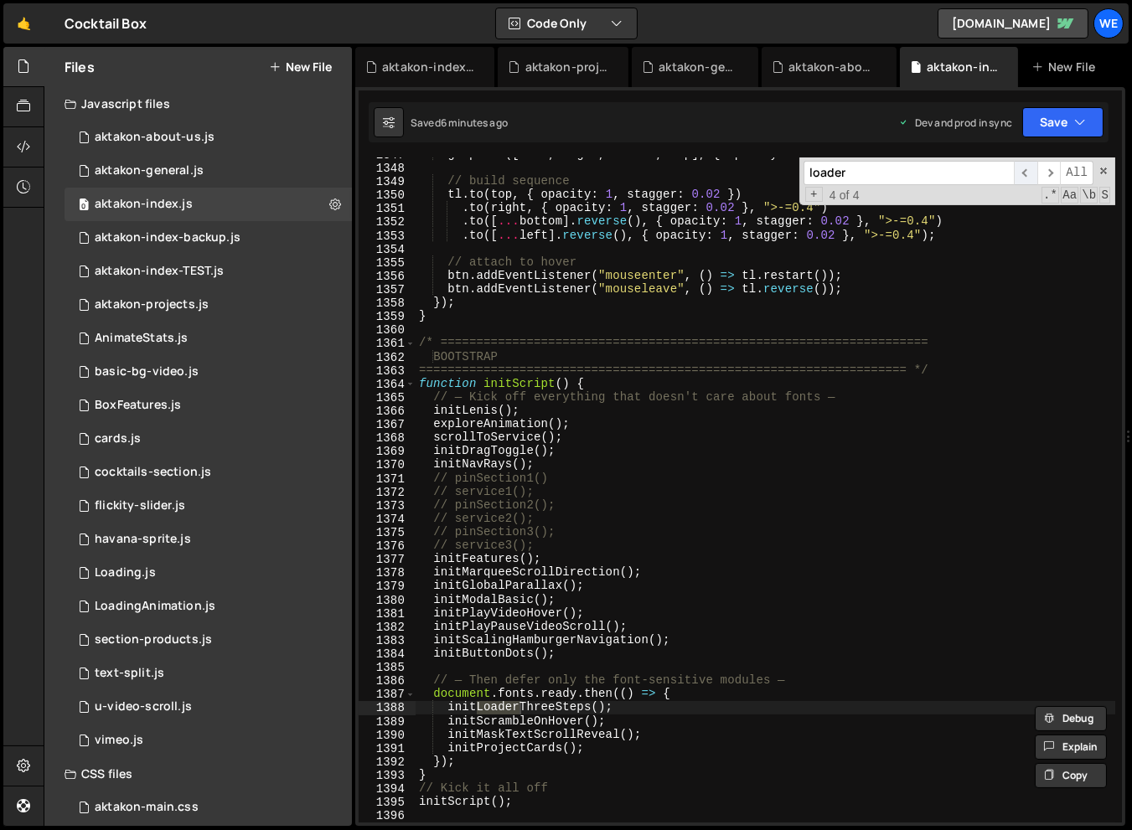
type input "loader"
click at [1024, 174] on span "​" at bounding box center [1024, 173] width 23 height 24
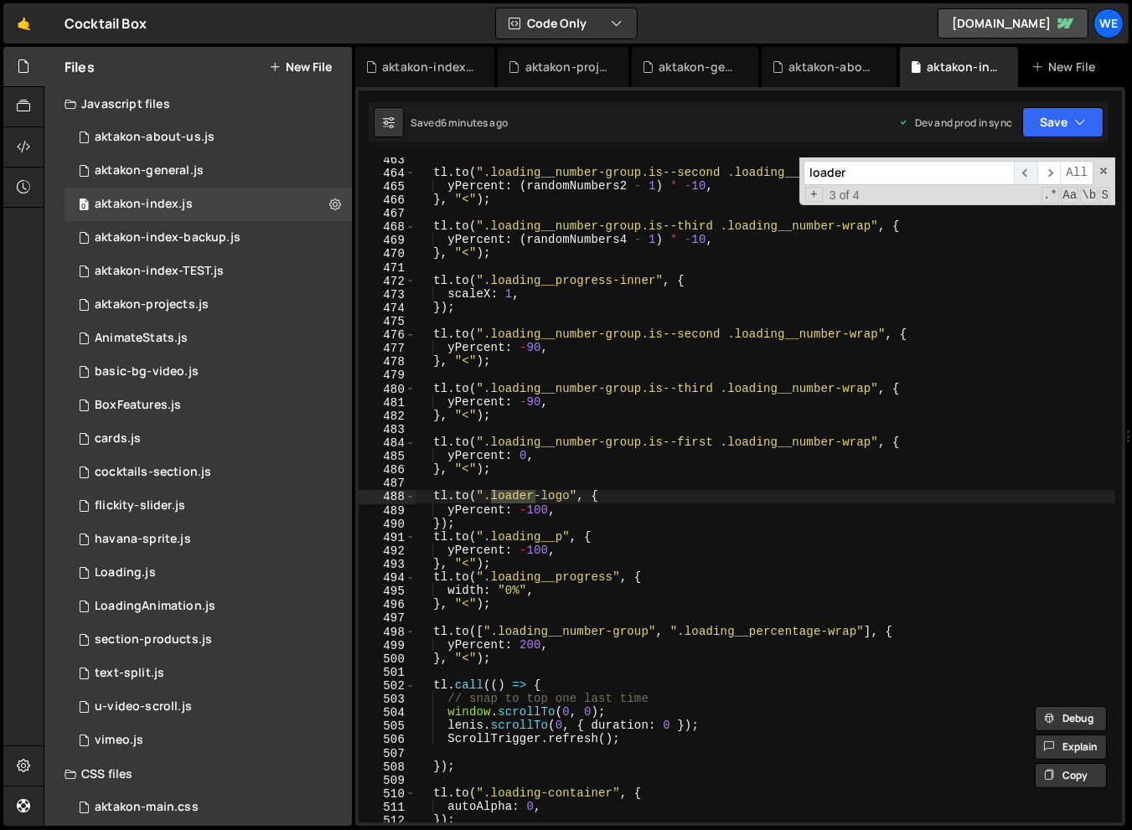
scroll to position [5199, 0]
click at [1024, 174] on span "​" at bounding box center [1024, 173] width 23 height 24
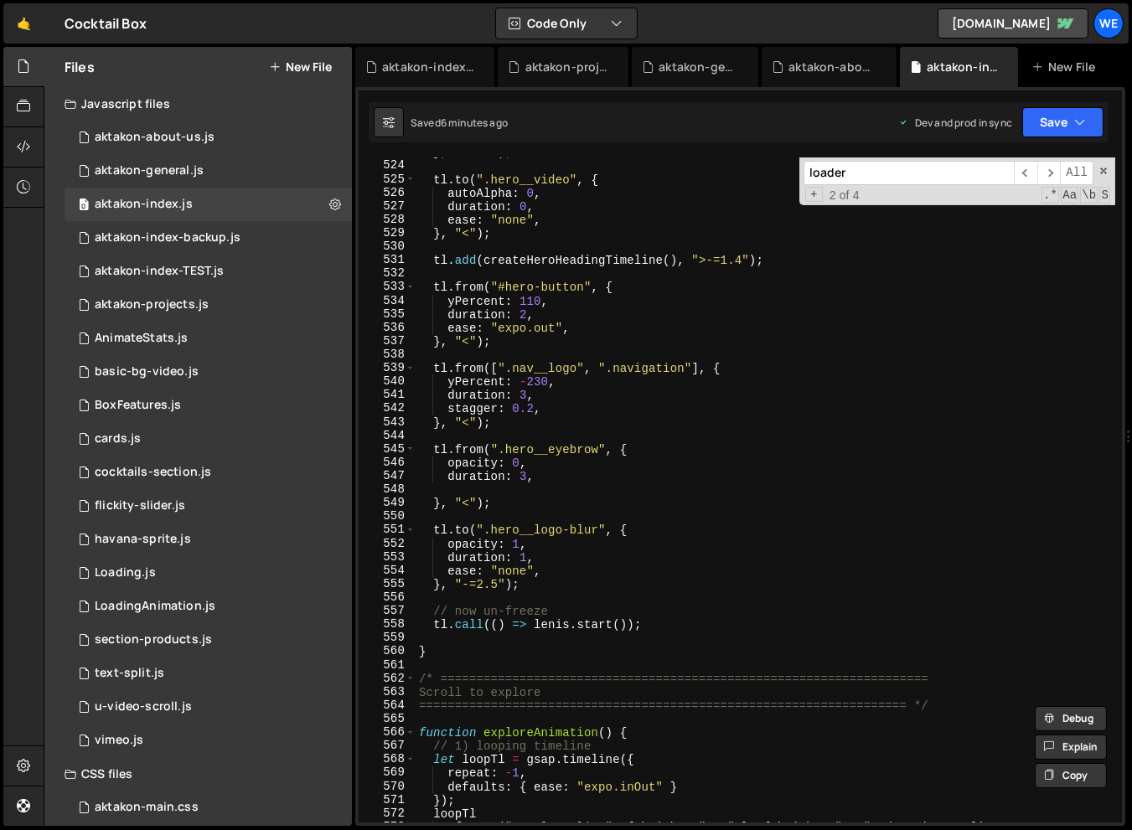
scroll to position [7092, 0]
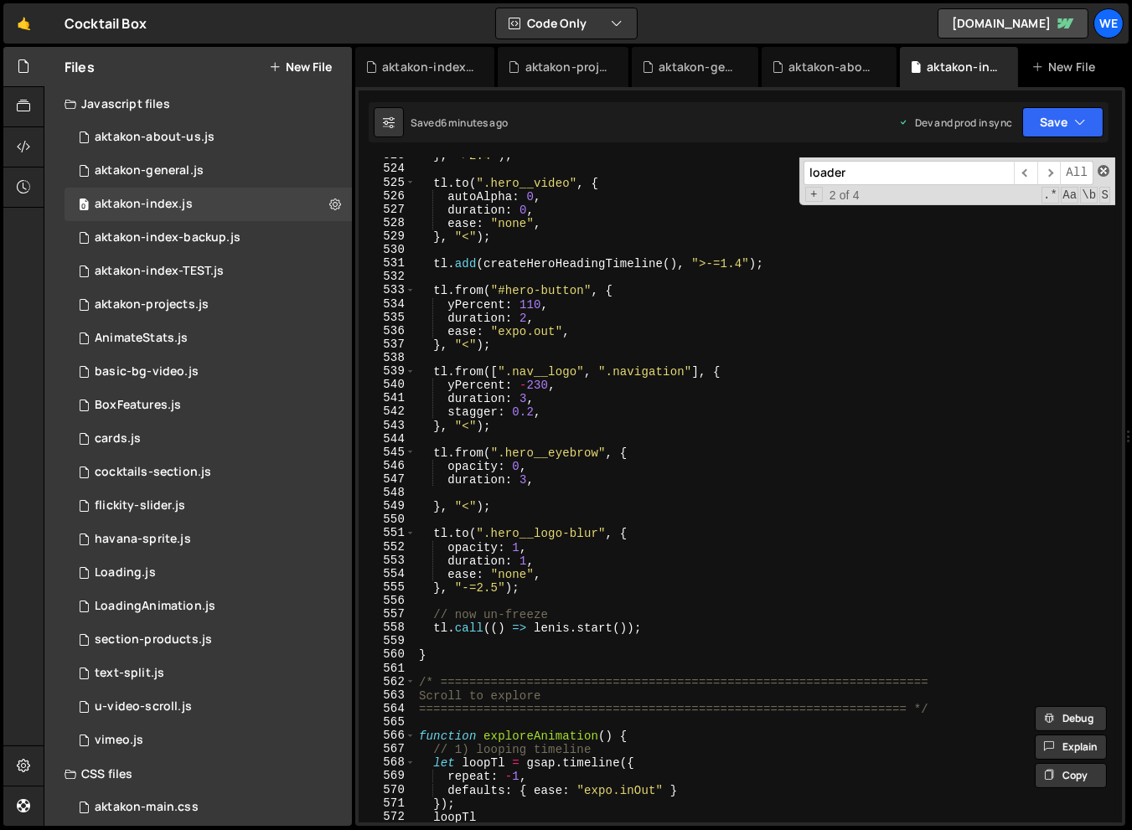
click at [1067, 168] on span at bounding box center [1103, 171] width 12 height 12
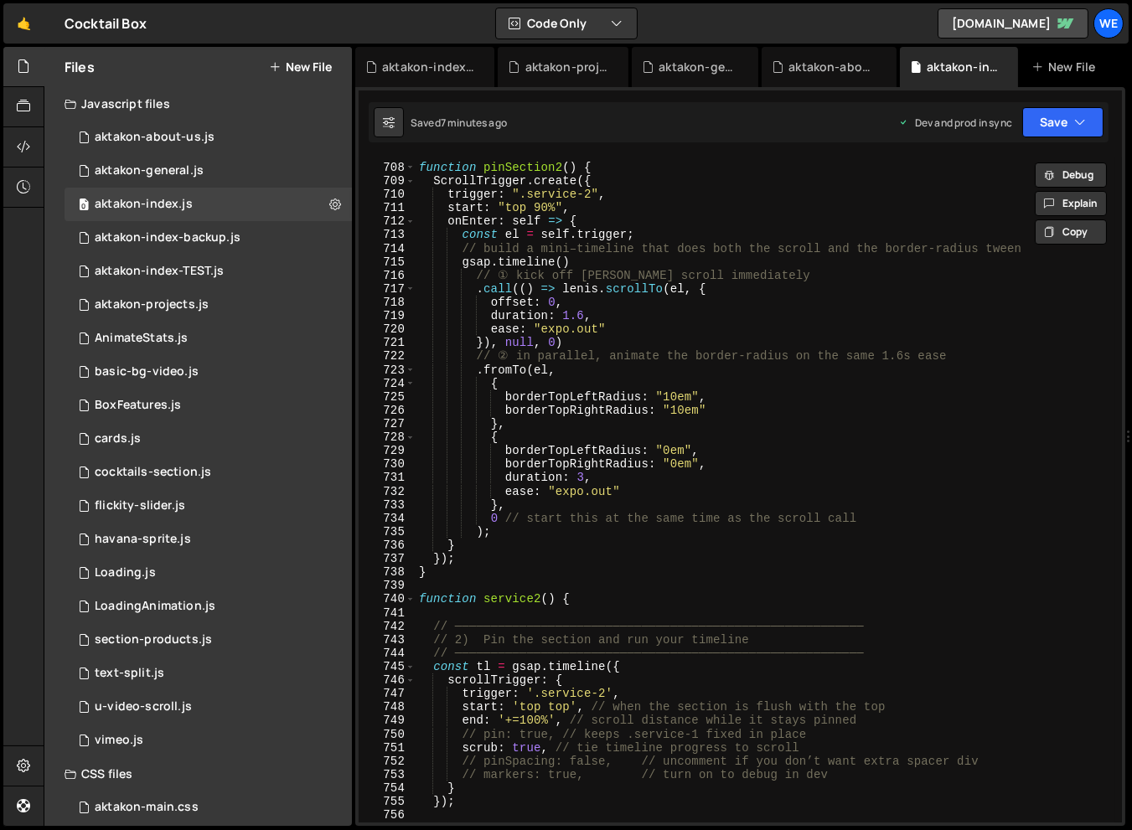
scroll to position [9830, 0]
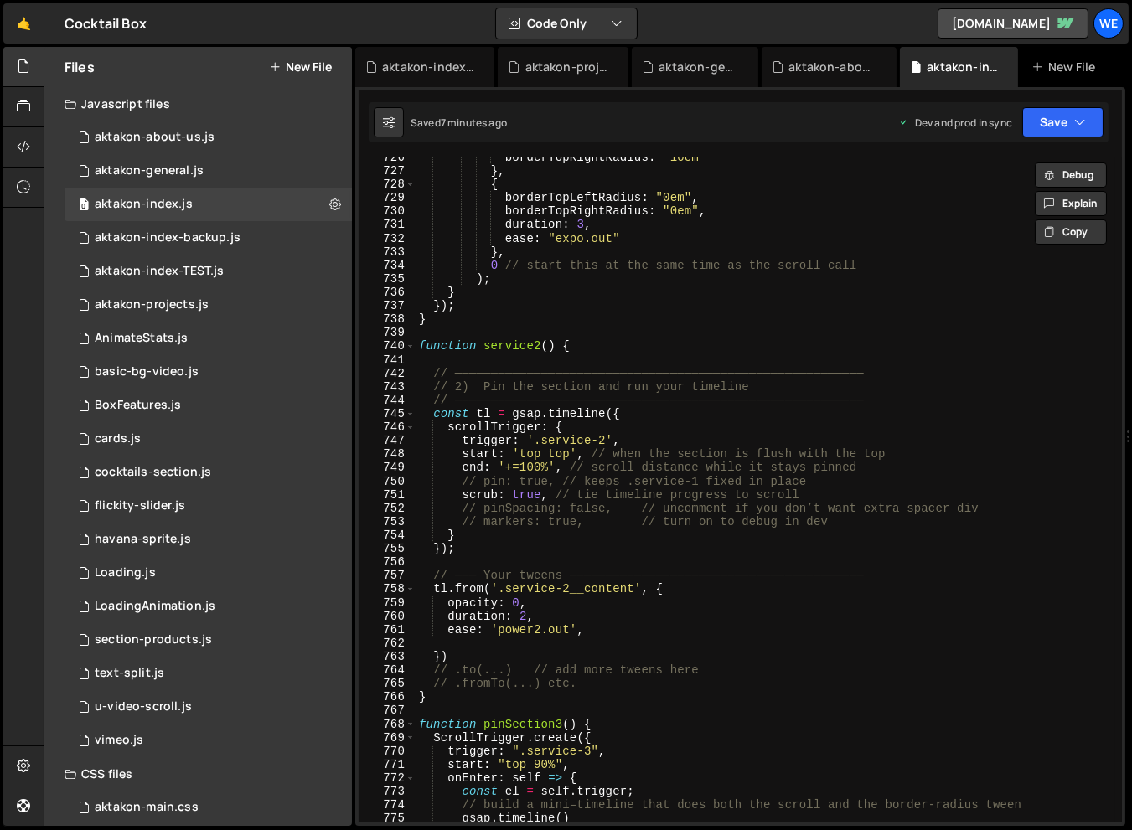
click at [631, 348] on div "borderTopRightRadius : "10em" } , { borderTopLeftRadius : "0em" , borderTopRigh…" at bounding box center [764, 497] width 699 height 692
type textarea "function service2() {"
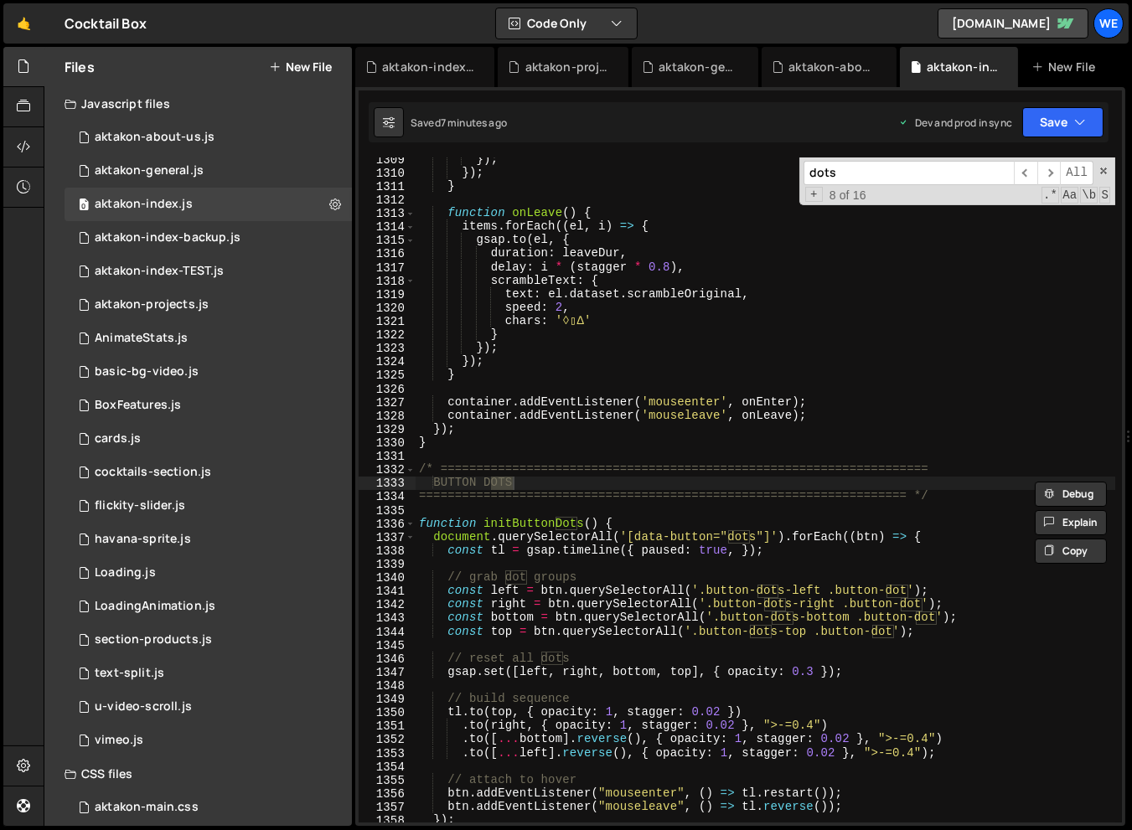
scroll to position [17816, 0]
type input "dots"
click at [603, 563] on div "}) ; }) ; } function onLeave ( ) { items . forEach (( el , i ) => { gsap . to (…" at bounding box center [764, 498] width 699 height 692
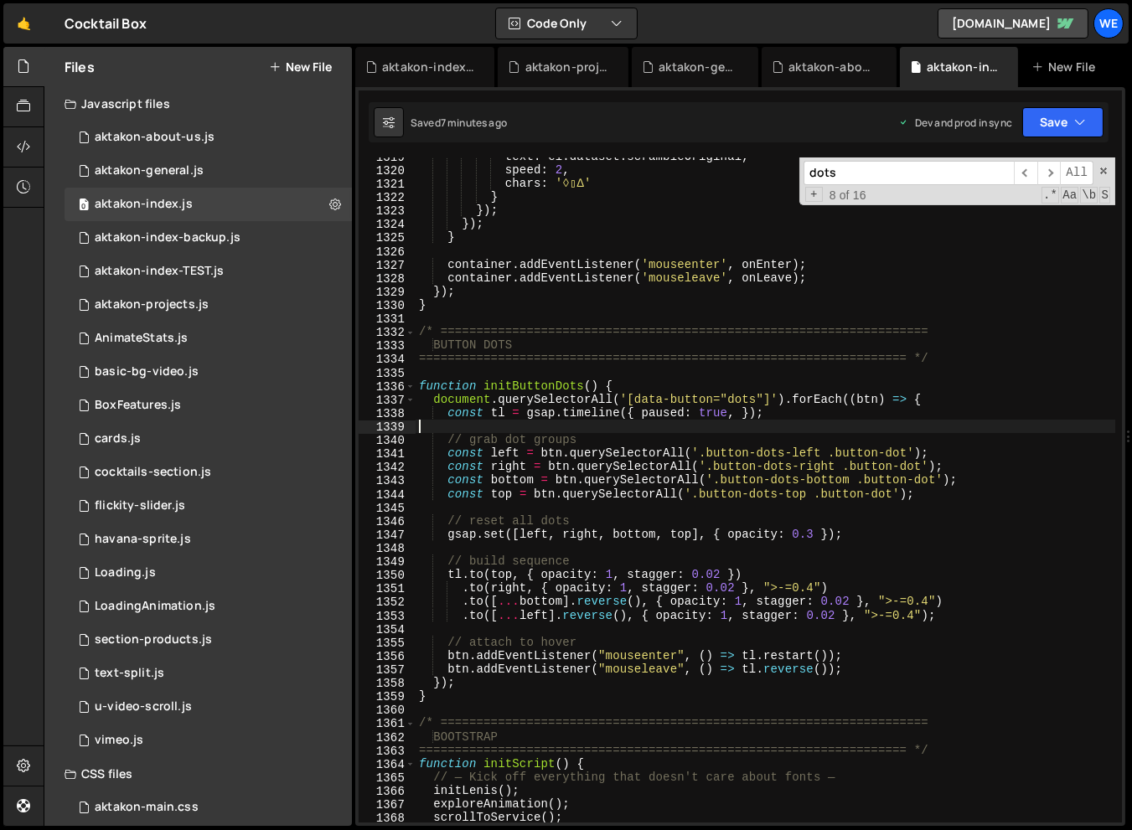
scroll to position [17953, 0]
click at [273, 235] on div "0 aktakon-index-backup.js 0" at bounding box center [207, 238] width 287 height 34
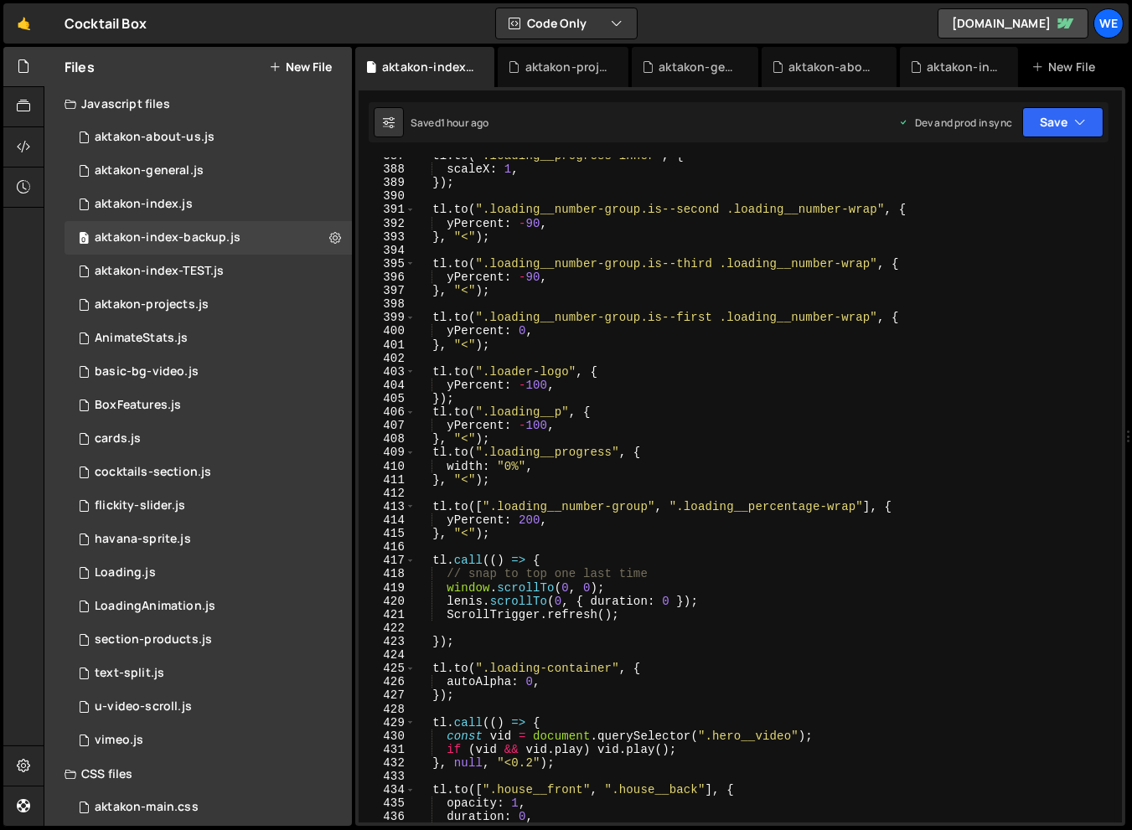
scroll to position [5224, 0]
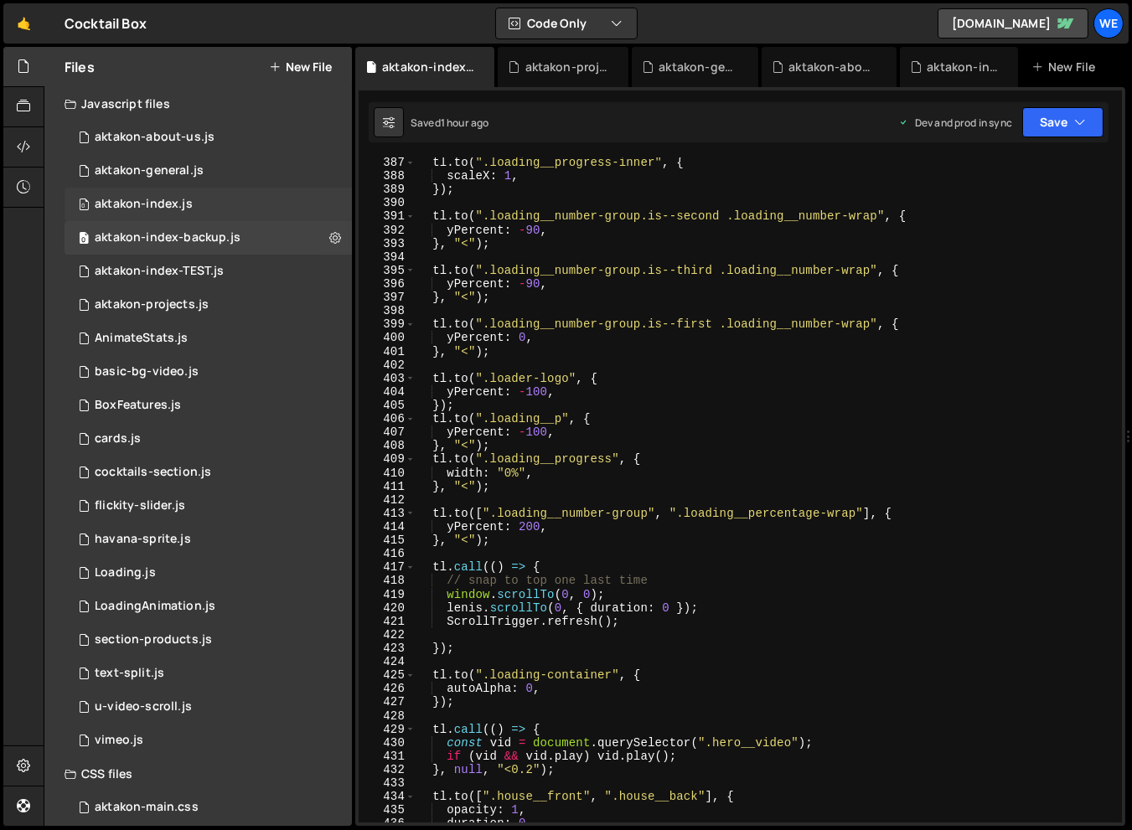
click at [176, 209] on div "aktakon-index.js" at bounding box center [144, 204] width 98 height 15
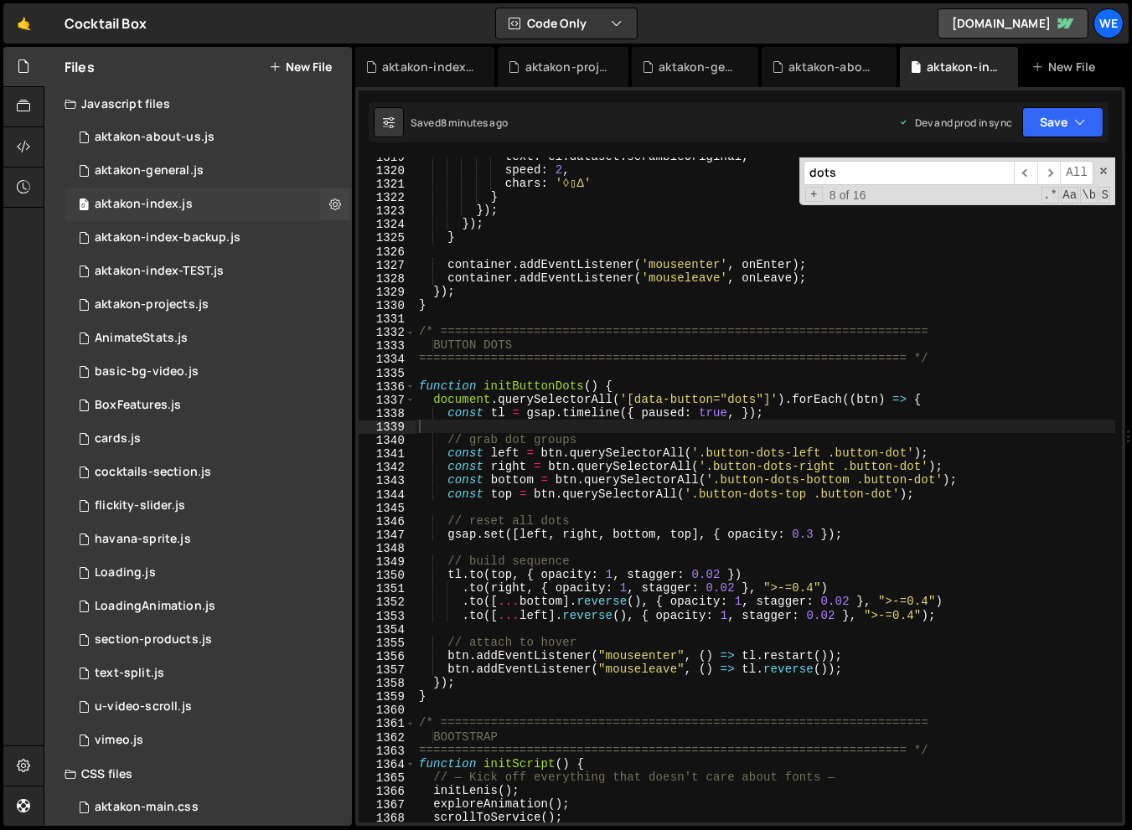
scroll to position [1136, 0]
click at [1067, 175] on span at bounding box center [1103, 171] width 12 height 12
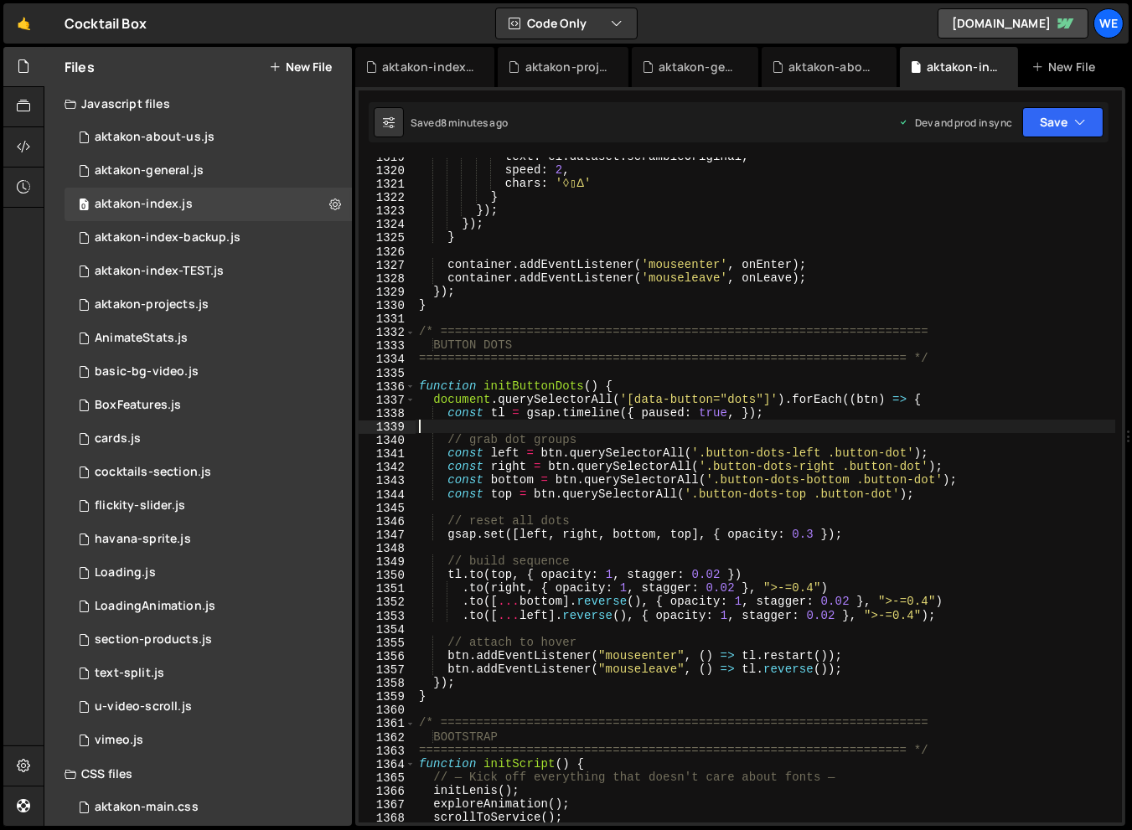
click at [884, 254] on div "text : el . dataset . scrambleOriginal , speed : 2 , chars : '◊▯∆' } }) ; }) ; …" at bounding box center [764, 496] width 699 height 692
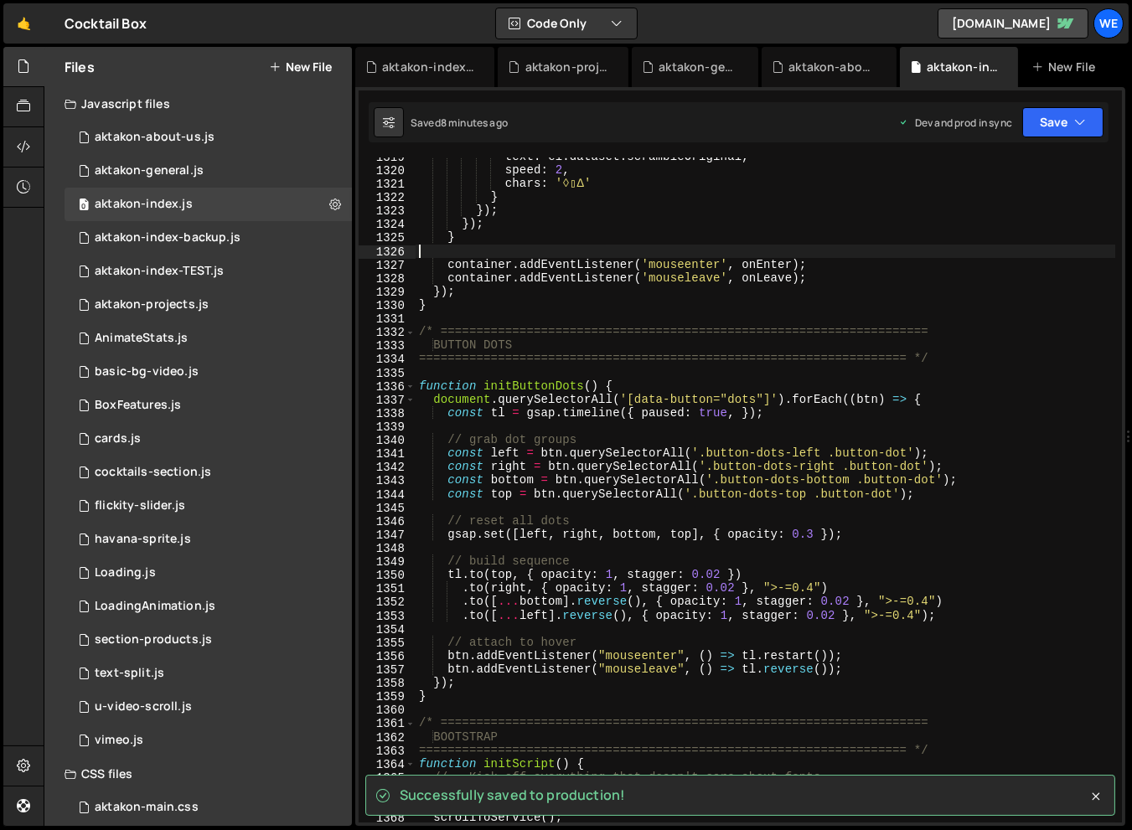
click at [675, 250] on div "text : el . dataset . scrambleOriginal , speed : 2 , chars : '◊▯∆' } }) ; }) ; …" at bounding box center [764, 496] width 699 height 692
type textarea "initScript();"
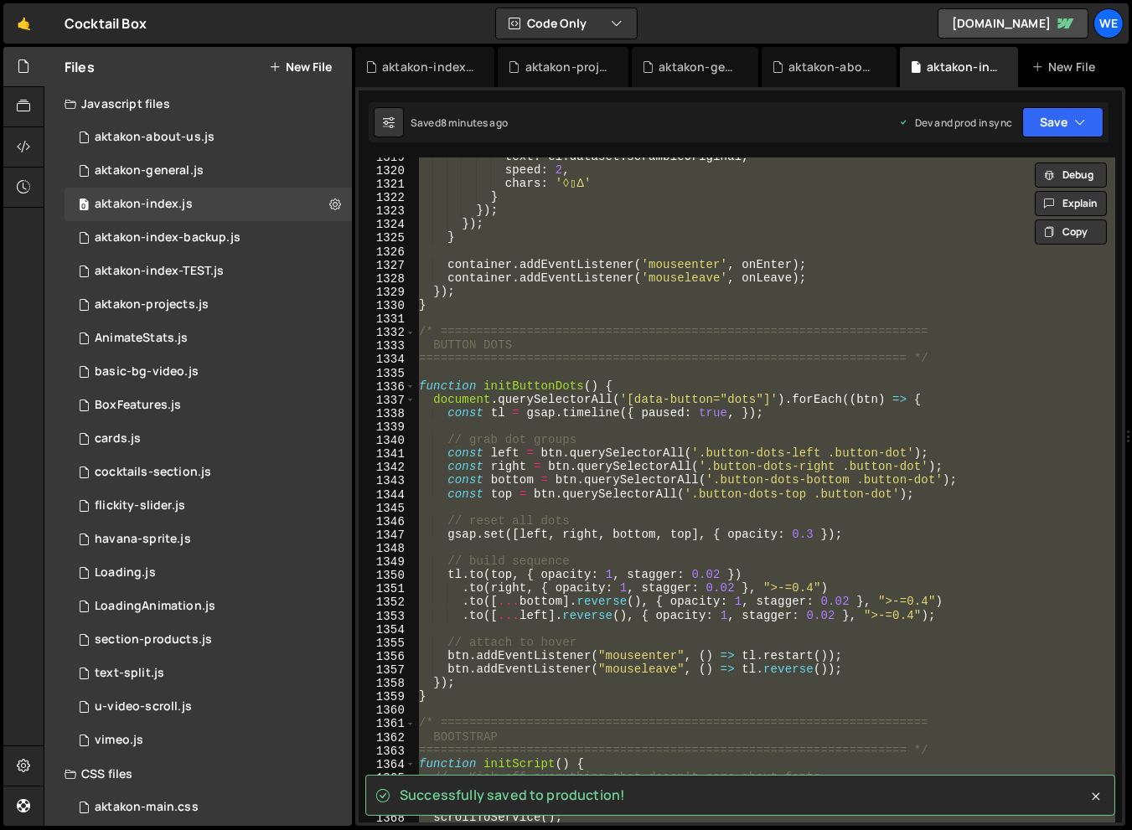
click at [643, 374] on div "text : el . dataset . scrambleOriginal , speed : 2 , chars : '◊▯∆' } }) ; }) ; …" at bounding box center [764, 496] width 699 height 692
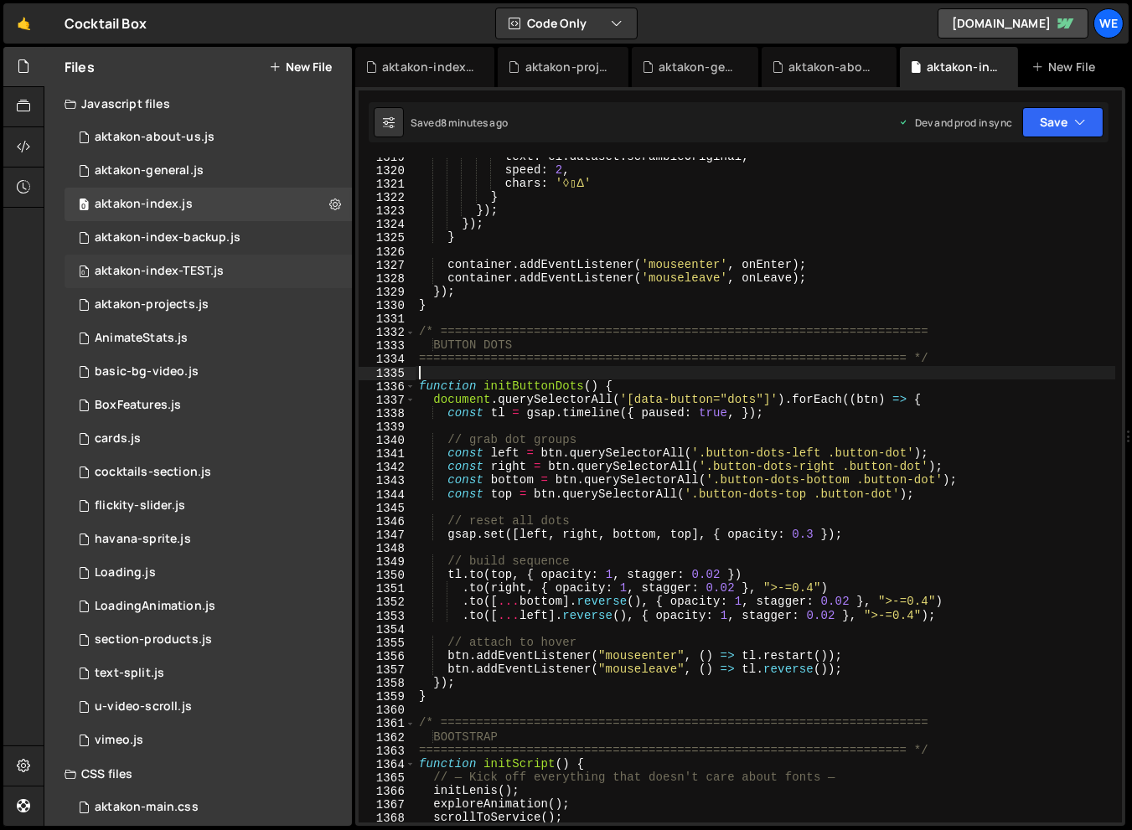
click at [229, 277] on div "0 aktakon-index-TEST.js 0" at bounding box center [207, 272] width 287 height 34
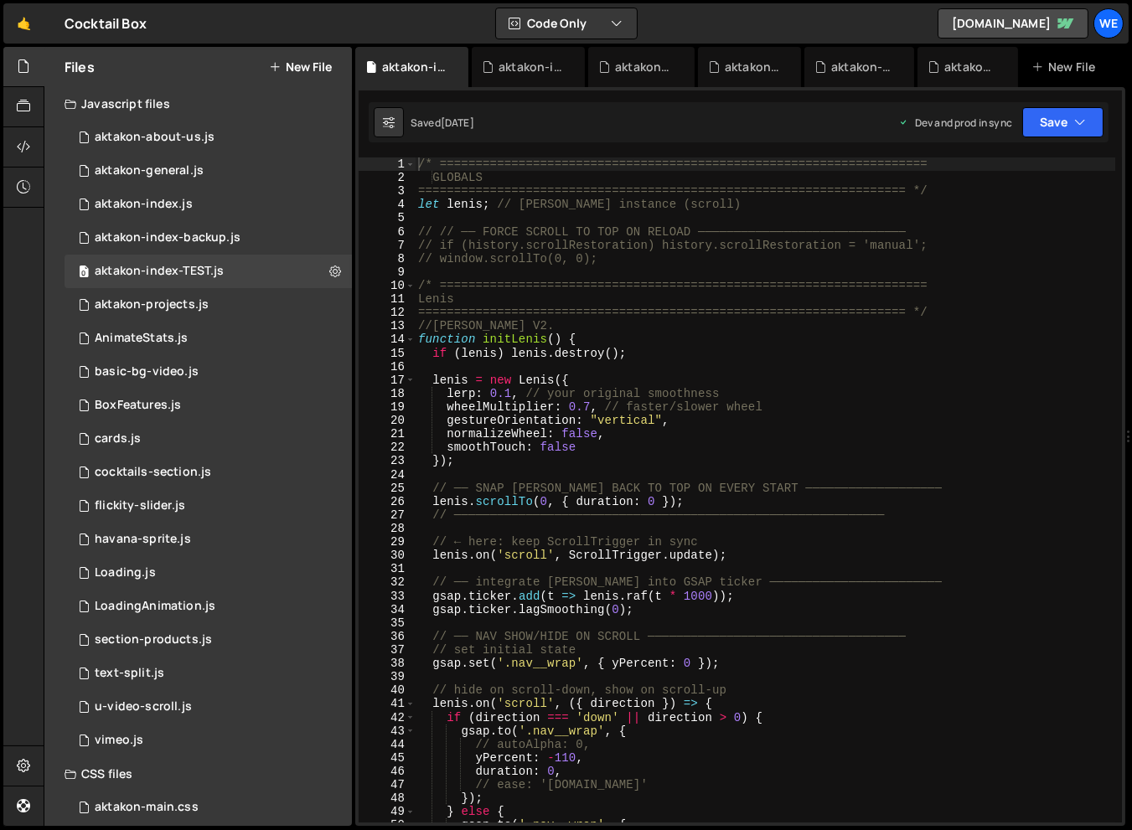
scroll to position [0, 0]
click at [209, 194] on div "0 aktakon-index.js 0" at bounding box center [207, 205] width 287 height 34
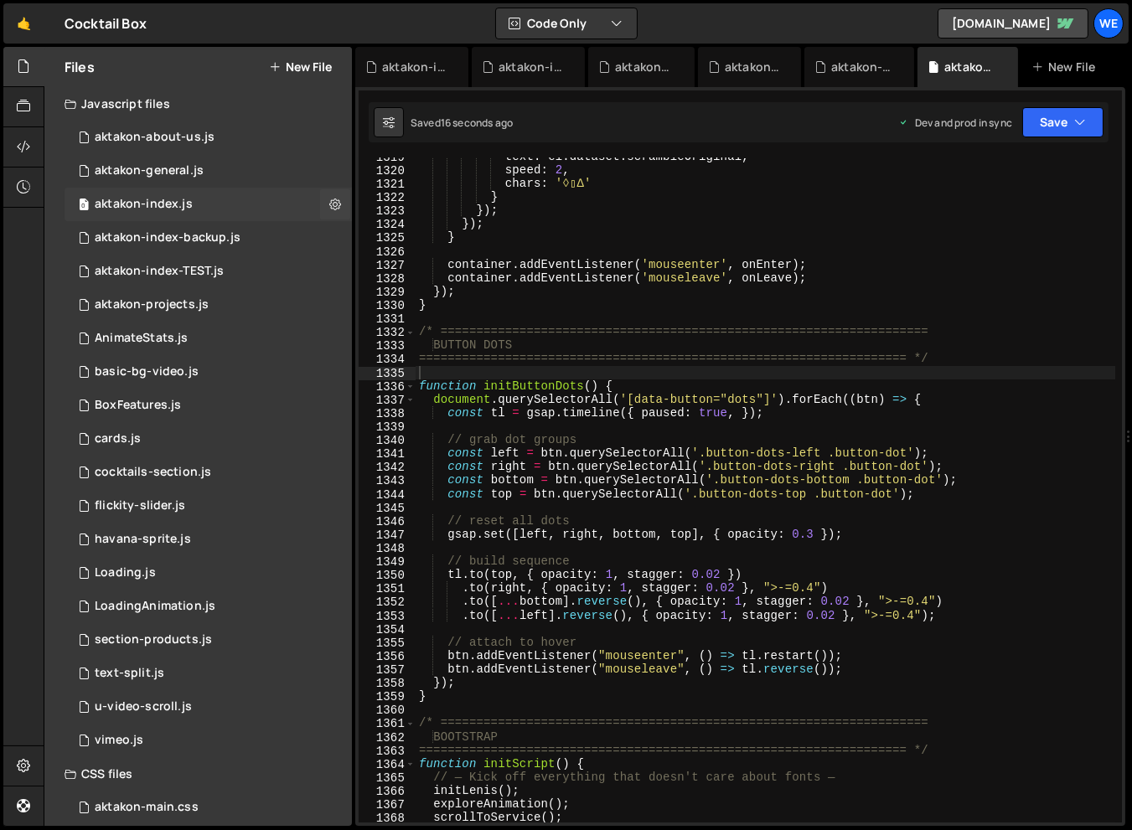
scroll to position [1136, 0]
click at [305, 68] on button "New File" at bounding box center [300, 66] width 63 height 13
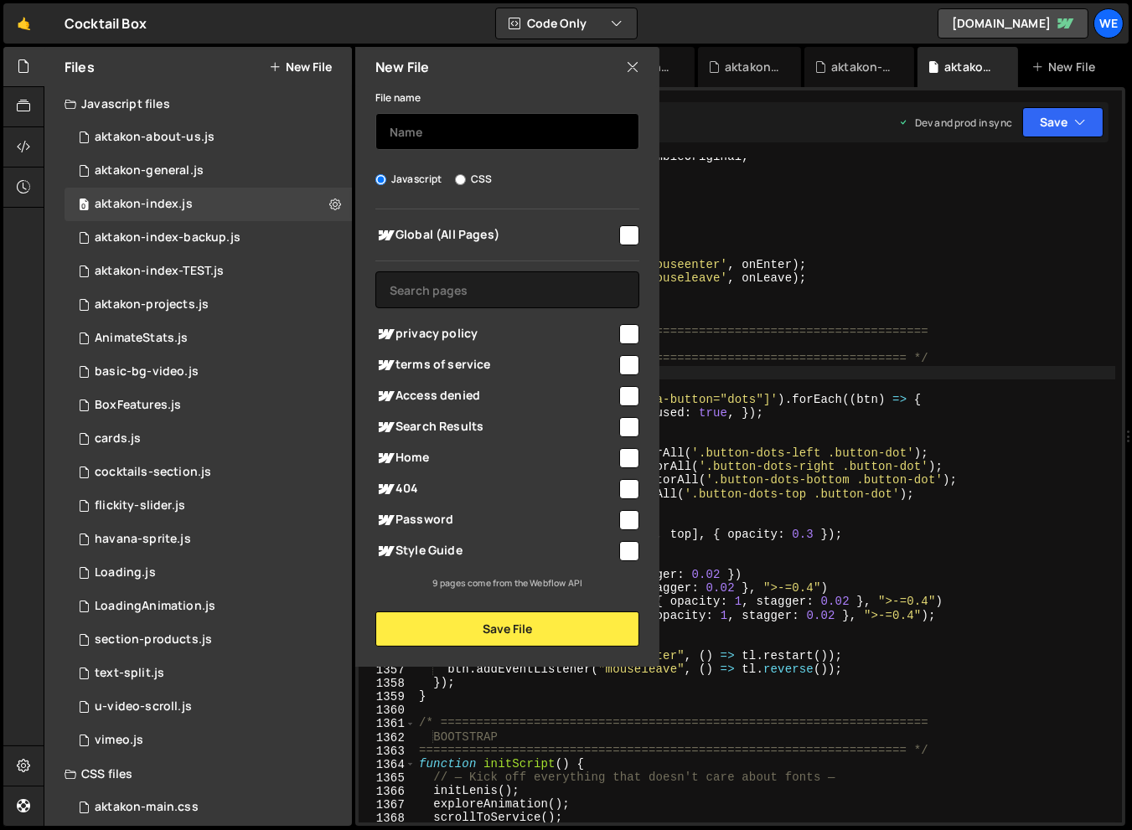
click at [473, 124] on input "text" at bounding box center [507, 131] width 264 height 37
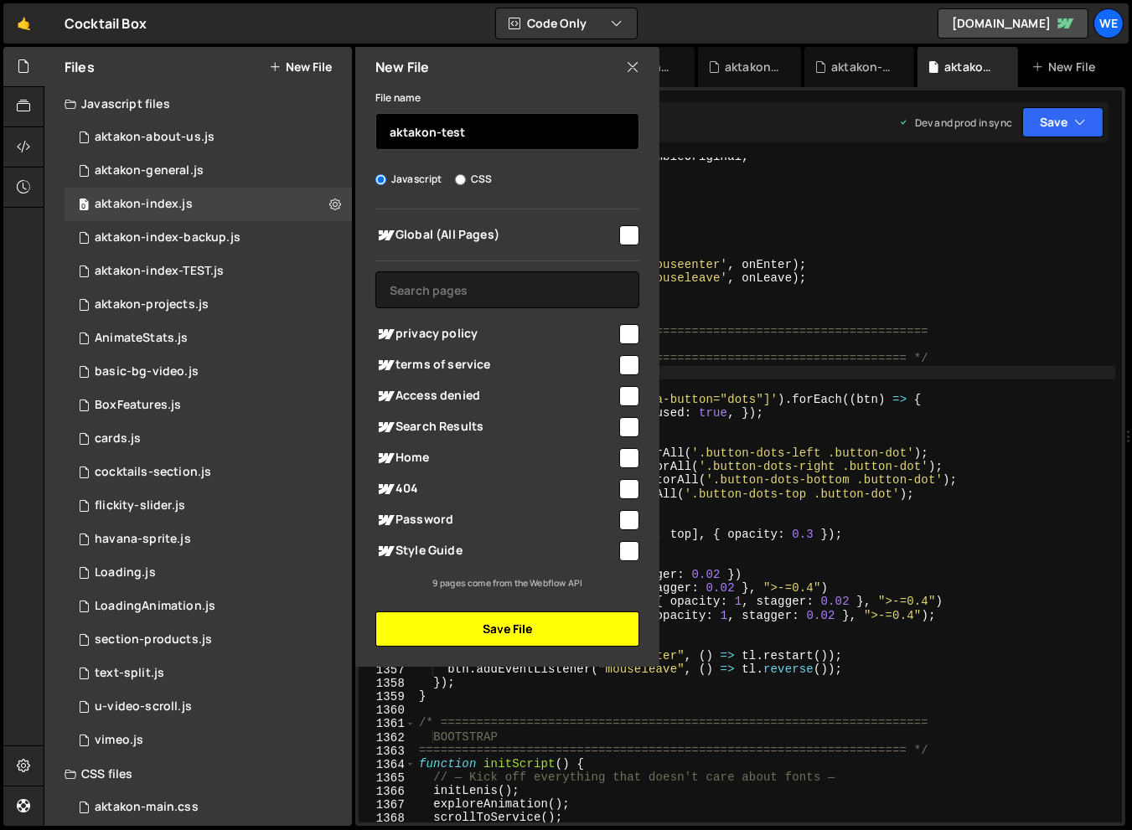
type input "aktakon-test"
click at [481, 618] on button "Save File" at bounding box center [507, 628] width 264 height 35
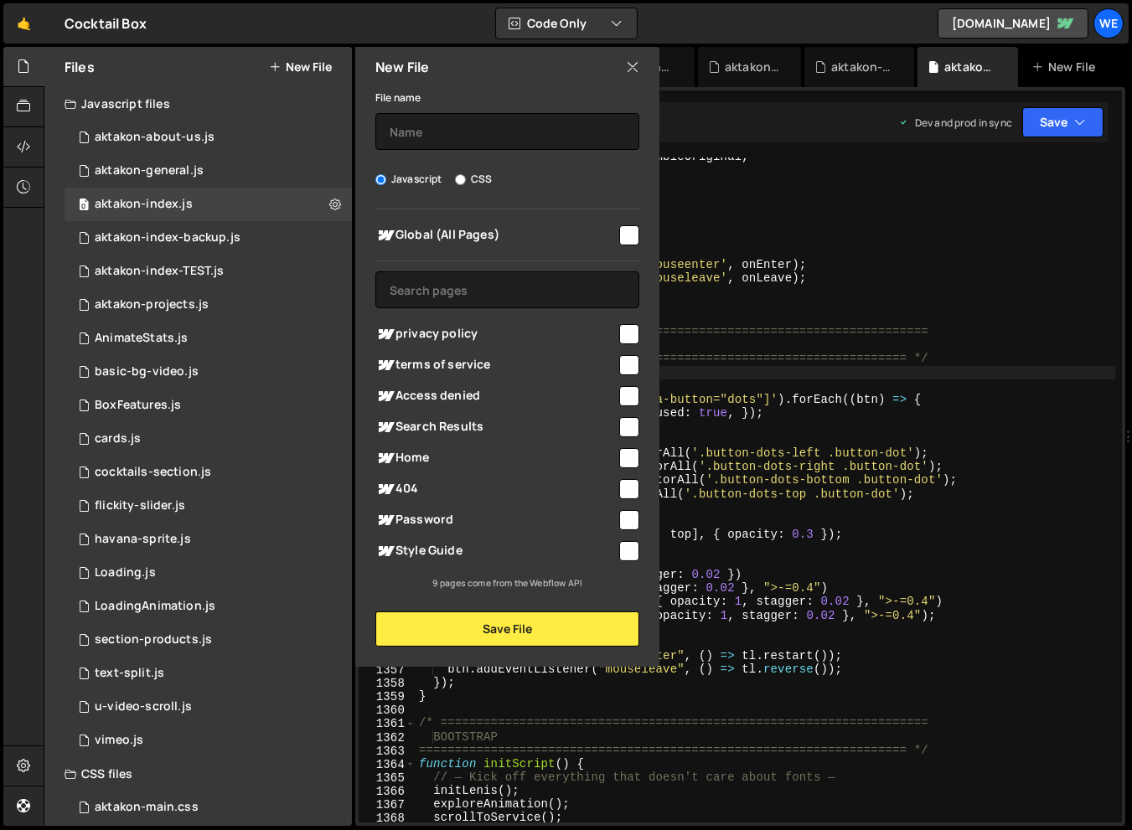
scroll to position [0, 0]
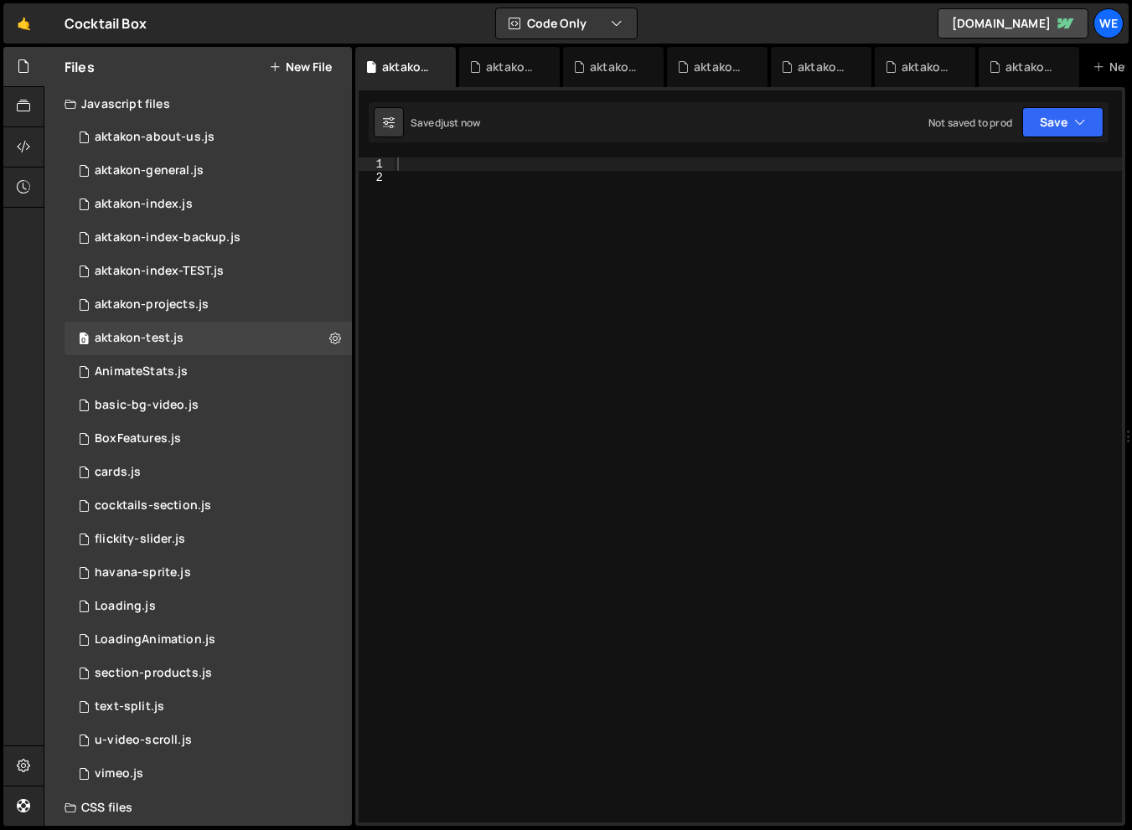
click at [701, 312] on div at bounding box center [758, 503] width 728 height 692
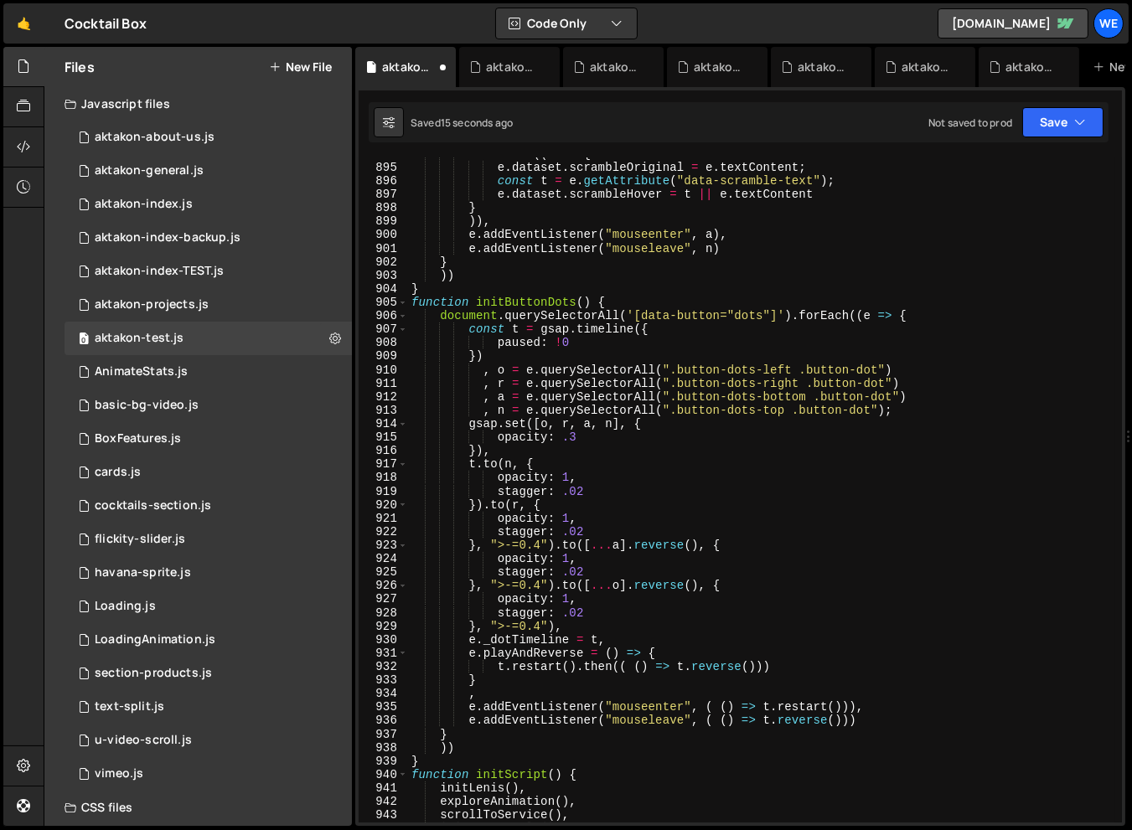
scroll to position [12247, 0]
click at [627, 317] on div "i . forEach (( e => { e . dataset . scrambleOriginal = e . textContent ; const …" at bounding box center [761, 494] width 707 height 692
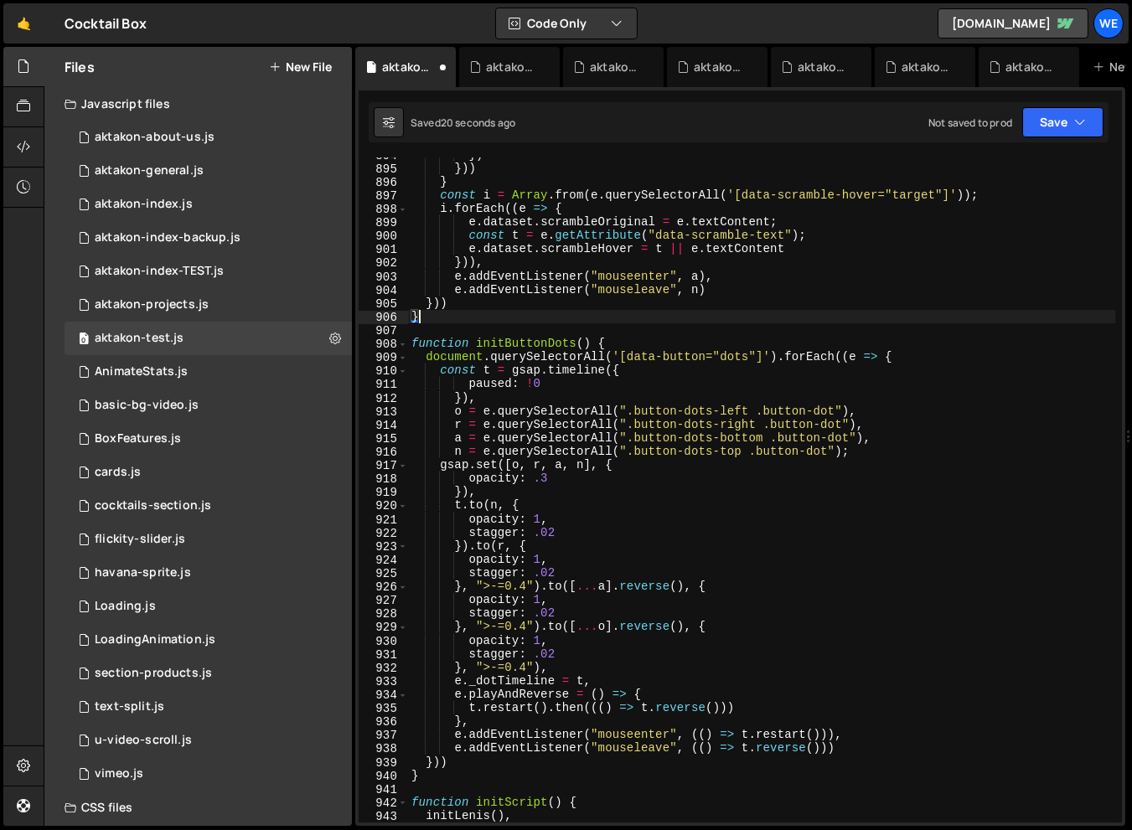
scroll to position [12099, 0]
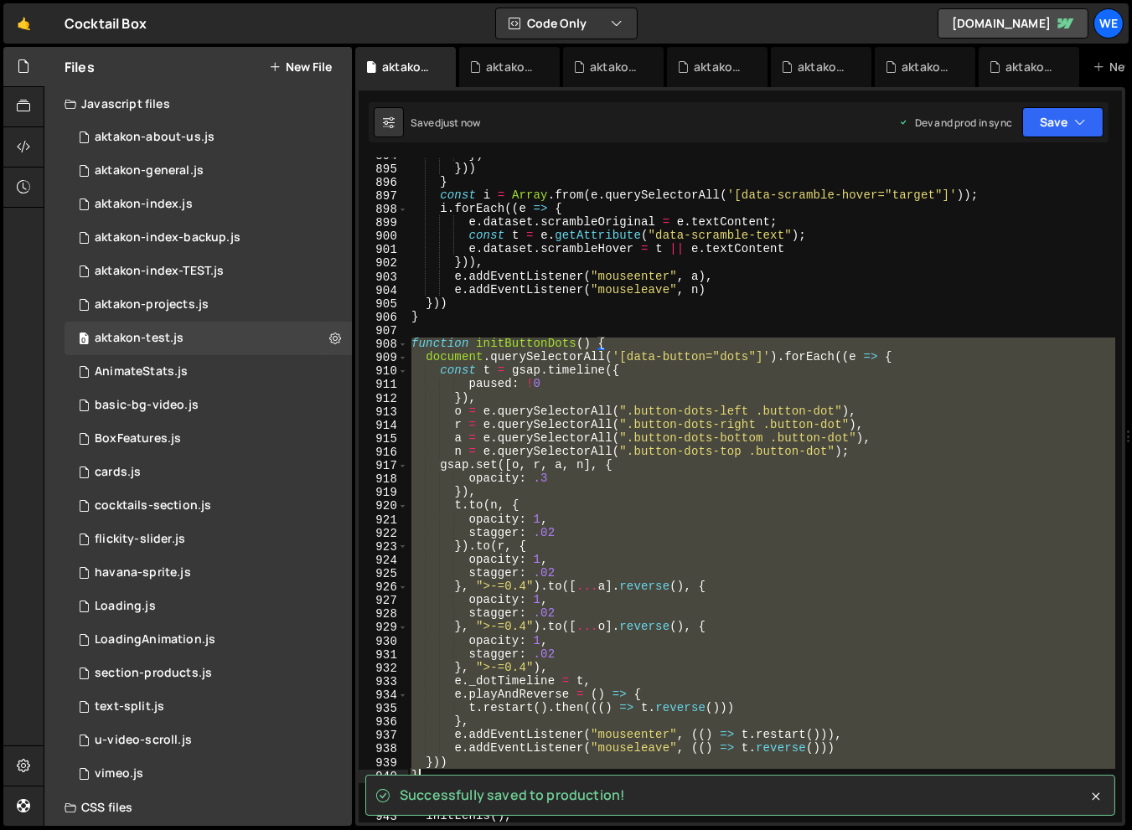
drag, startPoint x: 409, startPoint y: 343, endPoint x: 497, endPoint y: 770, distance: 435.3
click at [497, 770] on div "}) })) } const i = Array . from ( e . querySelectorAll ( '[data-scramble-hover=…" at bounding box center [761, 494] width 707 height 692
type textarea "})) }"
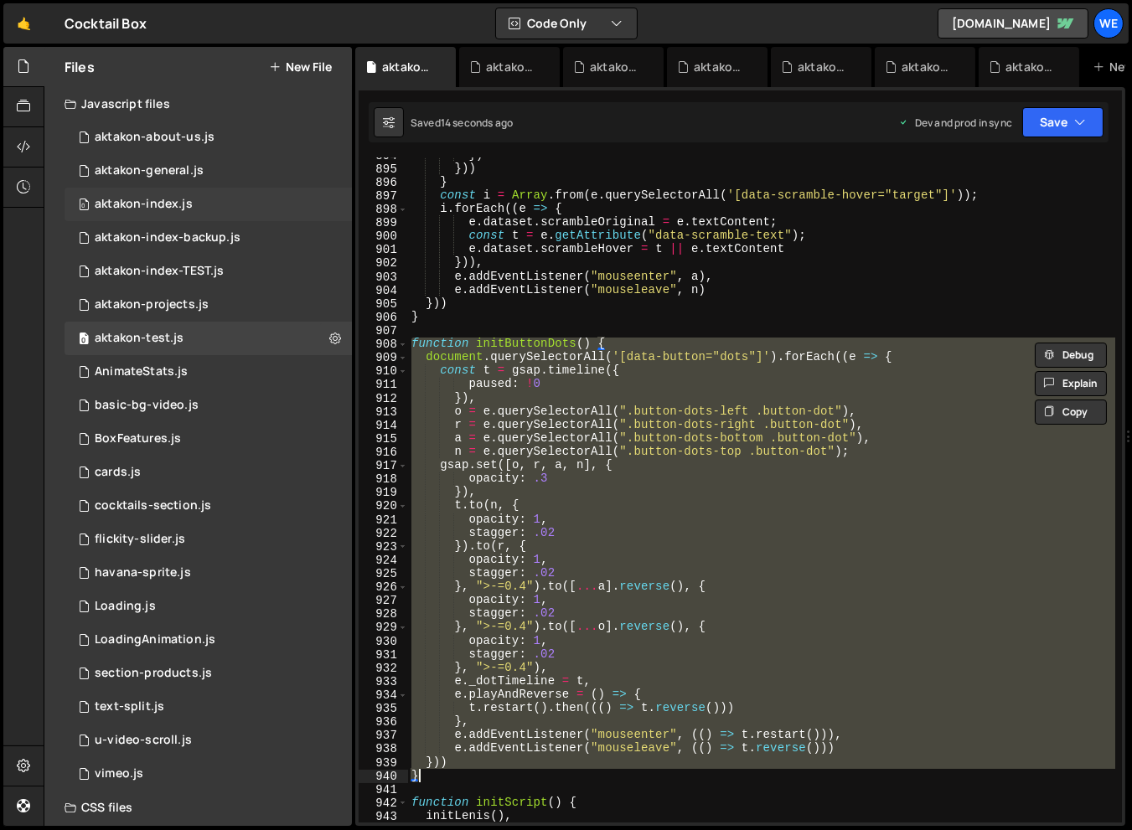
click at [159, 199] on div "aktakon-index.js" at bounding box center [144, 204] width 98 height 15
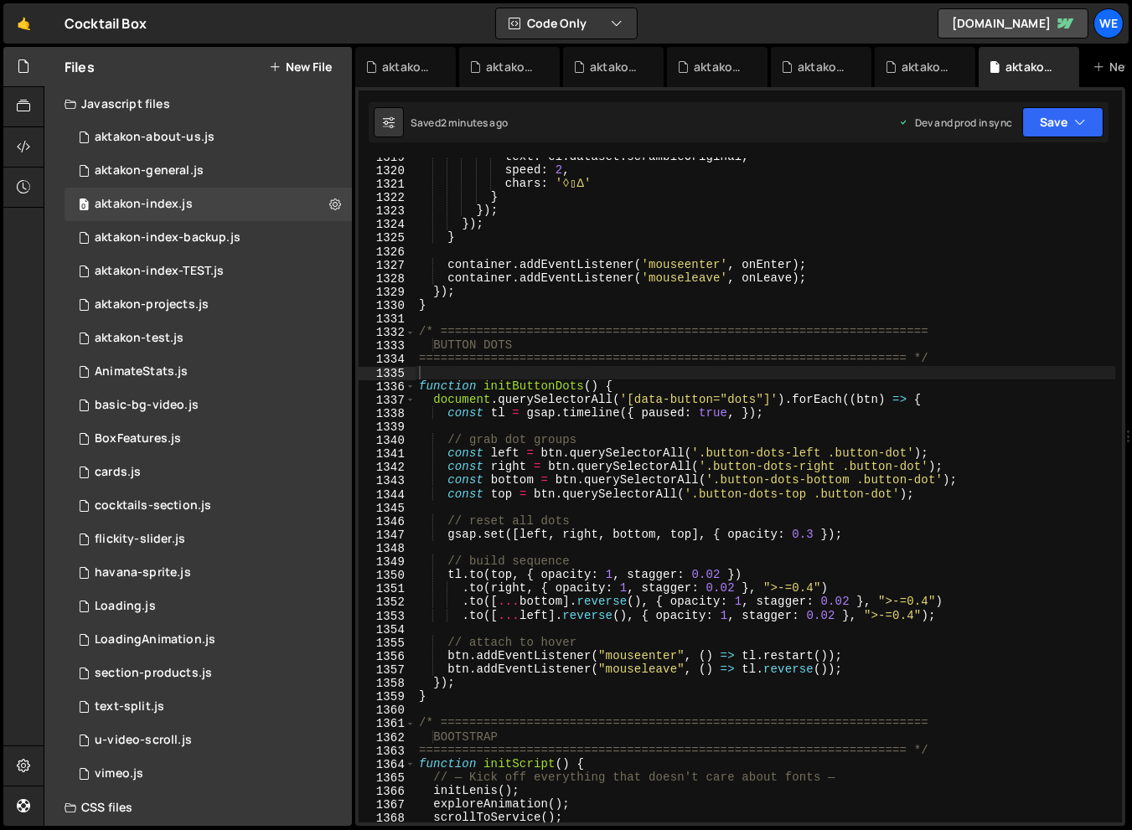
scroll to position [1136, 0]
click at [486, 701] on div "text : el . dataset . scrambleOriginal , speed : 2 , chars : '◊▯∆' } }) ; }) ; …" at bounding box center [764, 496] width 699 height 692
type textarea "}"
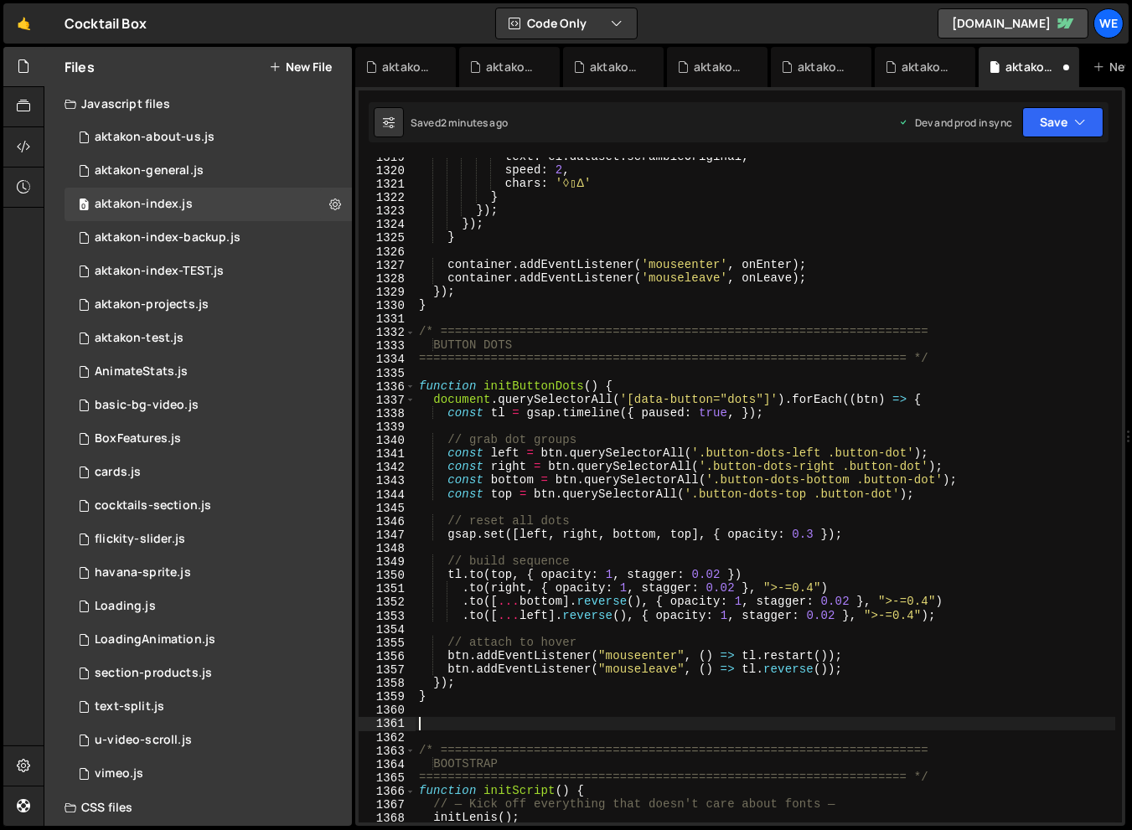
paste textarea "}"
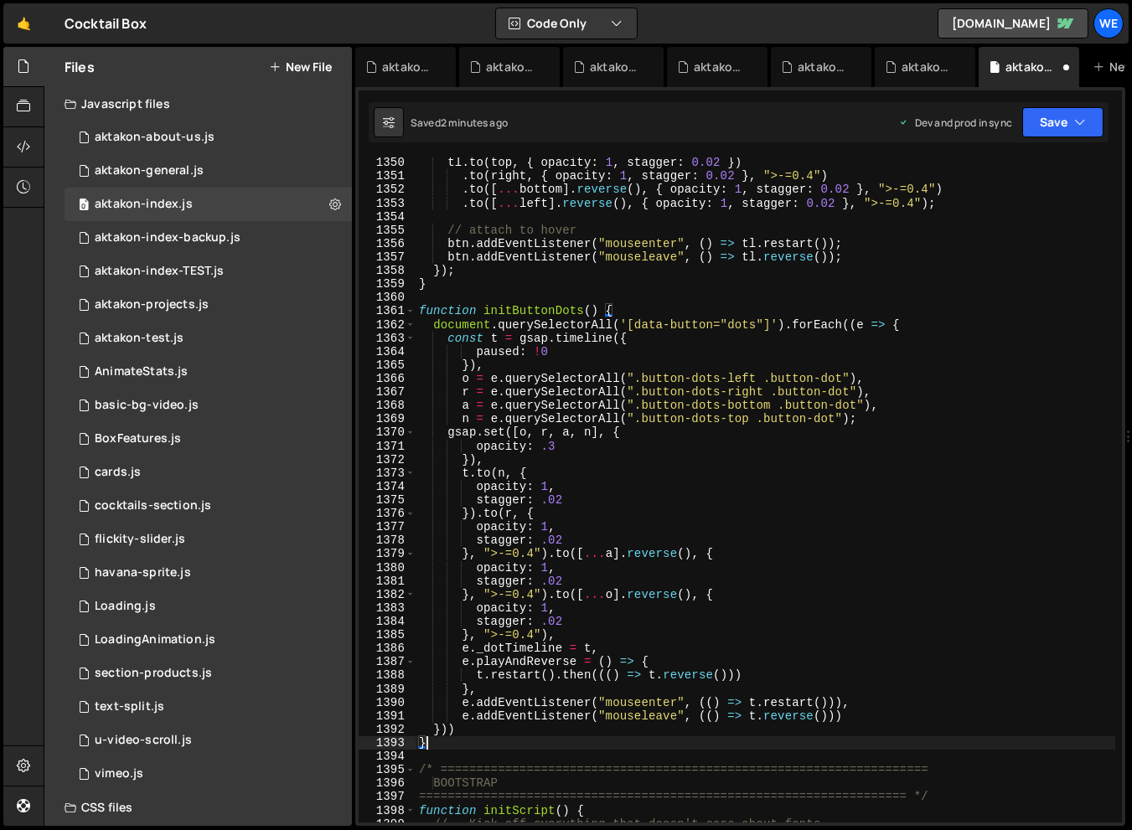
scroll to position [18377, 0]
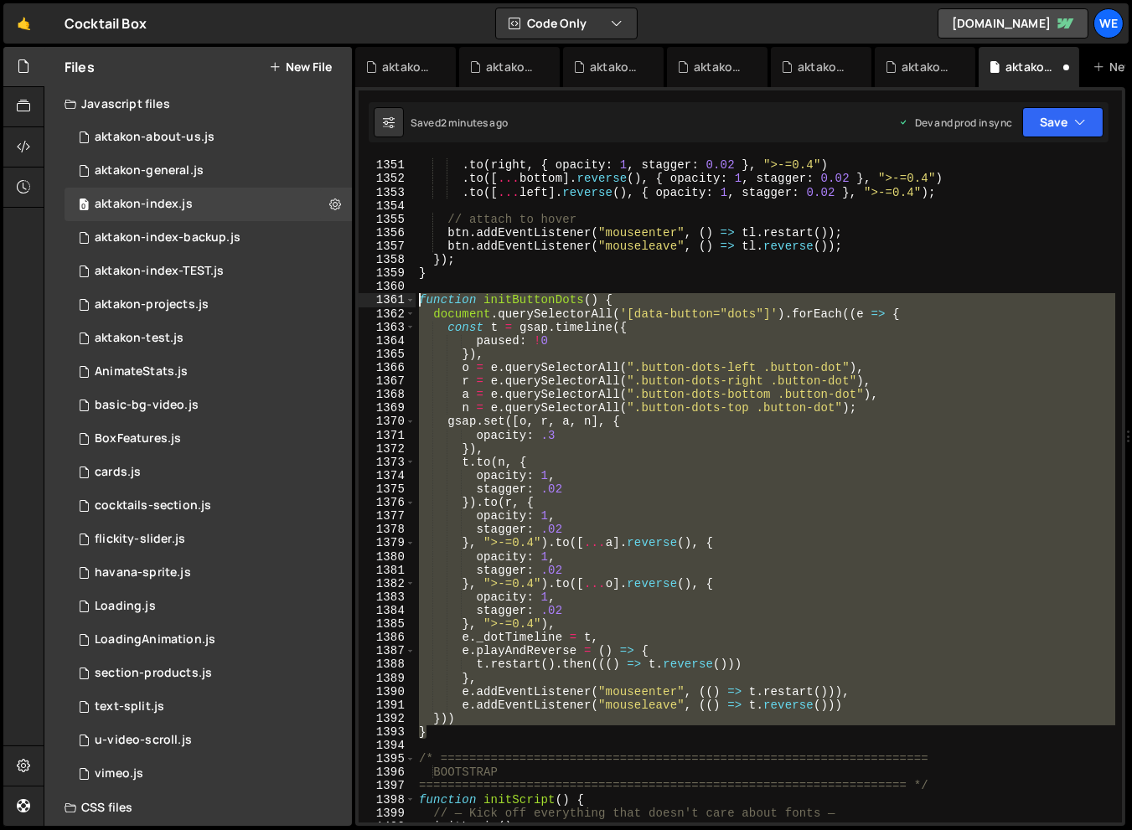
drag, startPoint x: 438, startPoint y: 735, endPoint x: 404, endPoint y: 299, distance: 437.7
click at [404, 299] on div "} 1350 1351 1352 1353 1354 1355 1356 1357 1358 1359 1360 1361 1362 1363 1364 13…" at bounding box center [739, 489] width 763 height 665
click at [678, 467] on div "tl . to ( top , { opacity : 1 , stagger : 0.02 }) . to ( right , { opacity : 1 …" at bounding box center [764, 489] width 699 height 665
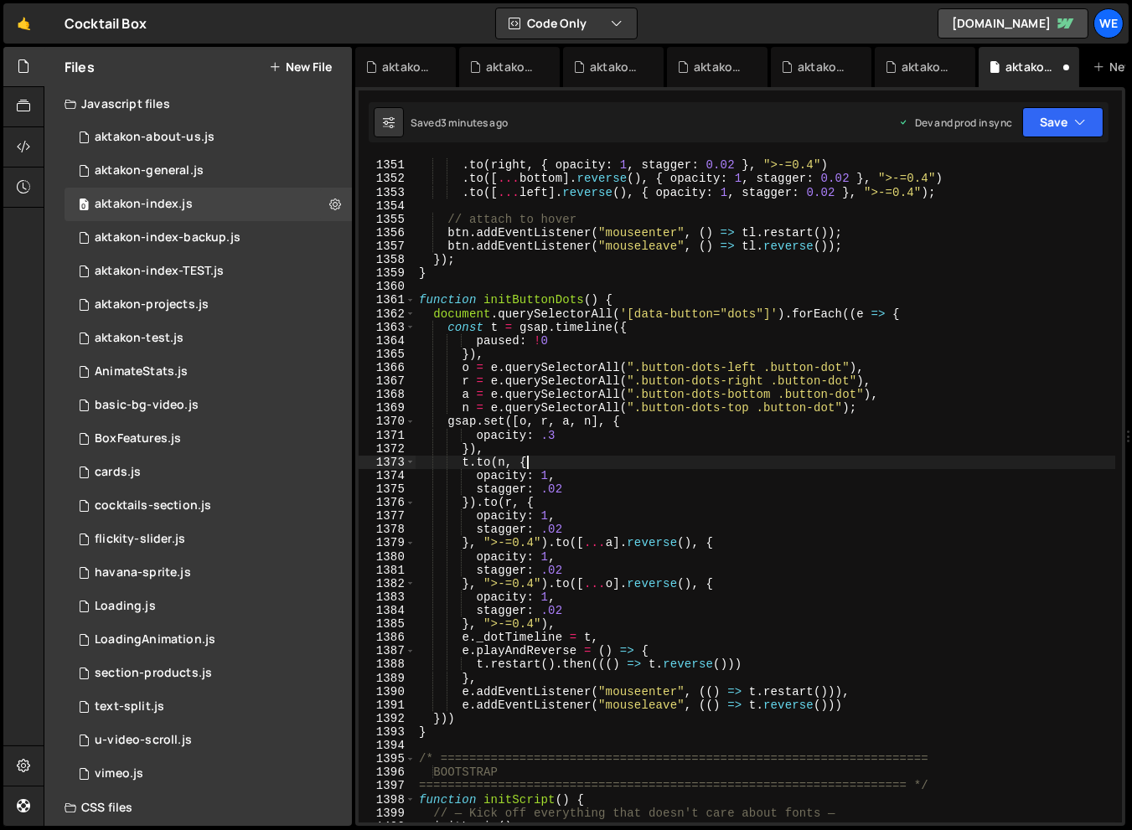
type textarea "t.to(n, {"
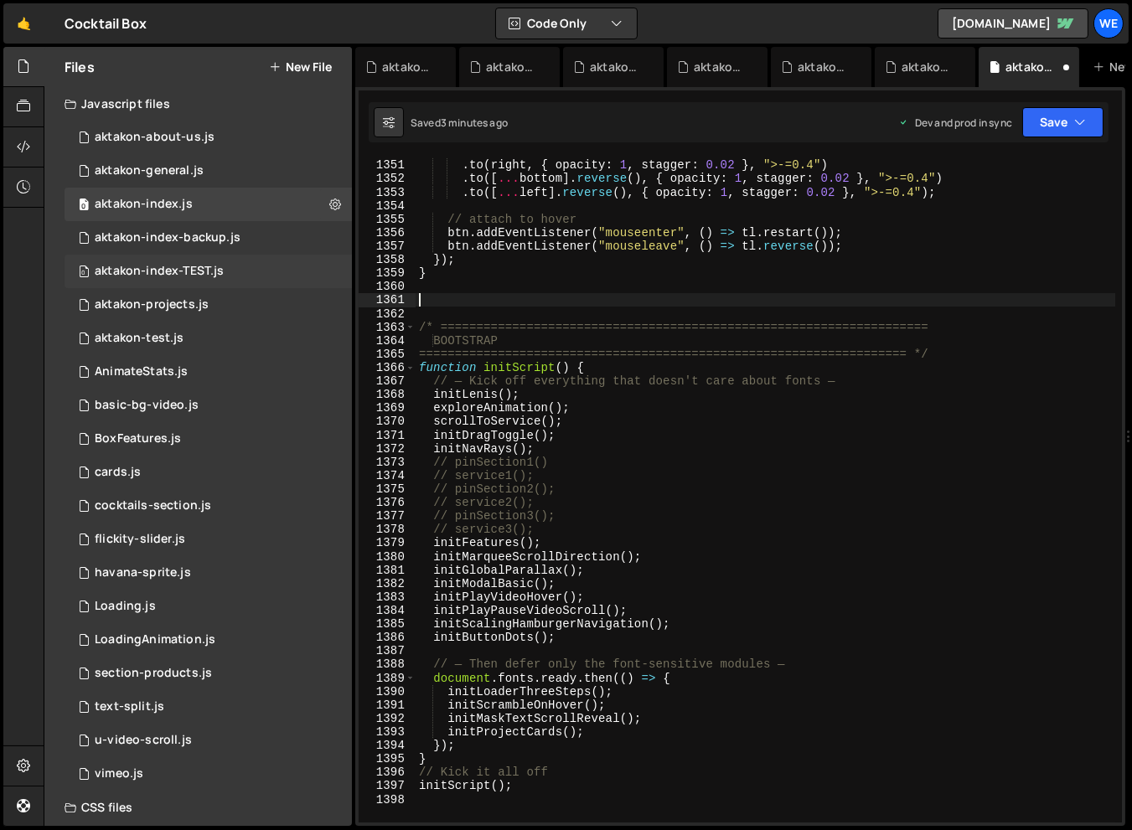
click at [209, 270] on div "aktakon-index-TEST.js" at bounding box center [159, 271] width 129 height 15
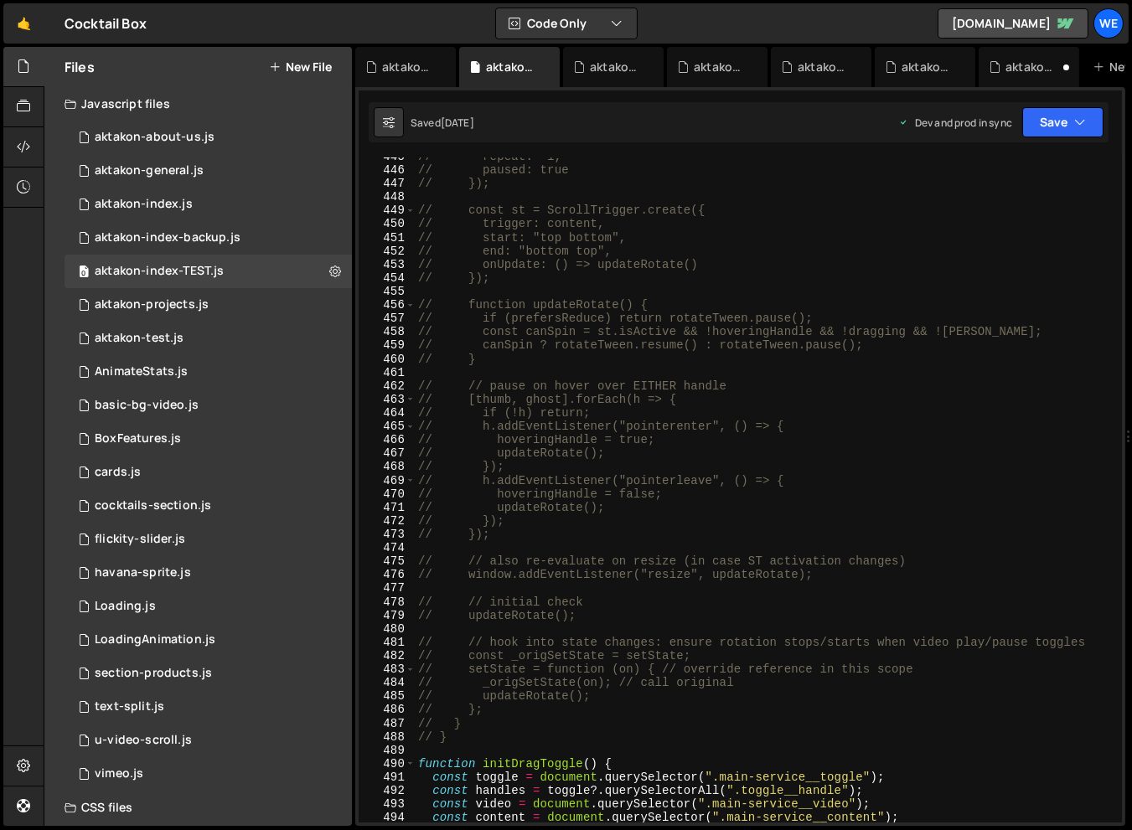
scroll to position [6449, 0]
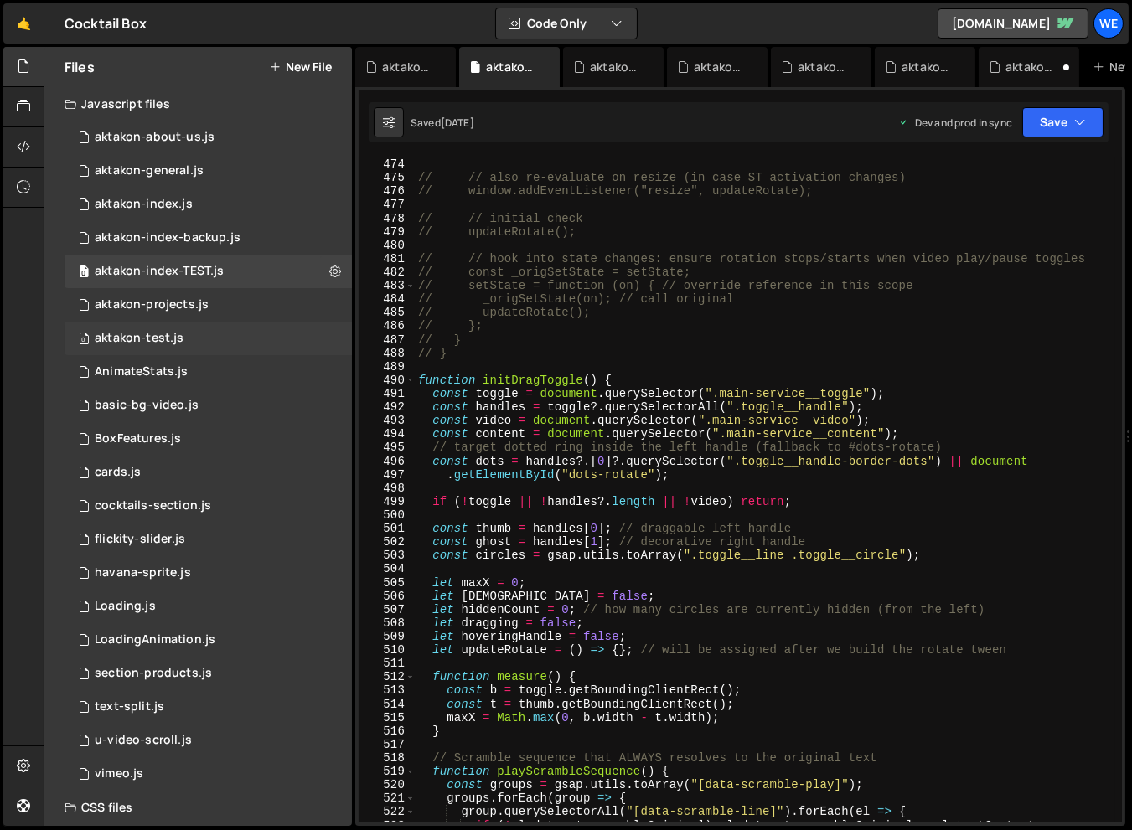
click at [220, 343] on div "0 aktakon-test.js 0" at bounding box center [207, 339] width 287 height 34
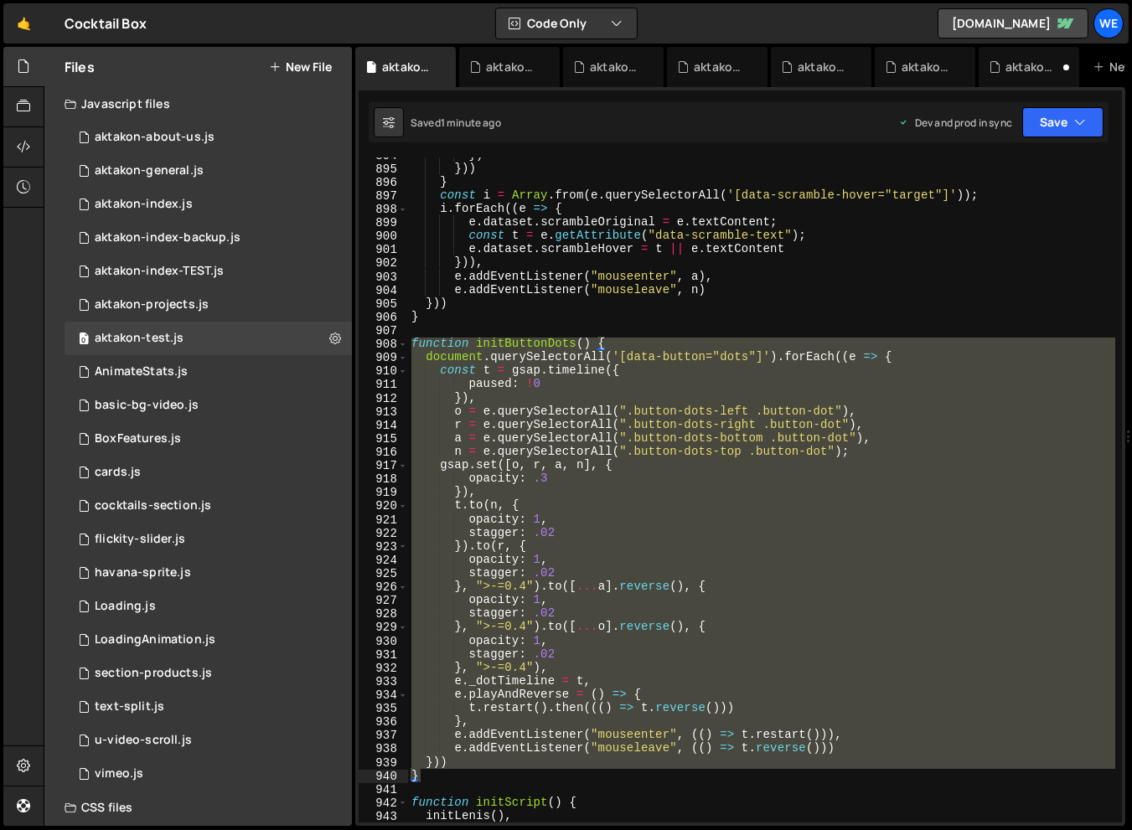
click at [804, 437] on div "}) })) } const i = Array . from ( e . querySelectorAll ( '[data-scramble-hover=…" at bounding box center [761, 494] width 707 height 692
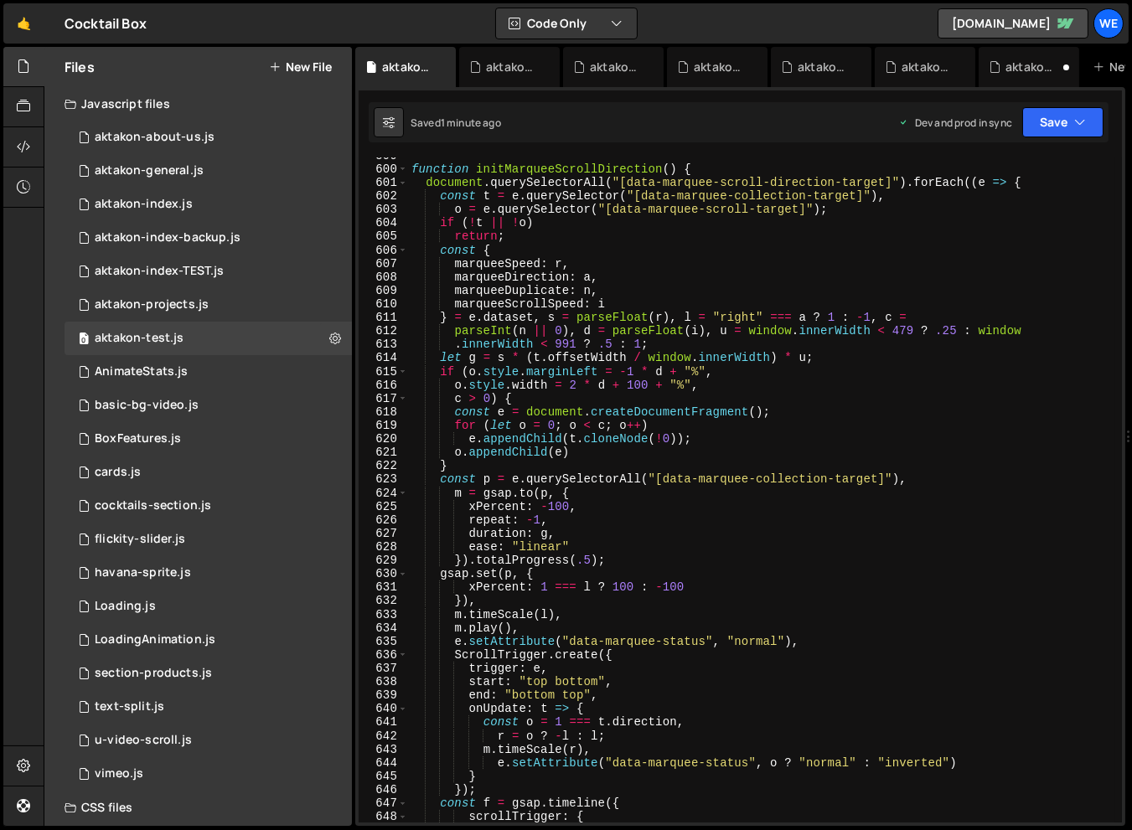
scroll to position [8103, 0]
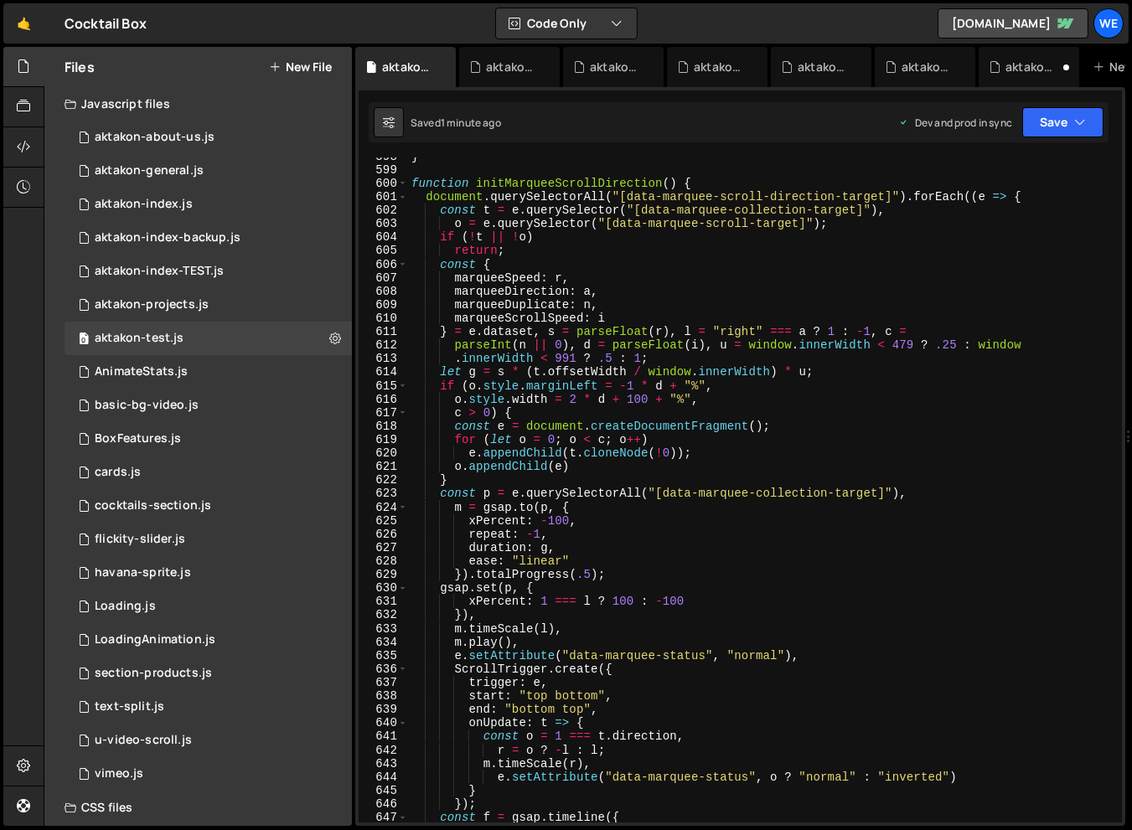
click at [869, 412] on div "} function initMarqueeScrollDirection ( ) { document . querySelectorAll ( "[dat…" at bounding box center [761, 496] width 707 height 692
type textarea "c > 0) {"
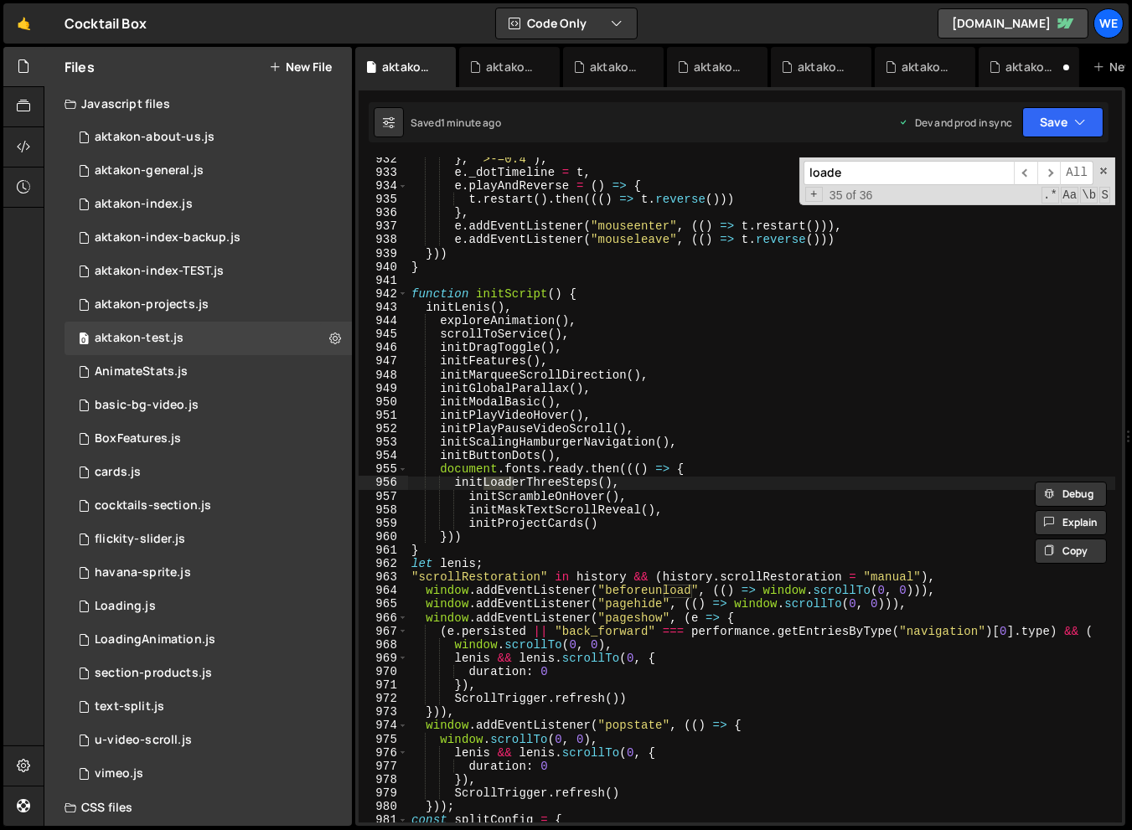
scroll to position [12607, 0]
type input "loader"
click at [1023, 173] on span "​" at bounding box center [1024, 173] width 23 height 24
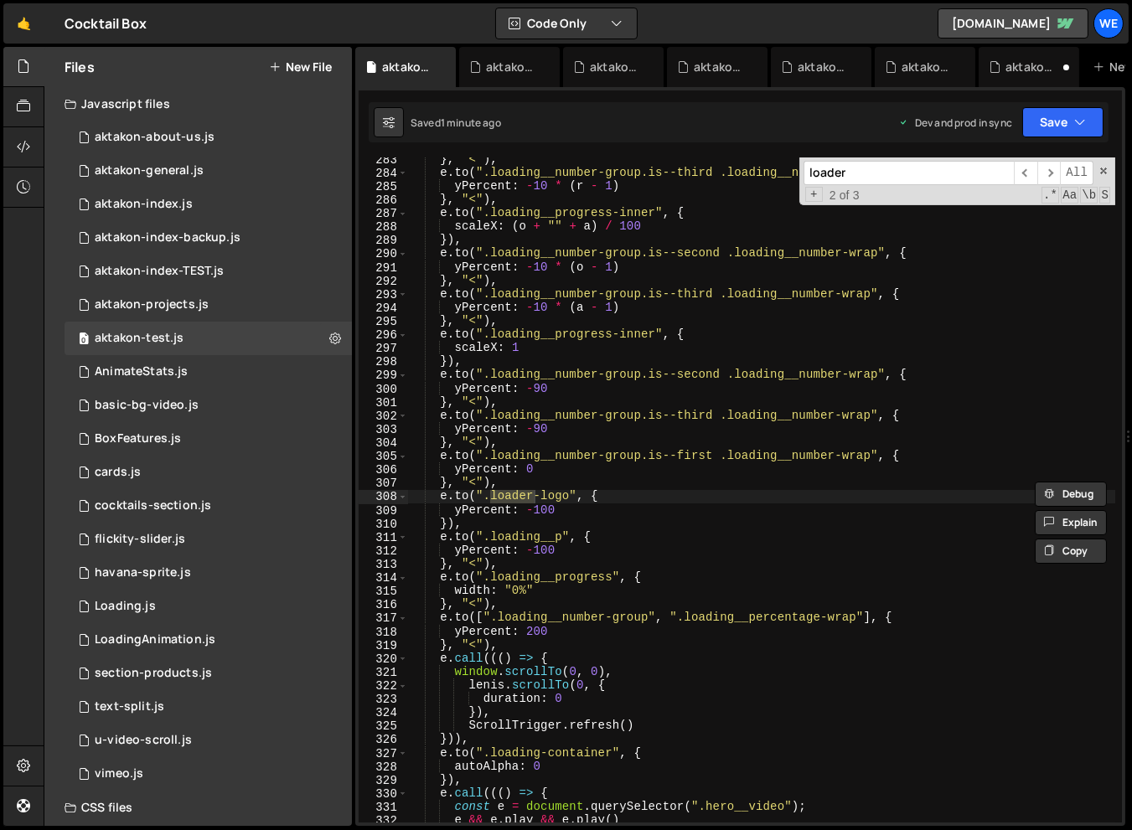
click at [816, 490] on div "} , "<" ) , e . to ( ".loading__number-group.is--third .loading__number-wrap" ,…" at bounding box center [761, 498] width 707 height 692
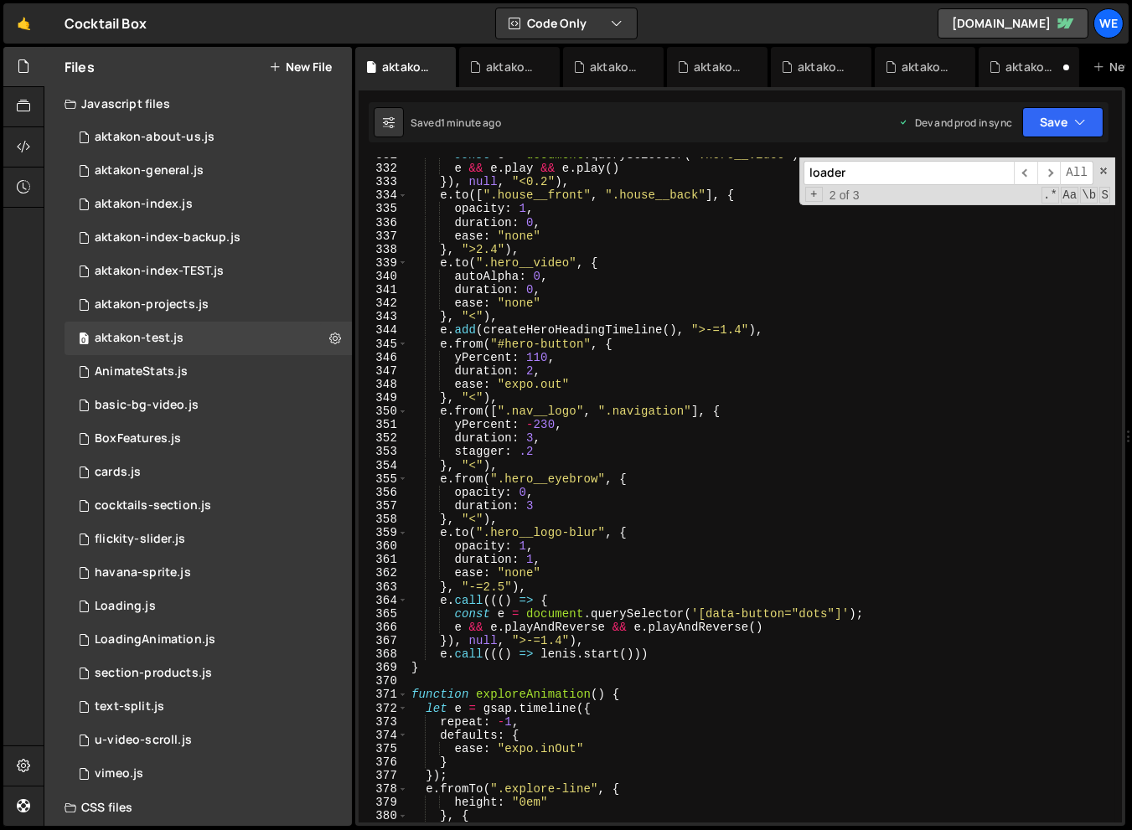
scroll to position [4517, 0]
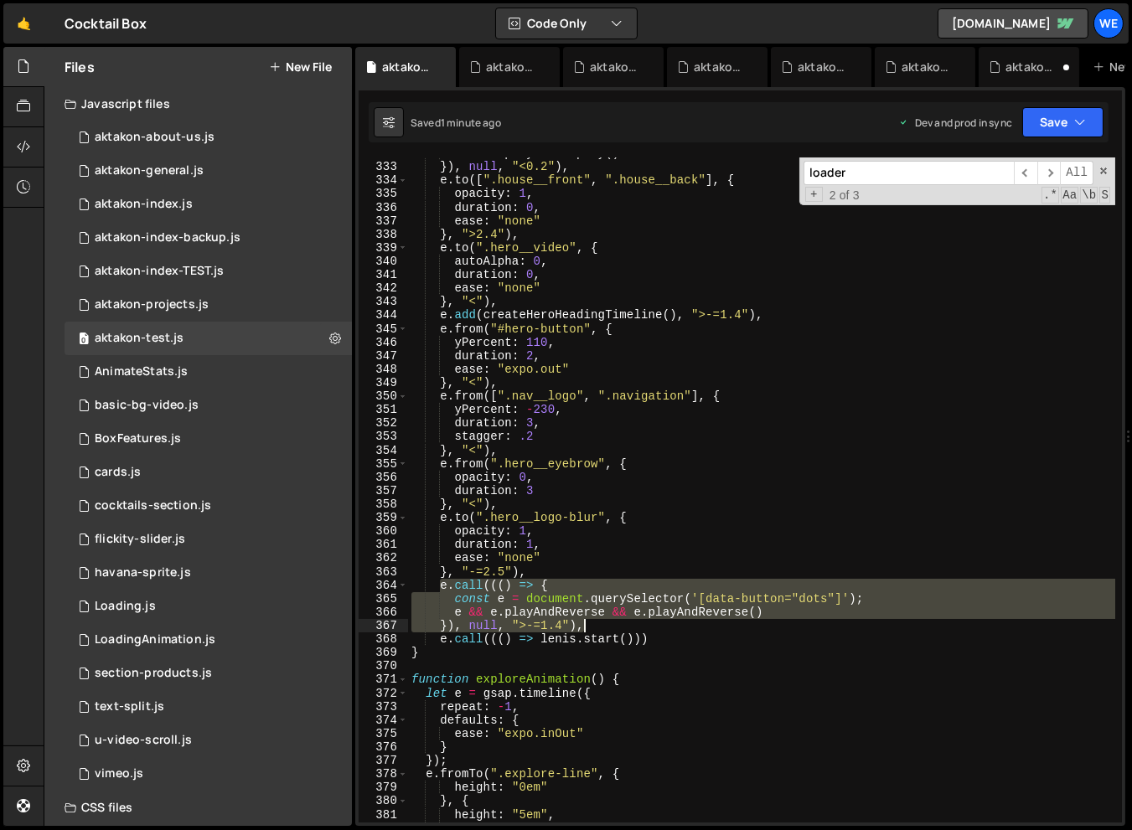
drag, startPoint x: 439, startPoint y: 586, endPoint x: 581, endPoint y: 619, distance: 146.1
click at [581, 619] on div "e && e . play && e . play ( ) }) , null , "<0.2" ) , e . to ([ ".house__front" …" at bounding box center [761, 493] width 707 height 692
click at [605, 508] on div "e && e . play && e . play ( ) }) , null , "<0.2" ) , e . to ([ ".house__front" …" at bounding box center [761, 493] width 707 height 692
type textarea "}, "<"),"
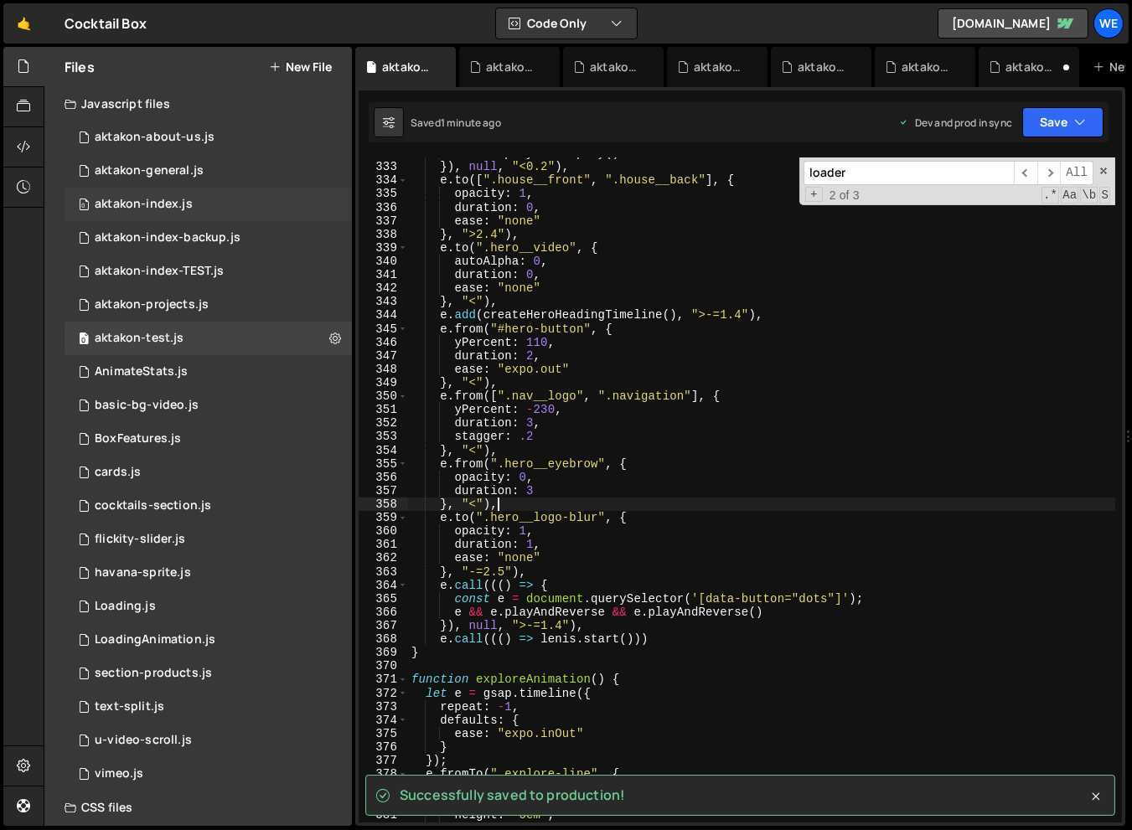
click at [198, 204] on div "0 aktakon-index.js 0" at bounding box center [207, 205] width 287 height 34
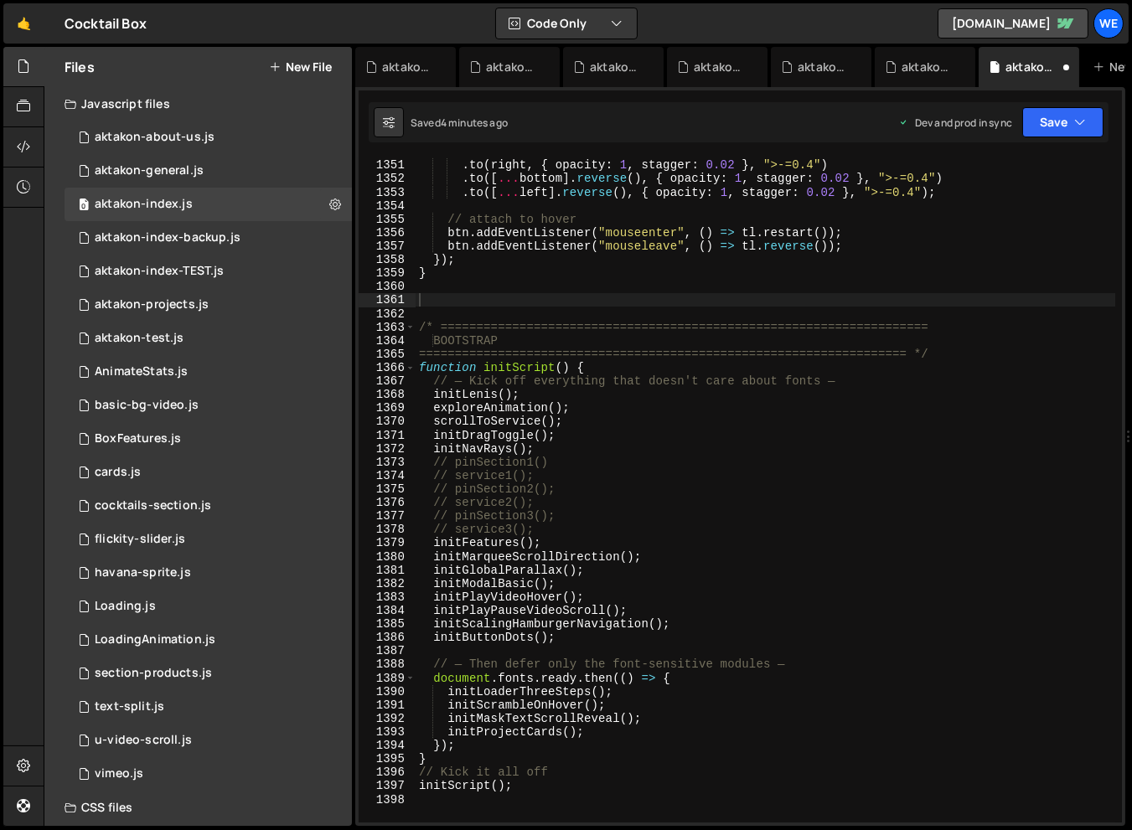
scroll to position [1136, 0]
click at [780, 398] on div "tl . to ( top , { opacity : 1 , stagger : 0.02 }) . to ( right , { opacity : 1 …" at bounding box center [764, 491] width 699 height 692
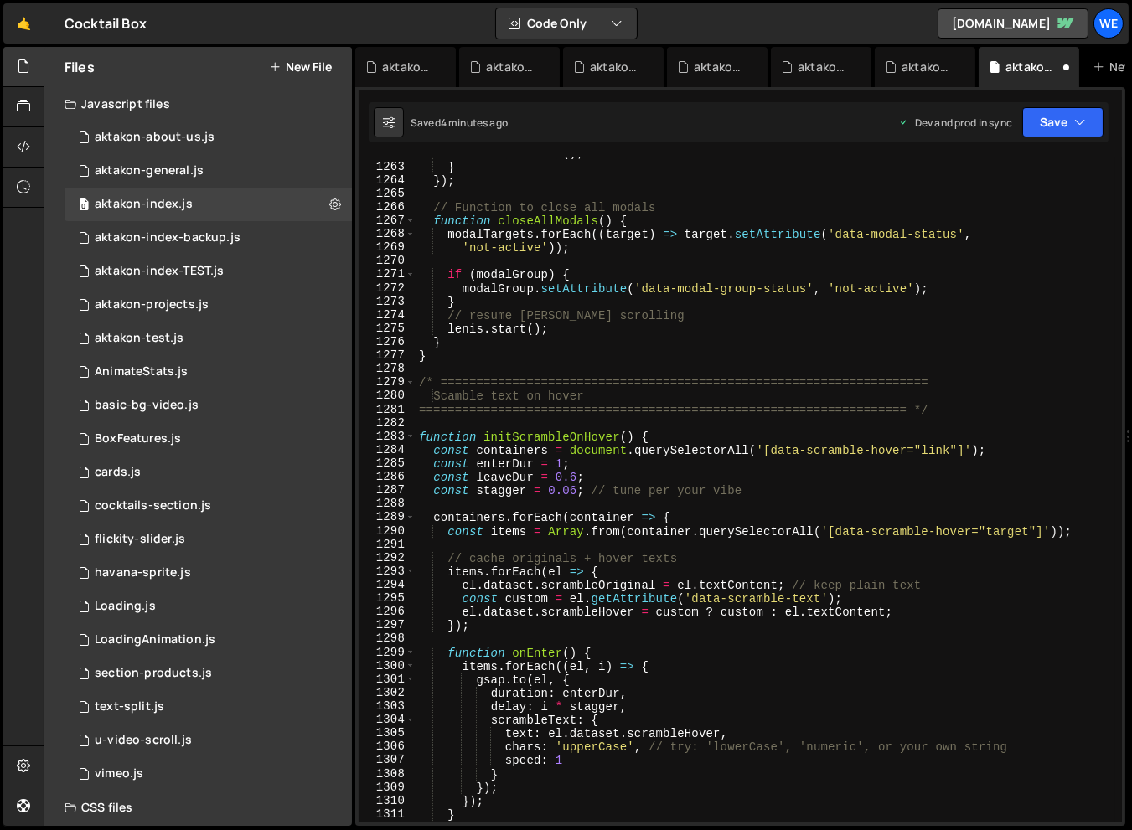
scroll to position [17188, 0]
click at [780, 398] on div "closeAllModals ( ) ; } }) ; // Function to close all modals function closeAllMo…" at bounding box center [764, 493] width 699 height 692
type textarea "Scamble text on hover"
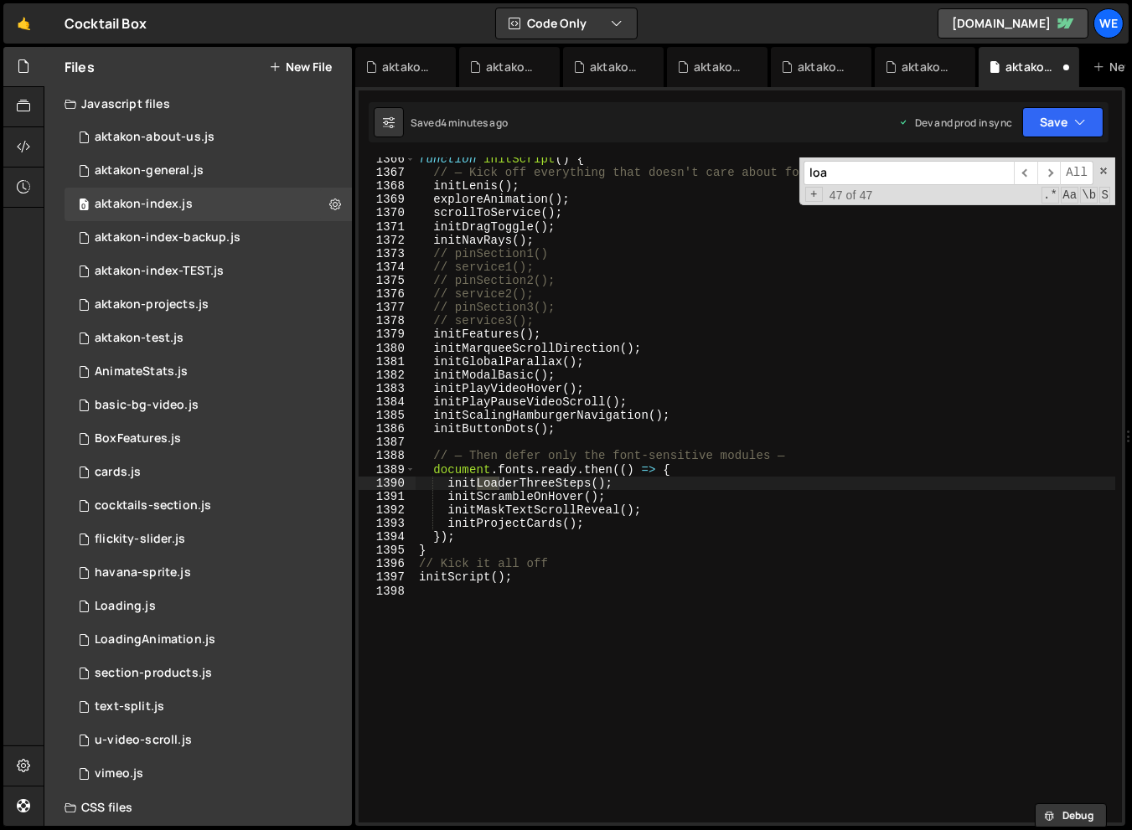
scroll to position [18585, 0]
type input "loader"
click at [1023, 171] on span "​" at bounding box center [1024, 173] width 23 height 24
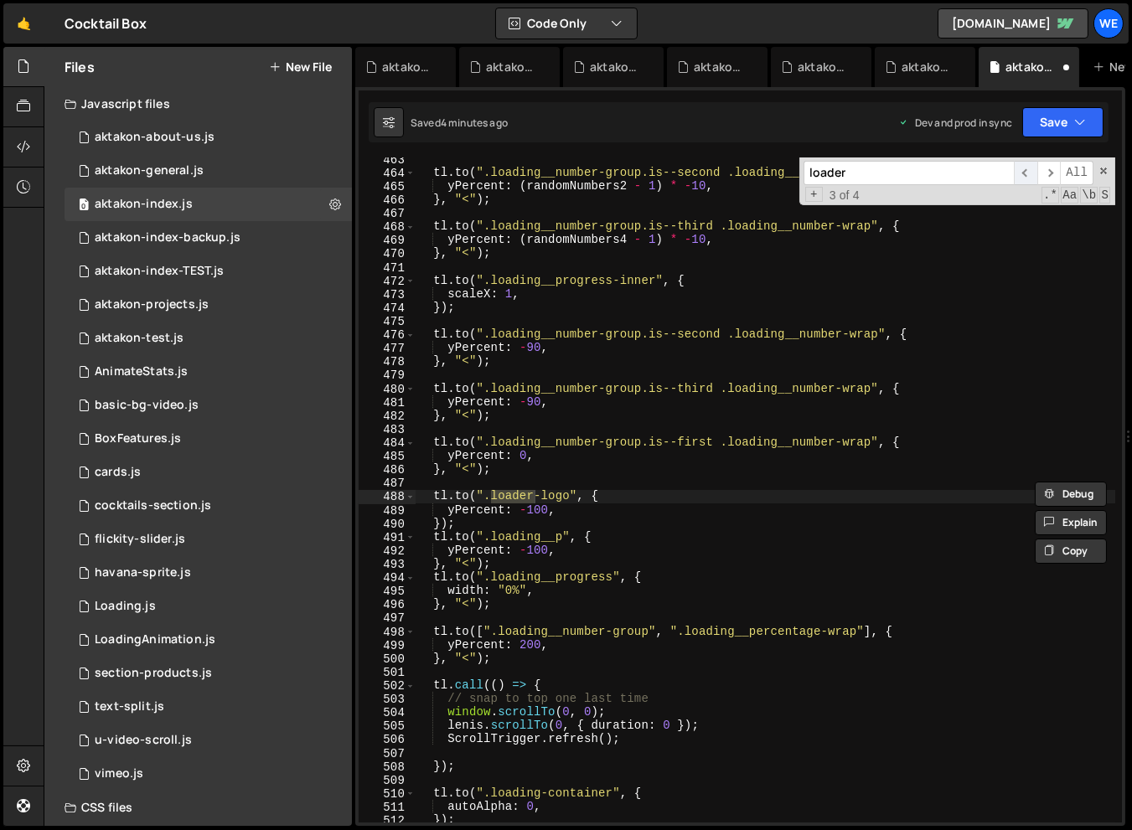
scroll to position [6279, 0]
click at [801, 525] on div "tl . to ( ".loading__number-group.is--second .loading__number-wrap" , { yPercen…" at bounding box center [764, 498] width 699 height 692
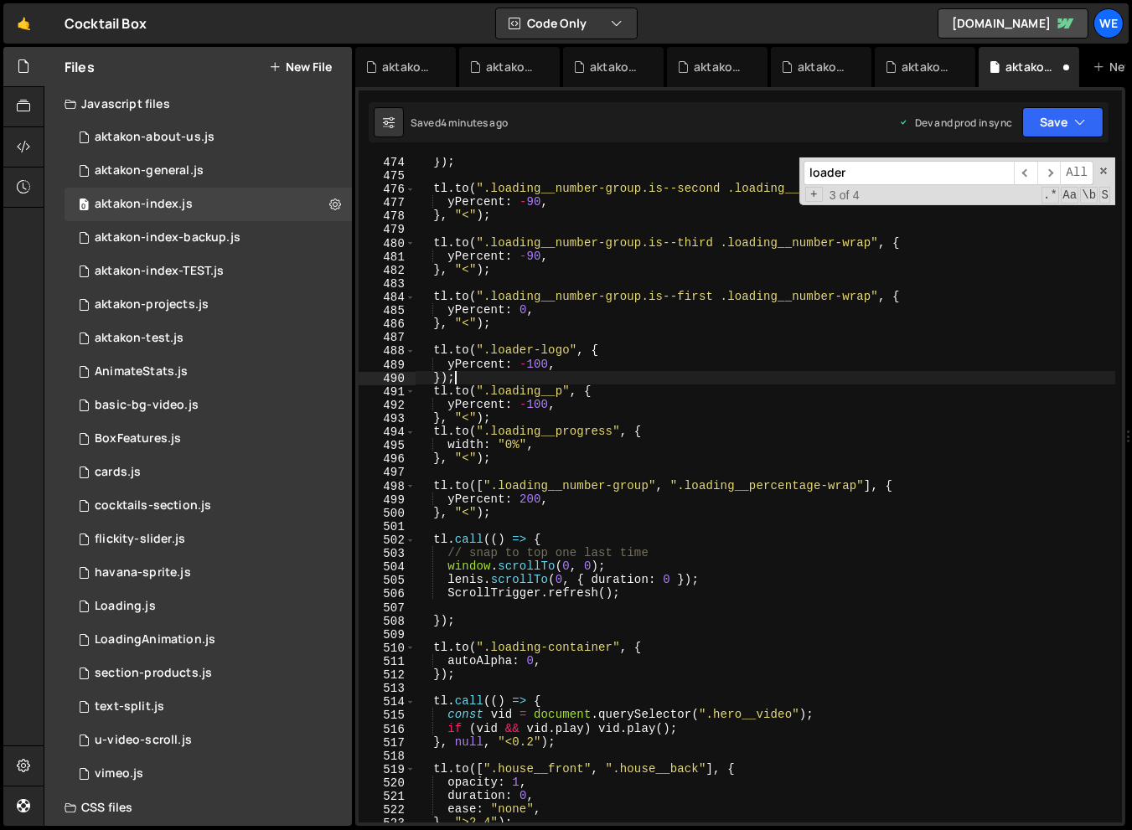
type textarea "}"
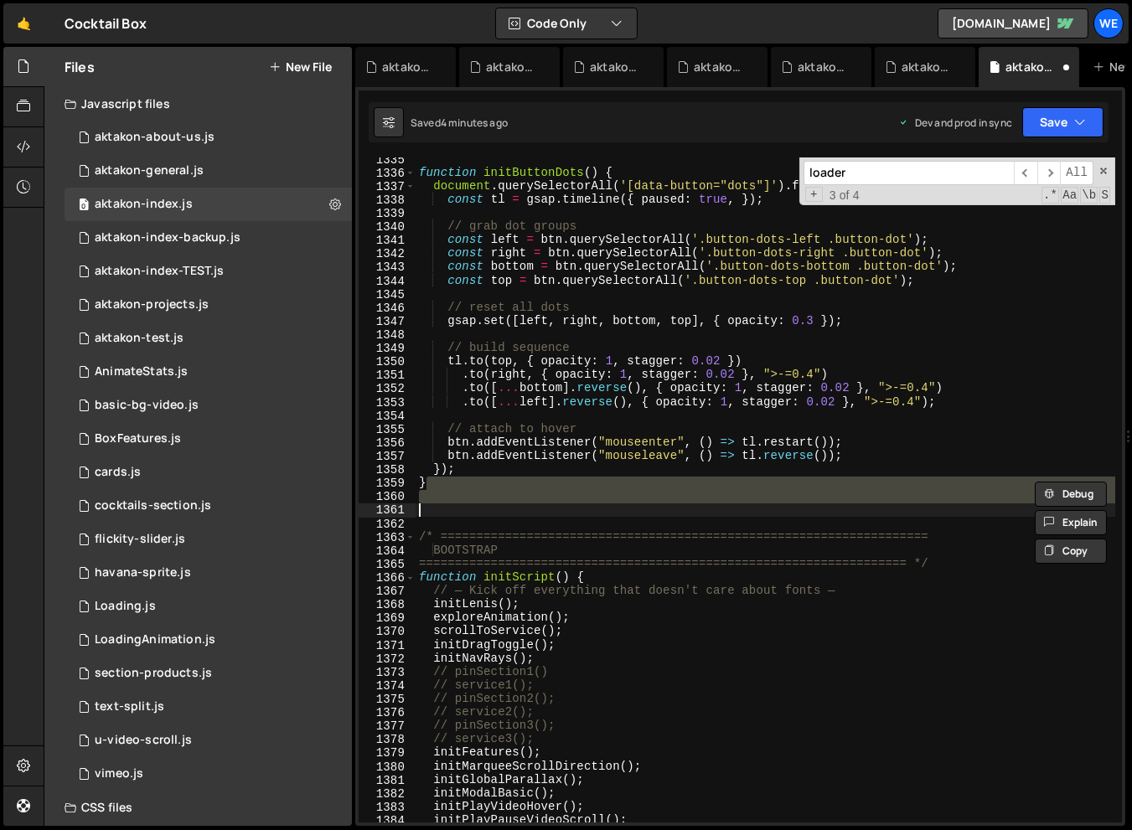
scroll to position [18625, 0]
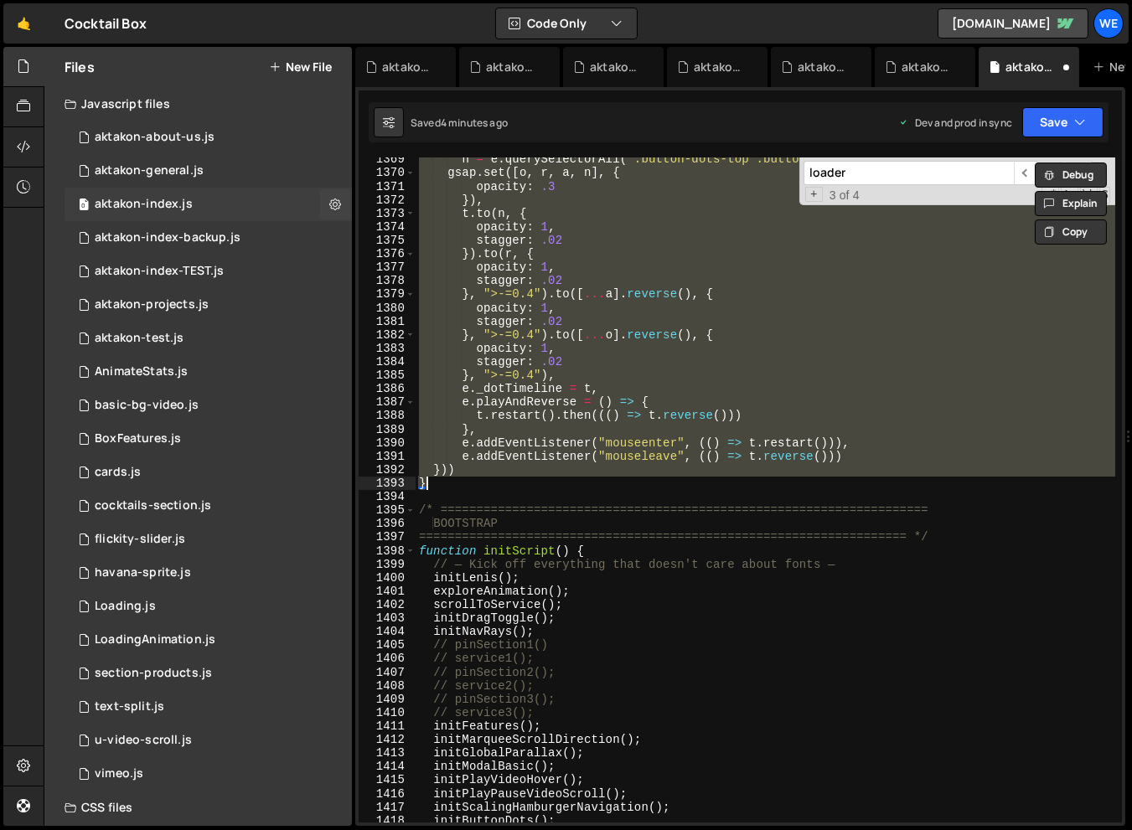
click at [232, 198] on div "0 aktakon-index.js 0" at bounding box center [207, 205] width 287 height 34
click at [624, 310] on div "n = e . querySelectorAll ( ".button-dots-top .button-dot" ) ; gsap . set ([ o ,…" at bounding box center [764, 498] width 699 height 692
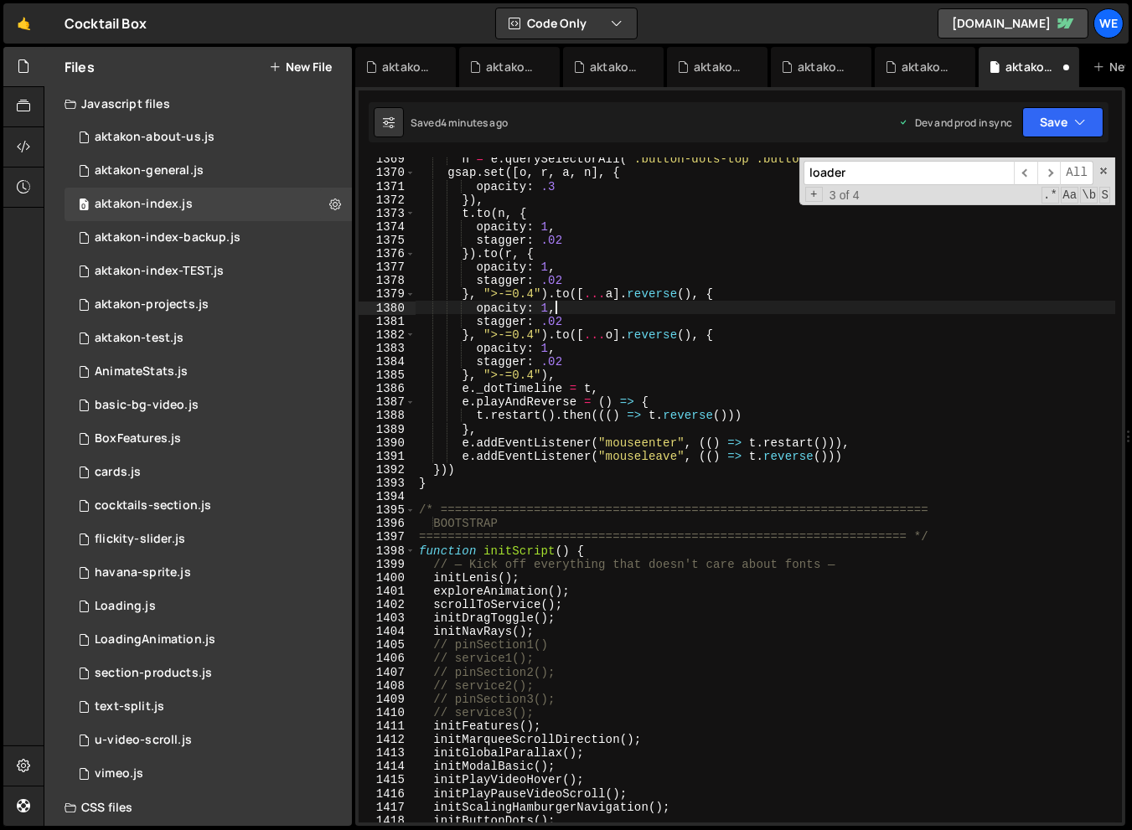
scroll to position [1136, 0]
type textarea "initScript();"
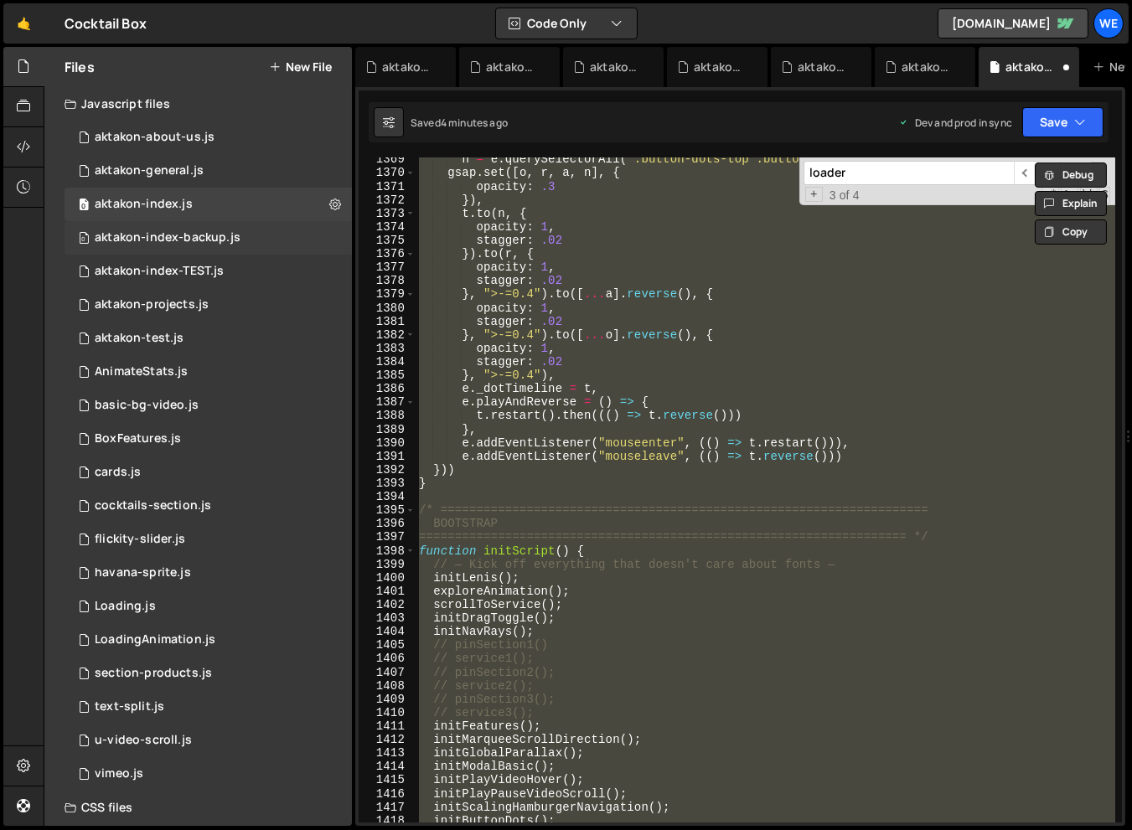
click at [175, 232] on div "aktakon-index-backup.js" at bounding box center [168, 237] width 146 height 15
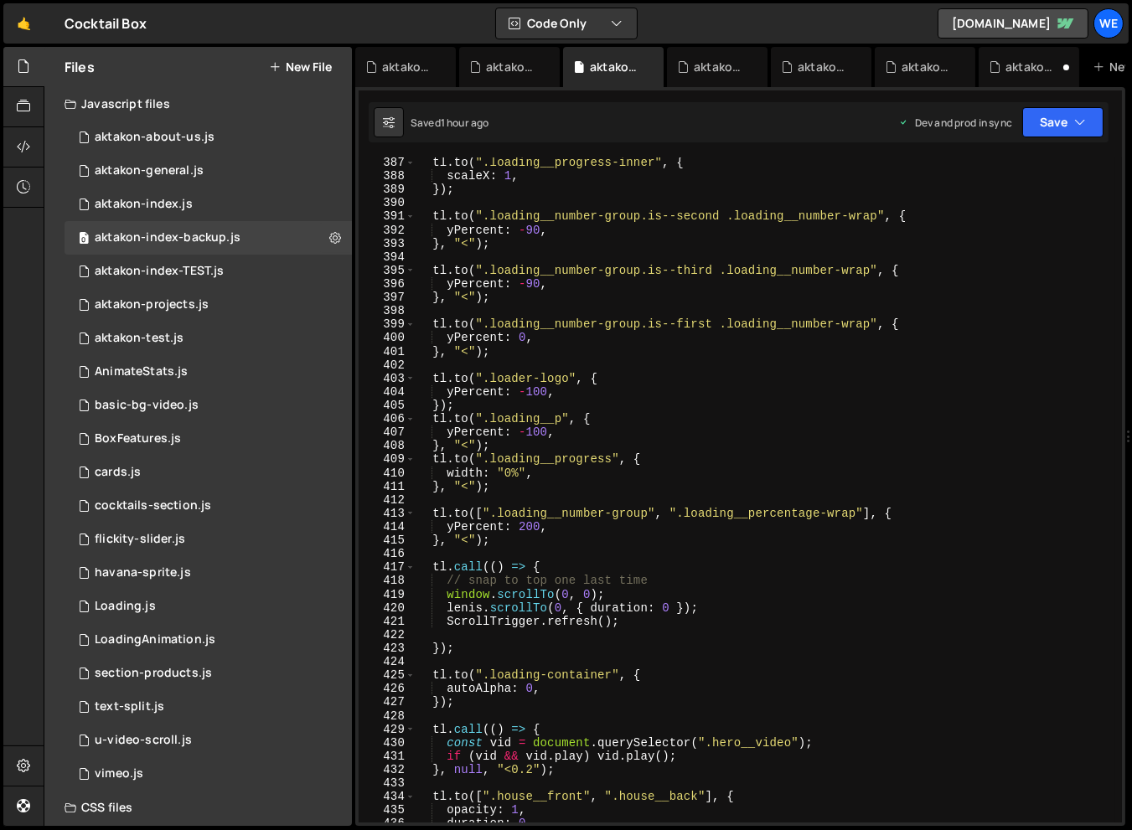
click at [787, 409] on div "tl . to ( ".loading__progress-inner" , { scaleX : 1 , }) ; tl . to ( ".loading_…" at bounding box center [765, 502] width 700 height 692
type textarea "initScript();"
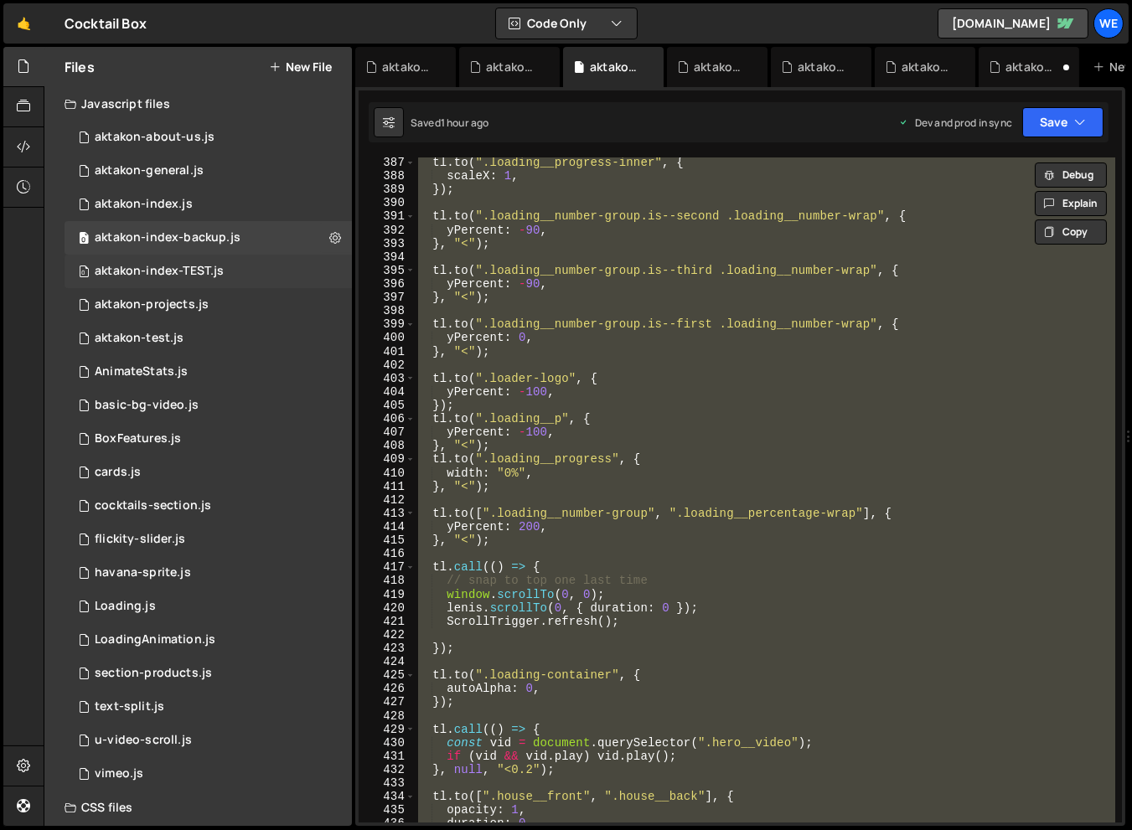
click at [219, 268] on div "aktakon-index-TEST.js" at bounding box center [159, 271] width 129 height 15
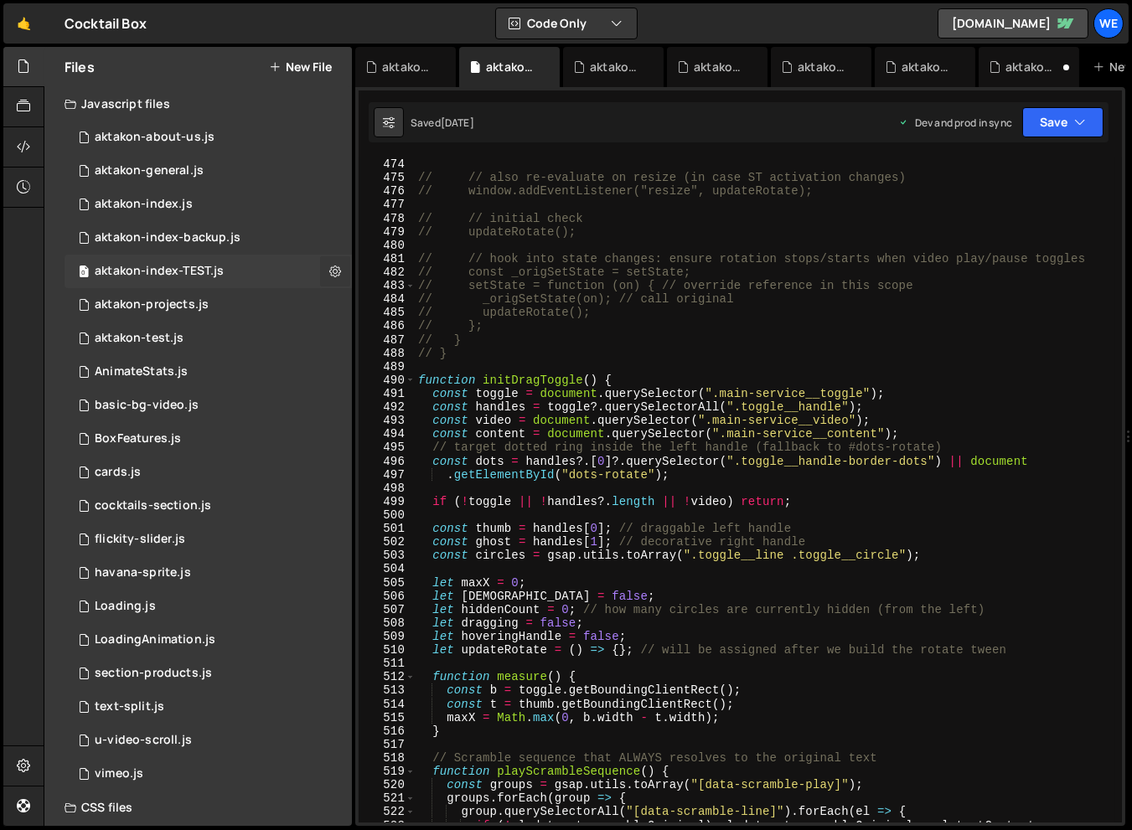
click at [332, 265] on icon at bounding box center [335, 271] width 12 height 16
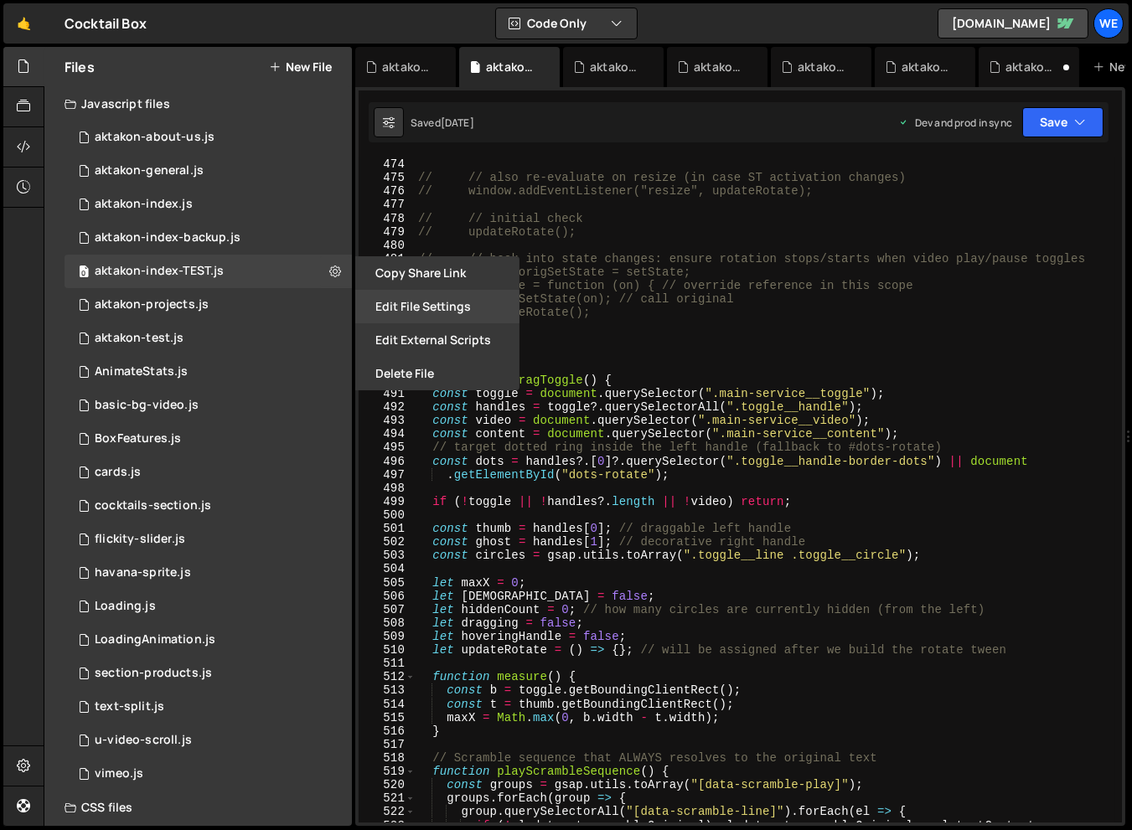
click at [407, 305] on button "Edit File Settings" at bounding box center [437, 307] width 164 height 34
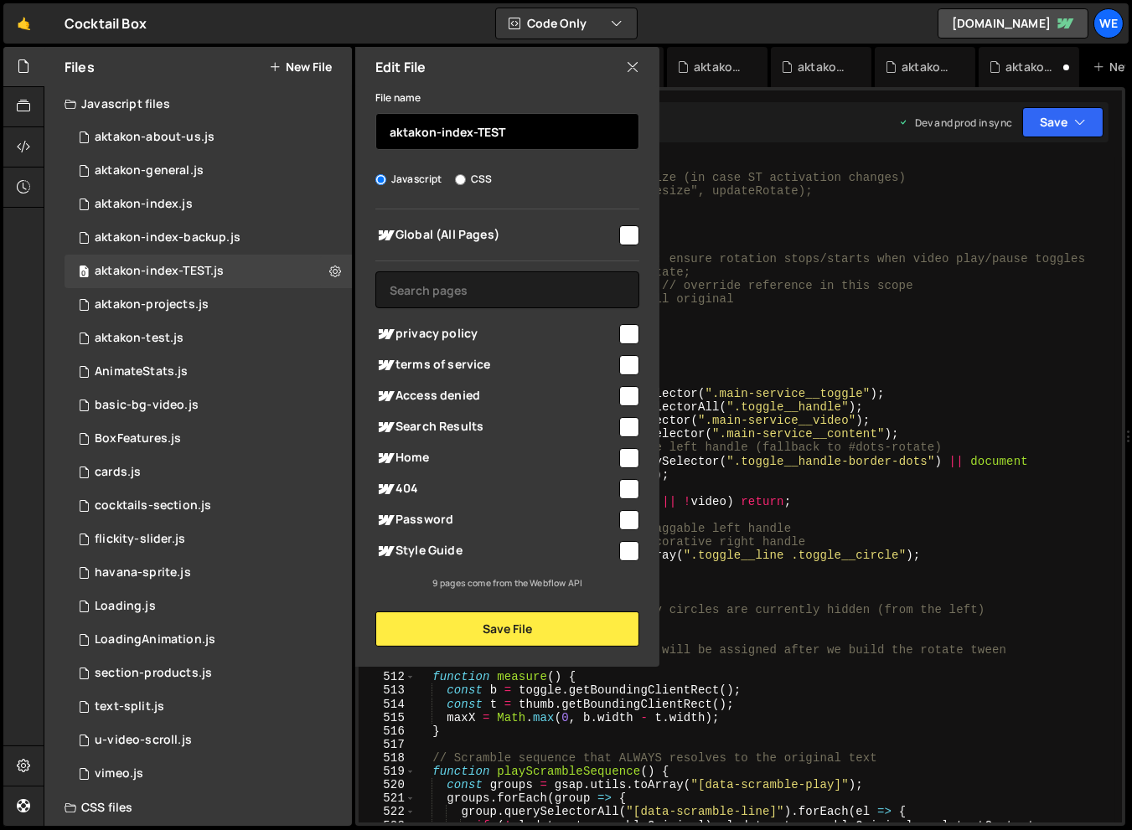
click at [456, 126] on input "aktakon-index-TEST" at bounding box center [507, 131] width 264 height 37
click at [486, 129] on input "aktakon-index-TEST" at bounding box center [507, 131] width 264 height 37
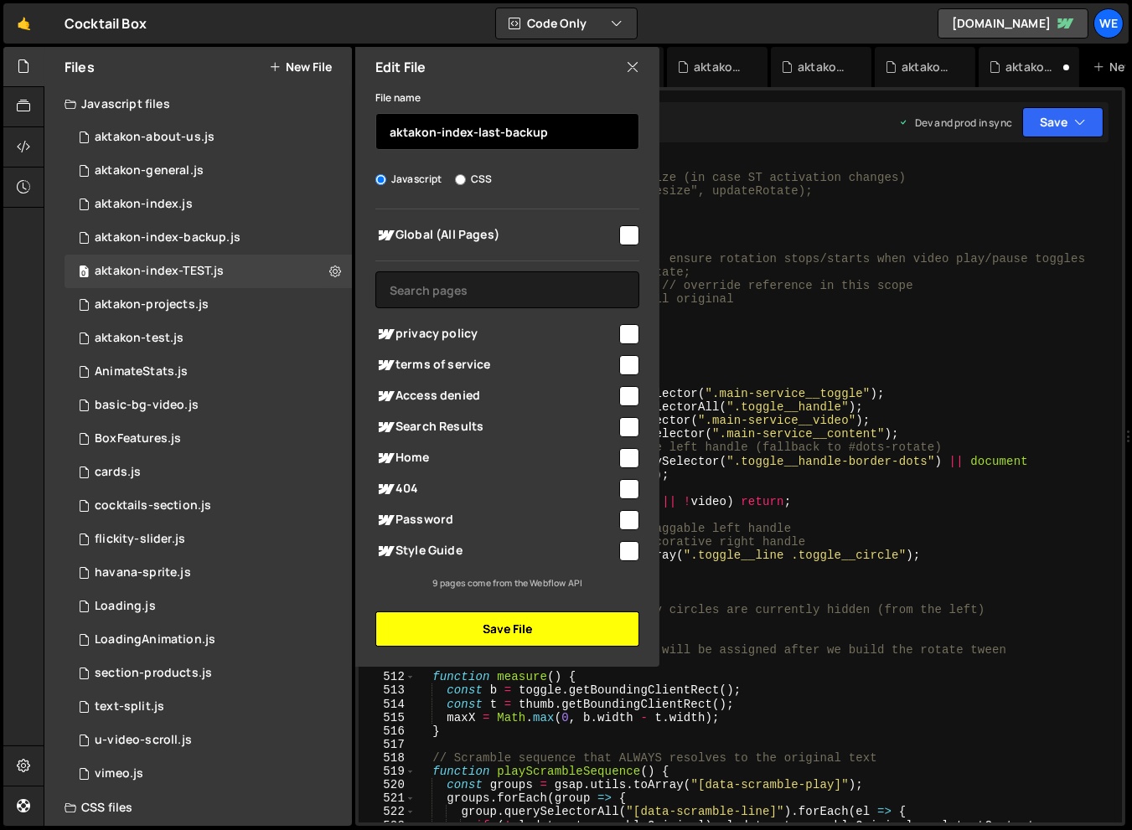
type input "aktakon-index-last-backup"
click at [423, 624] on button "Save File" at bounding box center [507, 628] width 264 height 35
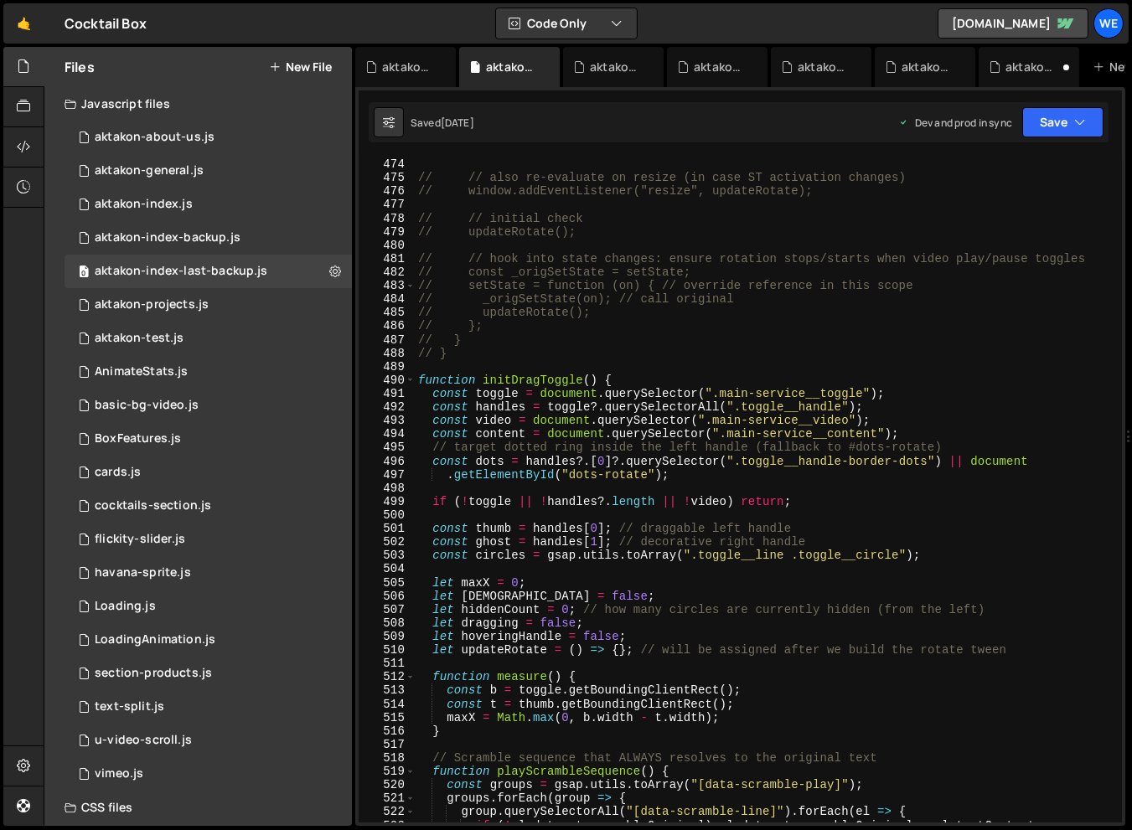
click at [740, 534] on div "// }); // // also re-evaluate on resize (in case ST activation changes) // wind…" at bounding box center [765, 490] width 700 height 692
type textarea "initScript();"
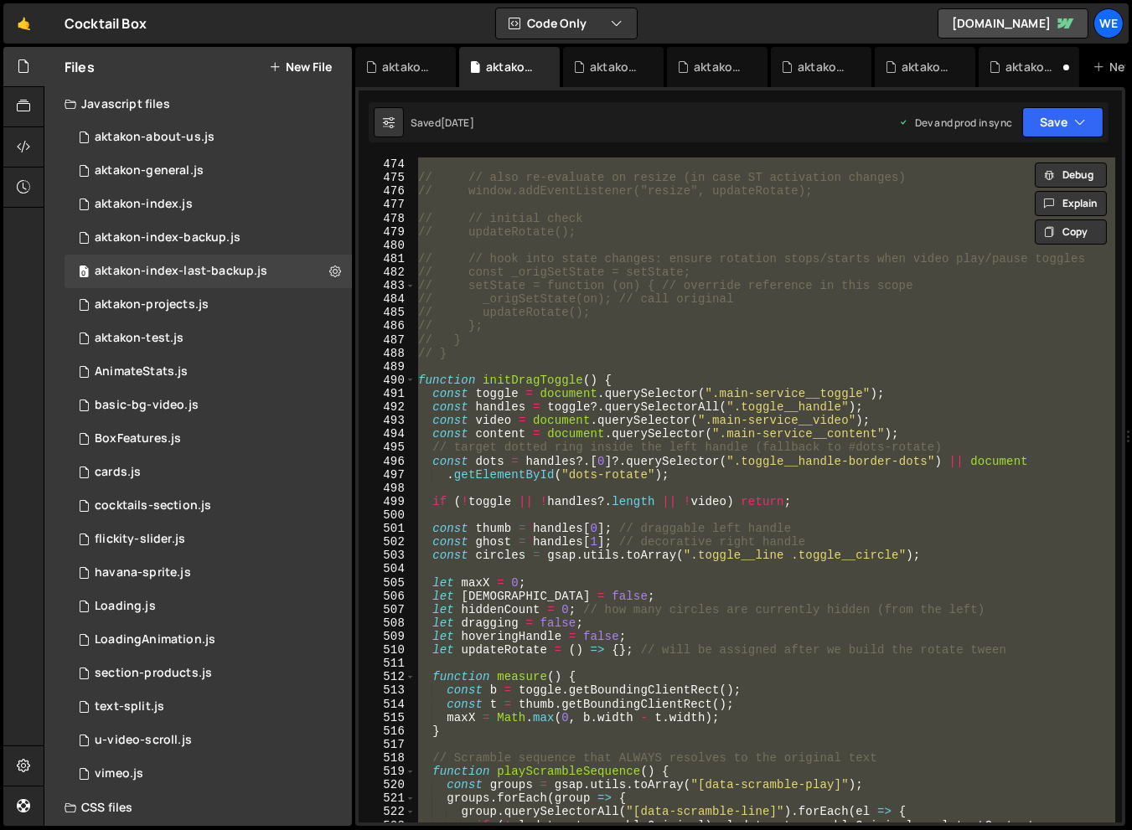
paste textarea
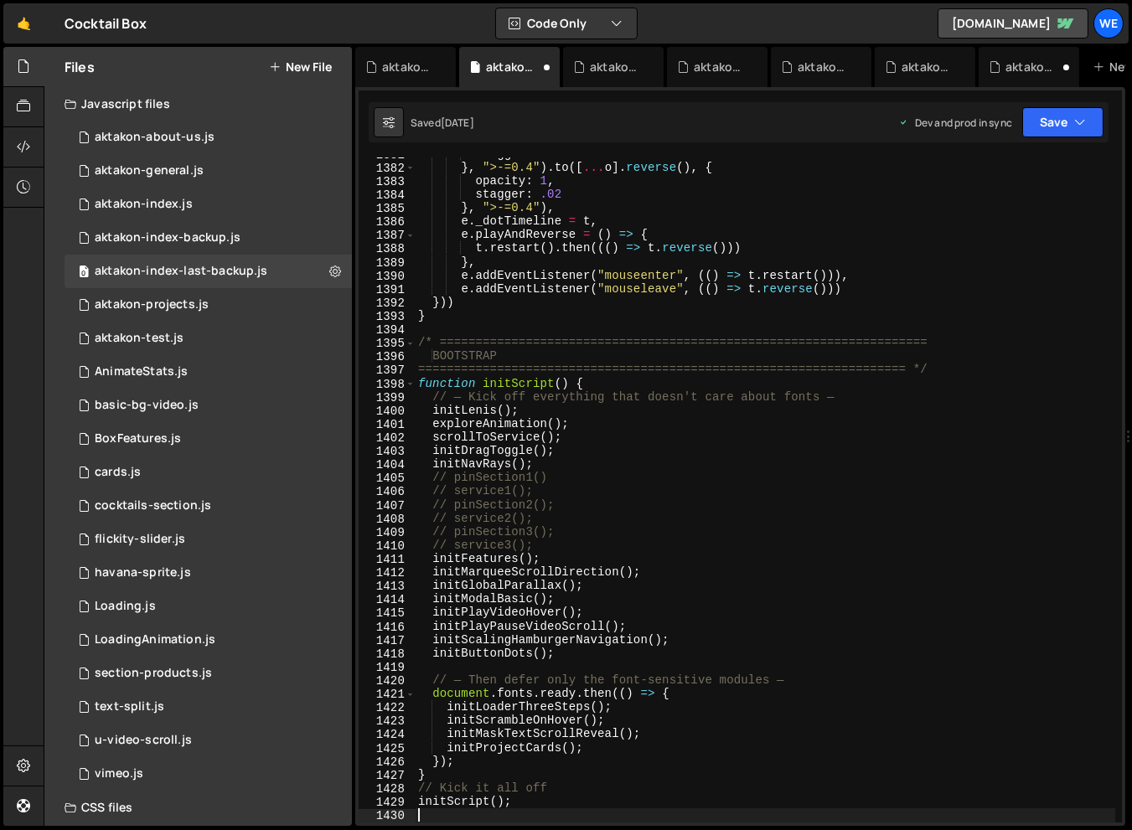
scroll to position [18793, 0]
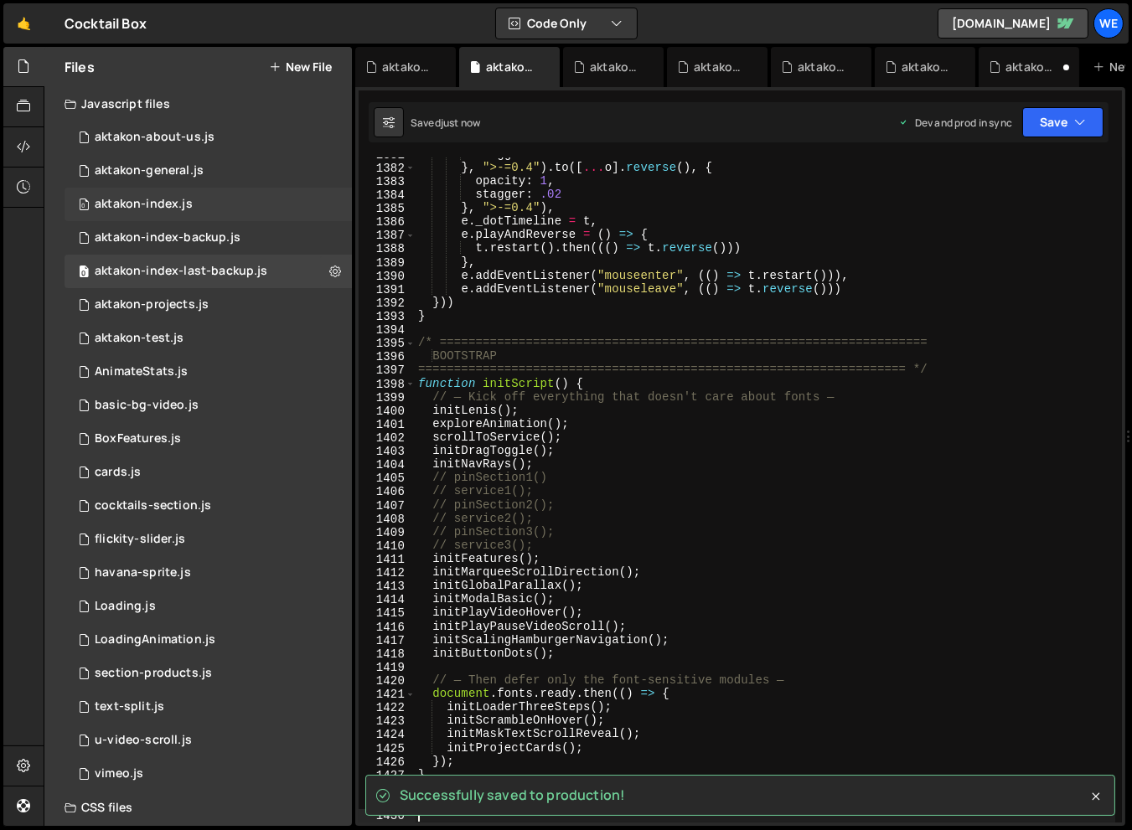
click at [224, 190] on div "0 aktakon-index.js 0" at bounding box center [207, 205] width 287 height 34
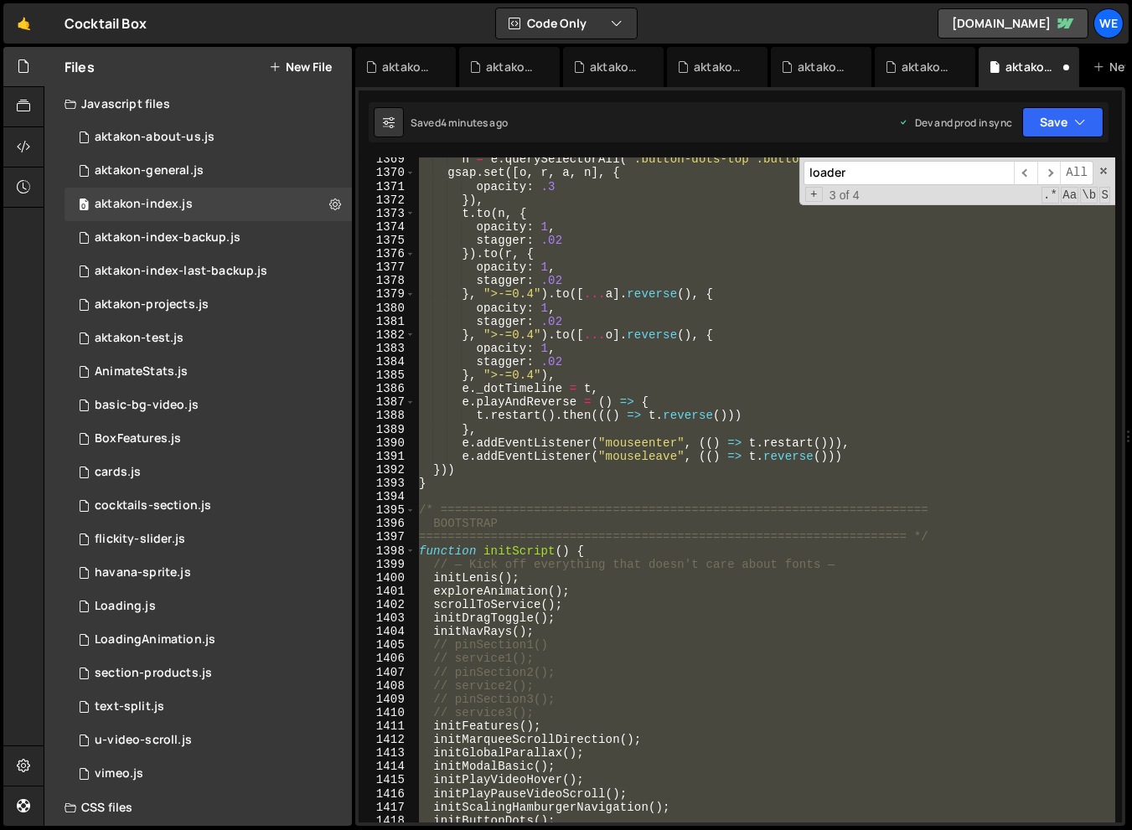
scroll to position [1136, 0]
click at [678, 363] on div "n = e . querySelectorAll ( ".button-dots-top .button-dot" ) ; gsap . set ([ o ,…" at bounding box center [764, 498] width 699 height 692
type textarea "stagger: .02"
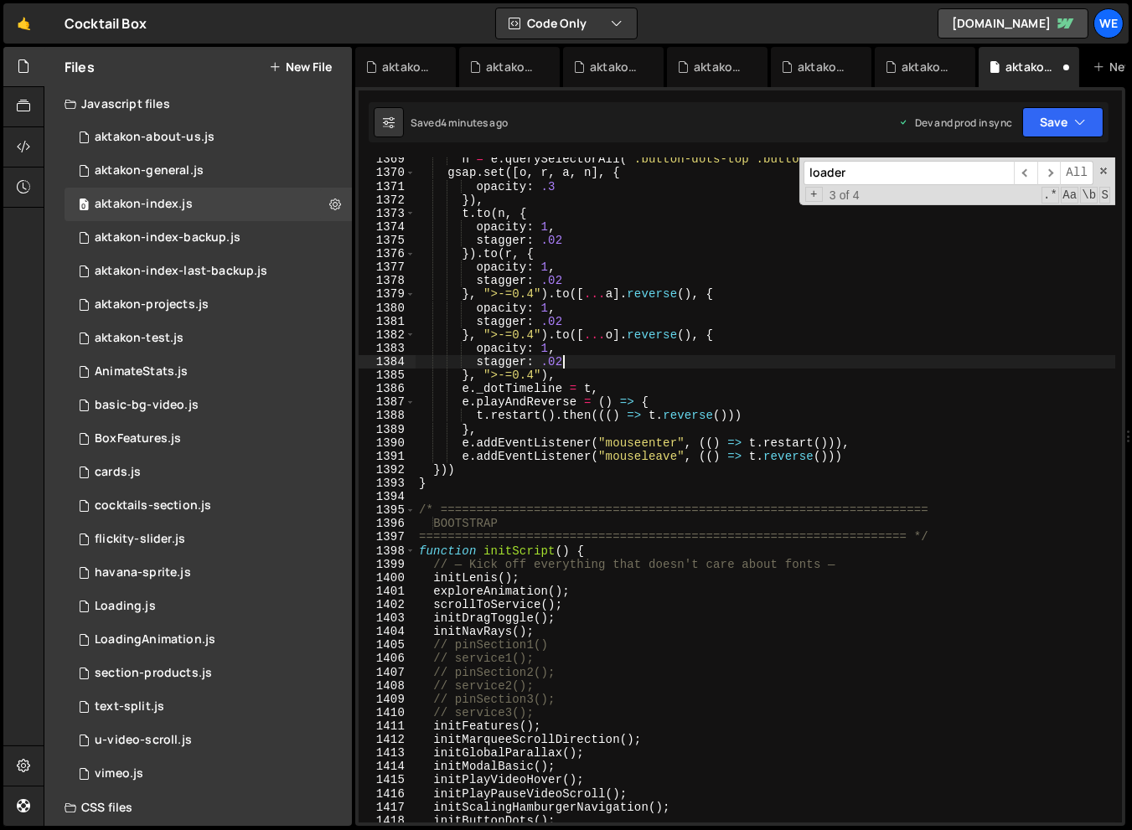
scroll to position [18180, 0]
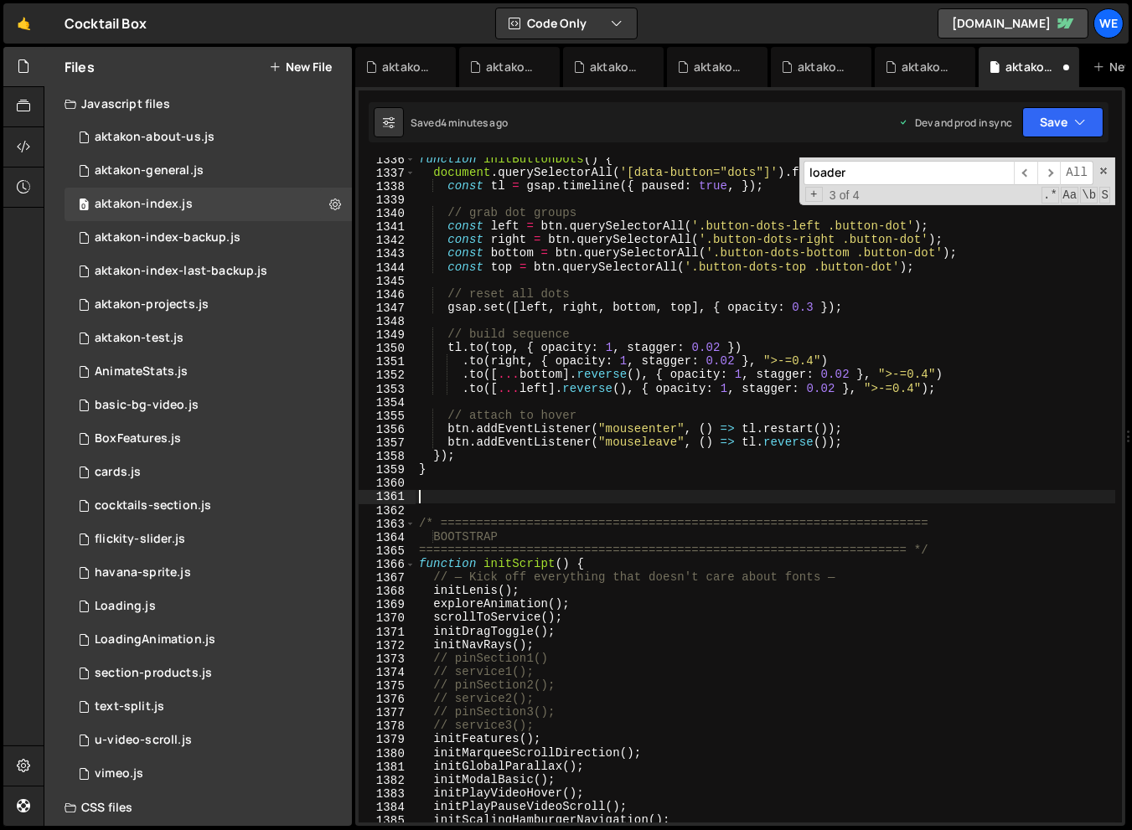
type textarea "}"
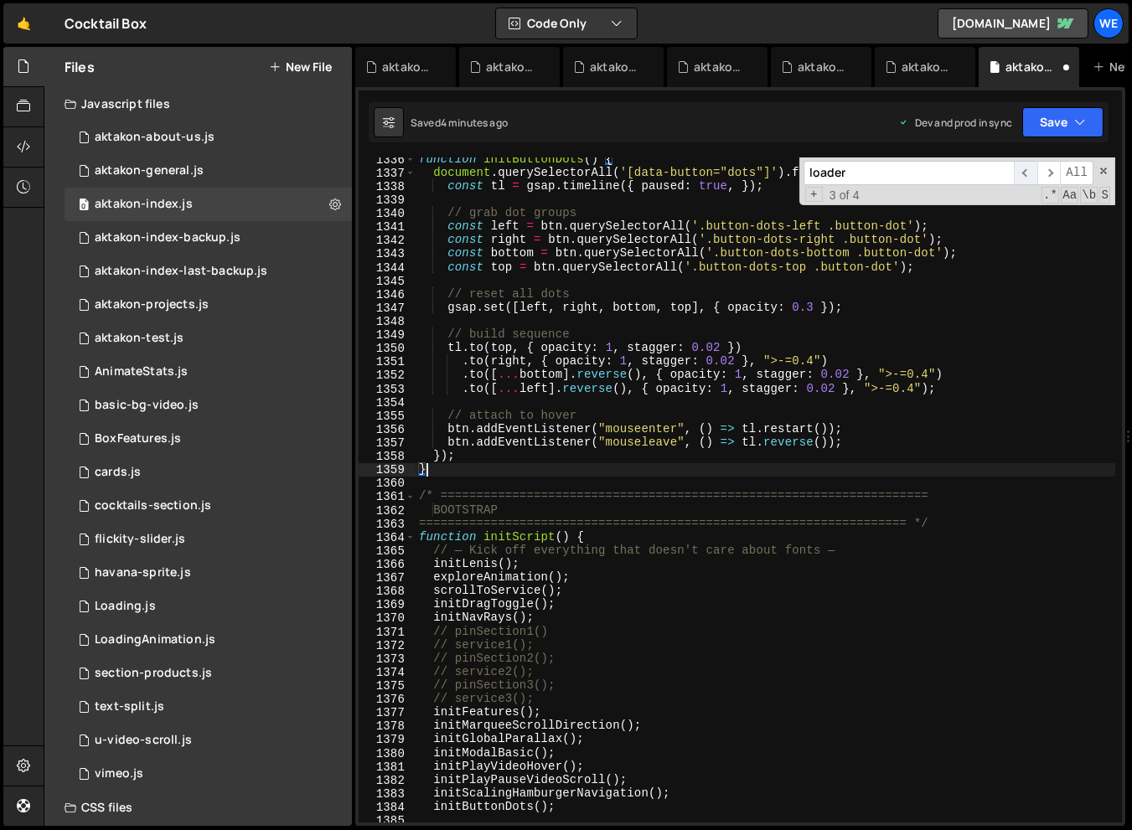
click at [1029, 179] on span "​" at bounding box center [1024, 173] width 23 height 24
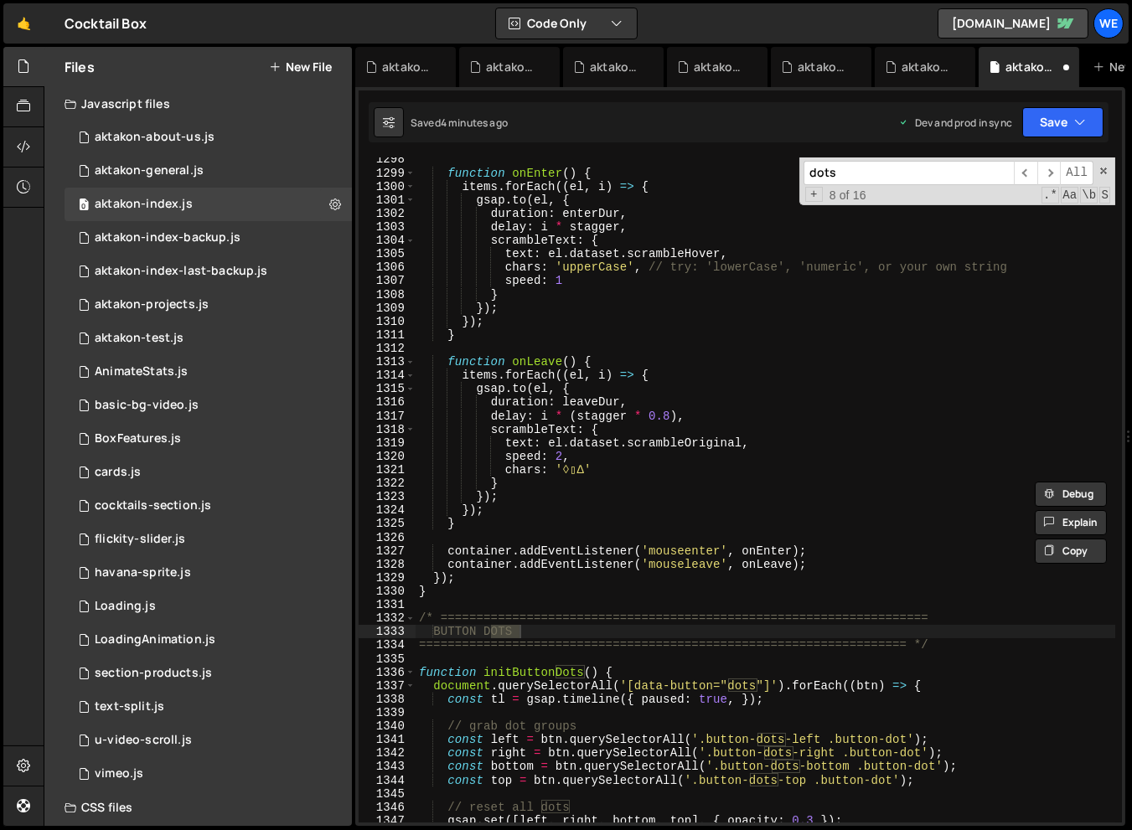
scroll to position [17662, 0]
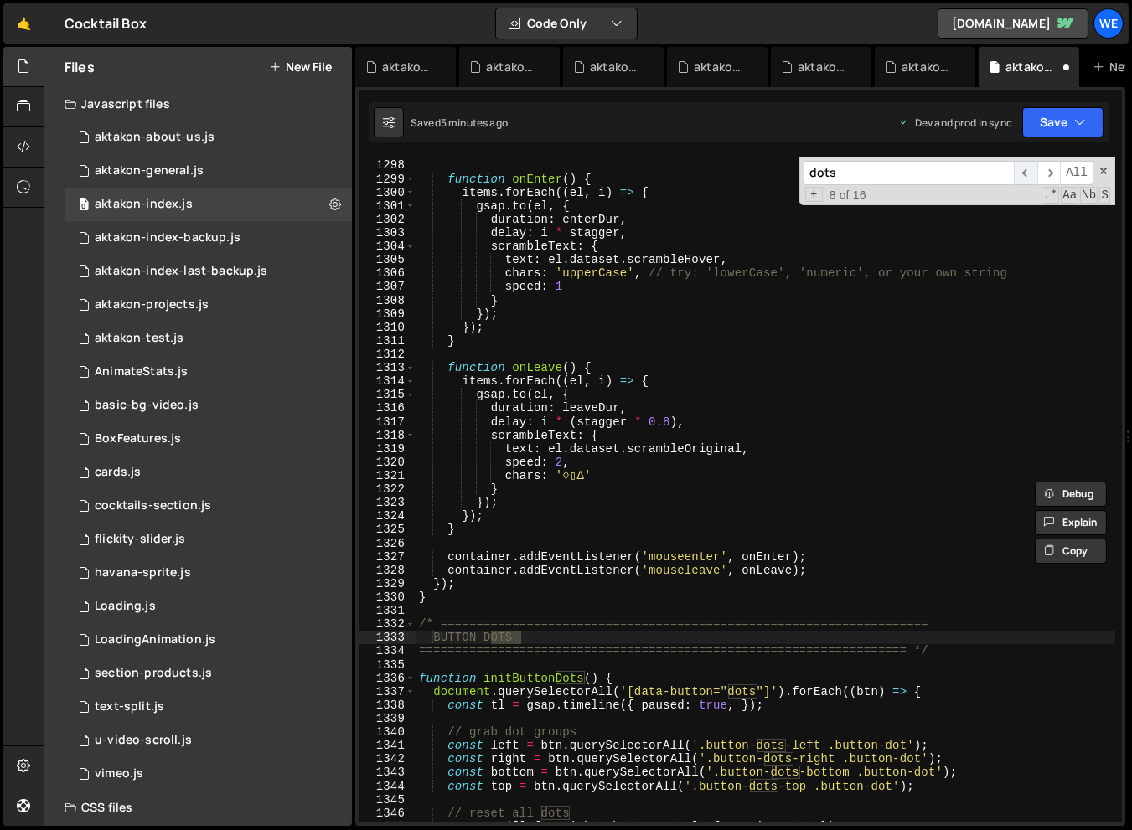
click at [1028, 176] on span "​" at bounding box center [1024, 173] width 23 height 24
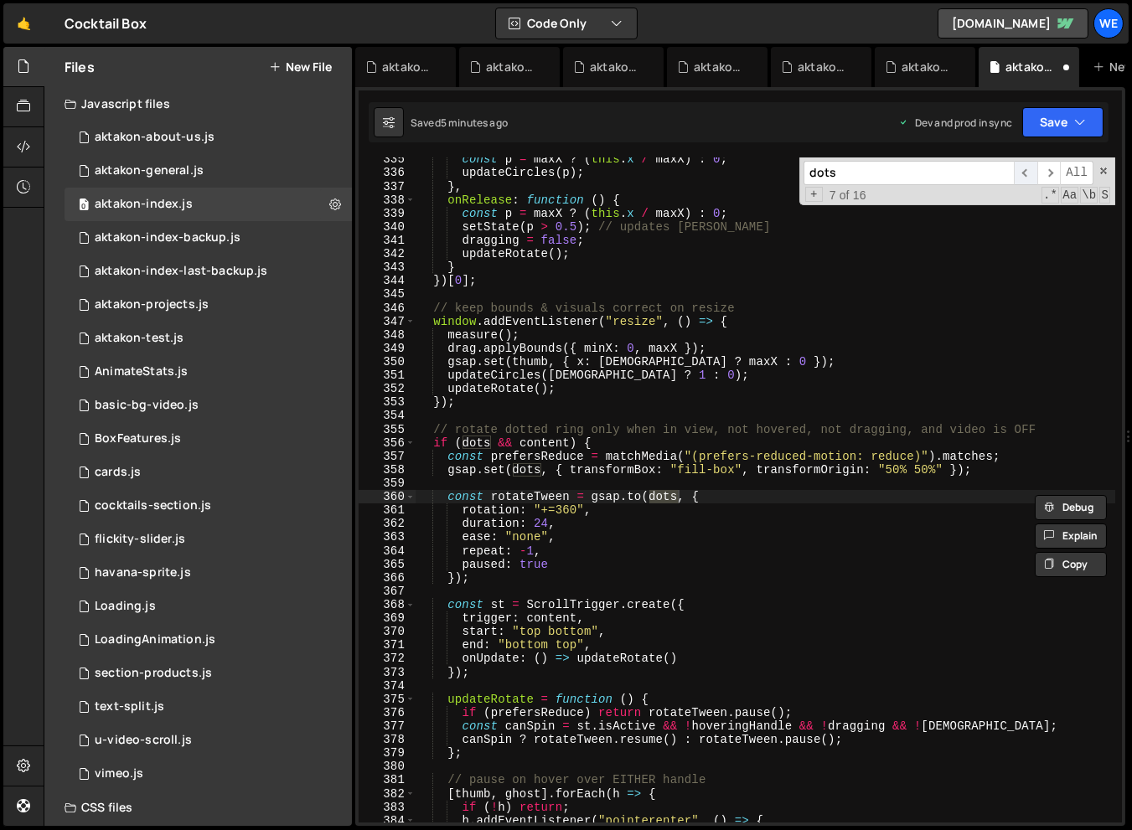
scroll to position [4538, 0]
click at [1028, 176] on span "​" at bounding box center [1024, 173] width 23 height 24
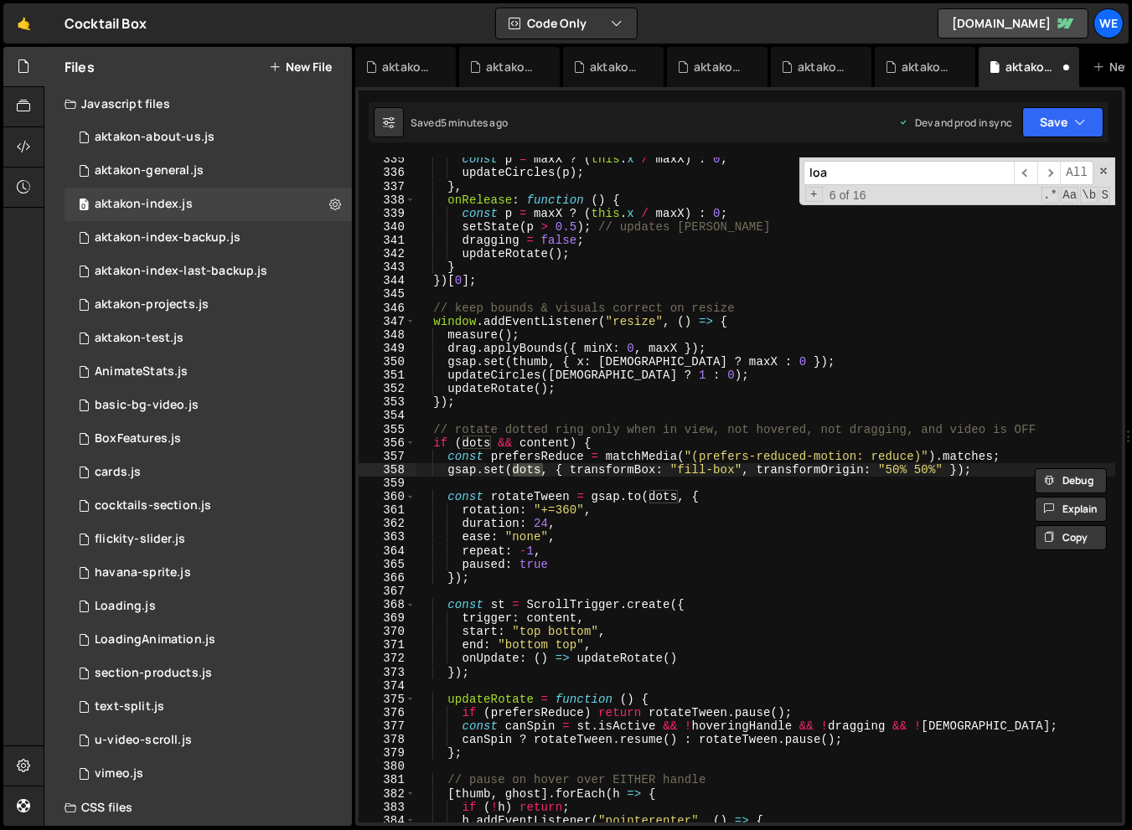
scroll to position [5186, 0]
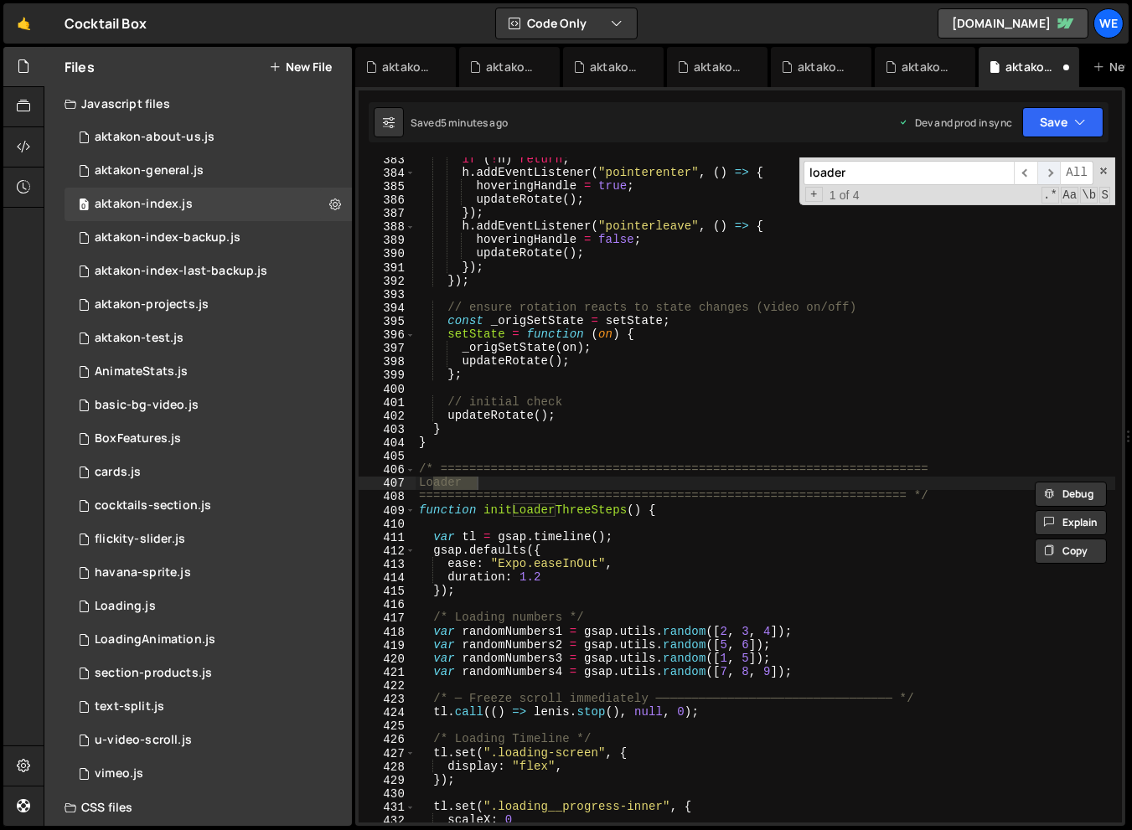
click at [1051, 162] on span "​" at bounding box center [1048, 173] width 23 height 24
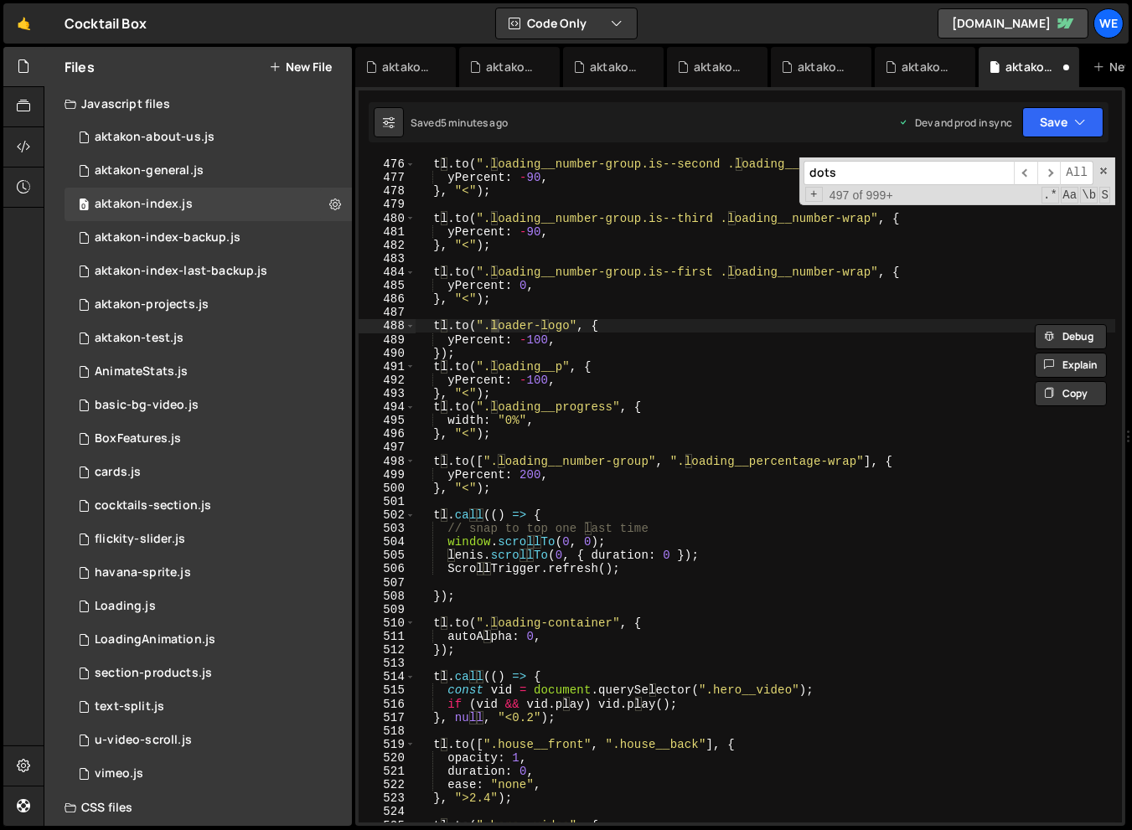
scroll to position [17816, 0]
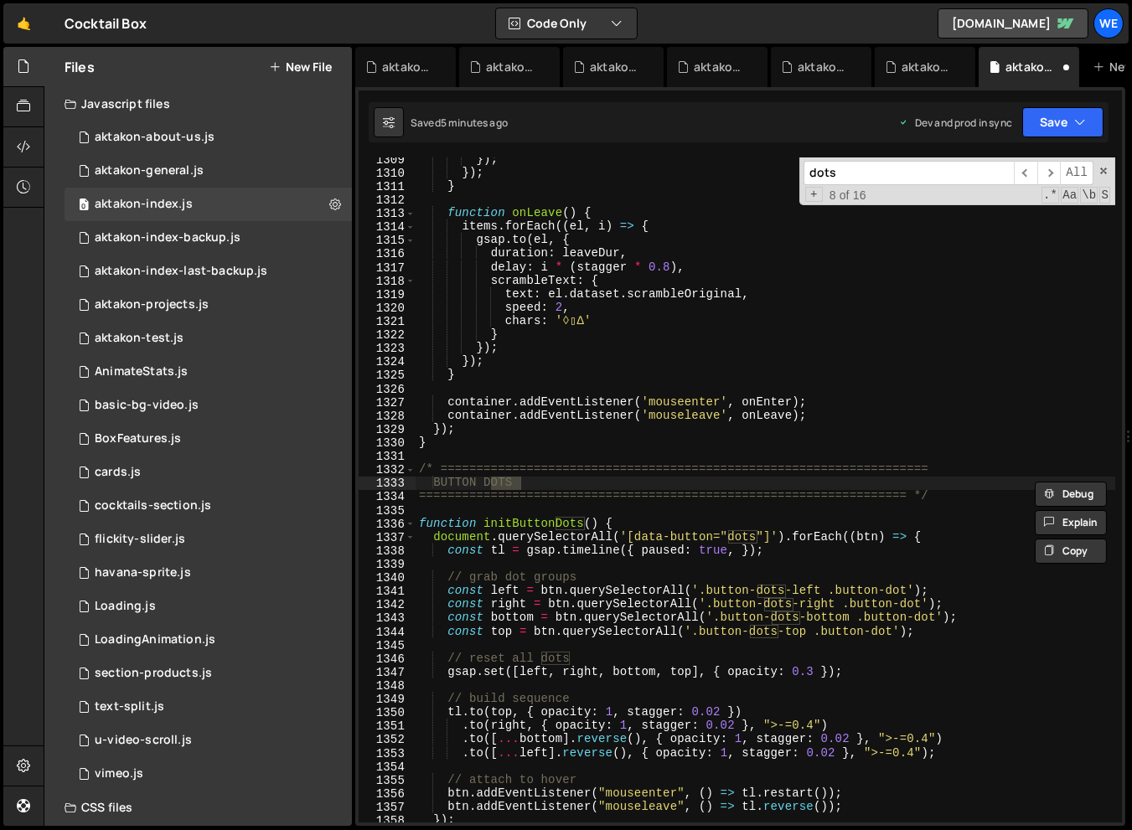
type input "dots"
click at [800, 366] on div "}) ; }) ; } function onLeave ( ) { items . forEach (( el , i ) => { gsap . to (…" at bounding box center [764, 498] width 699 height 692
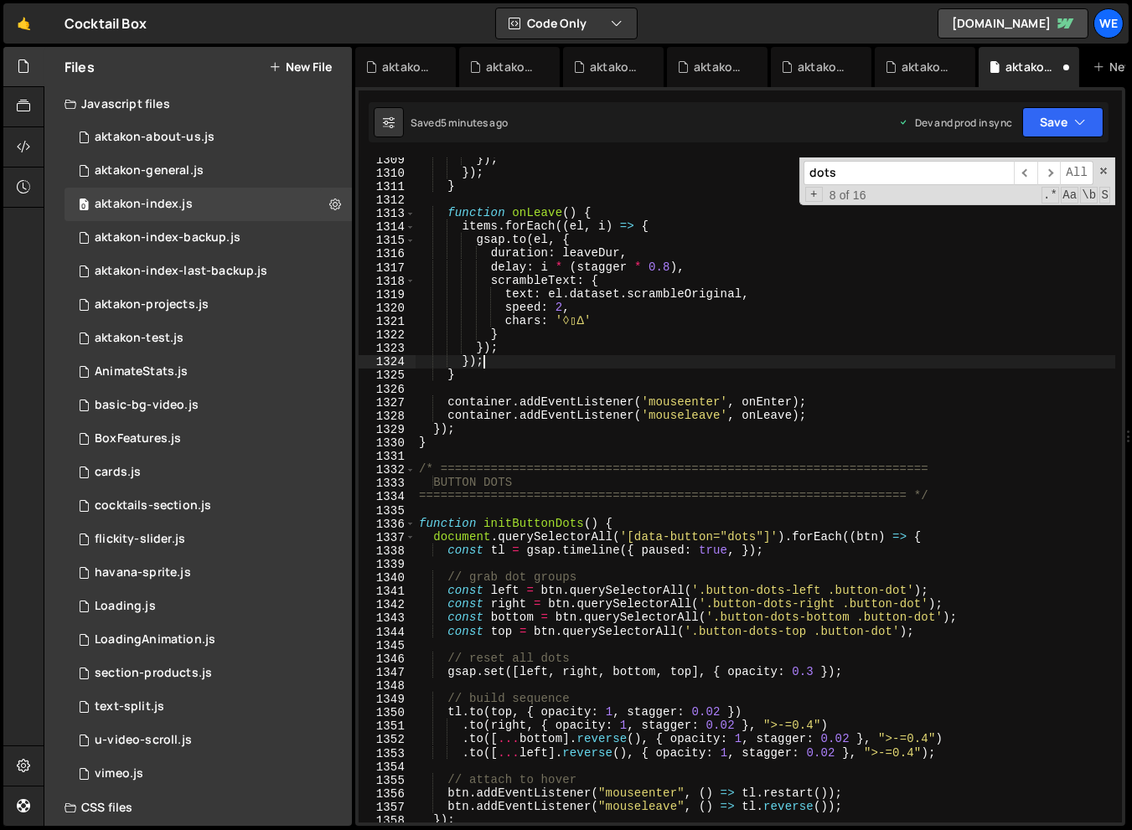
type textarea "initScript();"
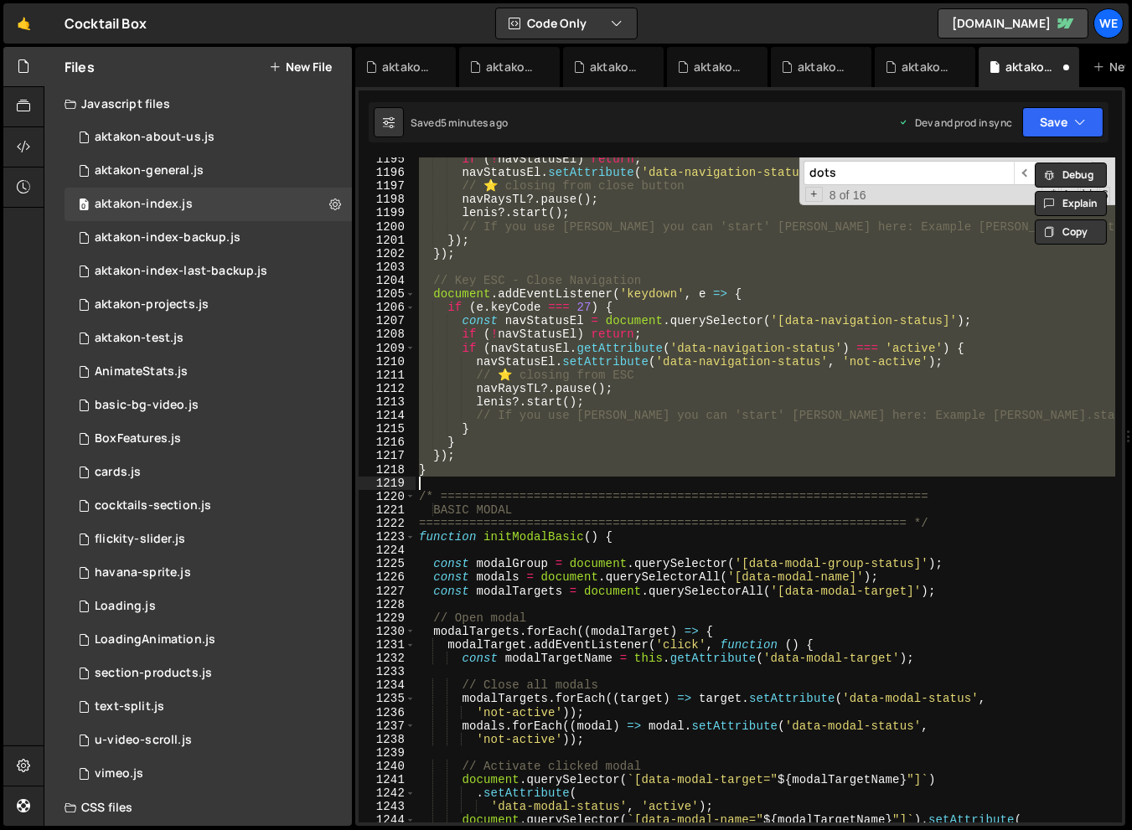
type textarea "initScript();"
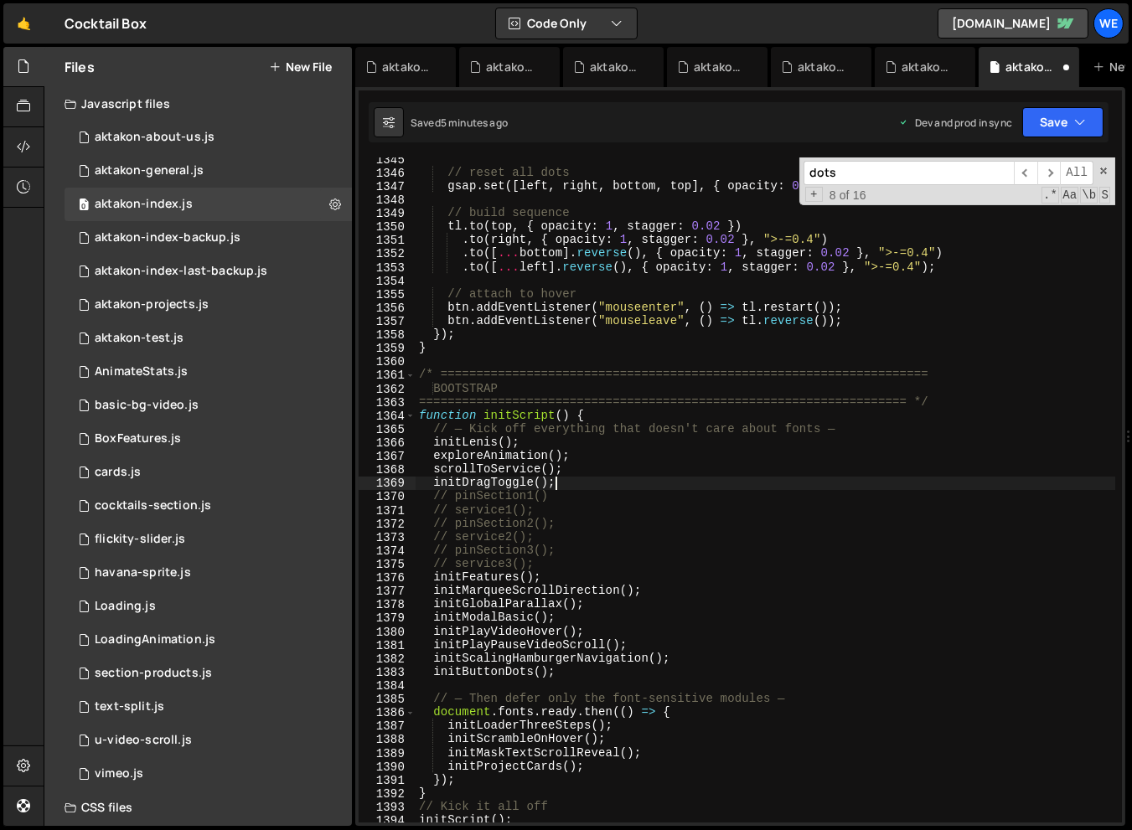
type textarea "initScript();"
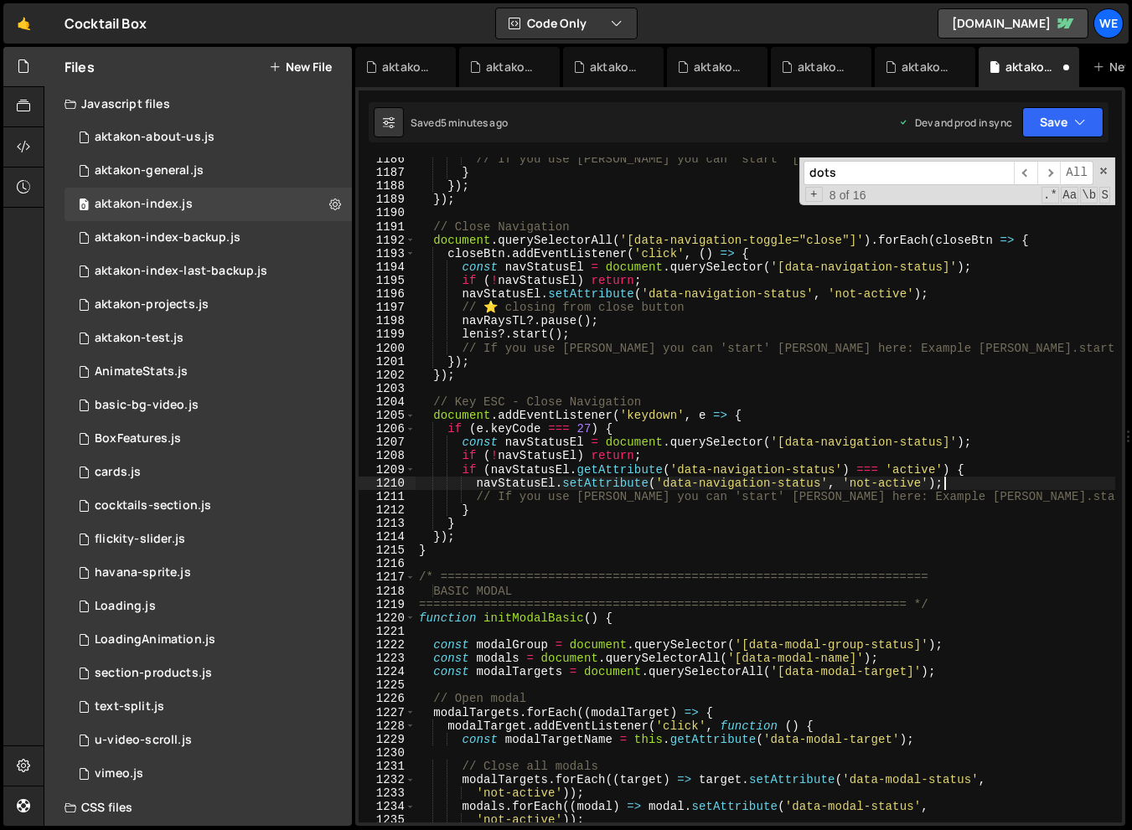
type textarea "initScript();"
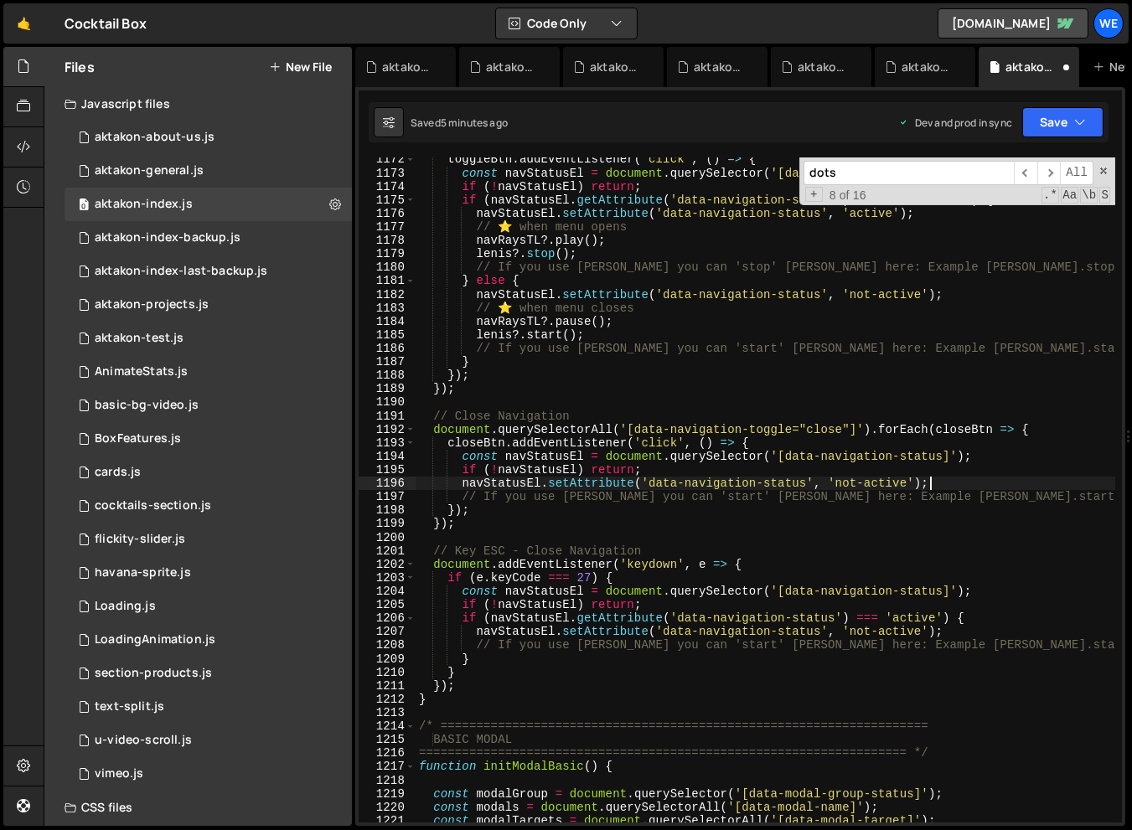
type textarea "initScript();"
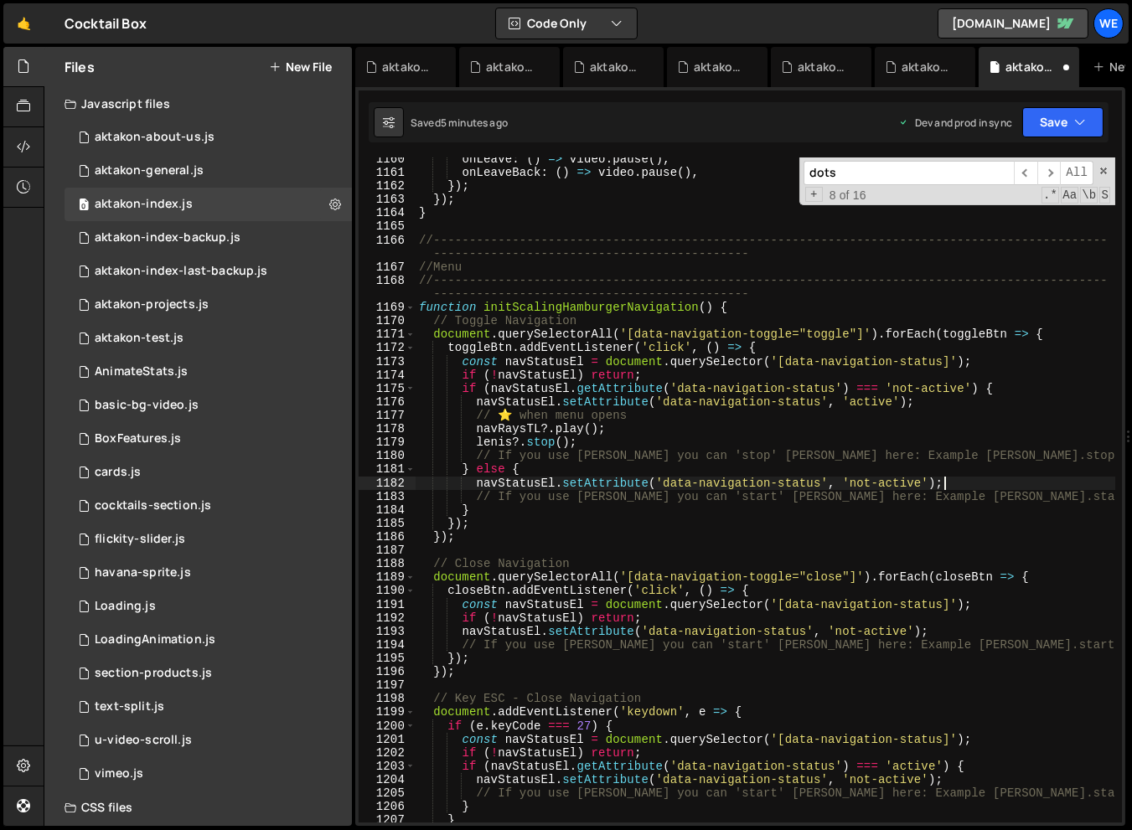
type textarea "initScript();"
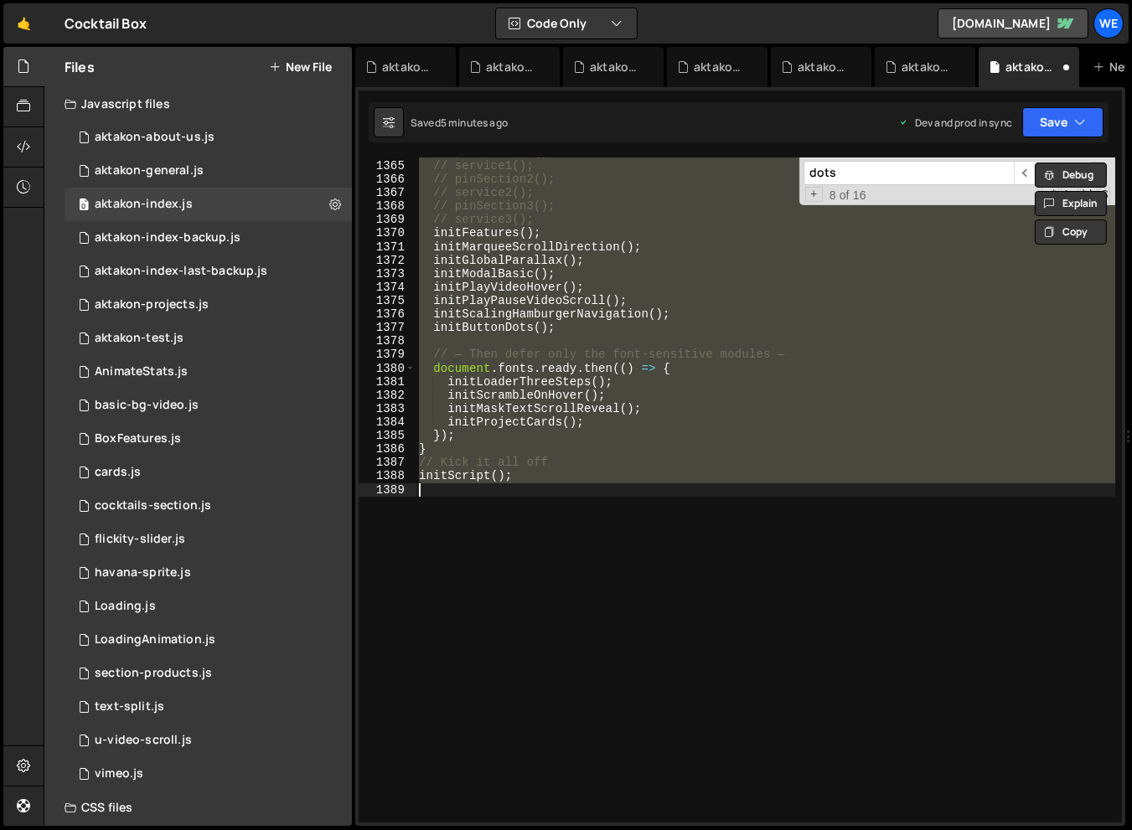
scroll to position [1044, 0]
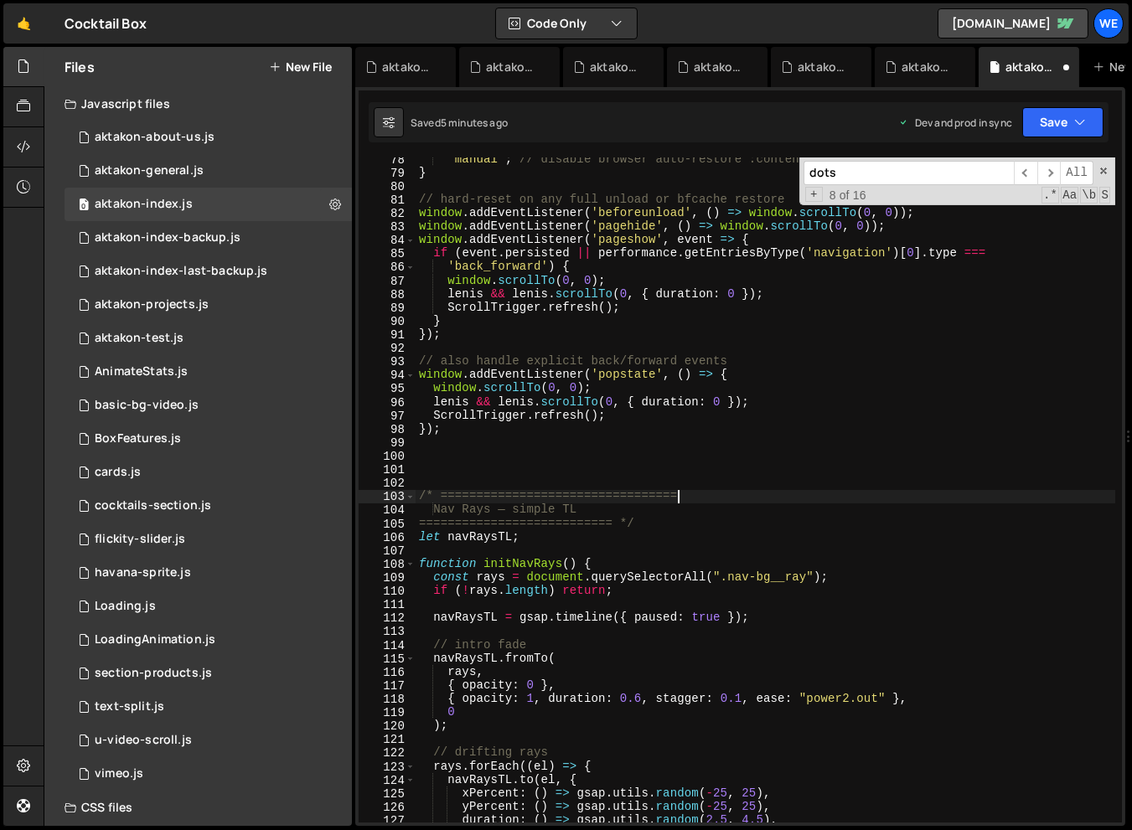
type textarea "/* ==========================="
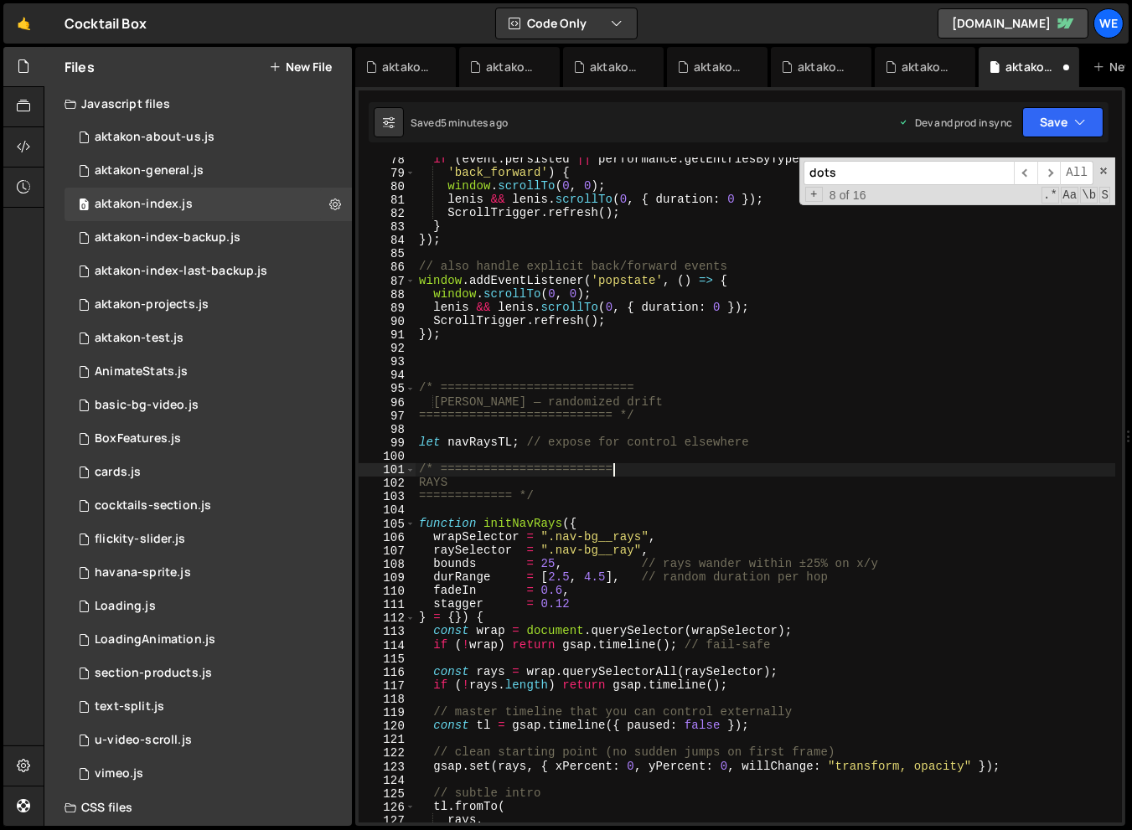
type textarea "/* ============"
type textarea "Public API ============= */"
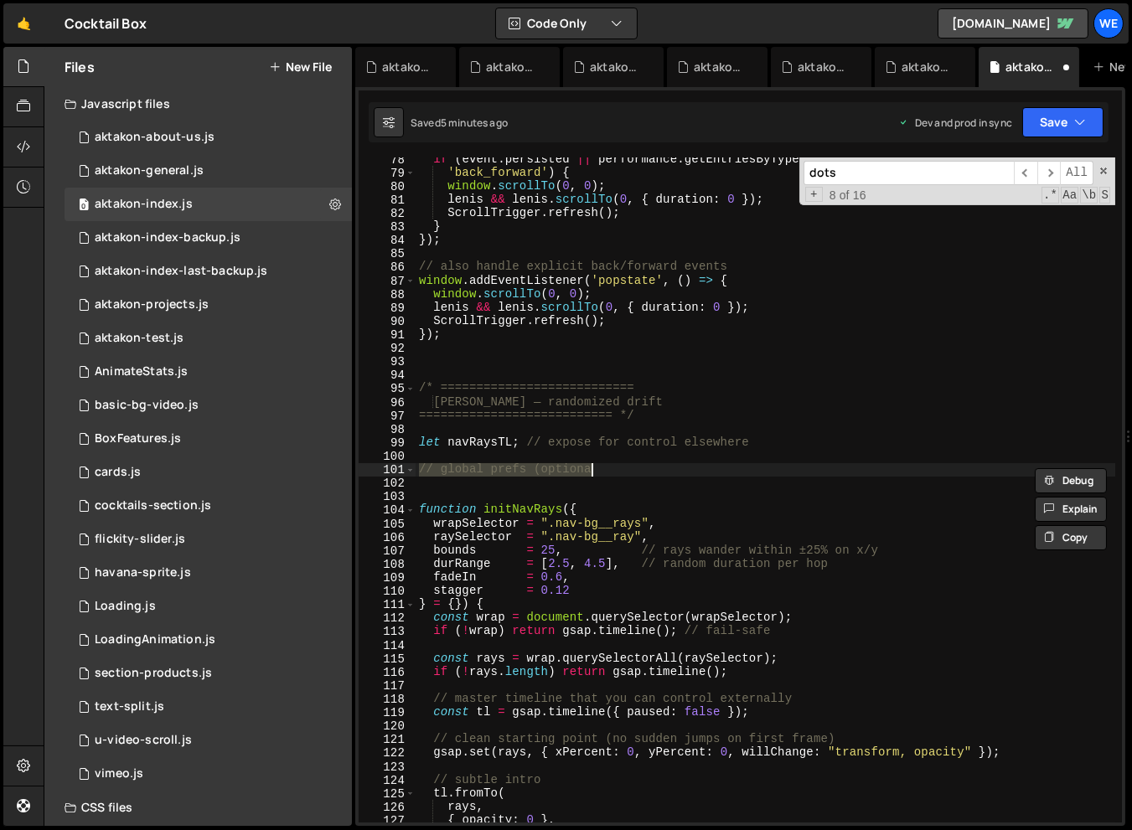
type textarea "* @returns {gsap.core.Timeline} master timeline (play/pause control) */"
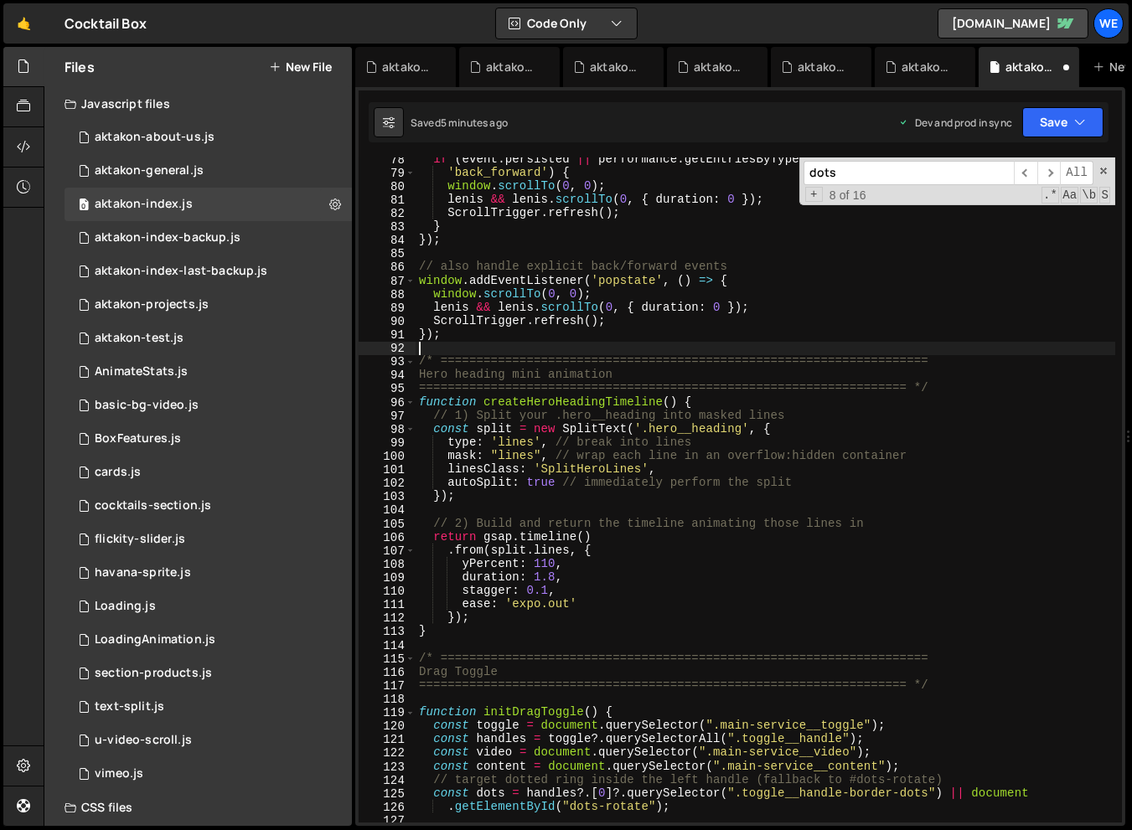
scroll to position [0, 0]
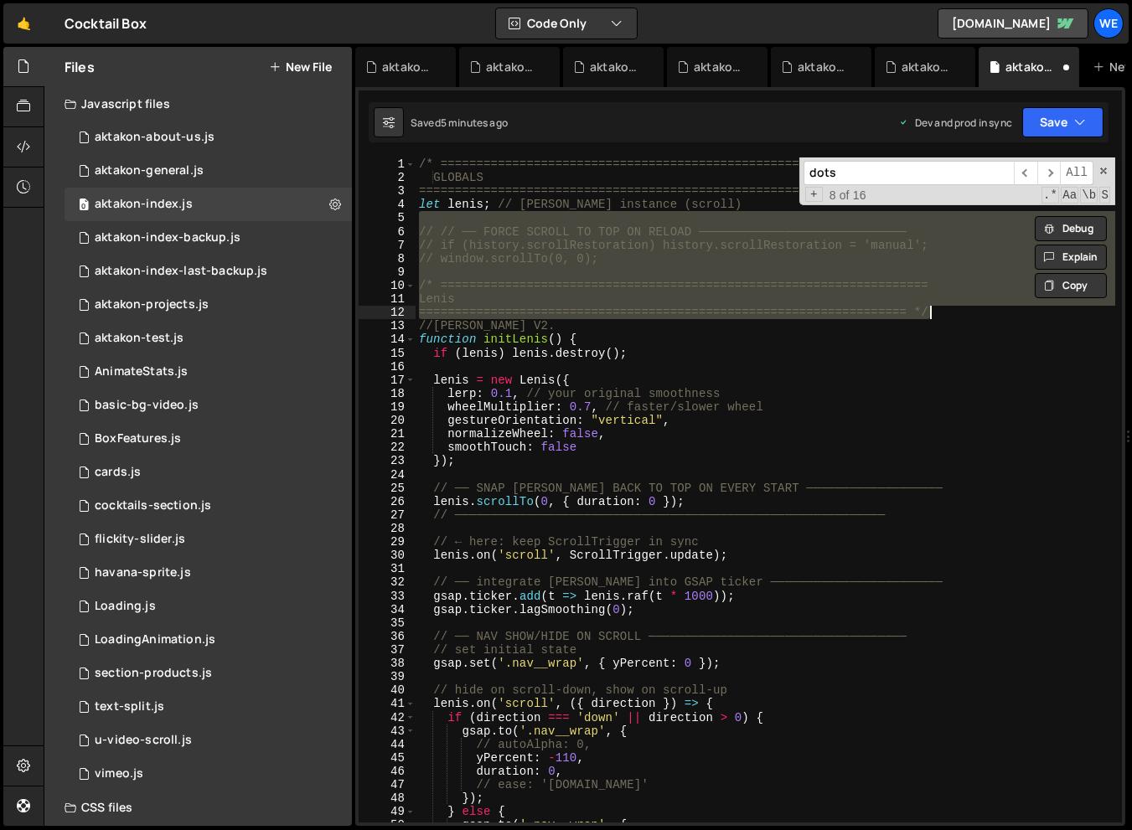
type textarea "initScript();"
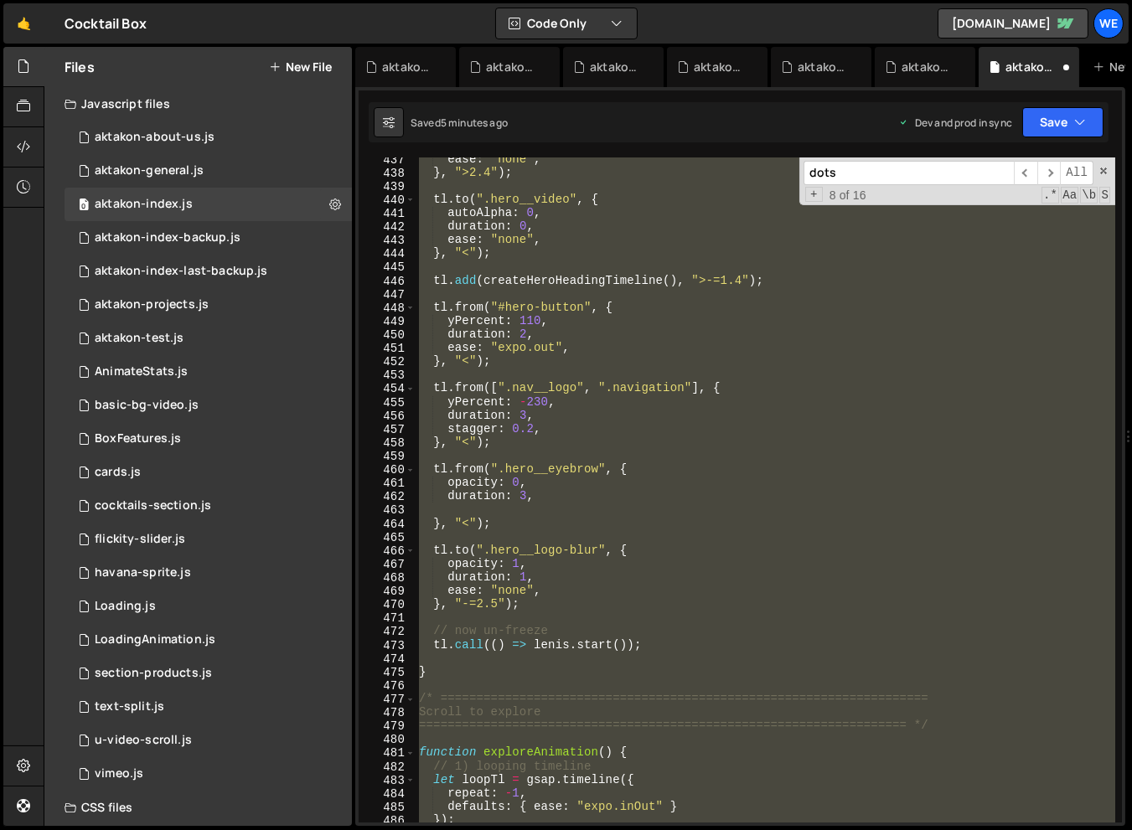
scroll to position [5910, 0]
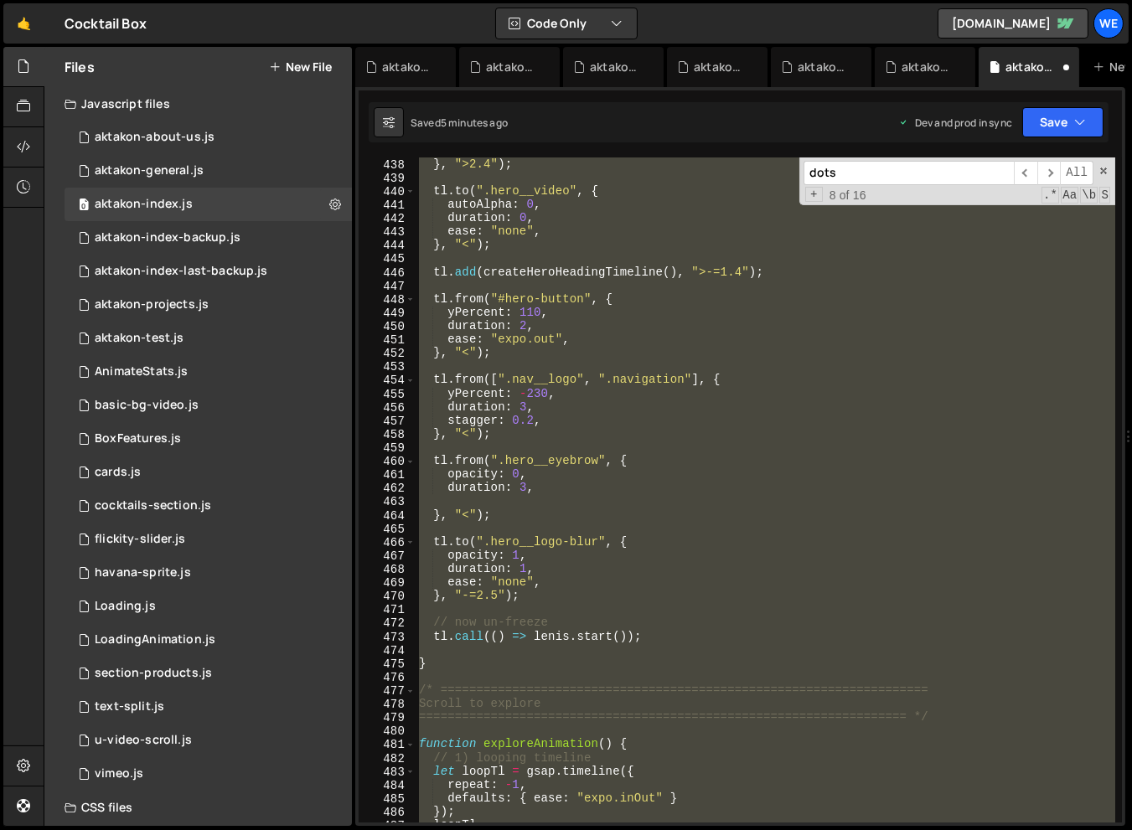
click at [892, 178] on input "dots" at bounding box center [908, 173] width 210 height 24
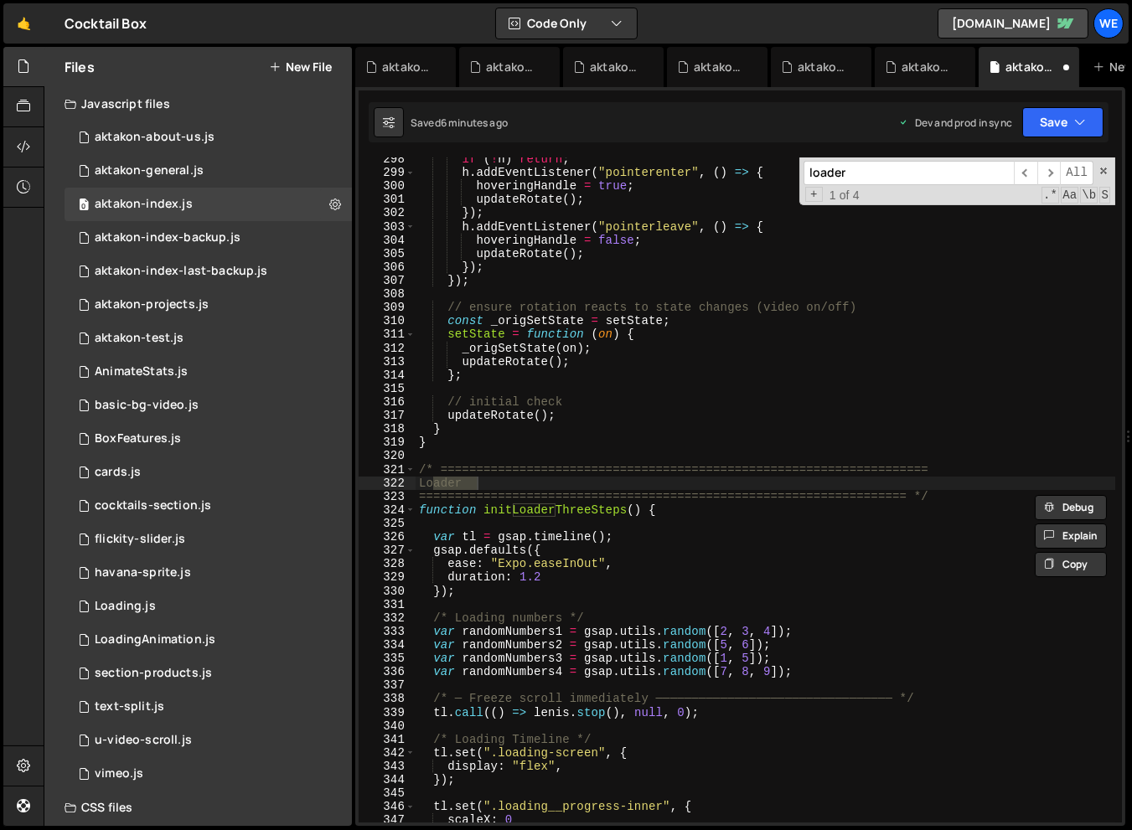
scroll to position [4012, 0]
type input "hamb"
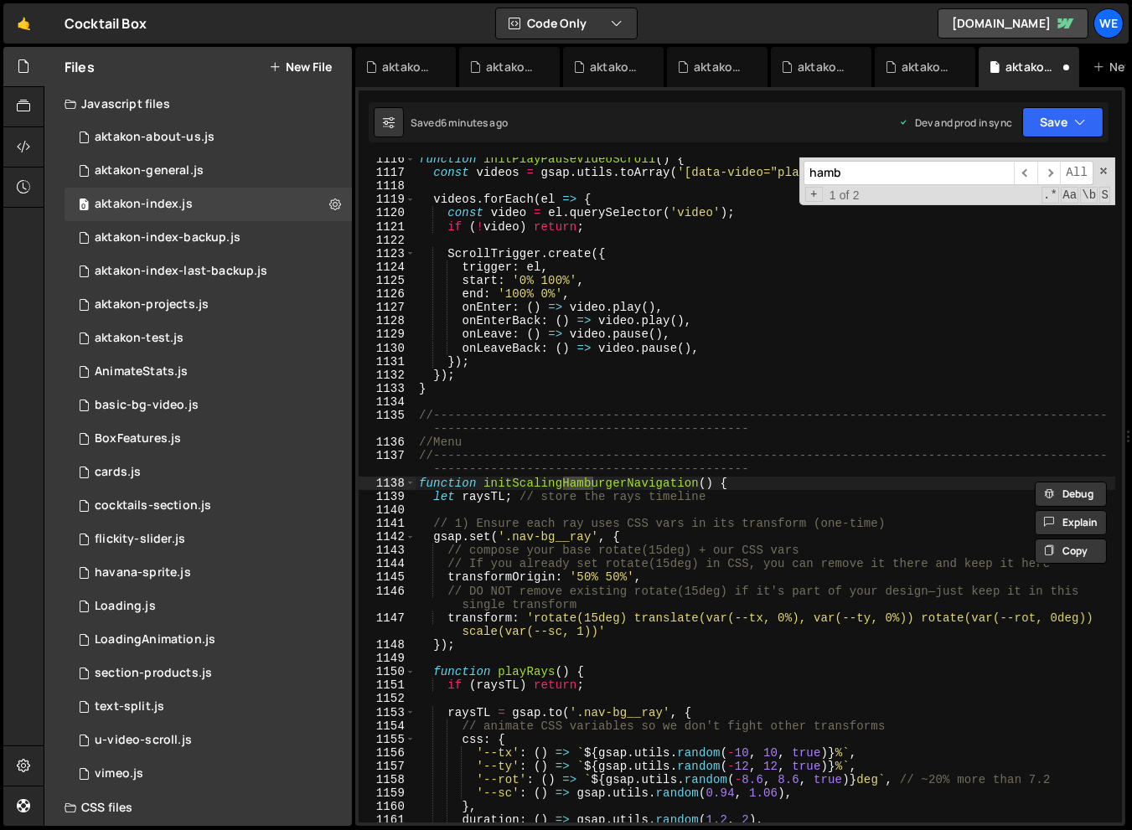
scroll to position [15184, 0]
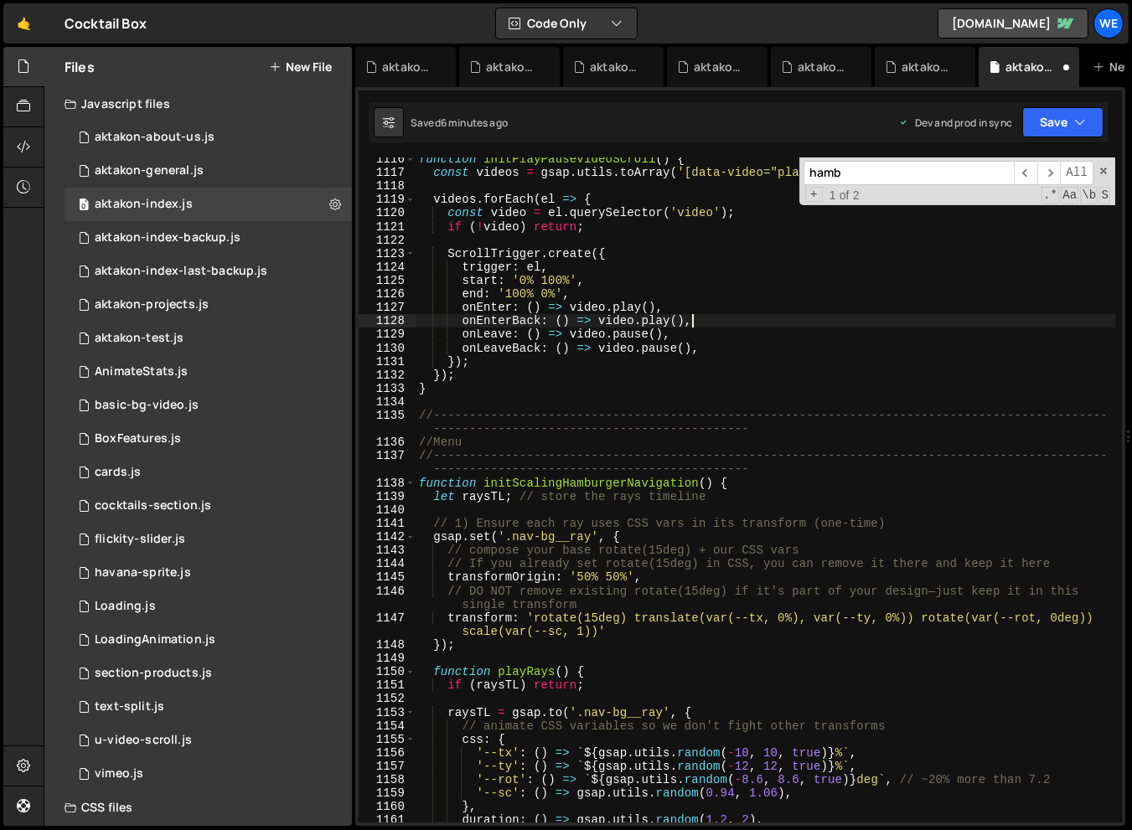
scroll to position [1136, 0]
click at [854, 169] on input "hamb" at bounding box center [908, 173] width 210 height 24
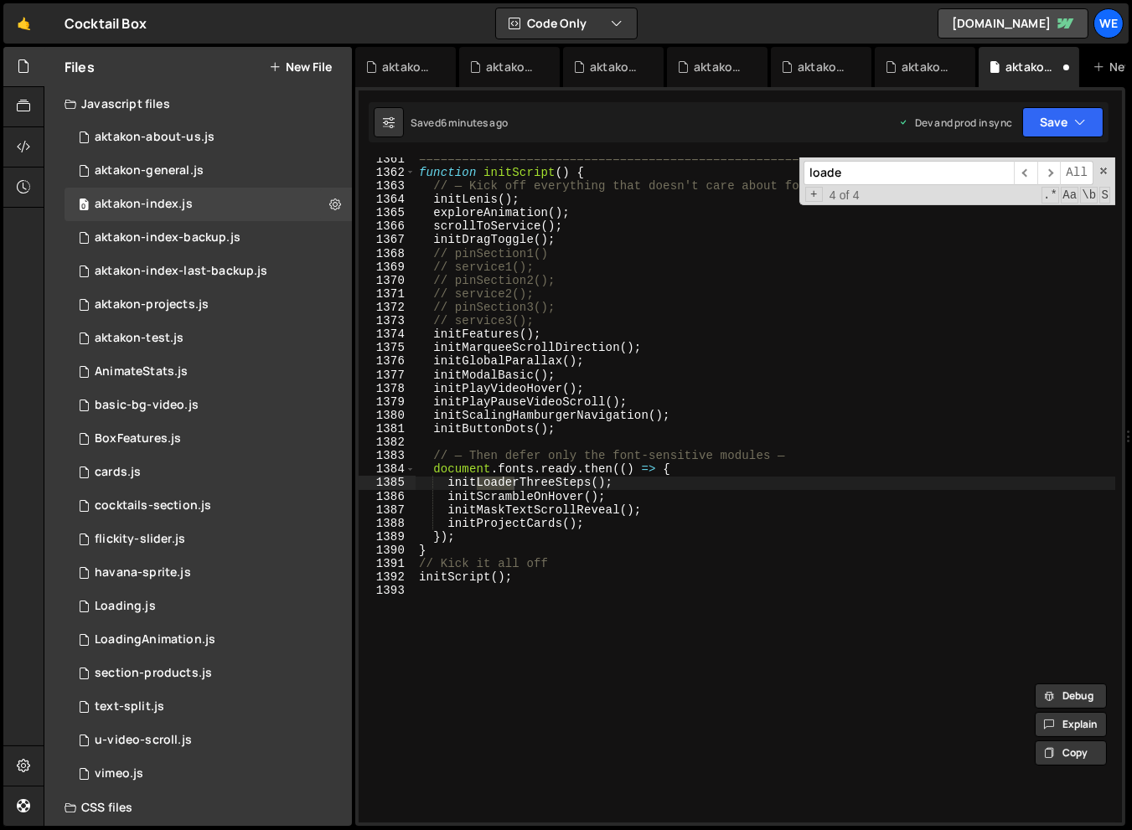
scroll to position [18558, 0]
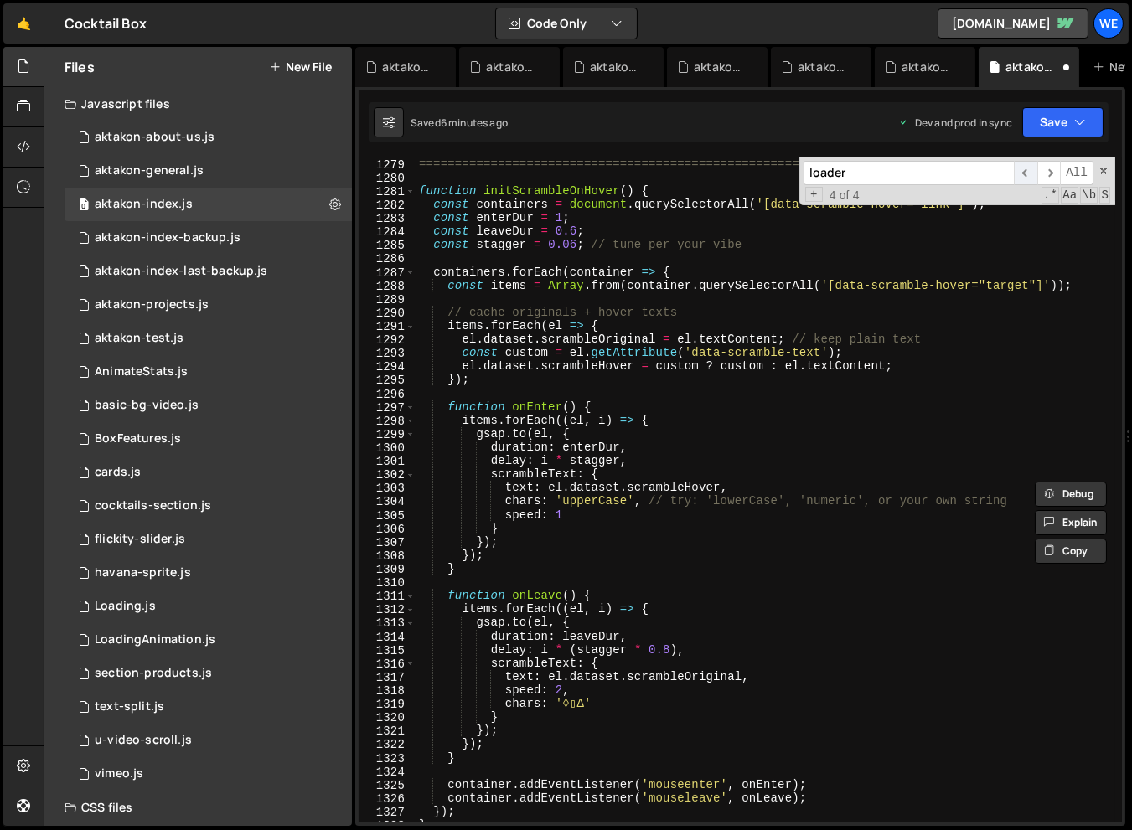
type input "loader"
click at [1033, 172] on span "​" at bounding box center [1024, 173] width 23 height 24
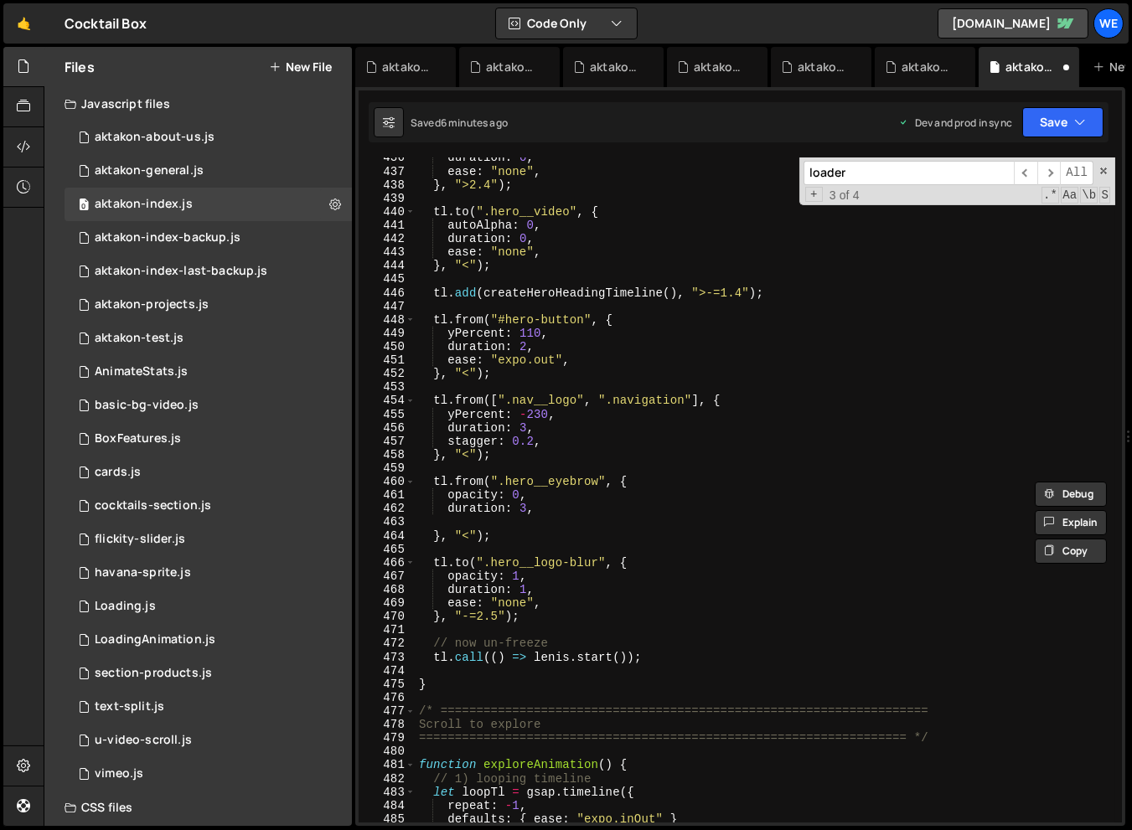
scroll to position [6005, 0]
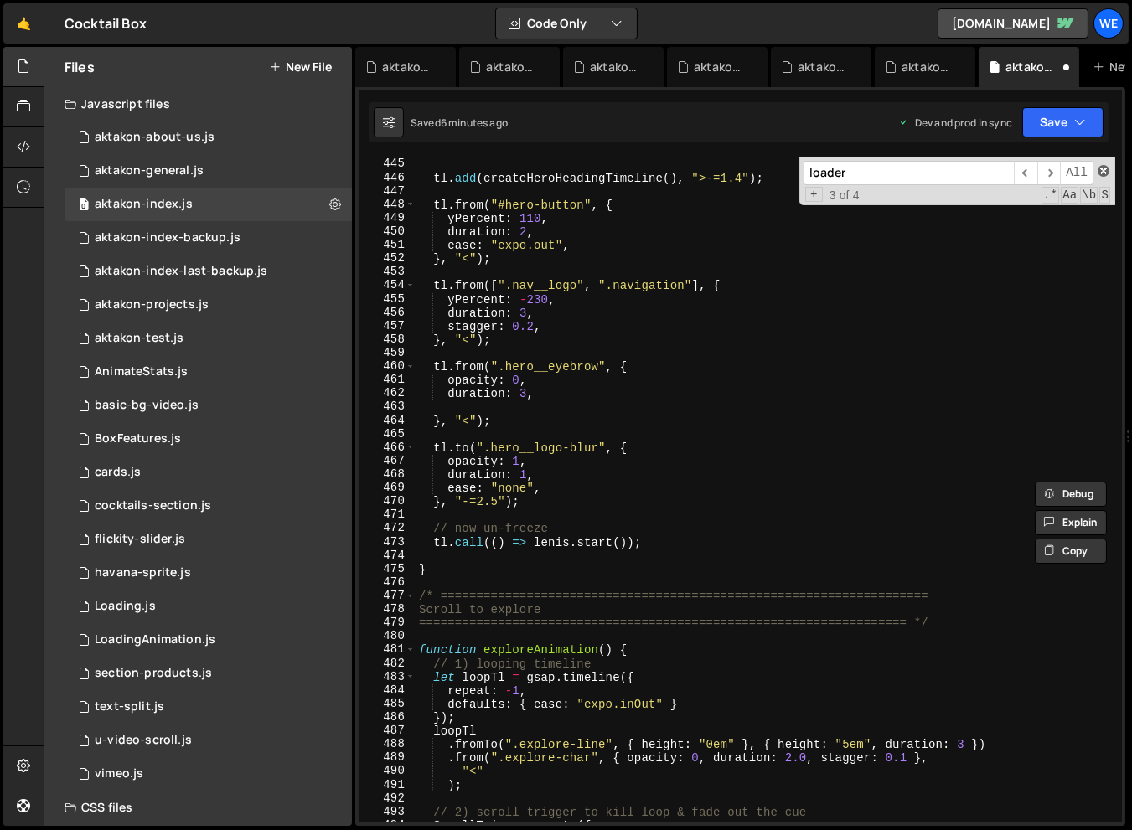
click at [1105, 169] on span at bounding box center [1103, 171] width 12 height 12
type textarea "[DOMAIN_NAME](".loader-logo", {"
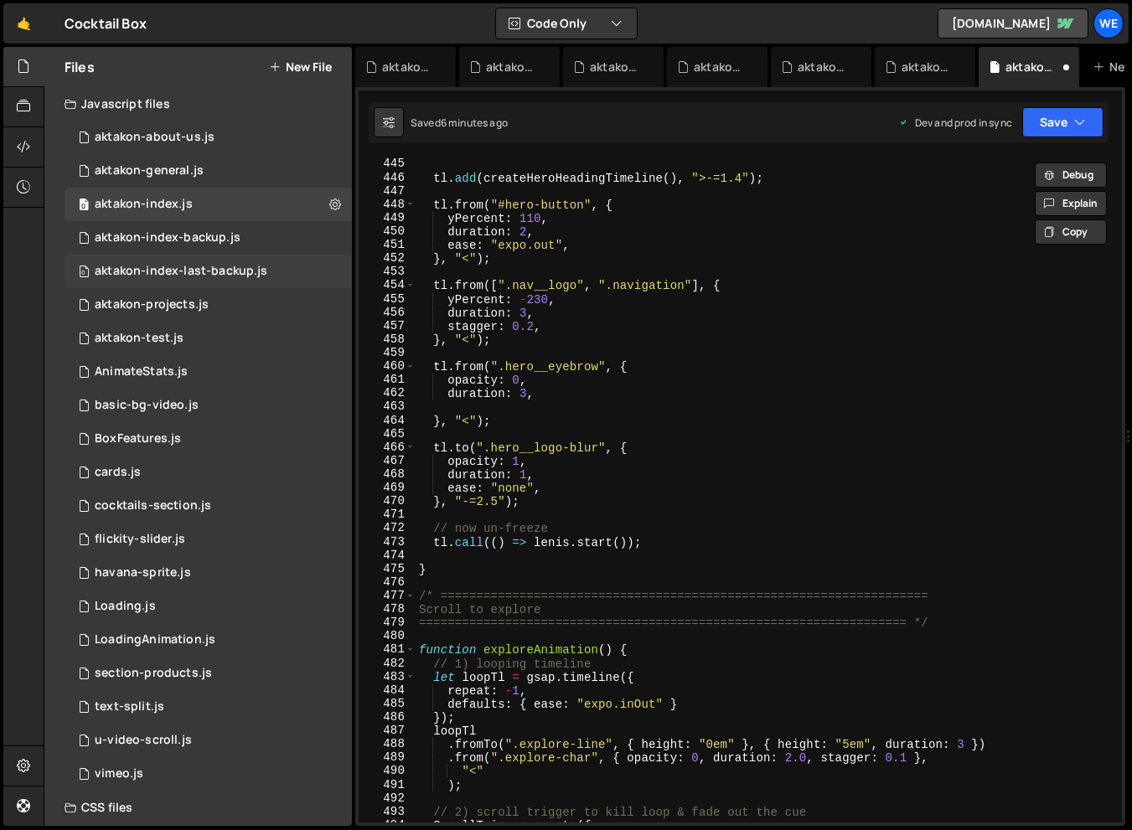
click at [266, 275] on div "0 aktakon-index-last-backup.js 0" at bounding box center [207, 272] width 287 height 34
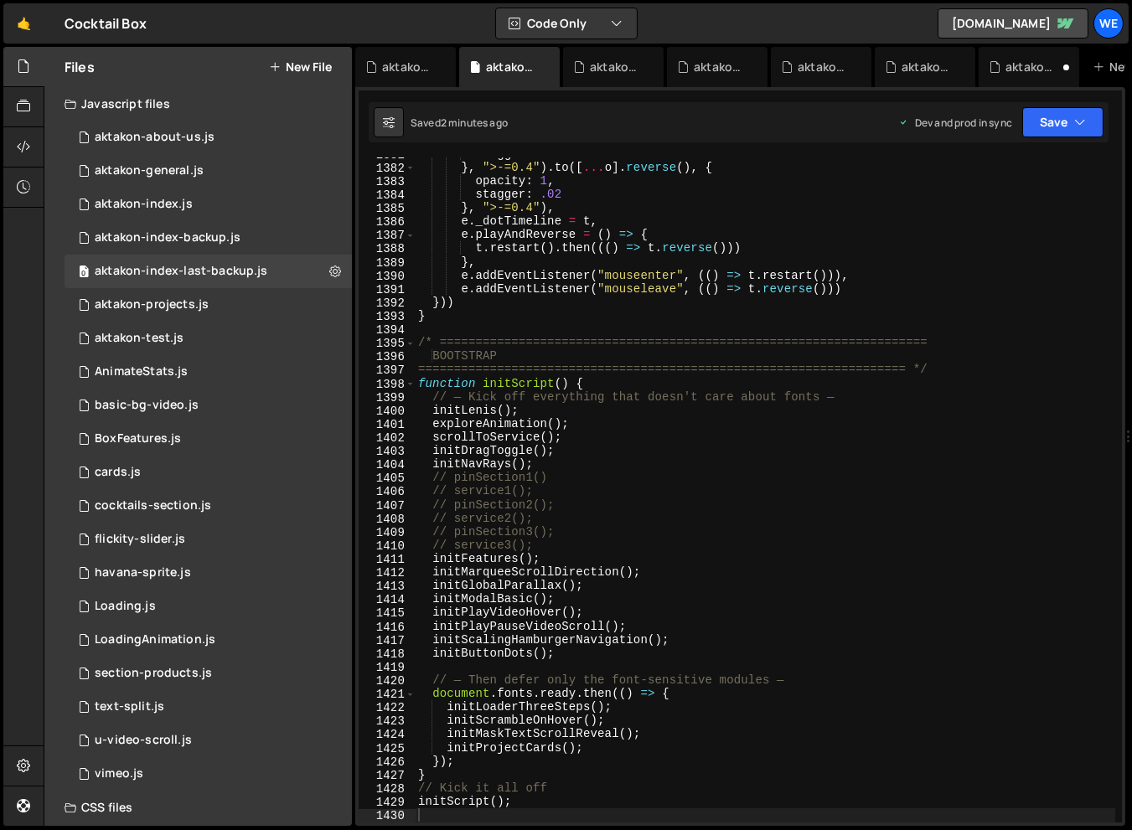
scroll to position [0, 0]
click at [786, 414] on div "stagger : .02 } , ">-=0.4" ) . to ([ ... o ] . reverse ( ) , { opacity : 1 , st…" at bounding box center [765, 493] width 700 height 692
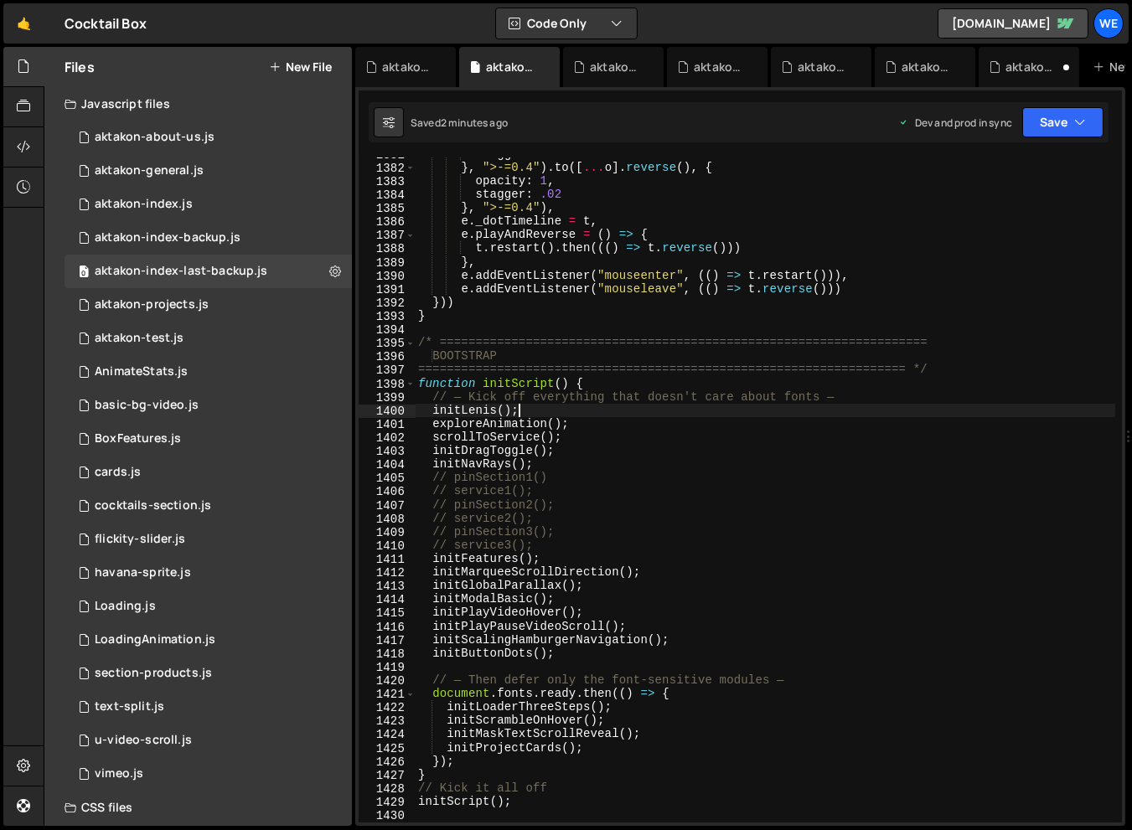
type textarea "initScript();"
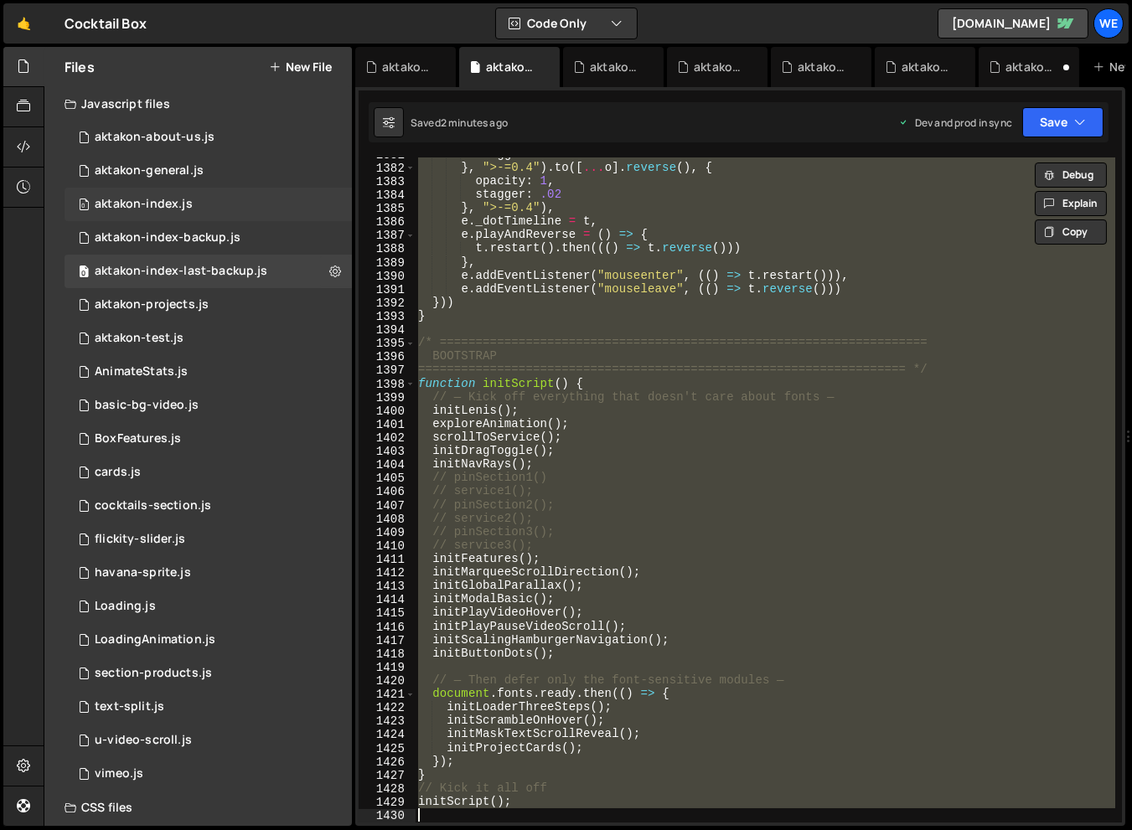
click at [184, 204] on div "aktakon-index.js" at bounding box center [144, 204] width 98 height 15
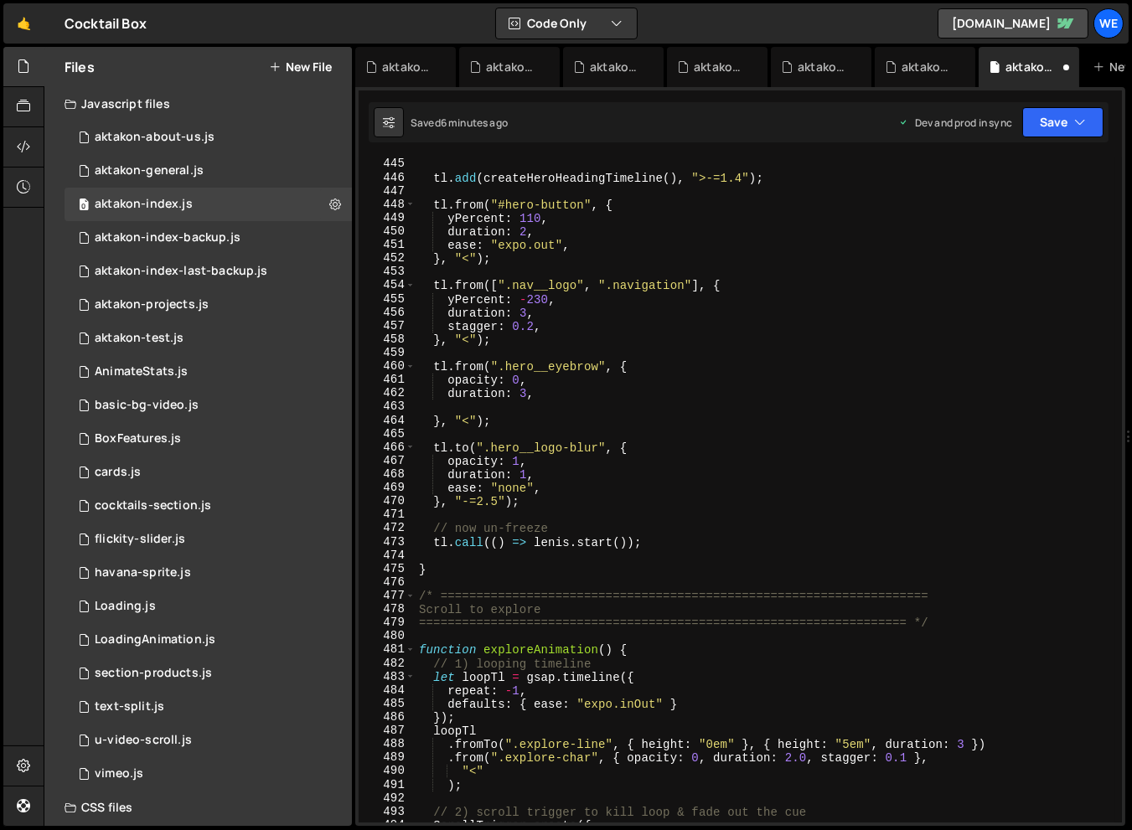
scroll to position [1136, 0]
click at [837, 528] on div "tl . add ( createHeroHeadingTimeline ( ) , ">-=1.4" ) ; tl . from ( "#hero-butt…" at bounding box center [764, 503] width 699 height 692
type textarea "initScript();"
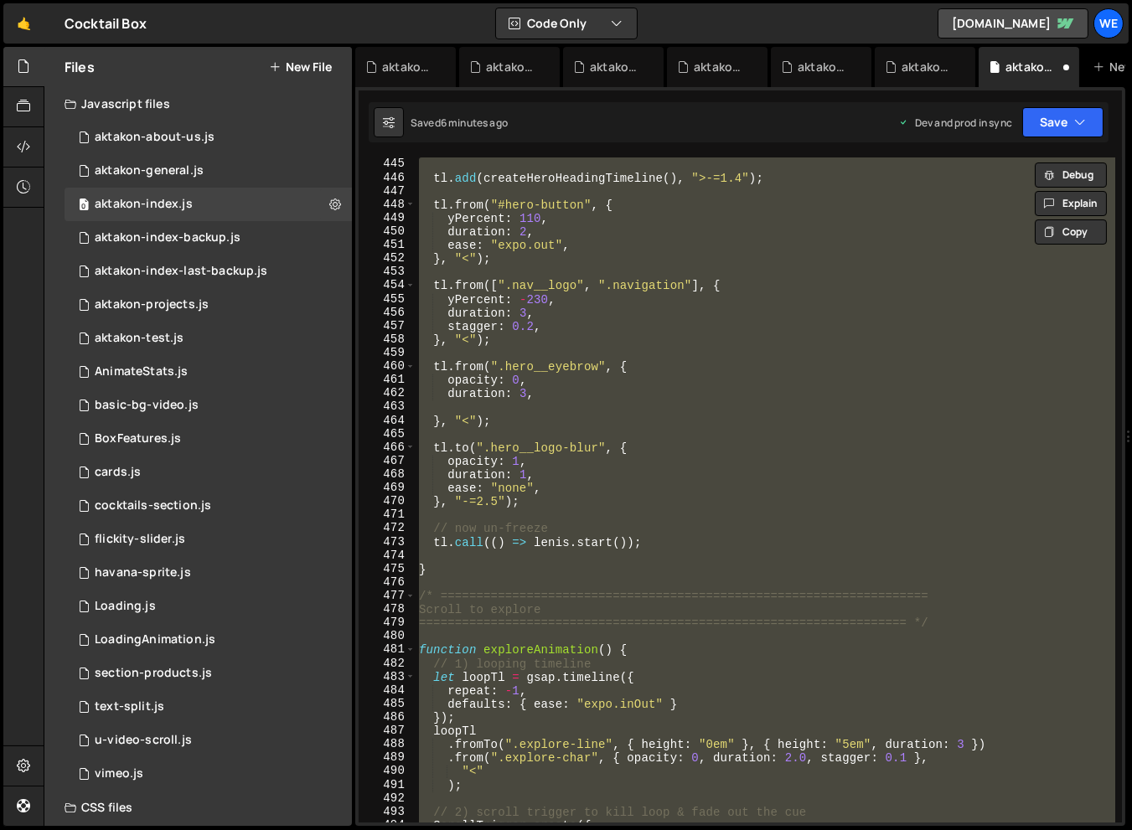
paste textarea
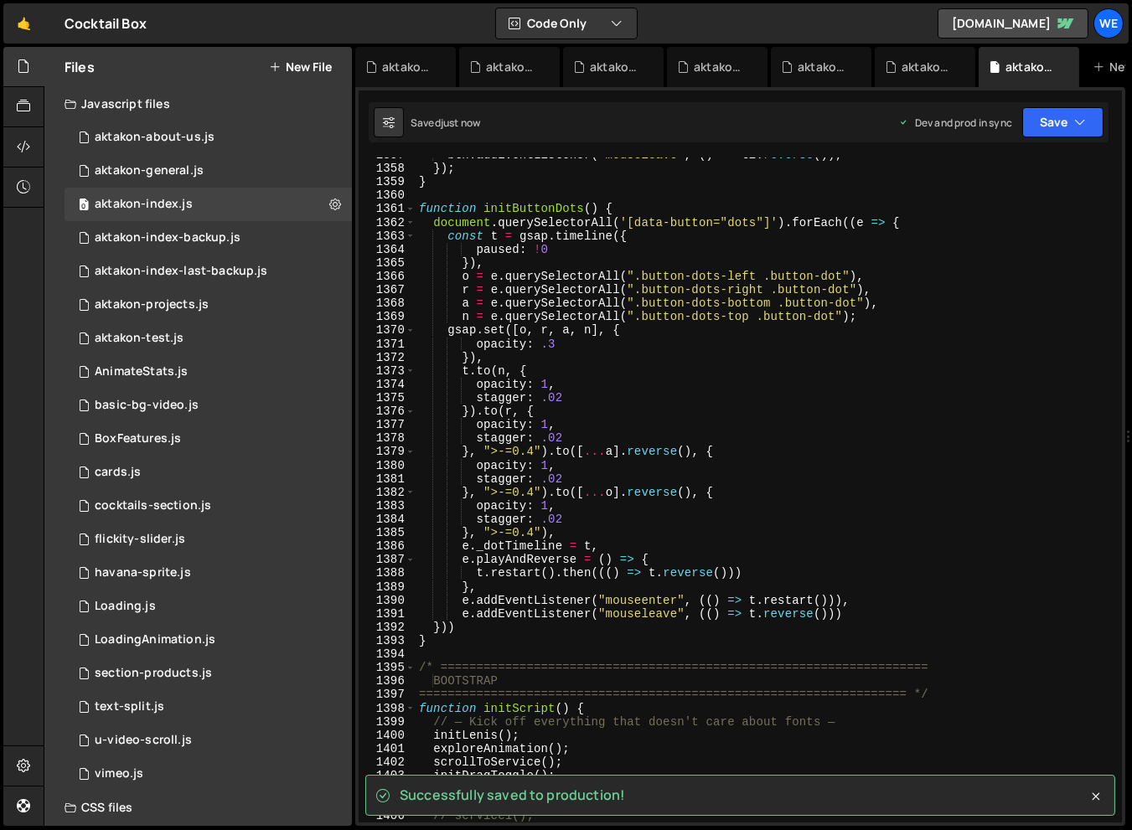
scroll to position [18442, 0]
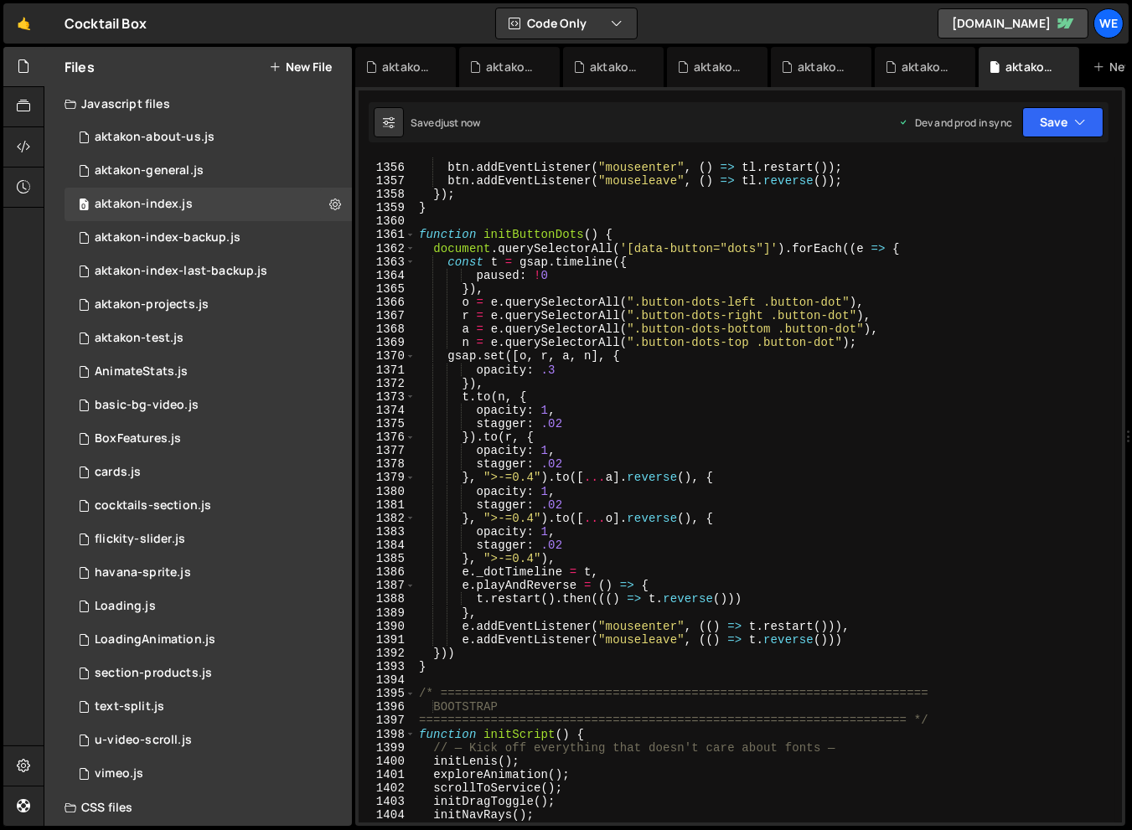
click at [534, 239] on div "// attach to hover btn . addEventListener ( "mouseenter" , ( ) => tl . restart …" at bounding box center [764, 493] width 699 height 692
type textarea "function initButtonDots() {"
click at [534, 239] on div "// attach to hover btn . addEventListener ( "mouseenter" , ( ) => tl . restart …" at bounding box center [764, 493] width 699 height 692
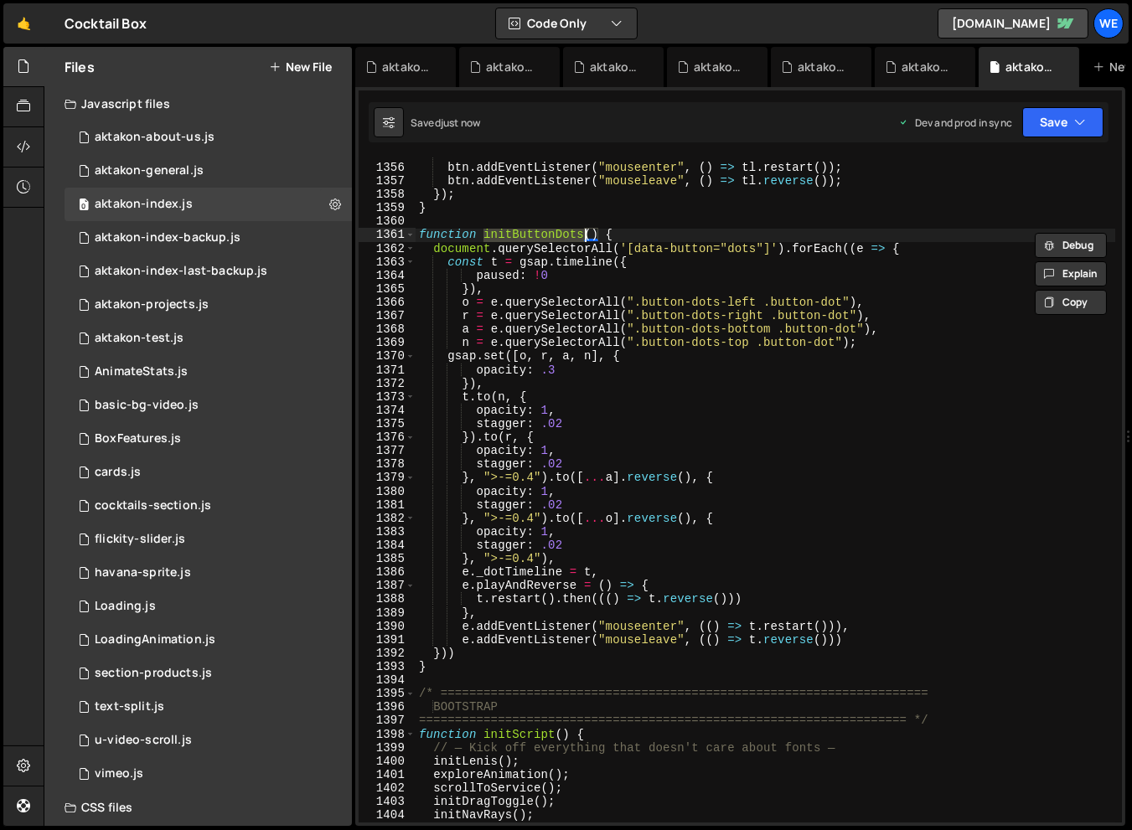
type input "initButtonDots"
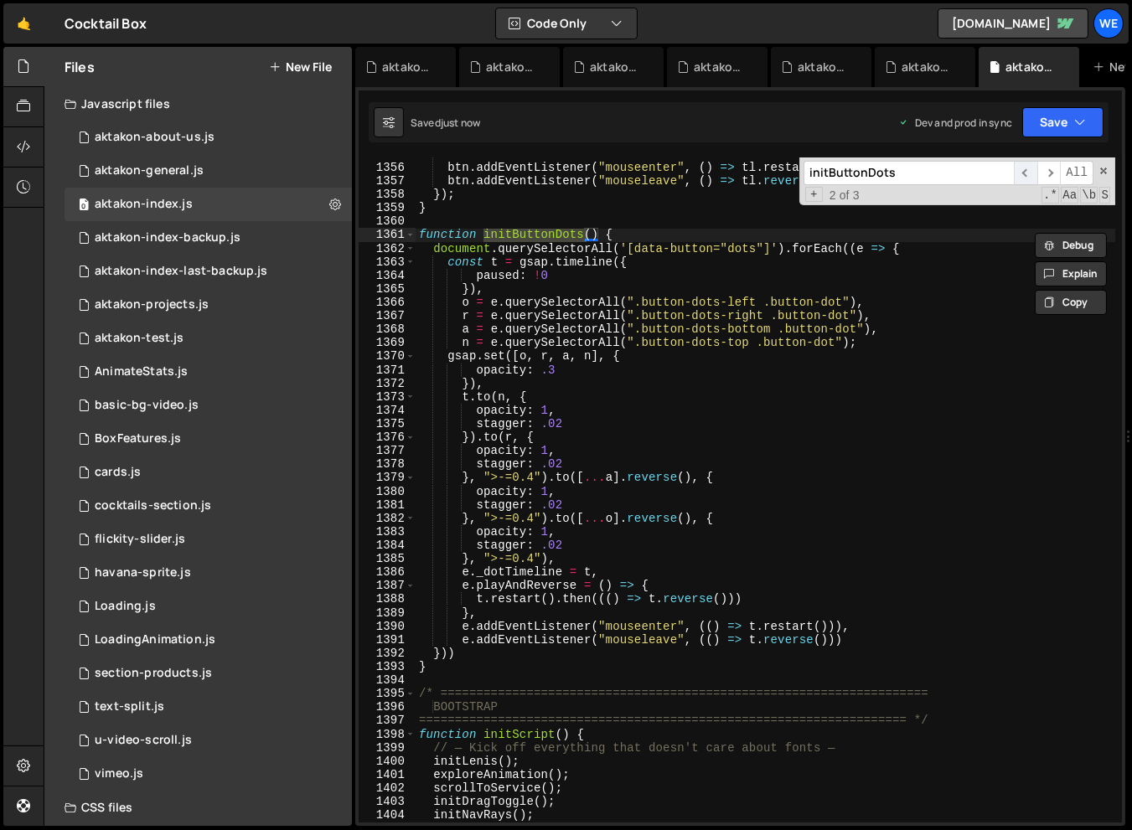
click at [1025, 177] on span "​" at bounding box center [1024, 173] width 23 height 24
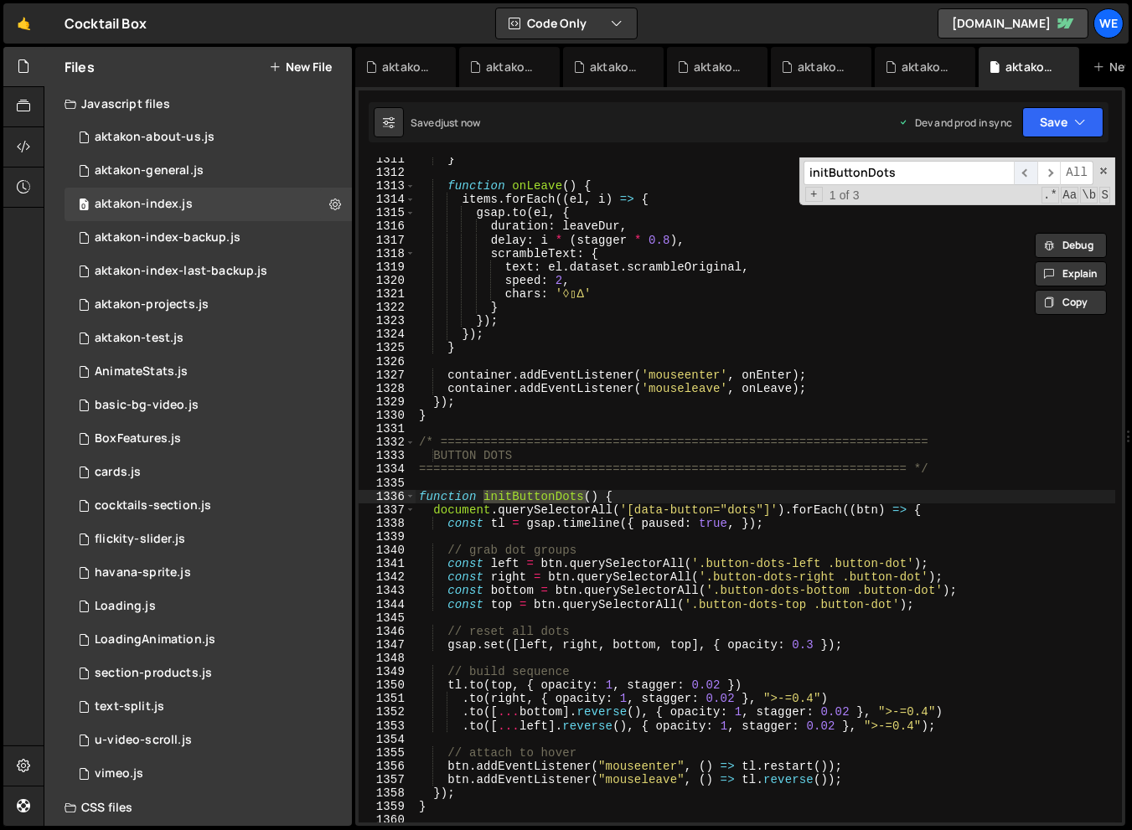
scroll to position [17843, 0]
click at [1054, 180] on span "​" at bounding box center [1048, 173] width 23 height 24
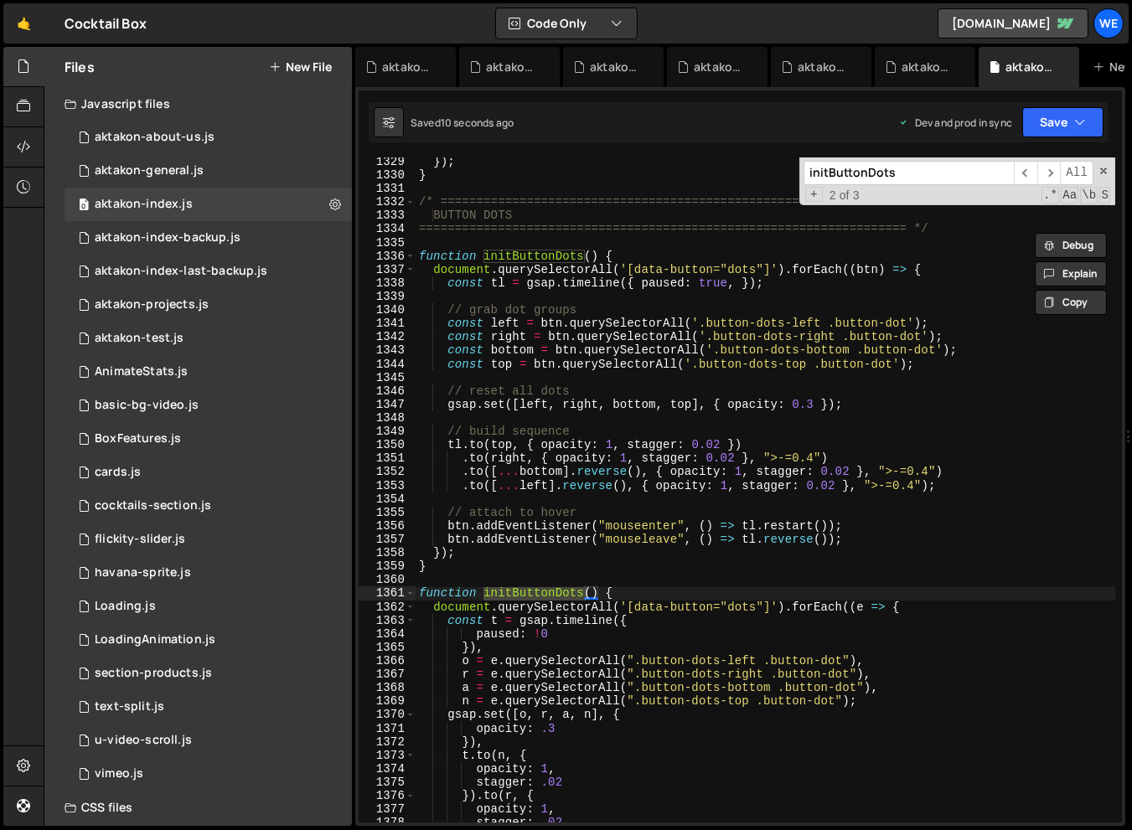
scroll to position [18095, 0]
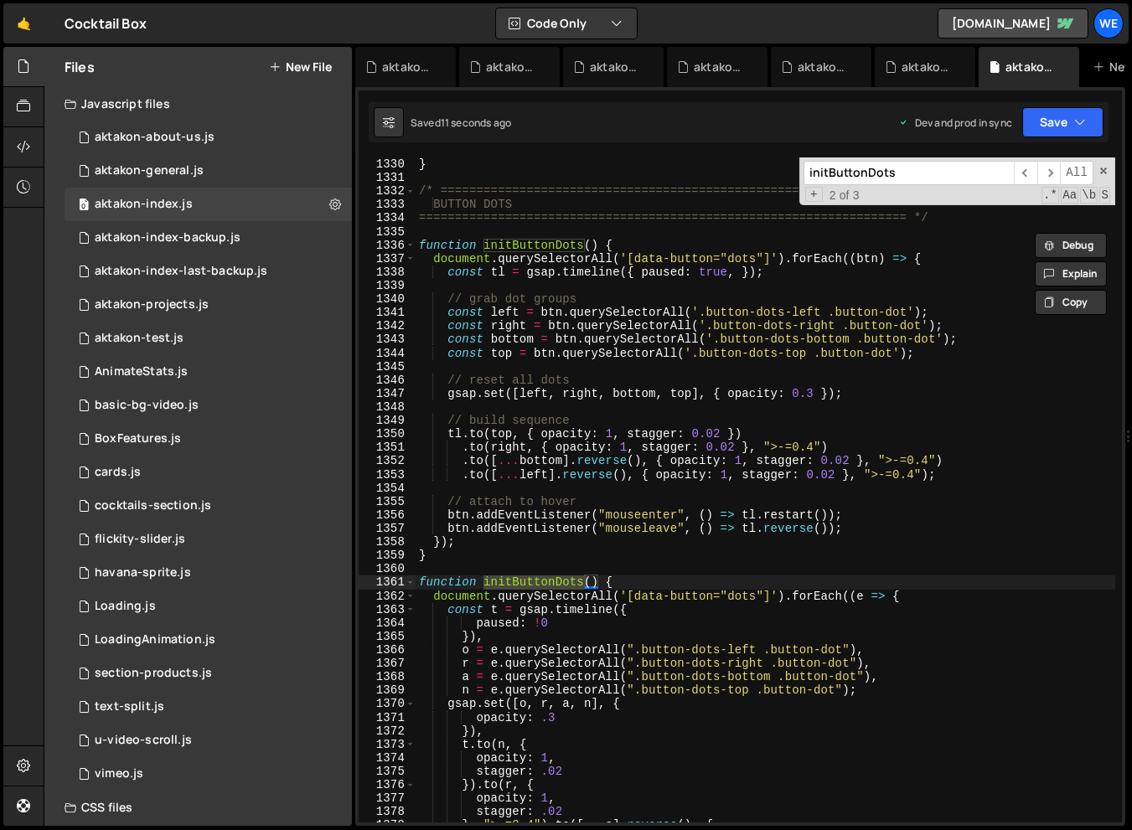
click at [723, 563] on div "} /* ==================================================================== BUTTO…" at bounding box center [764, 503] width 699 height 692
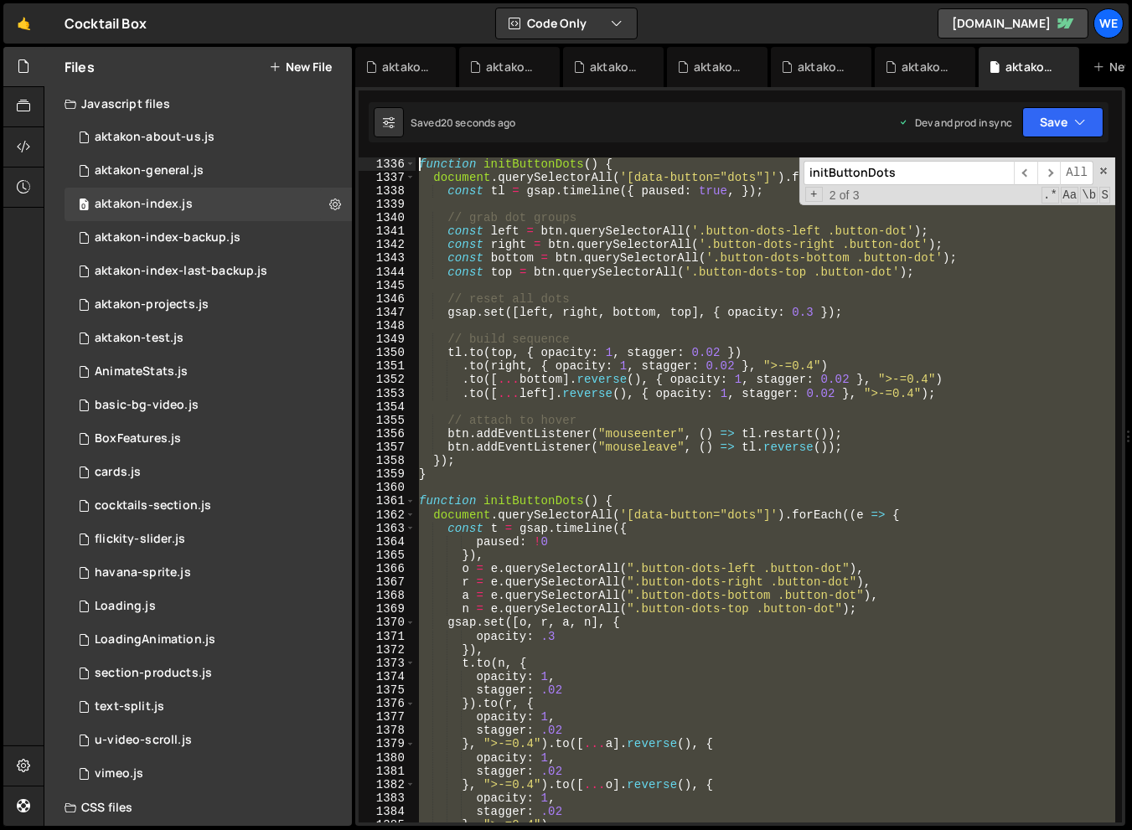
scroll to position [18014, 0]
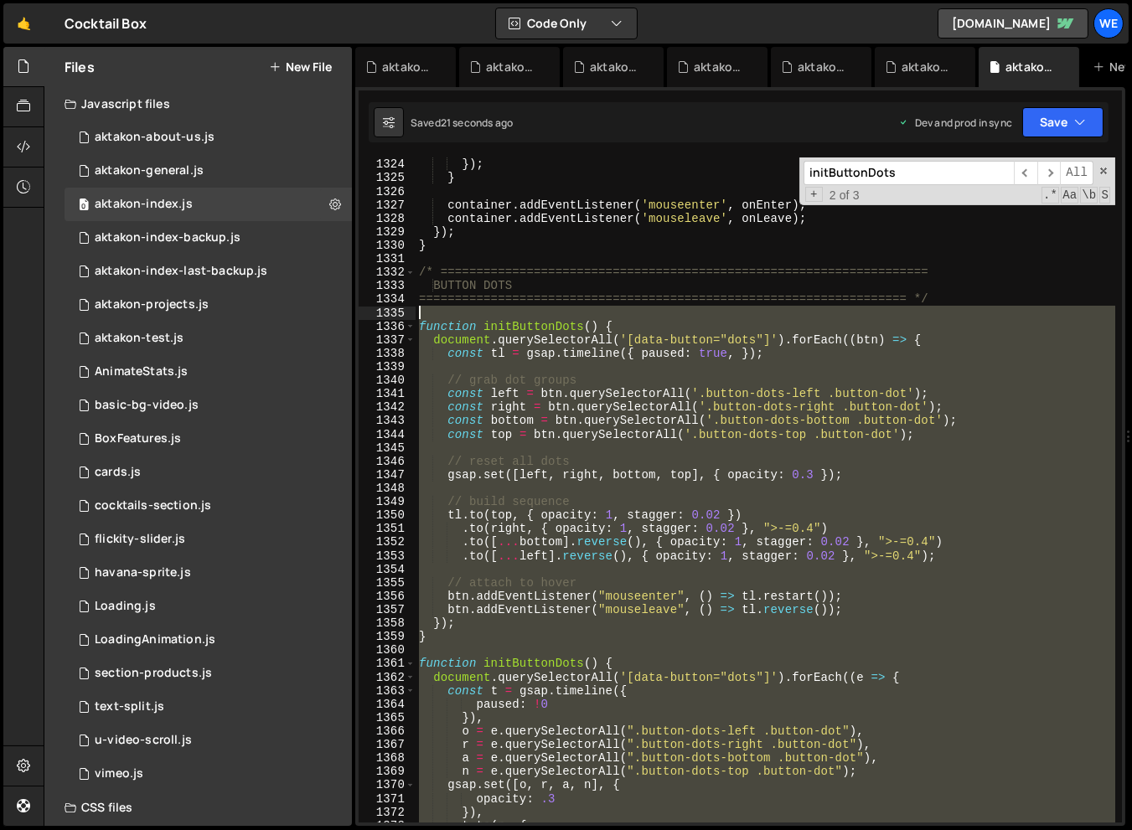
drag, startPoint x: 446, startPoint y: 793, endPoint x: 395, endPoint y: 318, distance: 477.5
click at [395, 318] on div "1324 1325 1326 1327 1328 1329 1330 1331 1332 1333 1334 1335 1336 1337 1338 1339…" at bounding box center [739, 489] width 763 height 665
click at [925, 582] on div "}) ; } container . addEventListener ( 'mouseenter' , onEnter ) ; container . ad…" at bounding box center [764, 489] width 699 height 665
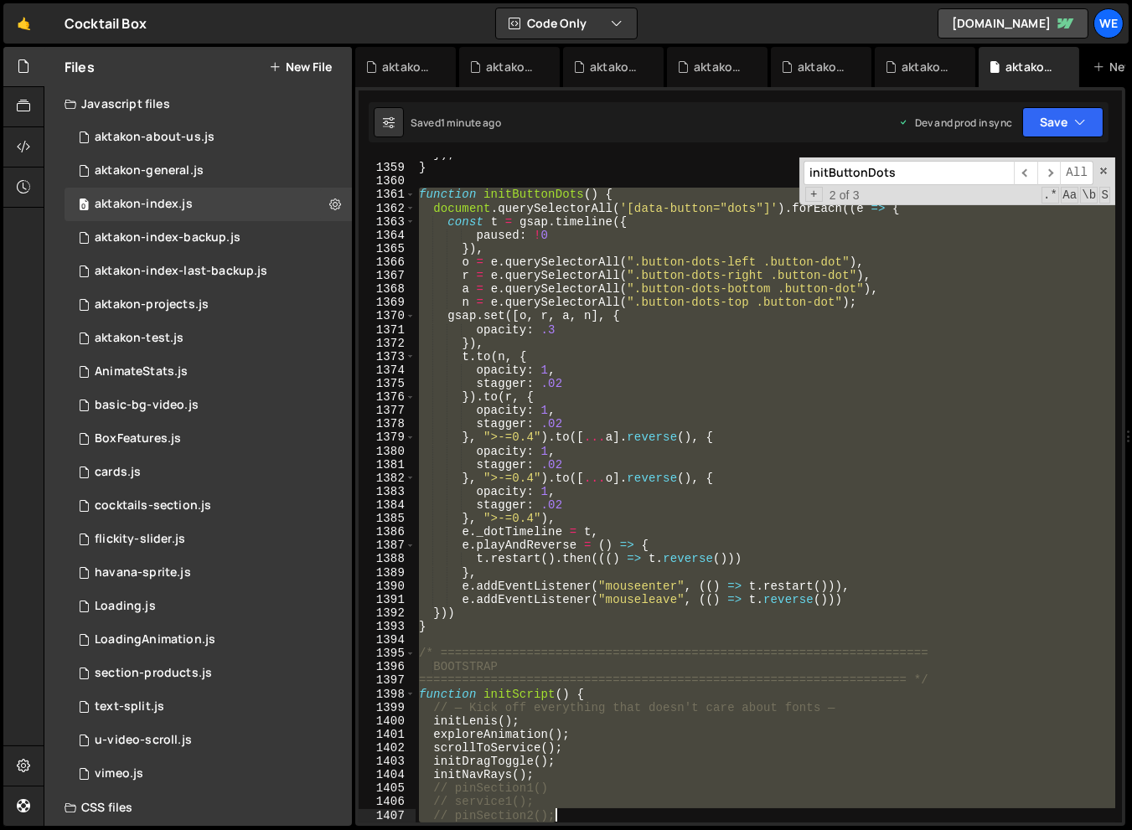
scroll to position [18563, 0]
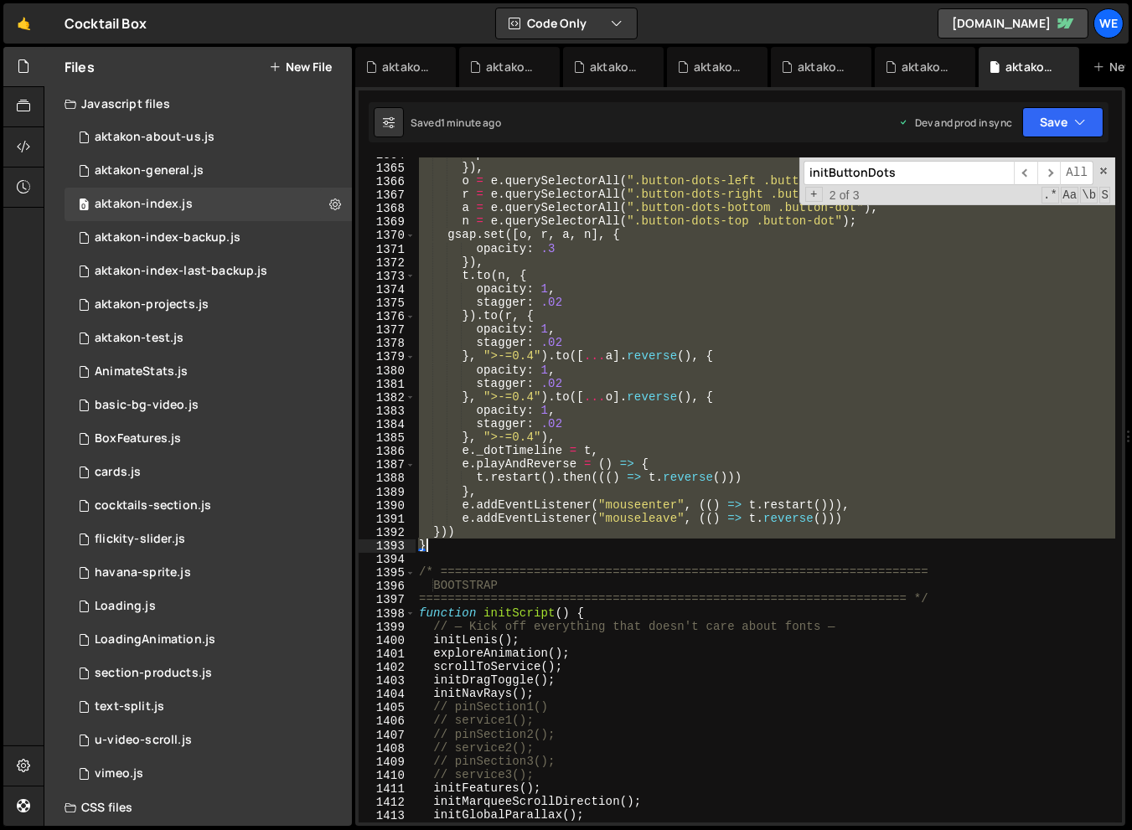
drag, startPoint x: 419, startPoint y: 515, endPoint x: 637, endPoint y: 545, distance: 220.7
click at [638, 544] on div "paused : ! 0 }) , o = e . querySelectorAll ( ".button-dots-left .button-dot" ) …" at bounding box center [764, 493] width 699 height 692
type textarea "})) }"
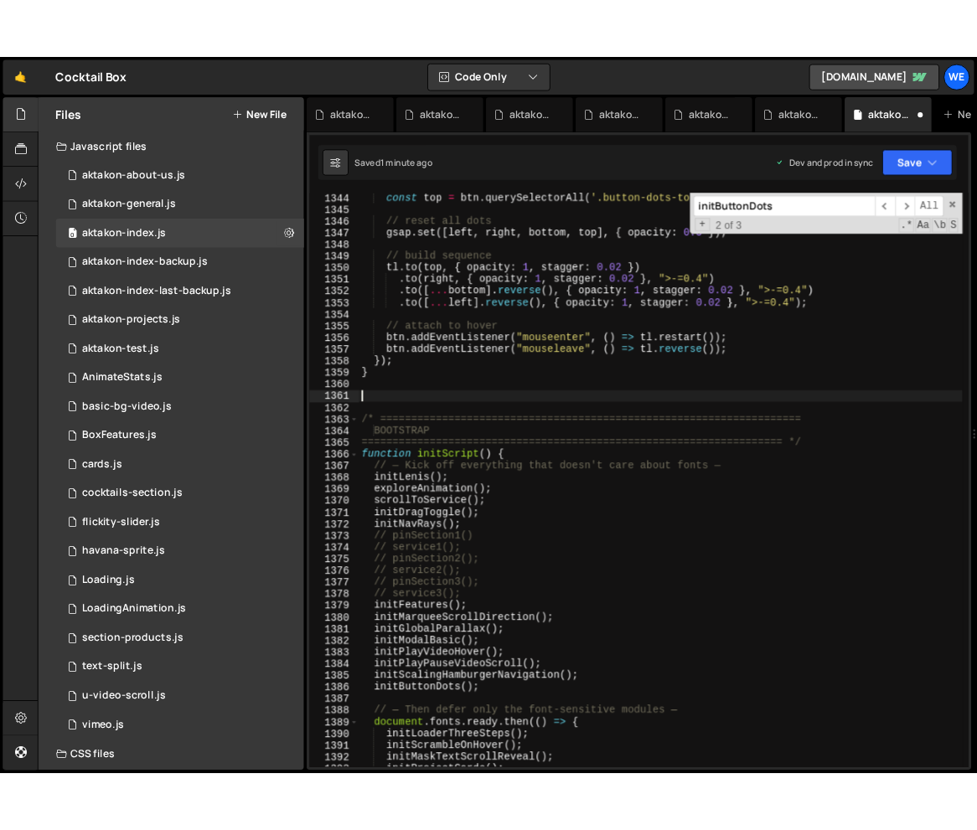
scroll to position [18254, 0]
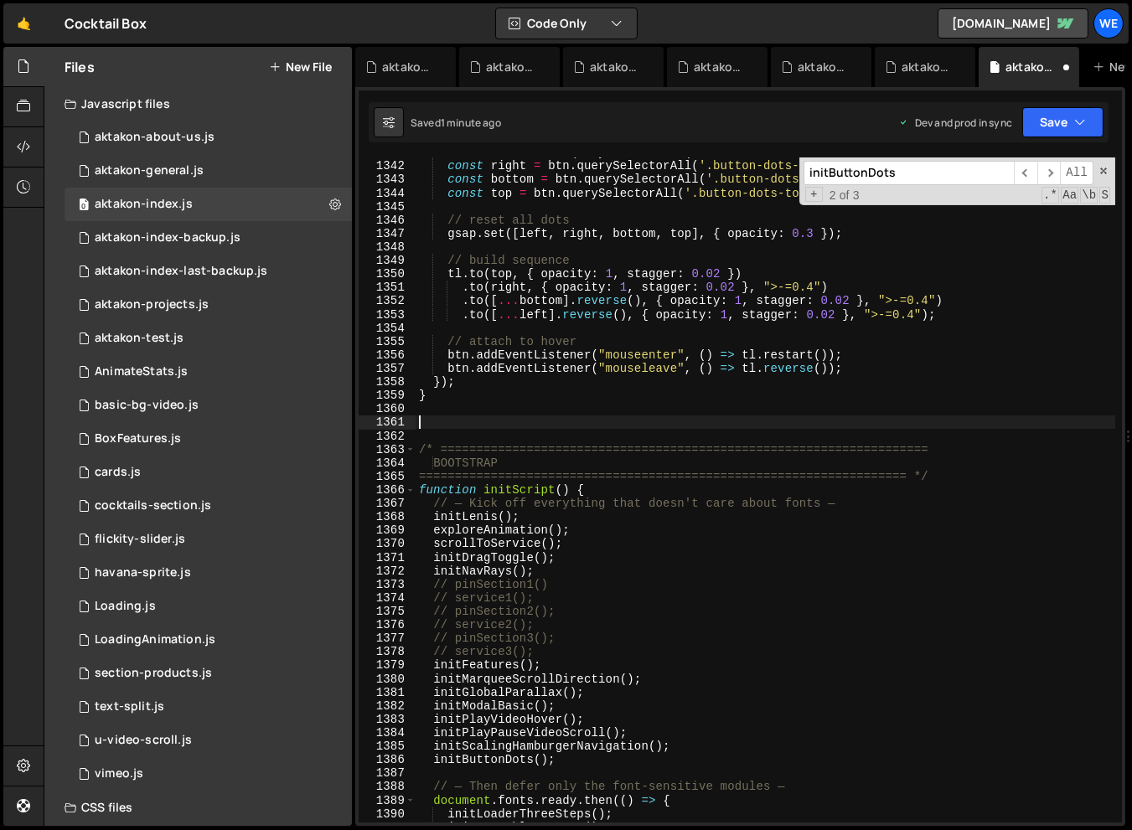
type textarea "/* ===================================================================="
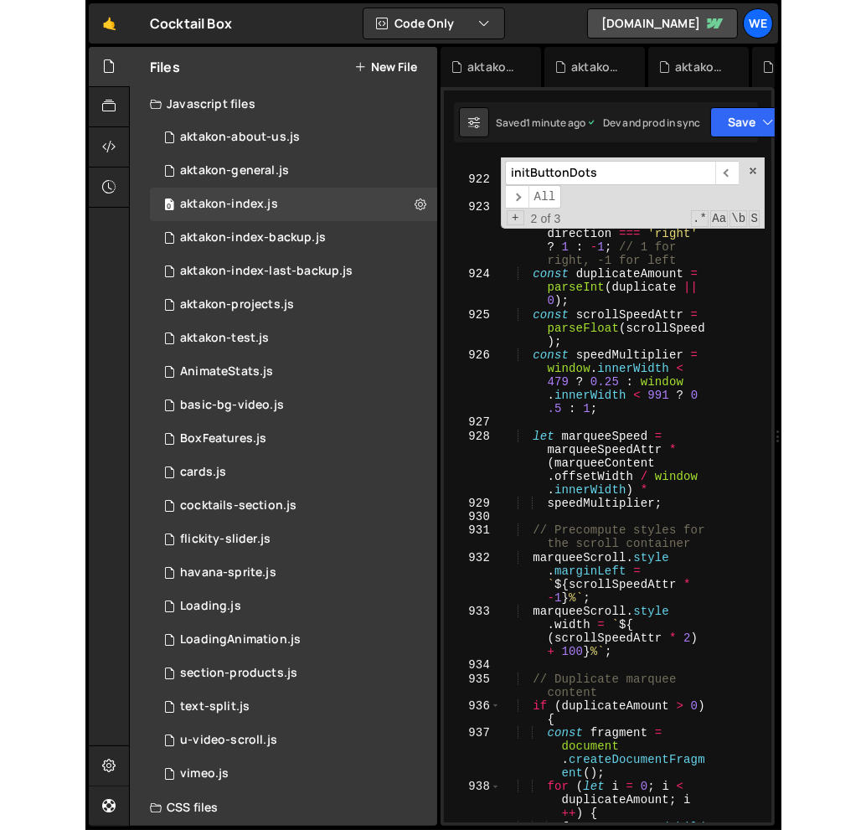
scroll to position [19994, 0]
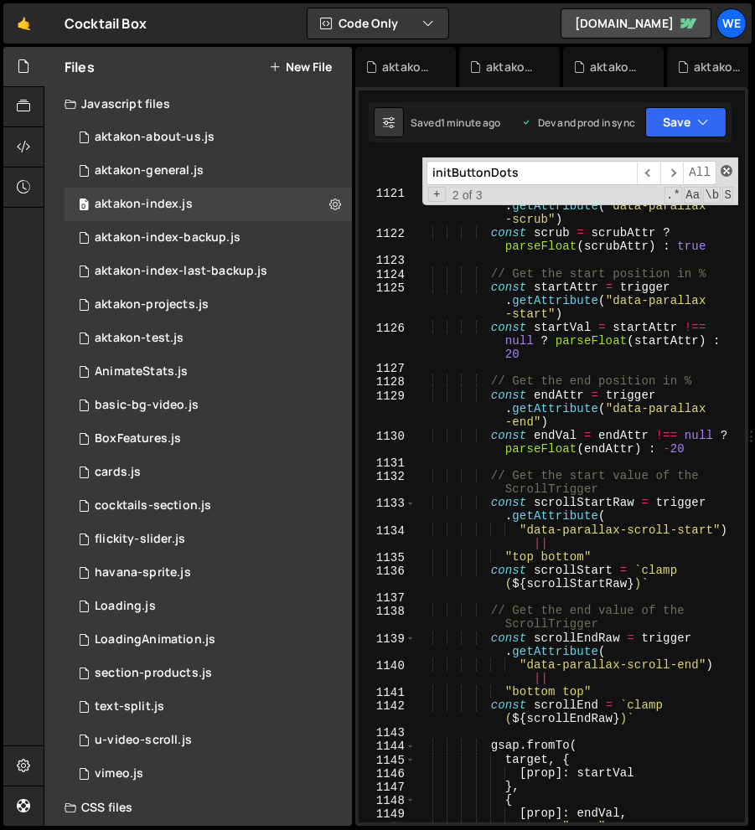
click at [728, 172] on span at bounding box center [726, 171] width 12 height 12
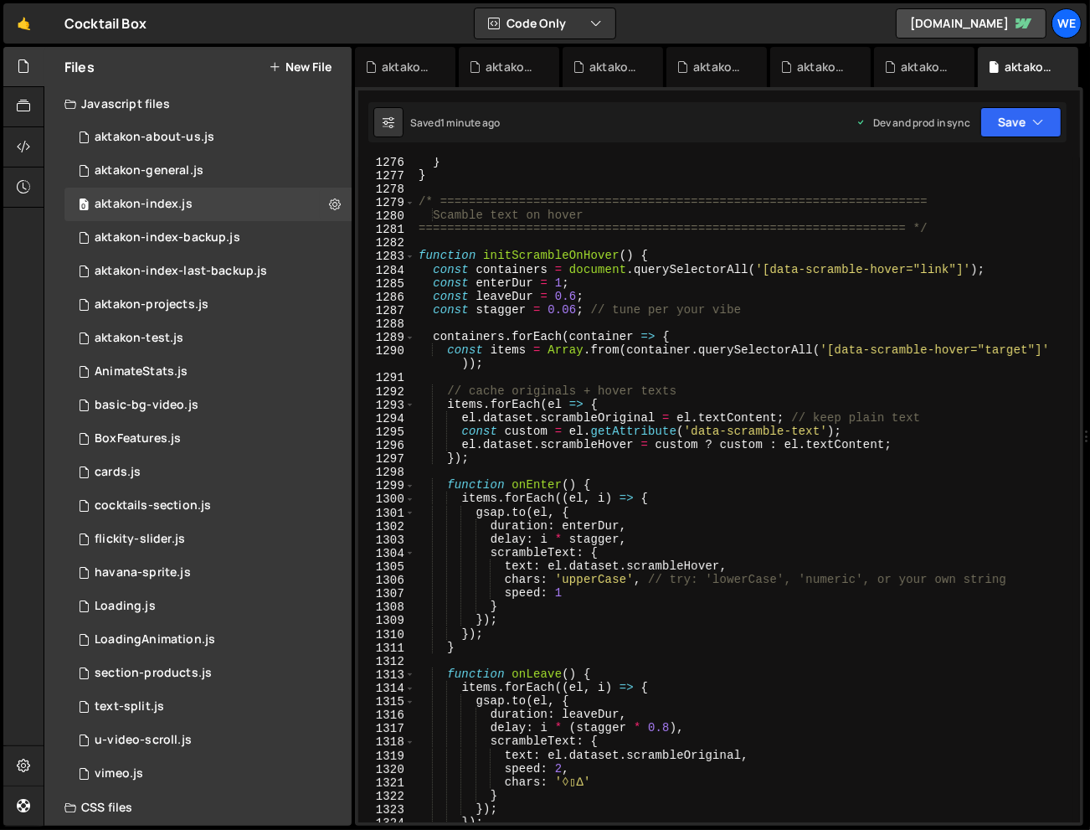
scroll to position [17188, 0]
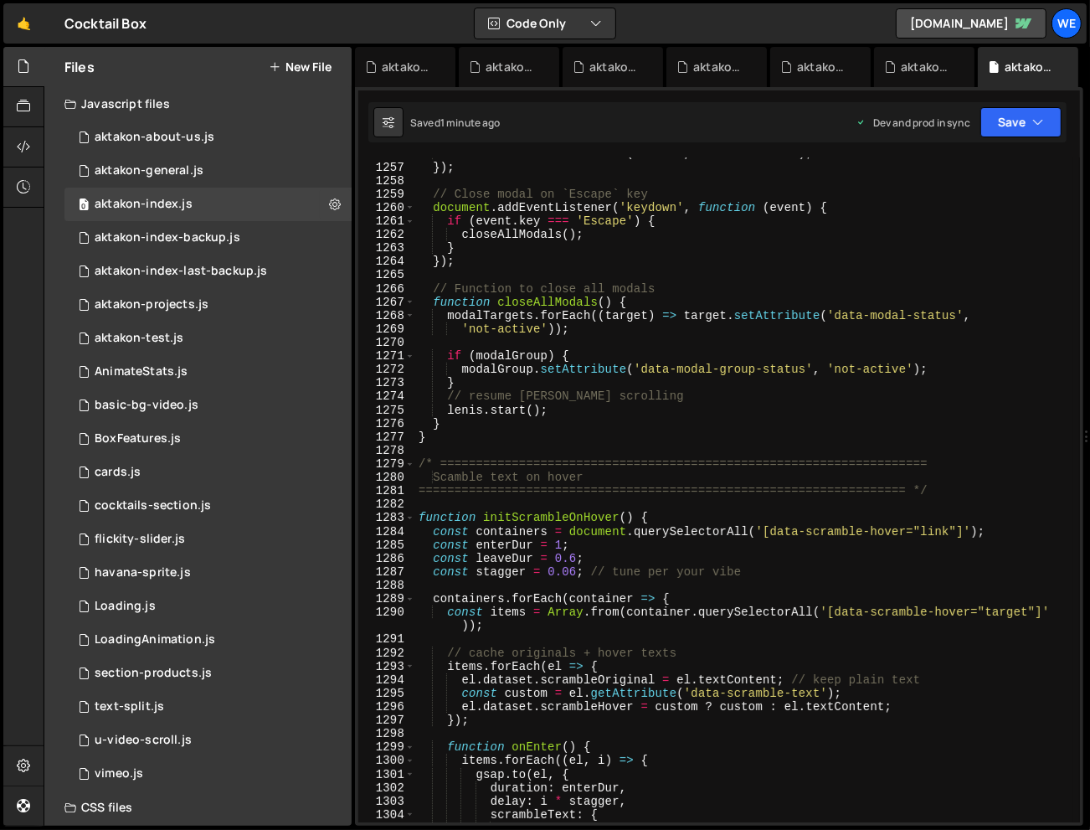
click at [693, 447] on div "closeBtn . addEventListener ( 'click' , closeAllModals ) ; }) ; // Close modal …" at bounding box center [744, 493] width 658 height 692
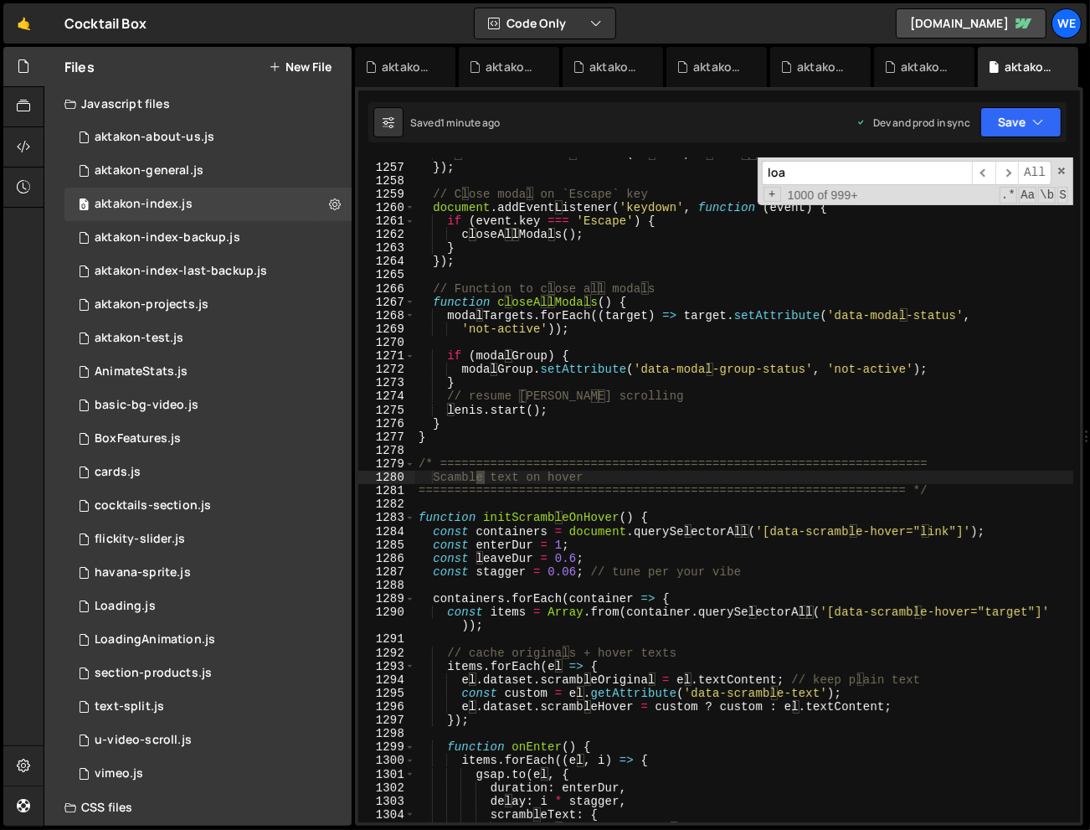
scroll to position [18653, 0]
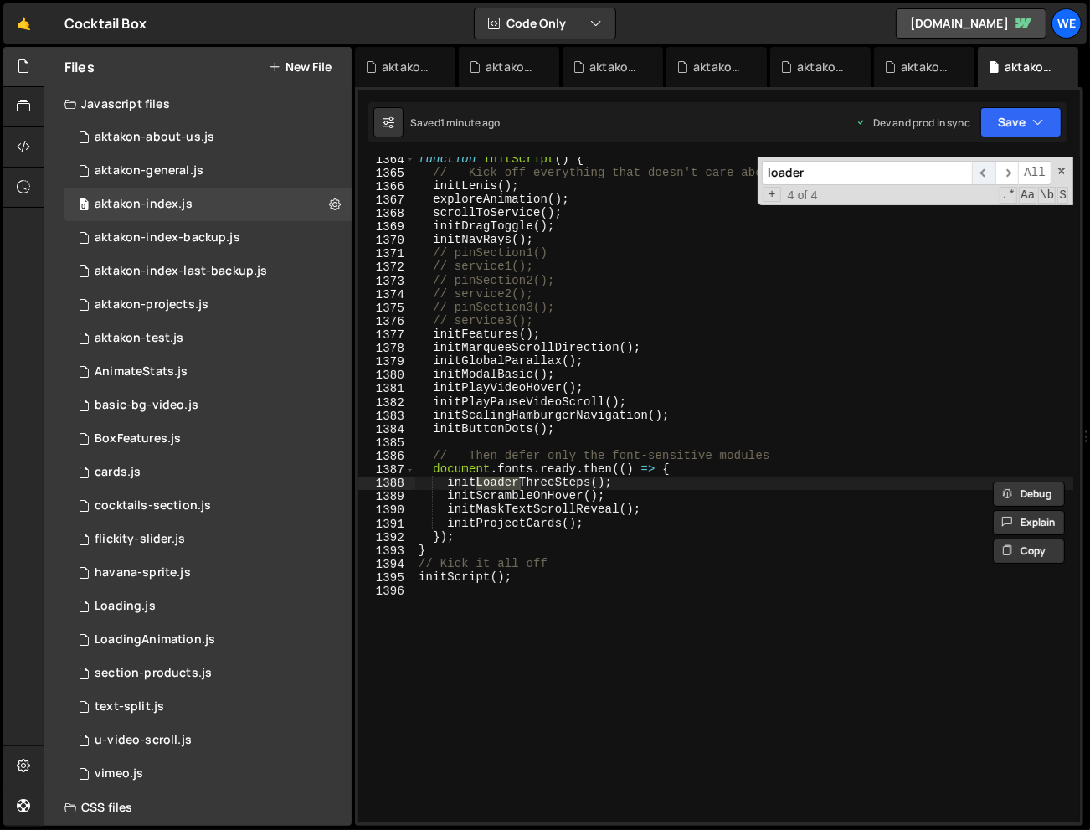
type input "loader"
click at [984, 168] on span "​" at bounding box center [983, 173] width 23 height 24
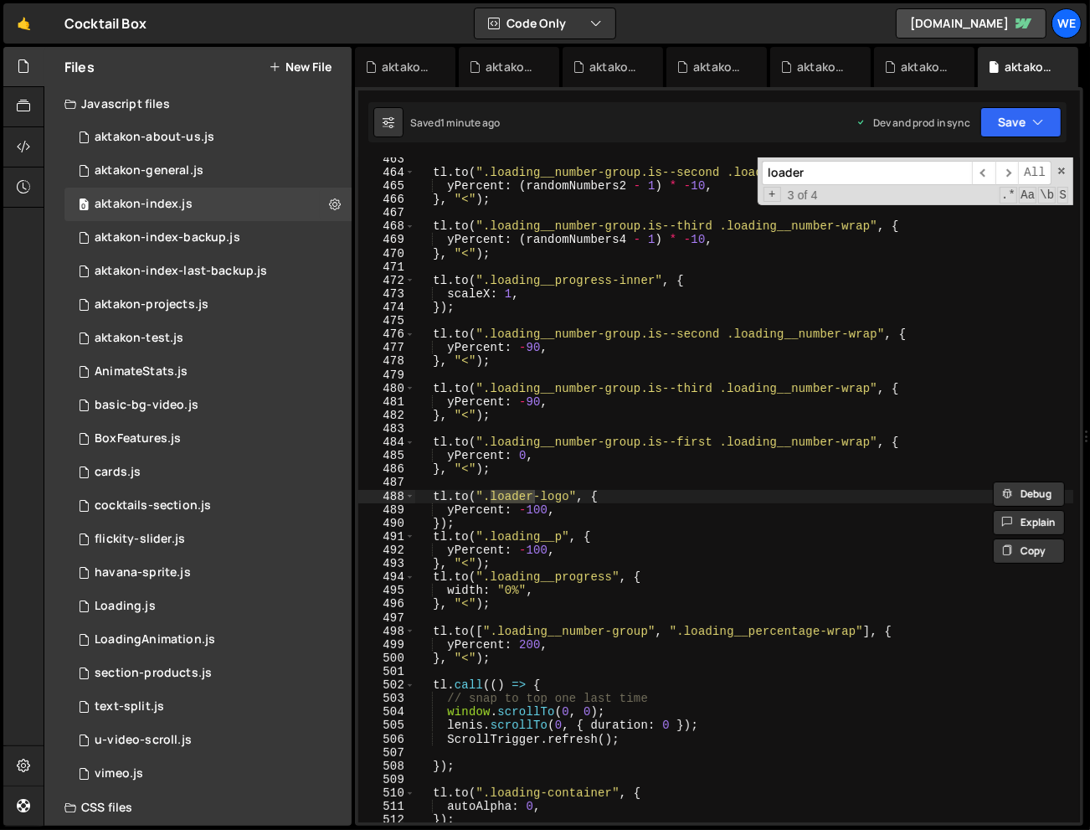
click at [756, 630] on div "tl . to ( ".loading__number-group.is--second .loading__number-wrap" , { yPercen…" at bounding box center [744, 498] width 658 height 692
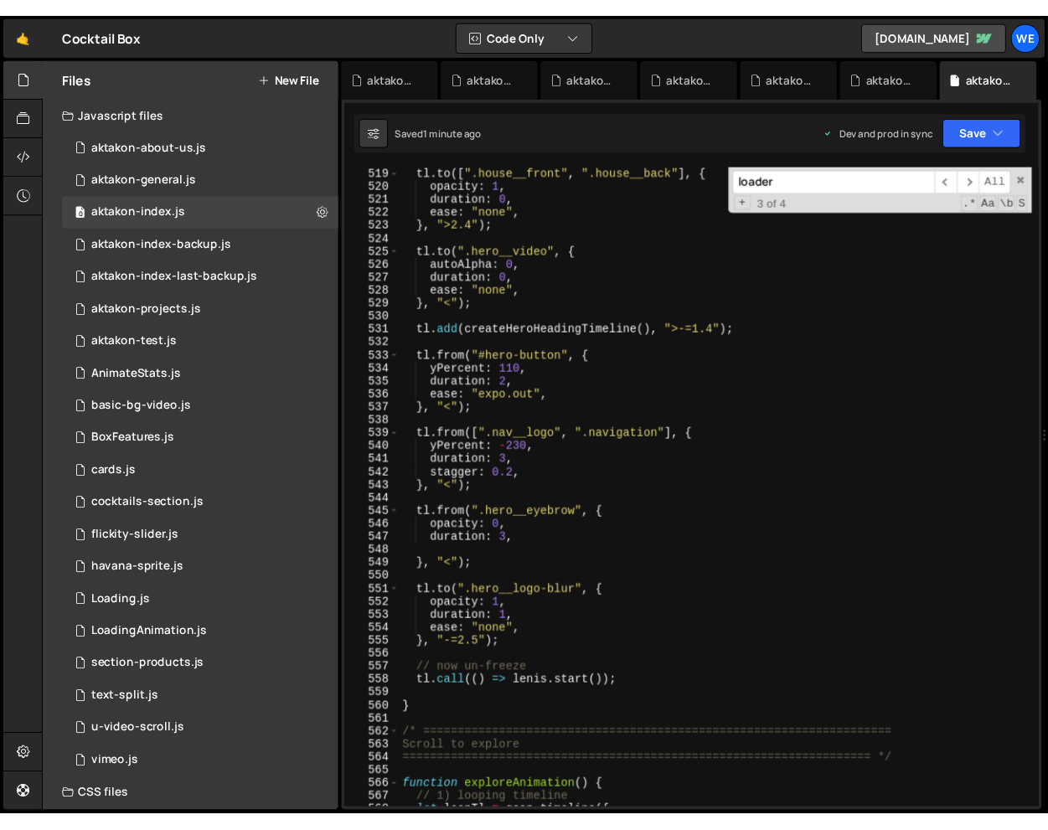
scroll to position [7043, 0]
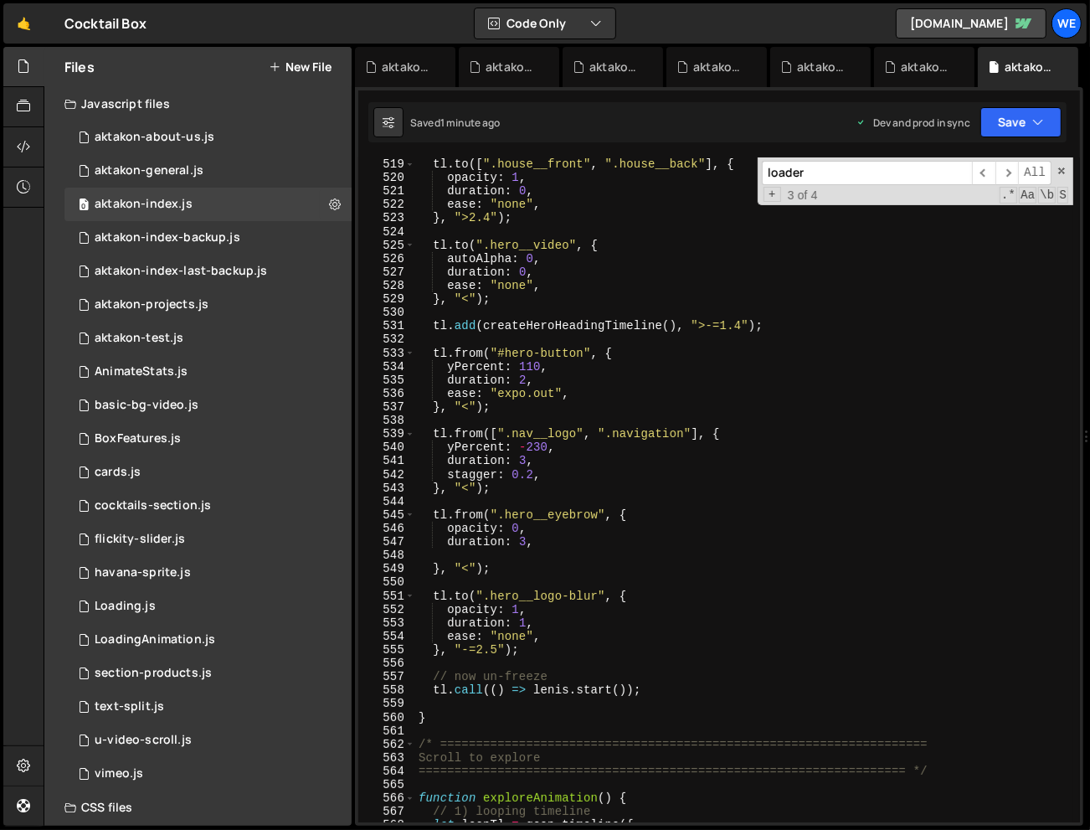
click at [567, 651] on div "tl . to ([ ".house__front" , ".house__back" ] , { opacity : 1 , duration : 0 , …" at bounding box center [744, 490] width 658 height 692
type textarea "}, "-=2.5");"
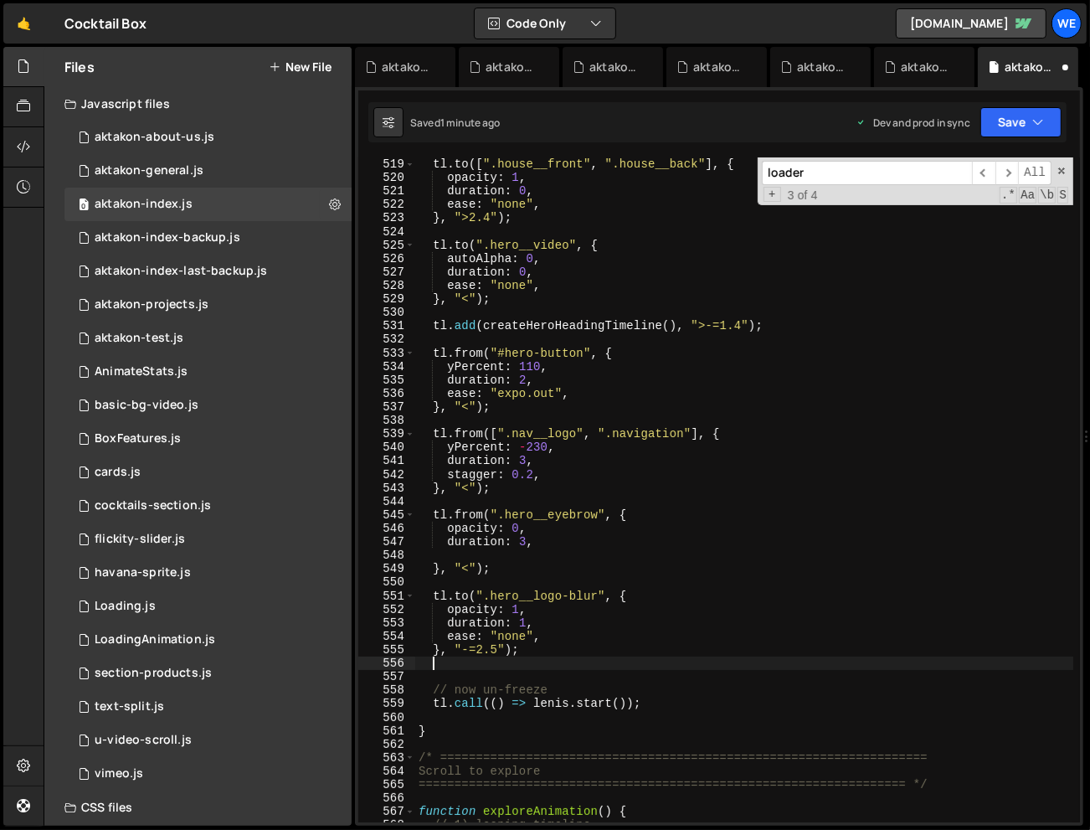
paste textarea
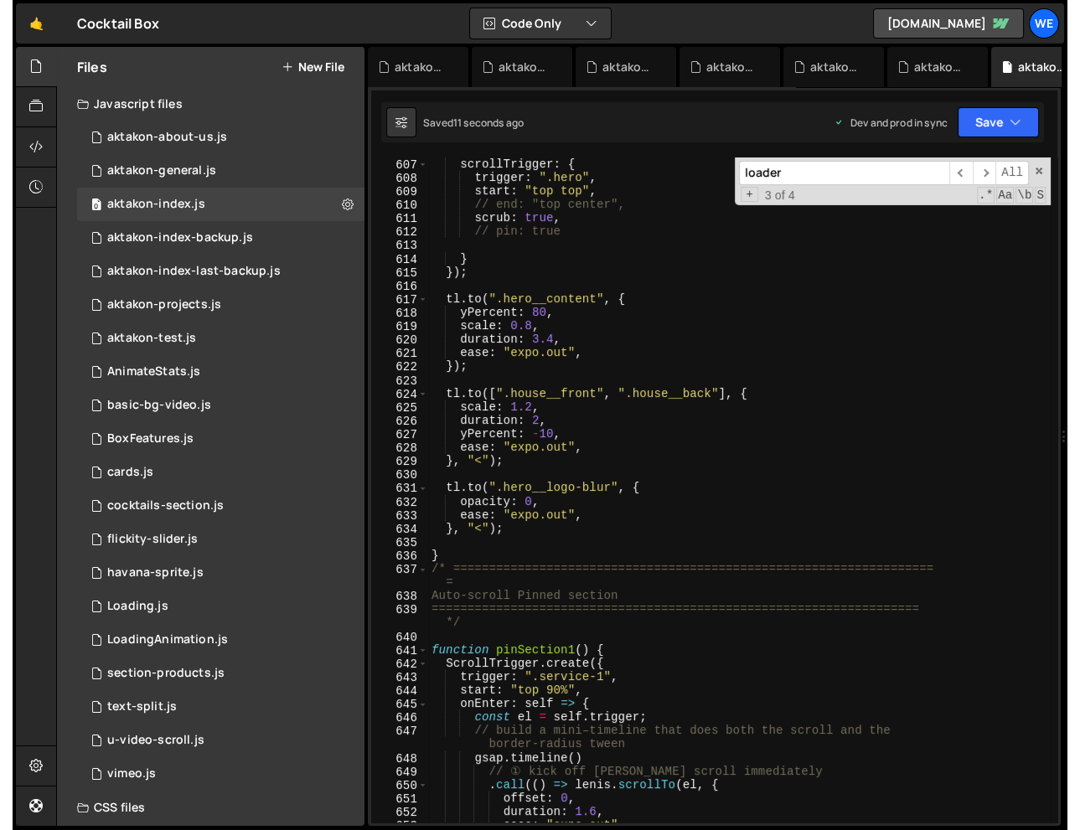
scroll to position [8271, 0]
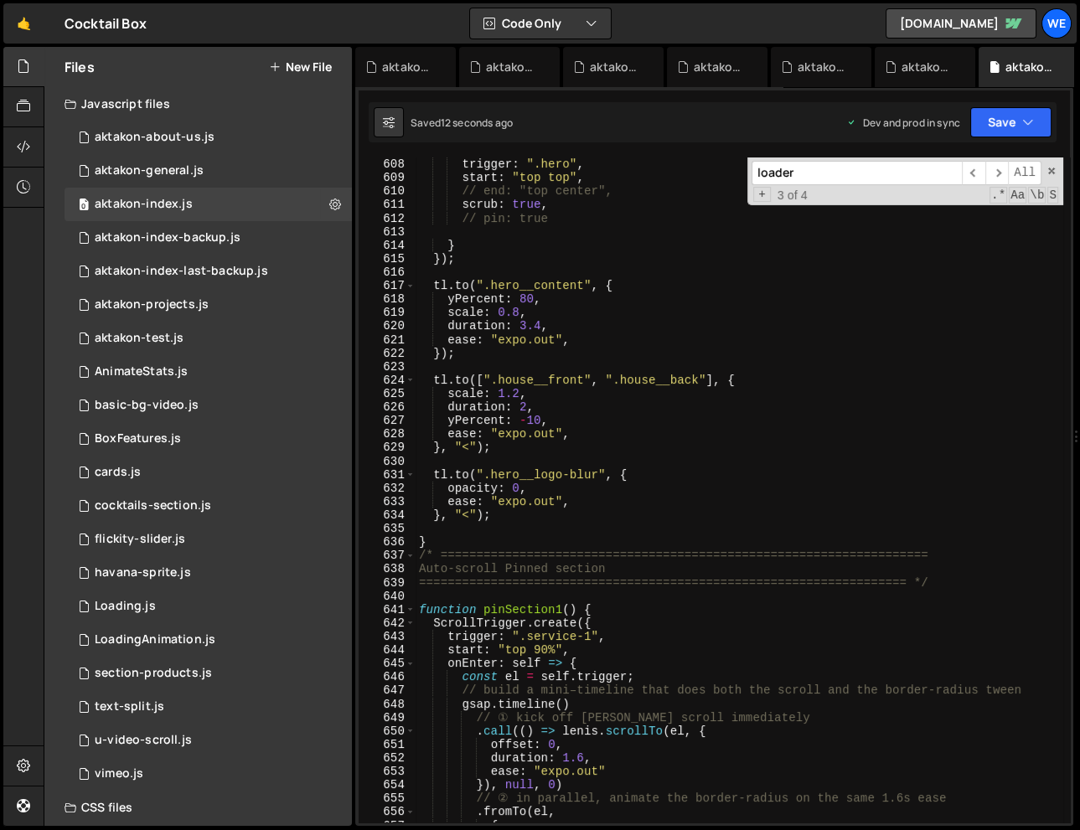
click at [735, 451] on div "scrollTrigger : { trigger : ".hero" , start : "top top" , // end: "top center",…" at bounding box center [738, 490] width 647 height 692
type textarea "}, "<");"
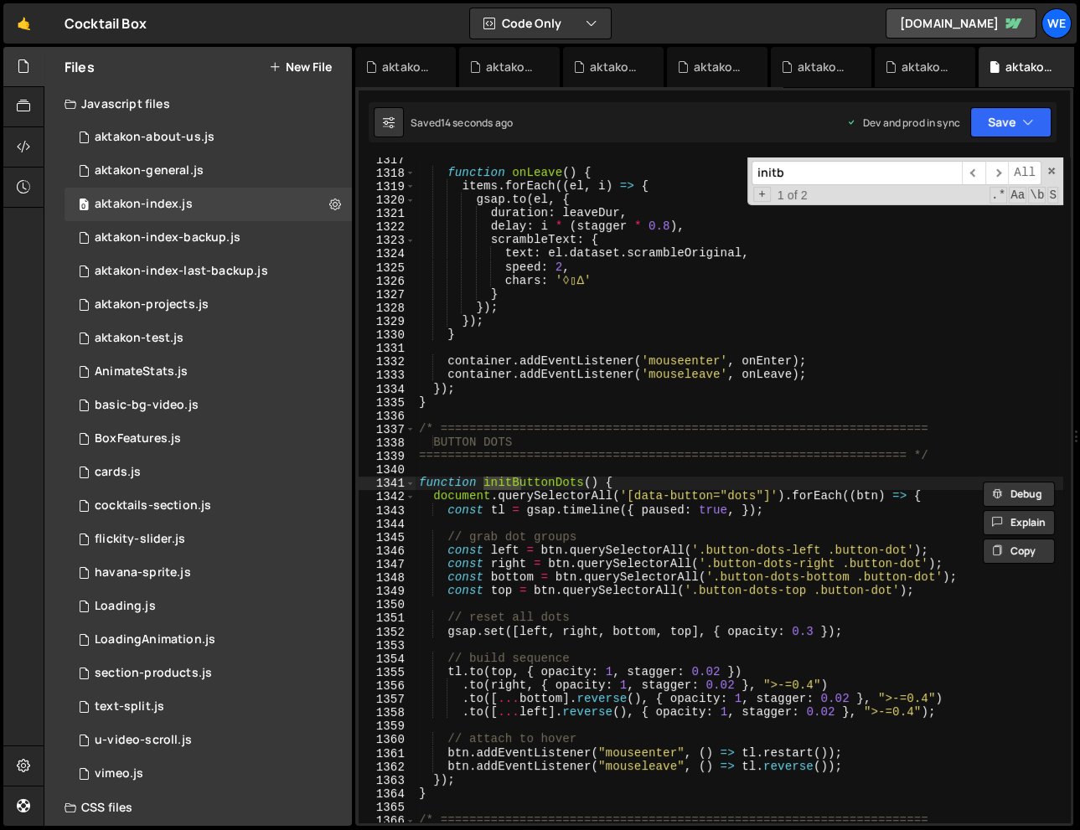
scroll to position [18059, 0]
type input "initb"
click at [750, 719] on div "function onLeave ( ) { items . forEach (( el , i ) => { gsap . to ( el , { dura…" at bounding box center [738, 498] width 647 height 692
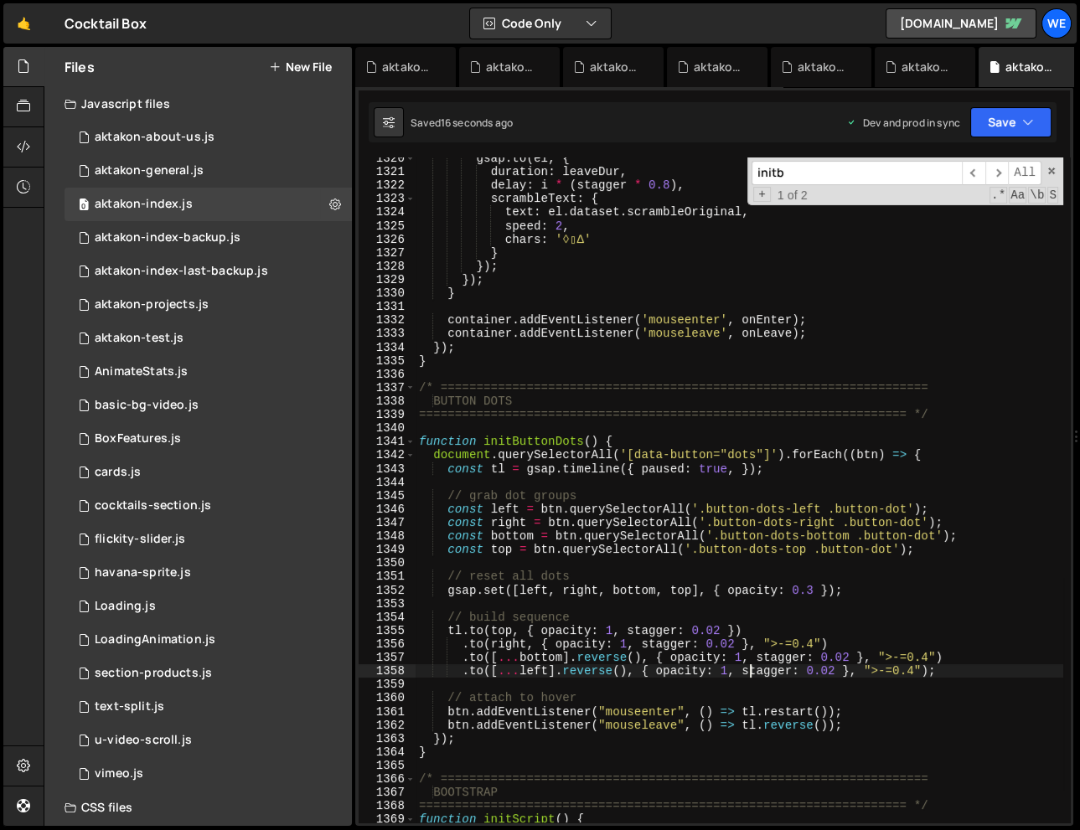
scroll to position [18102, 0]
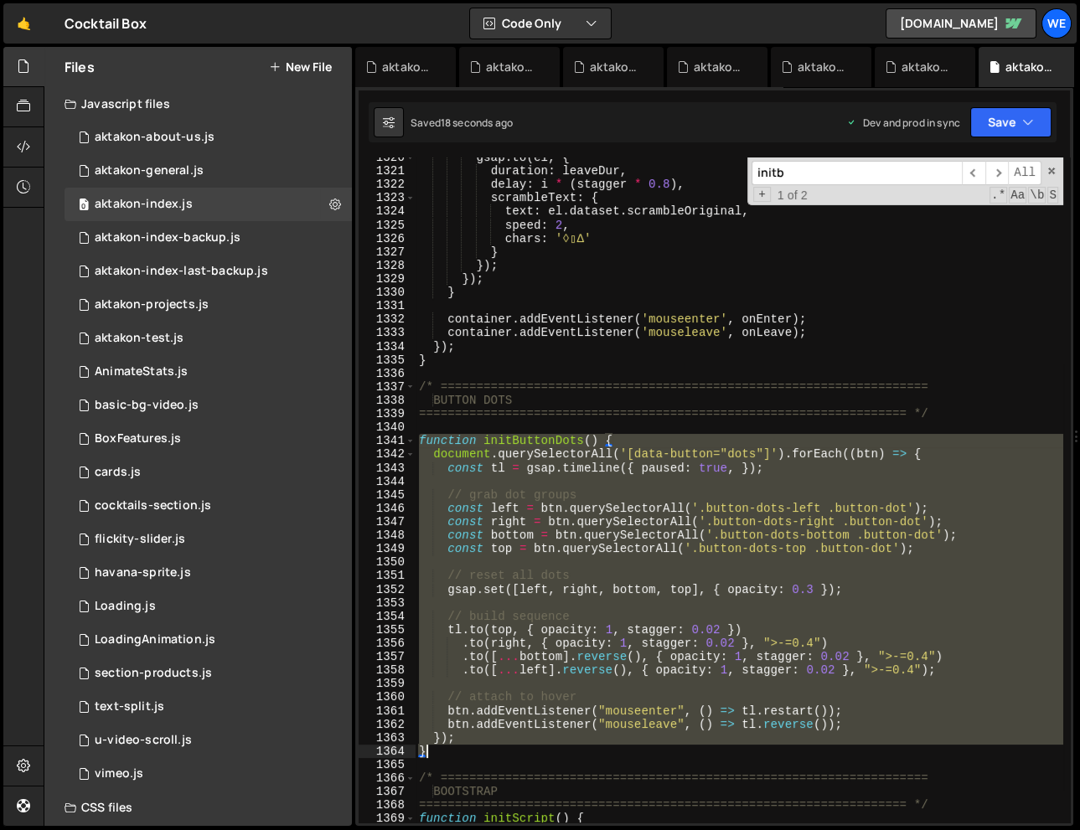
drag, startPoint x: 420, startPoint y: 439, endPoint x: 472, endPoint y: 753, distance: 318.3
click at [472, 753] on div "gsap . to ( el , { duration : leaveDur , delay : i * ( stagger * 0.8 ) , scramb…" at bounding box center [738, 497] width 647 height 692
type textarea "}); }"
paste textarea
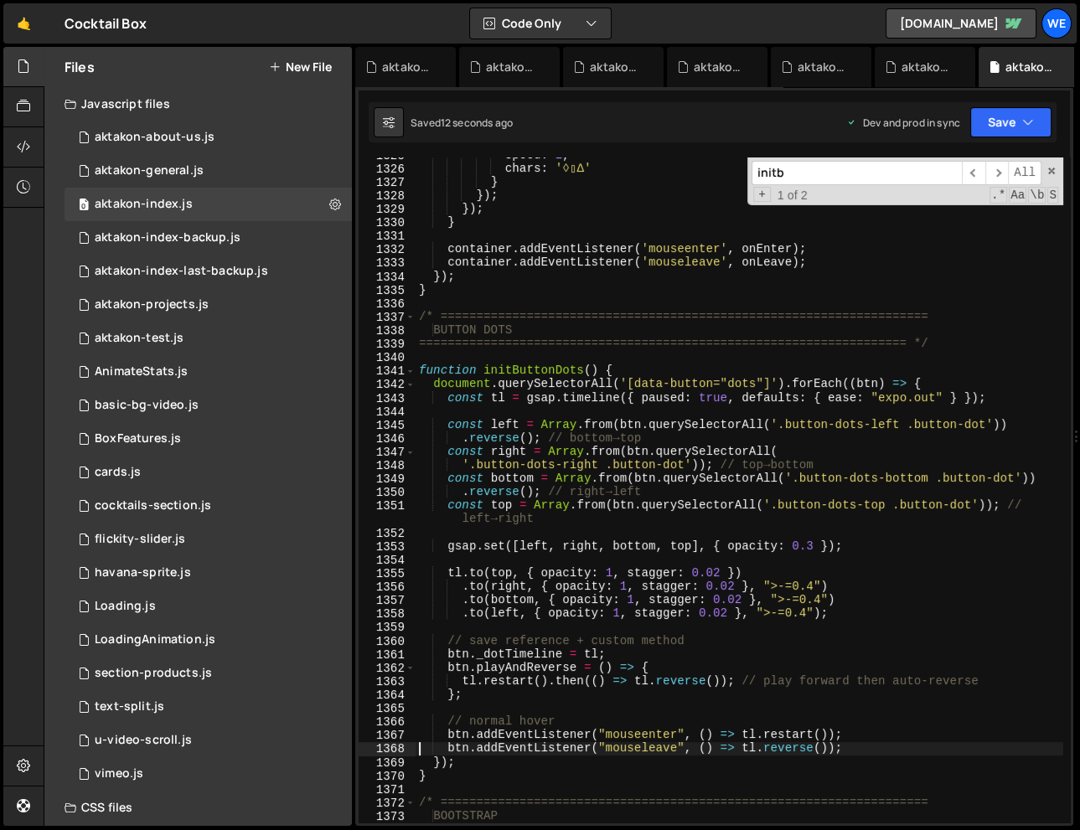
scroll to position [18177, 0]
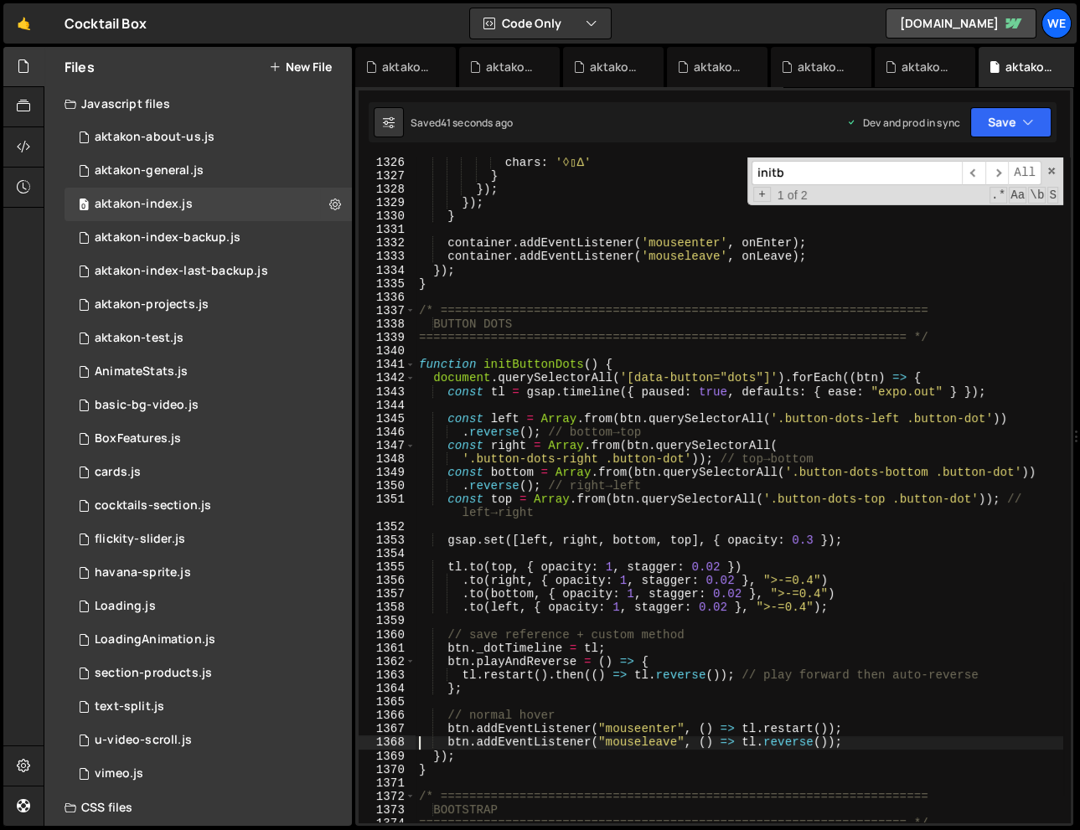
click at [774, 694] on div "chars : '◊▯∆' } }) ; }) ; } container . addEventListener ( 'mouseenter' , onEnt…" at bounding box center [738, 502] width 647 height 692
type textarea "};"
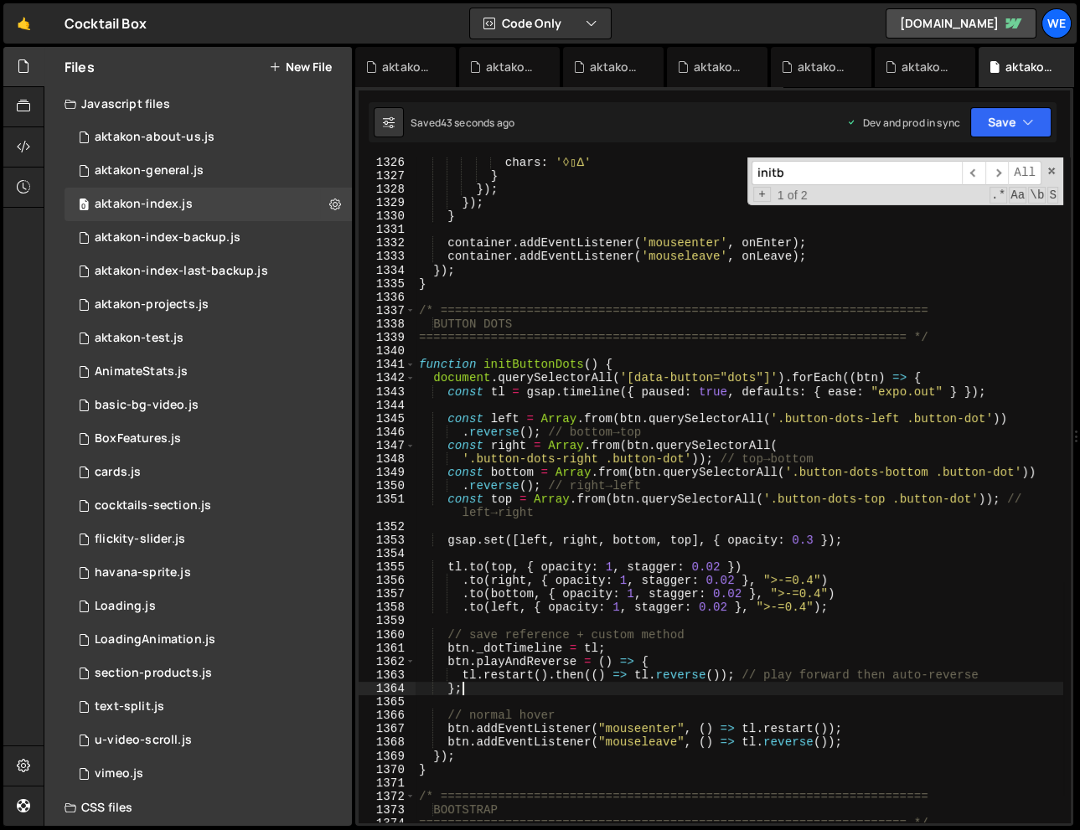
click at [804, 172] on input "initb" at bounding box center [856, 173] width 210 height 24
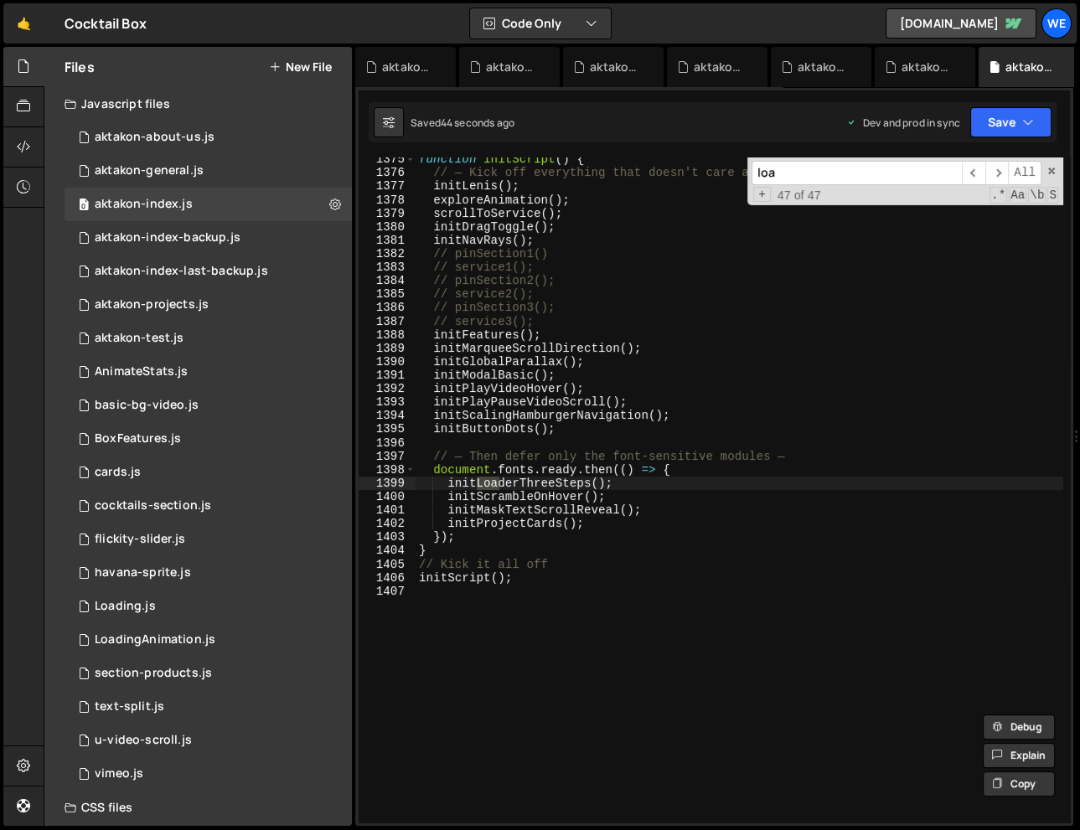
scroll to position [18854, 0]
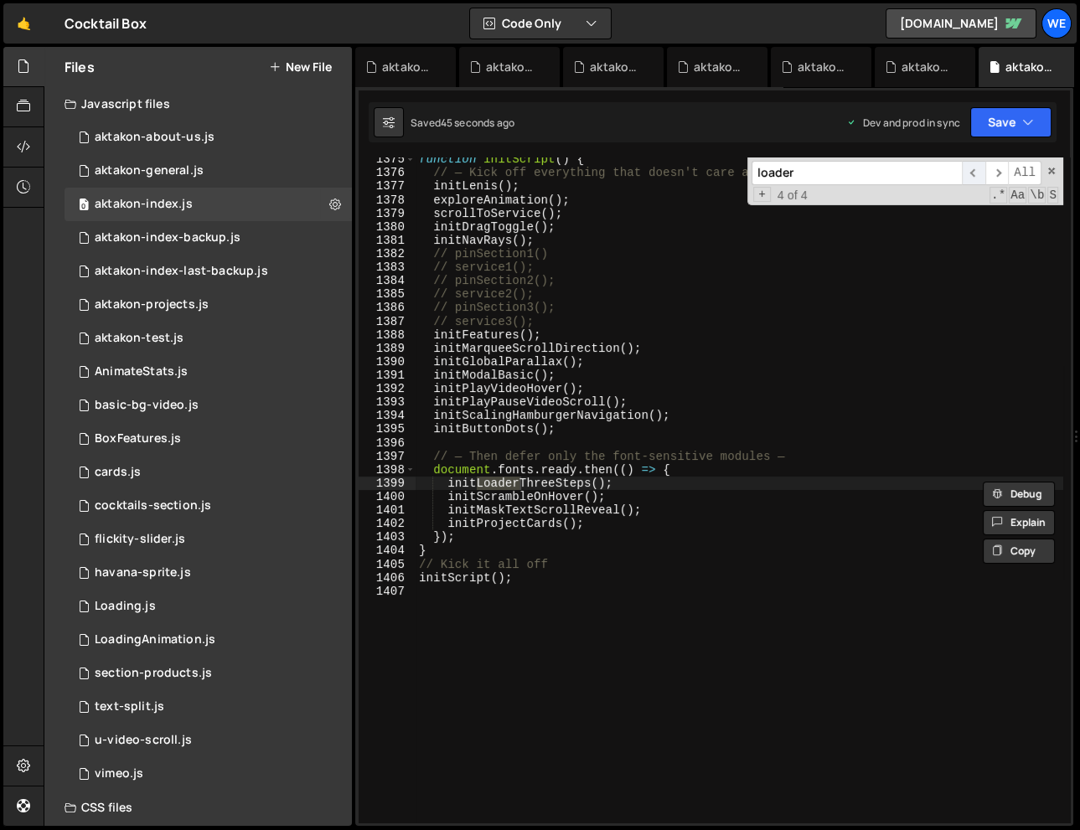
type input "loader"
click at [979, 171] on span "​" at bounding box center [972, 173] width 23 height 24
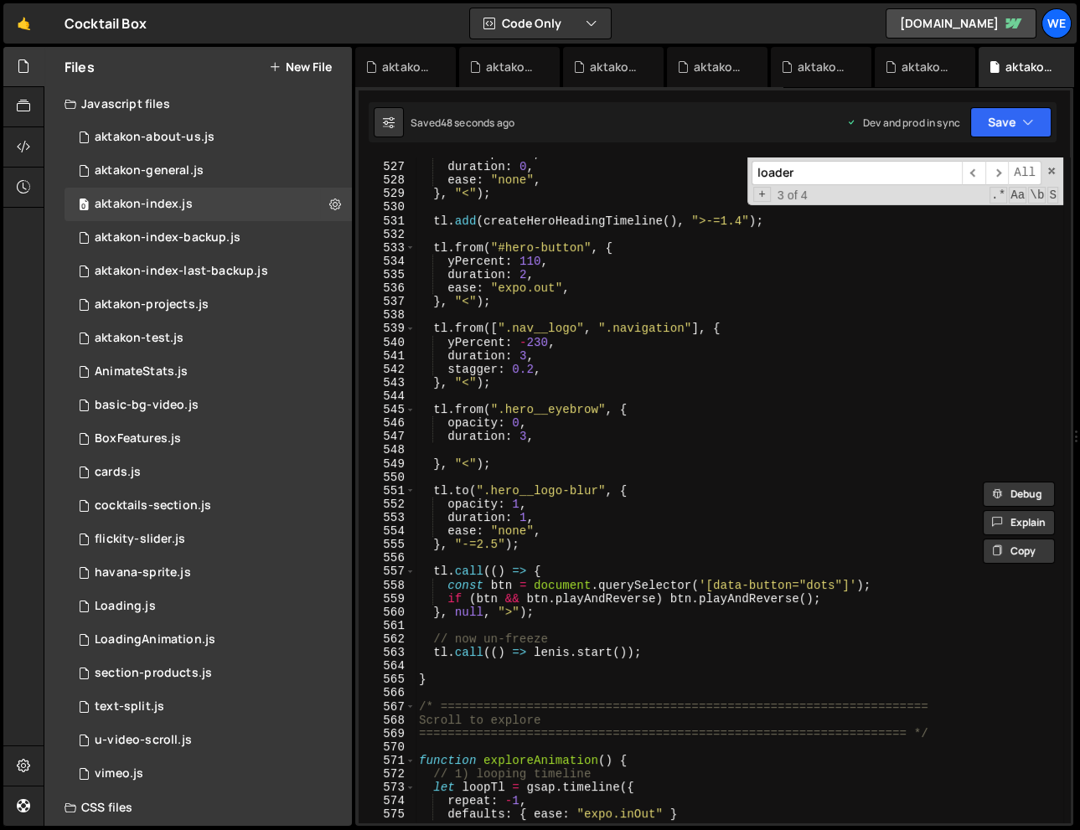
scroll to position [7175, 0]
click at [510, 611] on div "autoAlpha : 0 , duration : 0 , ease : "none" , } , "<" ) ; tl . add ( createHer…" at bounding box center [738, 493] width 647 height 692
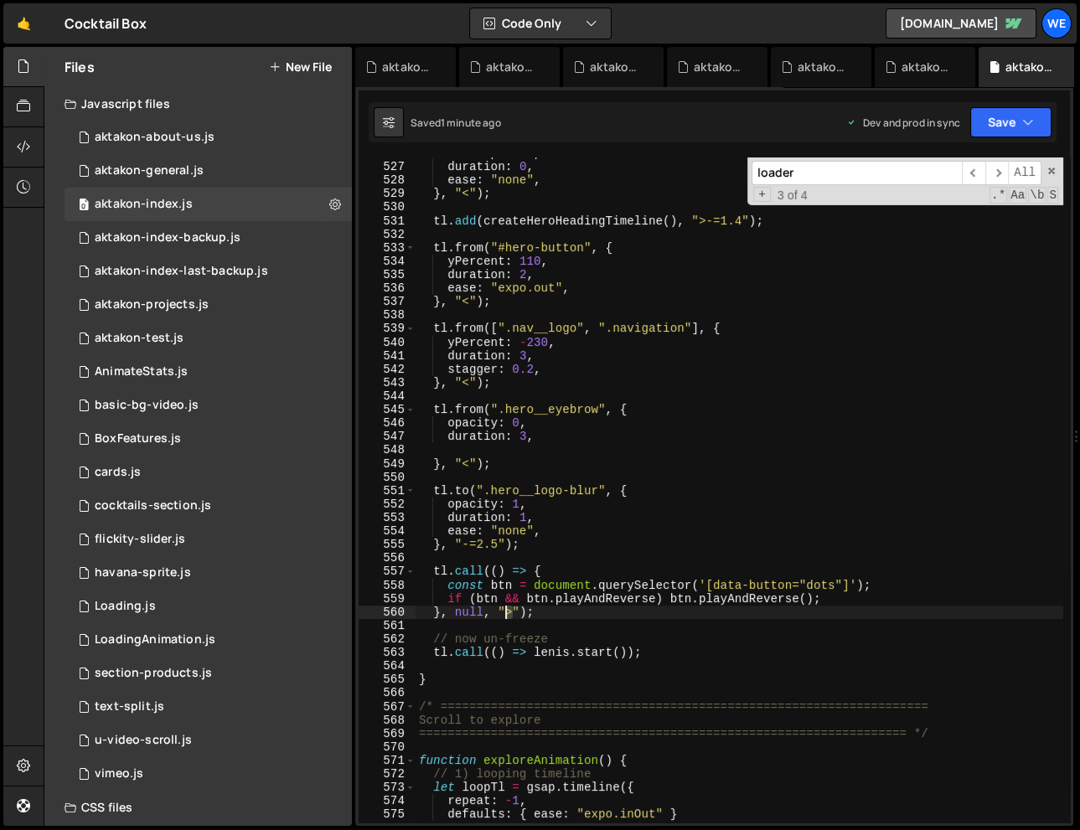
click at [507, 611] on div "autoAlpha : 0 , duration : 0 , ease : "none" , } , "<" ) ; tl . add ( createHer…" at bounding box center [738, 493] width 647 height 692
paste textarea "-=1.4"
click at [529, 385] on div "autoAlpha : 0 , duration : 0 , ease : "none" , } , "<" ) ; tl . add ( createHer…" at bounding box center [738, 493] width 647 height 692
type textarea "}, "<");"
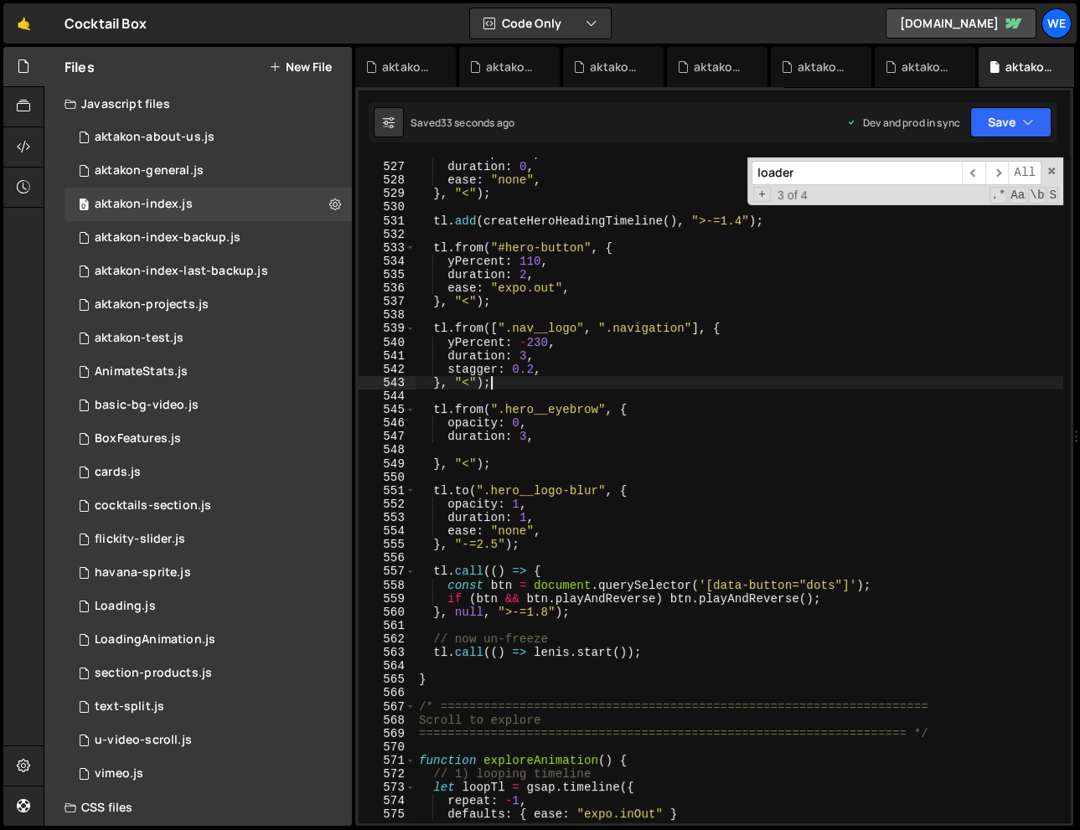
scroll to position [0, 4]
click at [1053, 168] on span at bounding box center [1051, 171] width 12 height 12
